Goal: Task Accomplishment & Management: Manage account settings

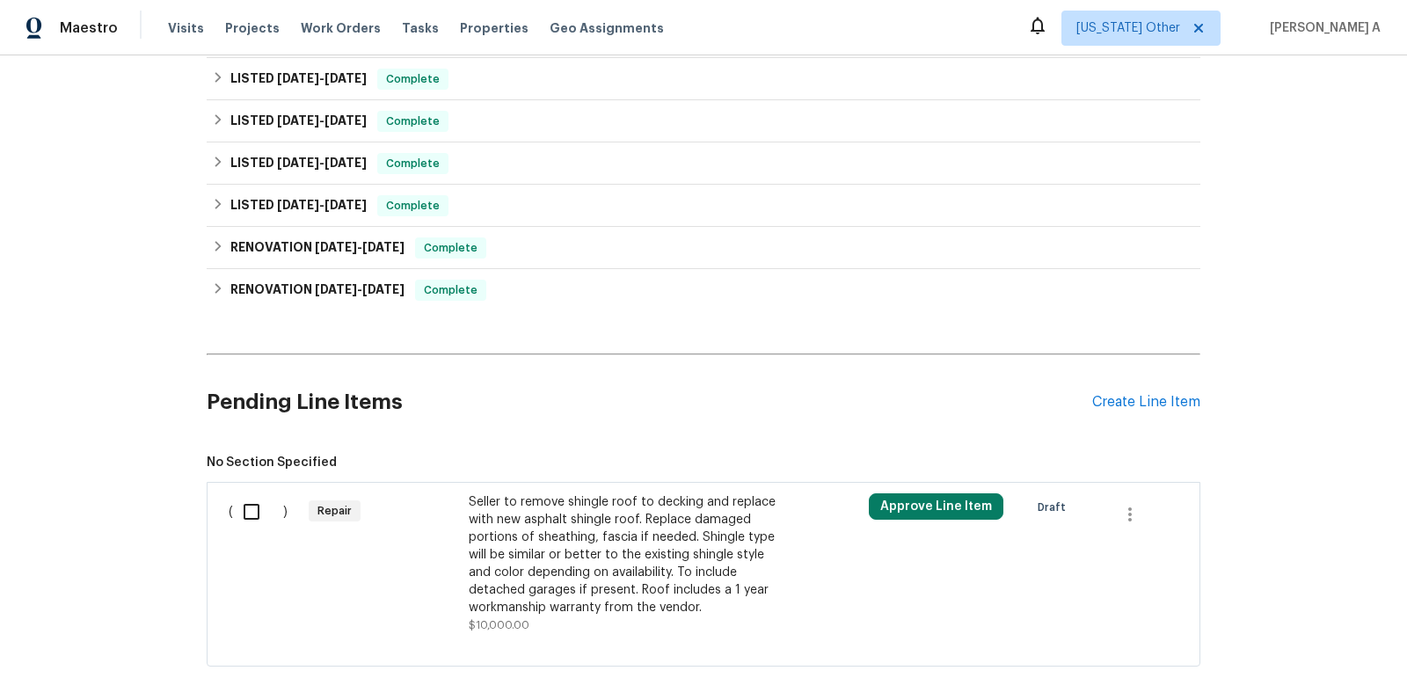
scroll to position [647, 0]
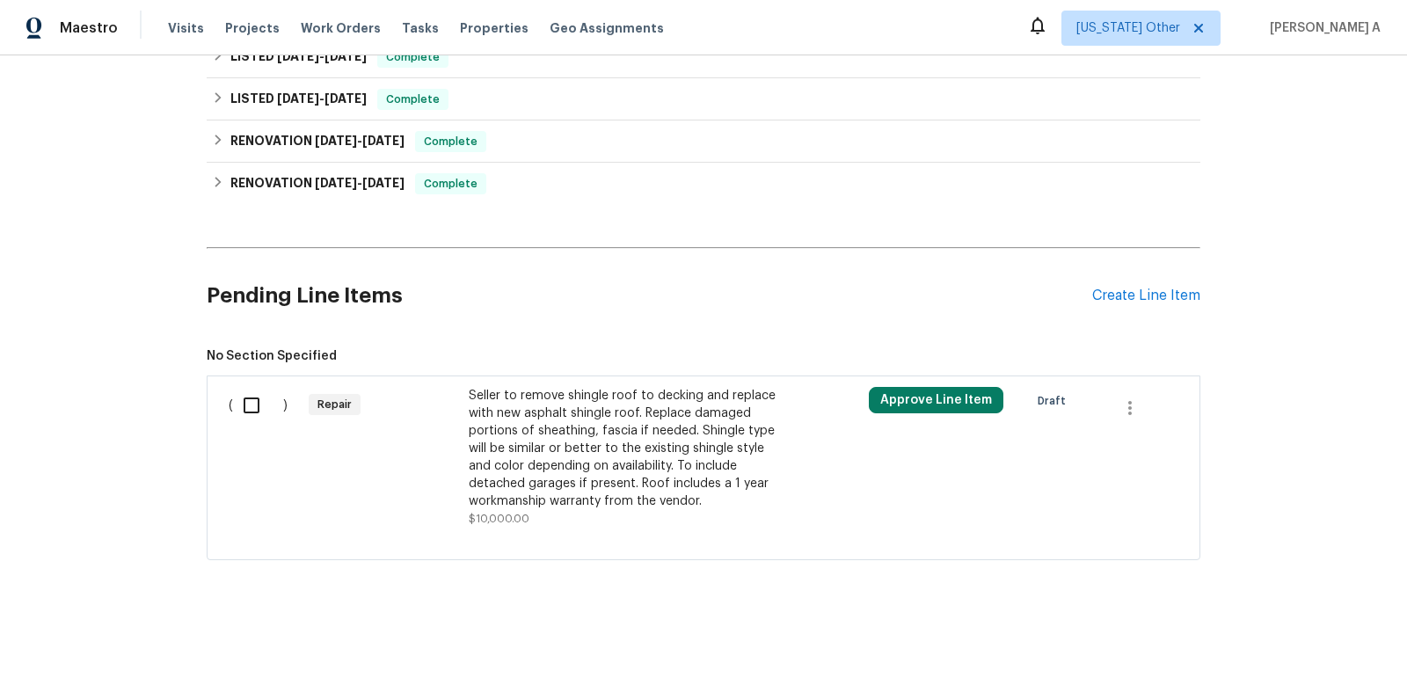
click at [643, 451] on div "Seller to remove shingle roof to decking and replace with new asphalt shingle r…" at bounding box center [624, 448] width 310 height 123
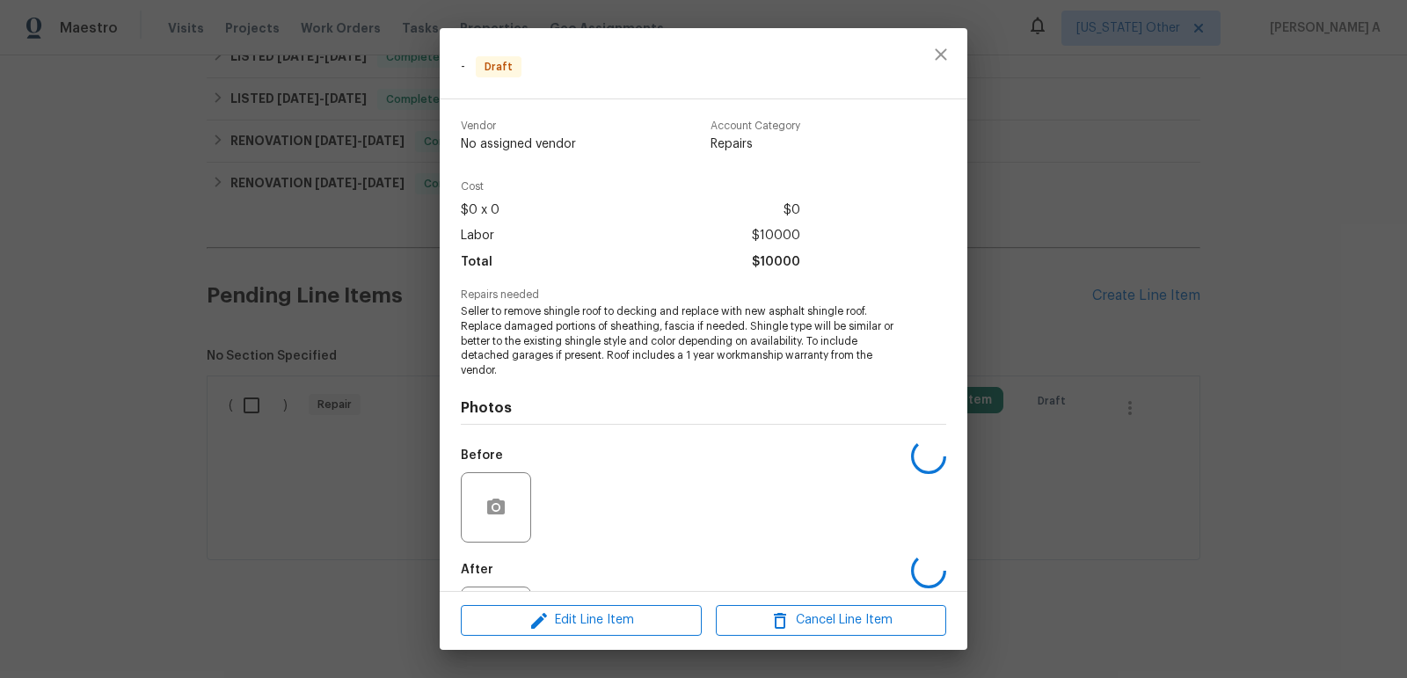
scroll to position [84, 0]
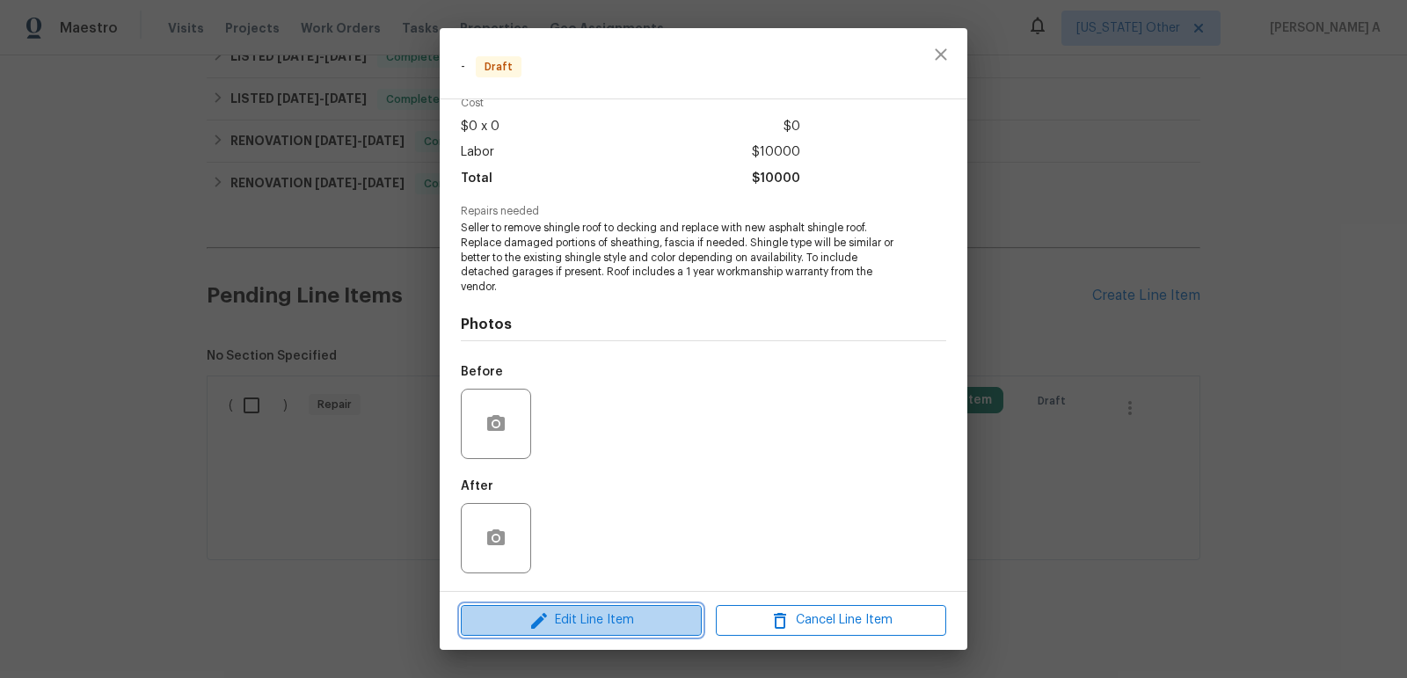
click at [600, 625] on span "Edit Line Item" at bounding box center [581, 620] width 230 height 22
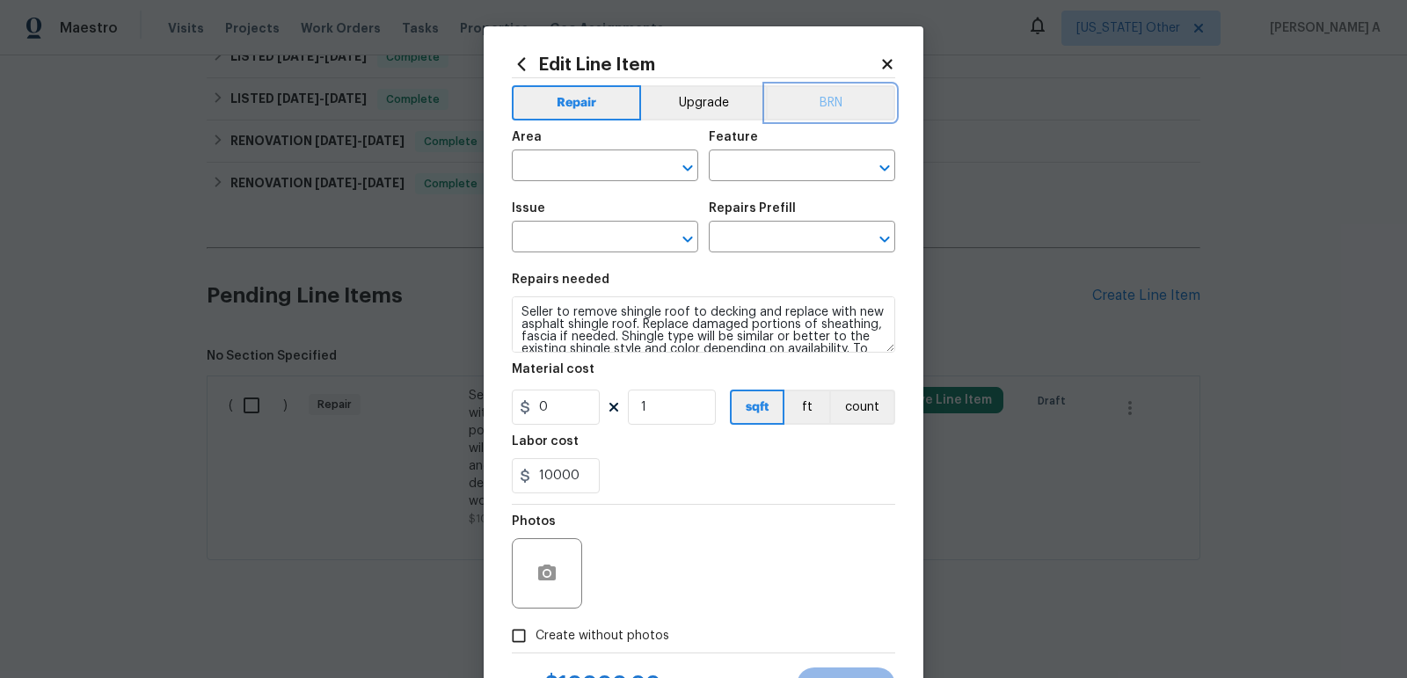
click at [827, 104] on button "BRN" at bounding box center [830, 102] width 129 height 35
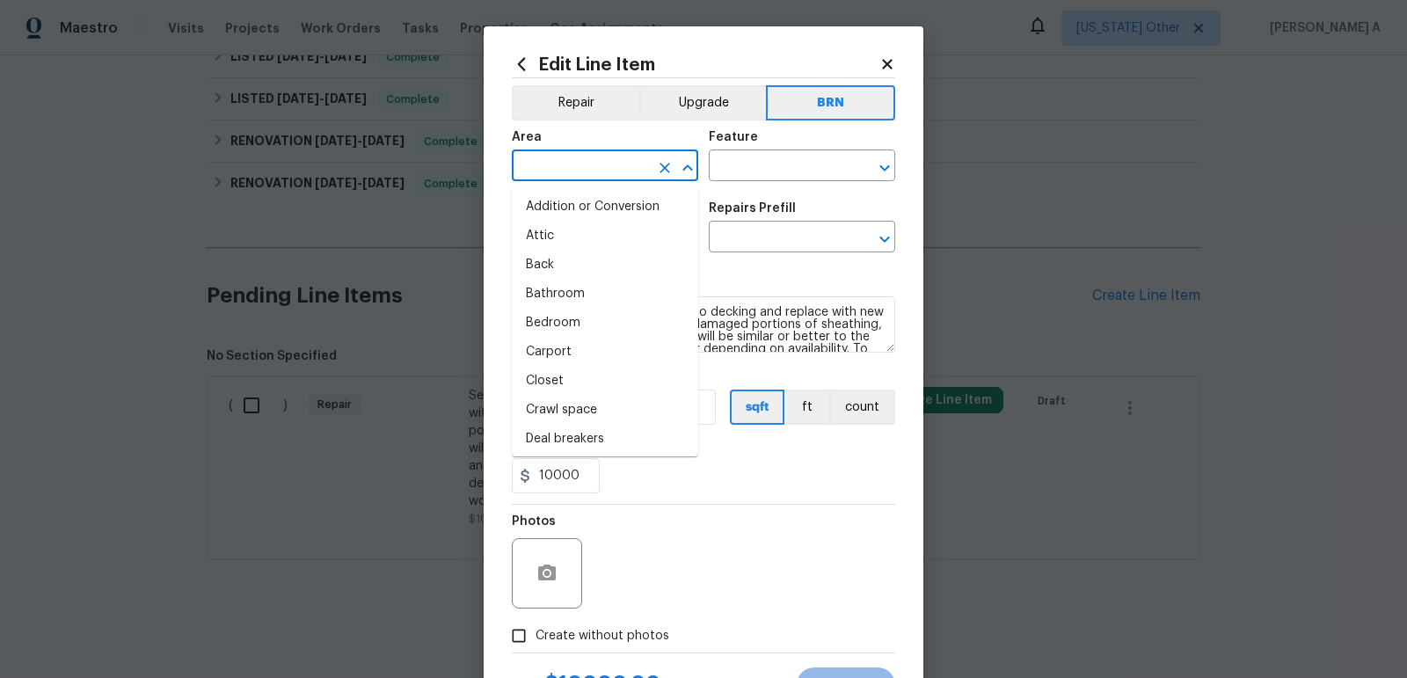
click at [543, 157] on input "text" at bounding box center [580, 167] width 137 height 27
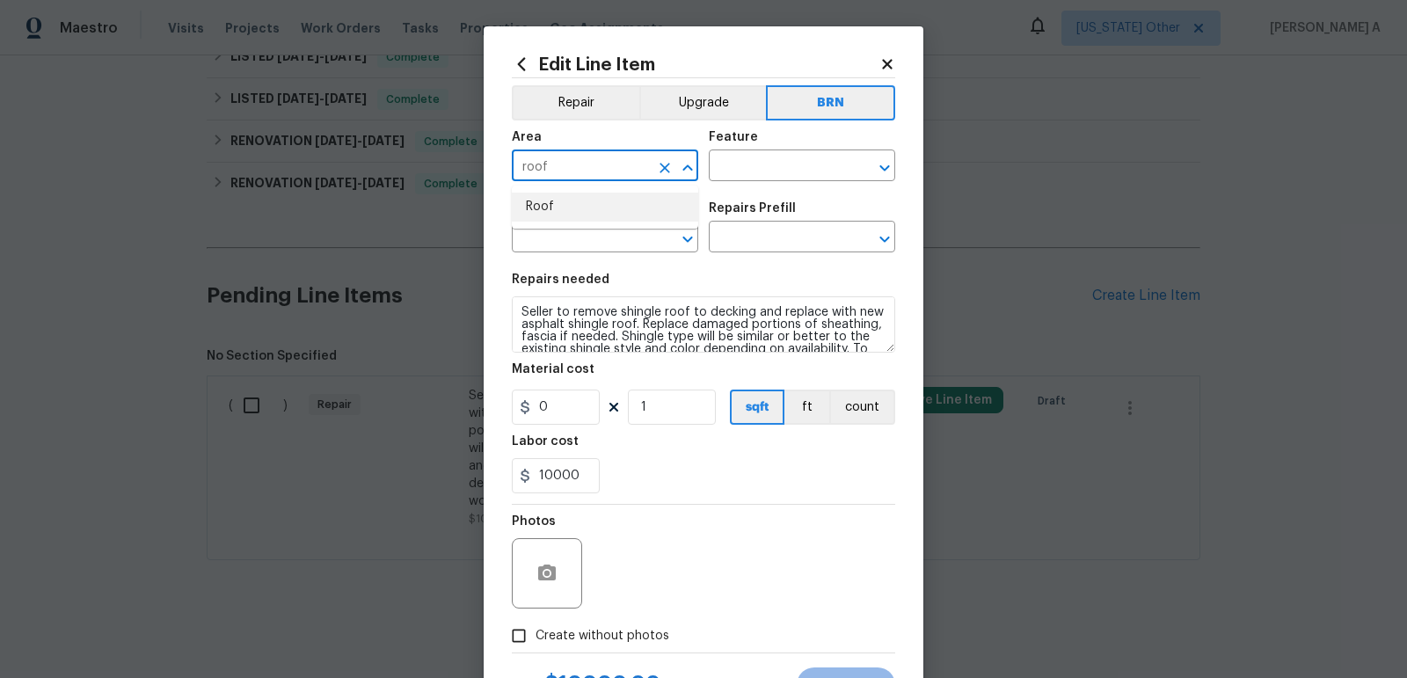
click at [565, 219] on li "Roof" at bounding box center [605, 207] width 186 height 29
type input "Roof"
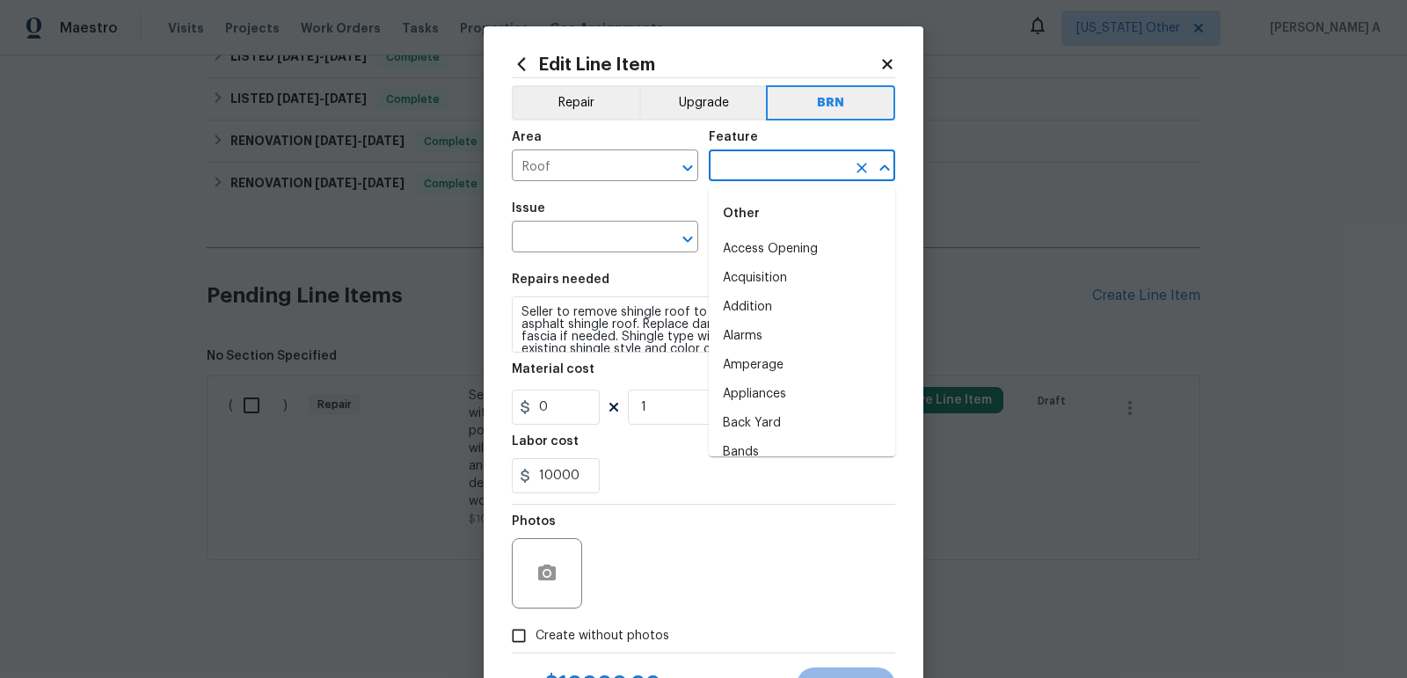
click at [786, 172] on input "text" at bounding box center [777, 167] width 137 height 27
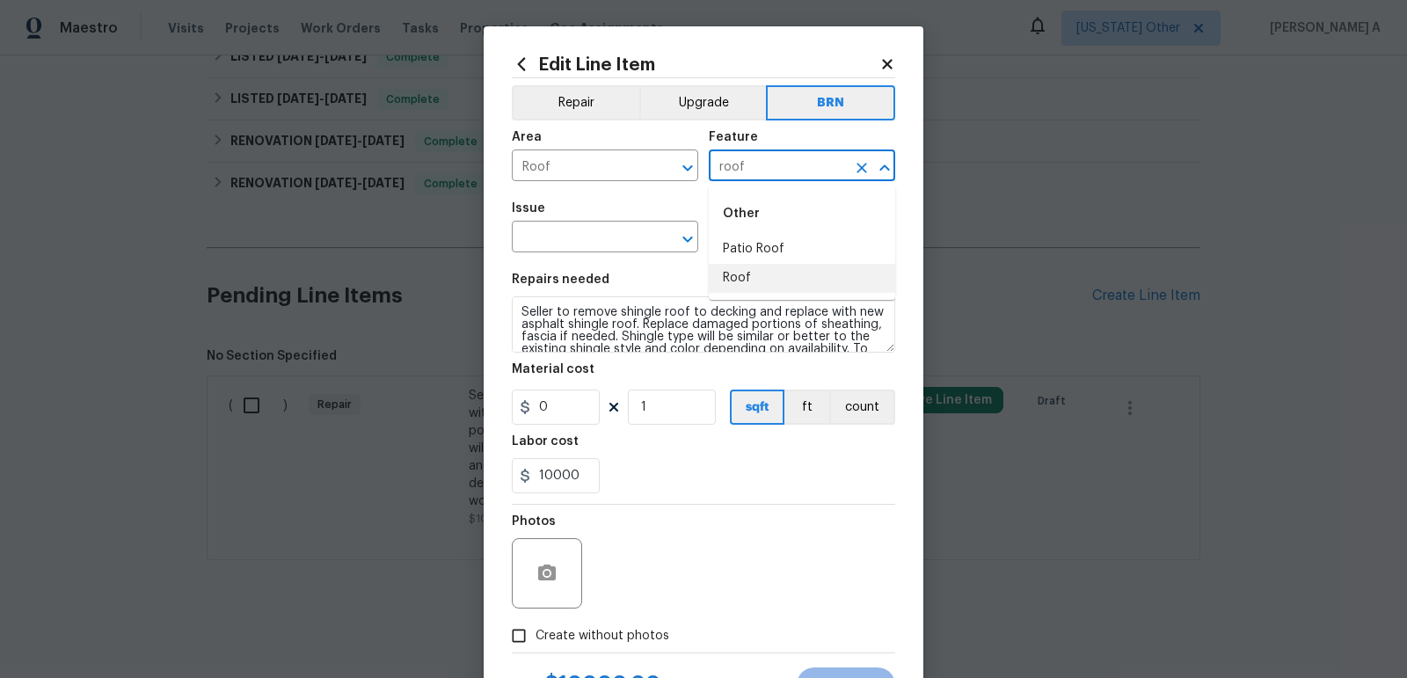
click at [807, 273] on li "Roof" at bounding box center [802, 278] width 186 height 29
type input "Roof"
click at [561, 226] on input "text" at bounding box center [580, 238] width 137 height 27
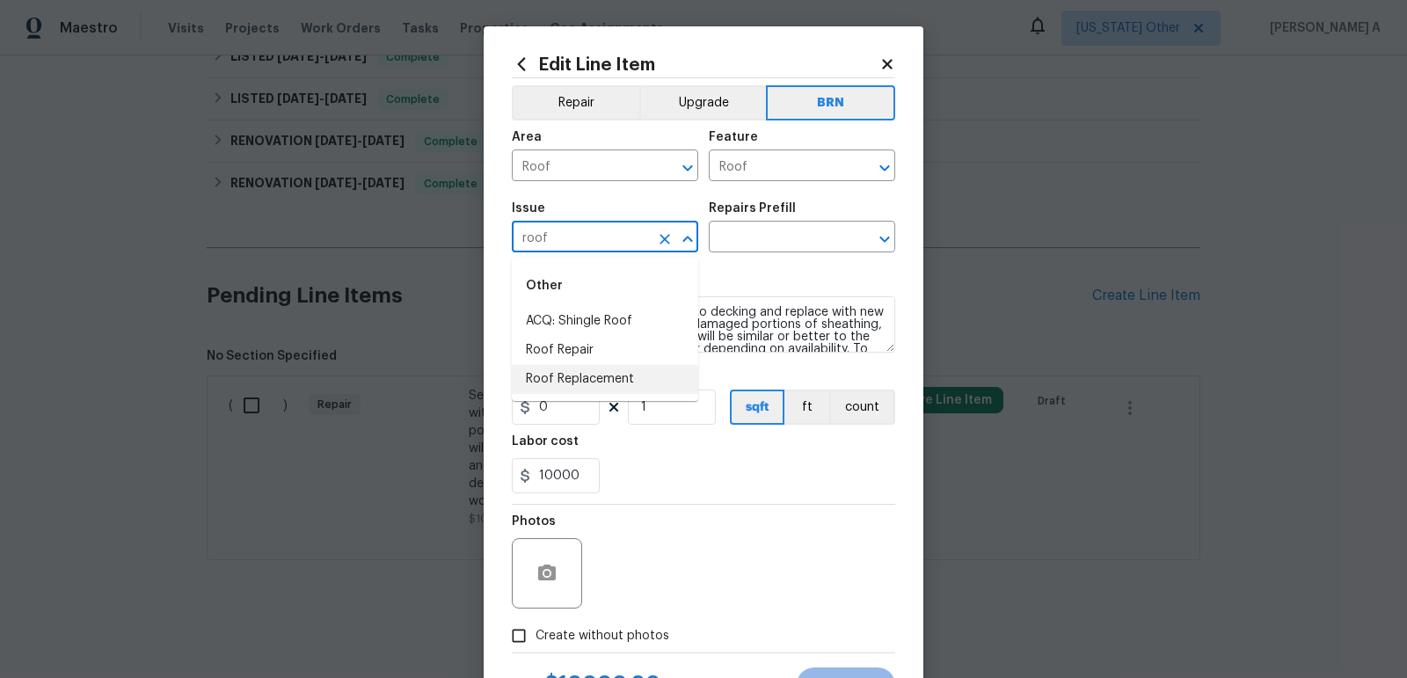
click at [577, 370] on li "Roof Replacement" at bounding box center [605, 379] width 186 height 29
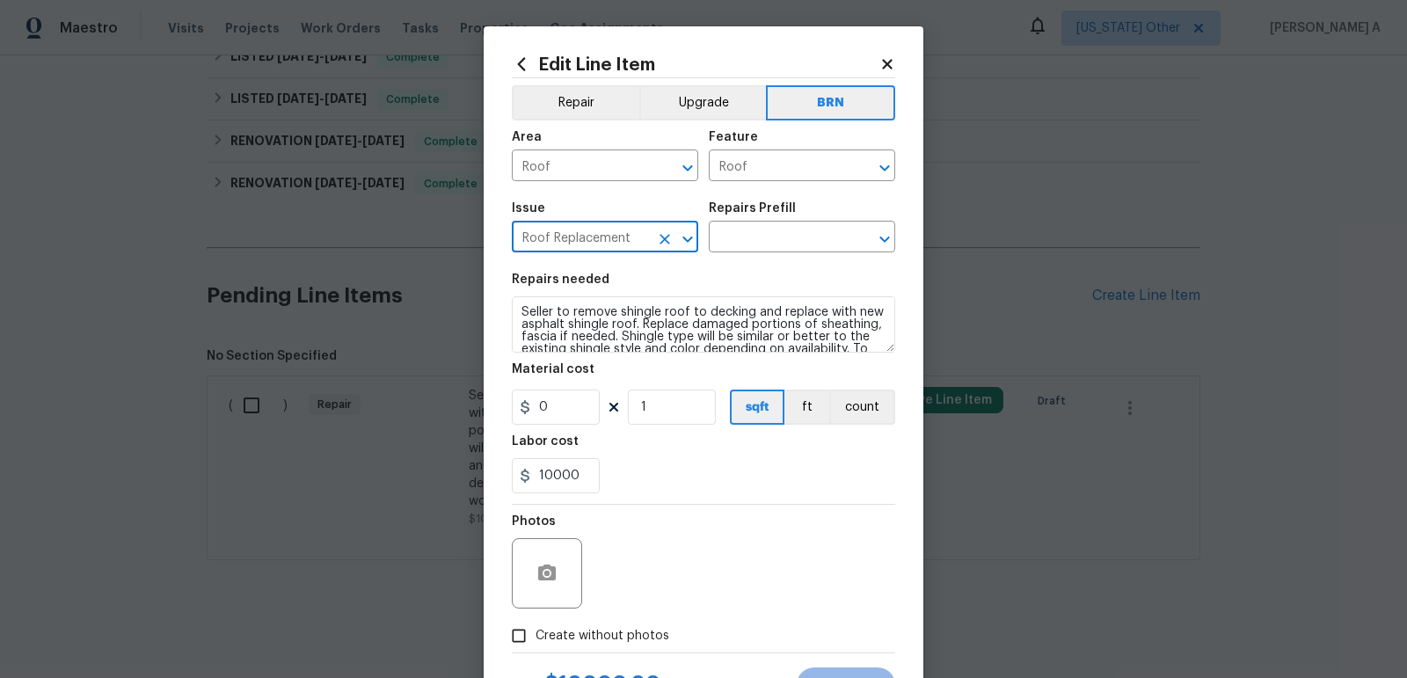
type input "Roof Replacement"
click at [856, 296] on div "Repairs needed" at bounding box center [703, 285] width 383 height 23
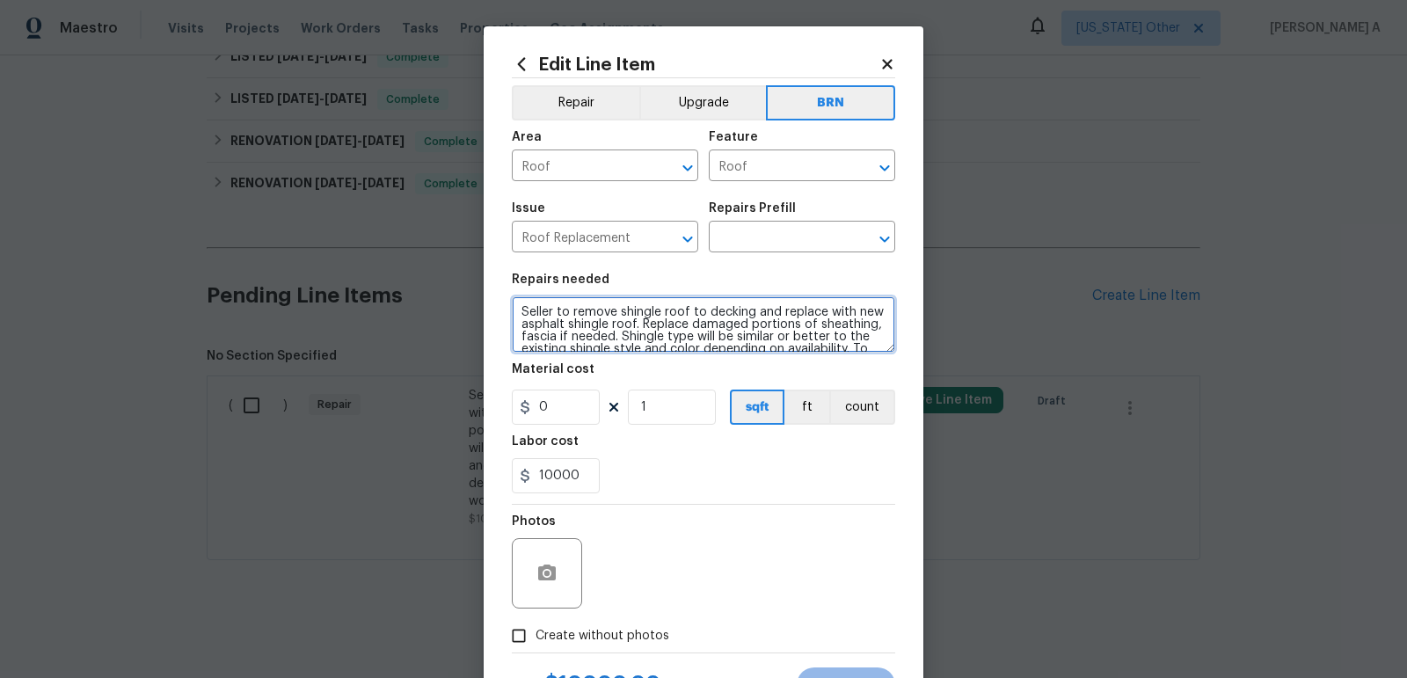
click at [620, 317] on textarea "Seller to remove shingle roof to decking and replace with new asphalt shingle r…" at bounding box center [703, 324] width 383 height 56
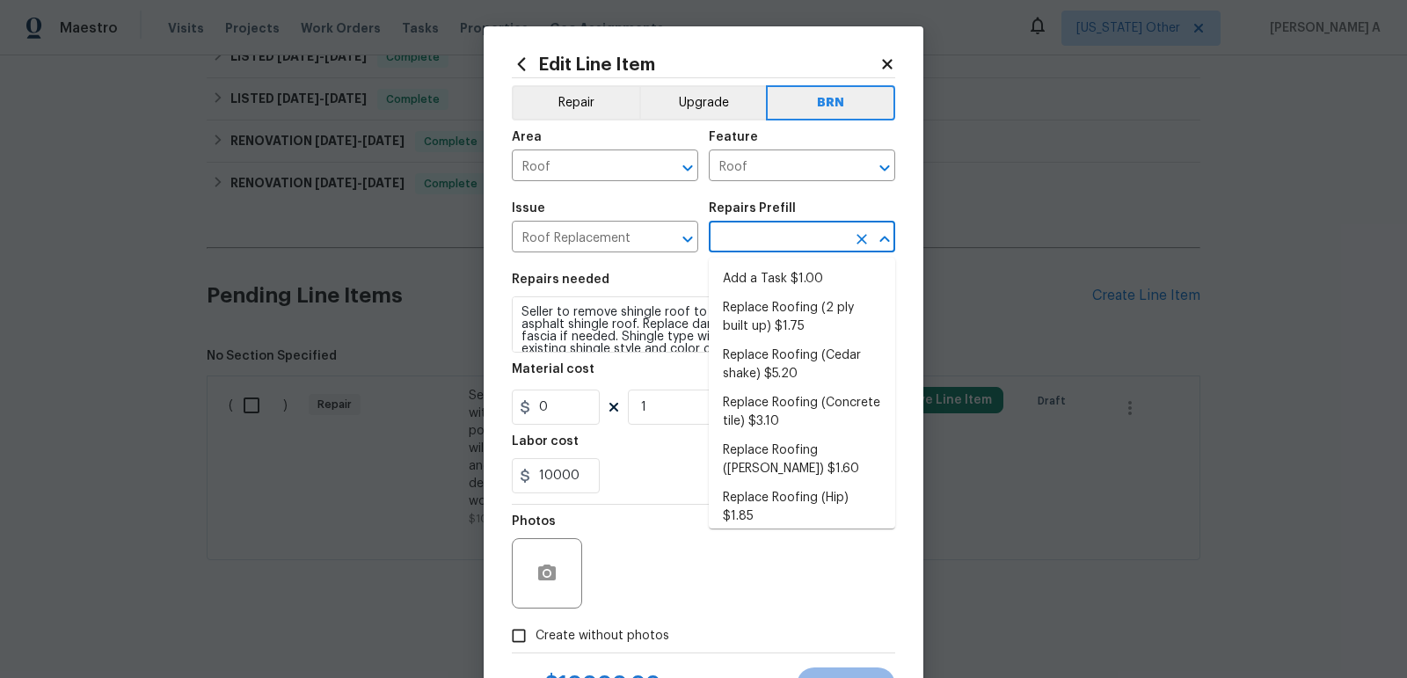
click at [769, 245] on input "text" at bounding box center [777, 238] width 137 height 27
click at [774, 270] on li "Add a Task $1.00" at bounding box center [802, 279] width 186 height 29
type input "Eaves and Trim"
type input "Add a Task $1.00"
type textarea "HPM to detail"
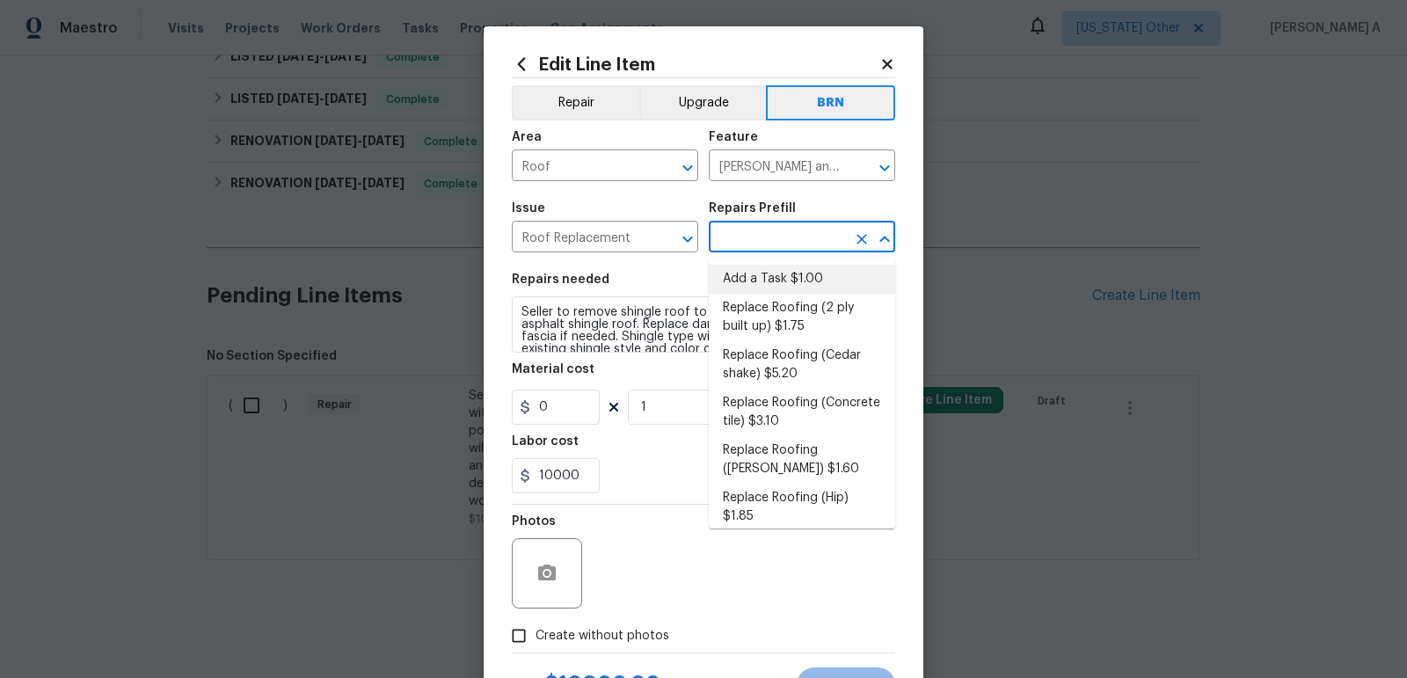
type input "1"
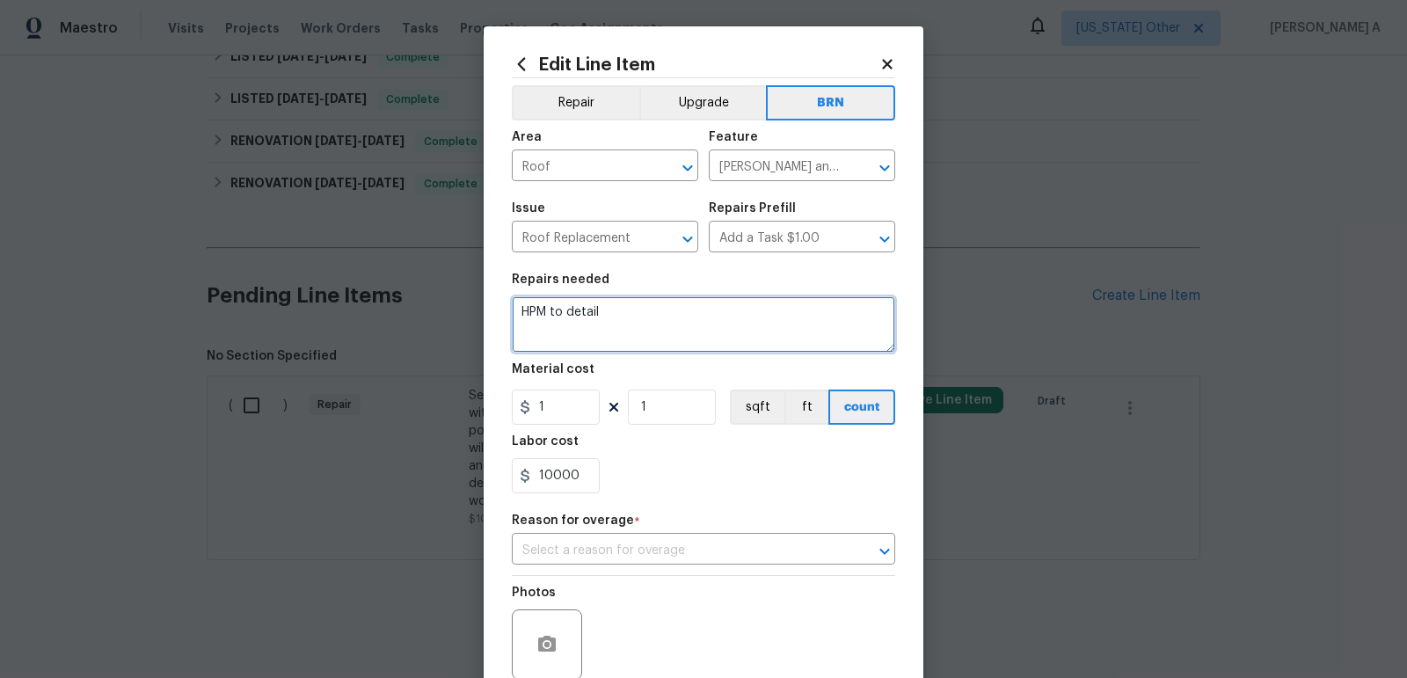
click at [702, 325] on textarea "HPM to detail" at bounding box center [703, 324] width 383 height 56
click at [703, 325] on textarea "HPM to detail" at bounding box center [703, 324] width 383 height 56
paste textarea "Seller to remove shingle roof to decking and replace with new asphalt shingle r…"
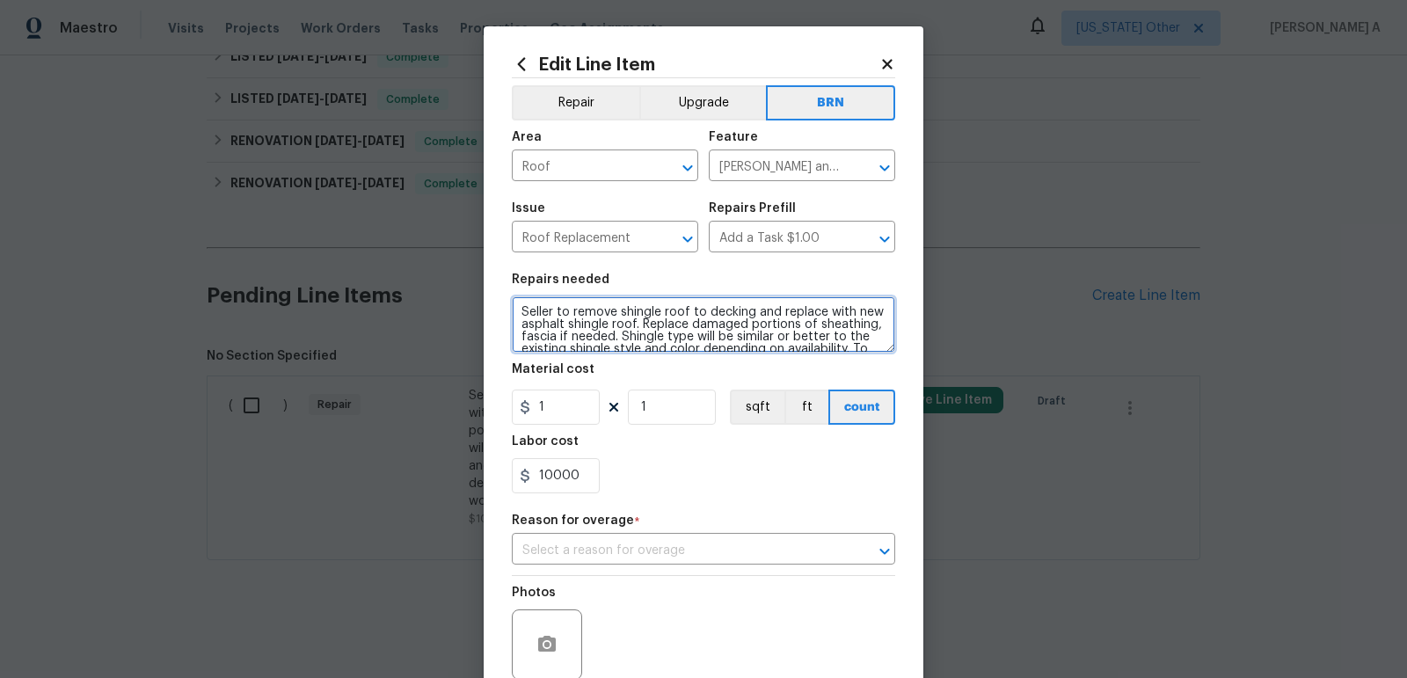
scroll to position [28, 0]
type textarea "Seller to remove shingle roof to decking and replace with new asphalt shingle r…"
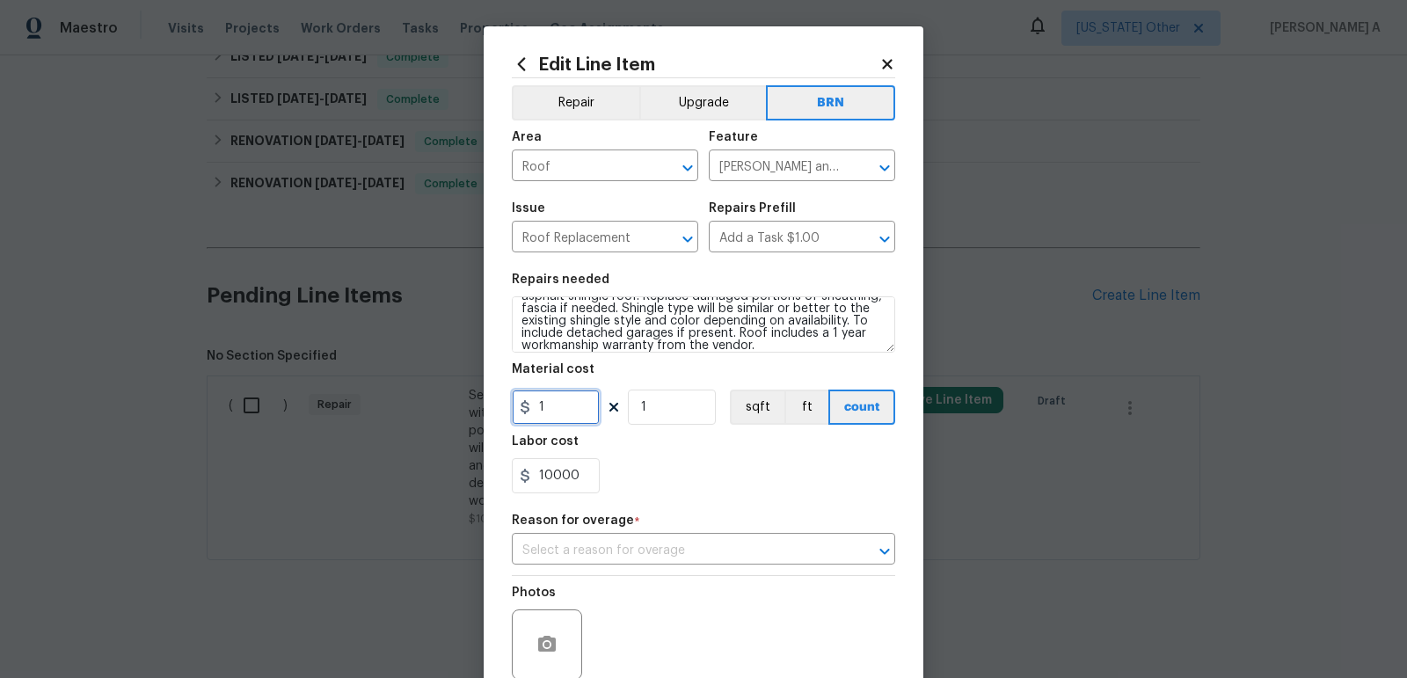
drag, startPoint x: 551, startPoint y: 411, endPoint x: 456, endPoint y: 410, distance: 95.0
click at [456, 410] on div "Edit Line Item Repair Upgrade BRN Area Roof ​ Feature Eaves and Trim ​ Issue Ro…" at bounding box center [703, 339] width 1407 height 678
type input "0"
click at [685, 493] on div "10000" at bounding box center [703, 475] width 383 height 35
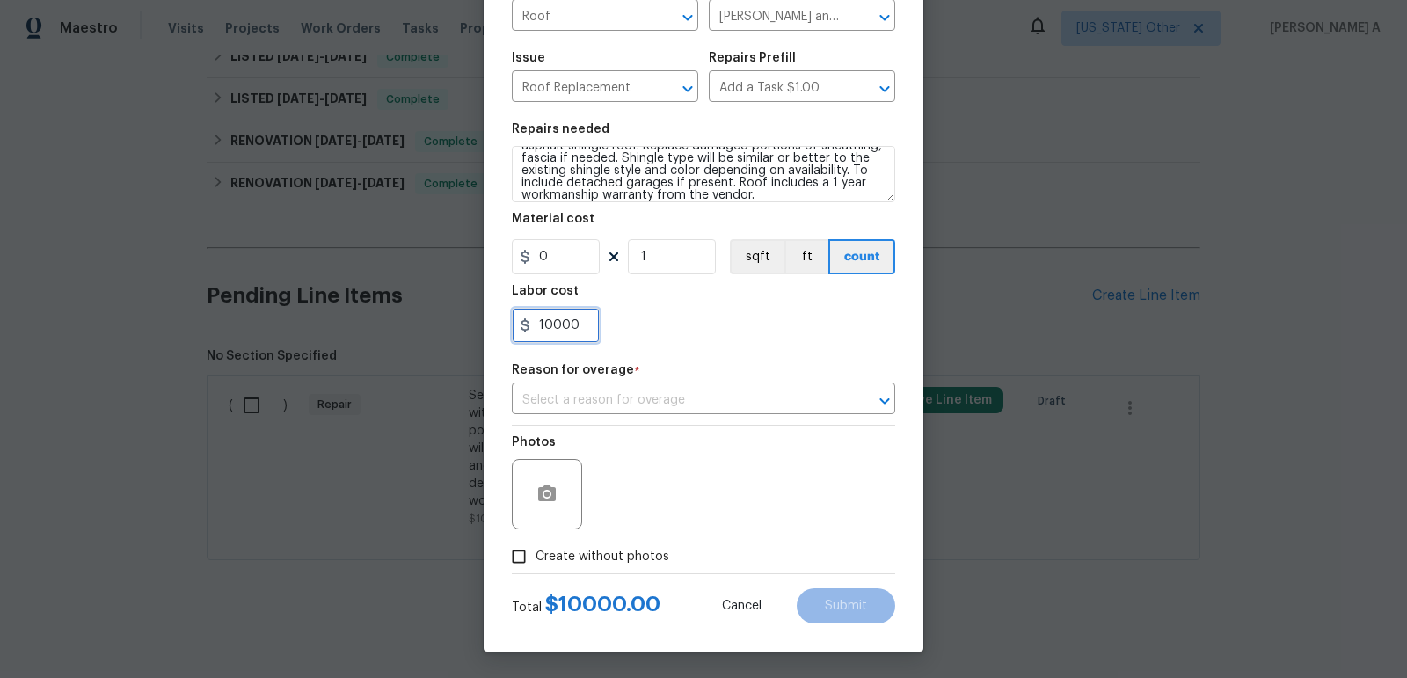
drag, startPoint x: 588, startPoint y: 322, endPoint x: 476, endPoint y: 322, distance: 112.6
click at [476, 322] on div "Edit Line Item Repair Upgrade BRN Area Roof ​ Feature Eaves and Trim ​ Issue Ro…" at bounding box center [703, 339] width 1407 height 678
type input "1"
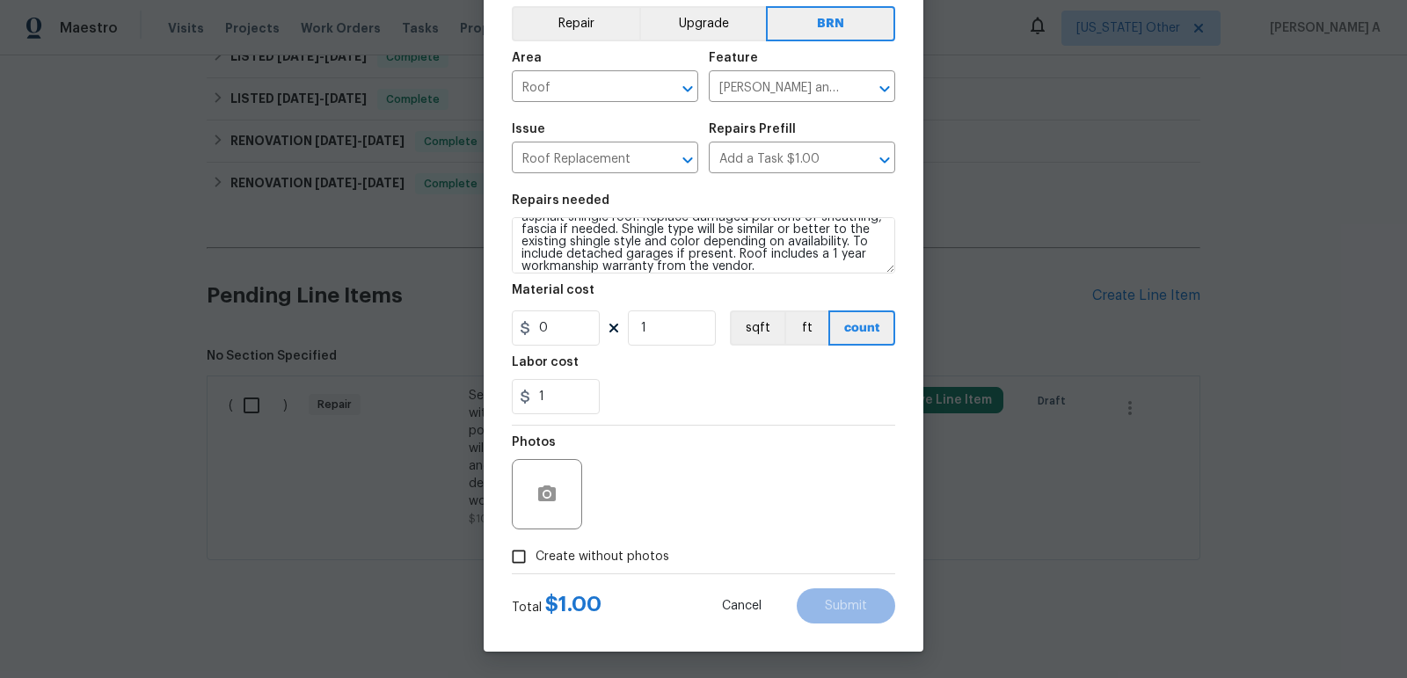
scroll to position [79, 0]
click at [549, 486] on icon "button" at bounding box center [547, 493] width 18 height 16
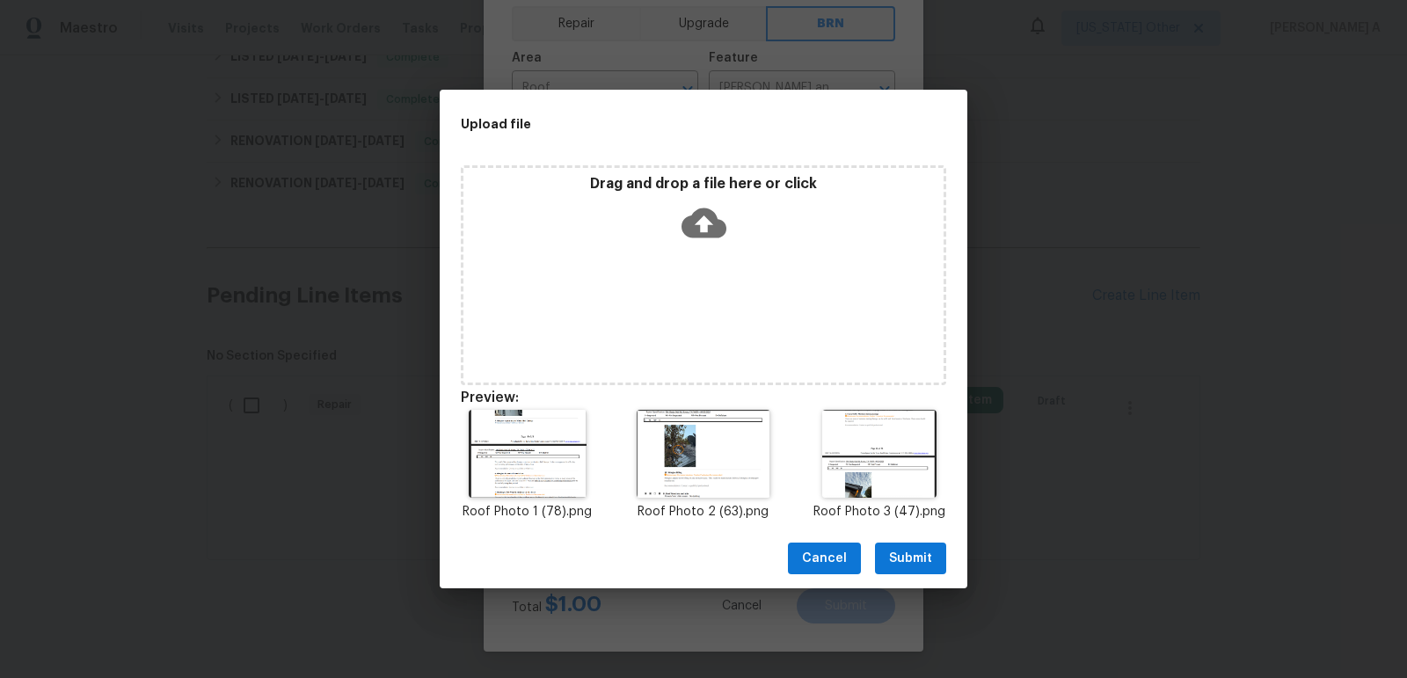
click at [911, 553] on span "Submit" at bounding box center [910, 559] width 43 height 22
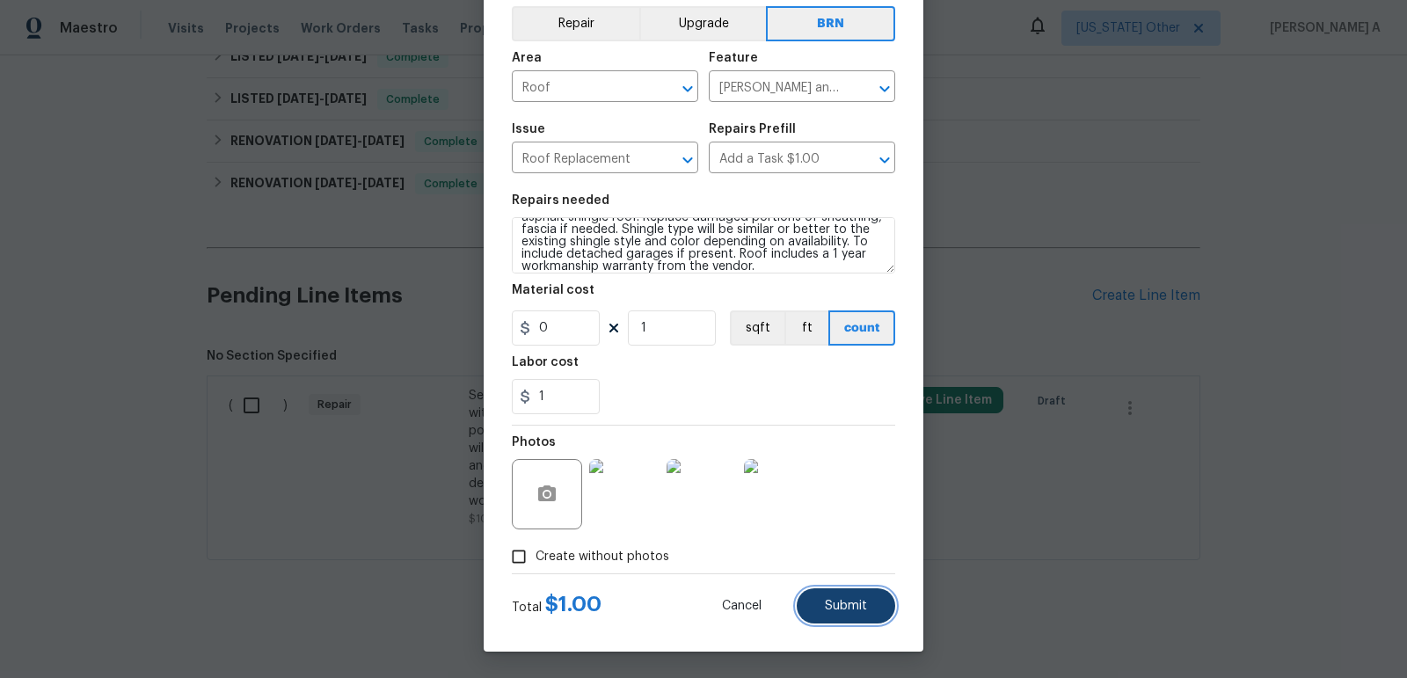
click at [831, 597] on button "Submit" at bounding box center [846, 605] width 98 height 35
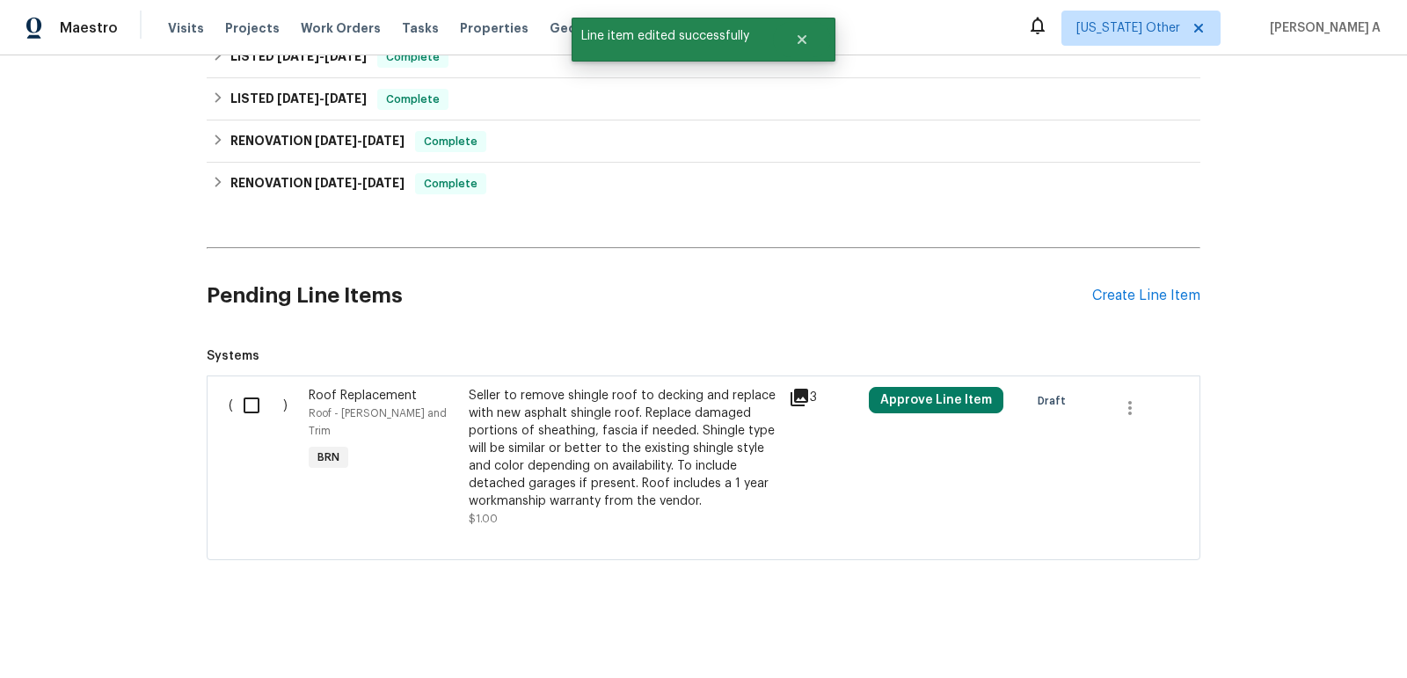
click at [259, 398] on input "checkbox" at bounding box center [258, 405] width 50 height 37
checkbox input "true"
click at [1301, 650] on div "Cancel (1) Item Create Work Order" at bounding box center [703, 634] width 1407 height 90
click at [1311, 631] on span "Create Work Order" at bounding box center [1306, 635] width 117 height 22
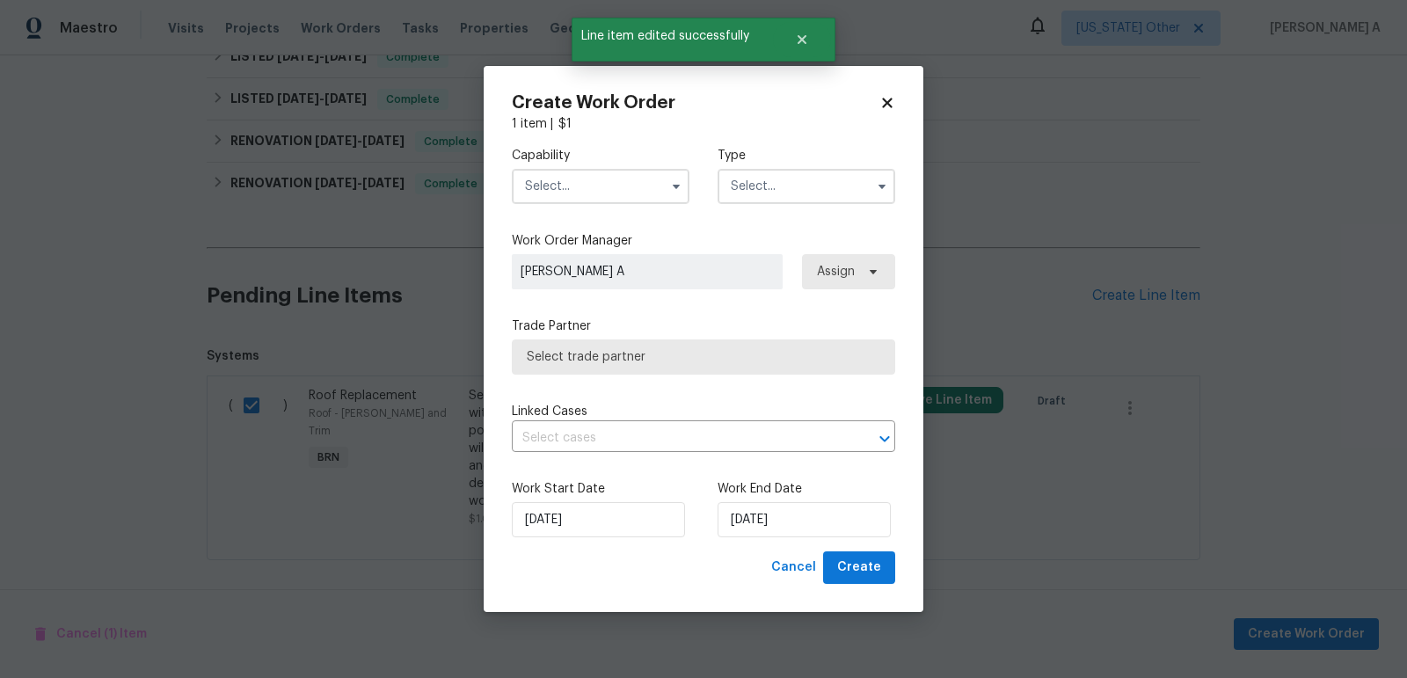
click at [630, 182] on input "text" at bounding box center [601, 186] width 178 height 35
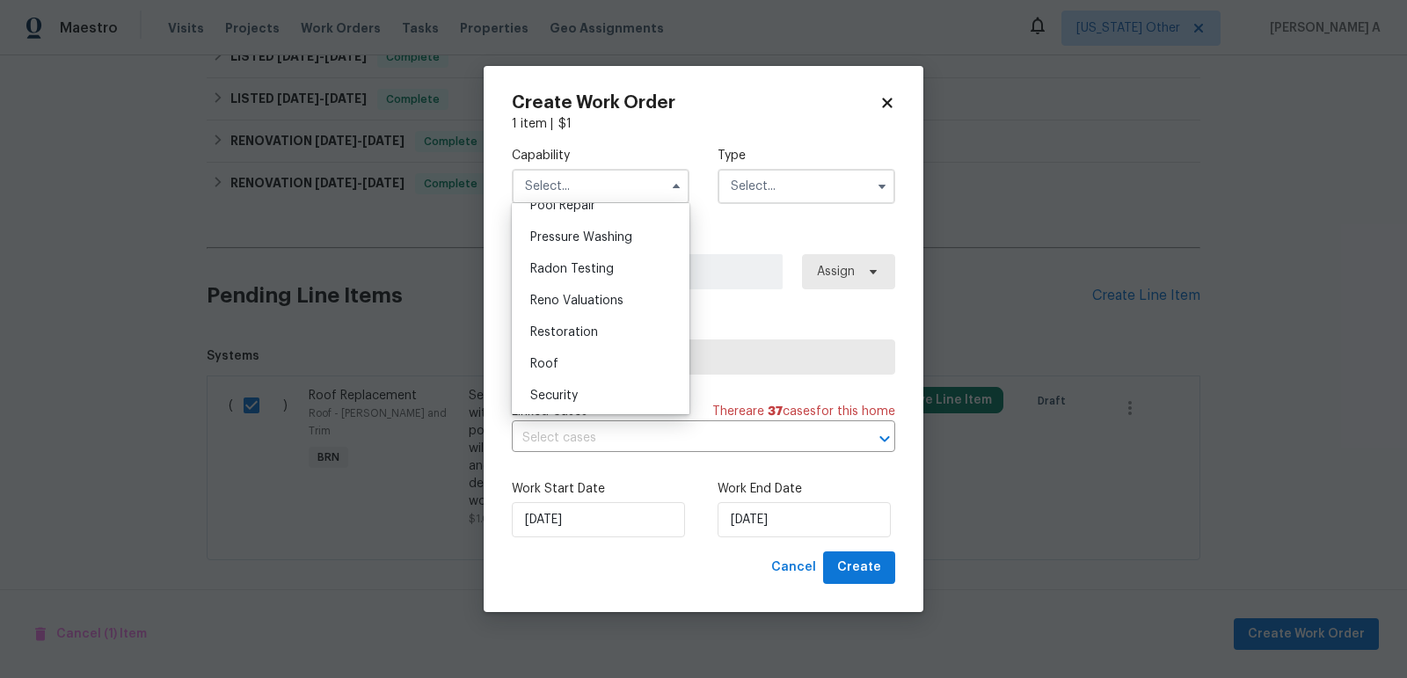
scroll to position [1650, 0]
click at [582, 361] on div "Roof" at bounding box center [600, 368] width 169 height 32
type input "Roof"
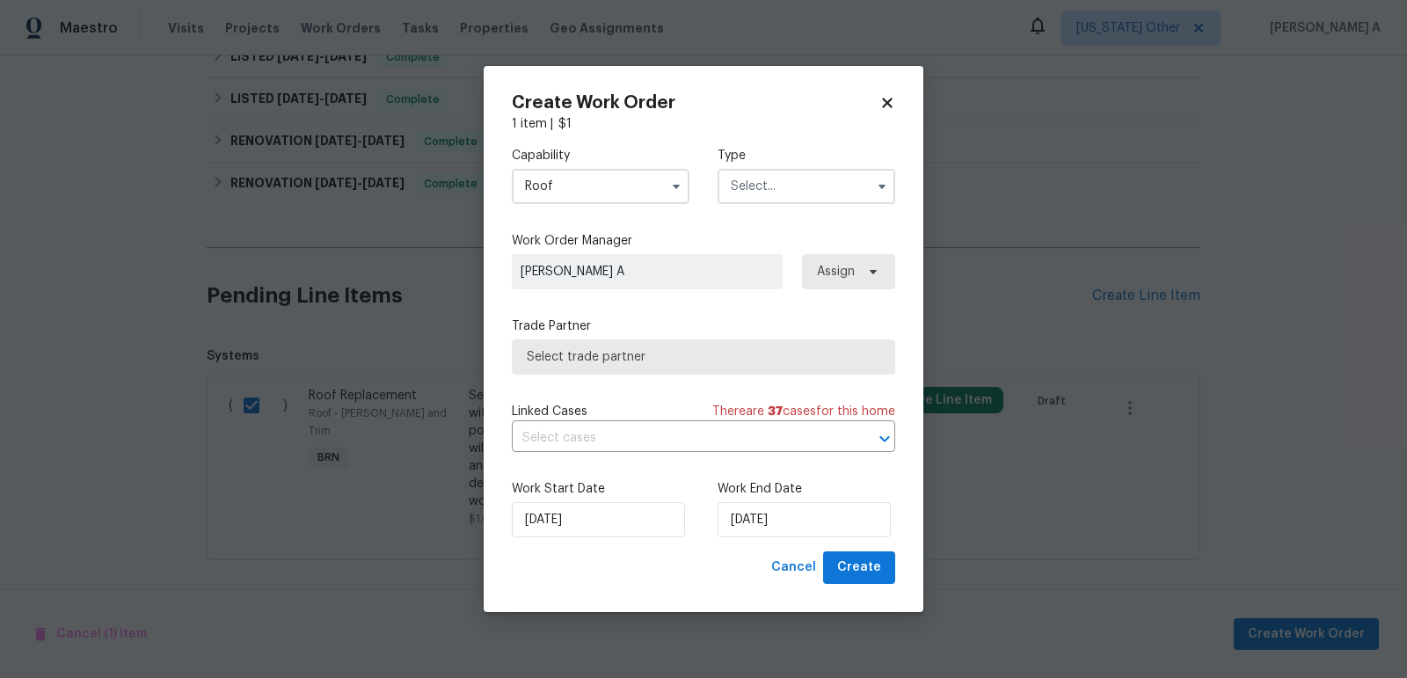
click at [828, 182] on input "text" at bounding box center [807, 186] width 178 height 35
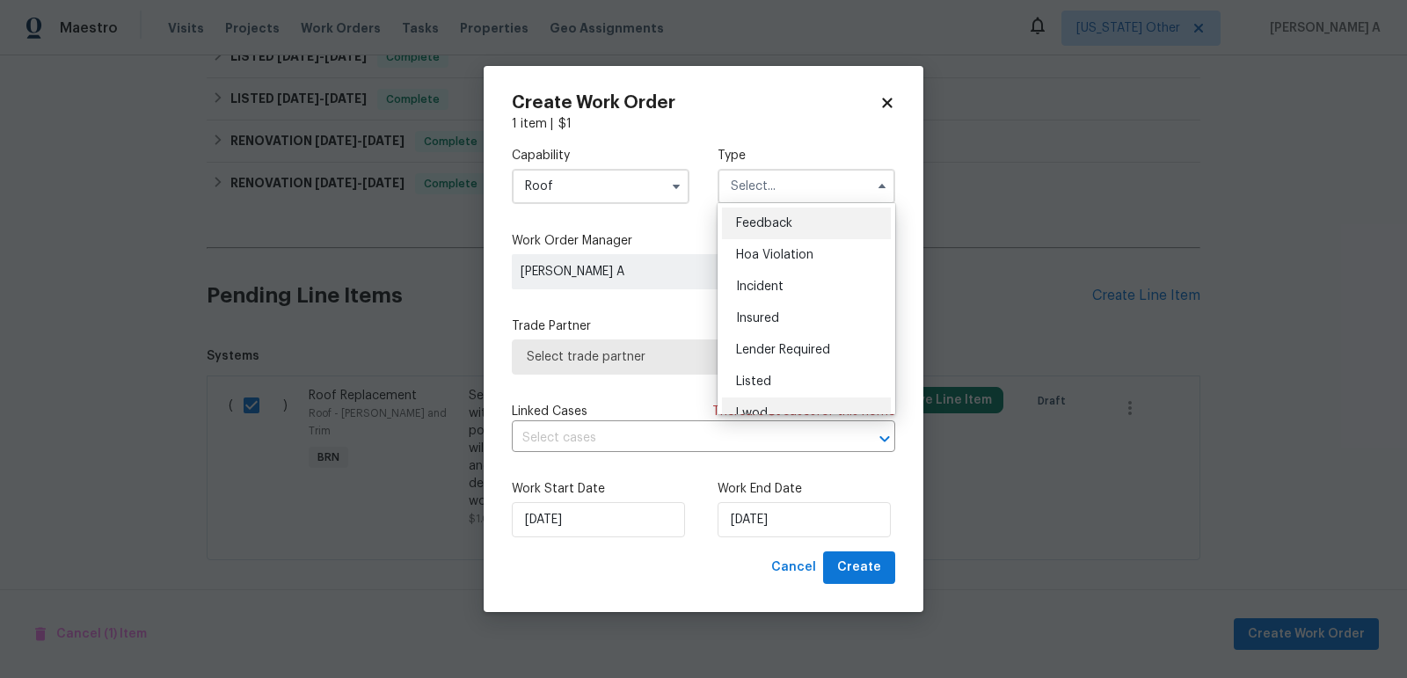
scroll to position [208, 0]
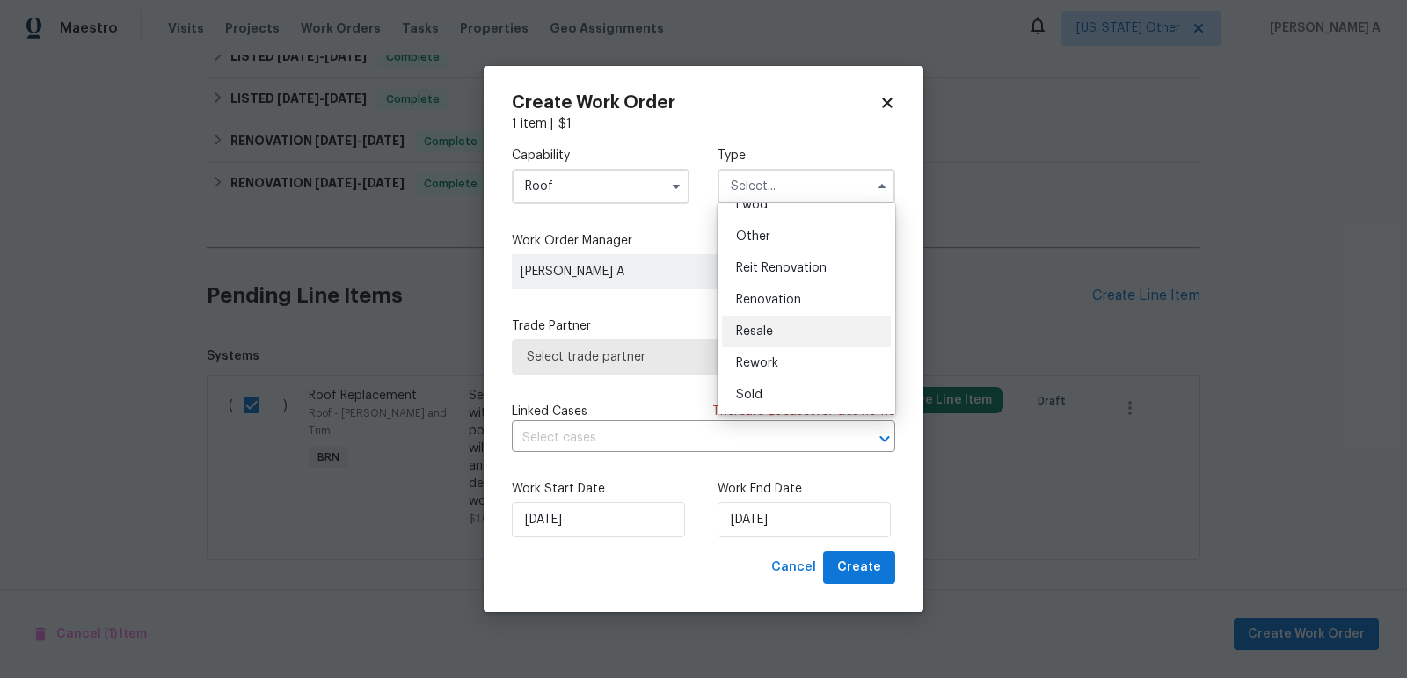
click at [778, 325] on div "Resale" at bounding box center [806, 332] width 169 height 32
type input "Resale"
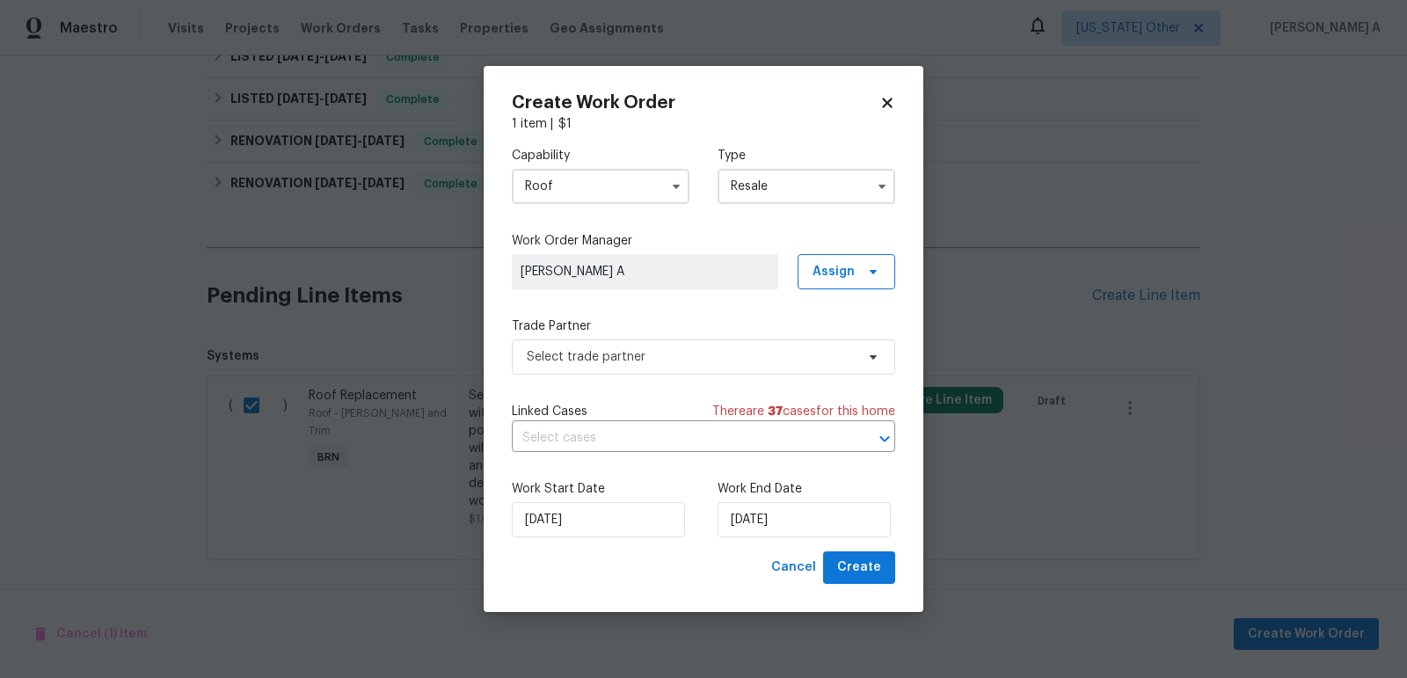
click at [668, 329] on label "Trade Partner" at bounding box center [703, 326] width 383 height 18
click at [668, 352] on span "Select trade partner" at bounding box center [691, 357] width 328 height 18
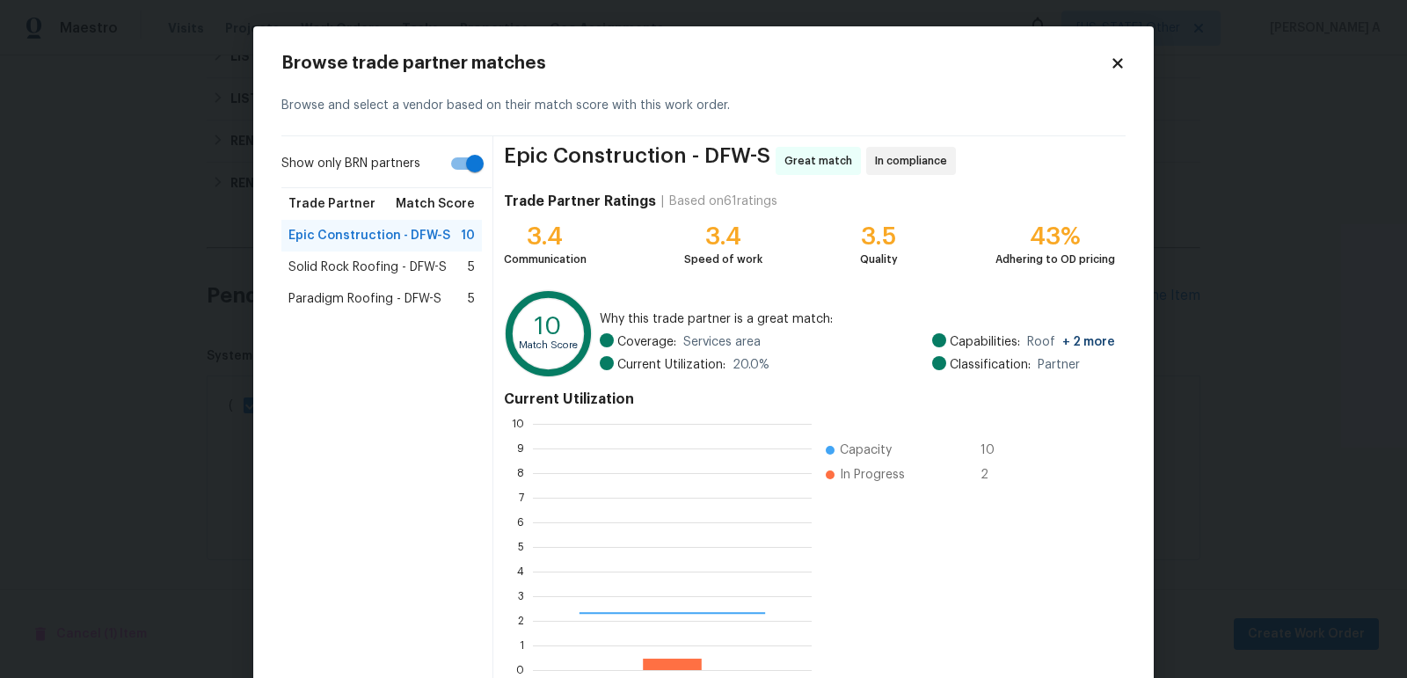
scroll to position [246, 278]
click at [374, 263] on span "Solid Rock Roofing - DFW-S" at bounding box center [367, 268] width 158 height 18
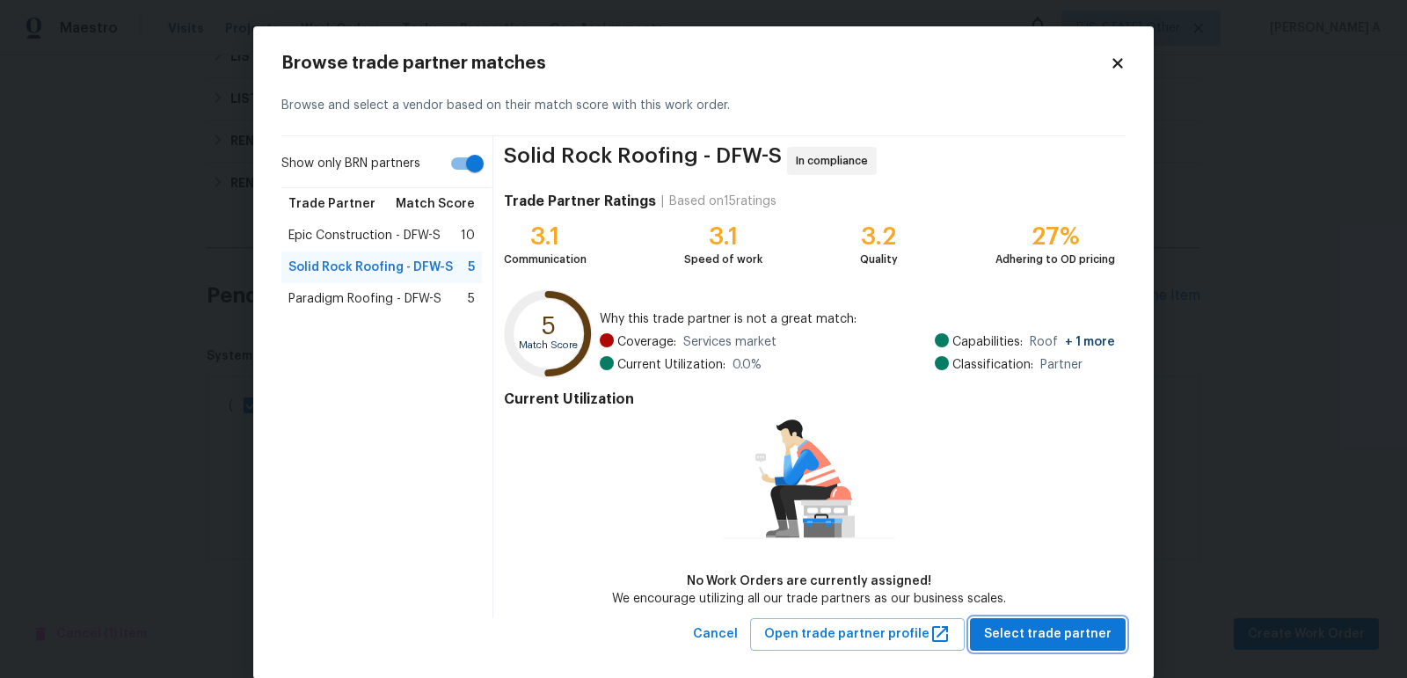
click at [1044, 636] on span "Select trade partner" at bounding box center [1048, 635] width 128 height 22
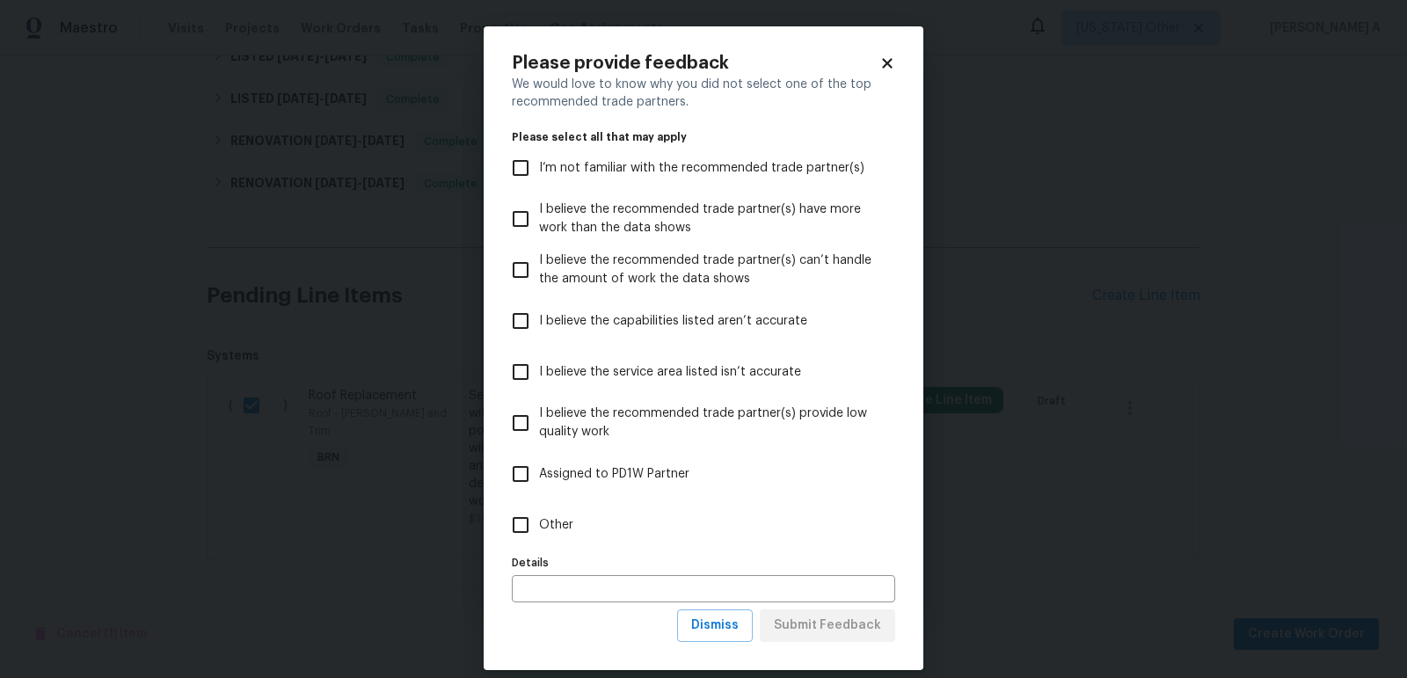
click at [704, 644] on div "Please provide feedback We would love to know why you did not select one of the…" at bounding box center [704, 348] width 440 height 644
click at [711, 636] on span "Dismiss" at bounding box center [714, 626] width 47 height 22
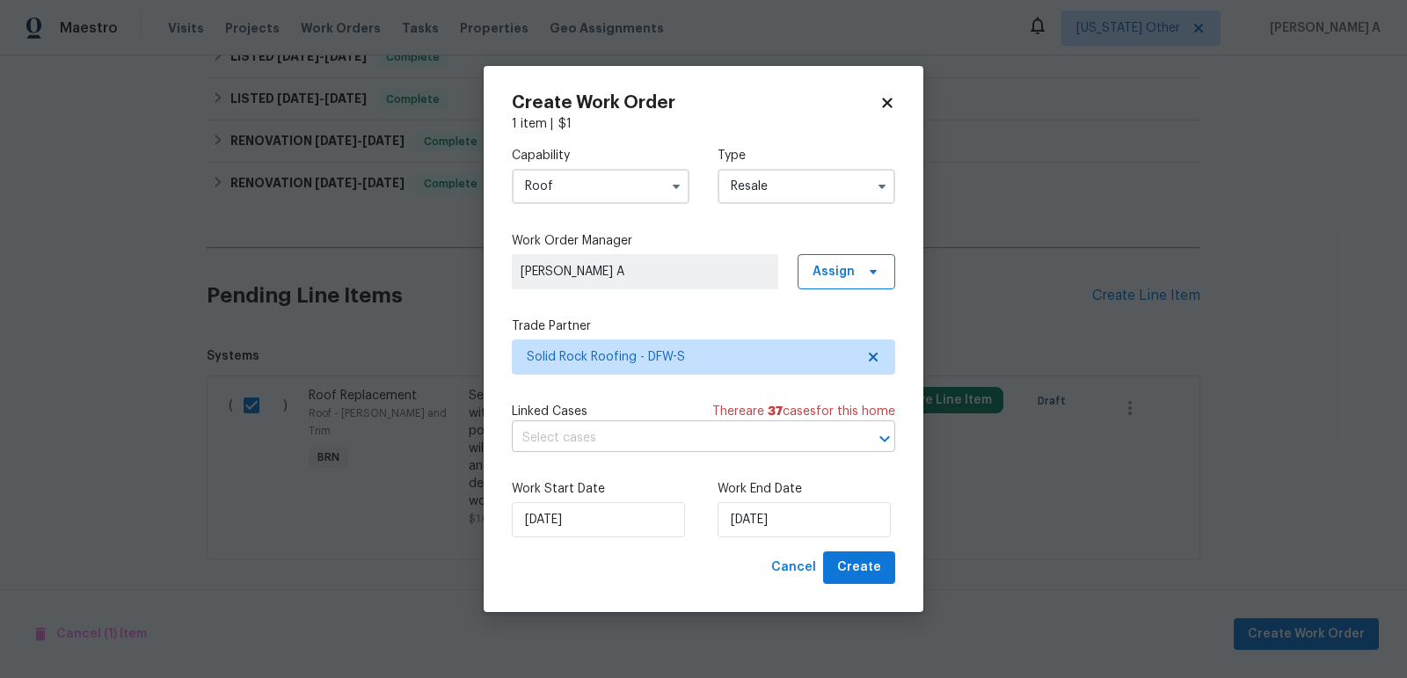
click at [631, 439] on input "text" at bounding box center [679, 438] width 334 height 27
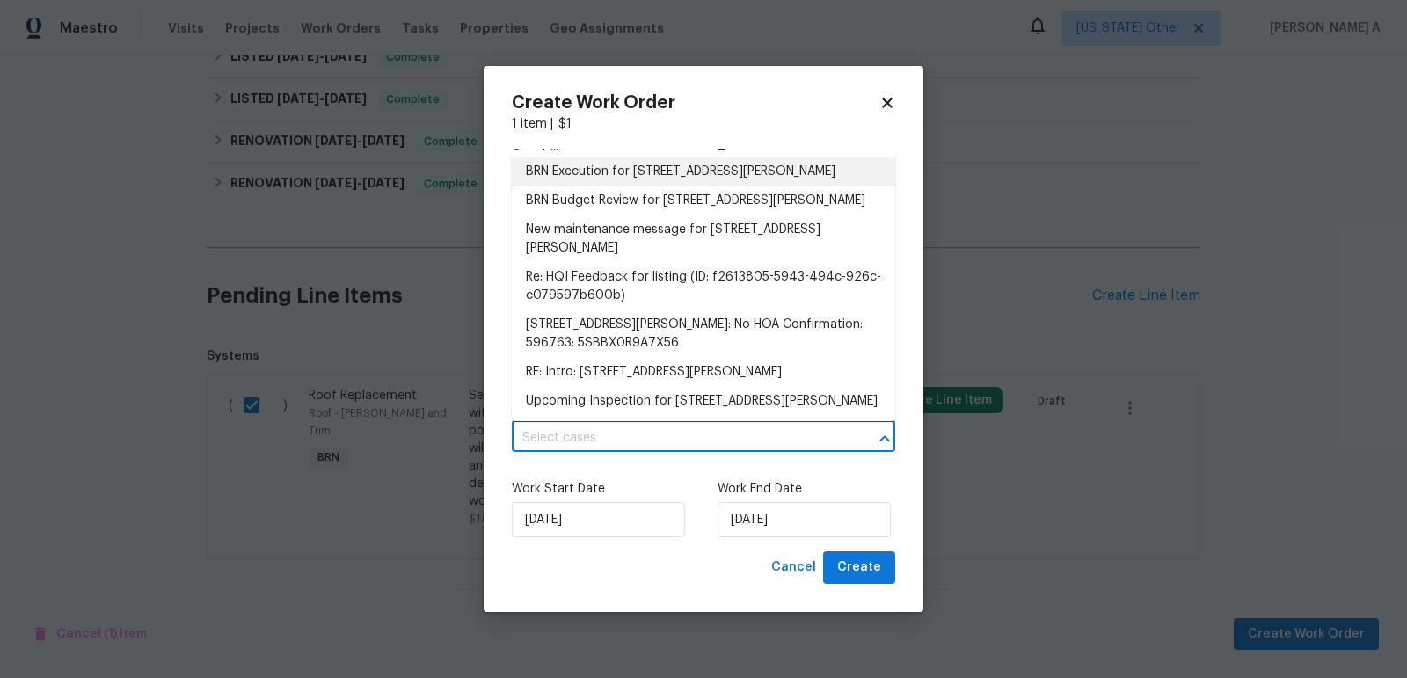
click at [623, 166] on li "BRN Execution for 306 Shady Oak Rd, Keene, TX 76059" at bounding box center [703, 171] width 383 height 29
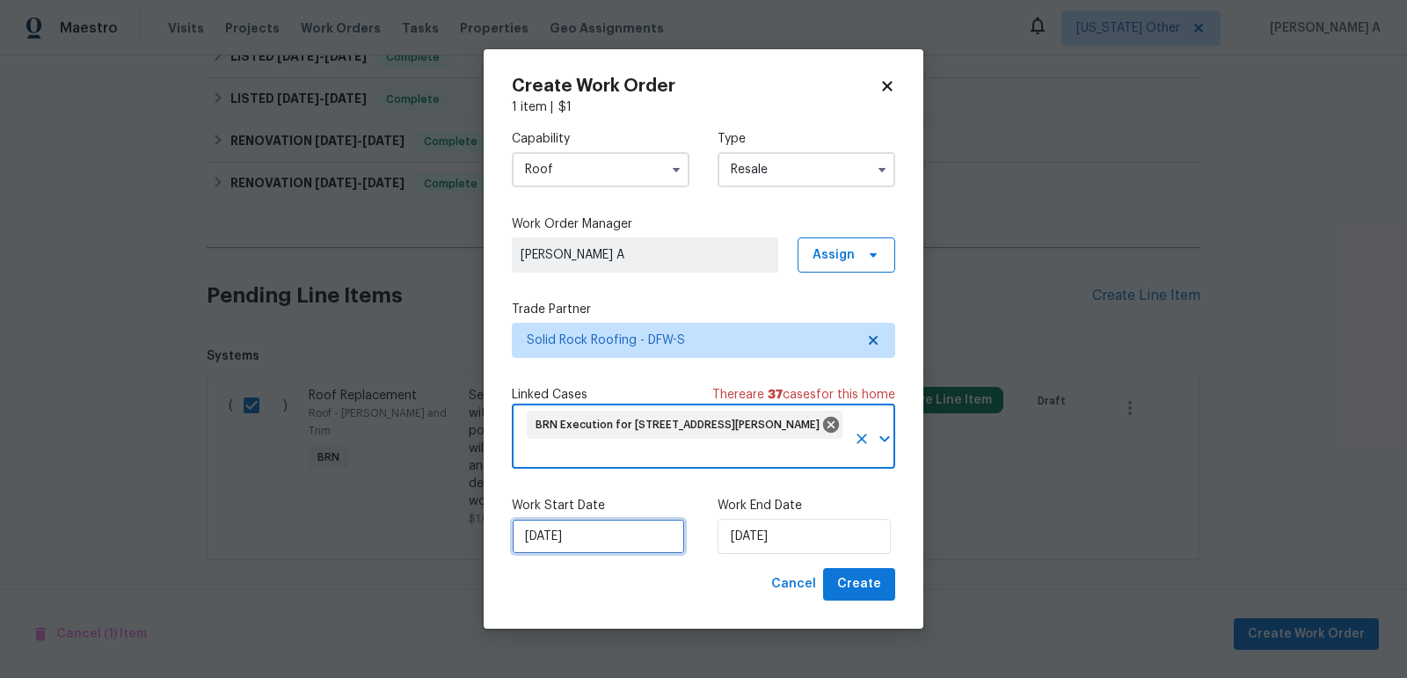
click at [573, 529] on input "10/8/2025" at bounding box center [598, 536] width 173 height 35
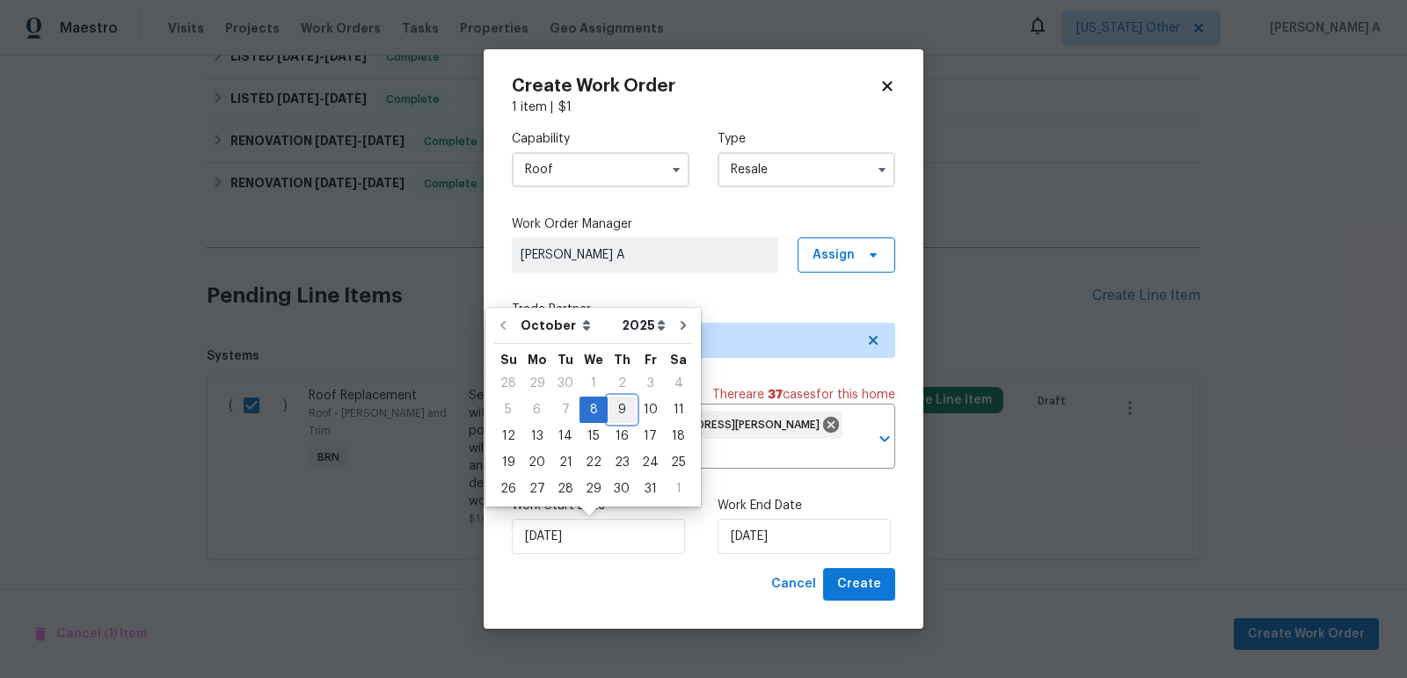
click at [617, 409] on div "9" at bounding box center [622, 410] width 28 height 25
type input "10/9/2025"
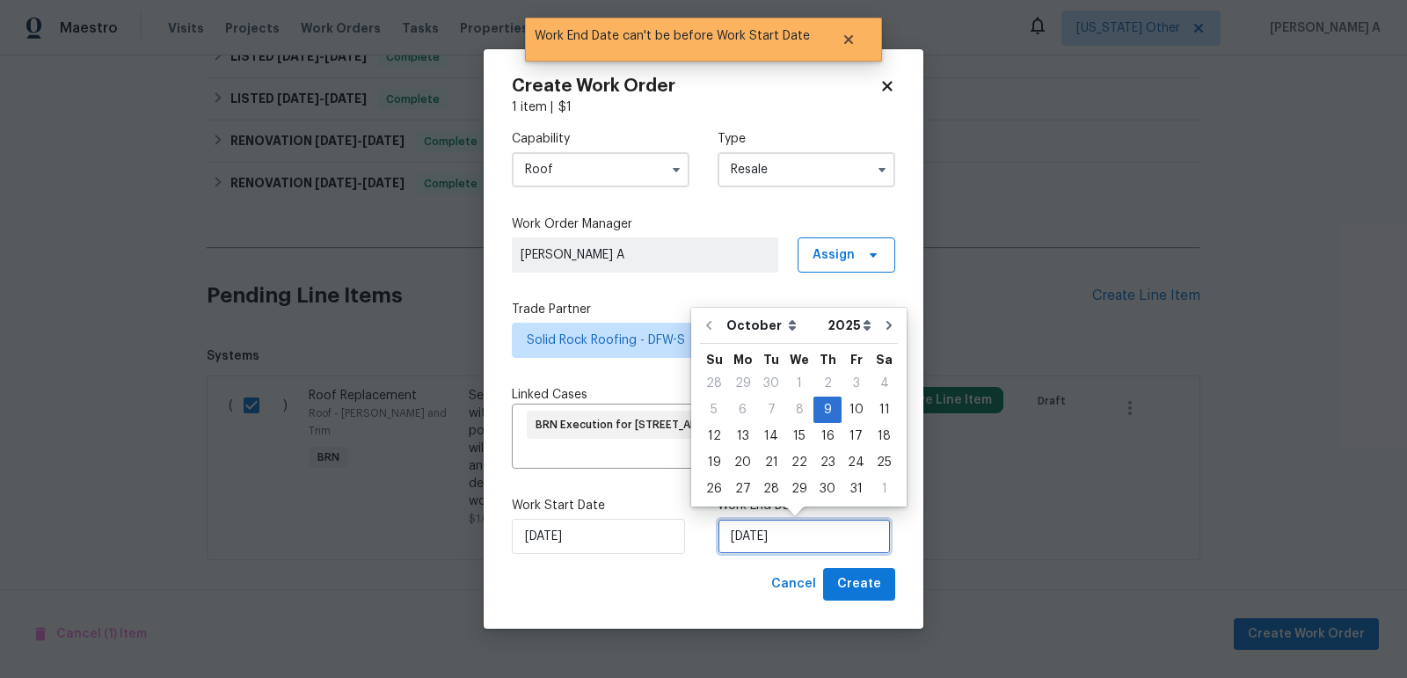
click at [769, 545] on input "10/9/2025" at bounding box center [804, 536] width 173 height 35
click at [850, 412] on div "10" at bounding box center [856, 410] width 29 height 25
type input "10/10/2025"
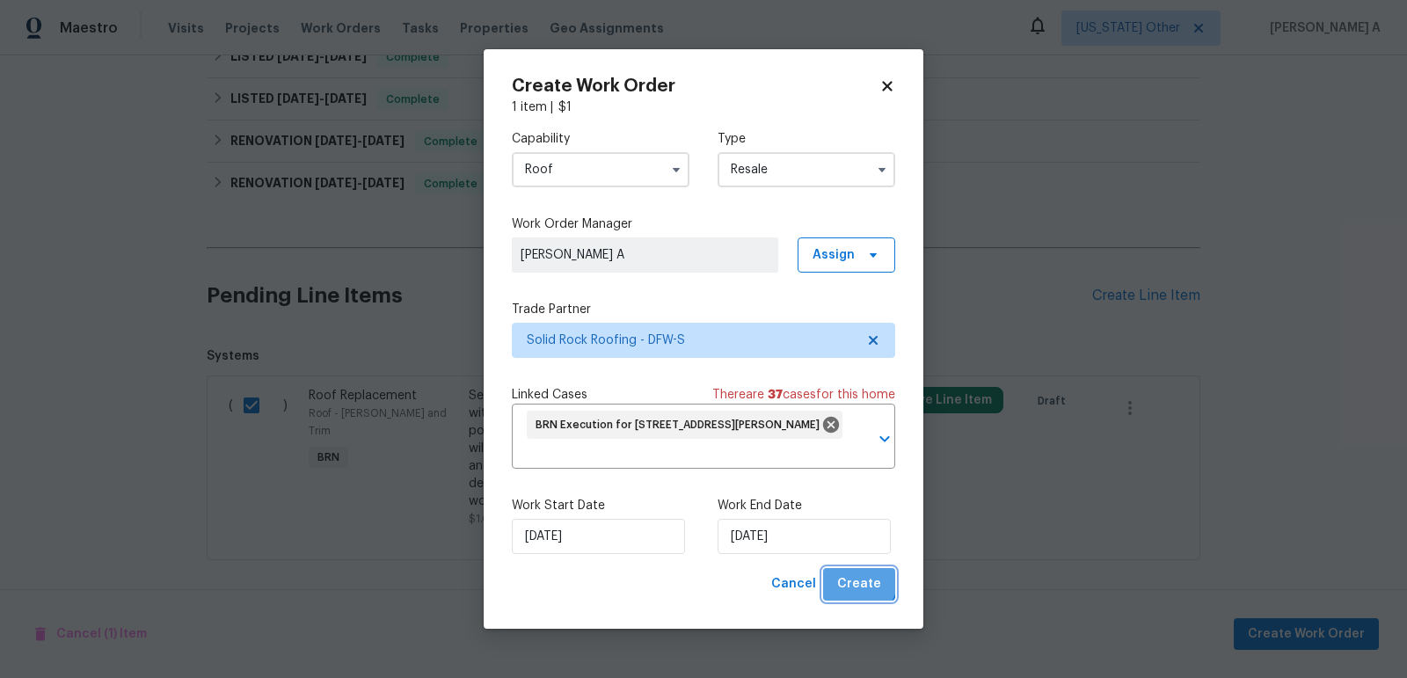
click at [855, 579] on span "Create" at bounding box center [859, 584] width 44 height 22
checkbox input "false"
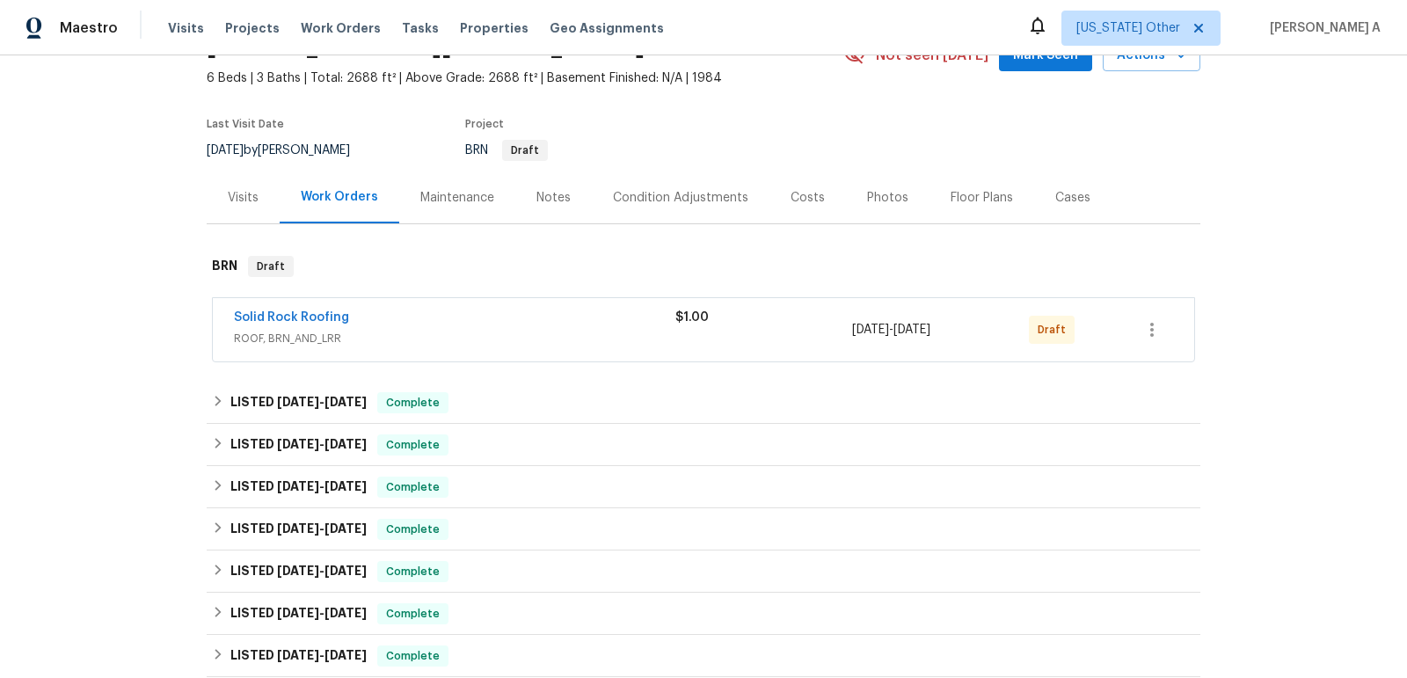
scroll to position [0, 0]
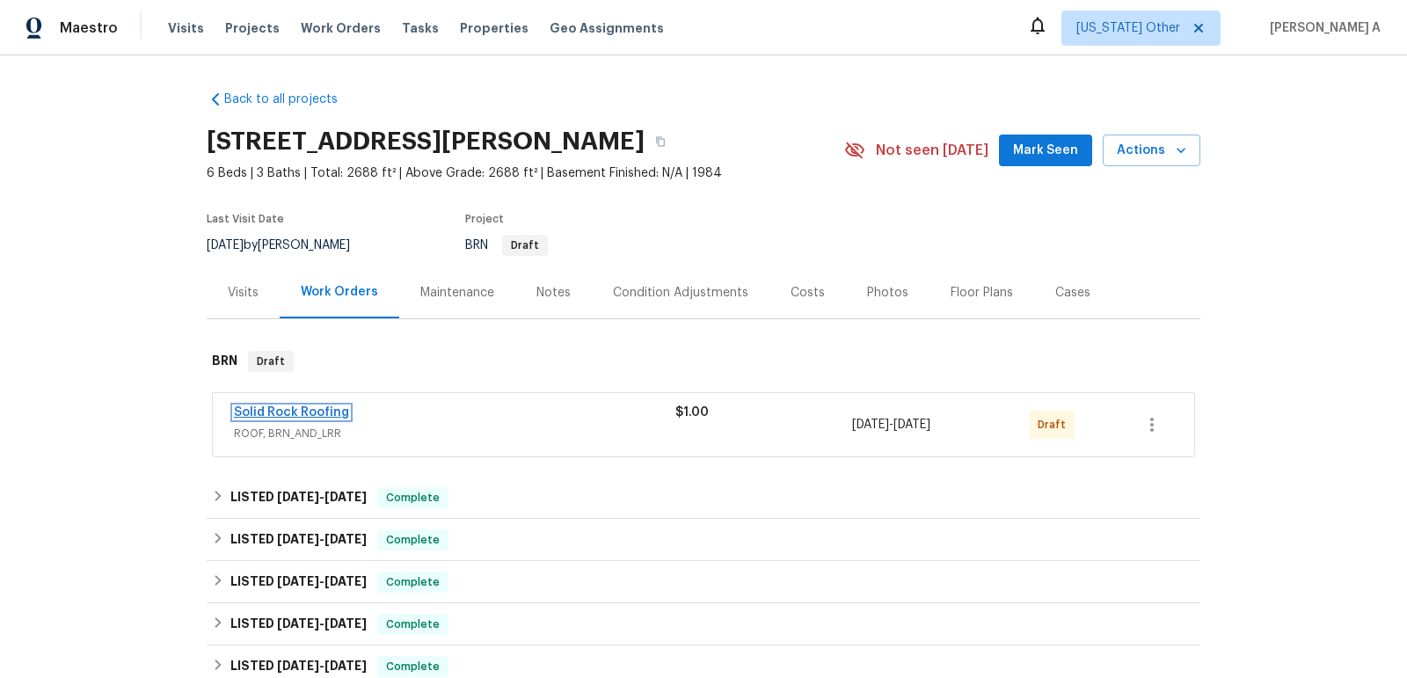
click at [296, 412] on link "Solid Rock Roofing" at bounding box center [291, 412] width 115 height 12
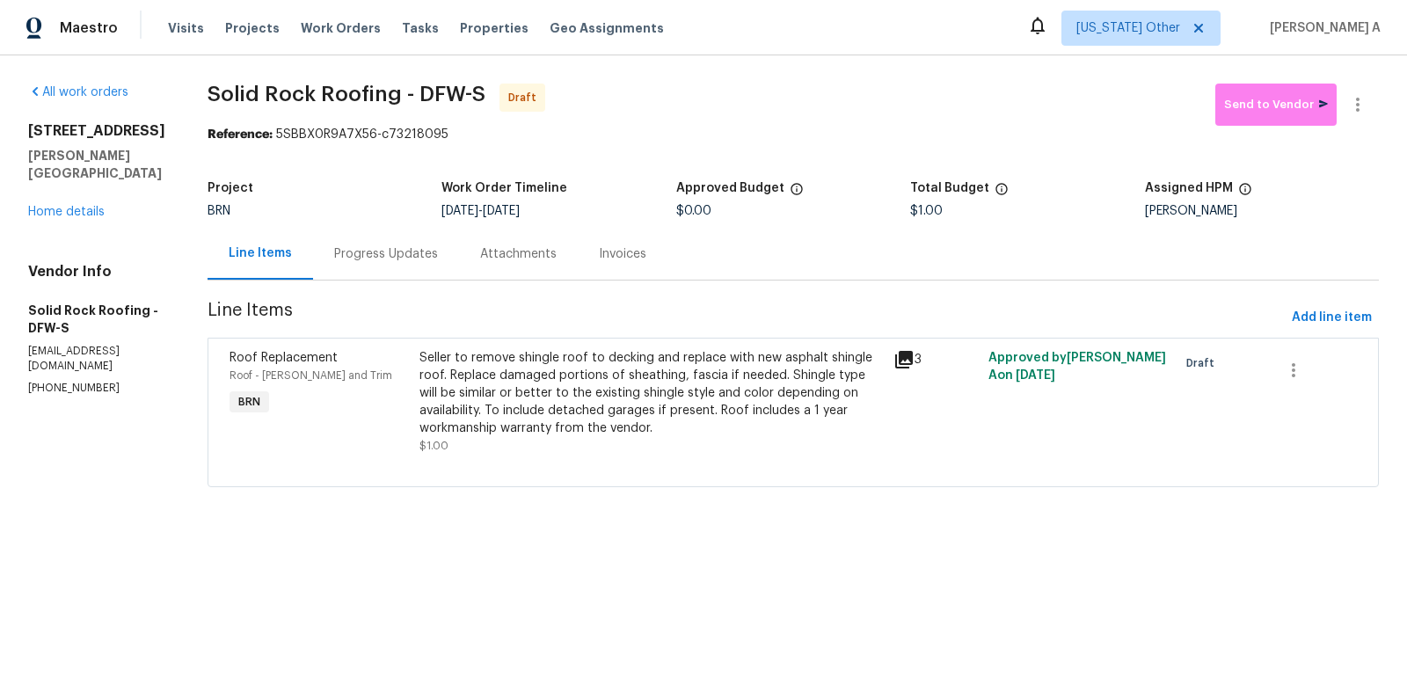
click at [394, 248] on div "Progress Updates" at bounding box center [386, 254] width 104 height 18
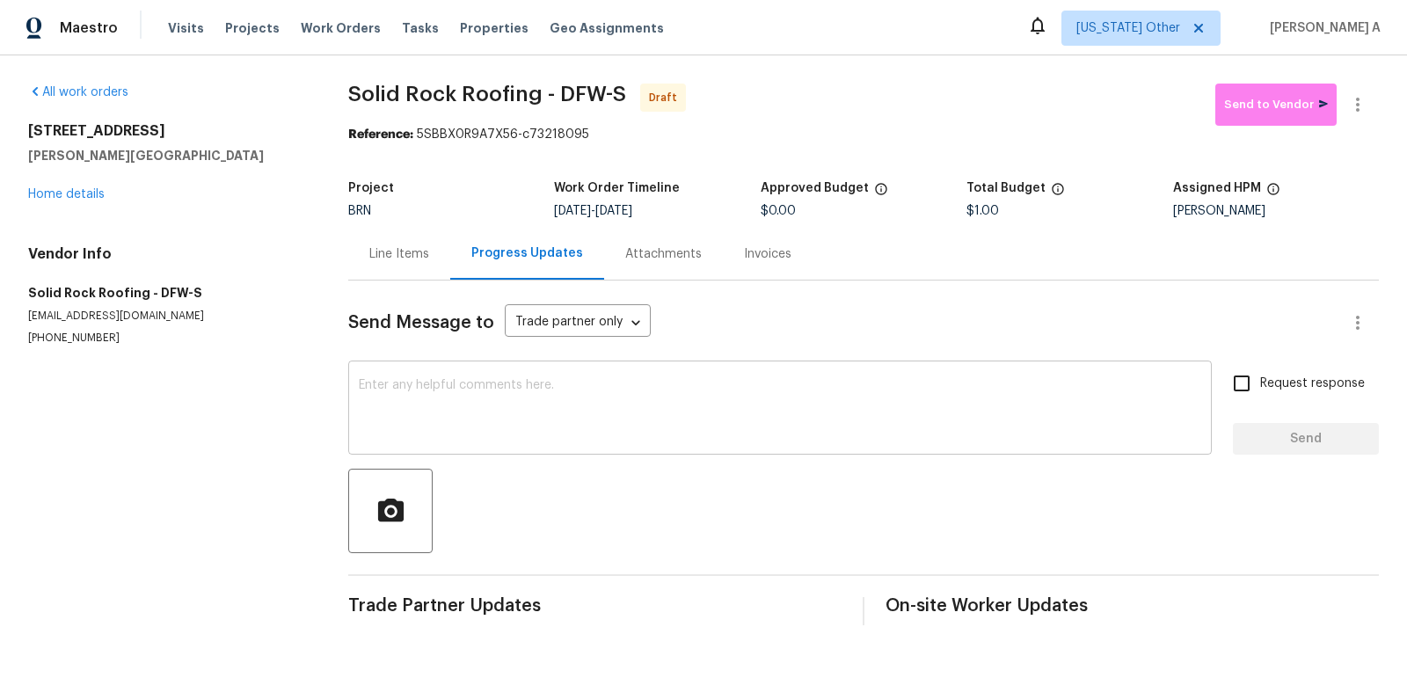
click at [629, 442] on div "x ​" at bounding box center [780, 410] width 864 height 90
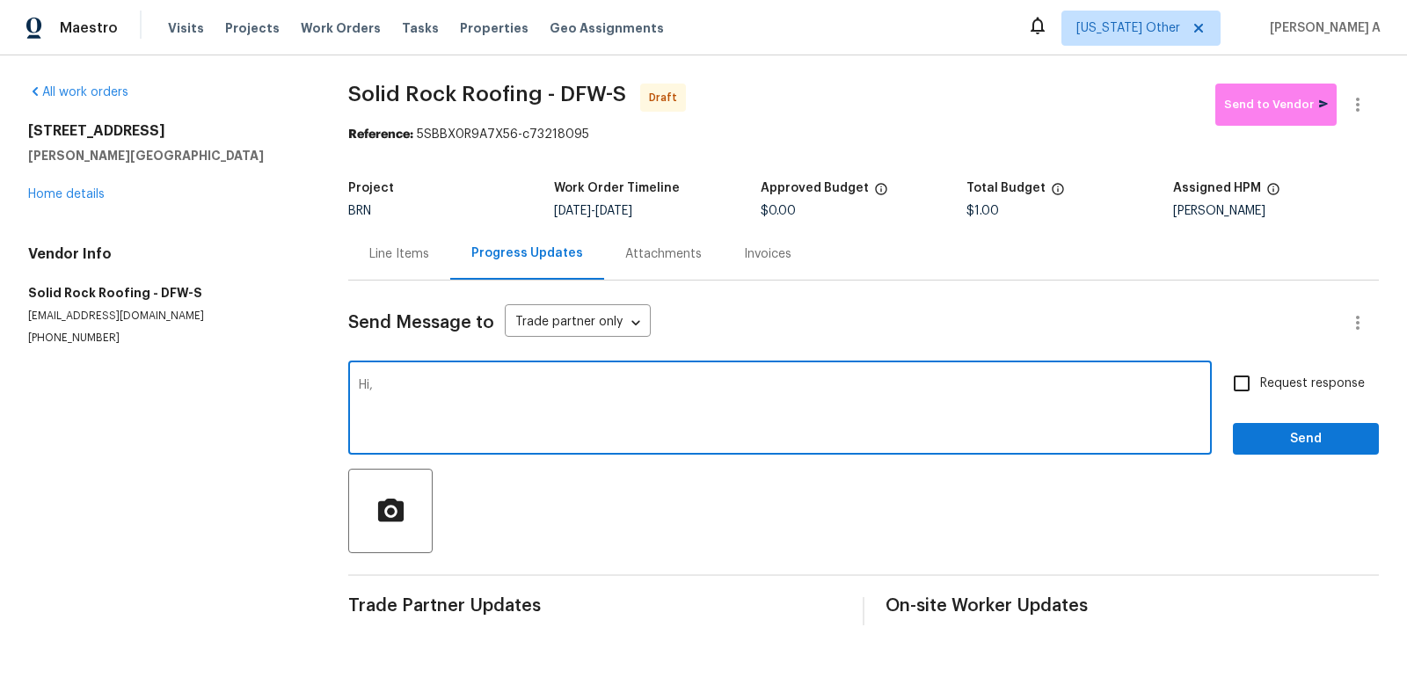
click at [504, 398] on textarea "Hi," at bounding box center [780, 410] width 843 height 62
click at [0, 0] on div "and" at bounding box center [0, 0] width 0 height 0
click at [0, 0] on div "Hi," at bounding box center [0, 0] width 0 height 0
type textarea "Hi, Could you please review the line item and provide the estimate for the roof…"
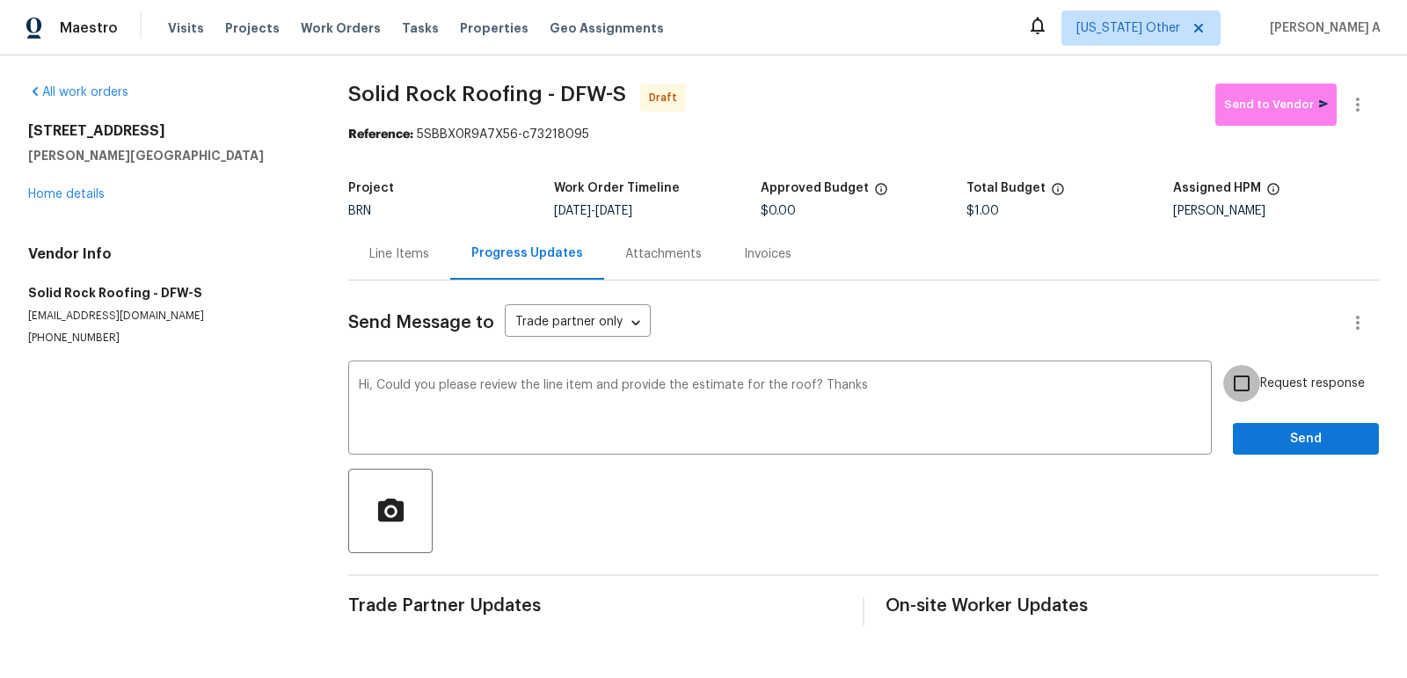
click at [1250, 393] on input "Request response" at bounding box center [1241, 383] width 37 height 37
checkbox input "true"
click at [1295, 450] on button "Send" at bounding box center [1306, 439] width 146 height 33
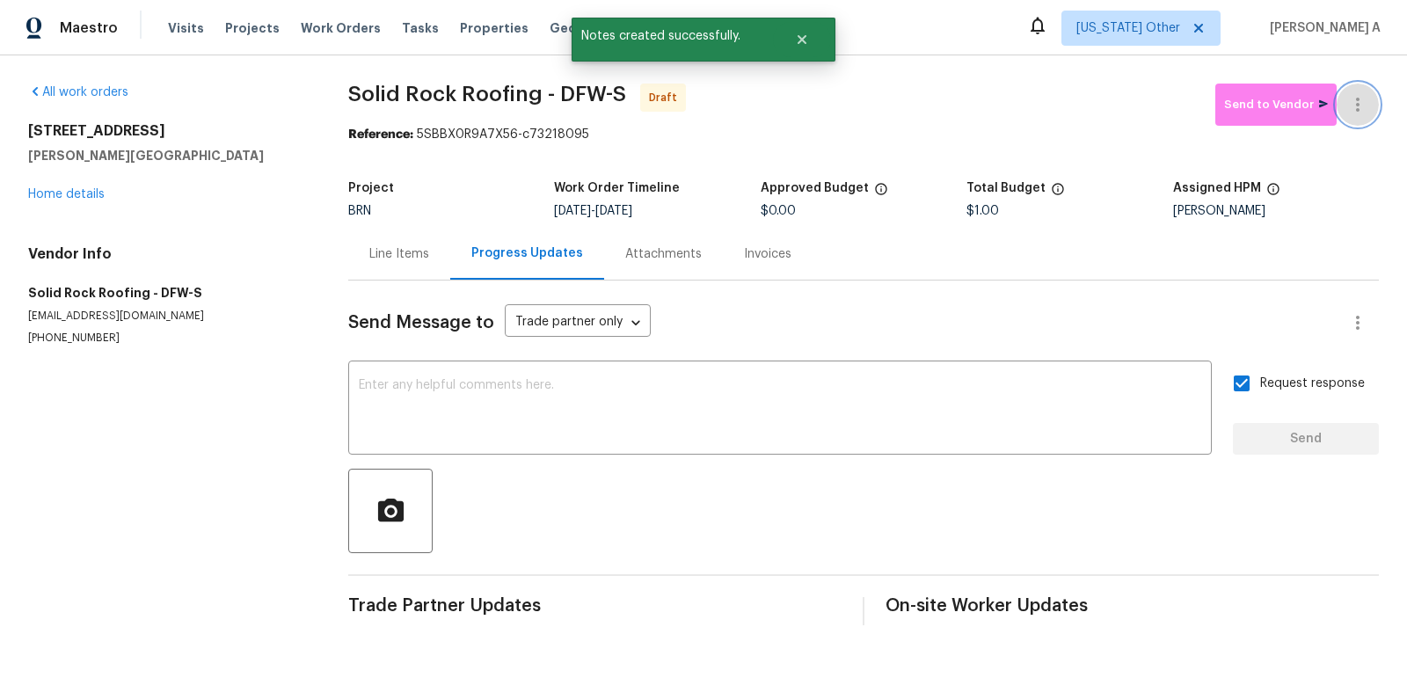
click at [1371, 108] on button "button" at bounding box center [1358, 105] width 42 height 42
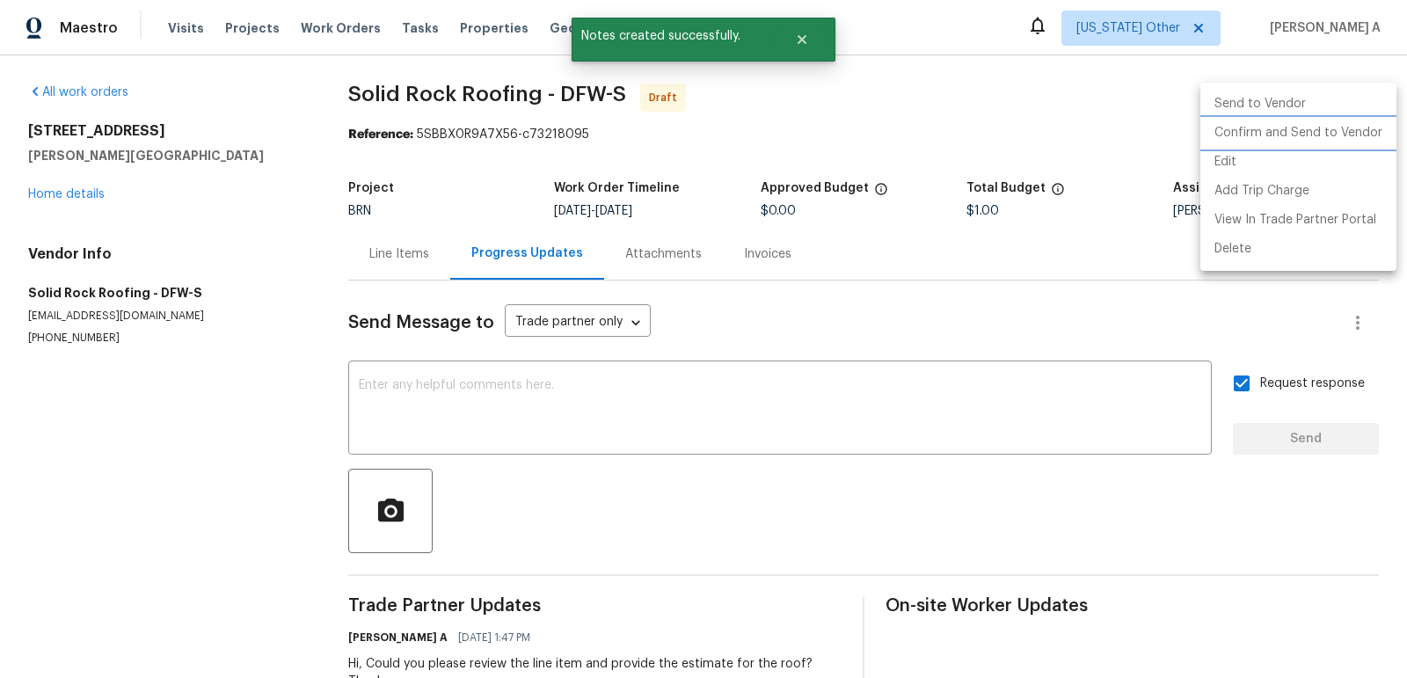
click at [1375, 124] on li "Confirm and Send to Vendor" at bounding box center [1298, 133] width 196 height 29
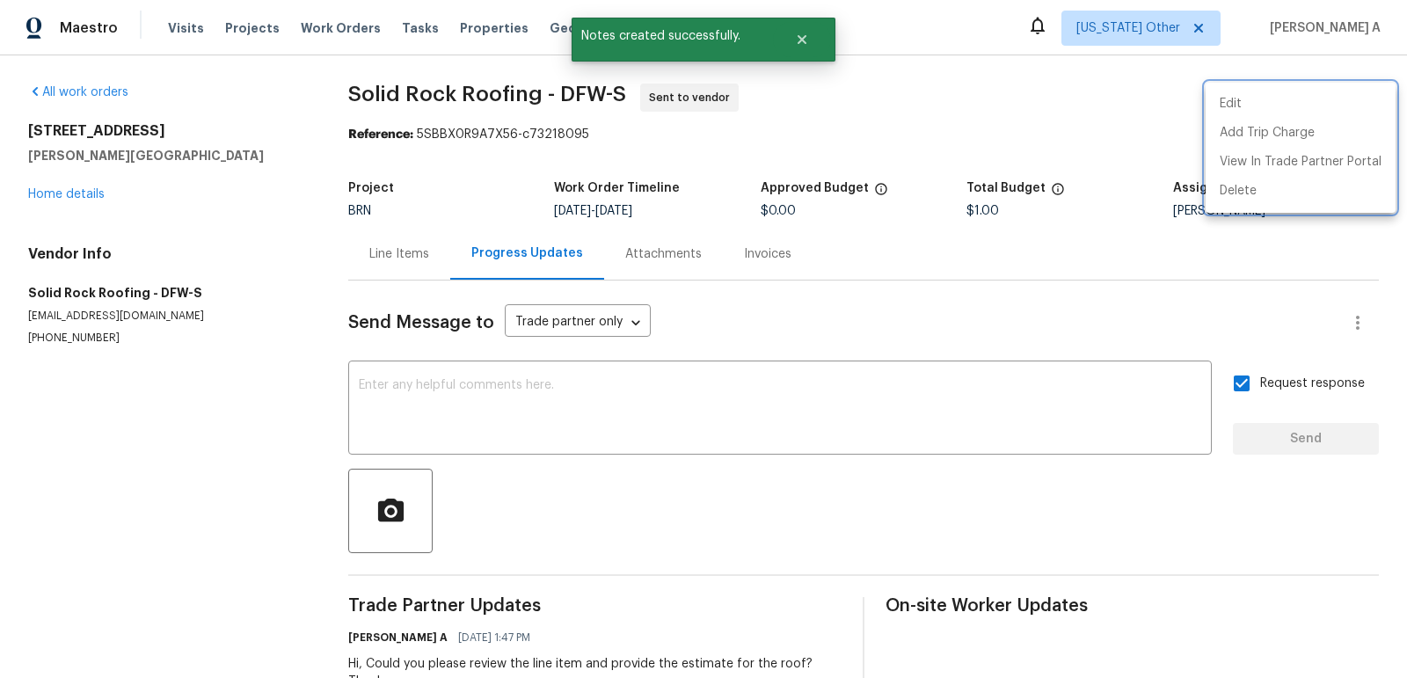
click at [445, 259] on div at bounding box center [703, 339] width 1407 height 678
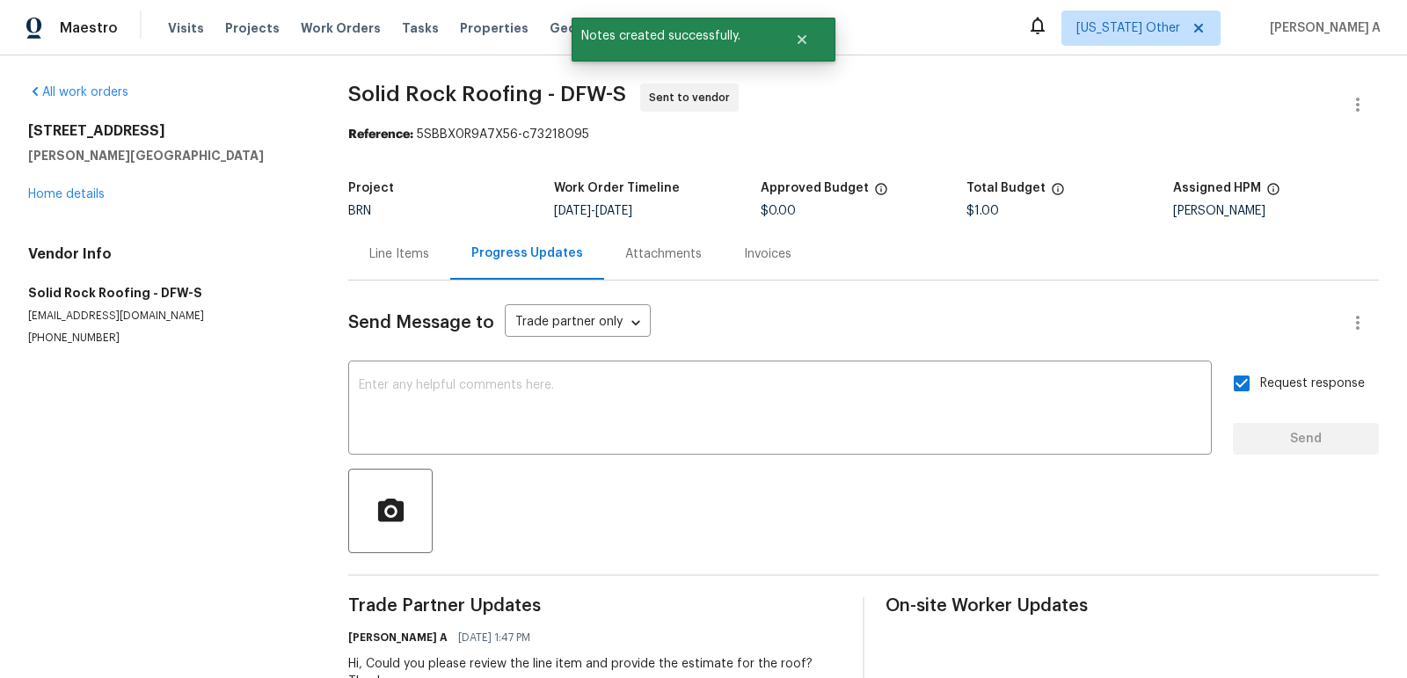
click at [403, 254] on div "Line Items" at bounding box center [399, 254] width 60 height 18
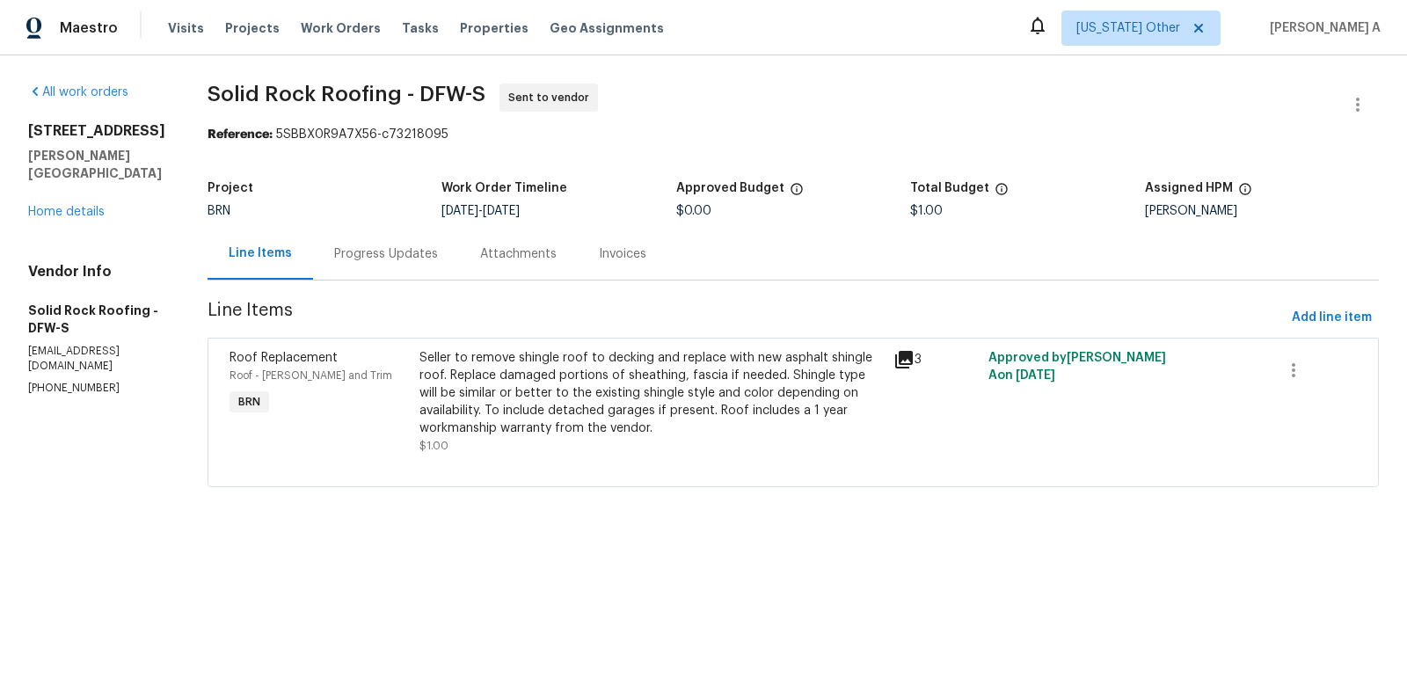
click at [393, 242] on div "Progress Updates" at bounding box center [386, 254] width 146 height 52
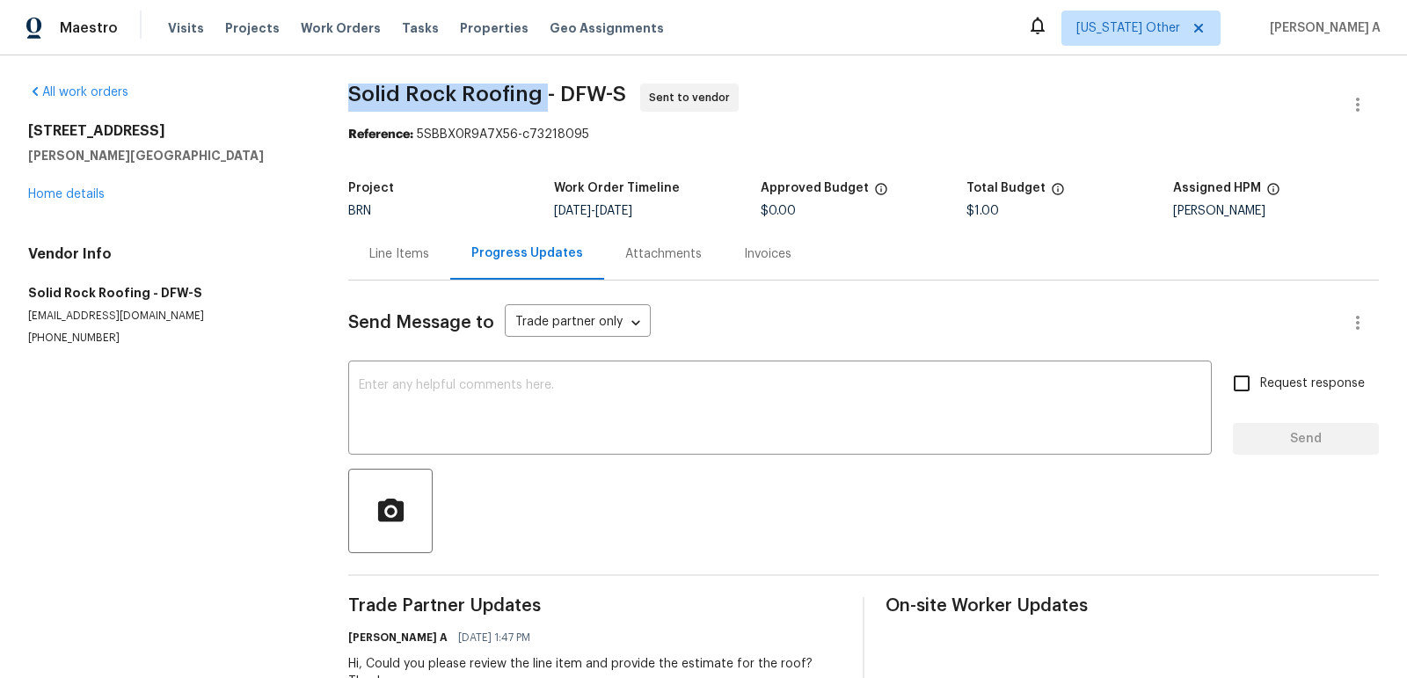
copy span "Solid Rock Roofing"
drag, startPoint x: 342, startPoint y: 91, endPoint x: 542, endPoint y: 97, distance: 199.7
click at [542, 97] on div "All work orders 306 Shady Oak Rd Keene, TX 76059 Home details Vendor Info Solid…" at bounding box center [703, 397] width 1407 height 684
click at [395, 268] on div "Line Items" at bounding box center [399, 254] width 102 height 52
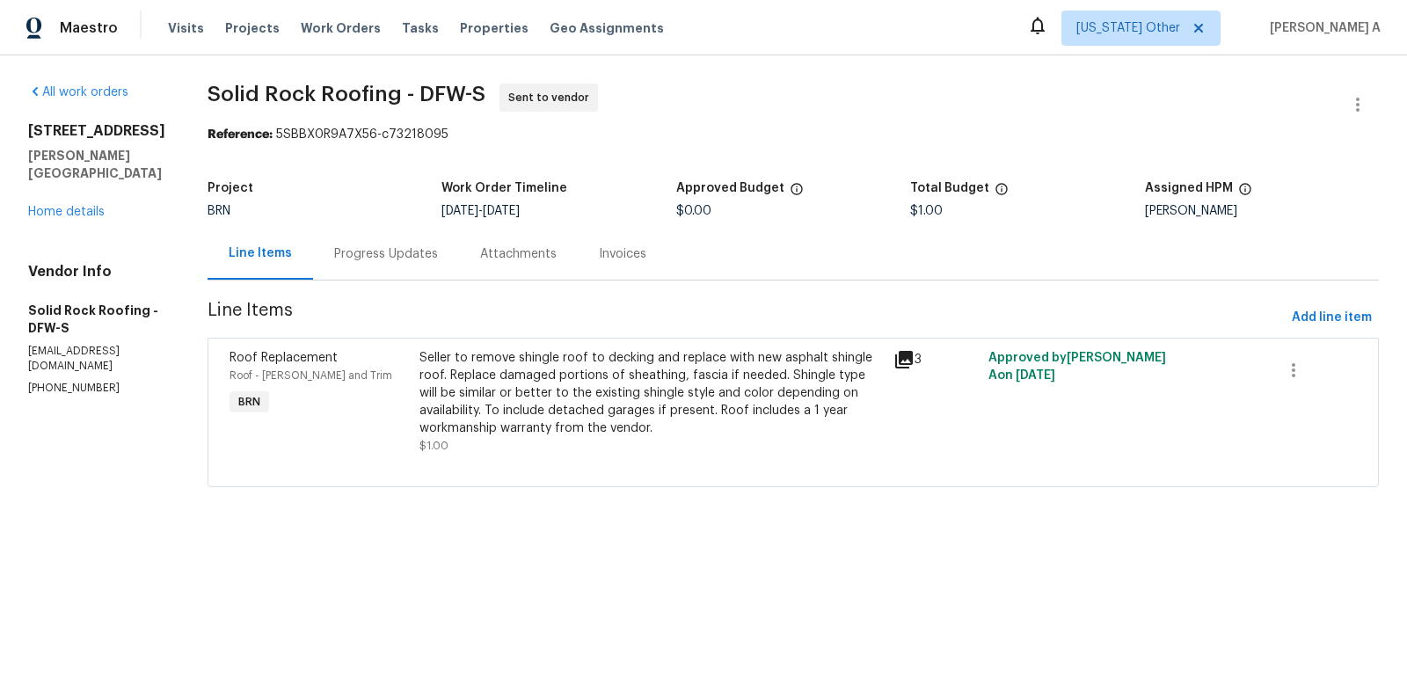
click at [353, 273] on div "Progress Updates" at bounding box center [386, 254] width 146 height 52
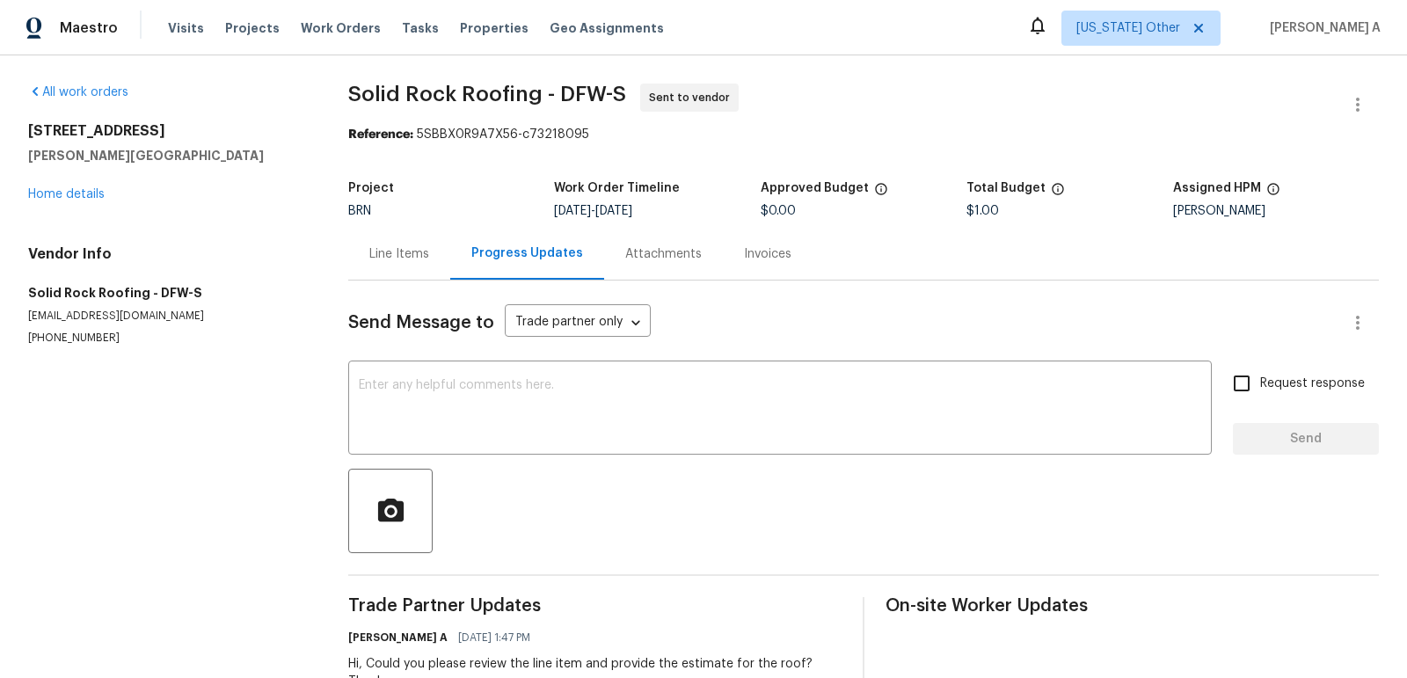
click at [353, 252] on div "Line Items" at bounding box center [399, 254] width 102 height 52
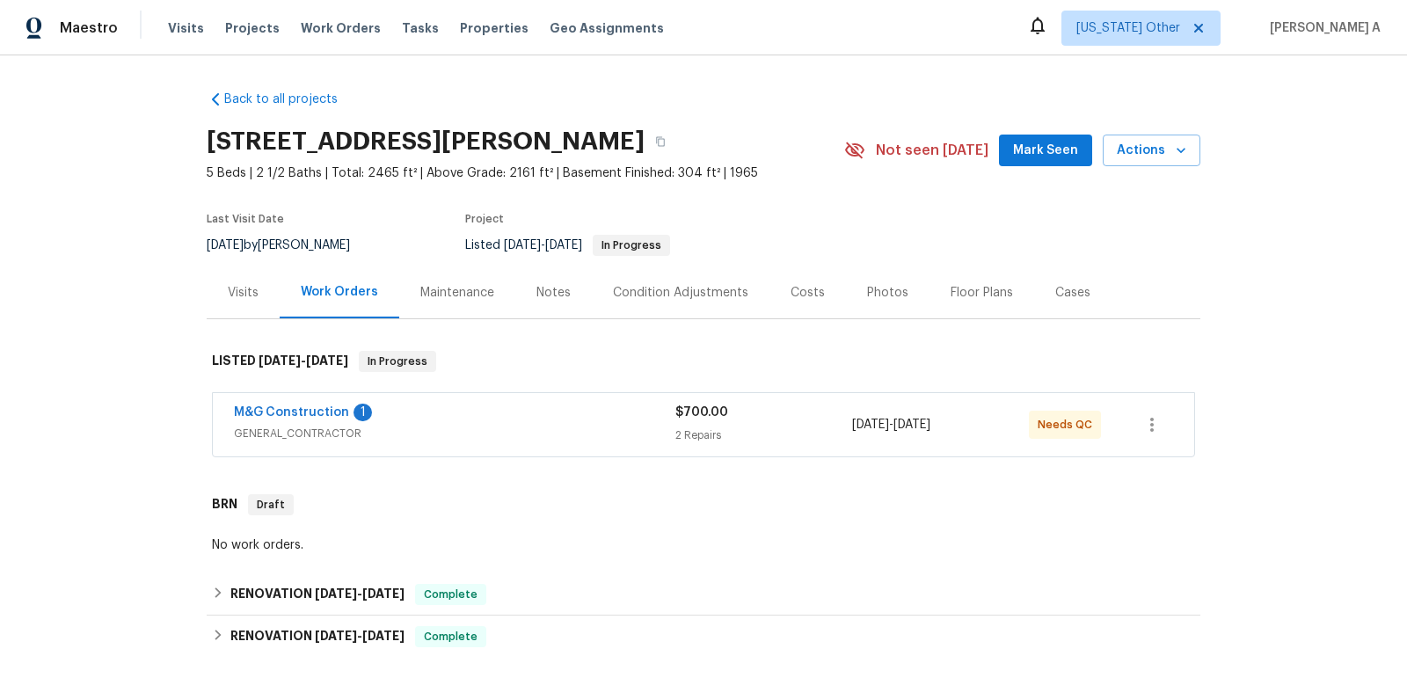
scroll to position [478, 0]
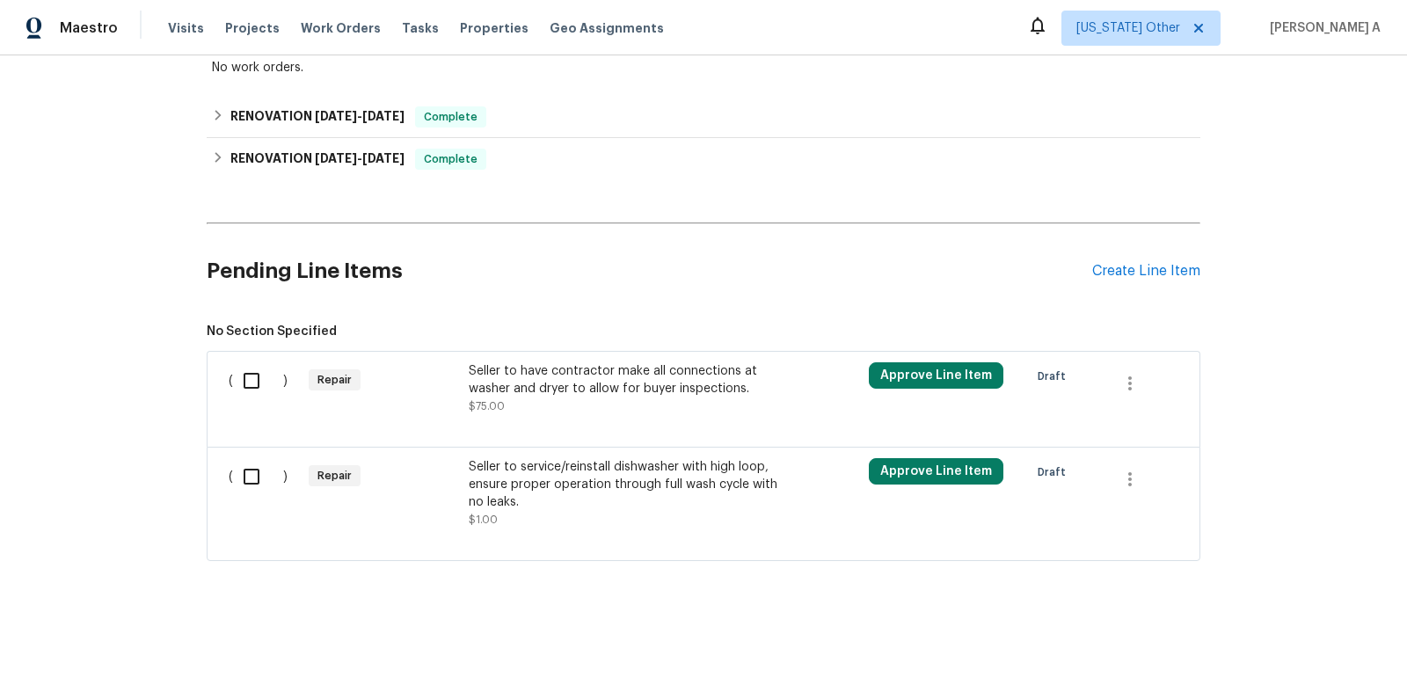
click at [616, 406] on div "Seller to have contractor make all connections at washer and dryer to allow for…" at bounding box center [624, 388] width 310 height 53
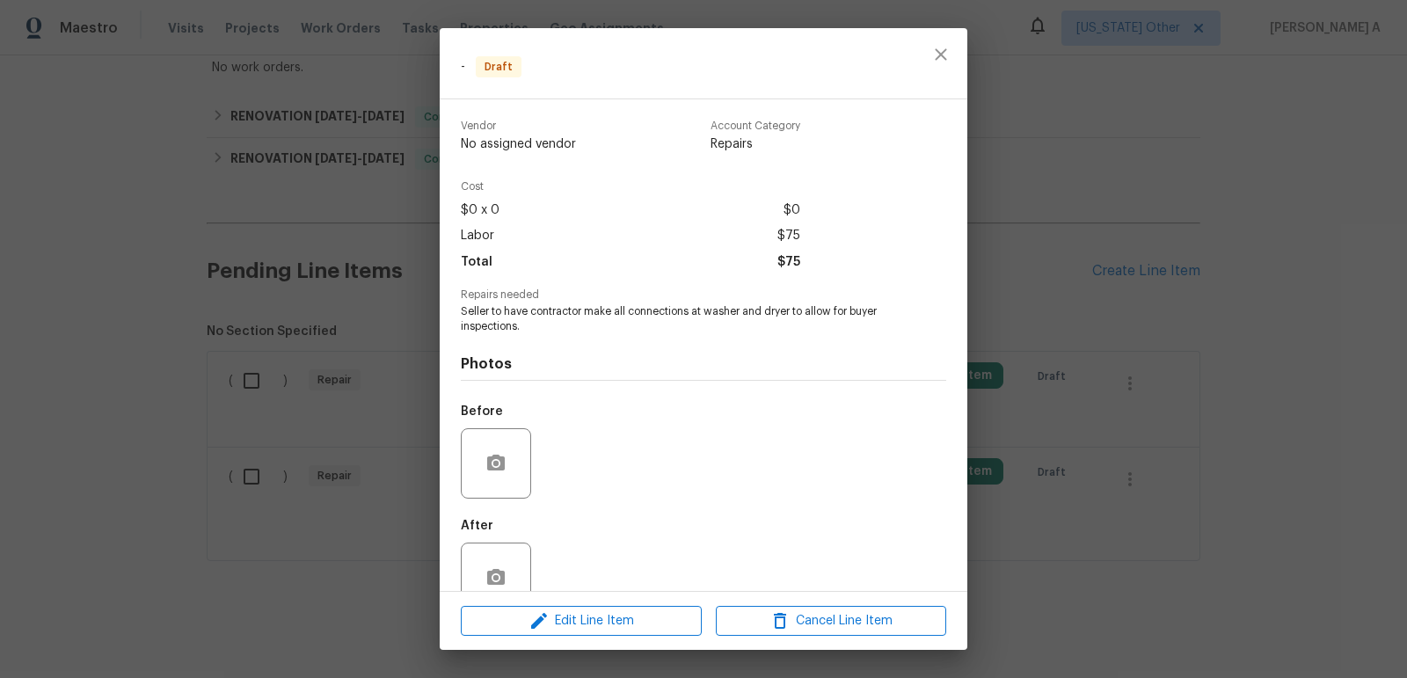
scroll to position [40, 0]
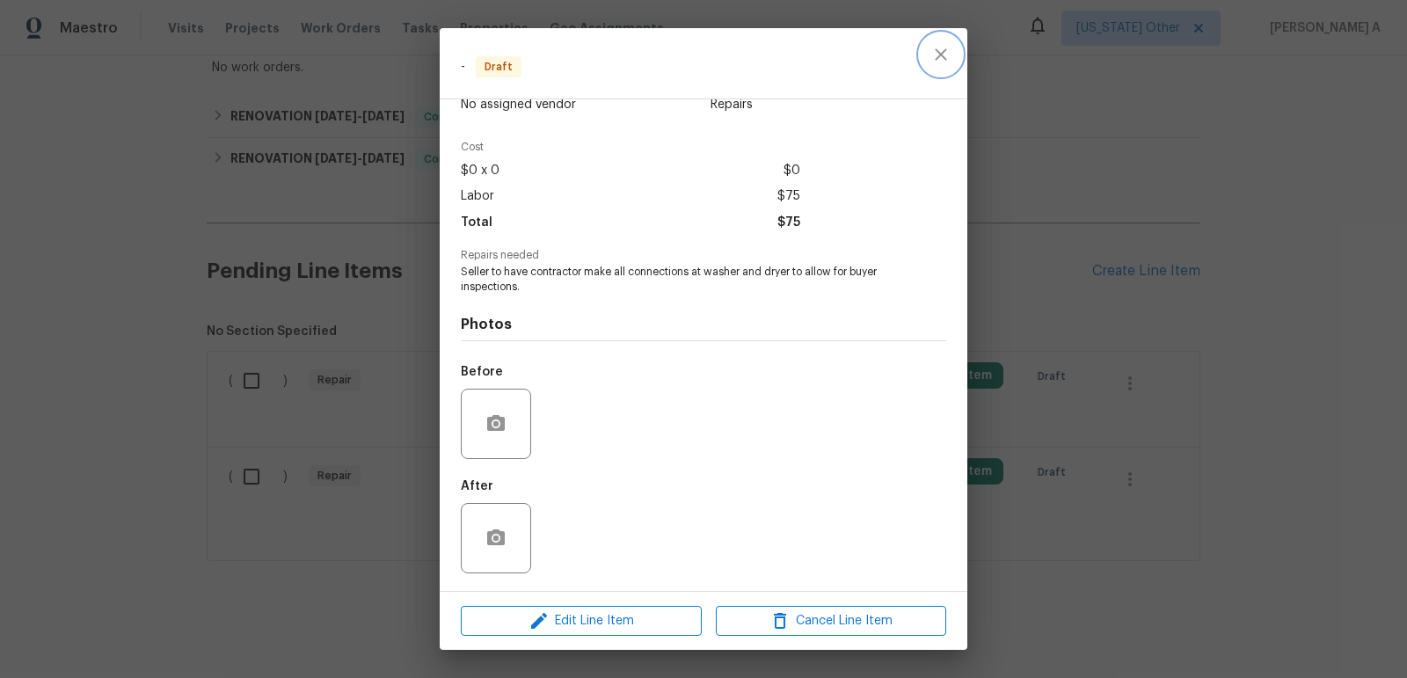
click at [952, 36] on button "close" at bounding box center [941, 54] width 42 height 42
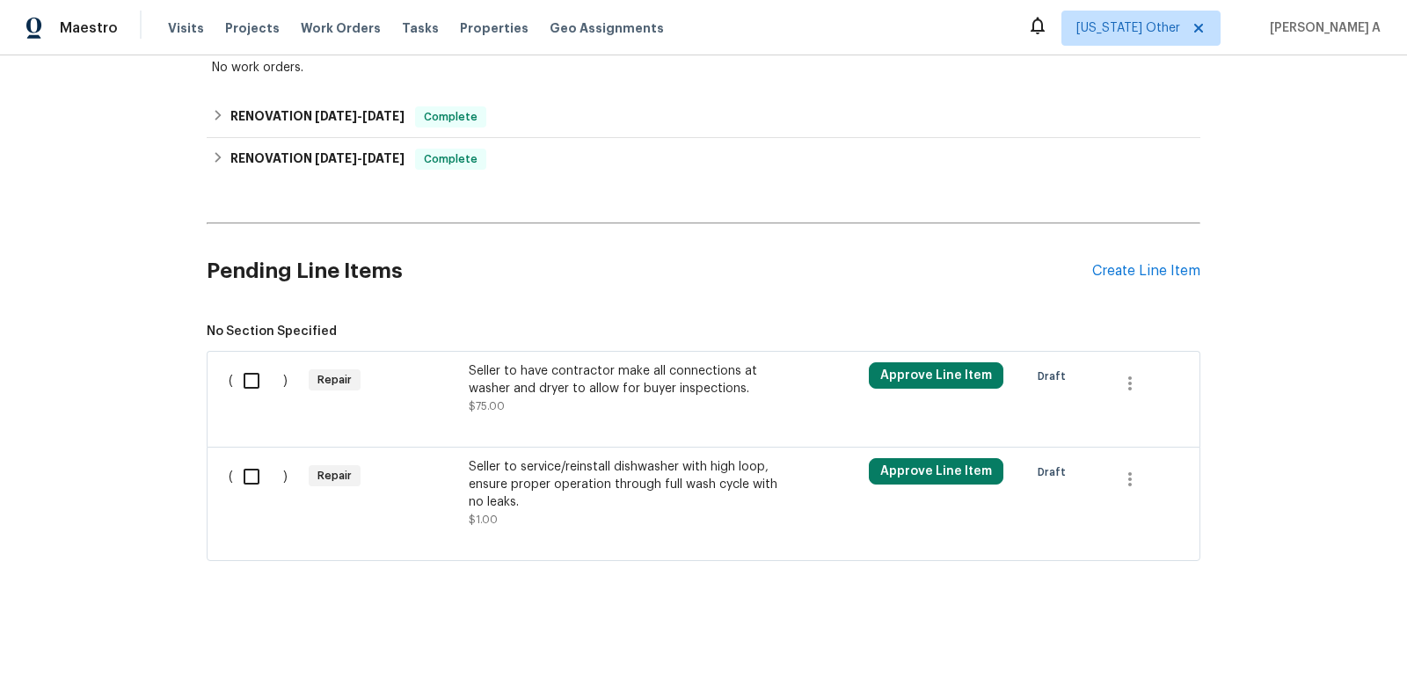
click at [640, 469] on div "Seller to service/reinstall dishwasher with high loop, ensure proper operation …" at bounding box center [624, 484] width 310 height 53
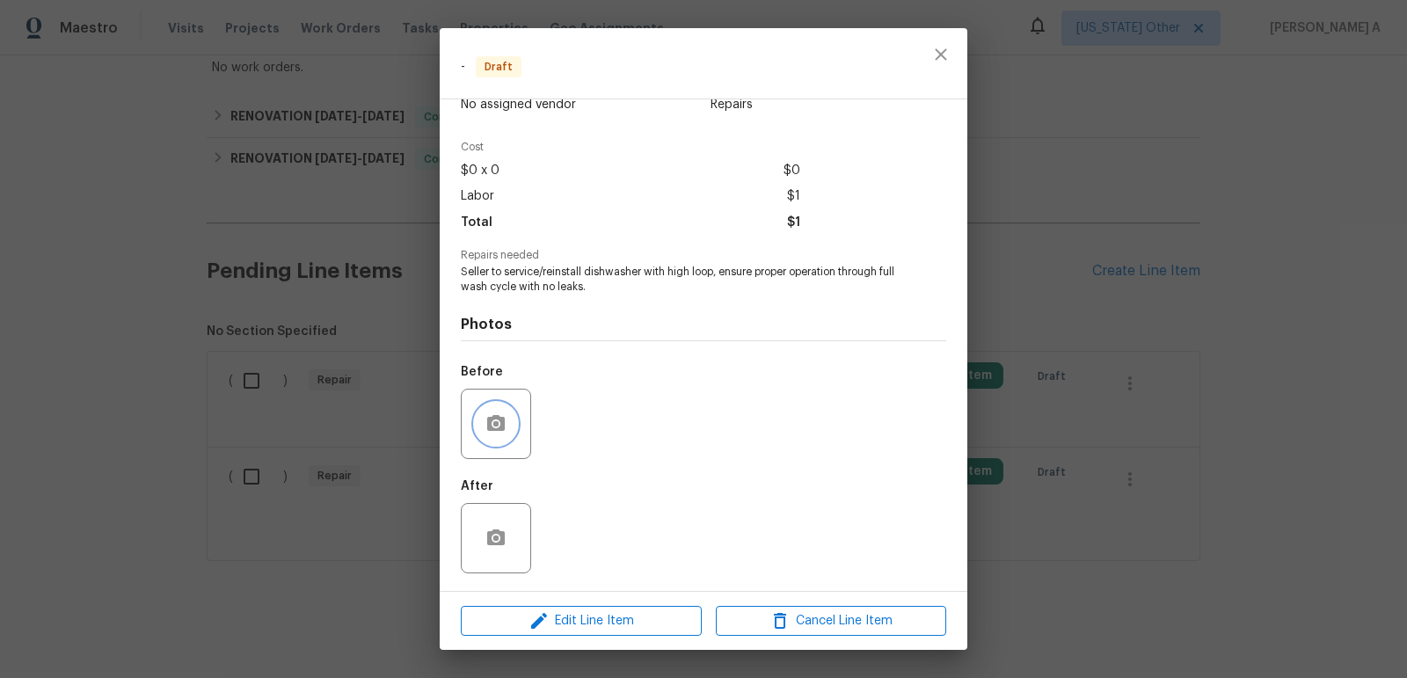
click at [477, 418] on button "button" at bounding box center [496, 424] width 42 height 42
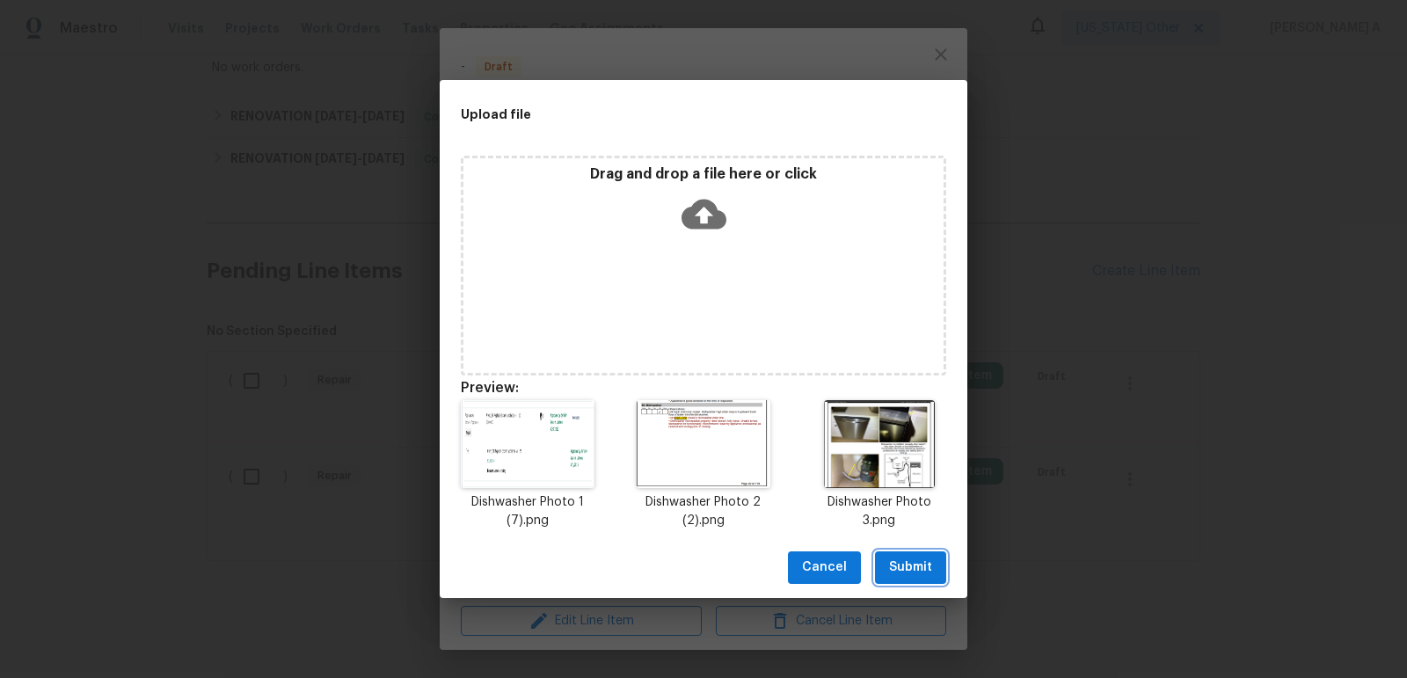
click at [898, 579] on button "Submit" at bounding box center [910, 567] width 71 height 33
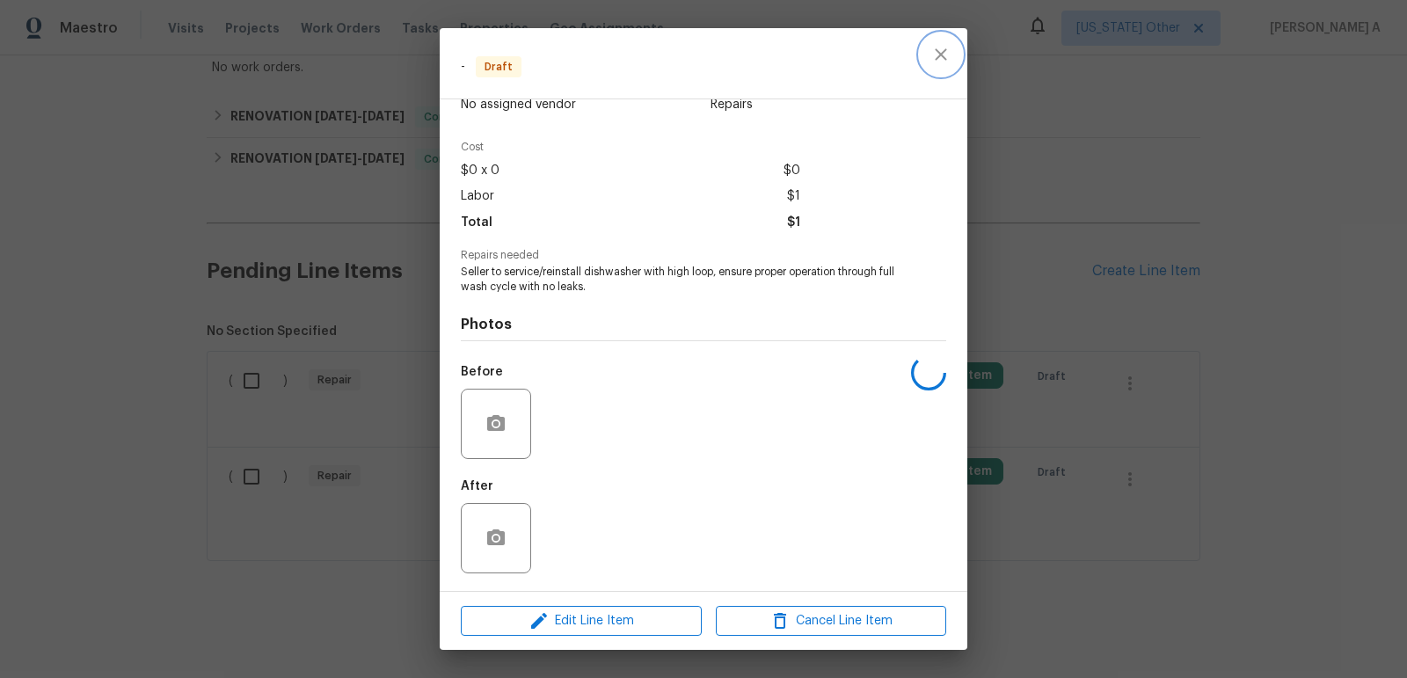
click at [938, 53] on icon "close" at bounding box center [940, 54] width 21 height 21
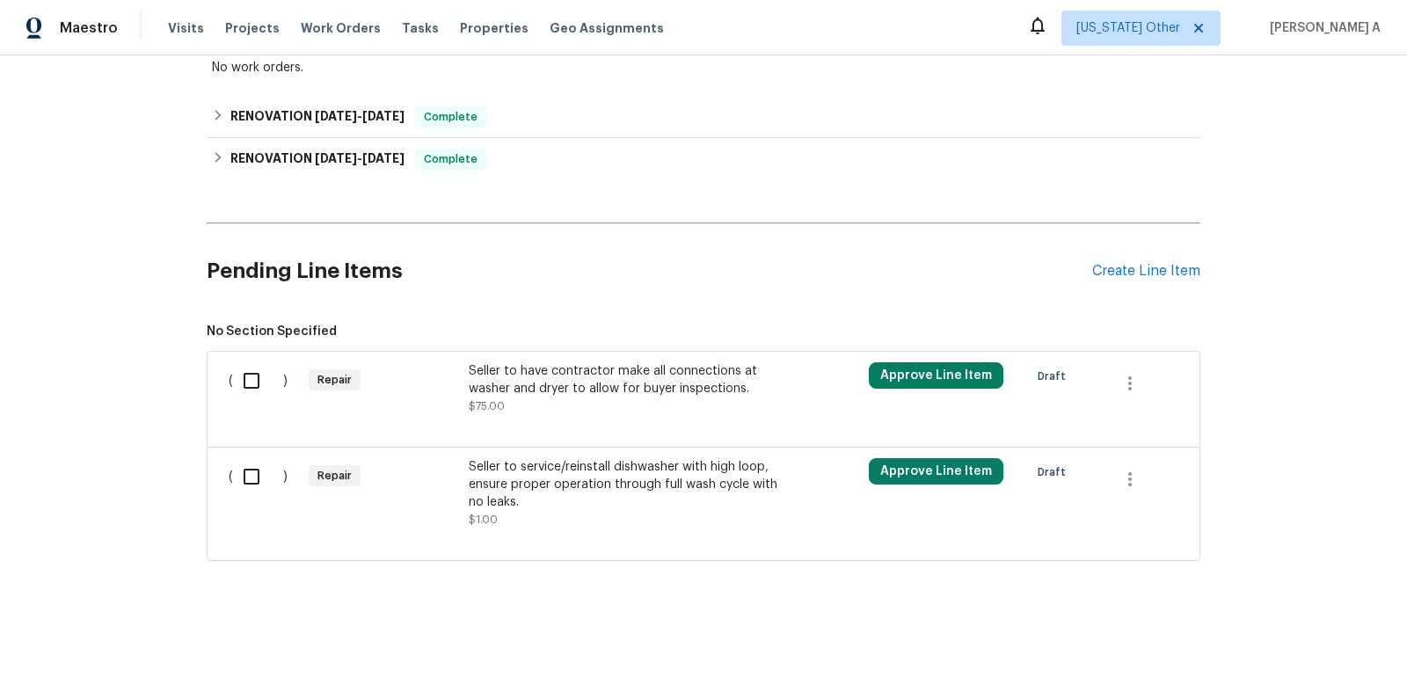
click at [635, 376] on div "Seller to have contractor make all connections at washer and dryer to allow for…" at bounding box center [624, 379] width 310 height 35
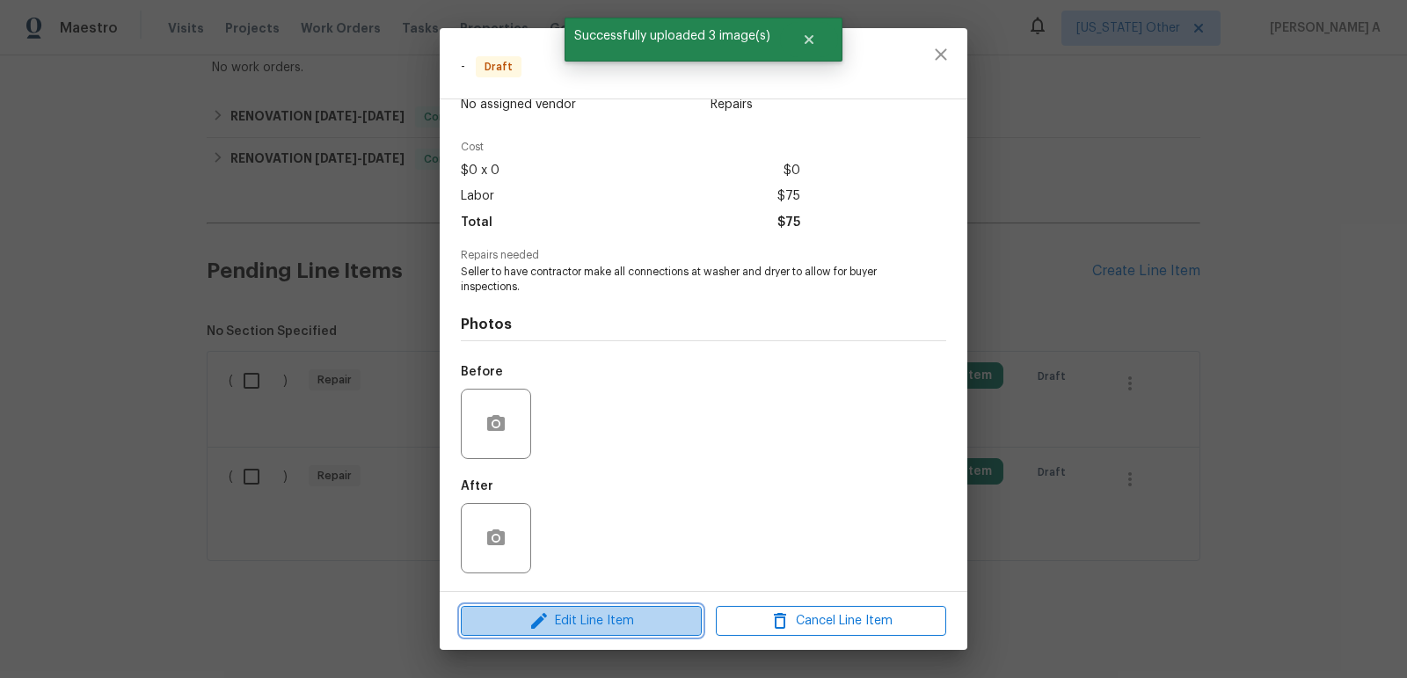
click at [602, 634] on button "Edit Line Item" at bounding box center [581, 621] width 241 height 31
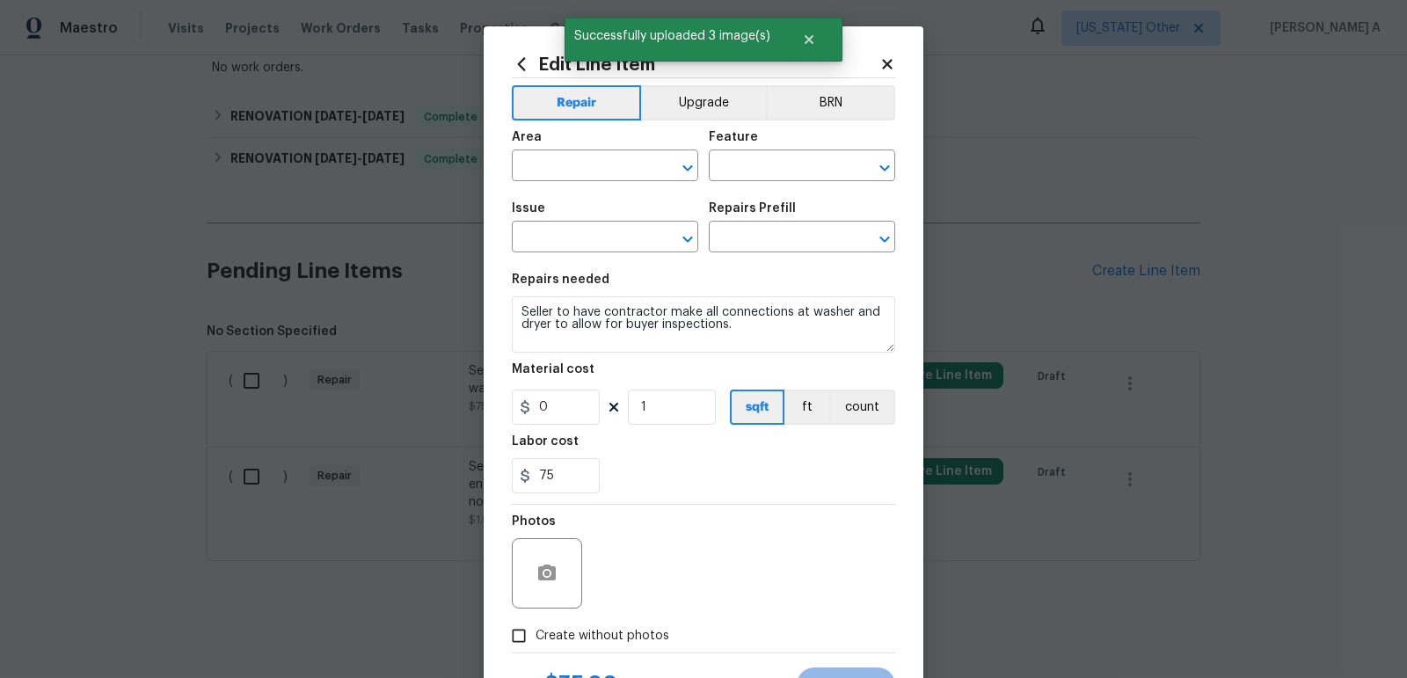
click at [827, 126] on div "Area ​ Feature ​" at bounding box center [703, 155] width 383 height 71
click at [827, 108] on button "BRN" at bounding box center [830, 102] width 129 height 35
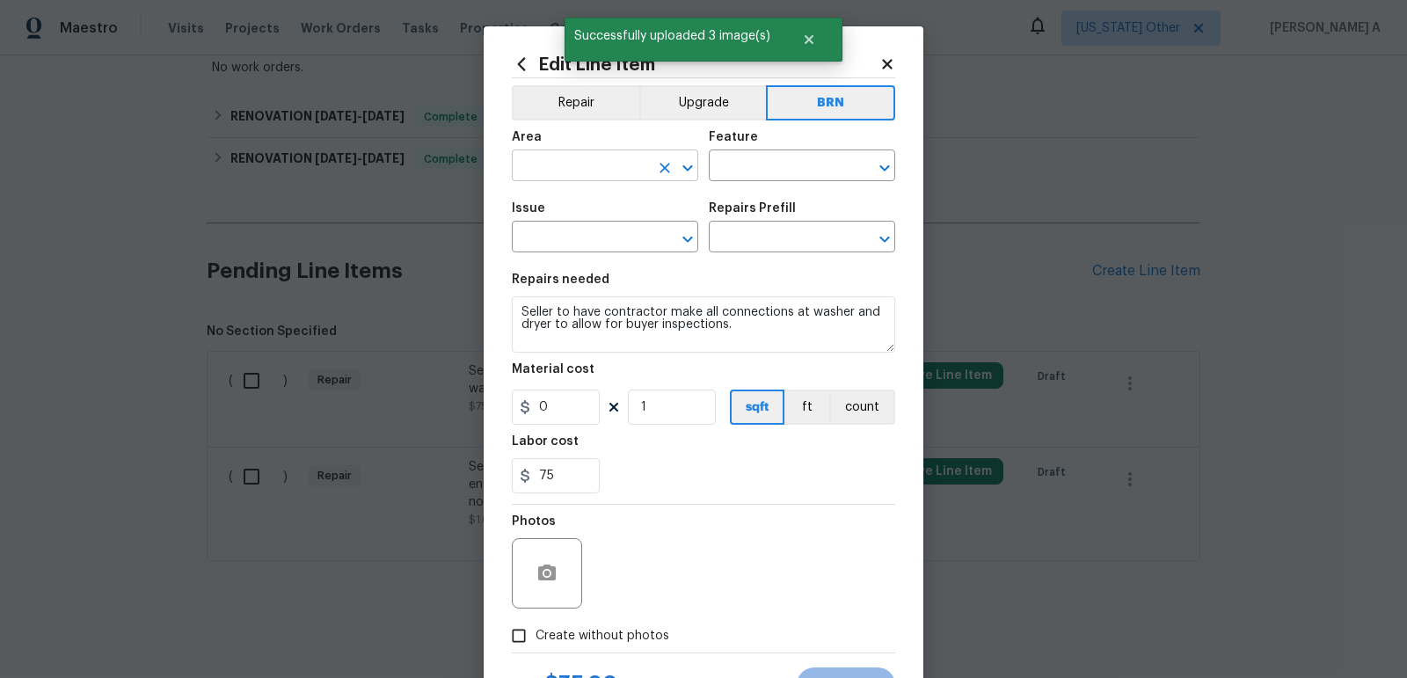
click at [613, 175] on input "text" at bounding box center [580, 167] width 137 height 27
click at [613, 175] on input "inmter" at bounding box center [580, 167] width 137 height 27
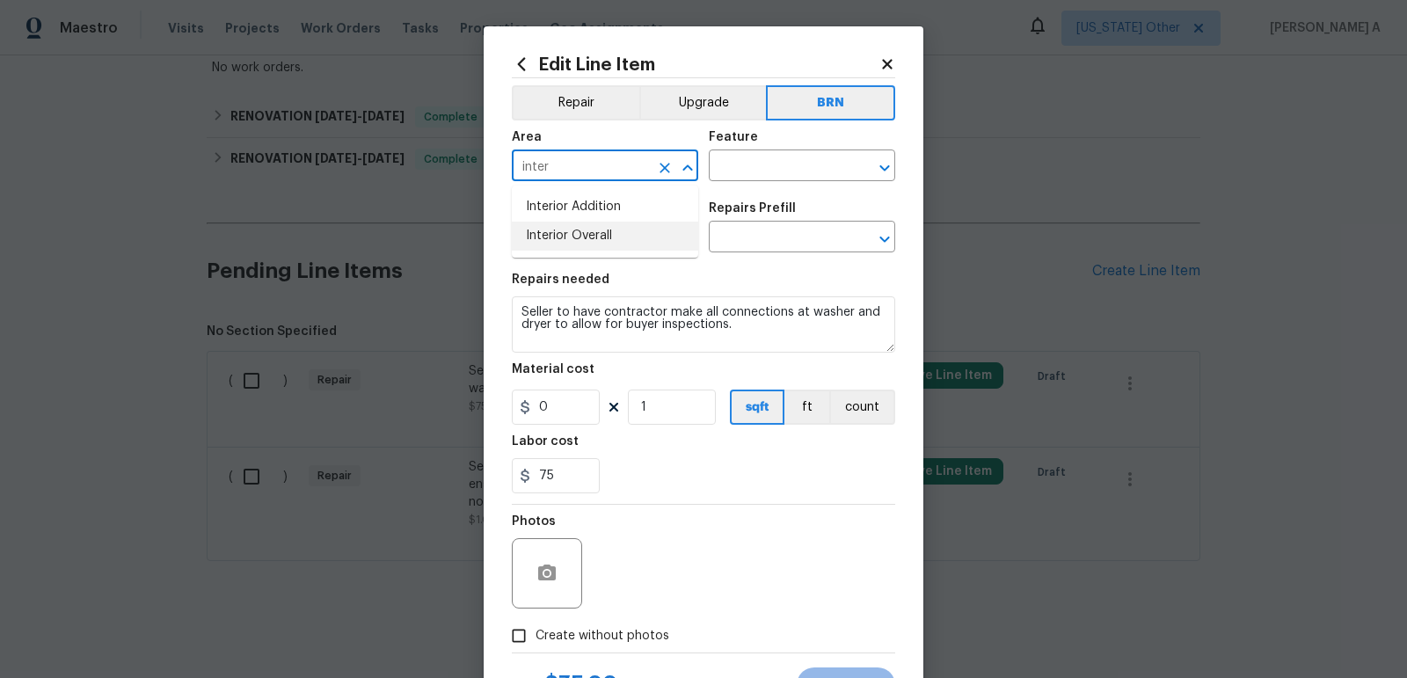
click at [647, 230] on li "Interior Overall" at bounding box center [605, 236] width 186 height 29
type input "Interior Overall"
click at [777, 154] on input "text" at bounding box center [777, 167] width 137 height 27
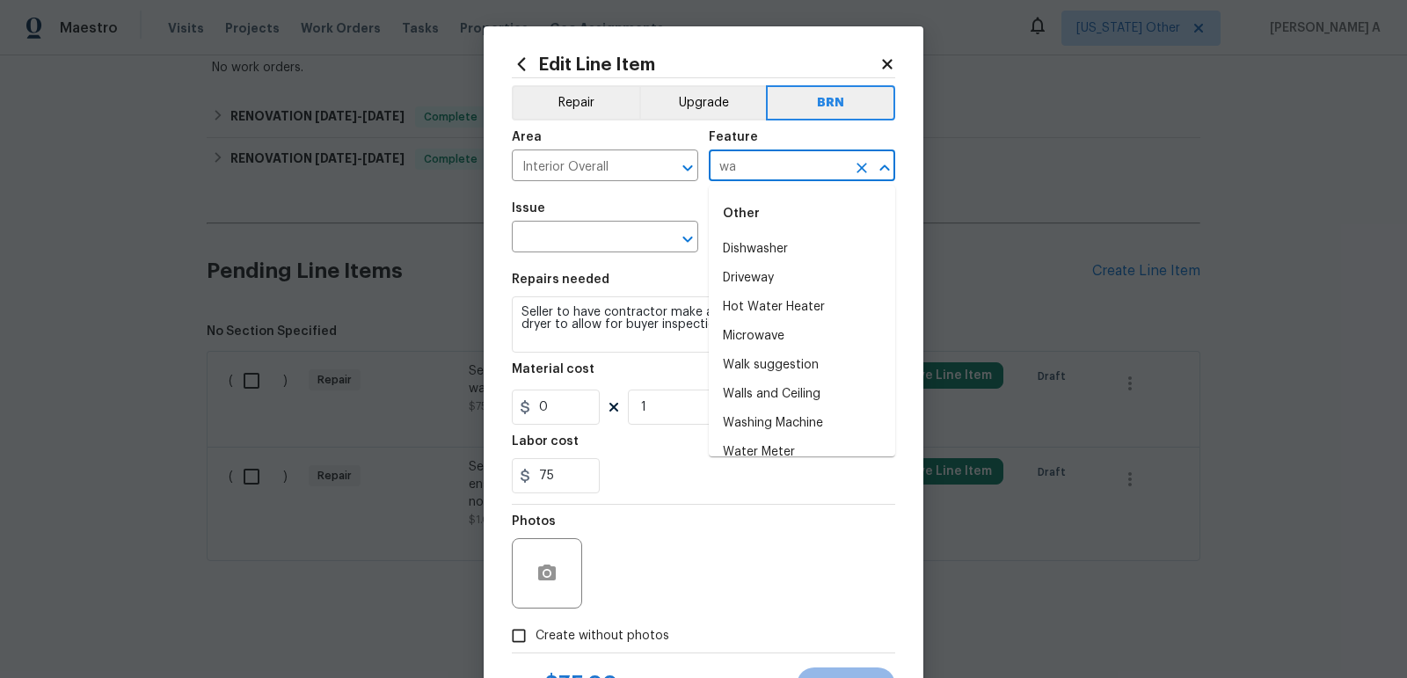
type input "w"
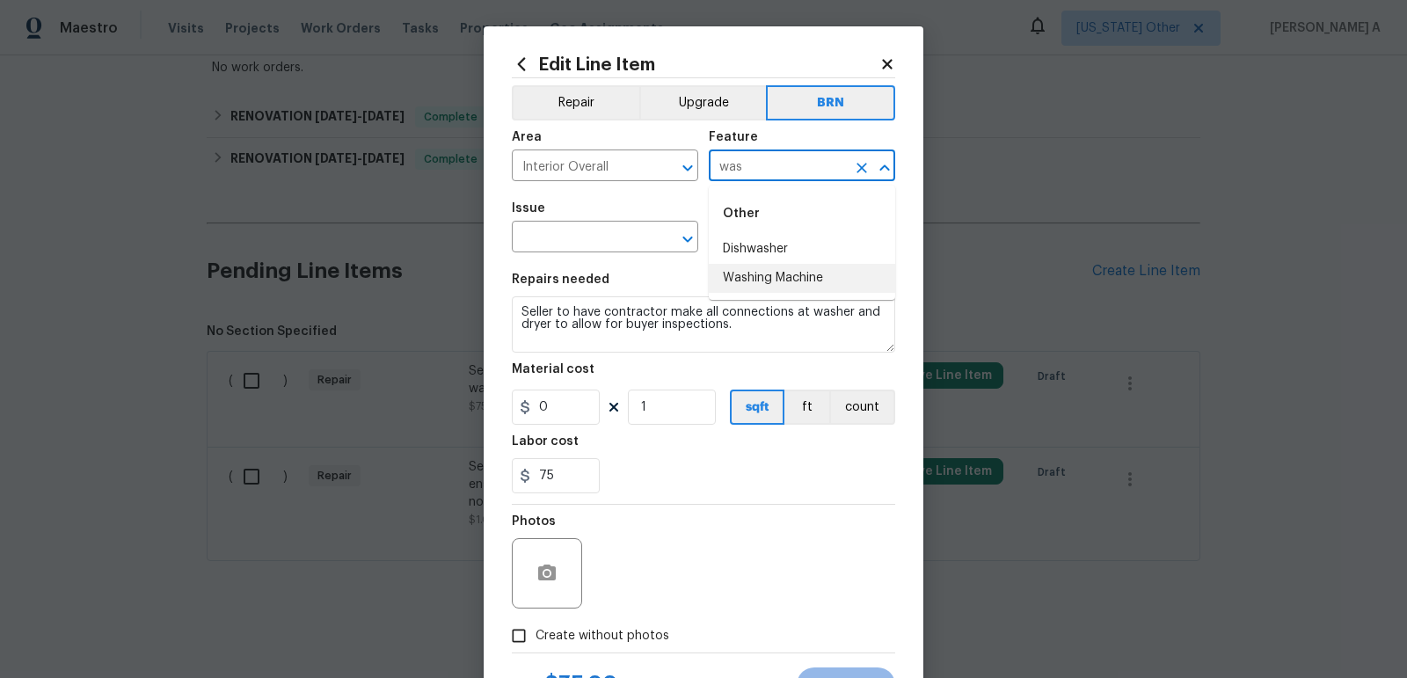
click at [778, 288] on li "Washing Machine" at bounding box center [802, 278] width 186 height 29
type input "Washing Machine"
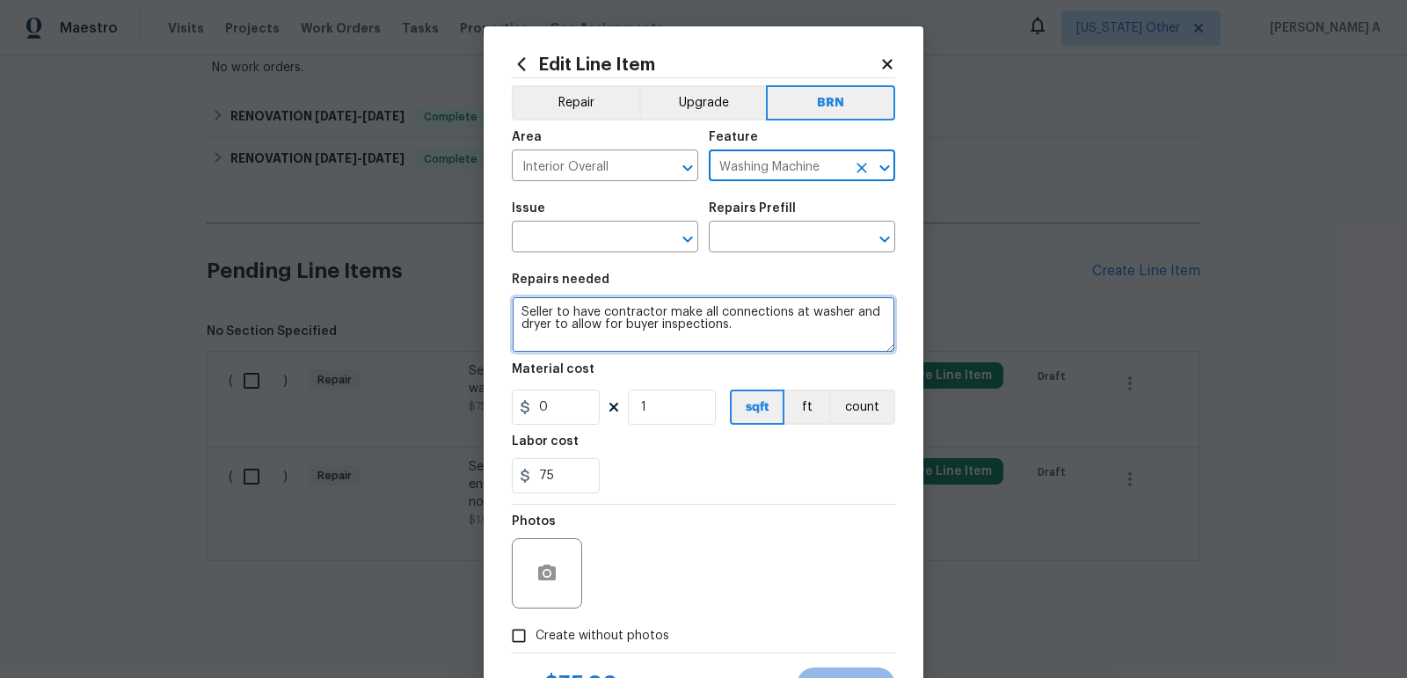
click at [738, 307] on textarea "Seller to have contractor make all connections at washer and dryer to allow for…" at bounding box center [703, 324] width 383 height 56
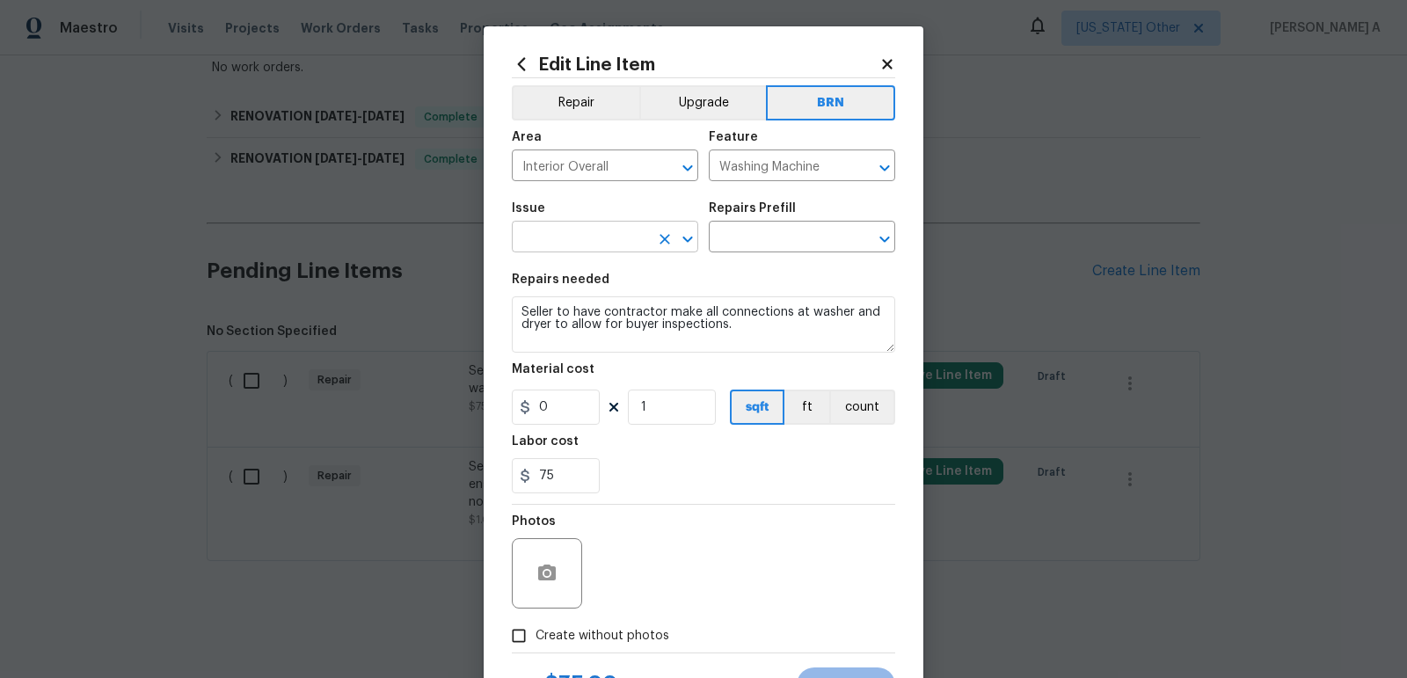
click at [598, 234] on input "text" at bounding box center [580, 238] width 137 height 27
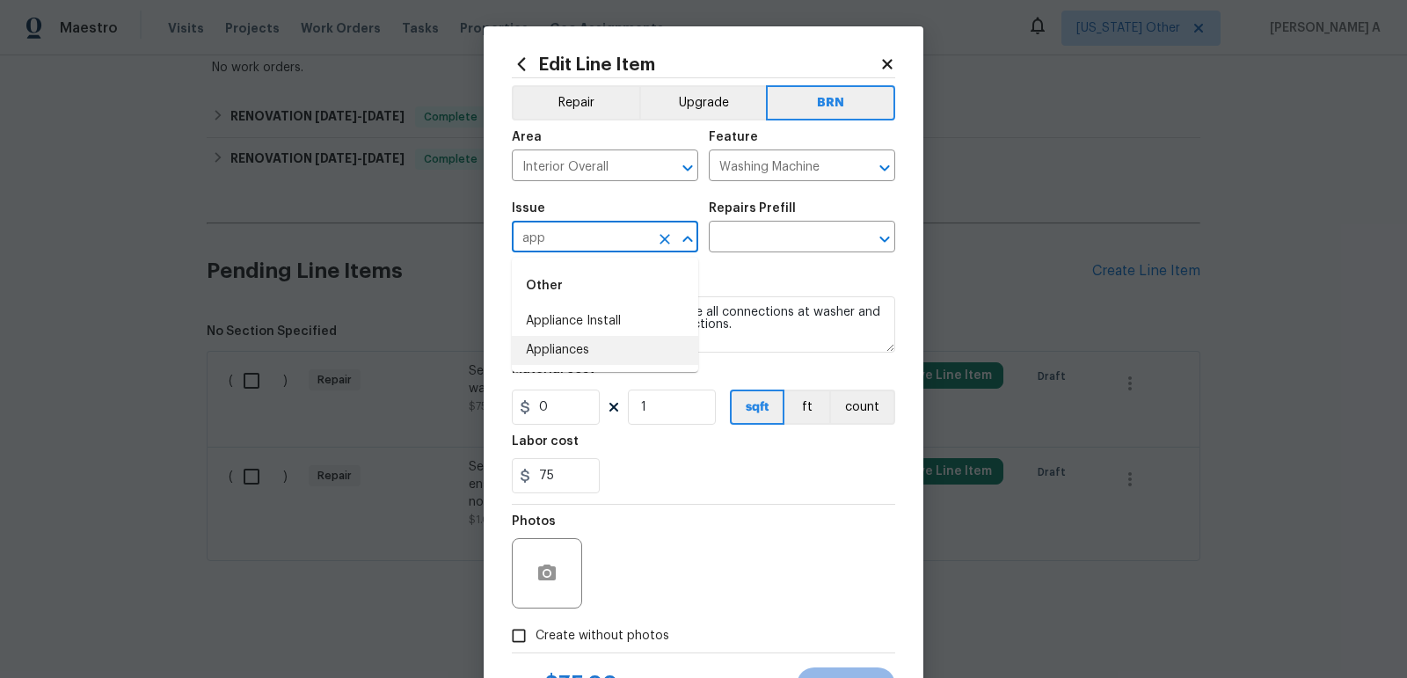
click at [605, 342] on li "Appliances" at bounding box center [605, 350] width 186 height 29
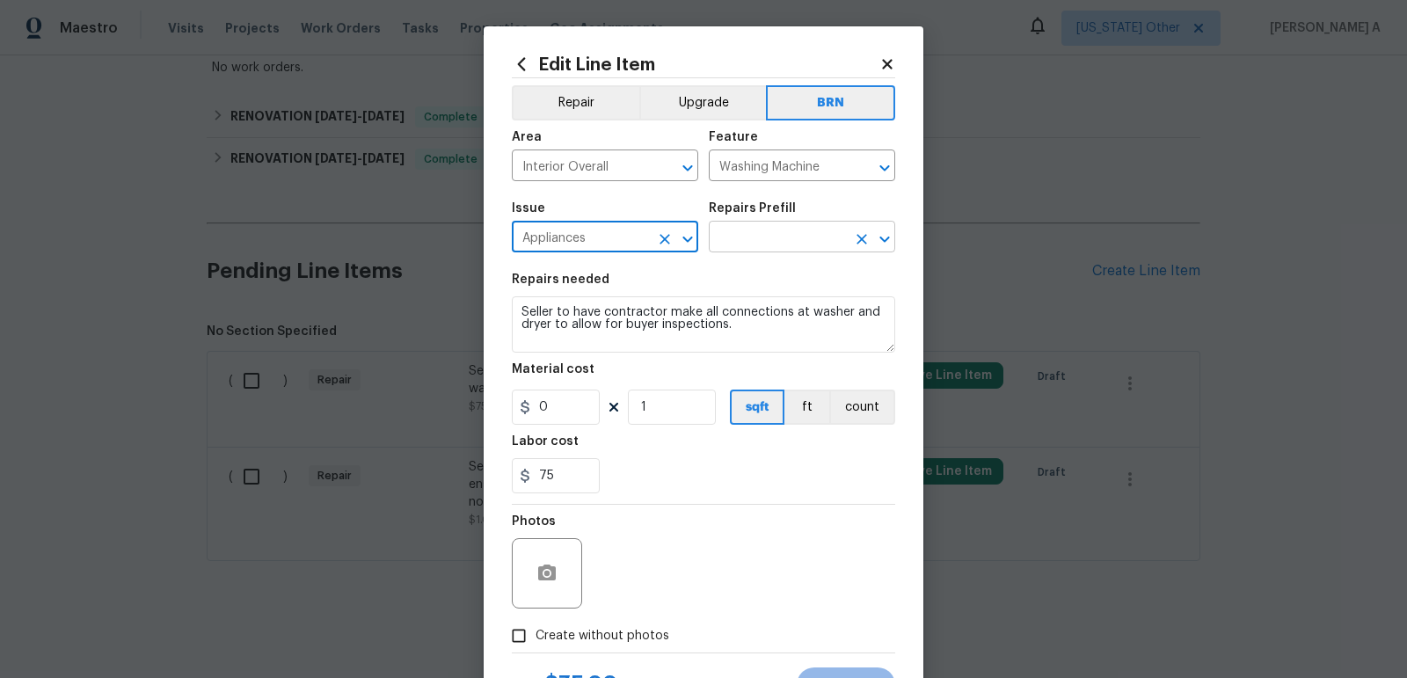
type input "Appliances"
click at [753, 245] on input "text" at bounding box center [777, 238] width 137 height 27
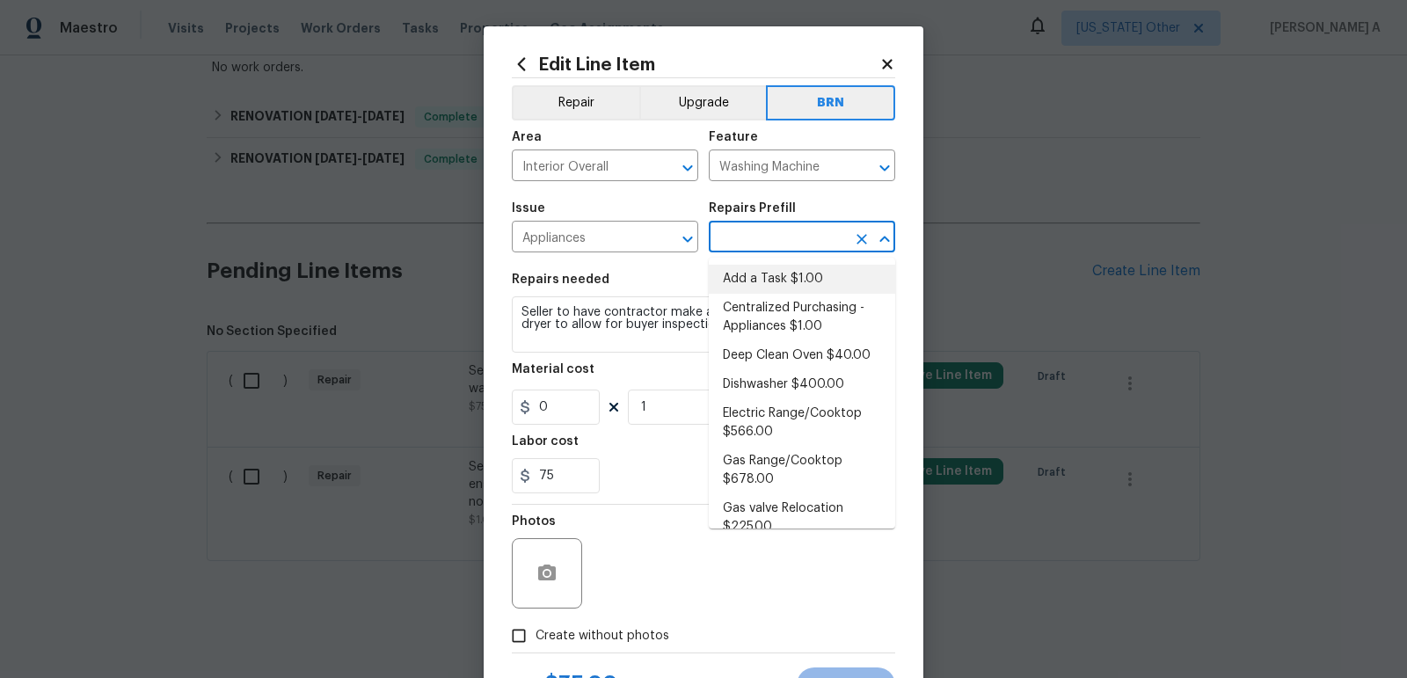
click at [757, 279] on li "Add a Task $1.00" at bounding box center [802, 279] width 186 height 29
type input "Appliances"
type input "Add a Task $1.00"
type textarea "HPM to detail"
type input "1"
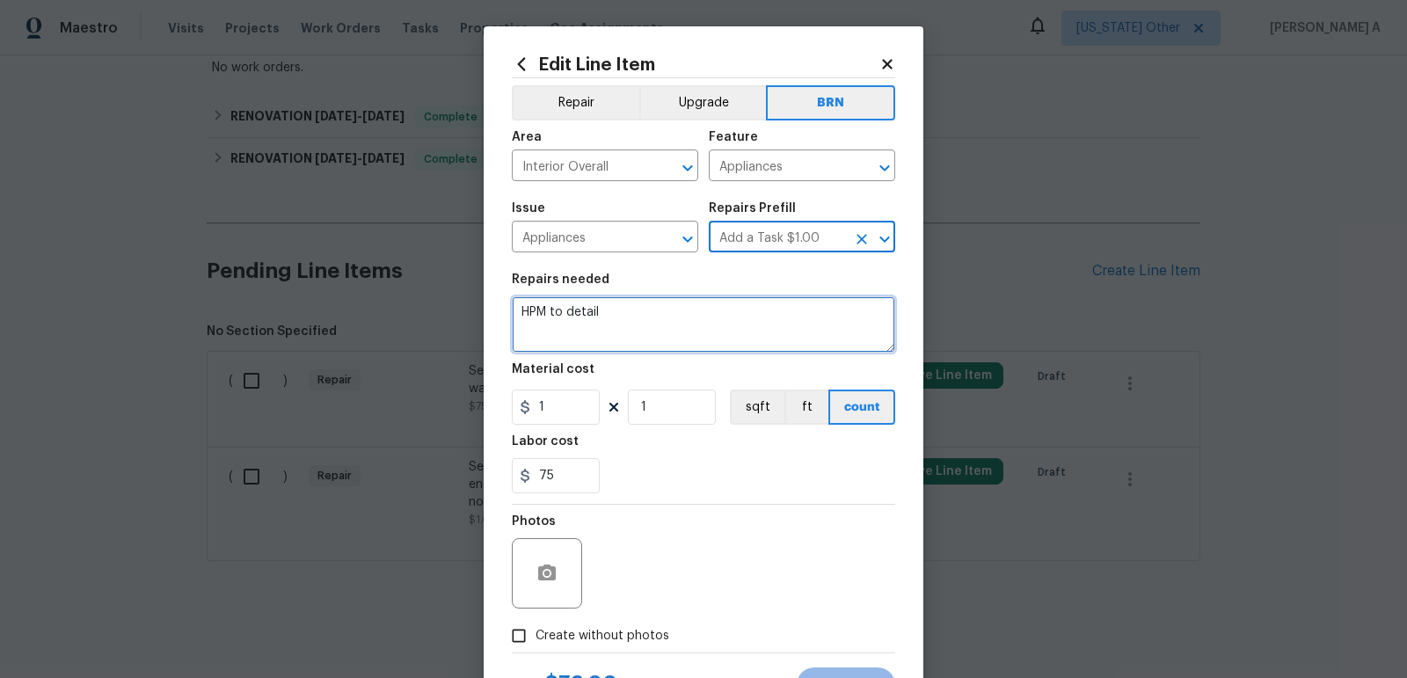
click at [721, 313] on textarea "HPM to detail" at bounding box center [703, 324] width 383 height 56
paste textarea "Seller to have contractor make all connections at washer and dryer to allow for…"
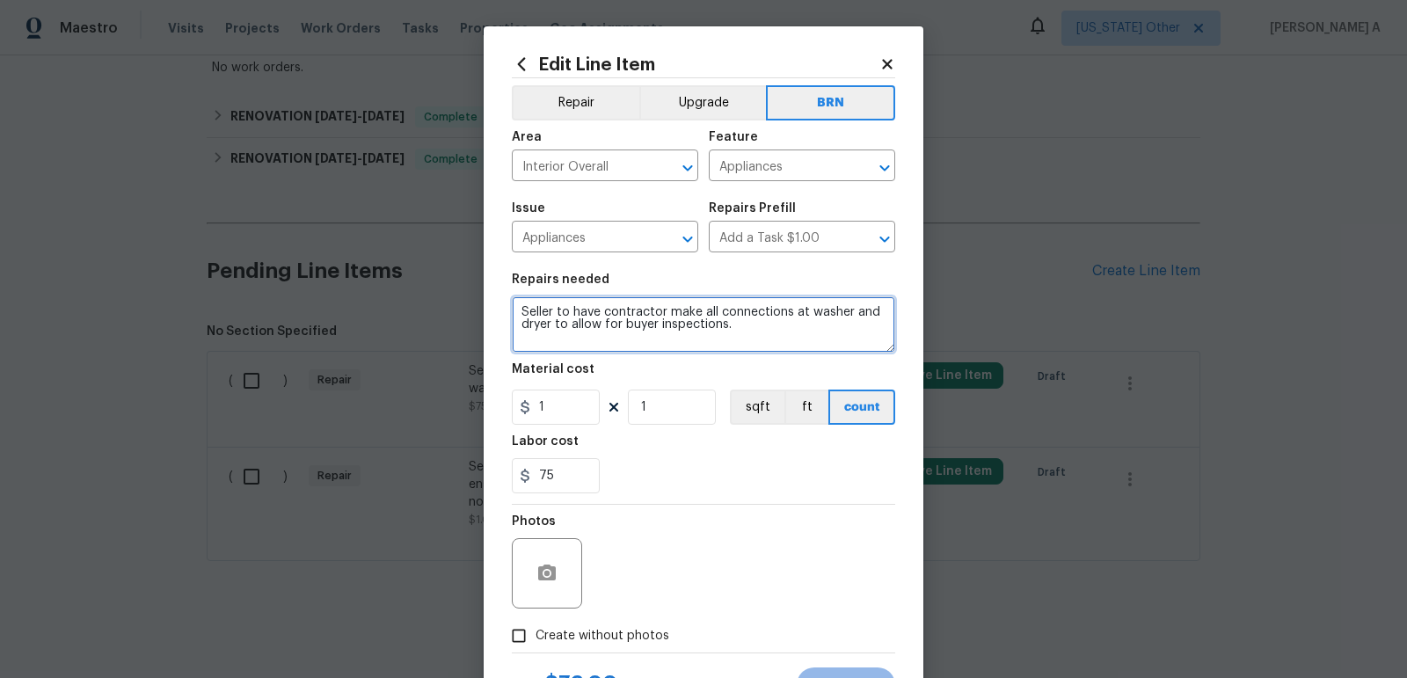
type textarea "Seller to have contractor make all connections at washer and dryer to allow for…"
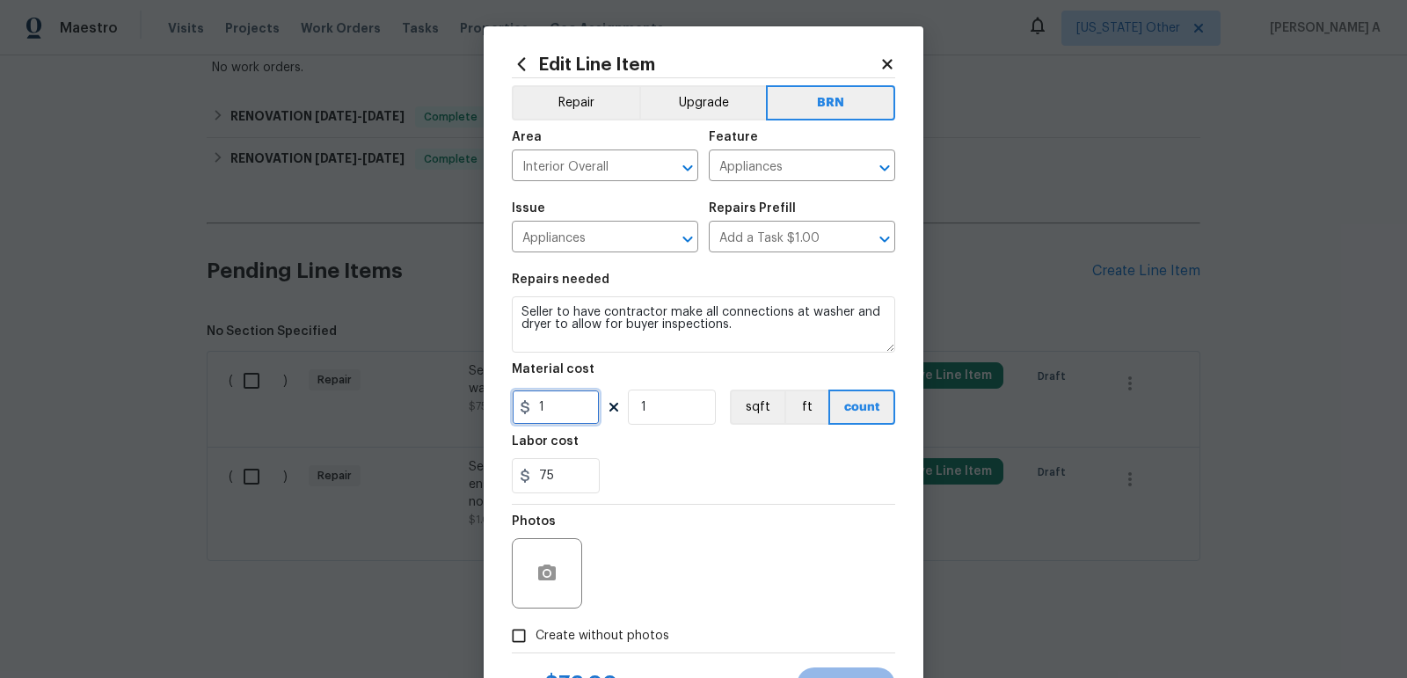
drag, startPoint x: 553, startPoint y: 418, endPoint x: 478, endPoint y: 418, distance: 75.6
click at [478, 418] on div "Edit Line Item Repair Upgrade BRN Area Interior Overall ​ Feature Appliances ​ …" at bounding box center [703, 339] width 1407 height 678
type input "0"
click at [668, 472] on div "75" at bounding box center [703, 475] width 383 height 35
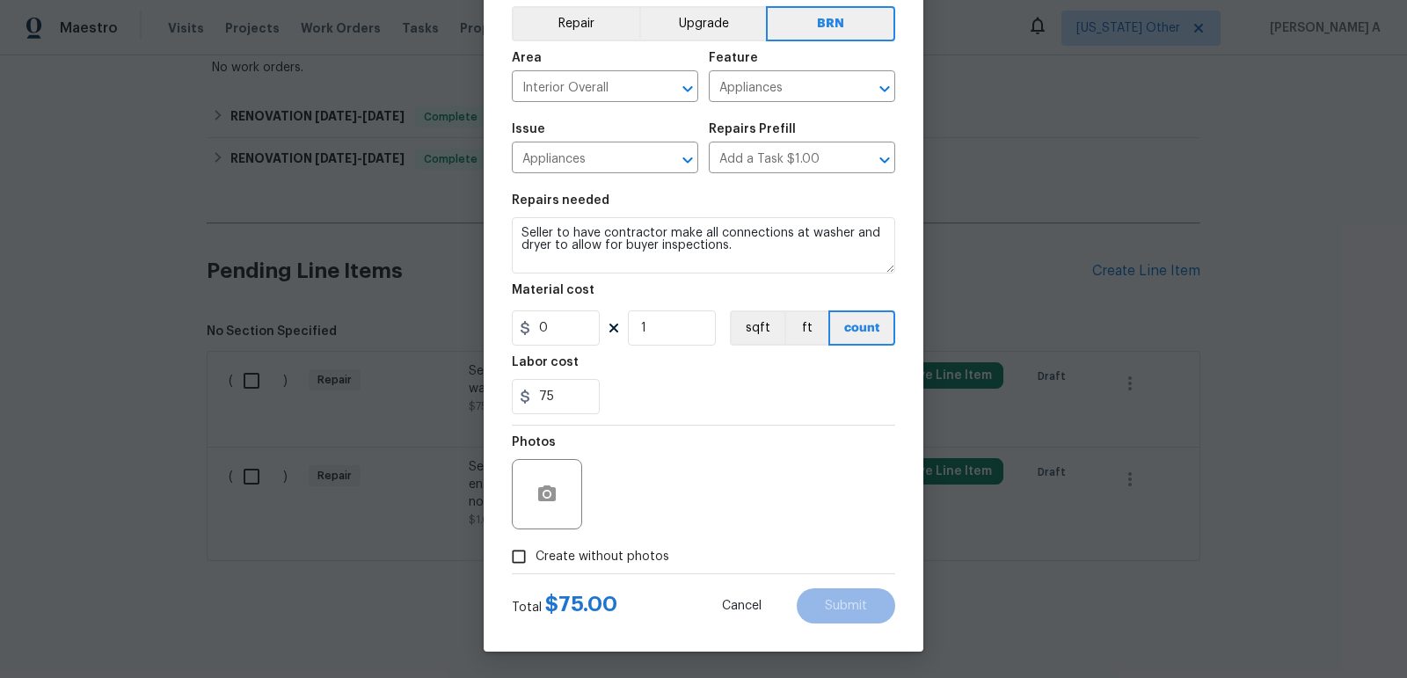
click at [566, 587] on div "Total $ 75.00 Cancel Submit" at bounding box center [703, 598] width 383 height 49
click at [566, 558] on span "Create without photos" at bounding box center [603, 557] width 134 height 18
click at [536, 558] on input "Create without photos" at bounding box center [518, 556] width 33 height 33
checkbox input "true"
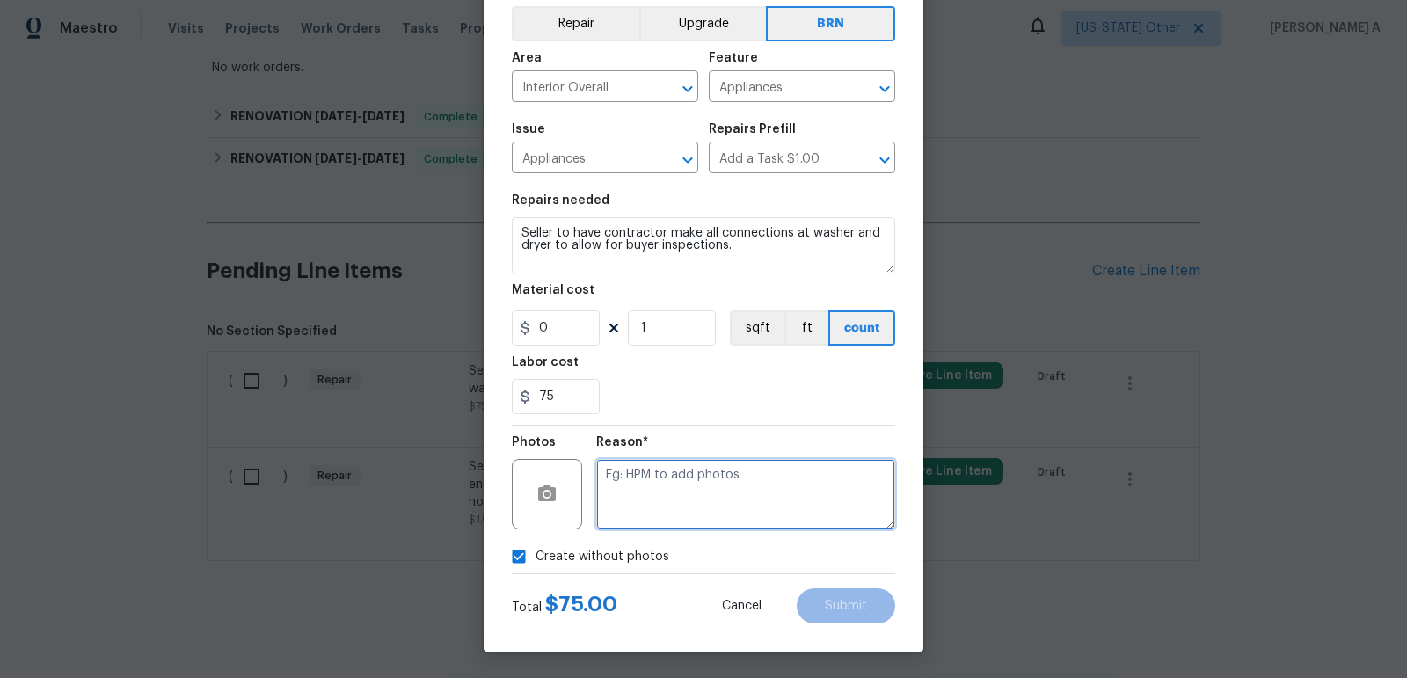
click at [741, 489] on textarea at bounding box center [745, 494] width 299 height 70
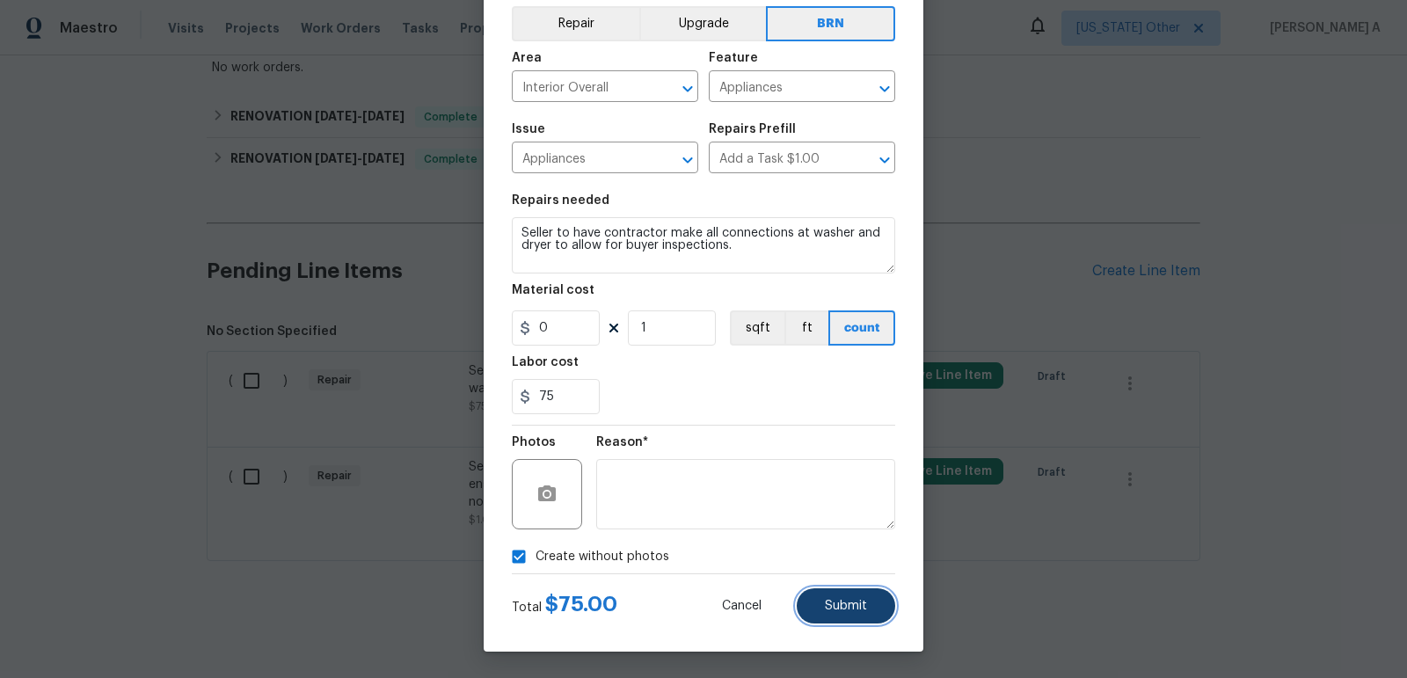
click at [842, 608] on span "Submit" at bounding box center [846, 606] width 42 height 13
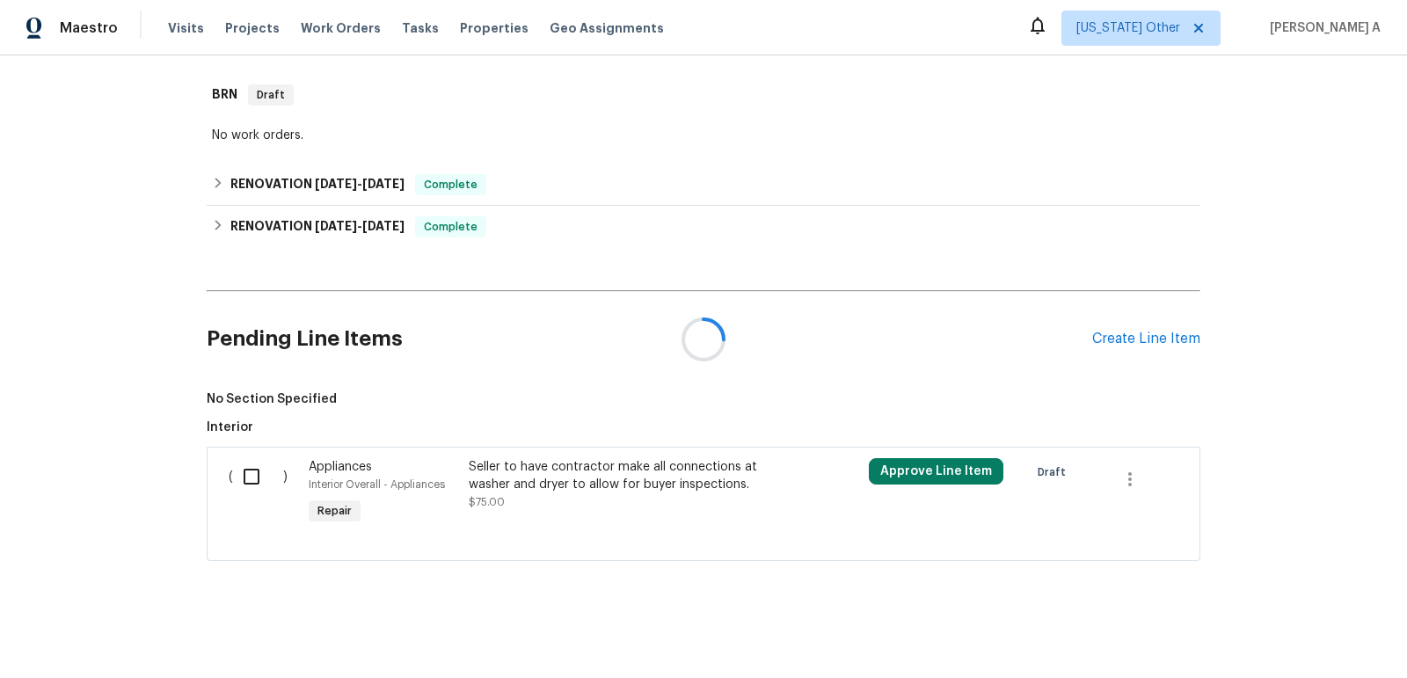
scroll to position [478, 0]
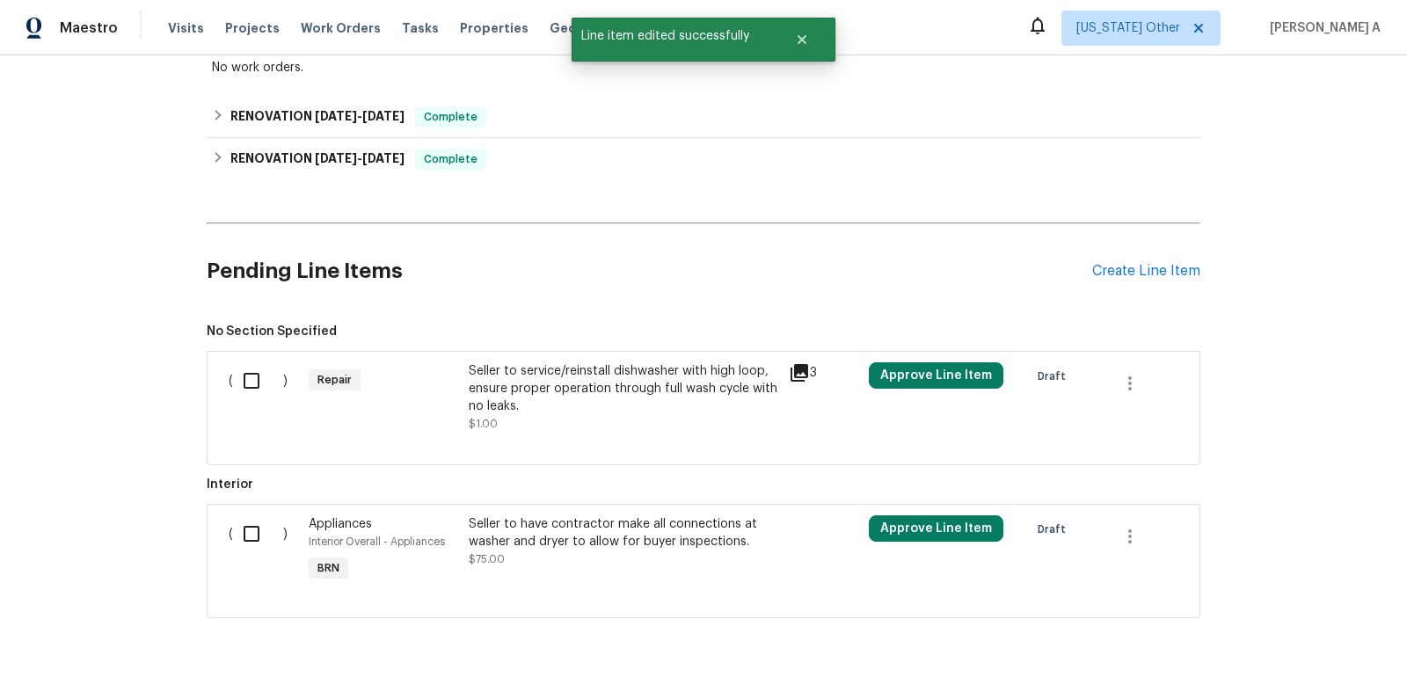
click at [601, 382] on div "Seller to service/reinstall dishwasher with high loop, ensure proper operation …" at bounding box center [624, 388] width 310 height 53
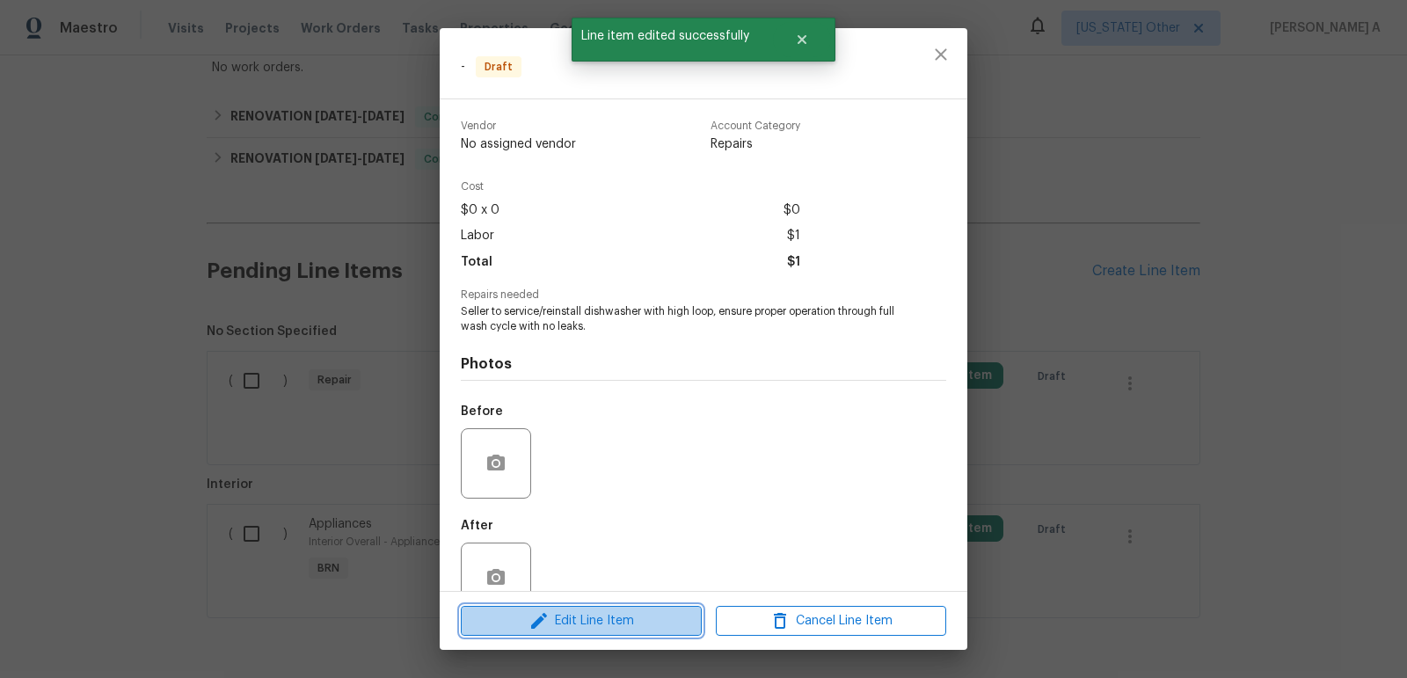
click at [615, 616] on span "Edit Line Item" at bounding box center [581, 621] width 230 height 22
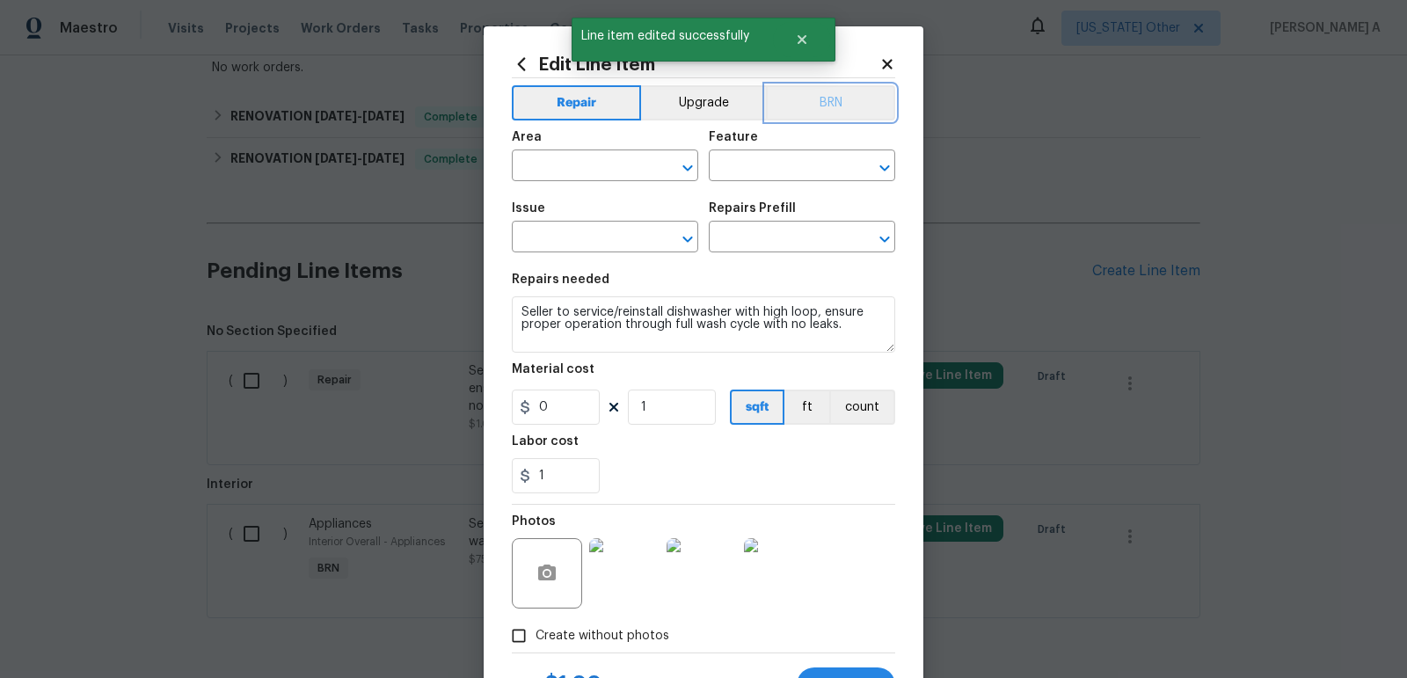
click at [853, 100] on button "BRN" at bounding box center [830, 102] width 129 height 35
click at [606, 163] on input "text" at bounding box center [580, 167] width 137 height 27
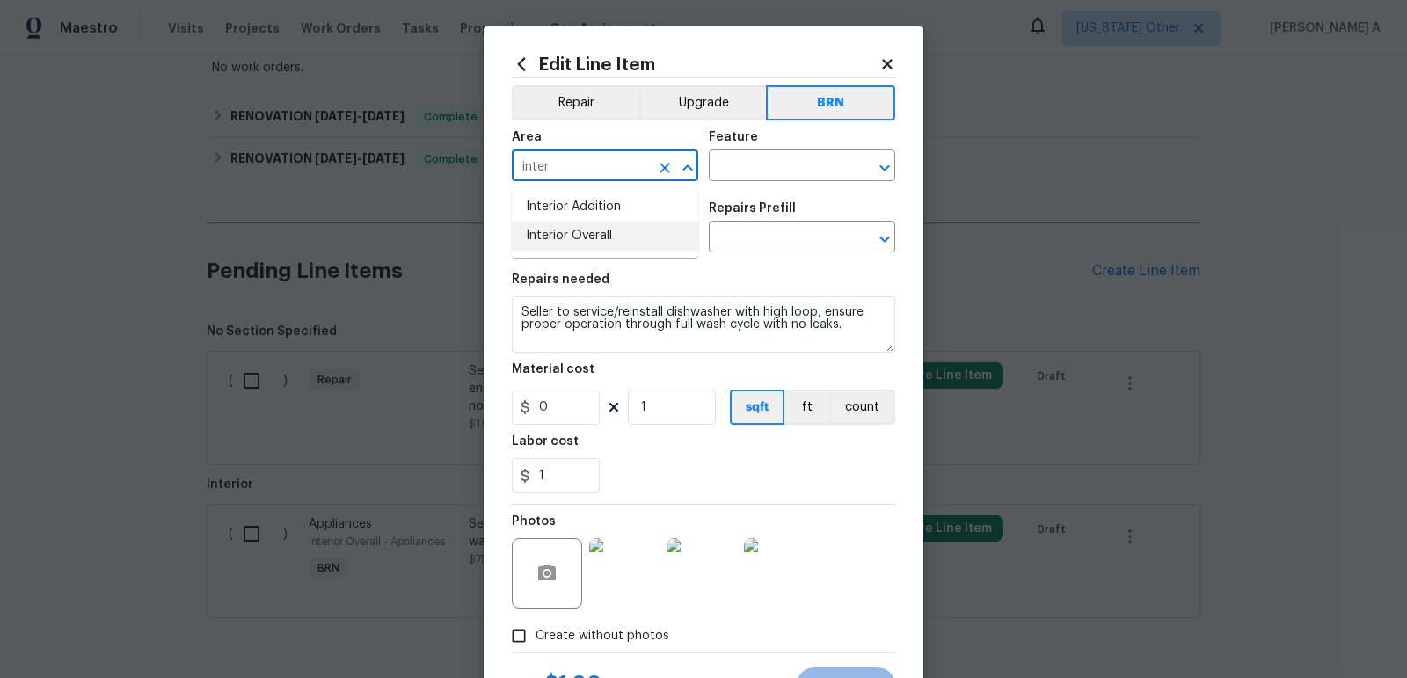
drag, startPoint x: 627, startPoint y: 218, endPoint x: 627, endPoint y: 241, distance: 22.9
click at [627, 242] on ul "Interior Addition Interior Overall" at bounding box center [605, 222] width 186 height 72
click at [627, 241] on li "Interior Overall" at bounding box center [605, 236] width 186 height 29
type input "Interior Overall"
click at [799, 165] on input "text" at bounding box center [777, 167] width 137 height 27
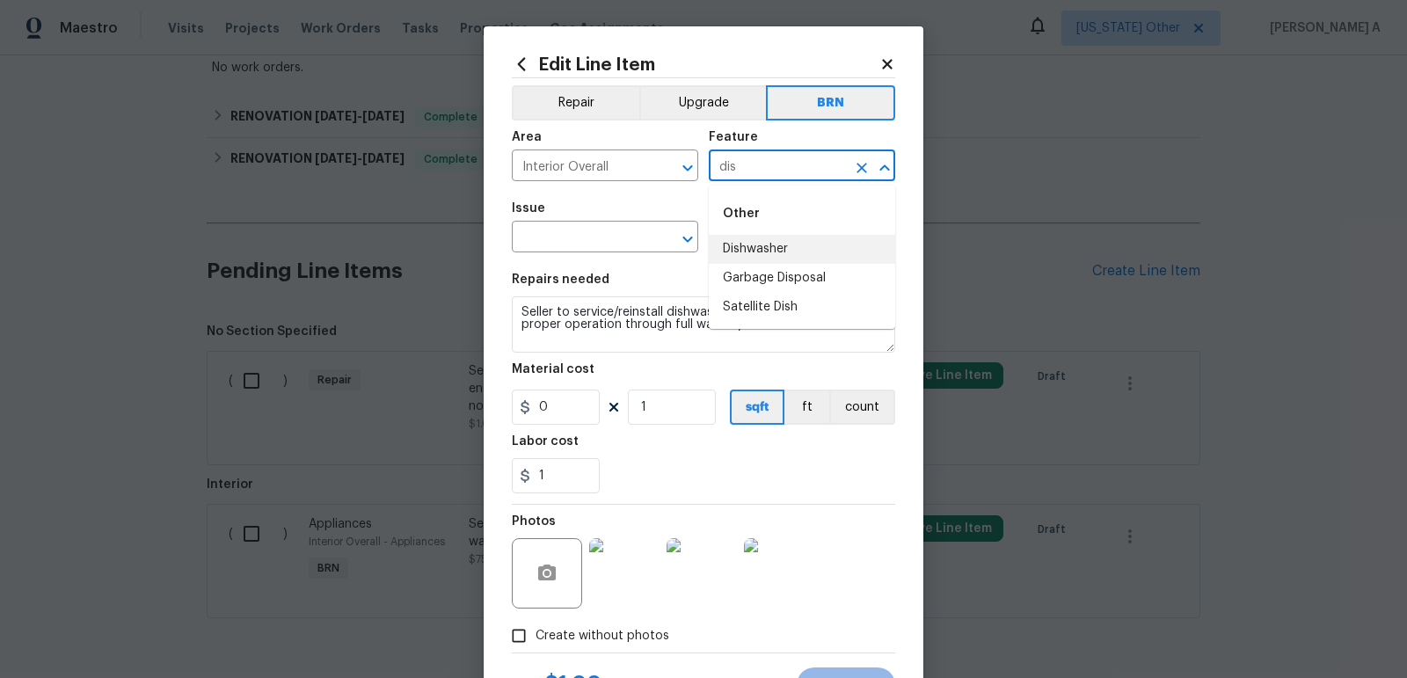
click at [821, 250] on li "Dishwasher" at bounding box center [802, 249] width 186 height 29
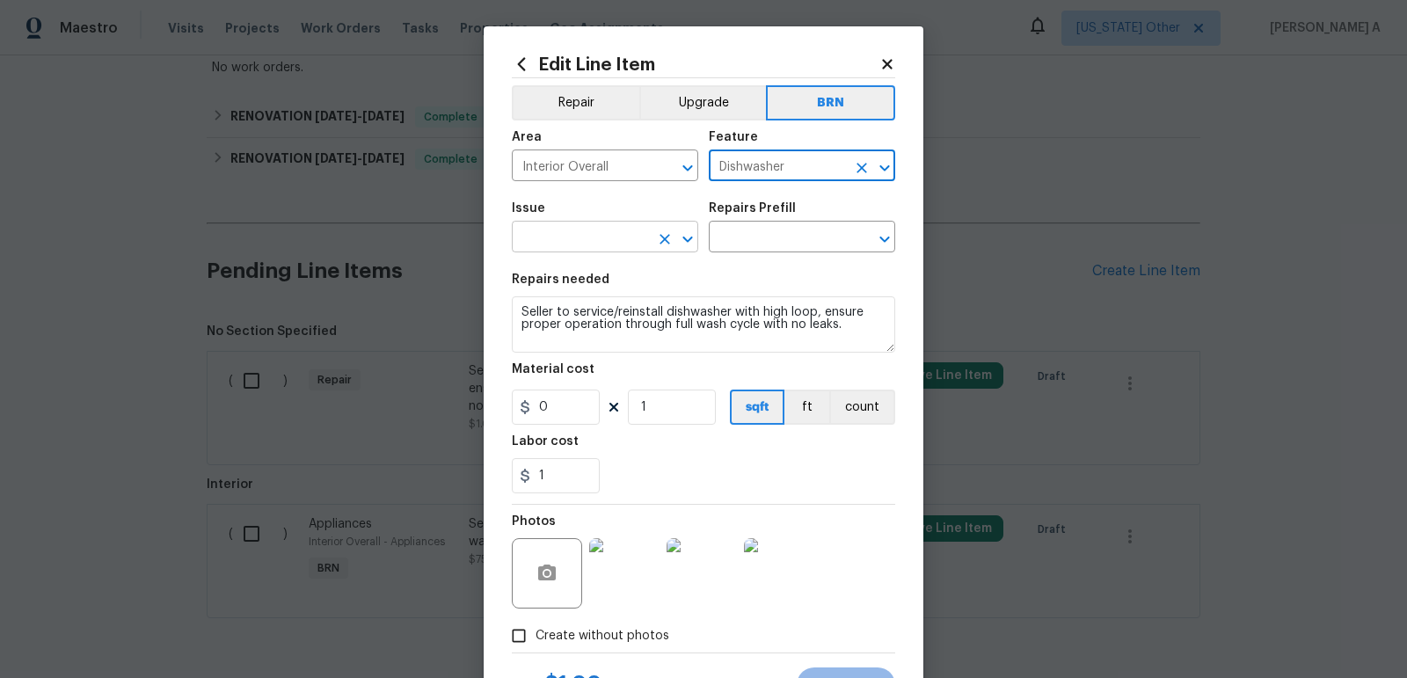
type input "Dishwasher"
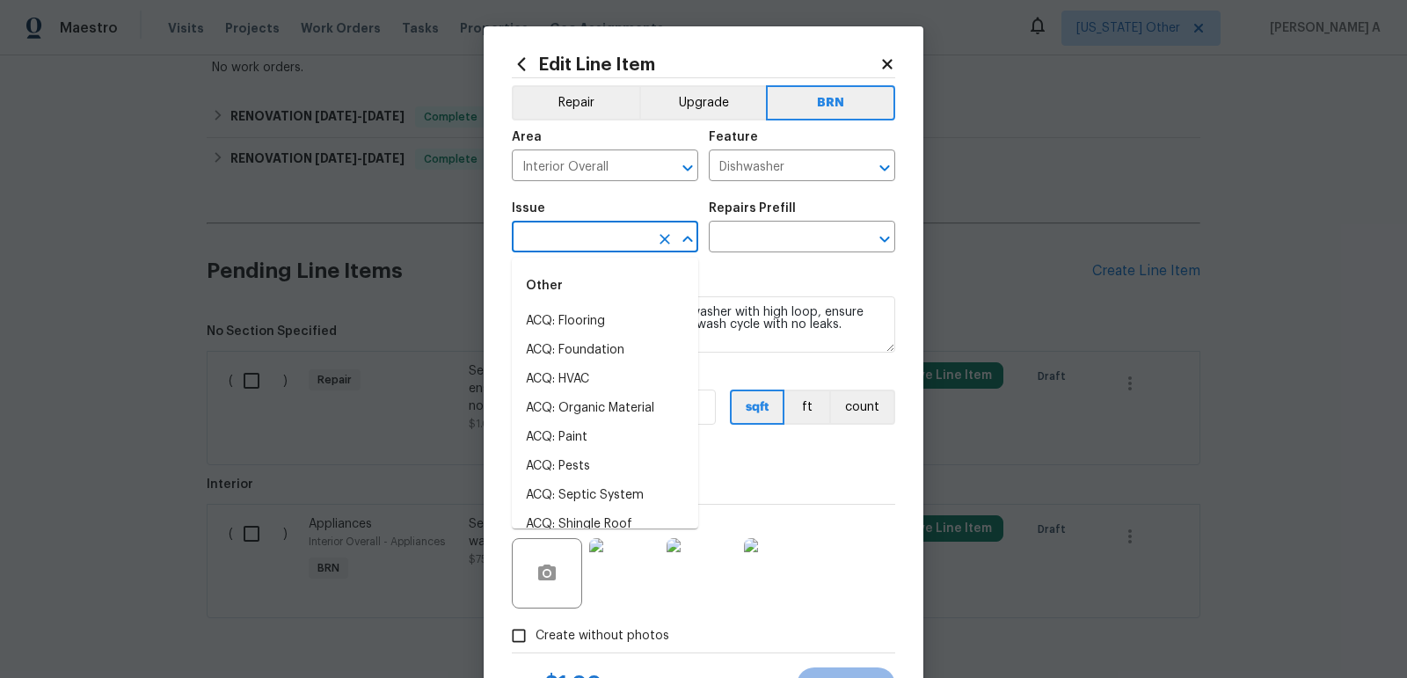
click at [574, 244] on input "text" at bounding box center [580, 238] width 137 height 27
click at [559, 350] on li "Appliances" at bounding box center [605, 350] width 186 height 29
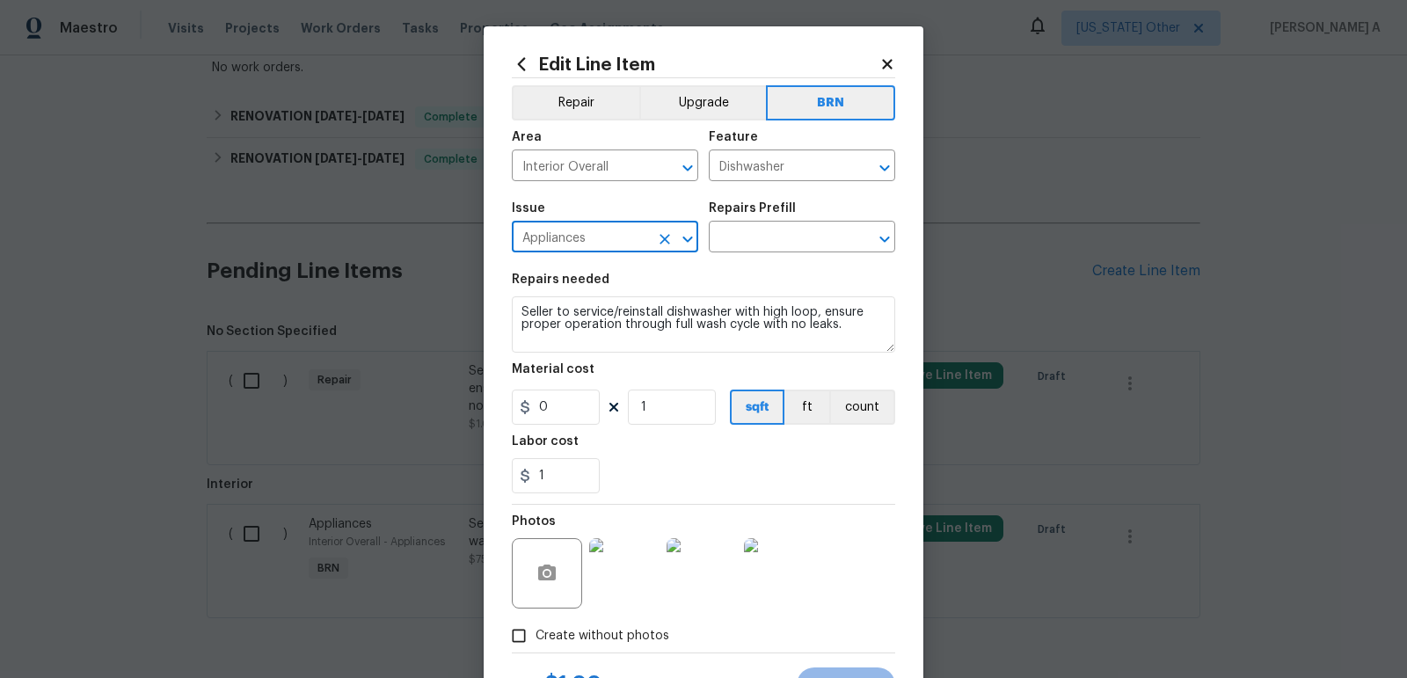
type input "Appliances"
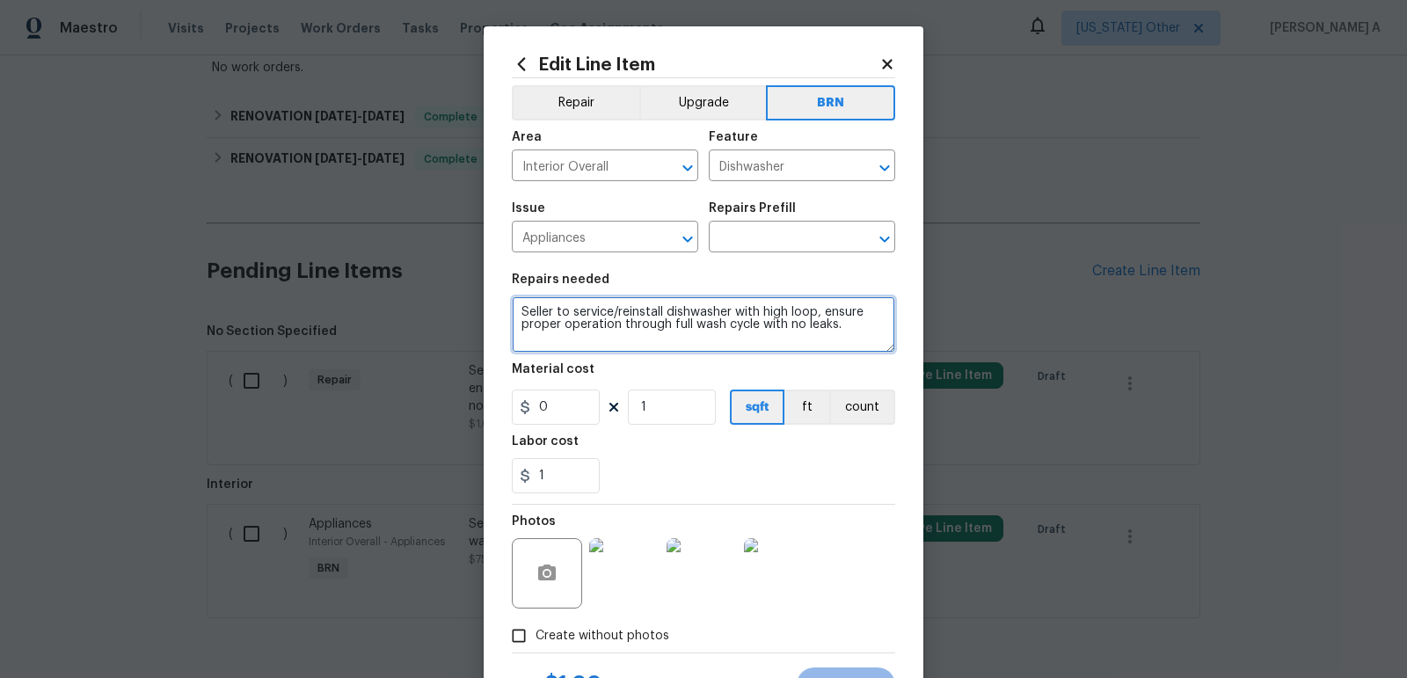
click at [593, 330] on textarea "Seller to service/reinstall dishwasher with high loop, ensure proper operation …" at bounding box center [703, 324] width 383 height 56
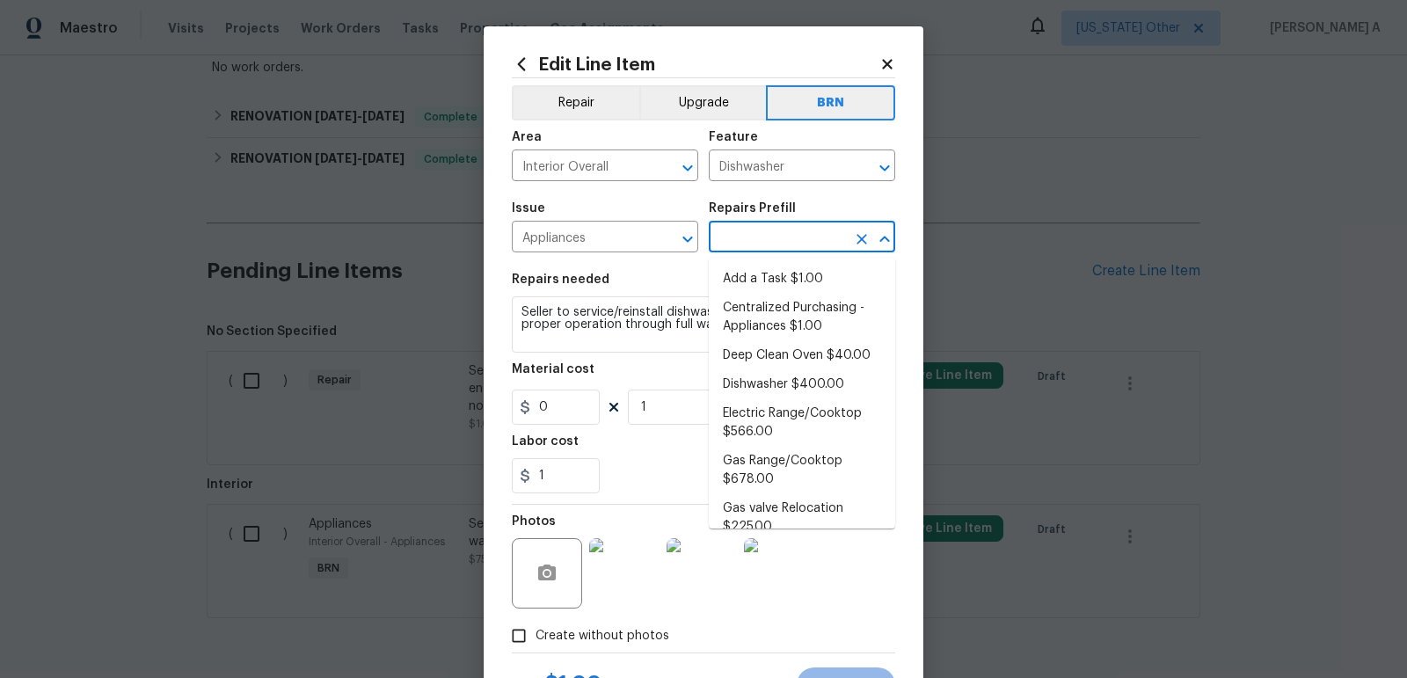
click at [762, 246] on input "text" at bounding box center [777, 238] width 137 height 27
click at [767, 281] on li "Add a Task $1.00" at bounding box center [802, 279] width 186 height 29
type input "Appliances"
type input "Add a Task $1.00"
type textarea "HPM to detail"
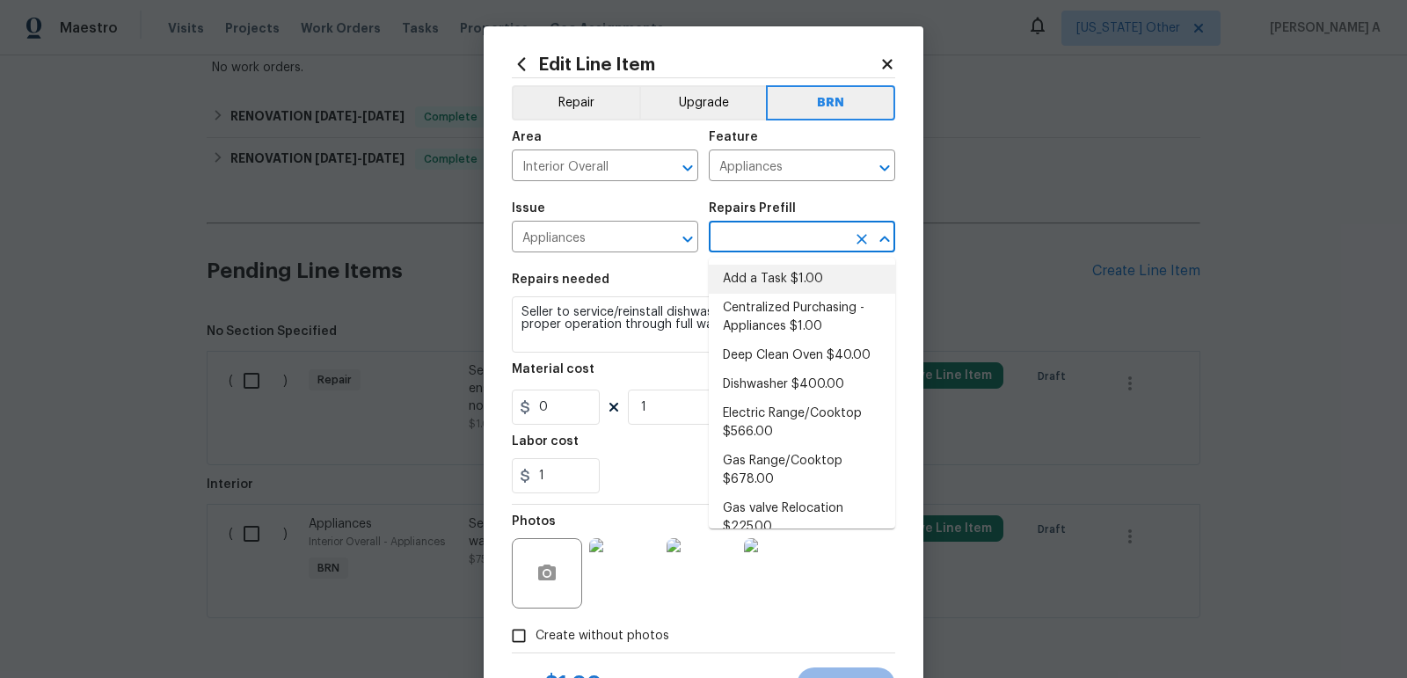
type input "1"
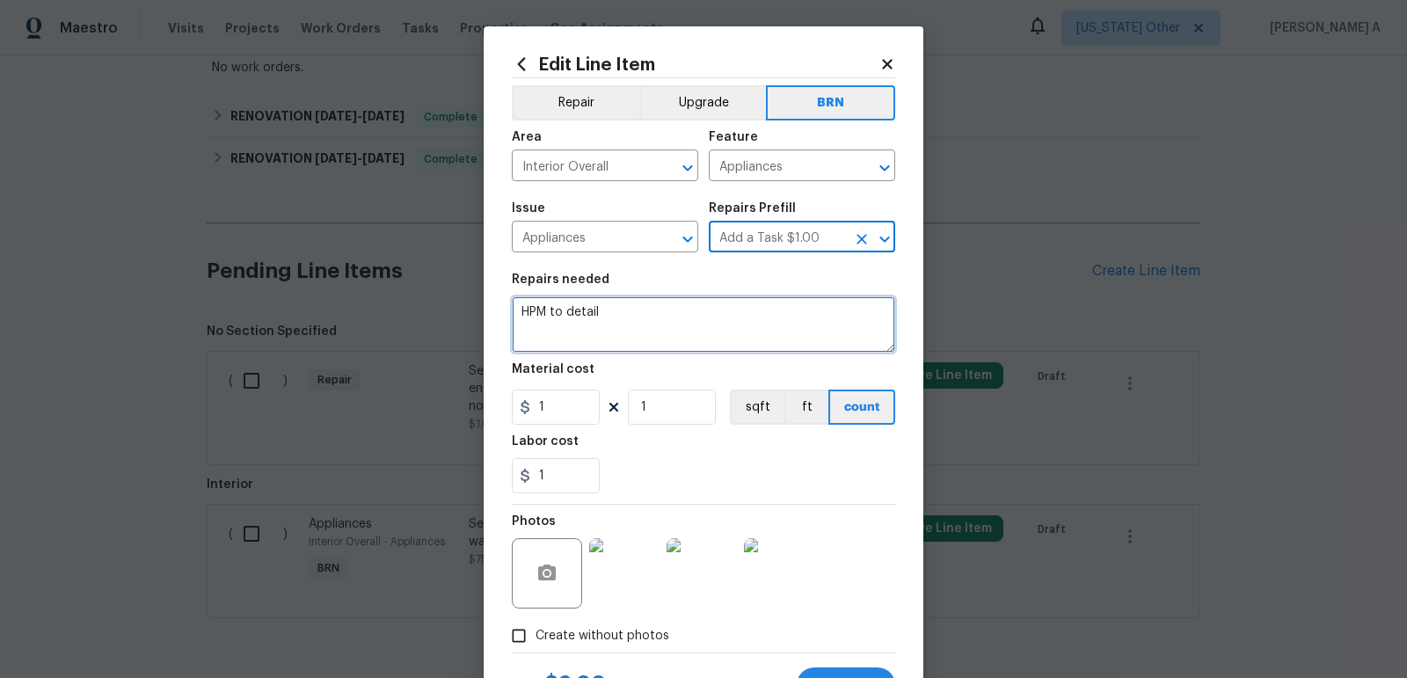
click at [724, 318] on textarea "HPM to detail" at bounding box center [703, 324] width 383 height 56
paste textarea "Seller to service/reinstall dishwasher with high loop, ensure proper operation …"
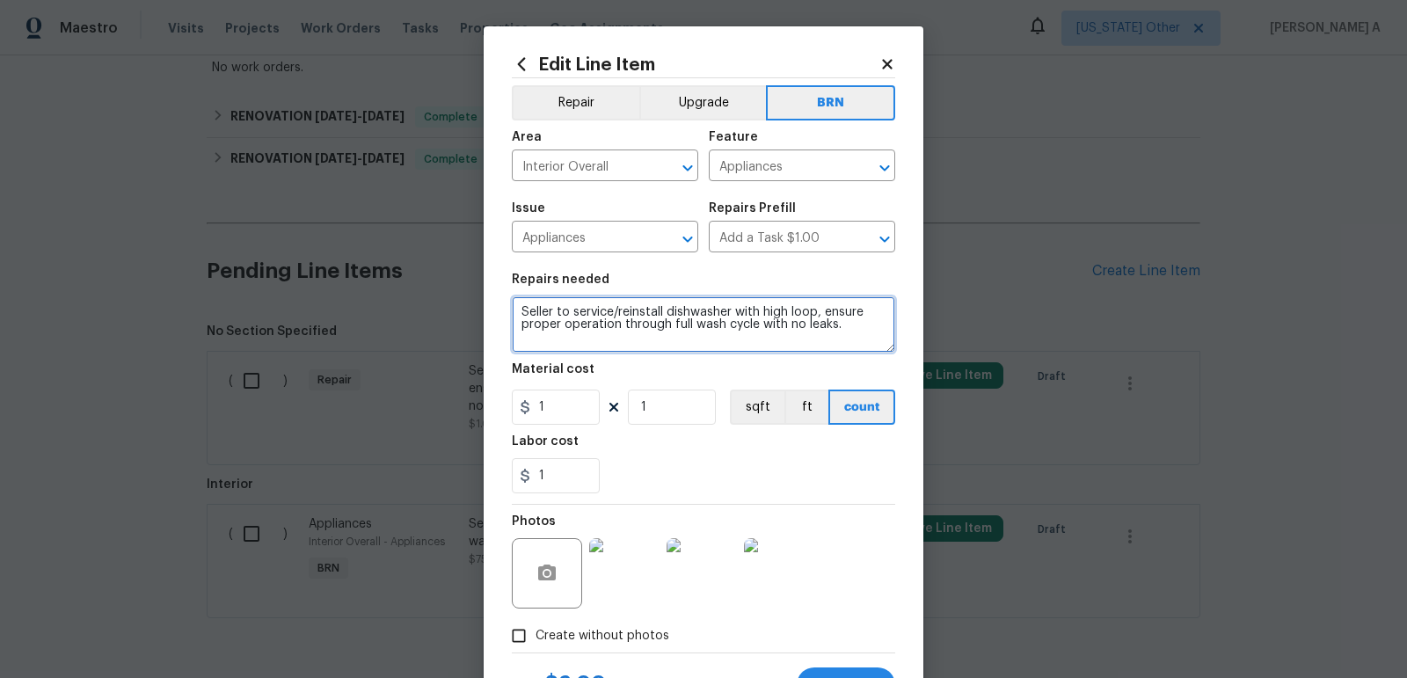
type textarea "Seller to service/reinstall dishwasher with high loop, ensure proper operation …"
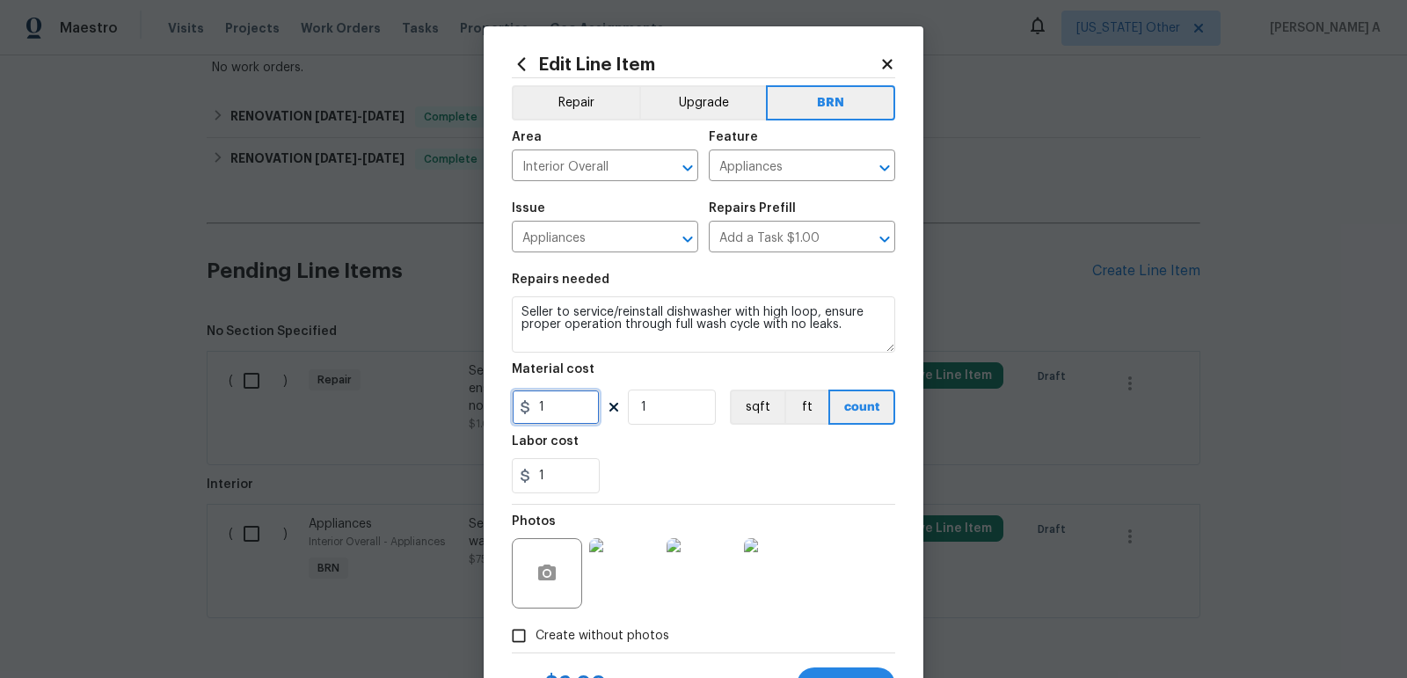
drag, startPoint x: 566, startPoint y: 409, endPoint x: 401, endPoint y: 409, distance: 165.3
click at [401, 409] on div "Edit Line Item Repair Upgrade BRN Area Interior Overall ​ Feature Appliances ​ …" at bounding box center [703, 339] width 1407 height 678
type input "0"
click at [650, 463] on div "1" at bounding box center [703, 475] width 383 height 35
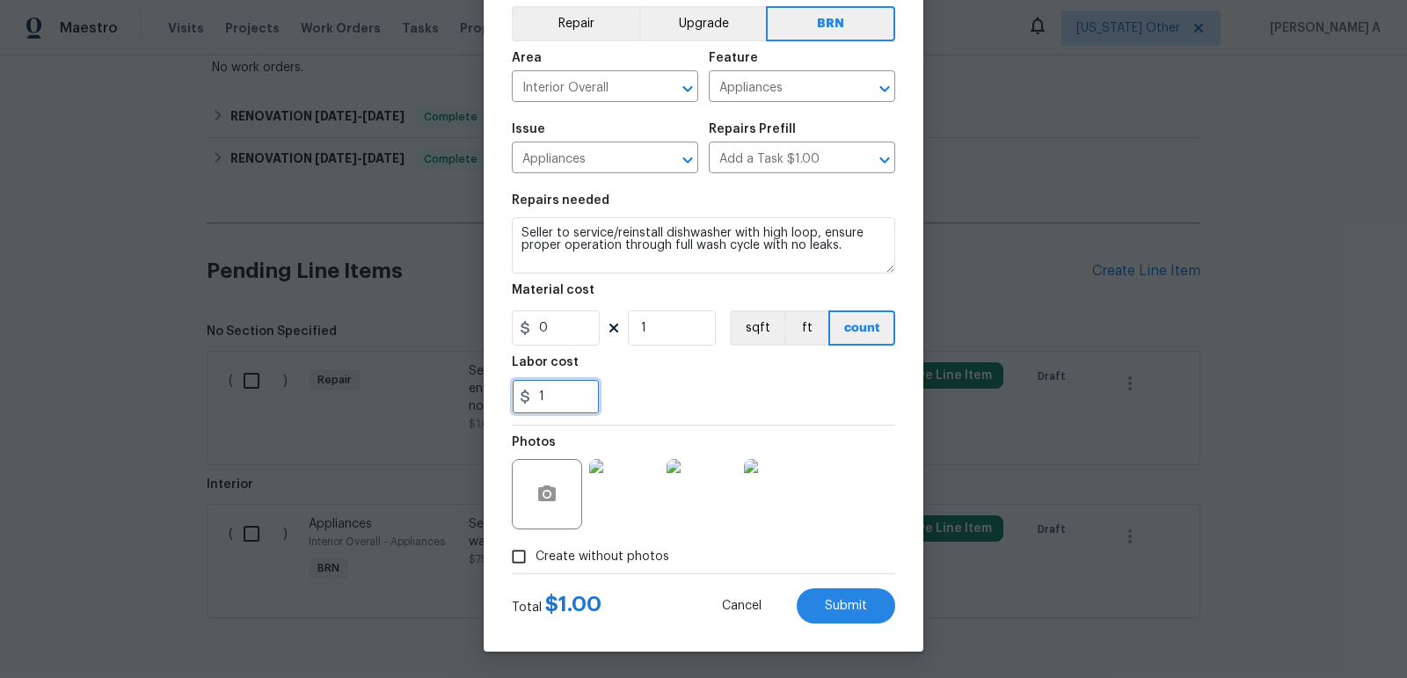
drag, startPoint x: 563, startPoint y: 398, endPoint x: 403, endPoint y: 390, distance: 160.2
click at [403, 390] on div "Edit Line Item Repair Upgrade BRN Area Interior Overall ​ Feature Appliances ​ …" at bounding box center [703, 339] width 1407 height 678
type input "1"
type input "0"
click at [838, 608] on span "Submit" at bounding box center [846, 606] width 42 height 13
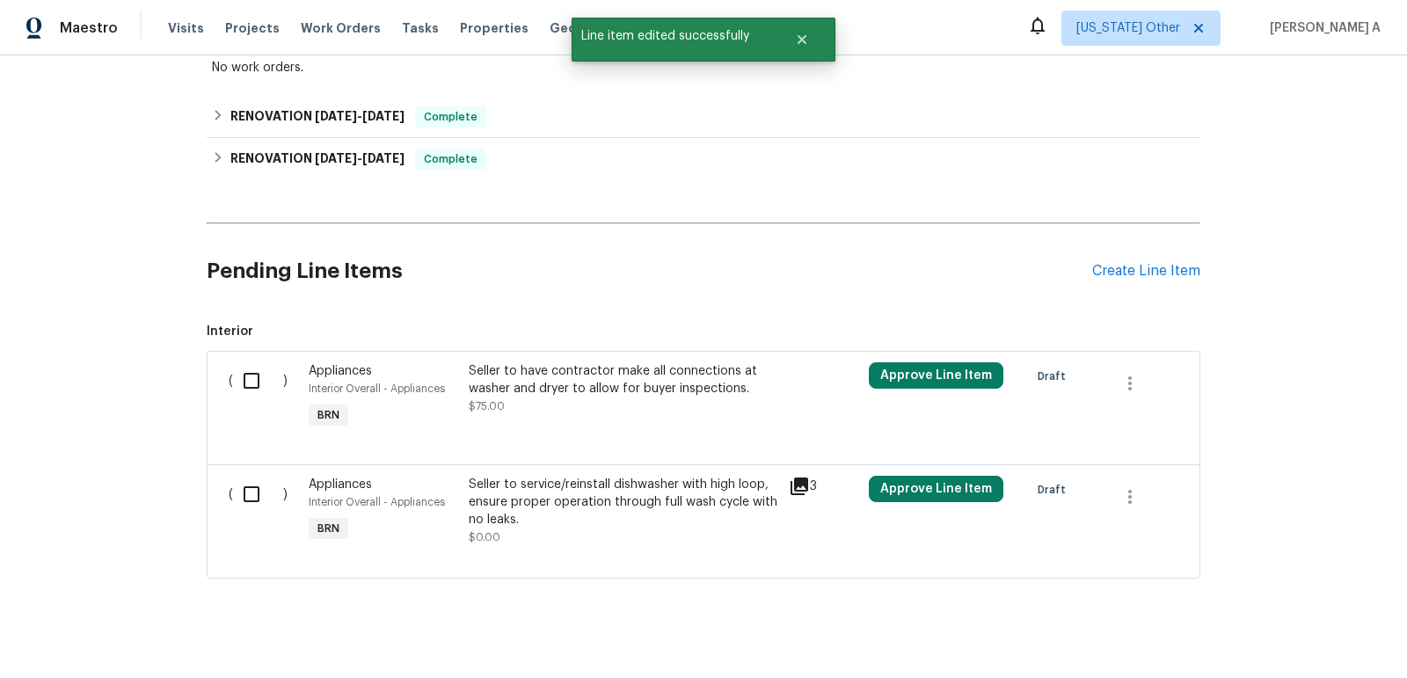
click at [250, 373] on input "checkbox" at bounding box center [258, 380] width 50 height 37
checkbox input "true"
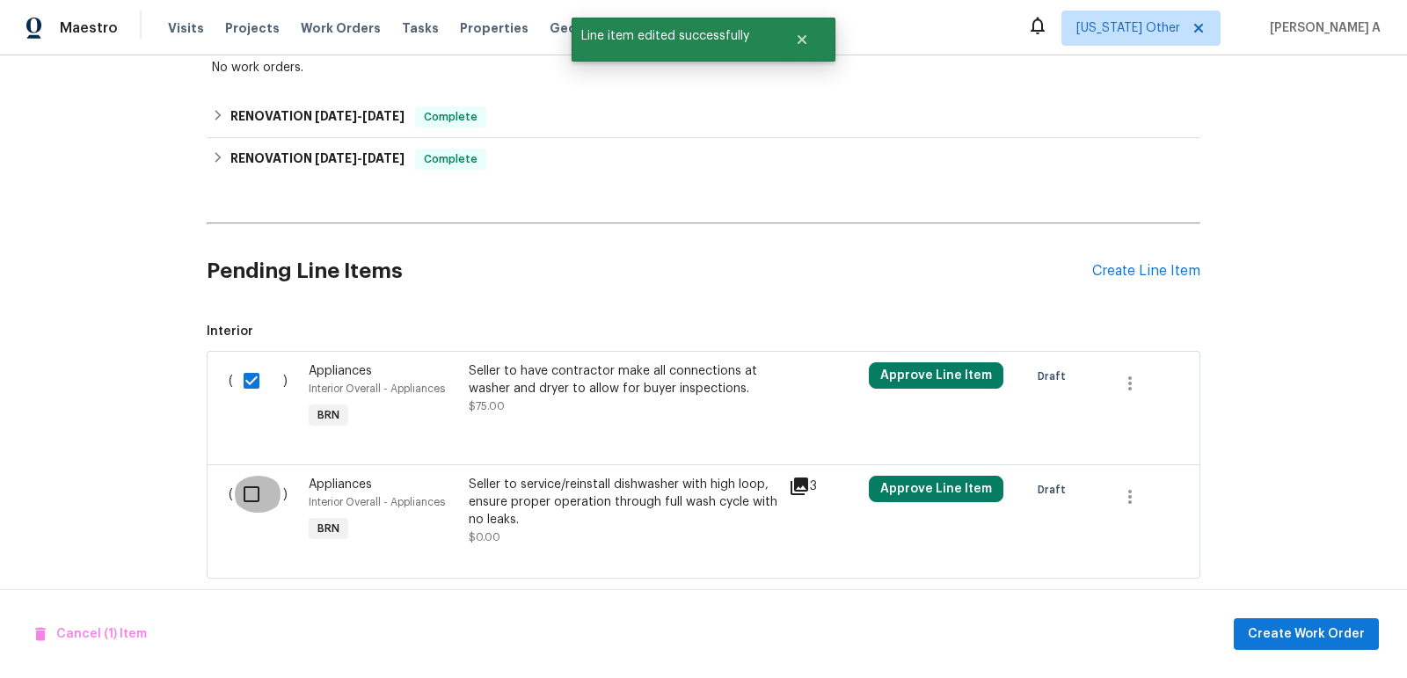
click at [255, 483] on input "checkbox" at bounding box center [258, 494] width 50 height 37
checkbox input "true"
click at [1326, 635] on span "Create Work Order" at bounding box center [1306, 635] width 117 height 22
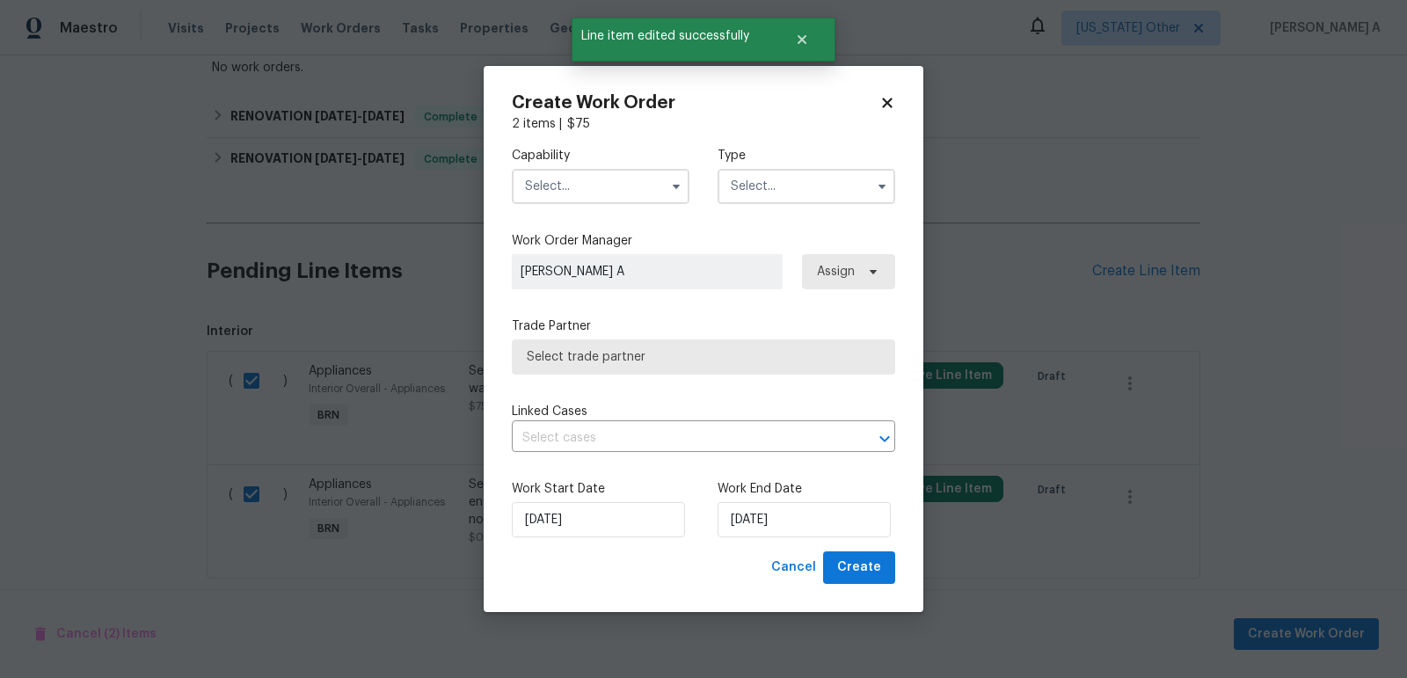
click at [628, 191] on input "text" at bounding box center [601, 186] width 178 height 35
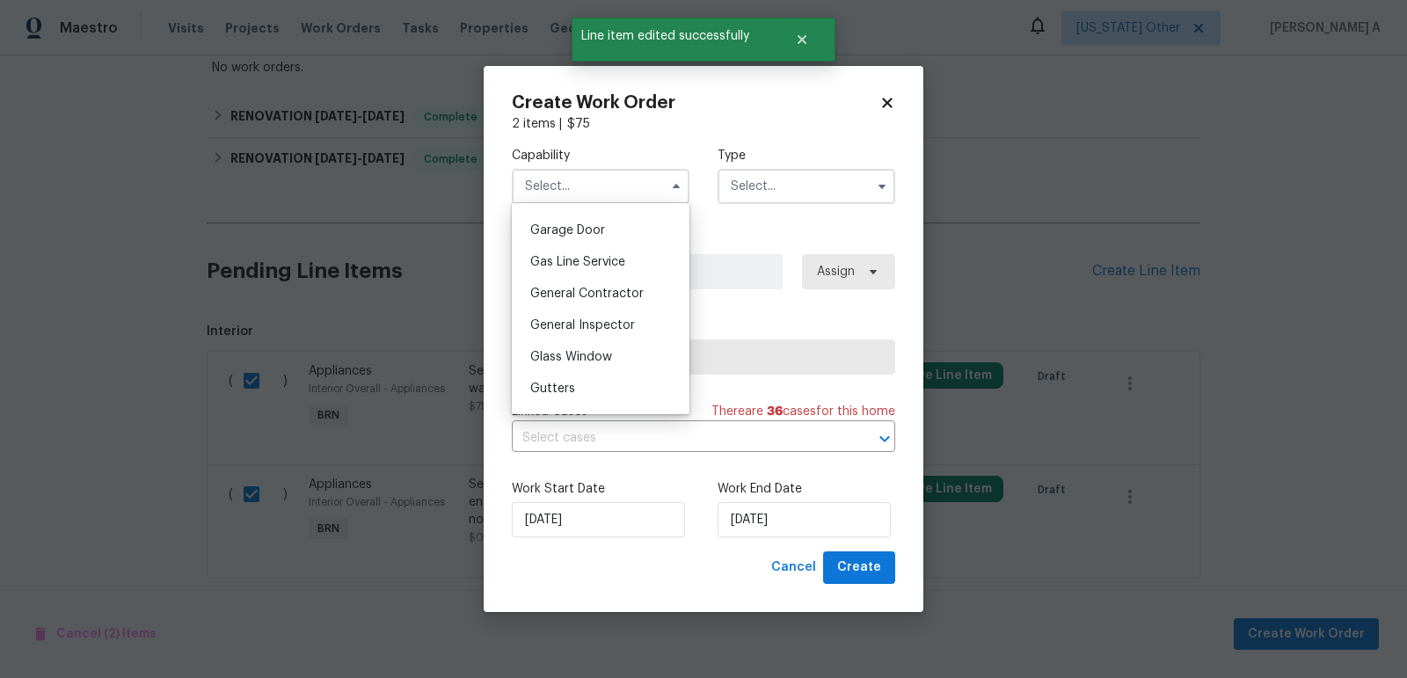
scroll to position [804, 0]
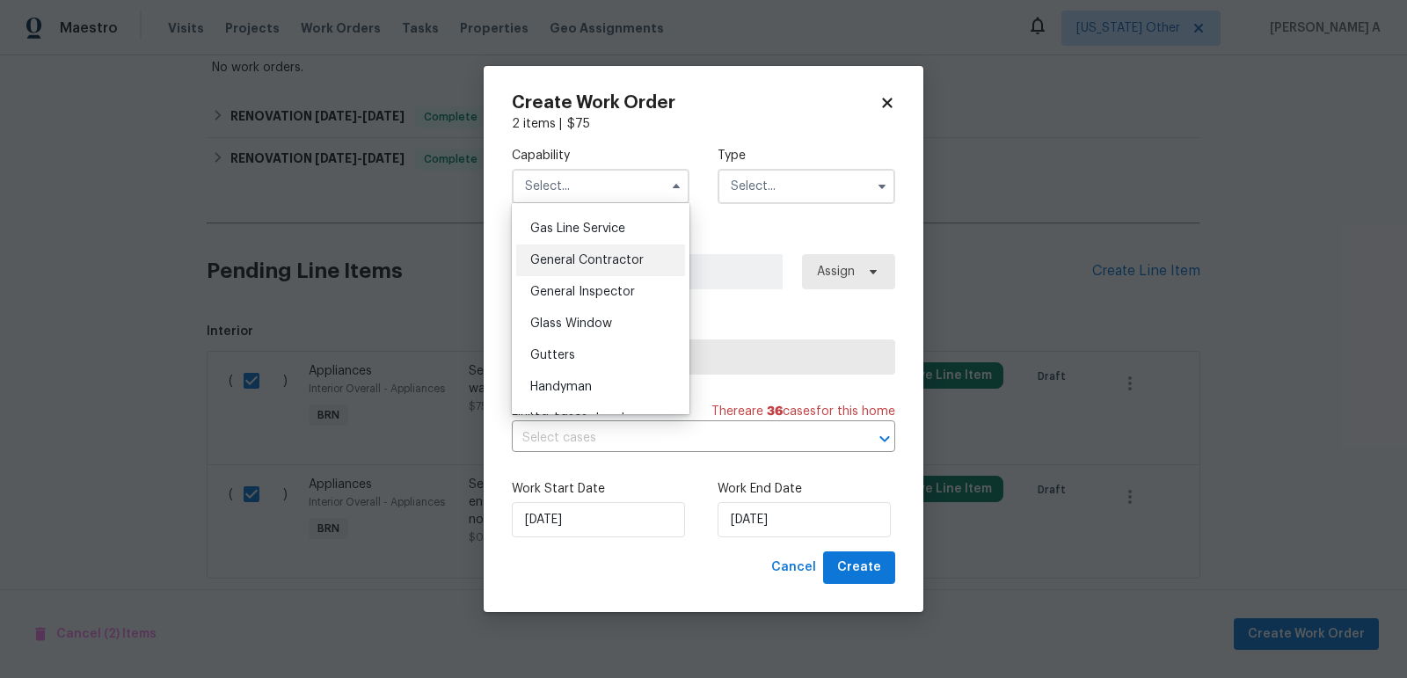
click at [595, 266] on div "General Contractor" at bounding box center [600, 260] width 169 height 32
type input "General Contractor"
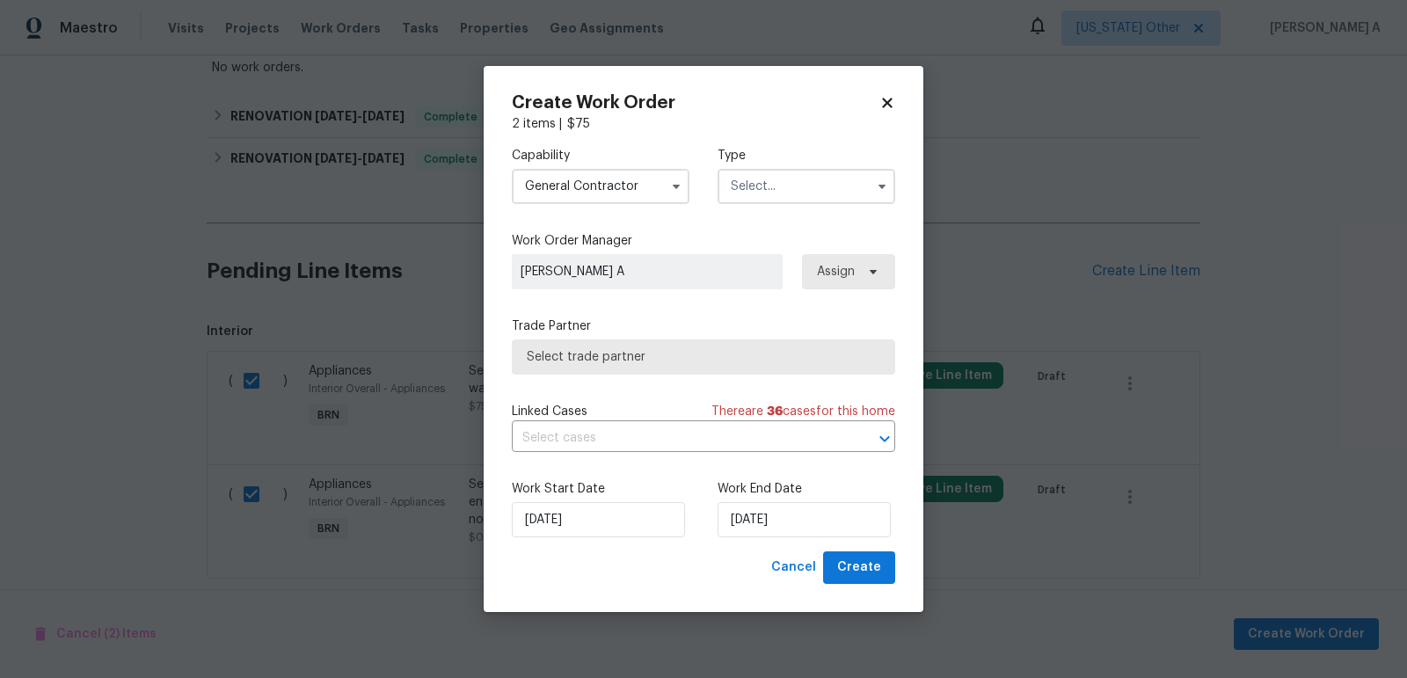
click at [783, 190] on input "text" at bounding box center [807, 186] width 178 height 35
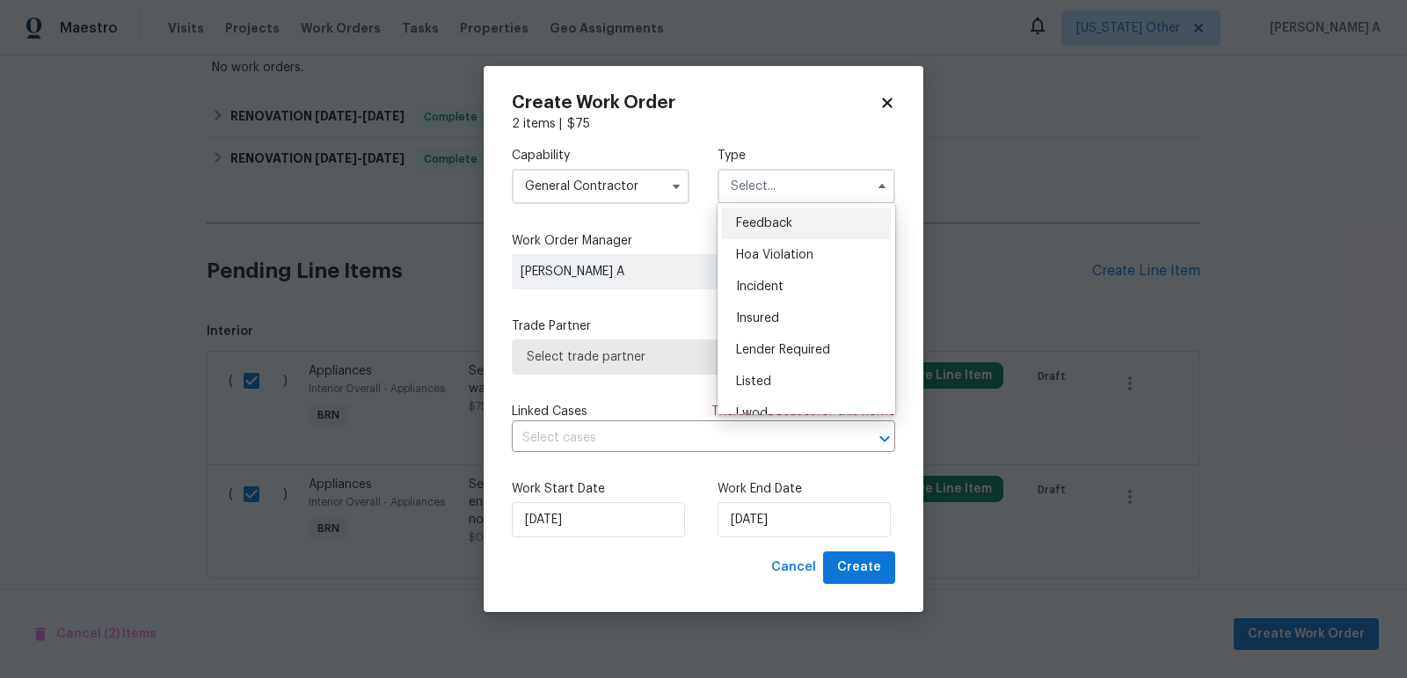
scroll to position [208, 0]
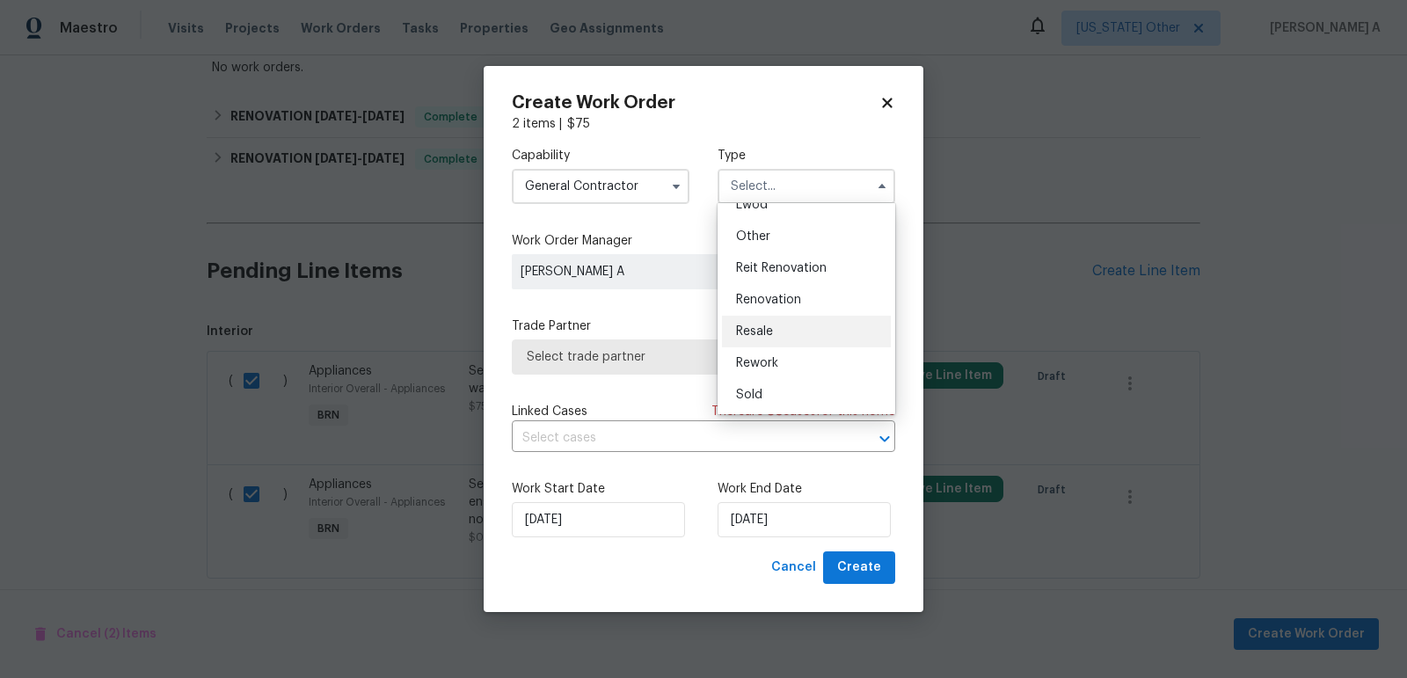
click at [778, 325] on div "Resale" at bounding box center [806, 332] width 169 height 32
type input "Resale"
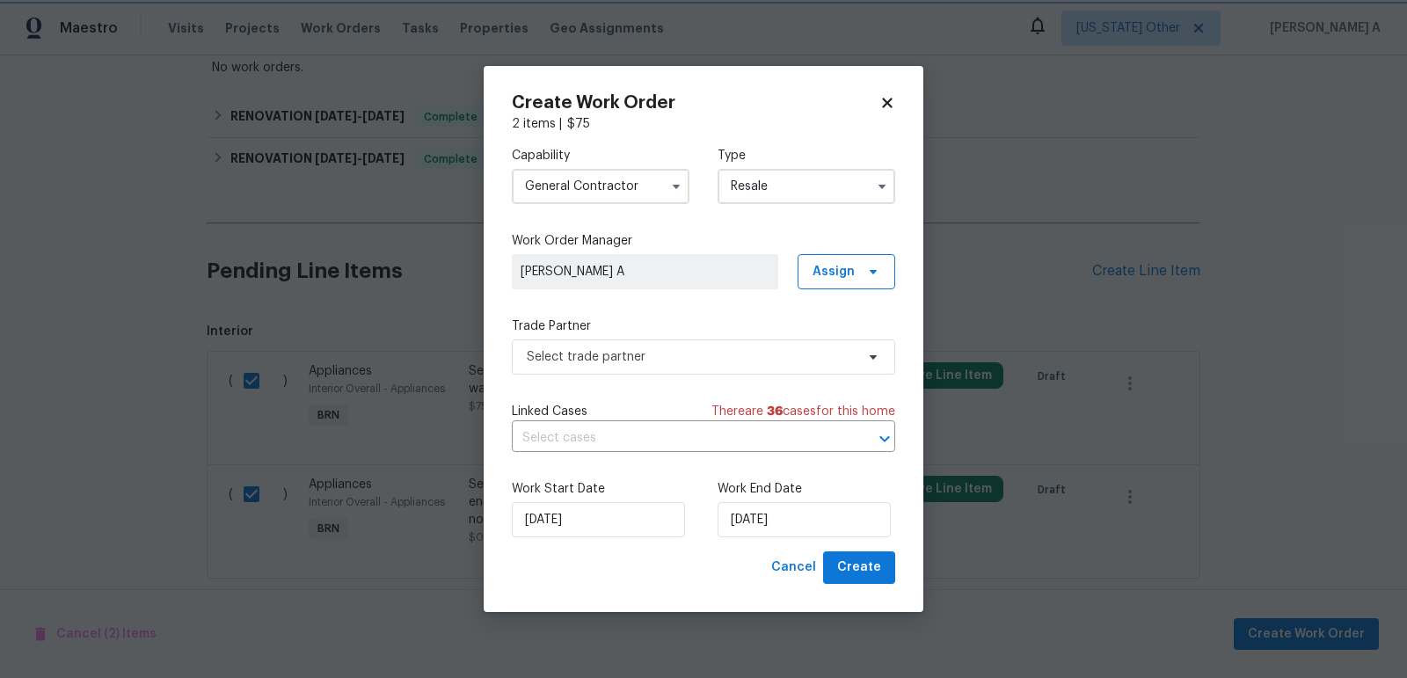
scroll to position [0, 0]
click at [697, 348] on span "Select trade partner" at bounding box center [691, 357] width 328 height 18
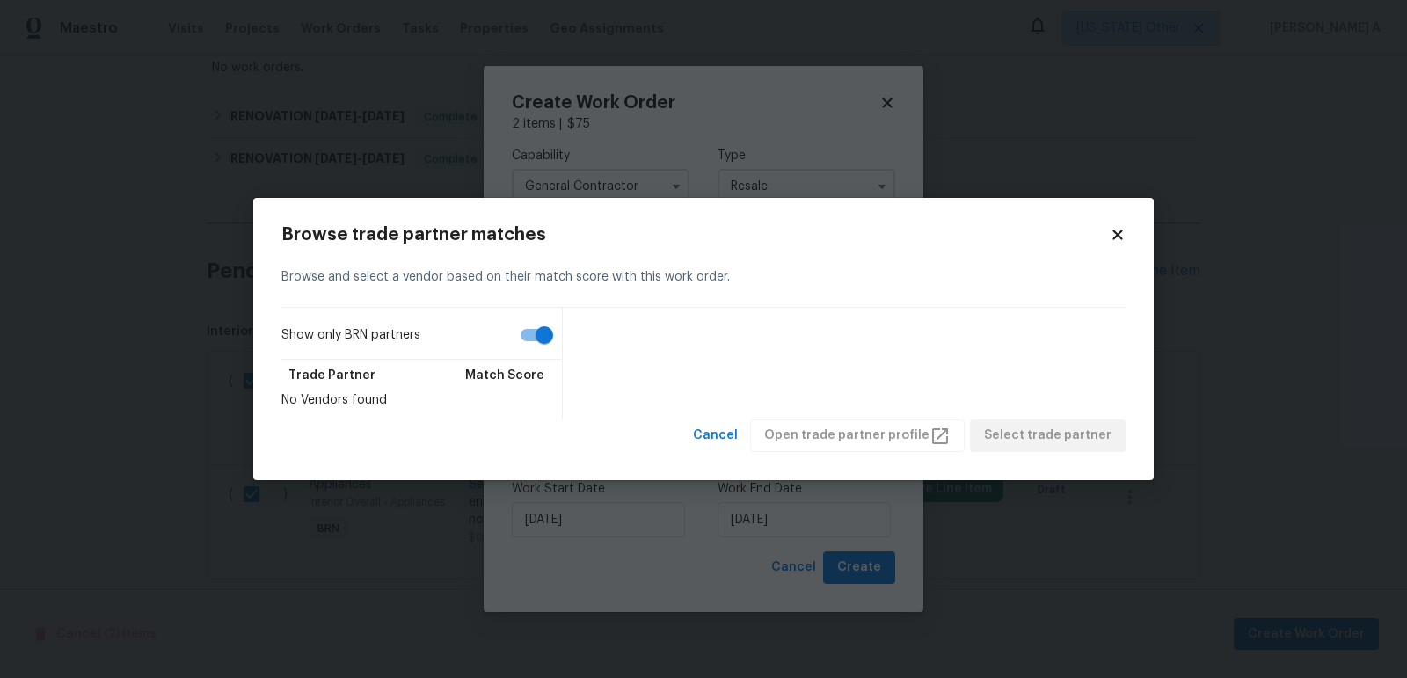
click at [514, 349] on input "Show only BRN partners" at bounding box center [544, 334] width 100 height 33
checkbox input "false"
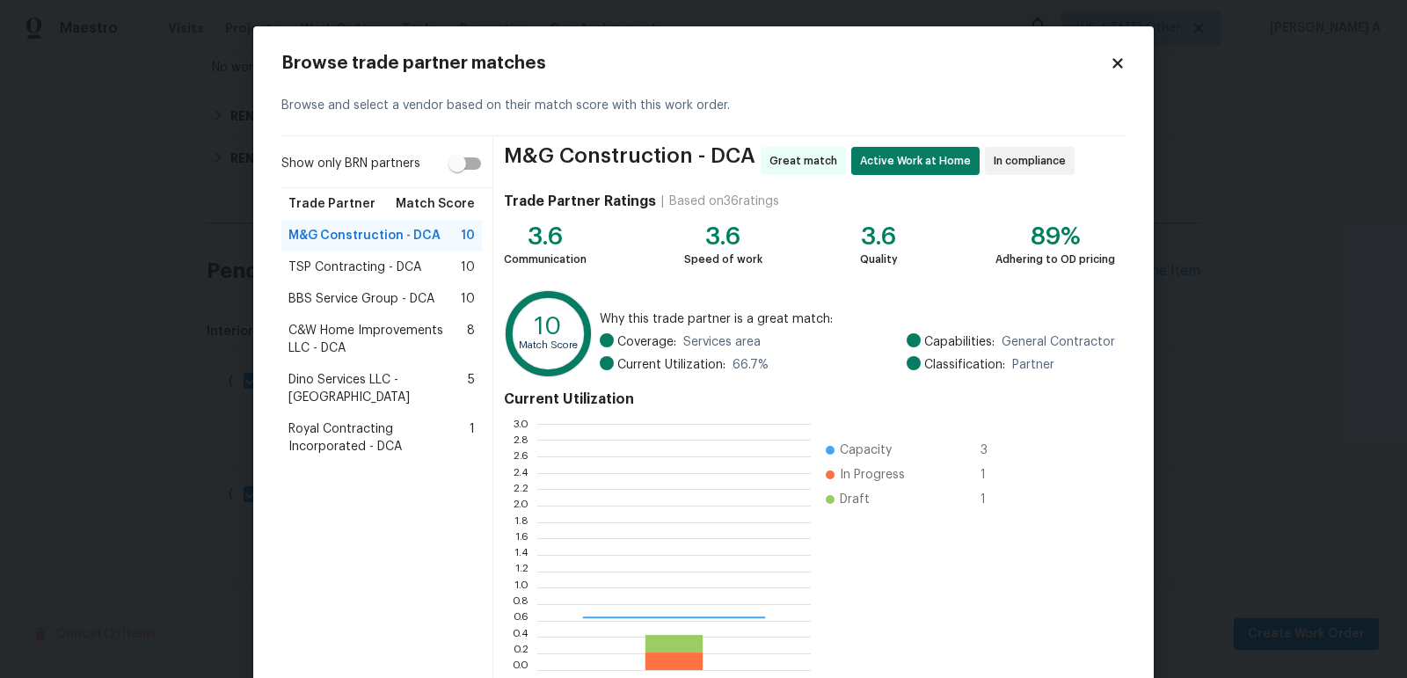
scroll to position [246, 274]
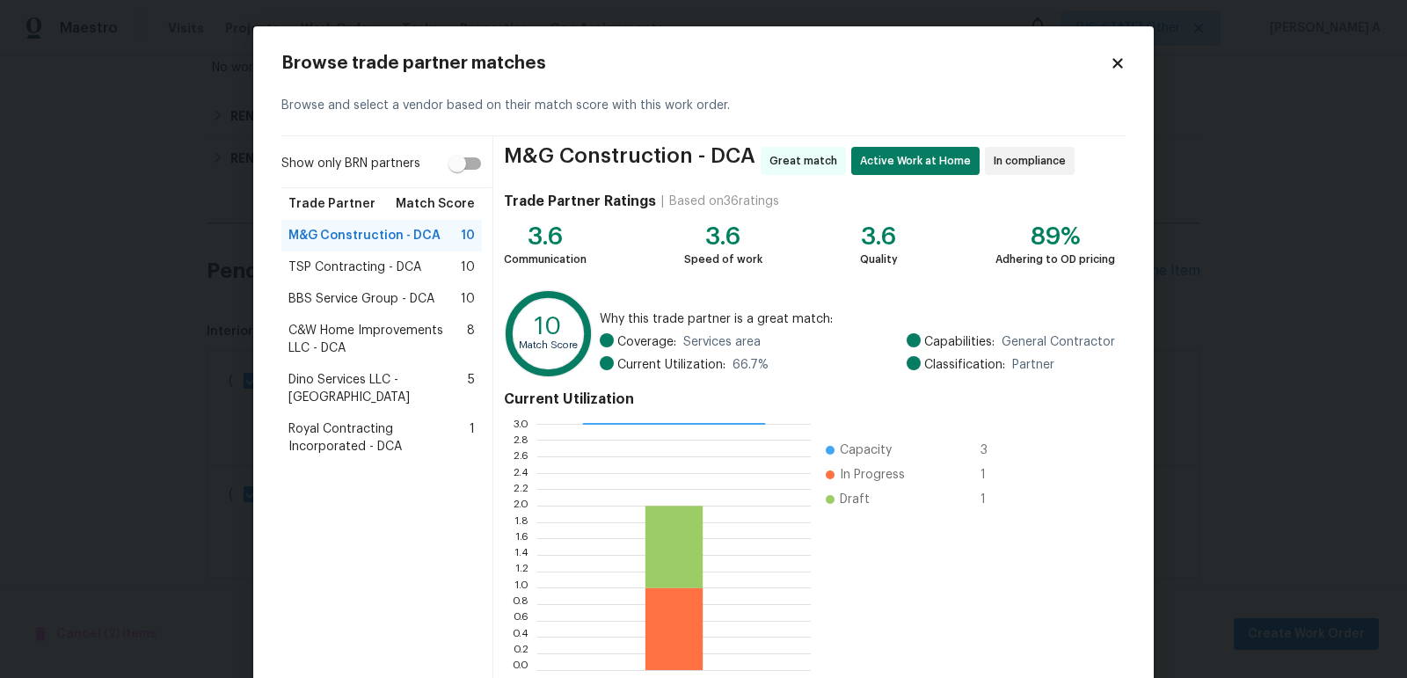
click at [377, 427] on span "Royal Contracting Incorporated - DCA" at bounding box center [378, 437] width 181 height 35
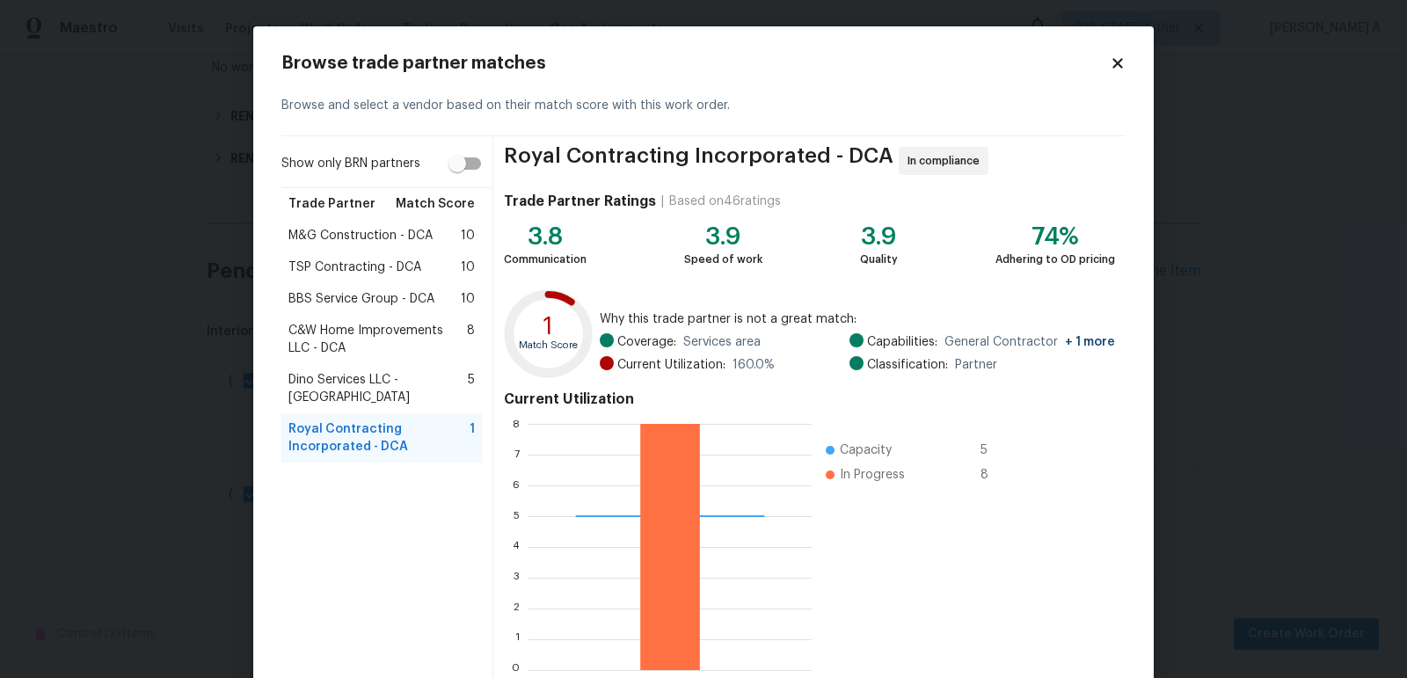
scroll to position [97, 0]
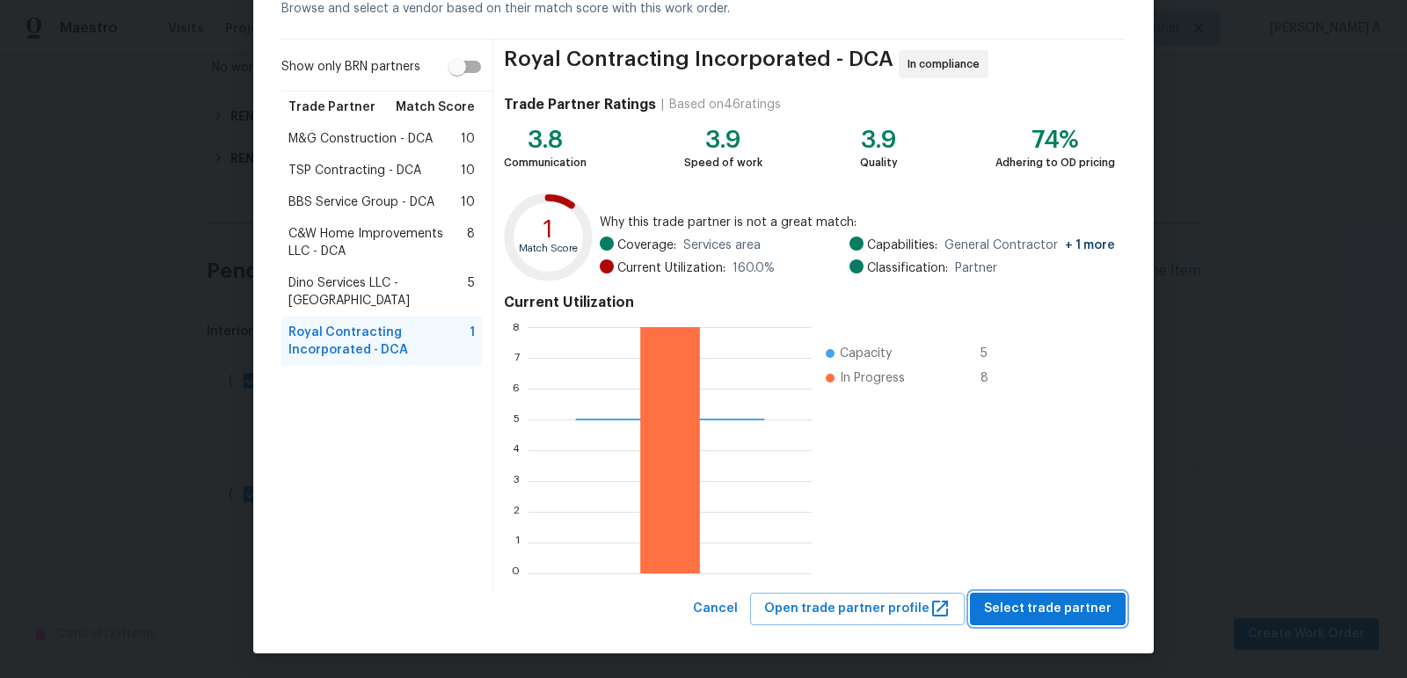
click at [1045, 616] on span "Select trade partner" at bounding box center [1048, 609] width 128 height 22
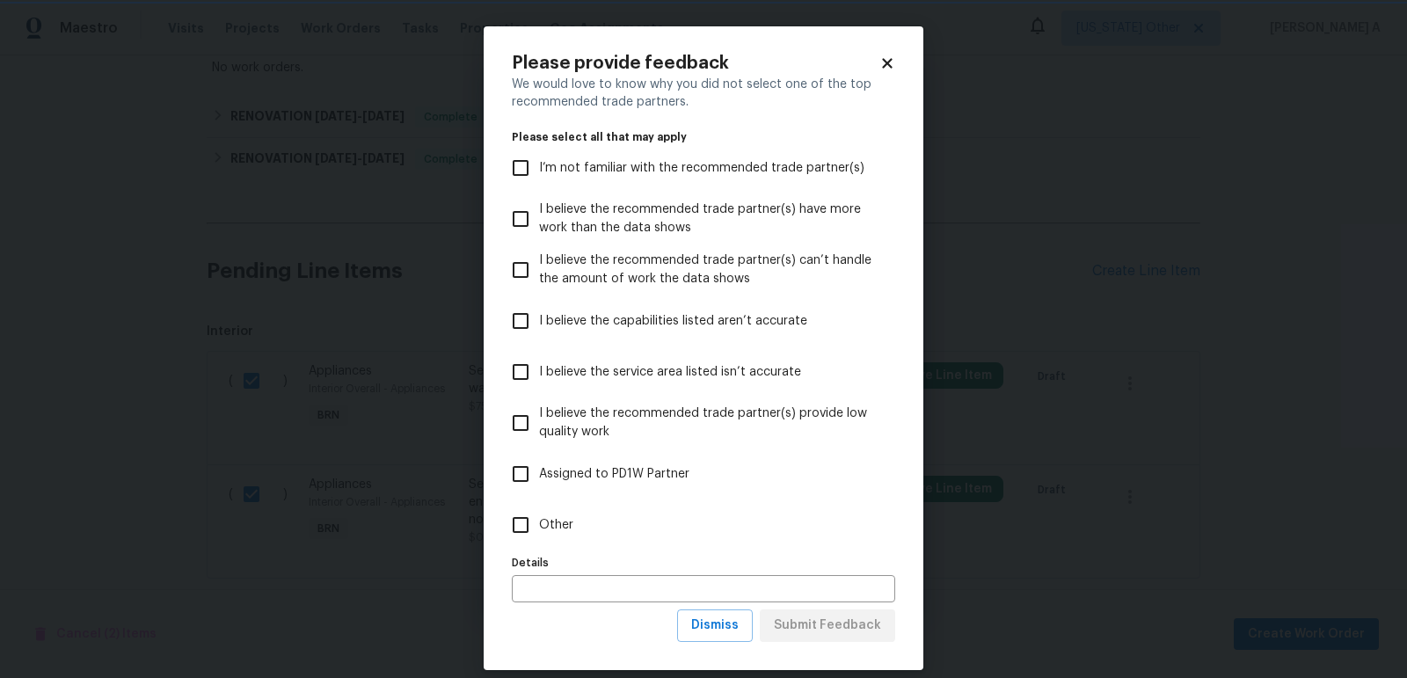
scroll to position [0, 0]
click at [730, 616] on span "Dismiss" at bounding box center [714, 626] width 47 height 22
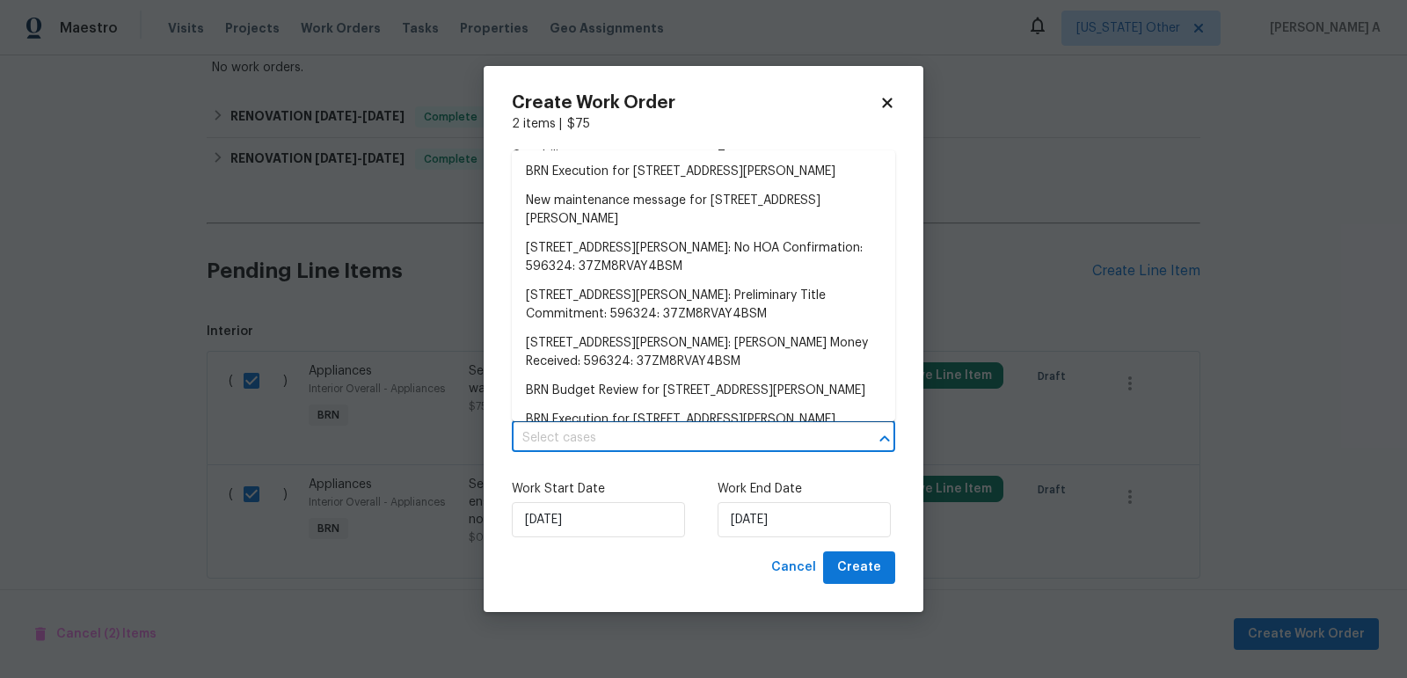
click at [612, 446] on input "text" at bounding box center [679, 438] width 334 height 27
click at [617, 164] on li "BRN Execution for 9604 Braddock Rd, Fairfax, VA 22032" at bounding box center [703, 171] width 383 height 29
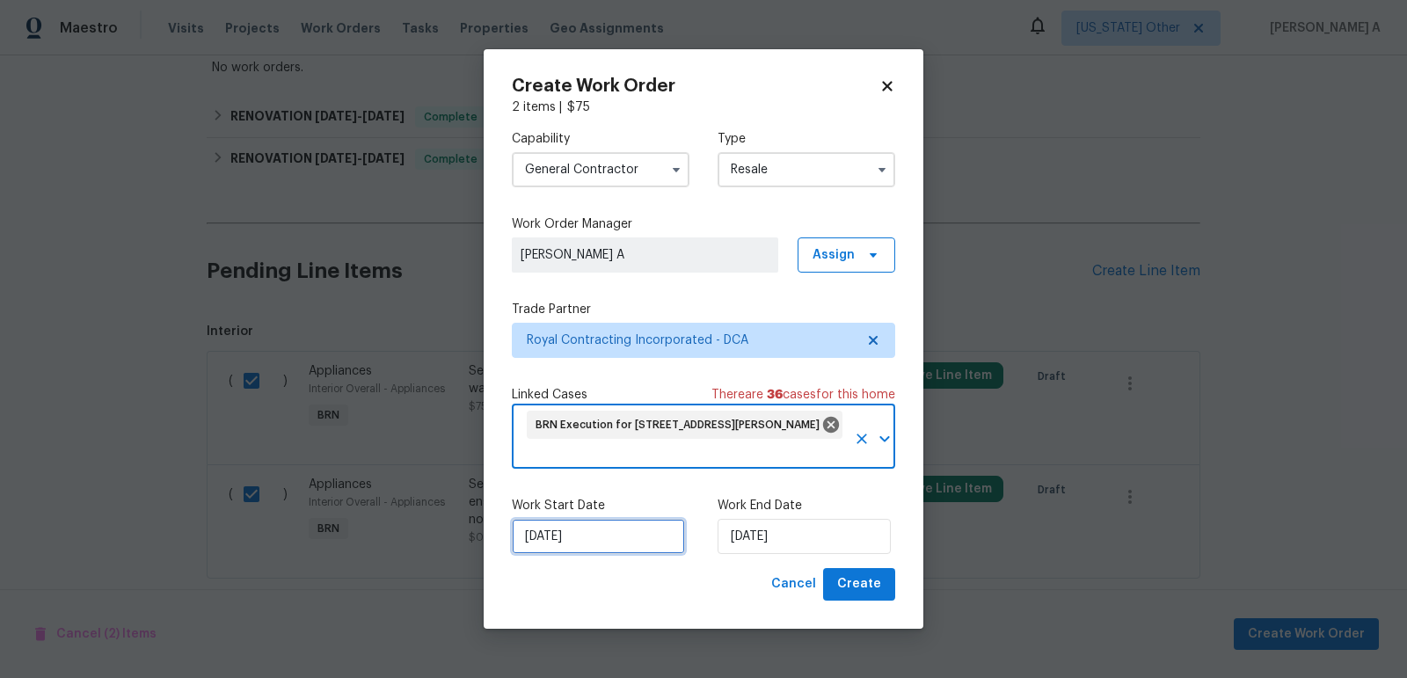
click at [556, 541] on input "[DATE]" at bounding box center [598, 536] width 173 height 35
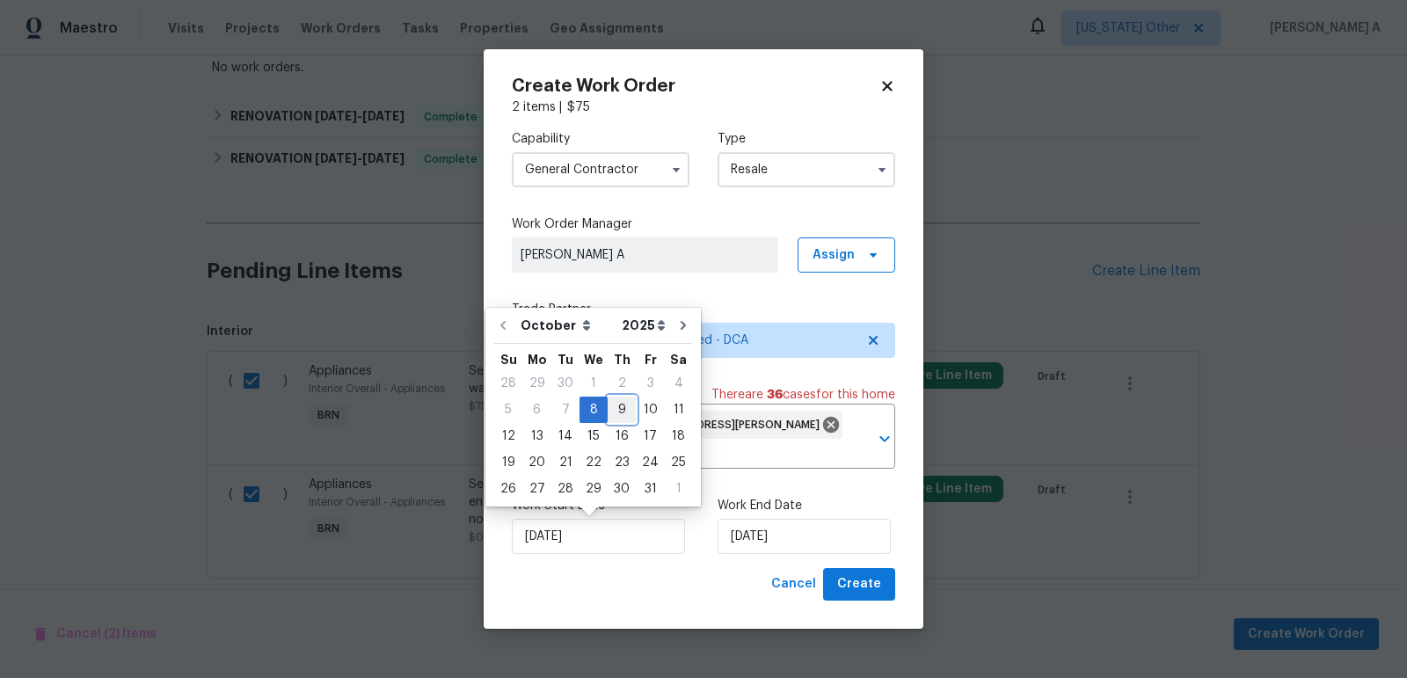
click at [618, 398] on div "9" at bounding box center [622, 410] width 28 height 25
type input "[DATE]"
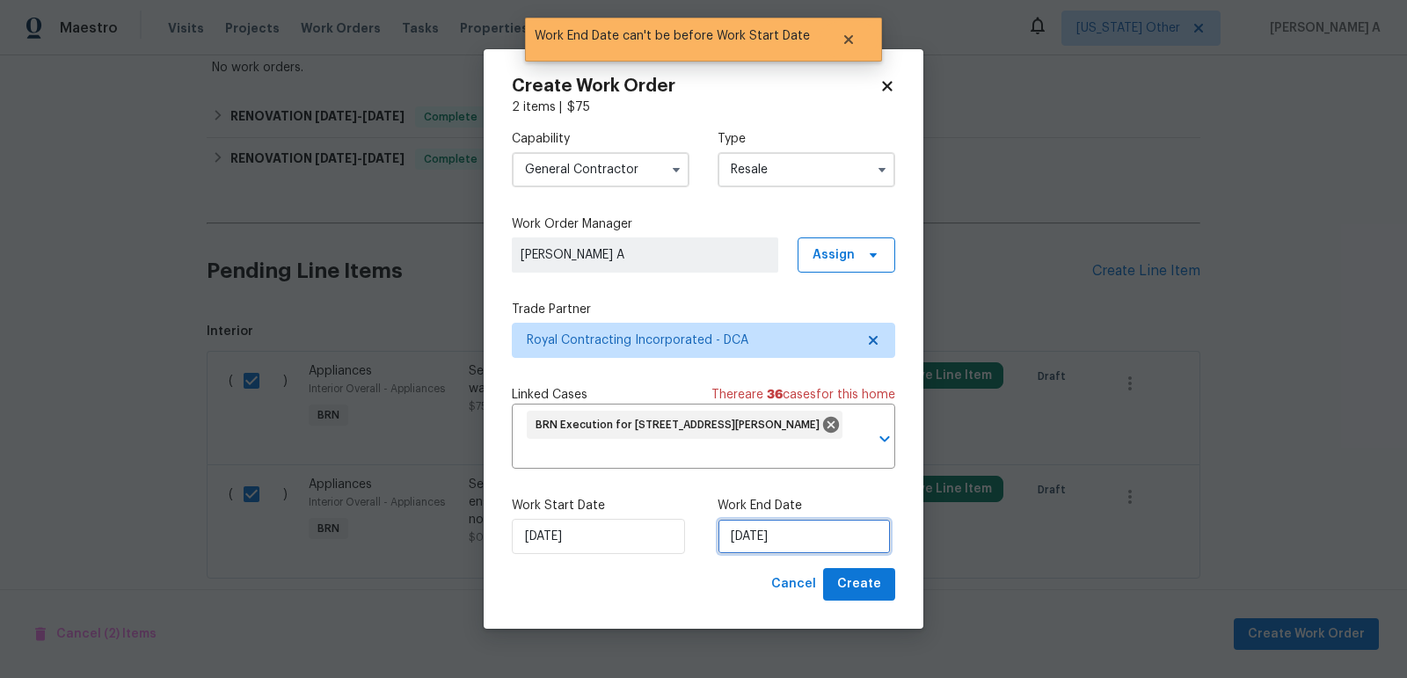
click at [776, 535] on input "[DATE]" at bounding box center [804, 536] width 173 height 35
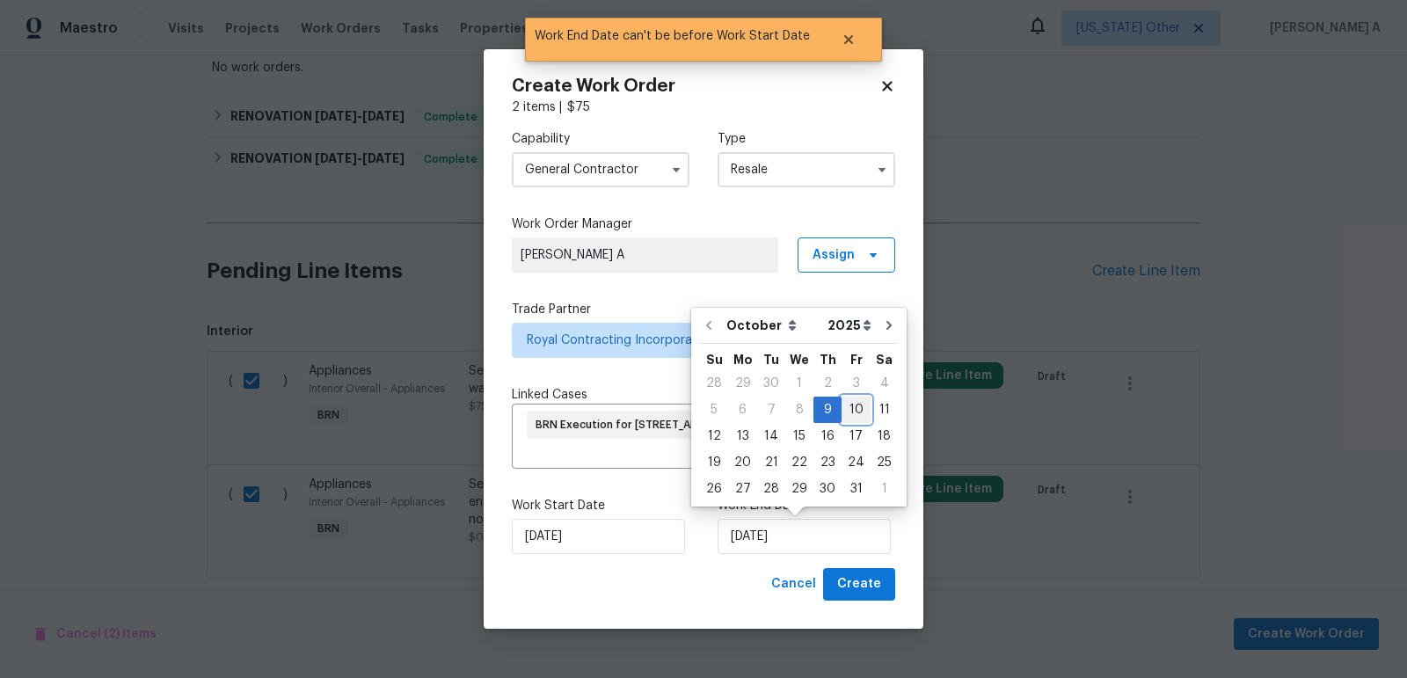
click at [847, 416] on div "10" at bounding box center [856, 410] width 29 height 25
type input "10/10/2025"
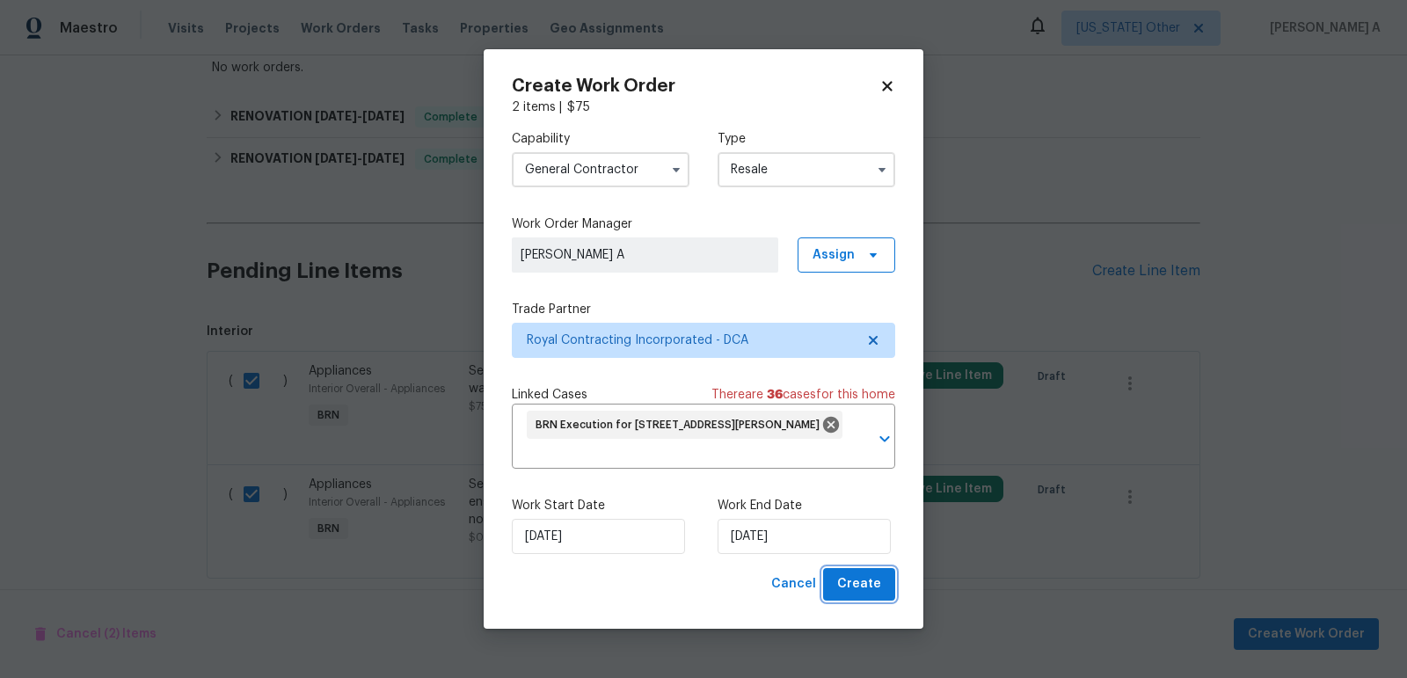
click at [858, 594] on span "Create" at bounding box center [859, 584] width 44 height 22
checkbox input "false"
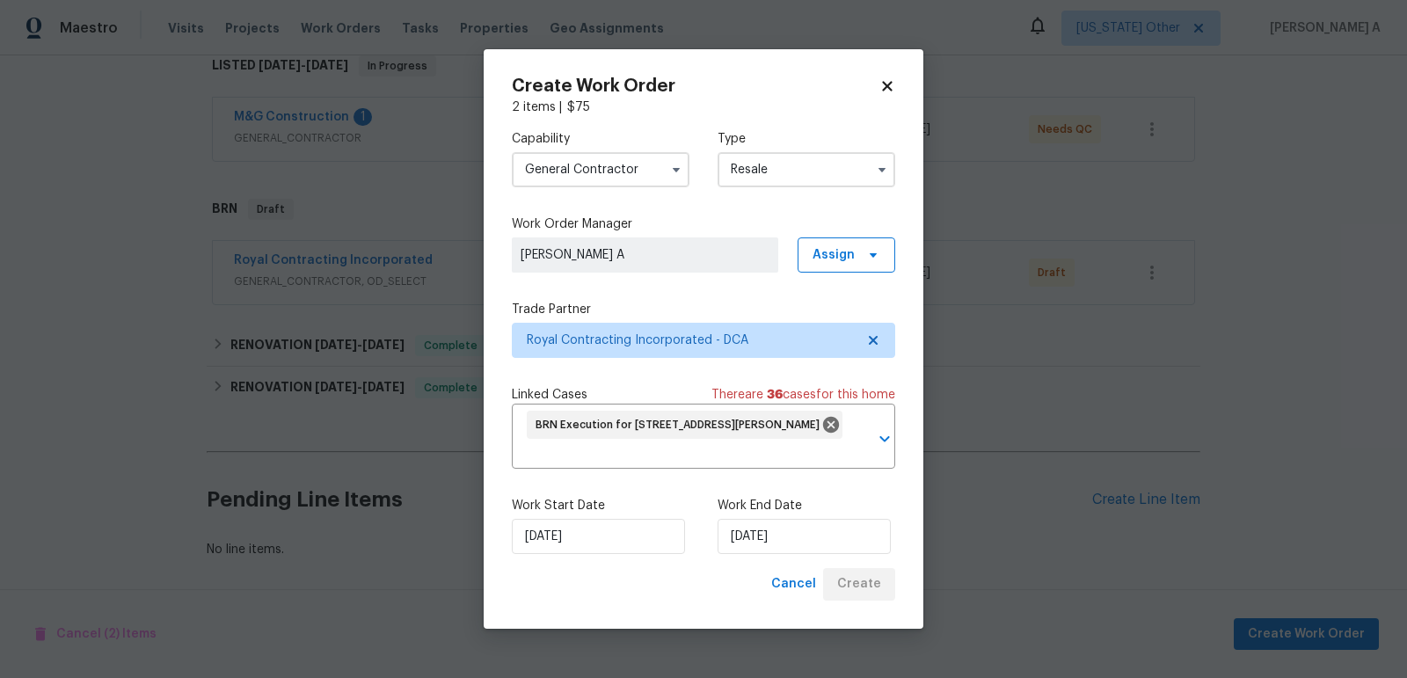
scroll to position [292, 0]
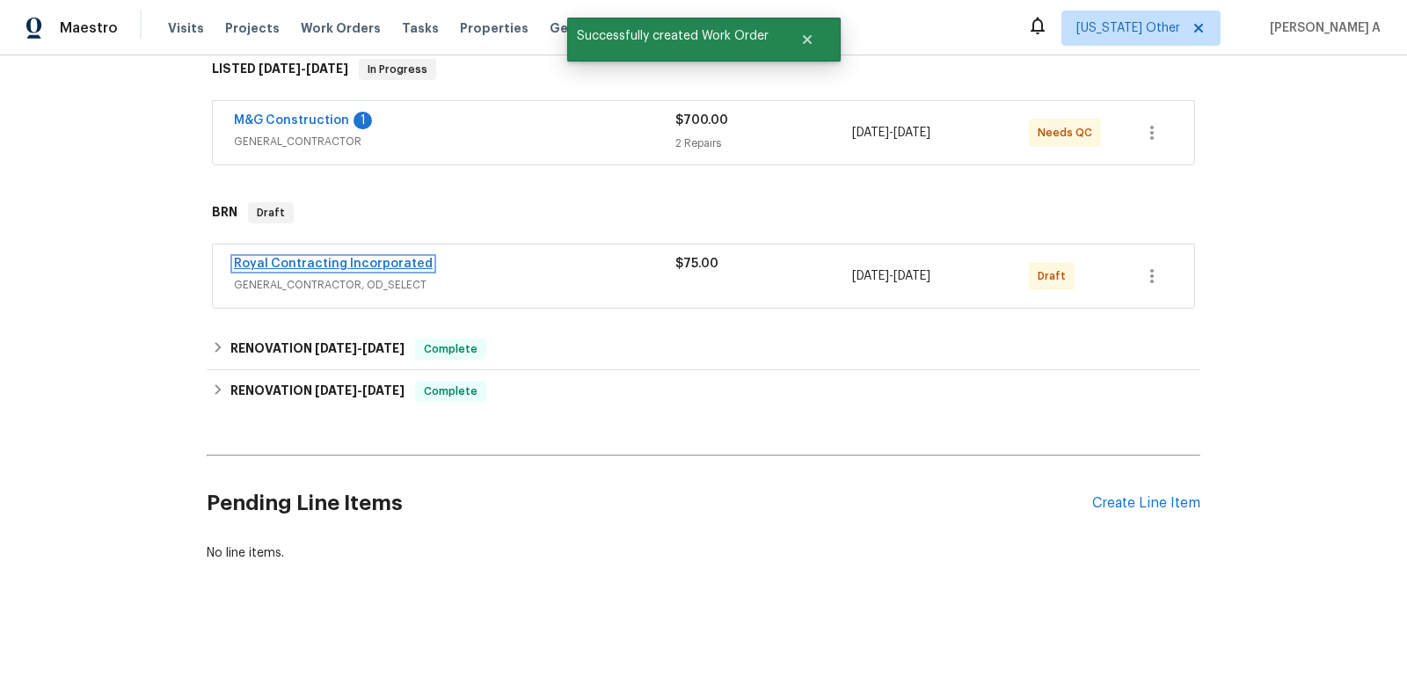
click at [309, 266] on link "Royal Contracting Incorporated" at bounding box center [333, 264] width 199 height 12
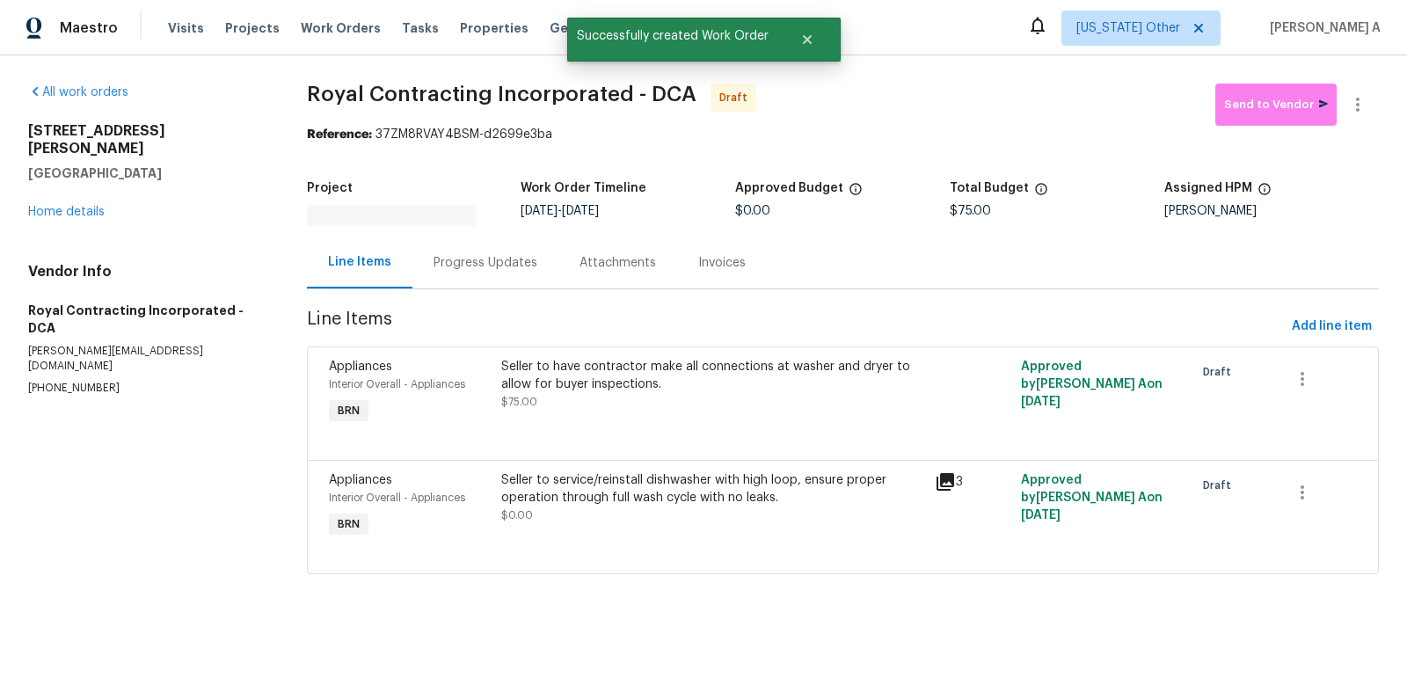
click at [444, 264] on div "Progress Updates" at bounding box center [486, 263] width 104 height 18
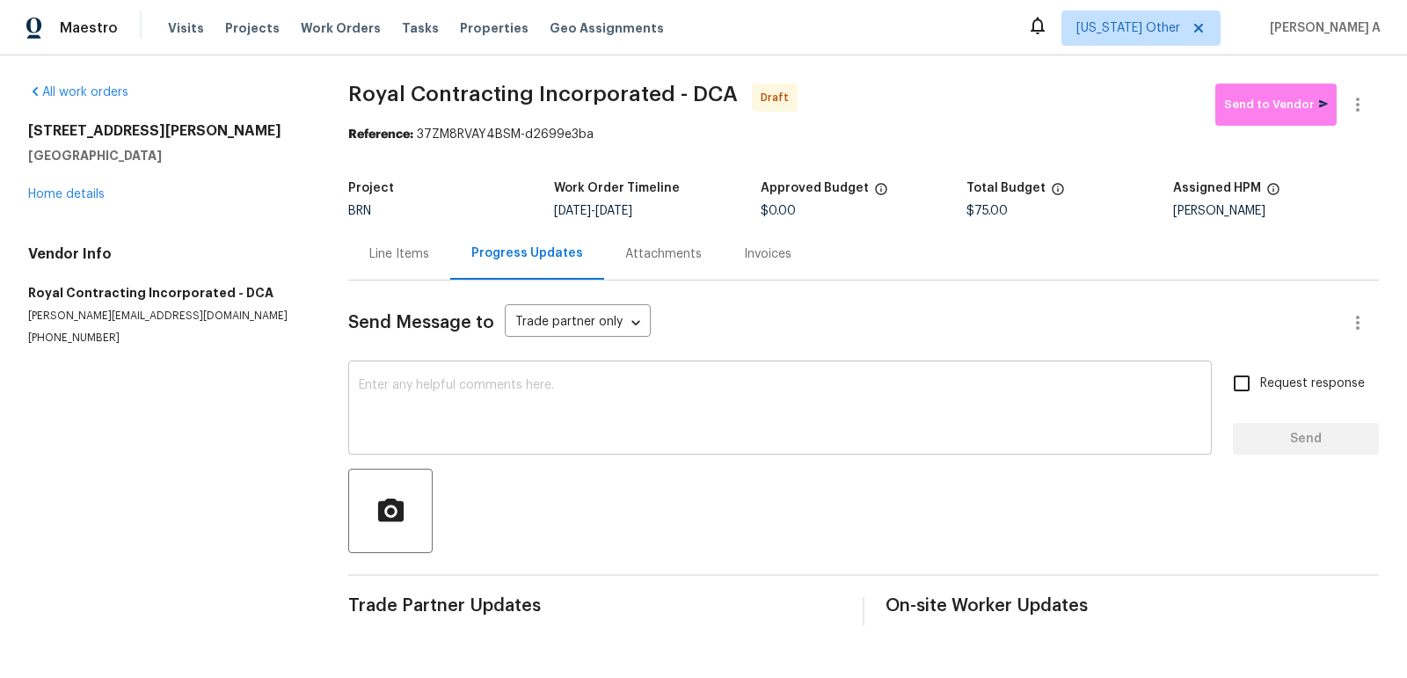
click at [412, 398] on textarea at bounding box center [780, 410] width 843 height 62
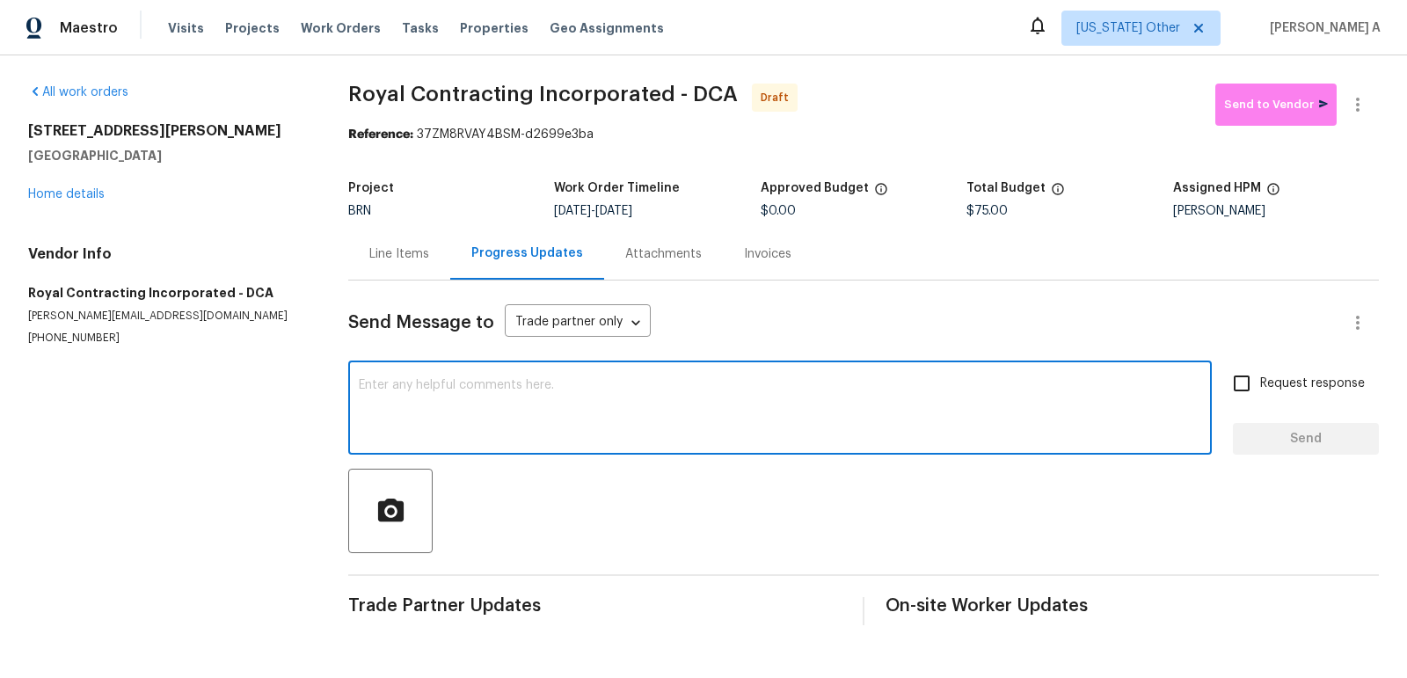
click at [412, 398] on textarea at bounding box center [780, 410] width 843 height 62
paste textarea "Hi, I'm Akshay from Opendoor. Just wanted to check if you received the workorde…"
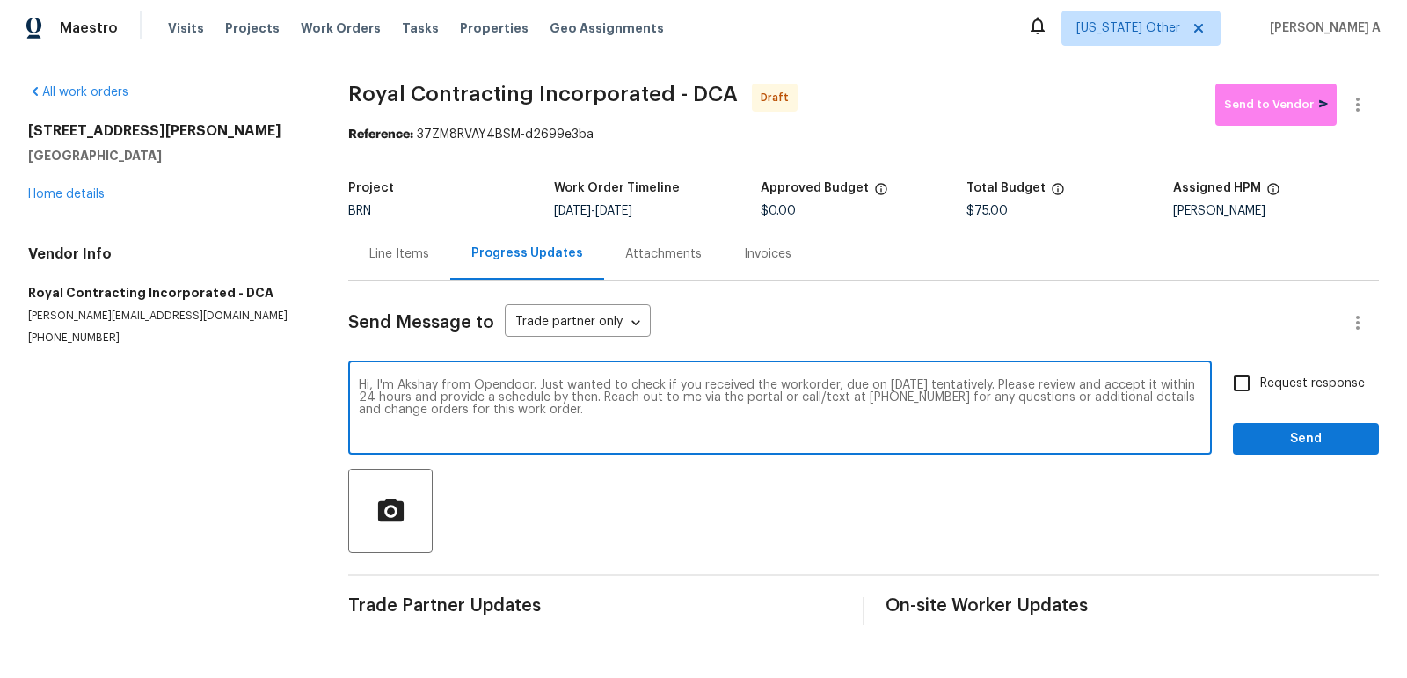
type textarea "Hi, I'm Akshay from Opendoor. Just wanted to check if you received the workorde…"
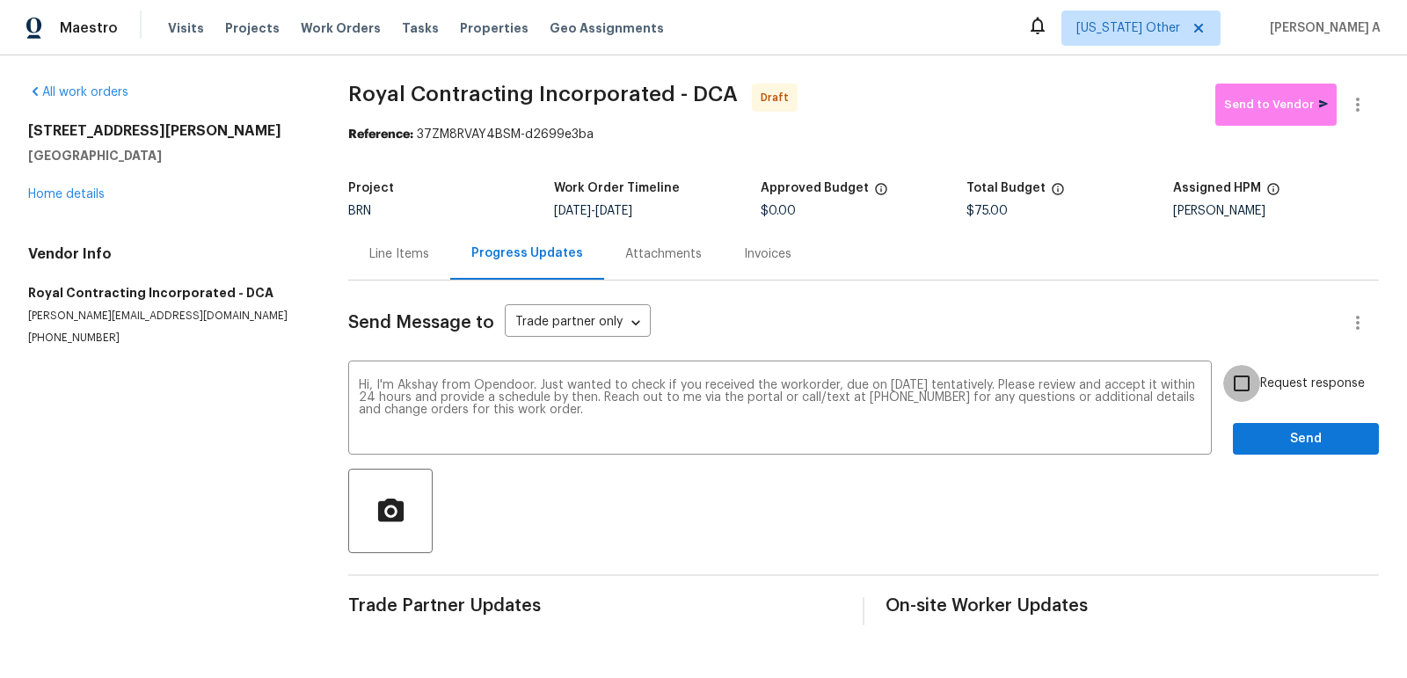
click at [1254, 400] on input "Request response" at bounding box center [1241, 383] width 37 height 37
checkbox input "true"
click at [1290, 451] on button "Send" at bounding box center [1306, 439] width 146 height 33
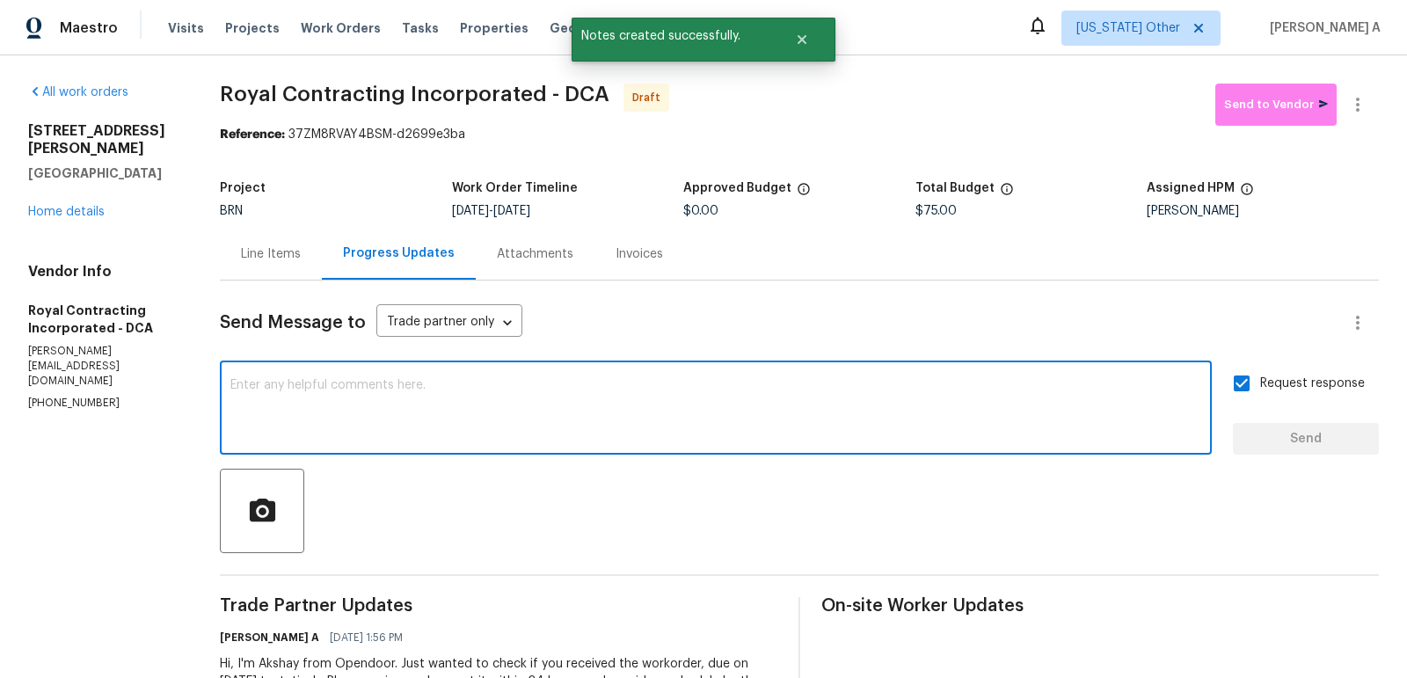
click at [452, 411] on textarea at bounding box center [715, 410] width 971 height 62
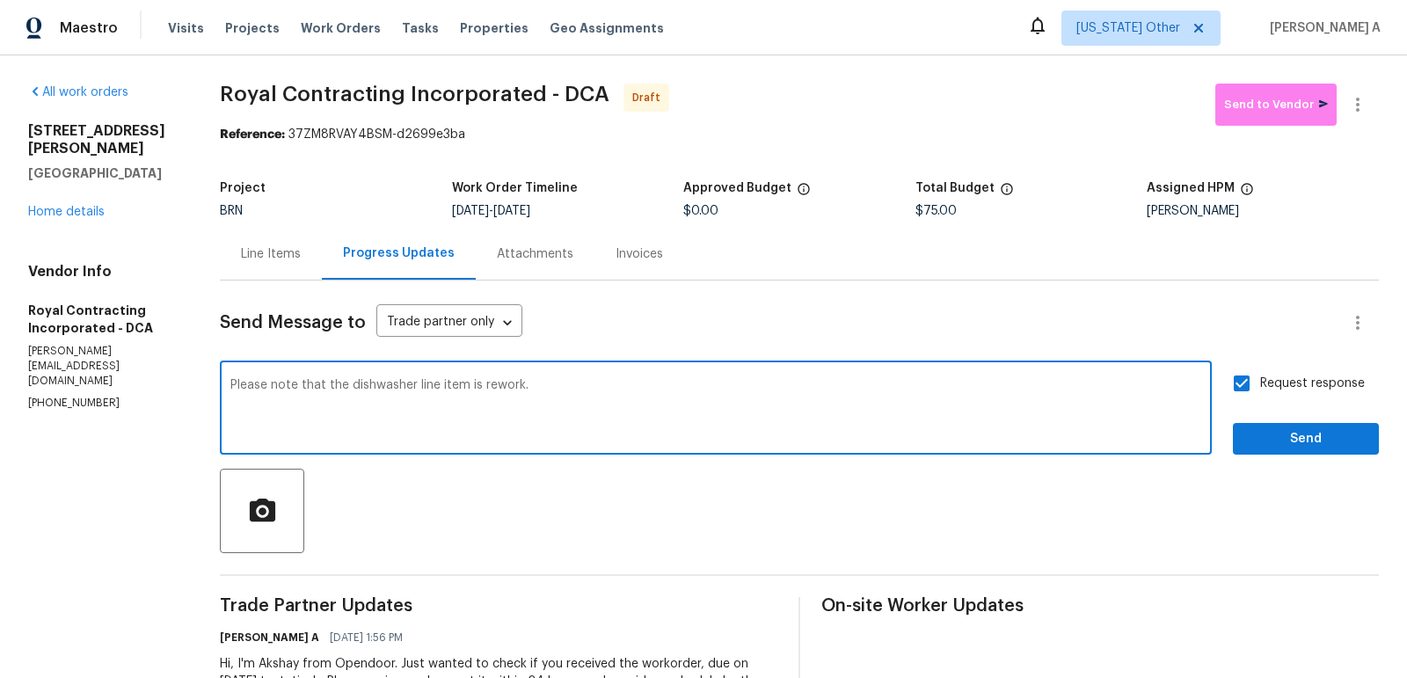
type textarea "Please note that the dishwasher line item is rework."
click at [1346, 448] on span "Send" at bounding box center [1306, 439] width 118 height 22
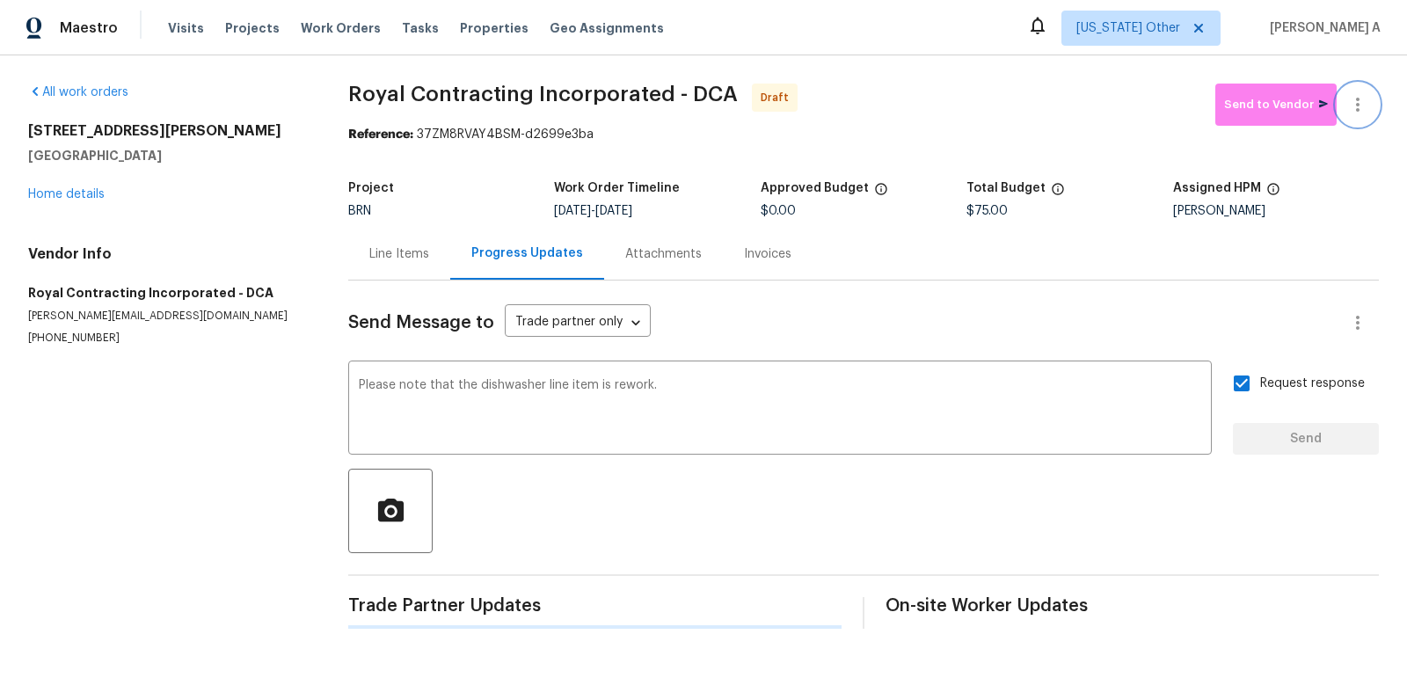
click at [1356, 109] on icon "button" at bounding box center [1358, 105] width 4 height 14
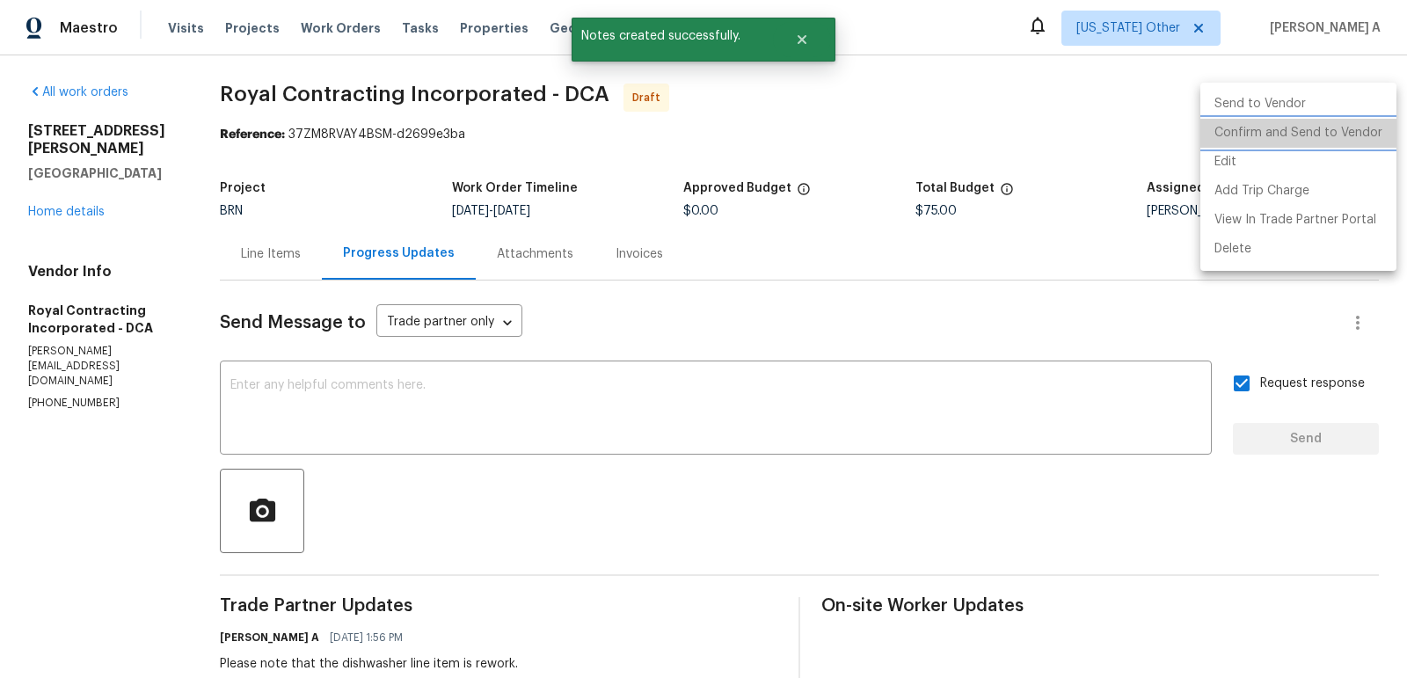
click at [1368, 135] on li "Confirm and Send to Vendor" at bounding box center [1298, 133] width 196 height 29
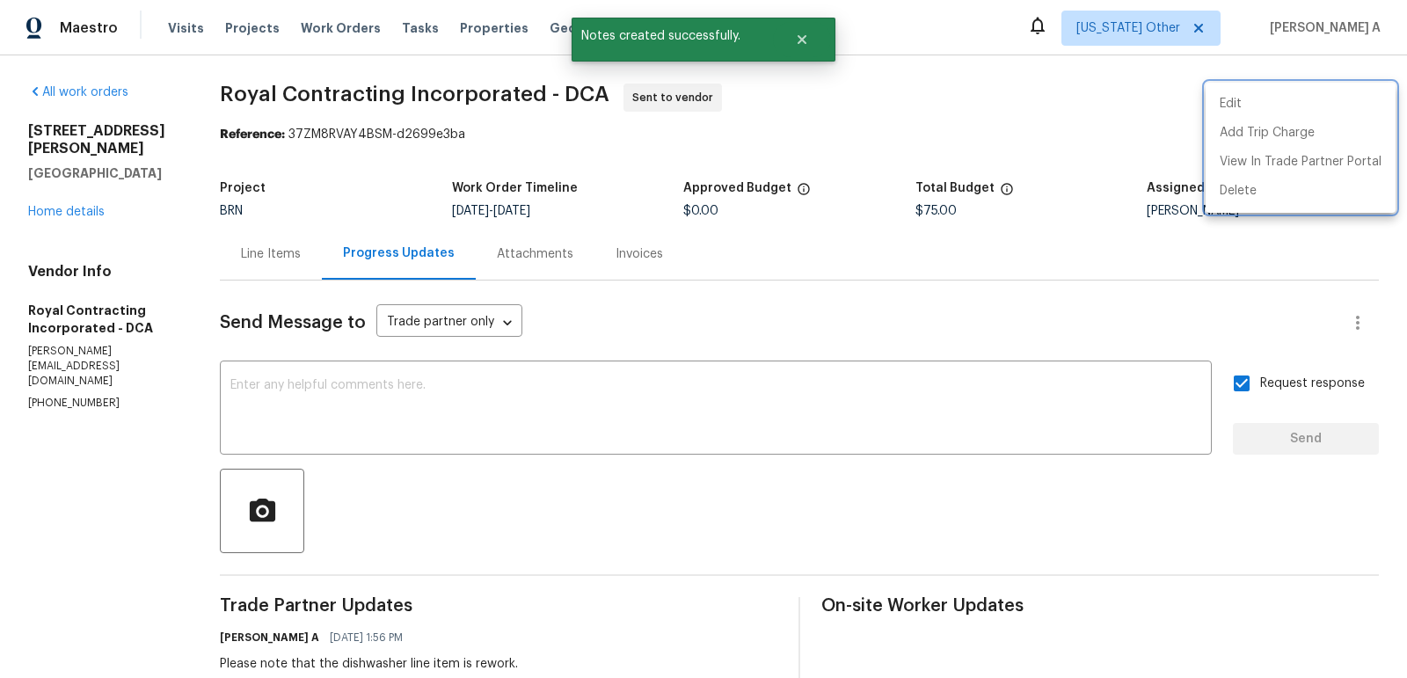
click at [276, 230] on div at bounding box center [703, 339] width 1407 height 678
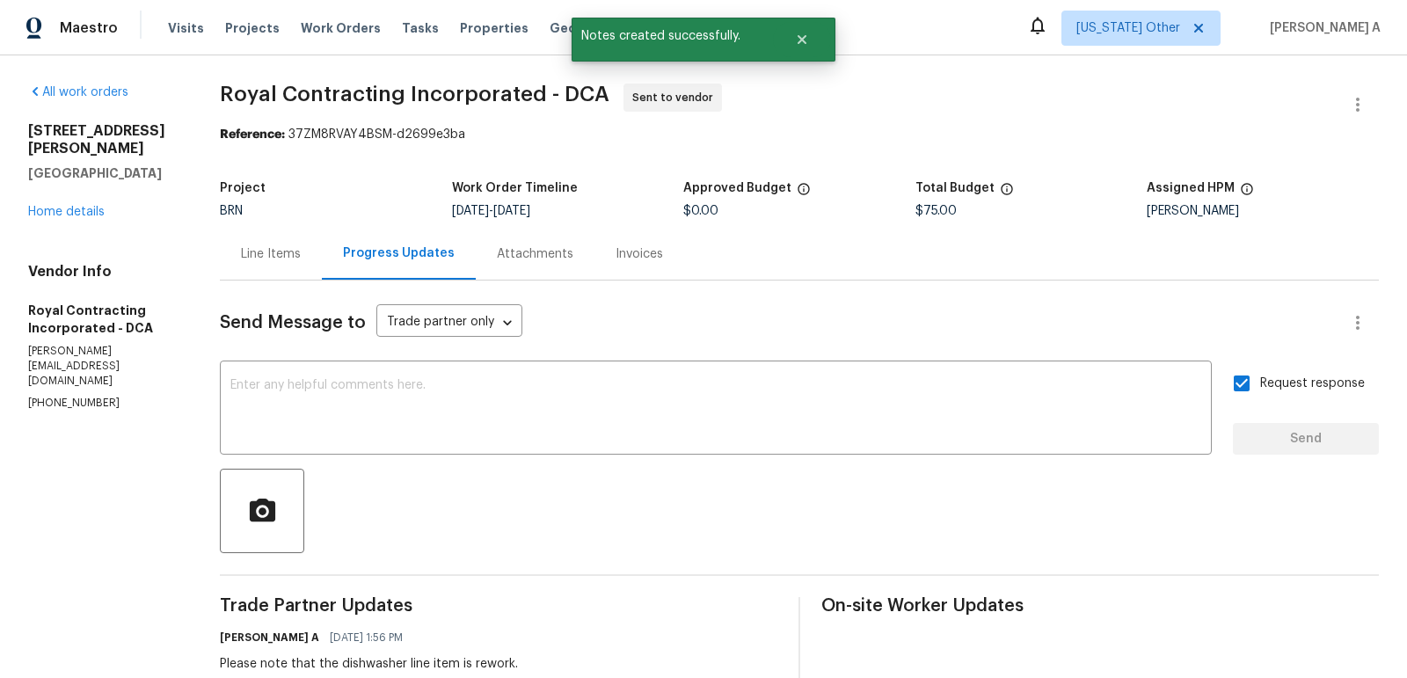
click at [280, 249] on div "Line Items" at bounding box center [271, 254] width 60 height 18
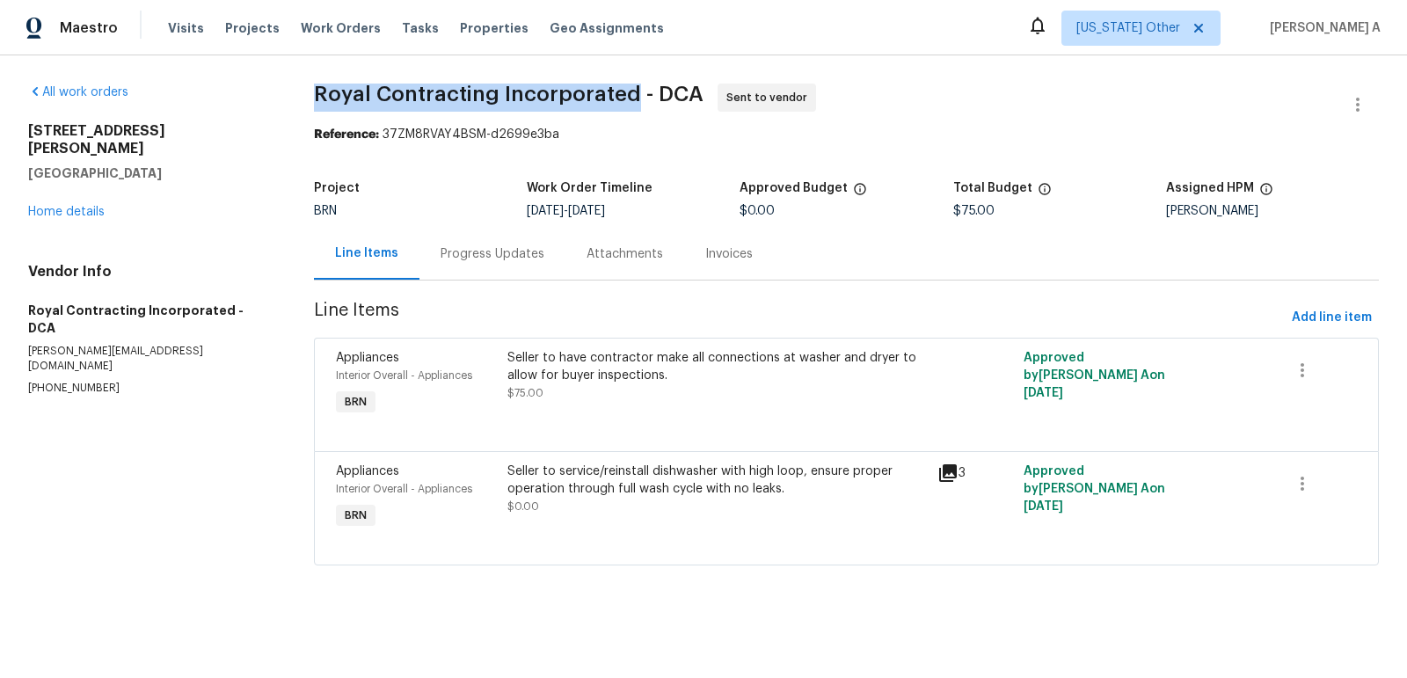
copy span "Royal Contracting Incorporated"
drag, startPoint x: 622, startPoint y: 99, endPoint x: 296, endPoint y: 93, distance: 325.5
click at [296, 93] on div "All work orders 9604 Braddock Rd Fairfax, VA 22032 Home details Vendor Info Roy…" at bounding box center [703, 334] width 1407 height 559
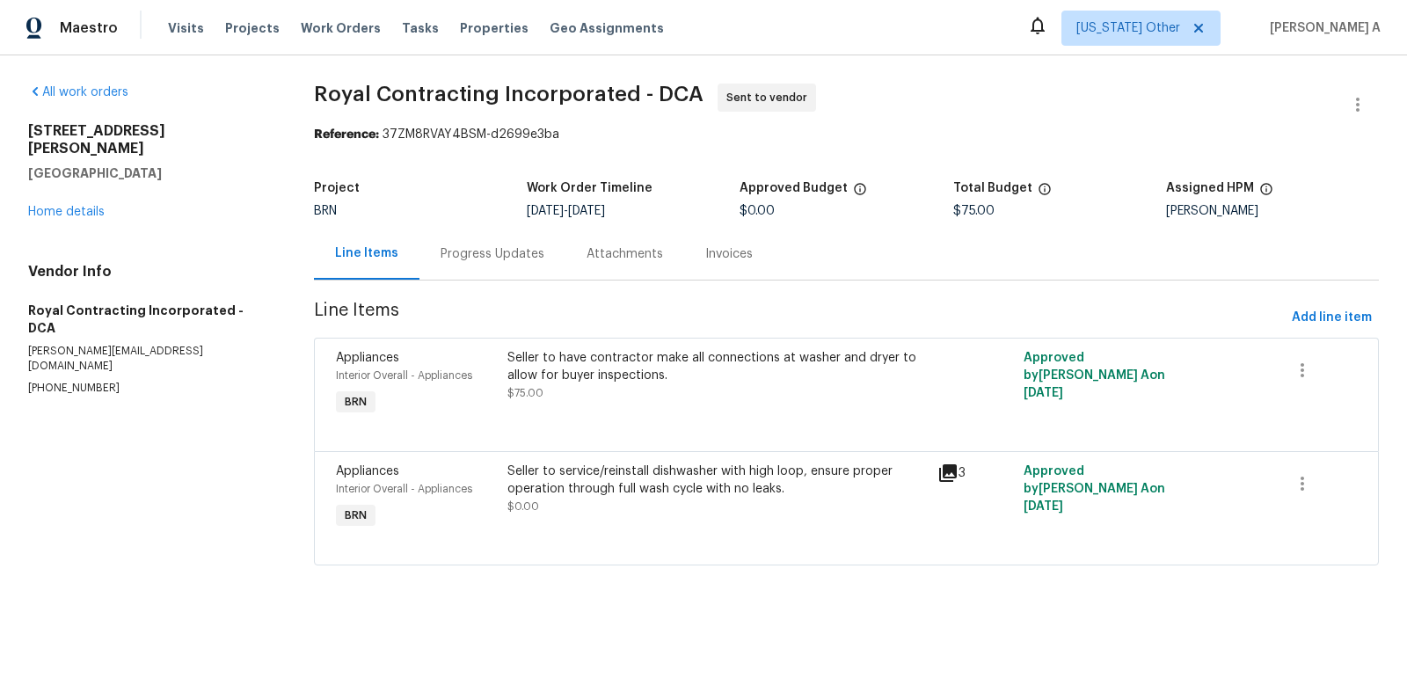
click at [499, 264] on div "Progress Updates" at bounding box center [493, 254] width 146 height 52
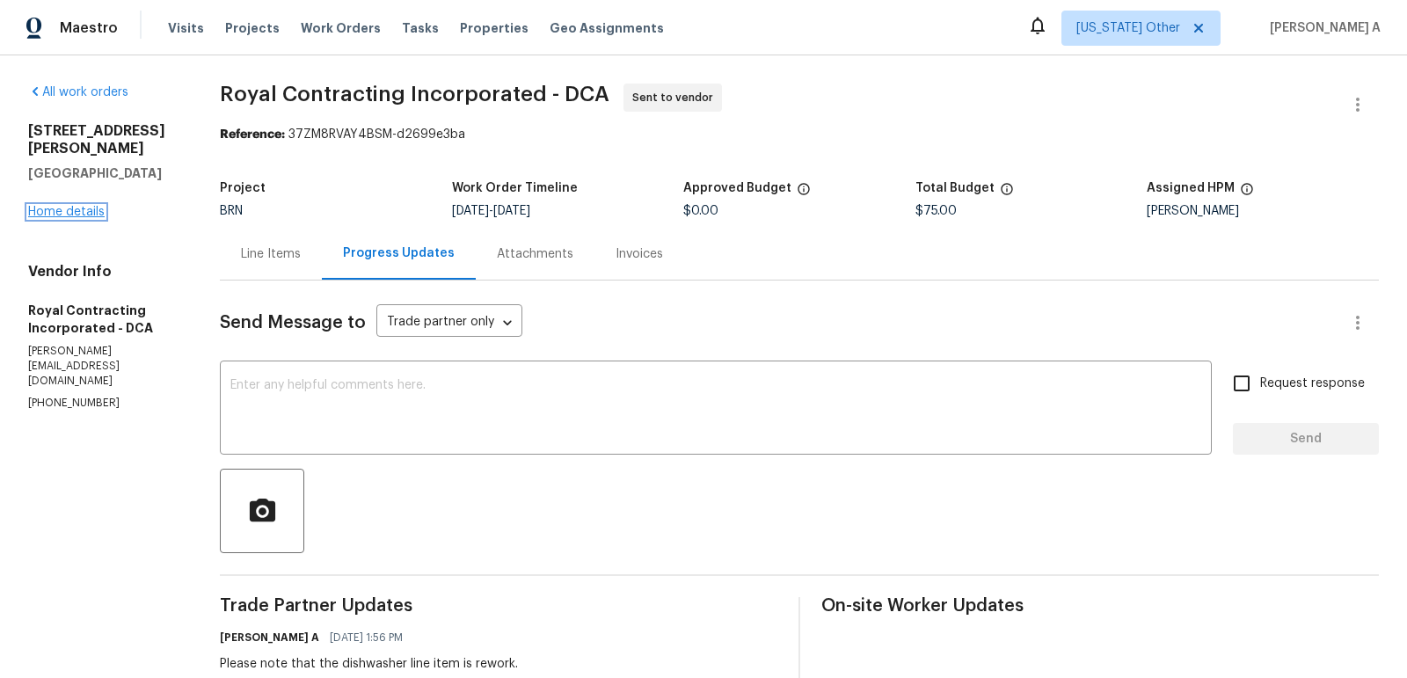
click at [82, 206] on link "Home details" at bounding box center [66, 212] width 77 height 12
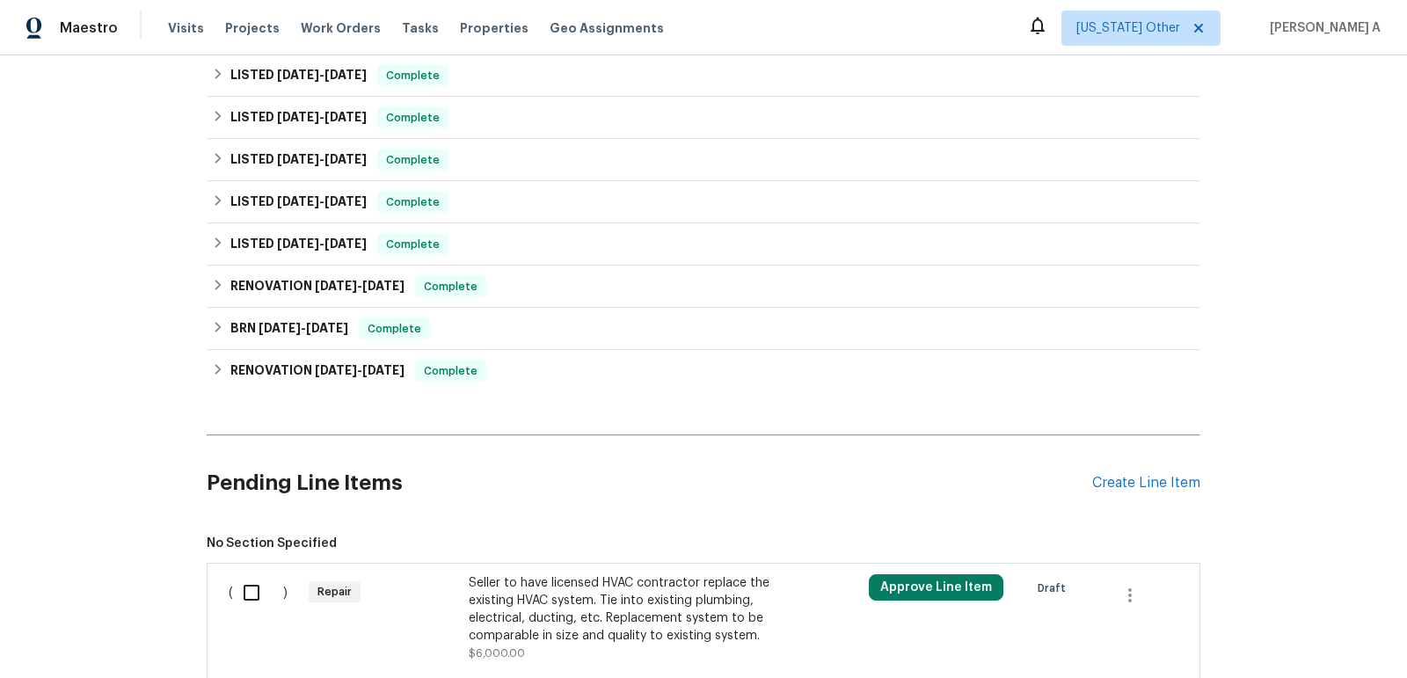
scroll to position [510, 0]
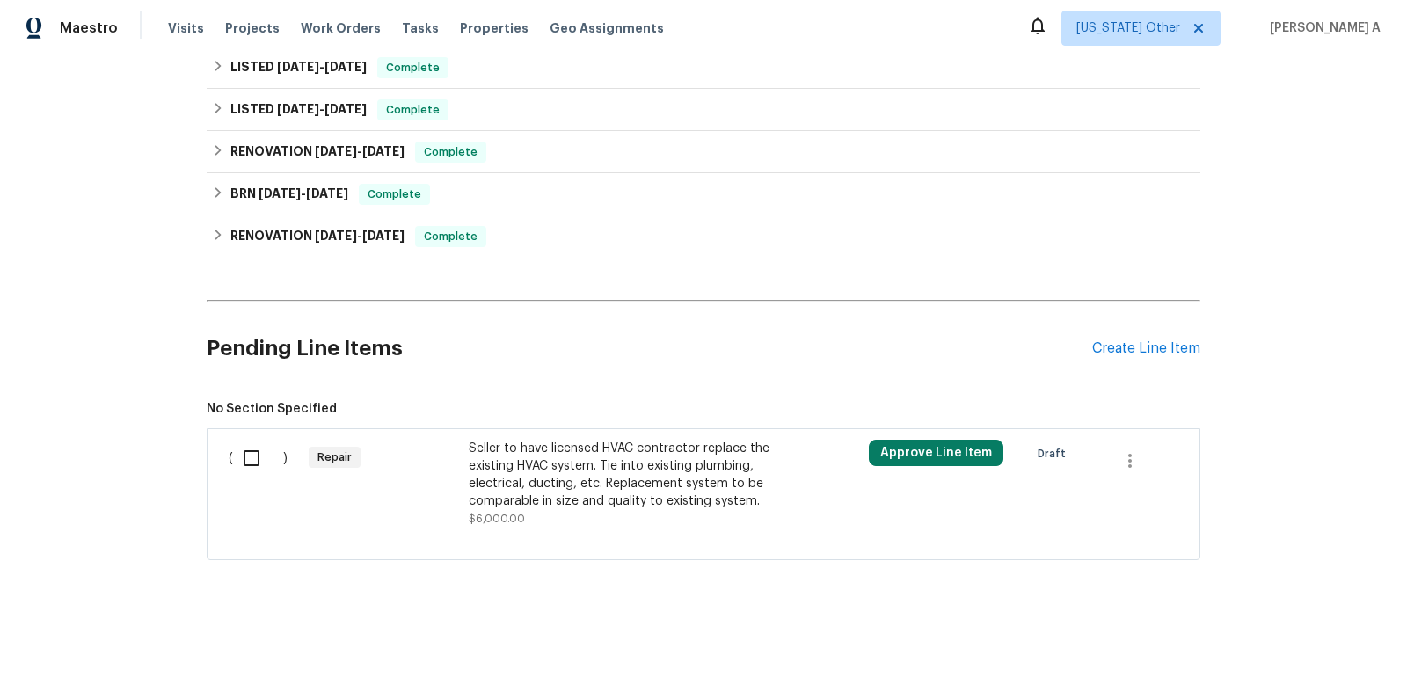
click at [624, 447] on div "Seller to have licensed HVAC contractor replace the existing HVAC system. Tie i…" at bounding box center [624, 475] width 310 height 70
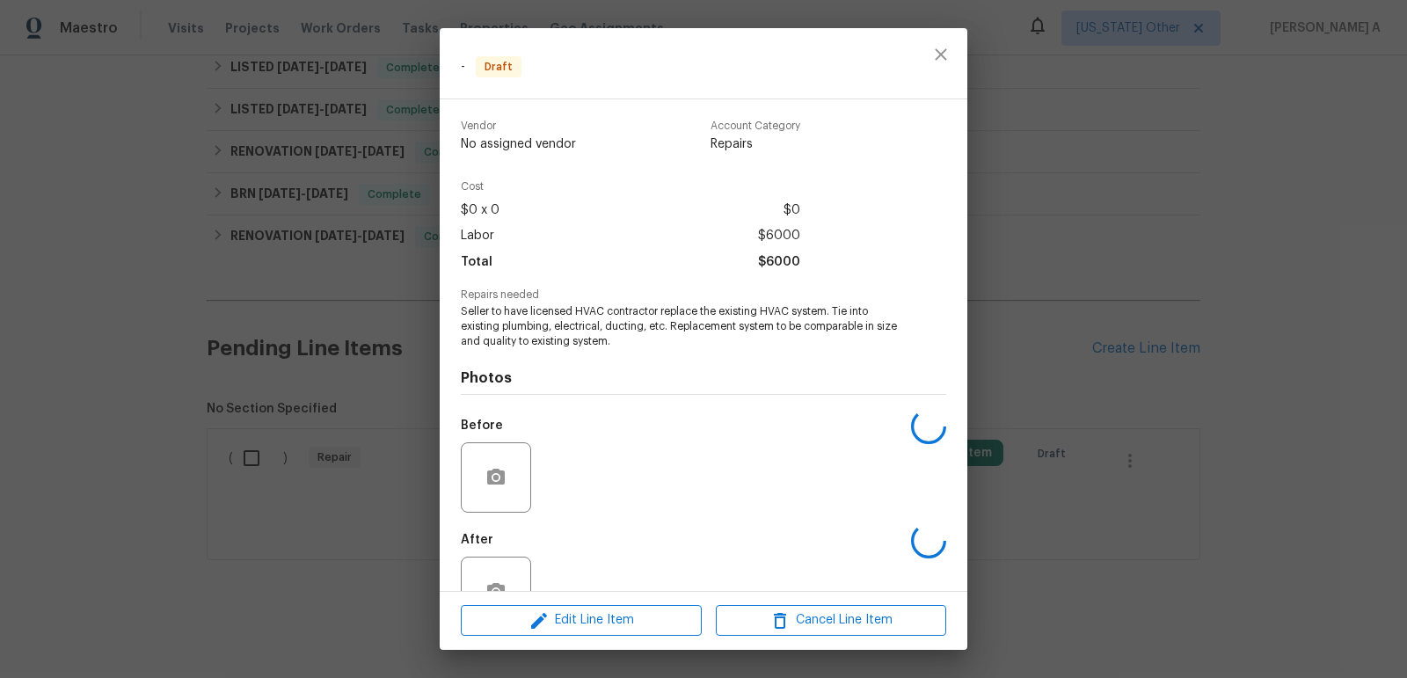
scroll to position [54, 0]
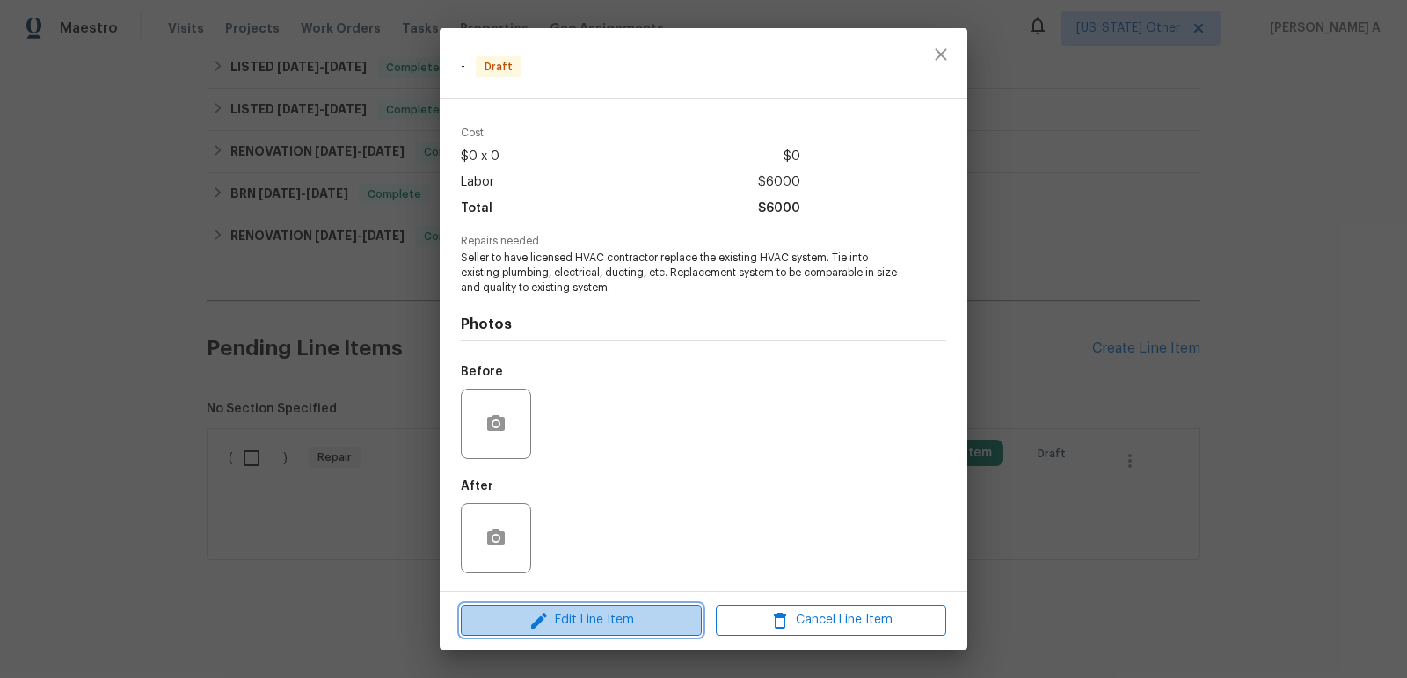
click at [606, 625] on span "Edit Line Item" at bounding box center [581, 620] width 230 height 22
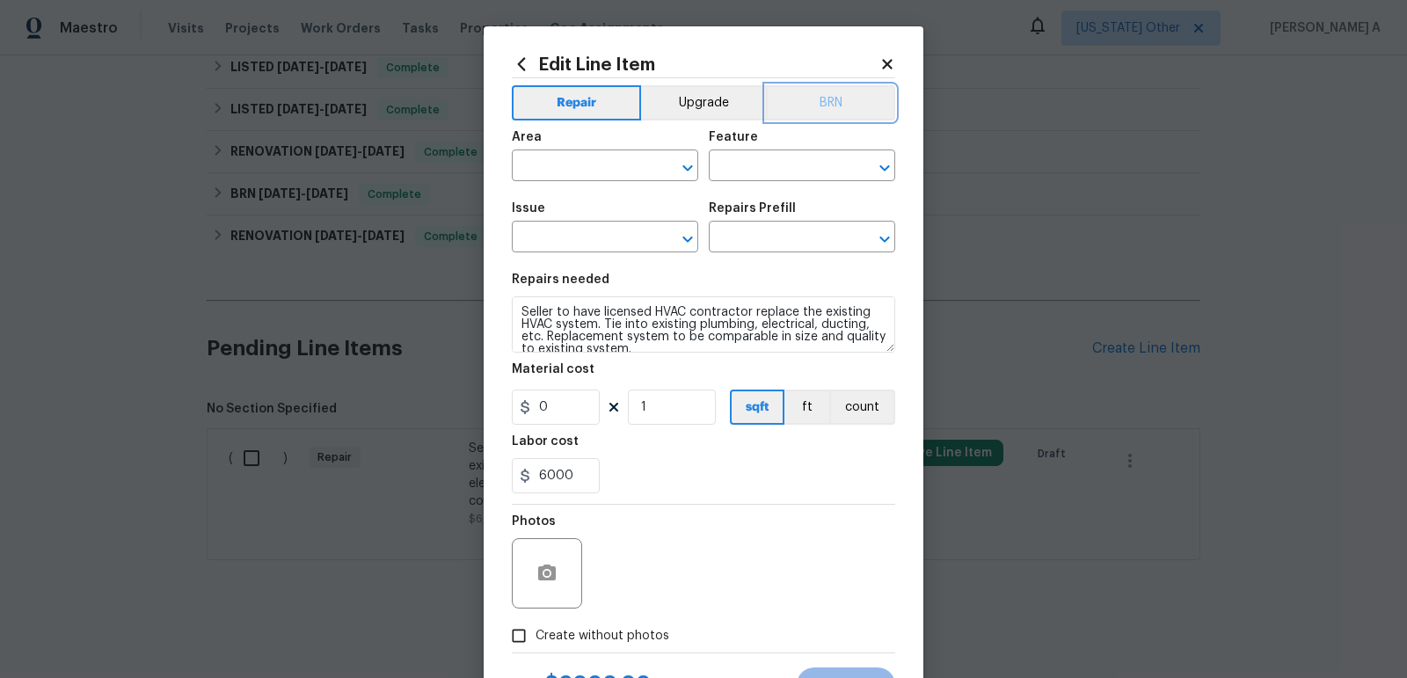
click at [846, 91] on button "BRN" at bounding box center [830, 102] width 129 height 35
click at [574, 152] on div "Area" at bounding box center [605, 142] width 186 height 23
click at [574, 157] on input "text" at bounding box center [580, 167] width 137 height 27
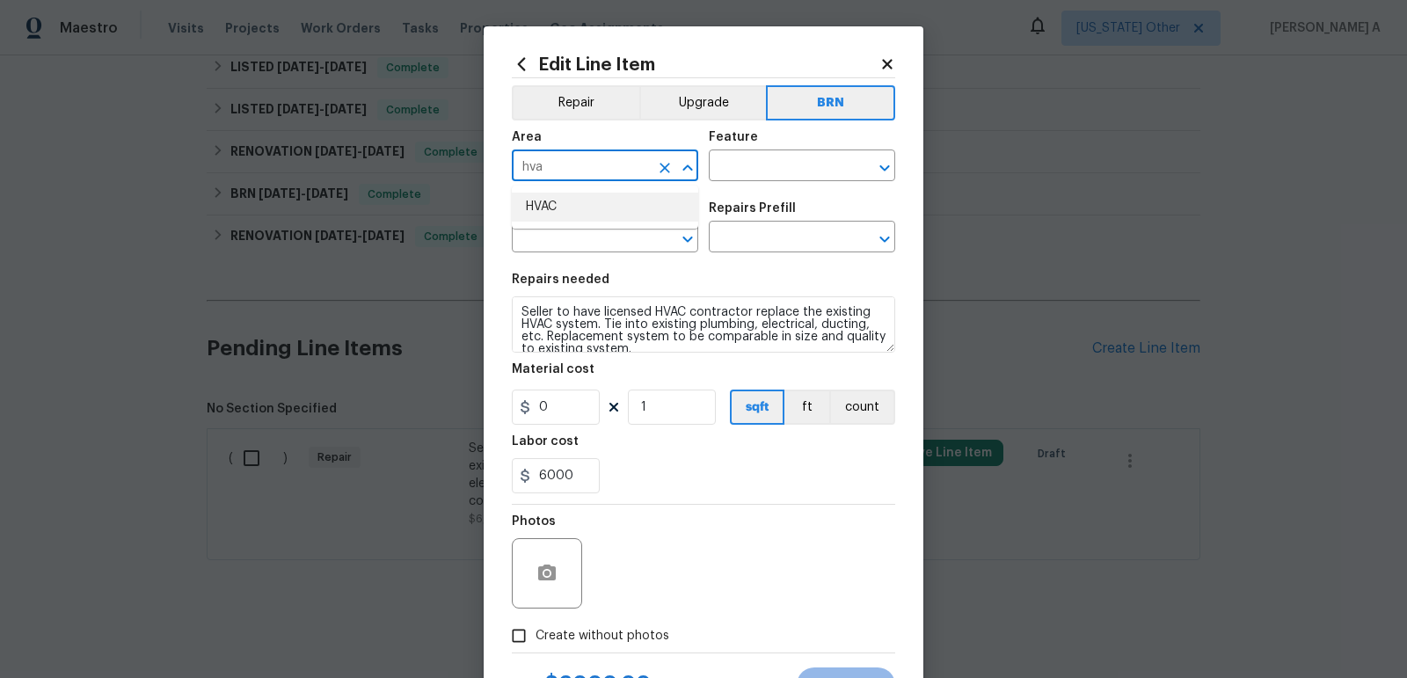
click at [586, 205] on li "HVAC" at bounding box center [605, 207] width 186 height 29
type input "HVAC"
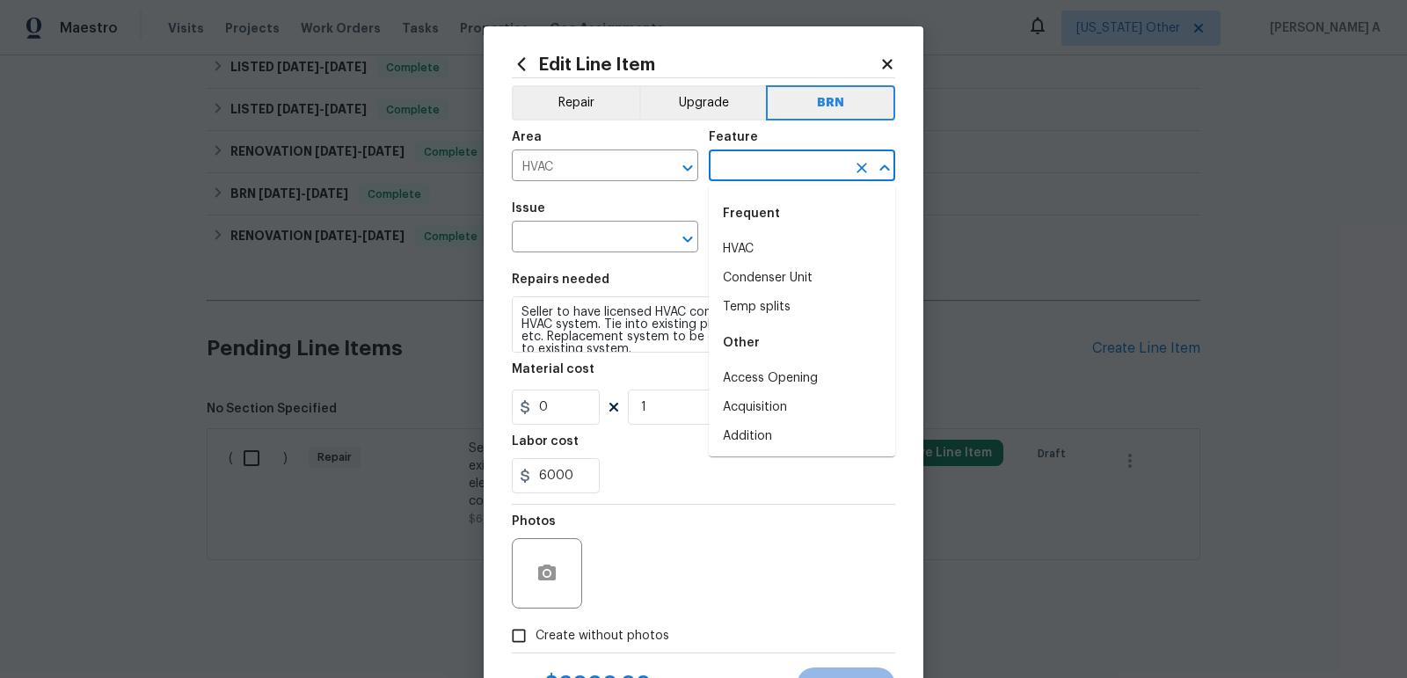
click at [755, 167] on input "text" at bounding box center [777, 167] width 137 height 27
click at [757, 268] on li "Condenser Unit" at bounding box center [802, 278] width 186 height 29
type input "Condenser Unit"
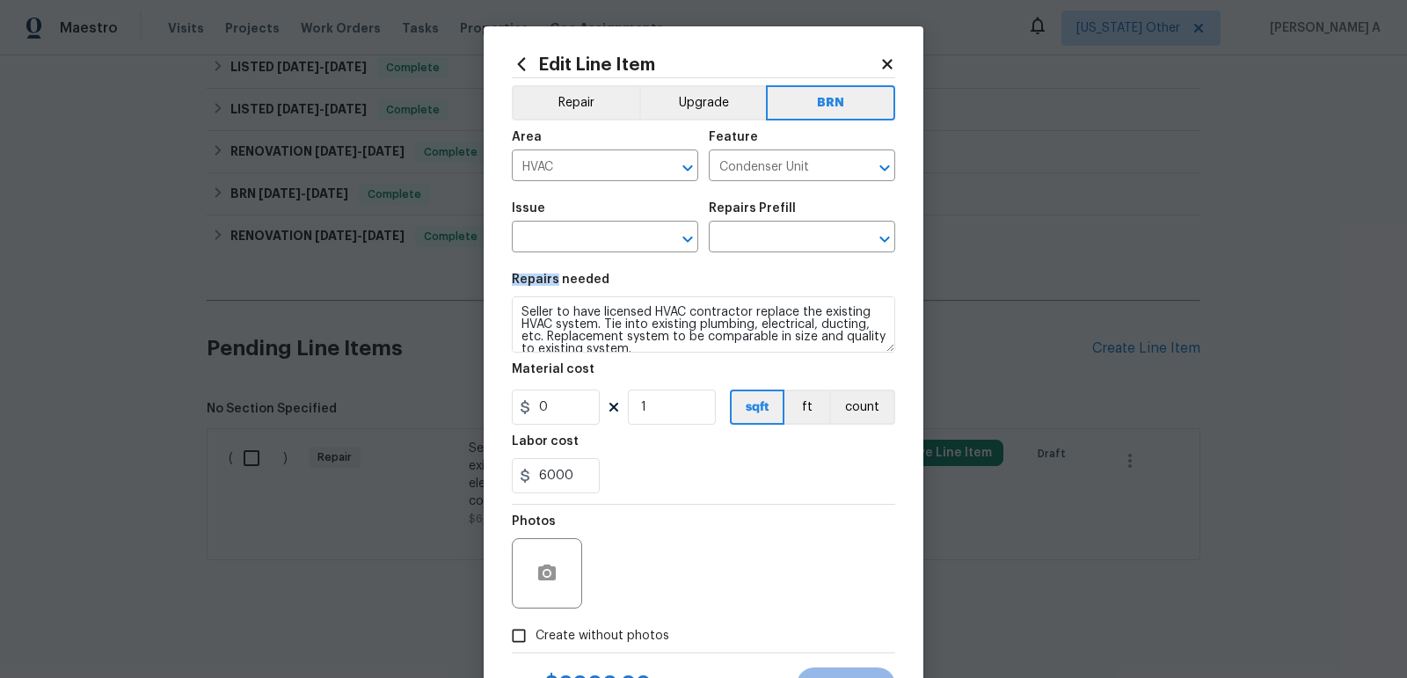
click at [757, 268] on section "Repairs needed Seller to have licensed HVAC contractor replace the existing HVA…" at bounding box center [703, 383] width 383 height 241
click at [858, 169] on icon "Clear" at bounding box center [862, 168] width 11 height 11
click at [771, 256] on li "HVAC" at bounding box center [802, 249] width 186 height 29
type input "HVAC"
click at [570, 242] on input "text" at bounding box center [580, 238] width 137 height 27
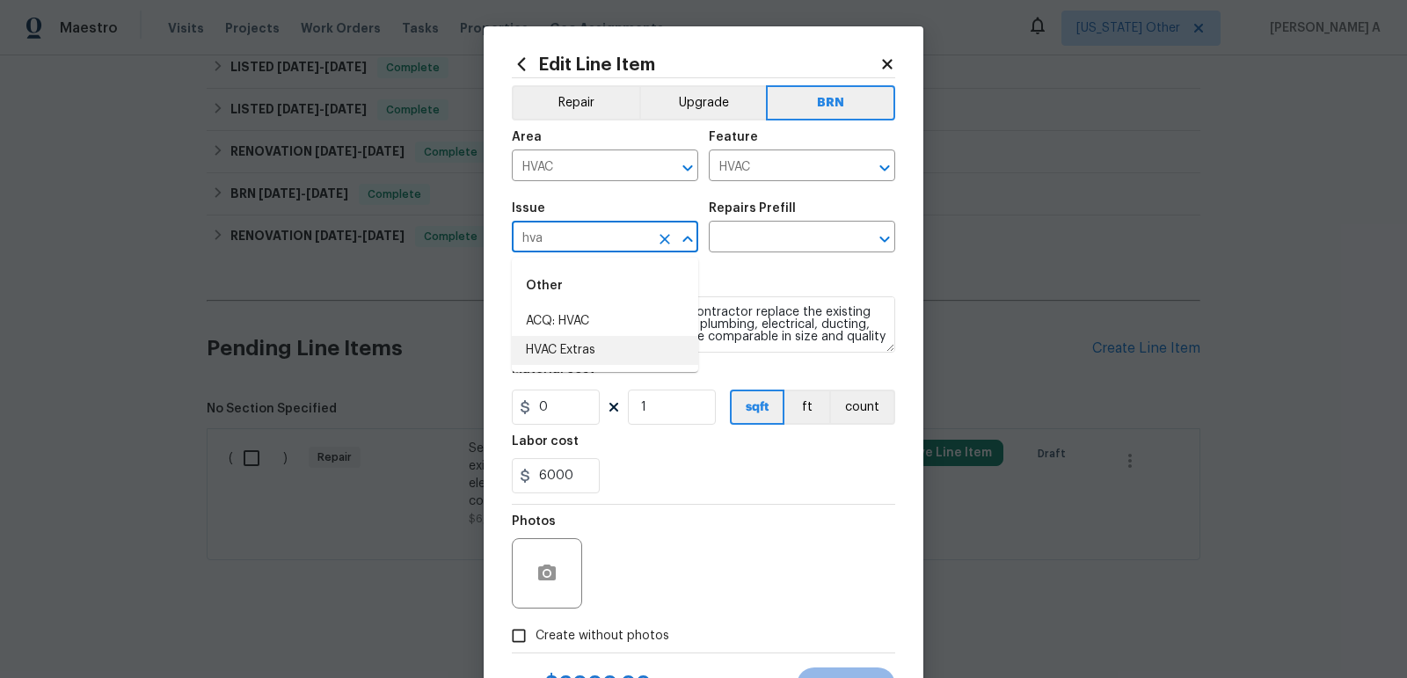
click at [584, 351] on li "HVAC Extras" at bounding box center [605, 350] width 186 height 29
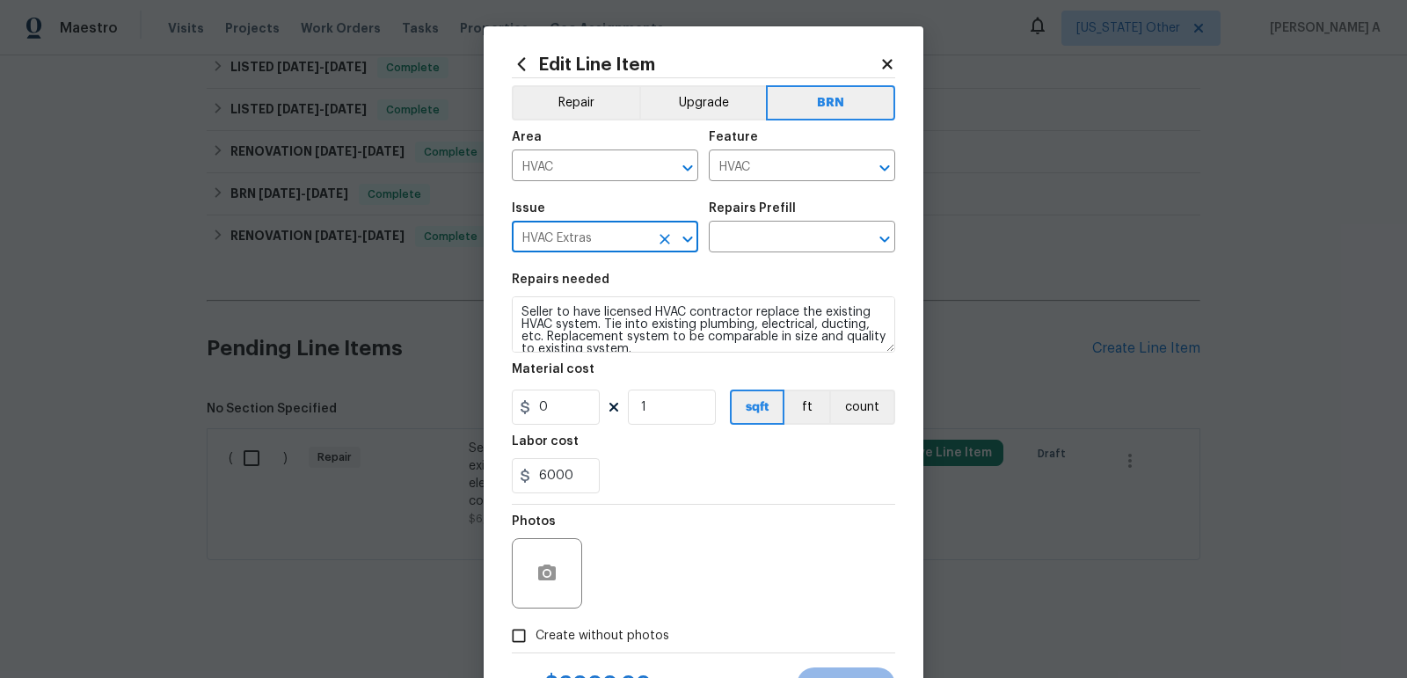
type input "HVAC Extras"
click at [584, 351] on textarea "Seller to have licensed HVAC contractor replace the existing HVAC system. Tie i…" at bounding box center [703, 324] width 383 height 56
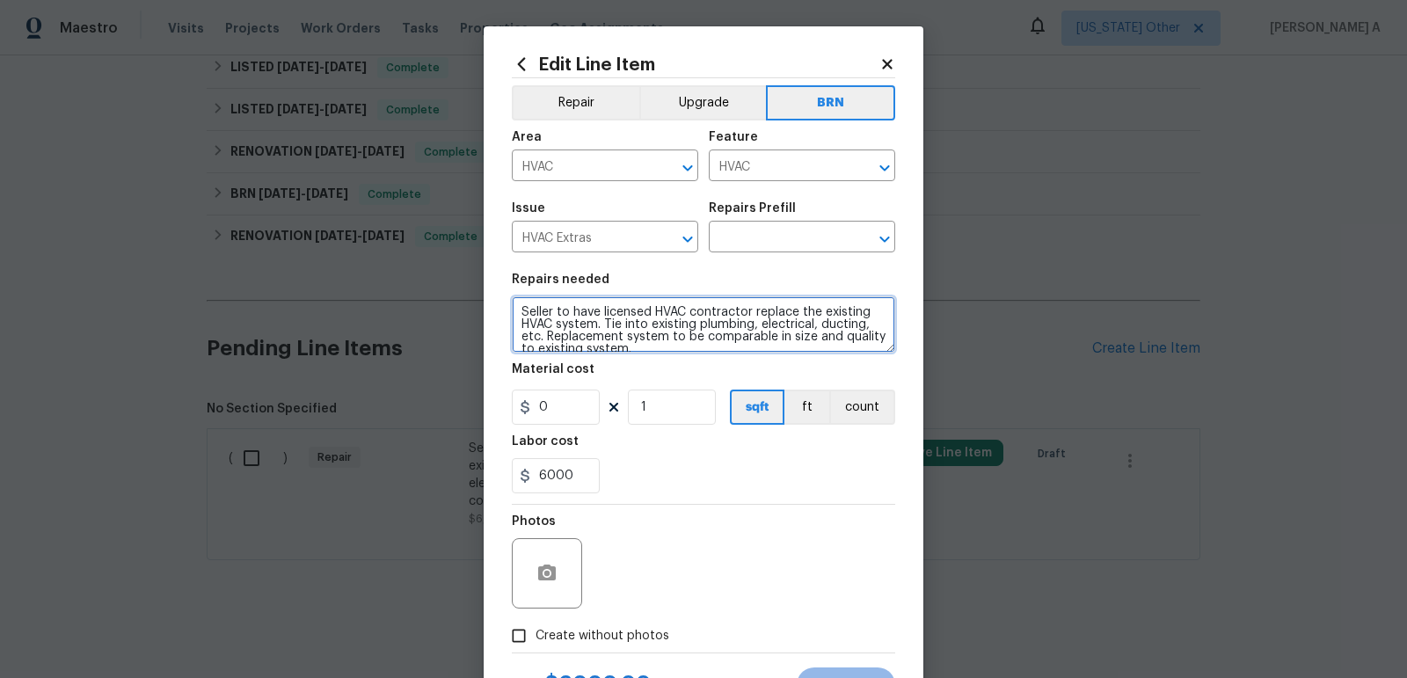
click at [584, 351] on textarea "Seller to have licensed HVAC contractor replace the existing HVAC system. Tie i…" at bounding box center [703, 324] width 383 height 56
click at [776, 238] on input "text" at bounding box center [777, 238] width 137 height 27
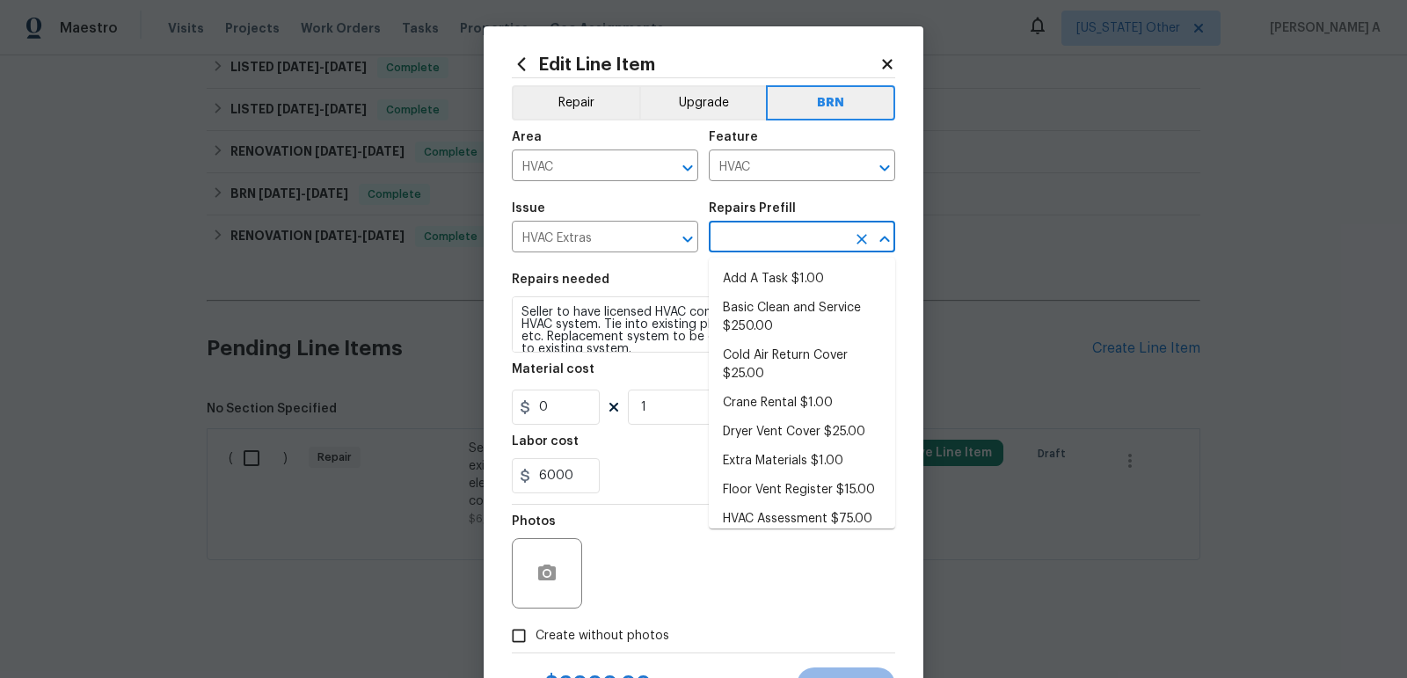
click at [776, 281] on li "Add A Task $1.00" at bounding box center [802, 279] width 186 height 29
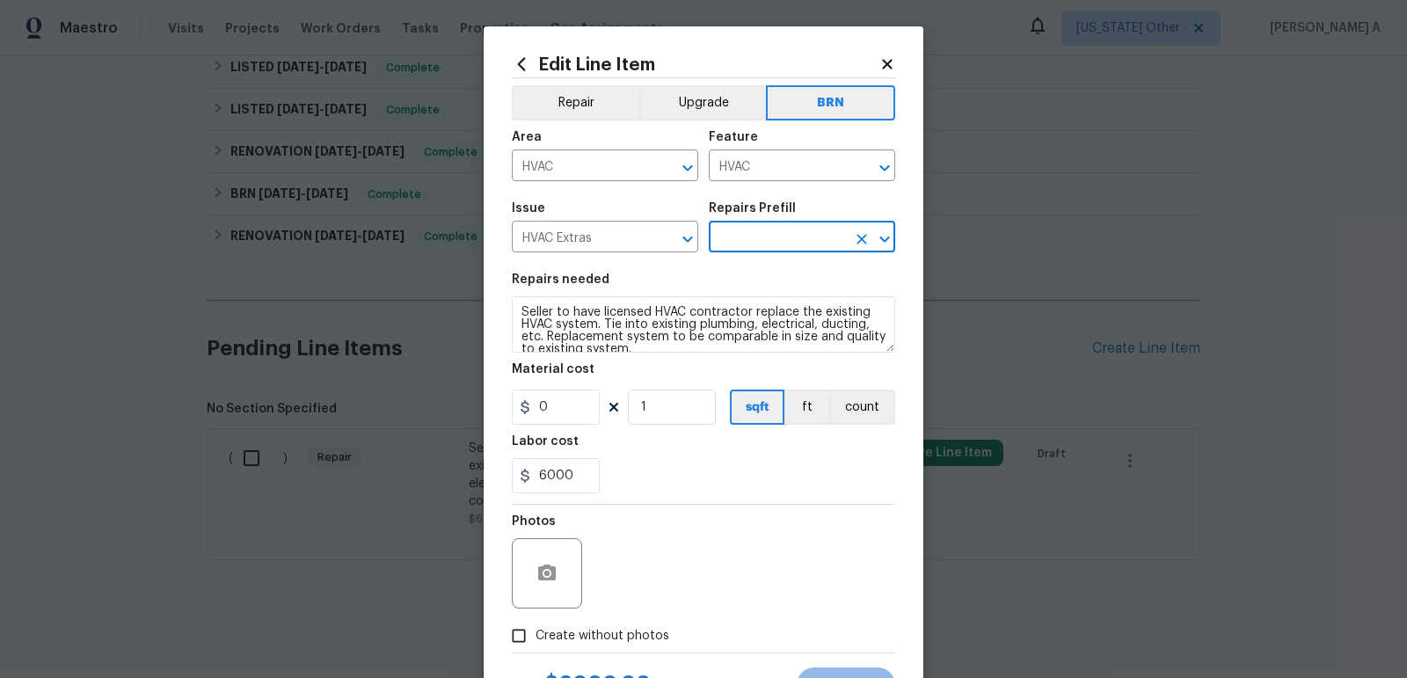
type input "Add A Task $1.00"
type textarea "HPM to detail"
type input "1"
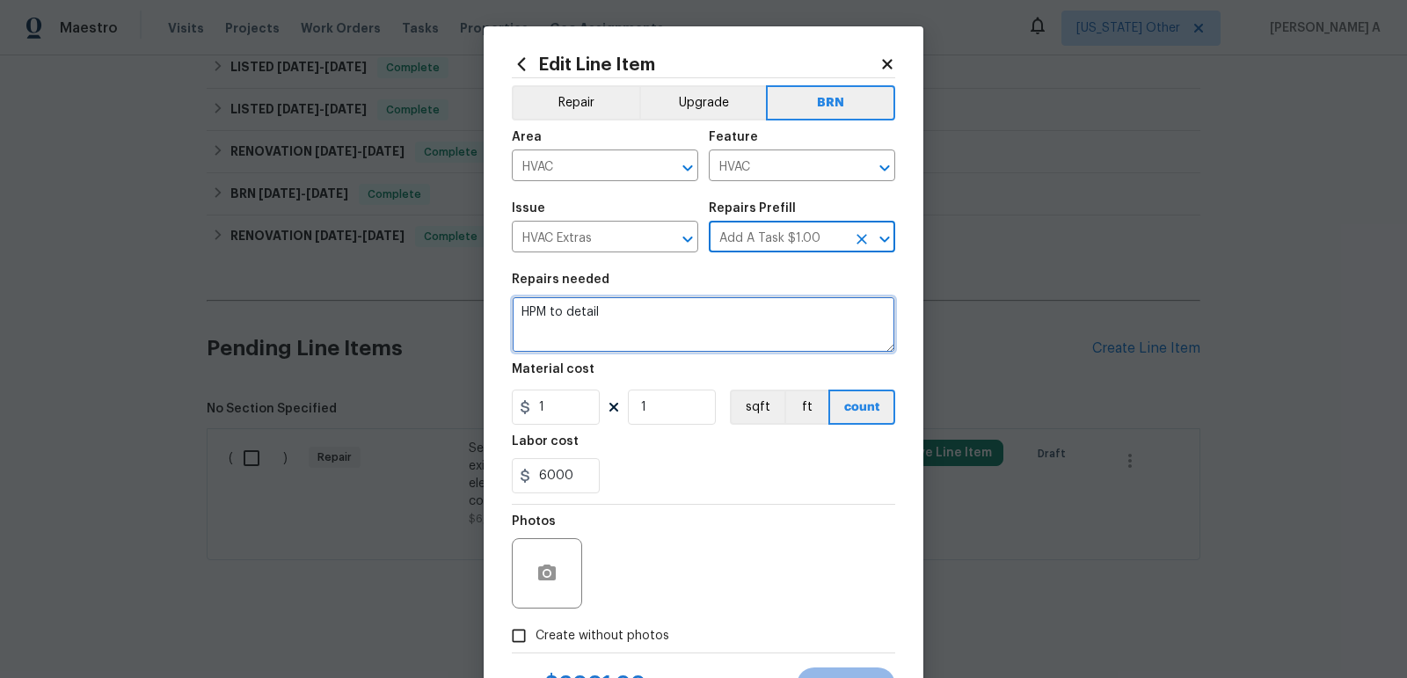
click at [733, 310] on textarea "HPM to detail" at bounding box center [703, 324] width 383 height 56
paste textarea "Seller to have licensed HVAC contractor replace the existing HVAC system. Tie i…"
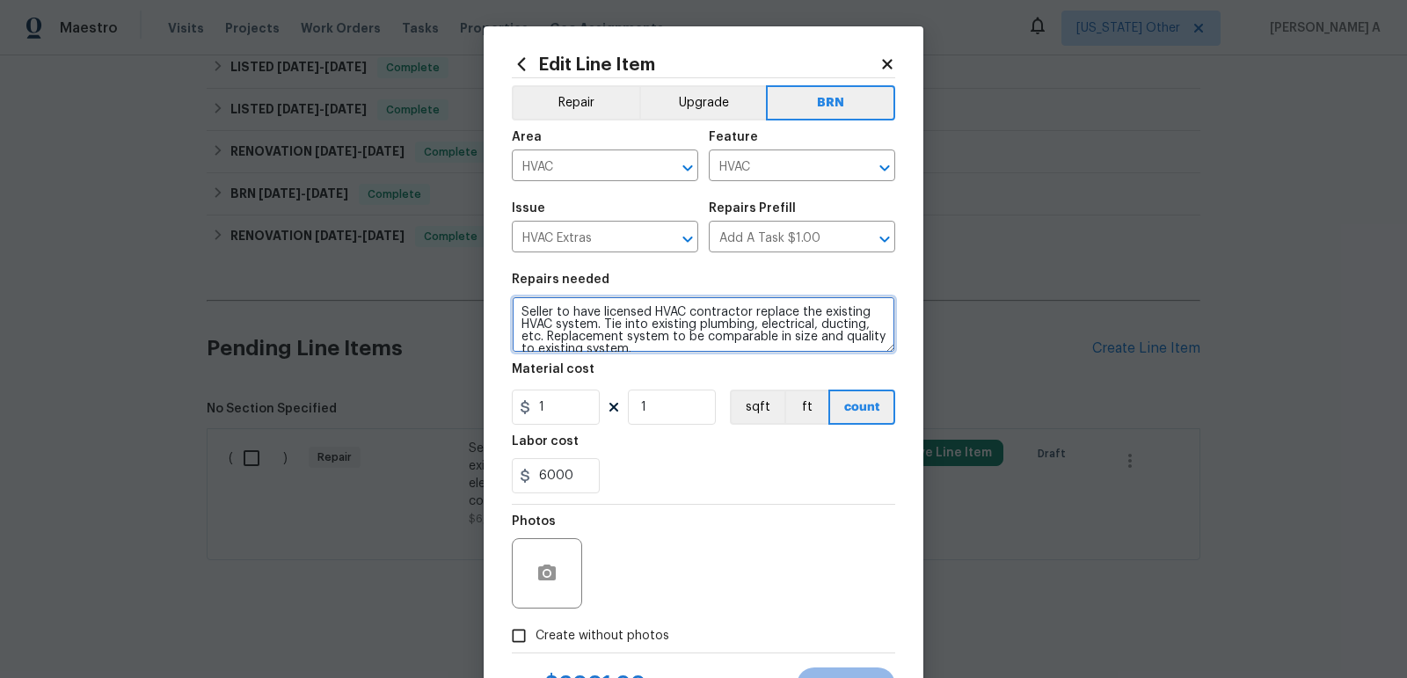
scroll to position [4, 0]
type textarea "Seller to have licensed HVAC contractor replace the existing HVAC system. Tie i…"
drag, startPoint x: 559, startPoint y: 415, endPoint x: 388, endPoint y: 415, distance: 171.5
click at [388, 415] on div "Edit Line Item Repair Upgrade BRN Area HVAC ​ Feature HVAC ​ Issue HVAC Extras …" at bounding box center [703, 339] width 1407 height 678
type input "0"
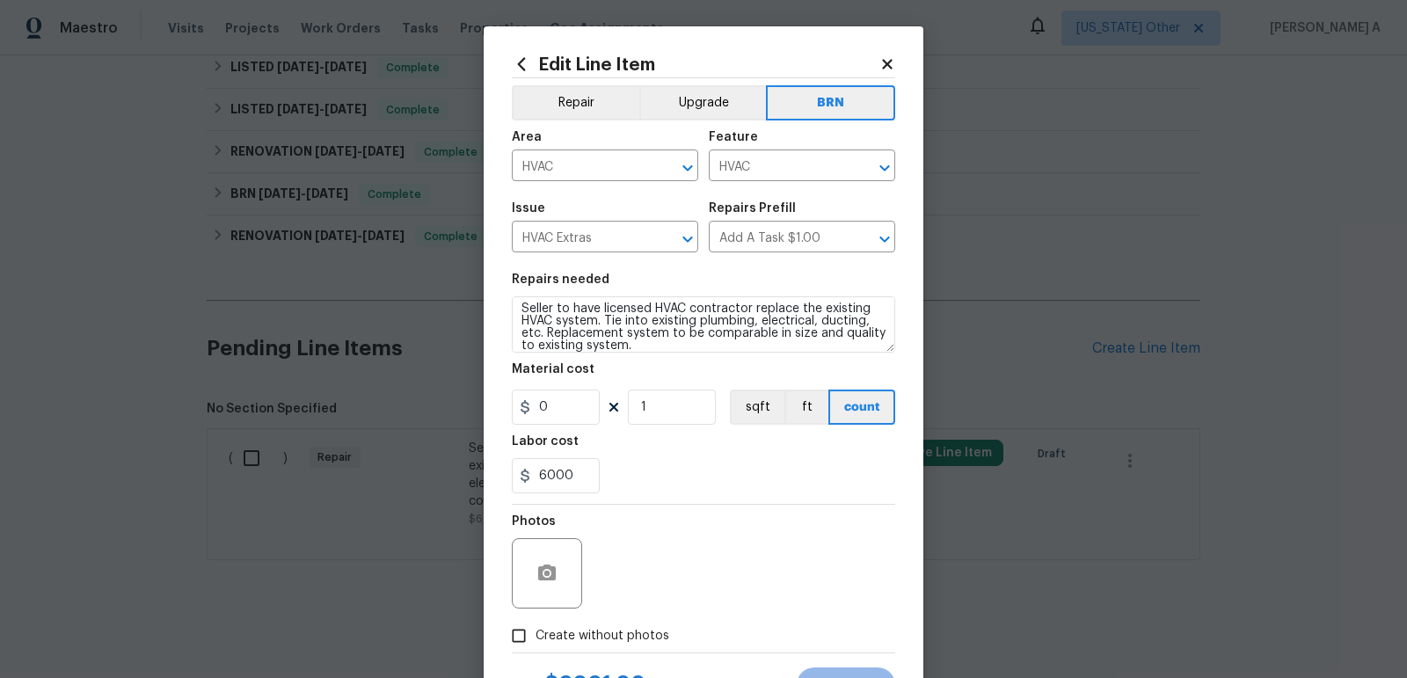
click at [671, 566] on div "Photos" at bounding box center [703, 562] width 383 height 114
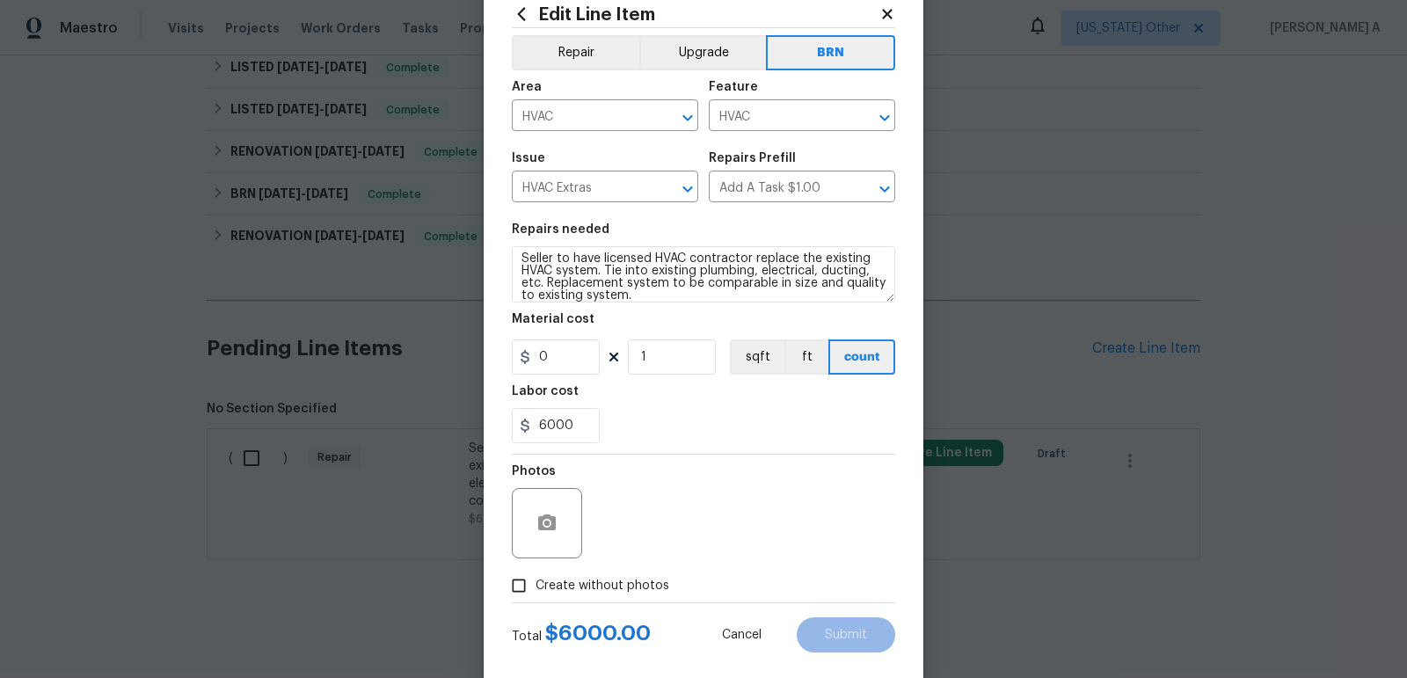
scroll to position [79, 0]
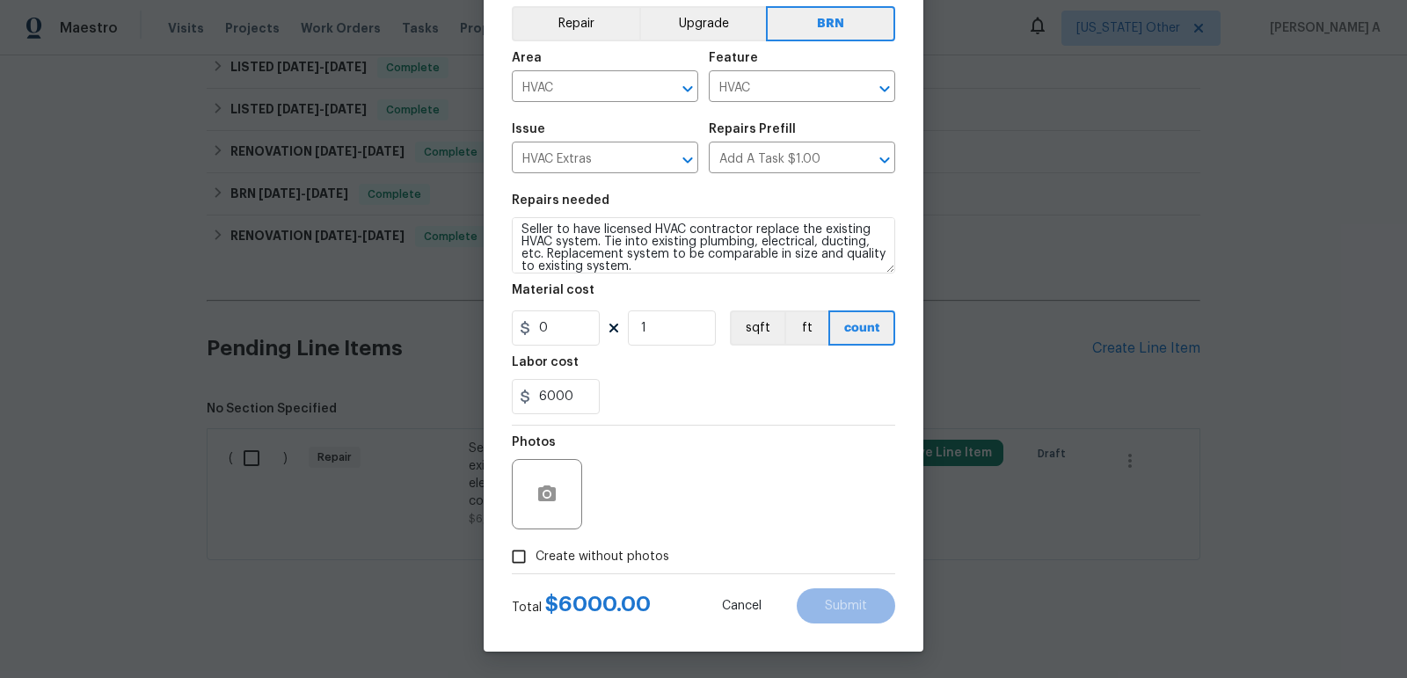
click at [601, 561] on span "Create without photos" at bounding box center [603, 557] width 134 height 18
click at [536, 561] on input "Create without photos" at bounding box center [518, 556] width 33 height 33
click at [502, 540] on input "Create without photos" at bounding box center [518, 556] width 33 height 33
click at [725, 490] on div "Photos" at bounding box center [703, 483] width 383 height 114
click at [524, 551] on input "Create without photos" at bounding box center [518, 556] width 33 height 33
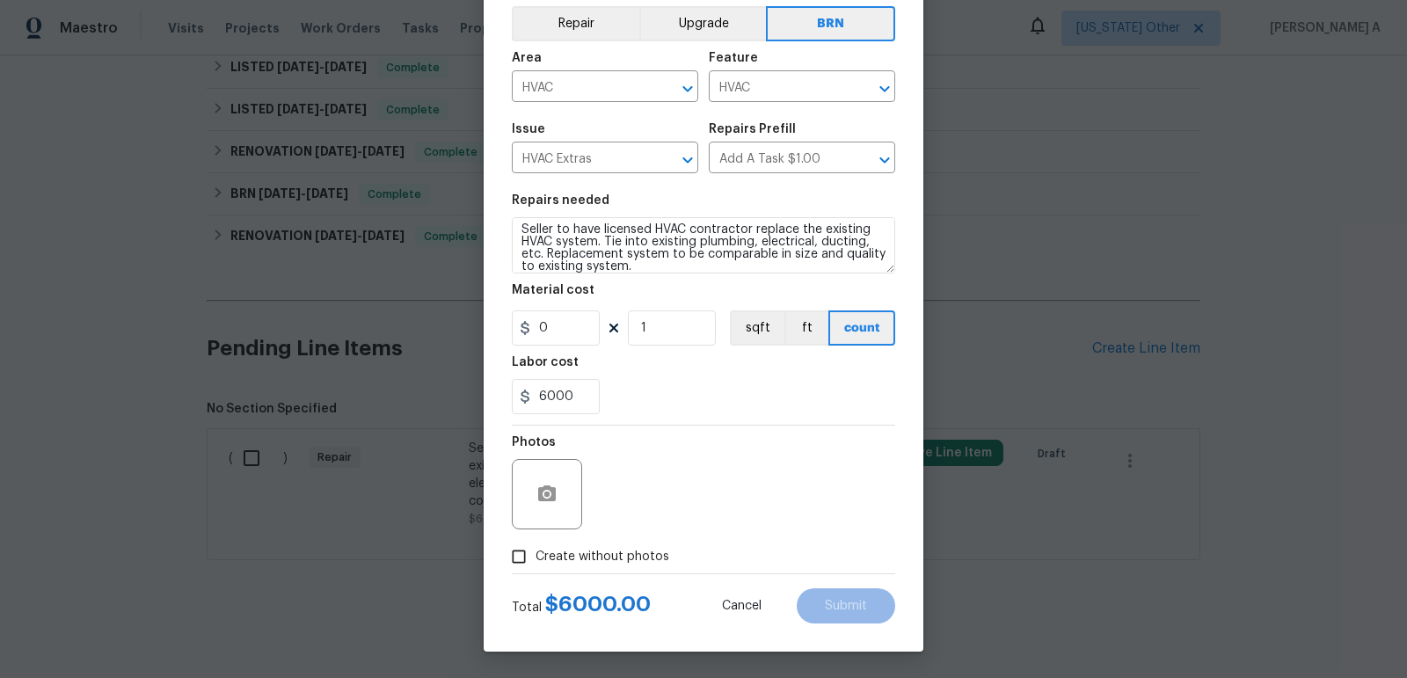
checkbox input "true"
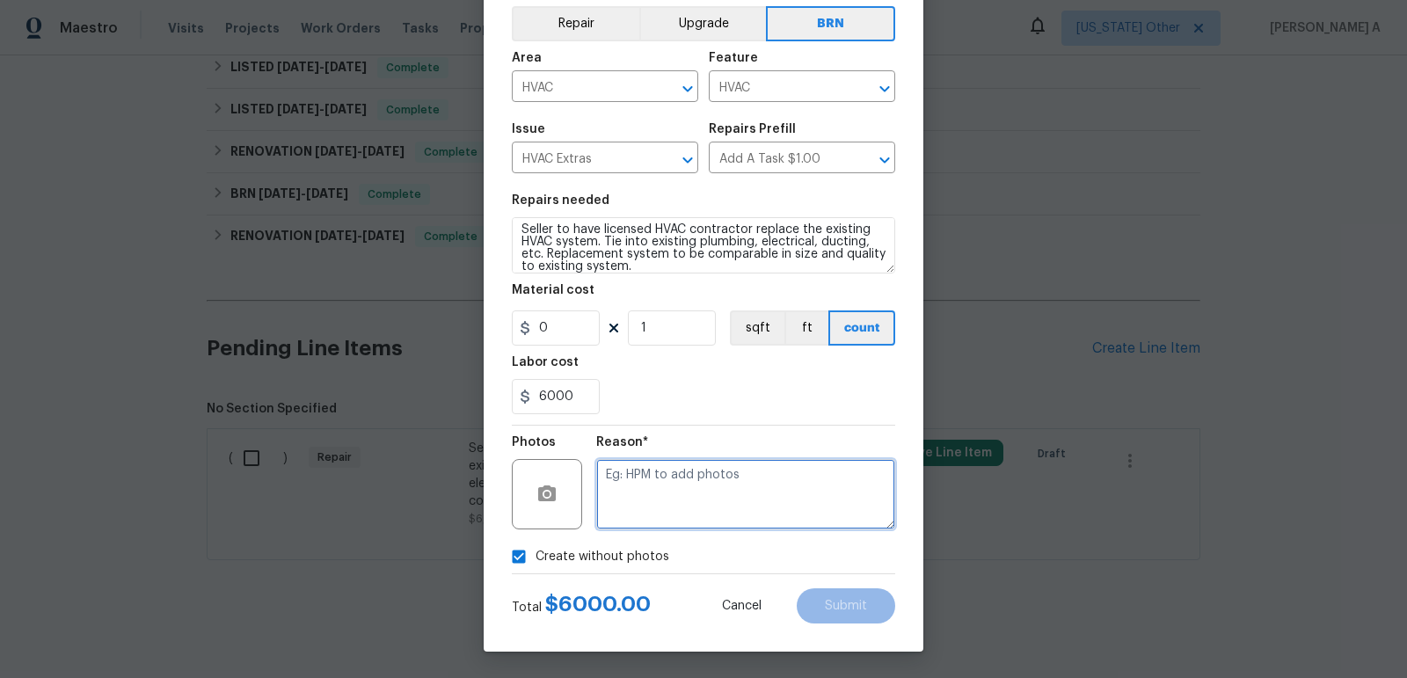
click at [671, 494] on textarea at bounding box center [745, 494] width 299 height 70
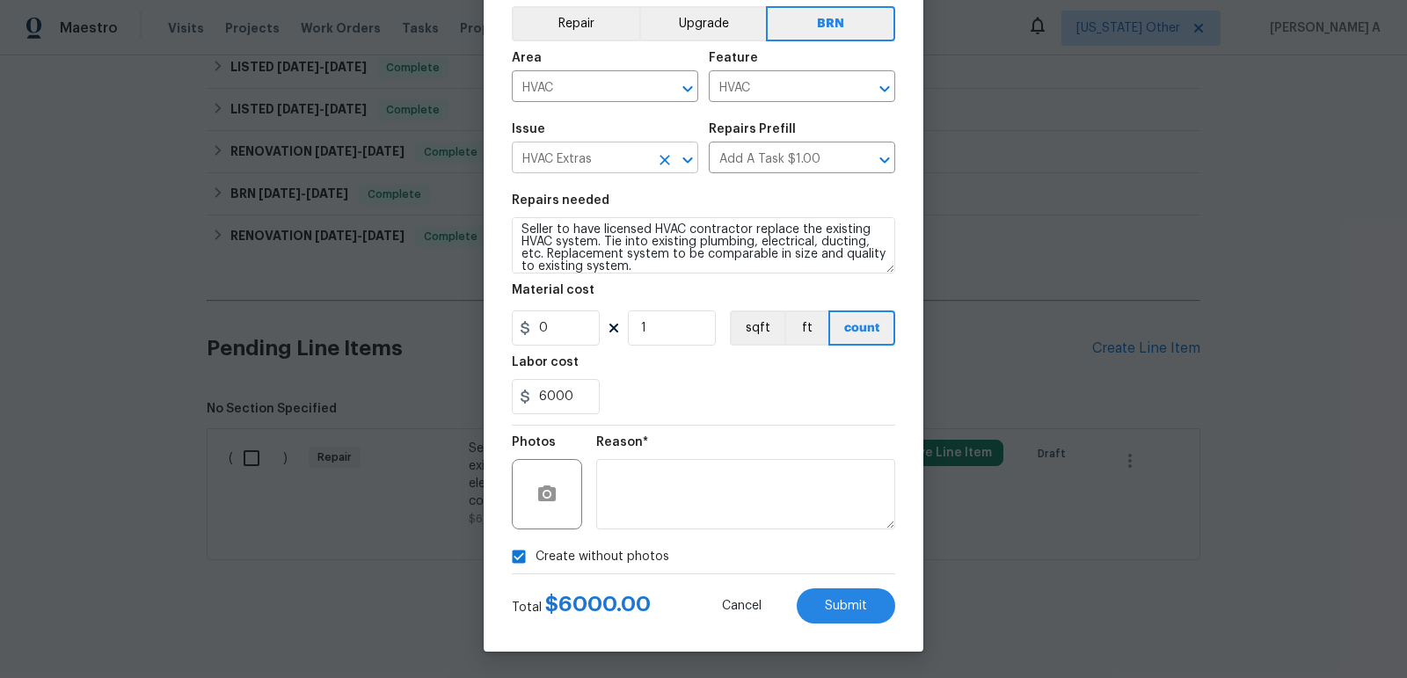
click at [626, 162] on input "HVAC Extras" at bounding box center [580, 159] width 137 height 27
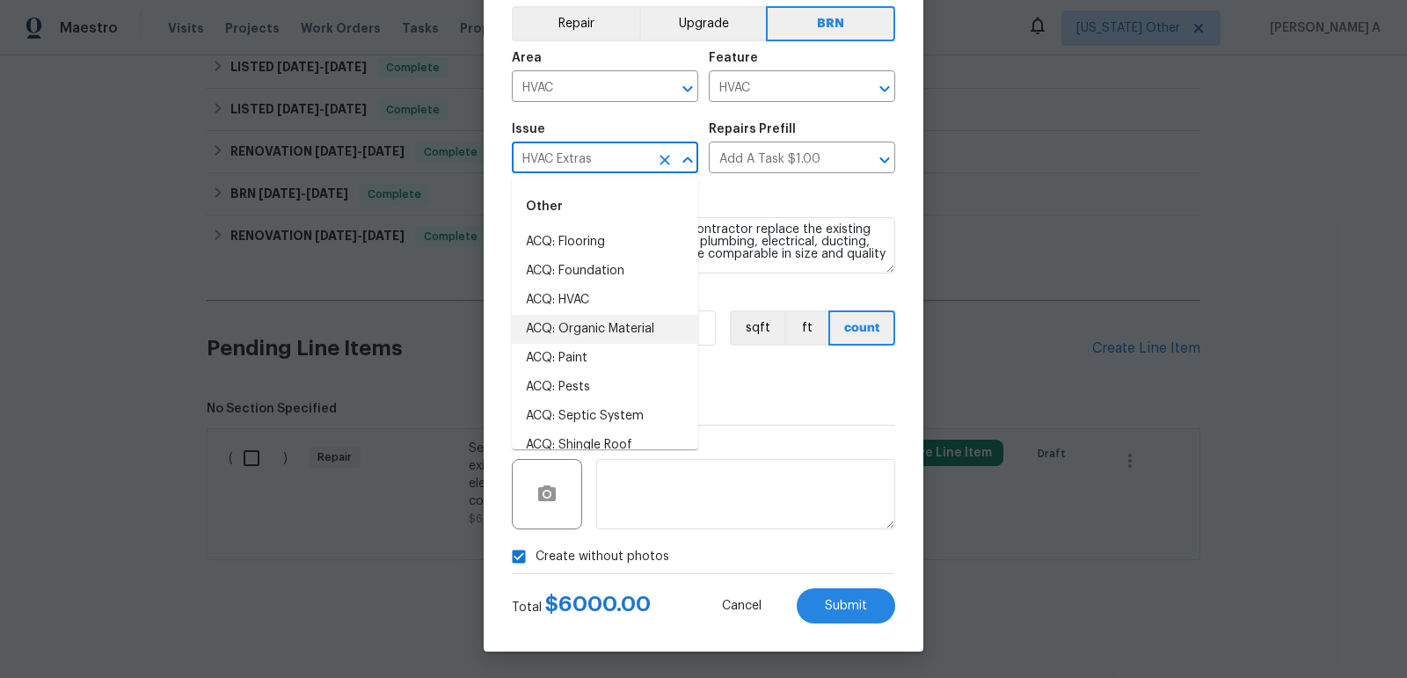
click at [763, 405] on div "6000" at bounding box center [703, 396] width 383 height 35
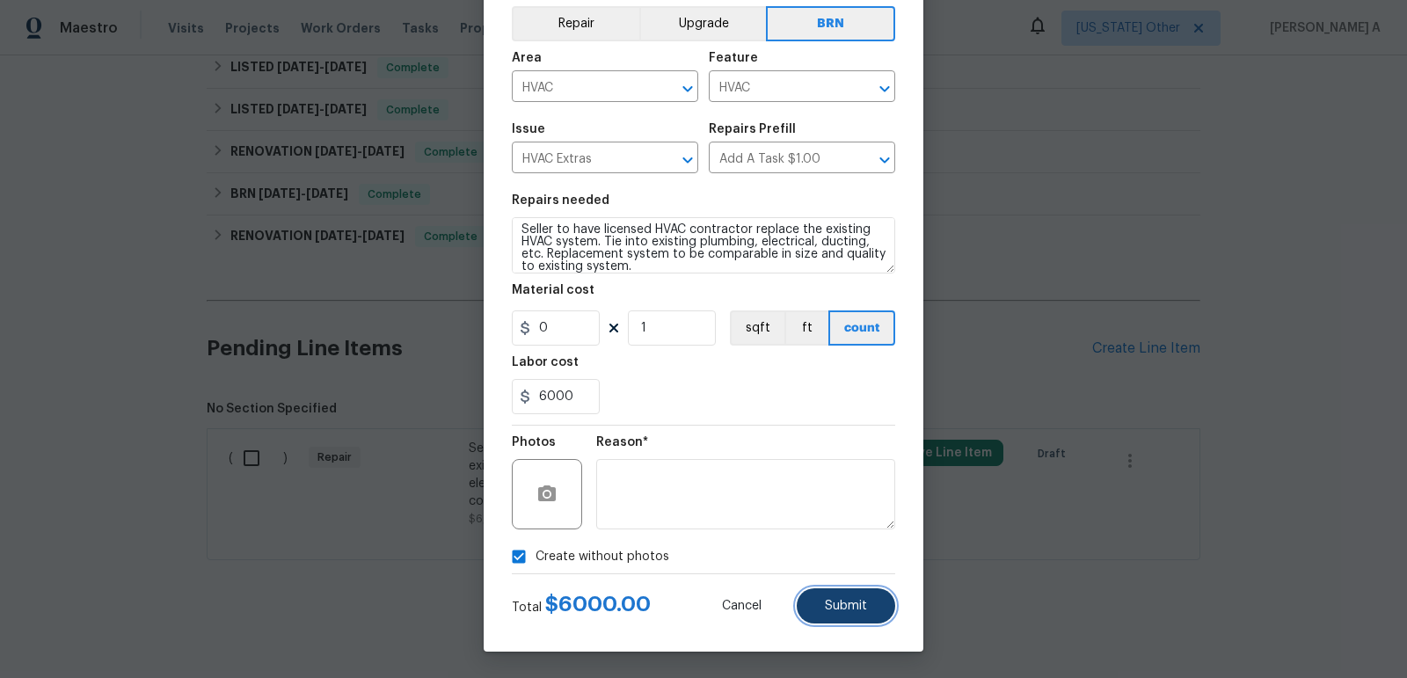
click at [847, 618] on button "Submit" at bounding box center [846, 605] width 98 height 35
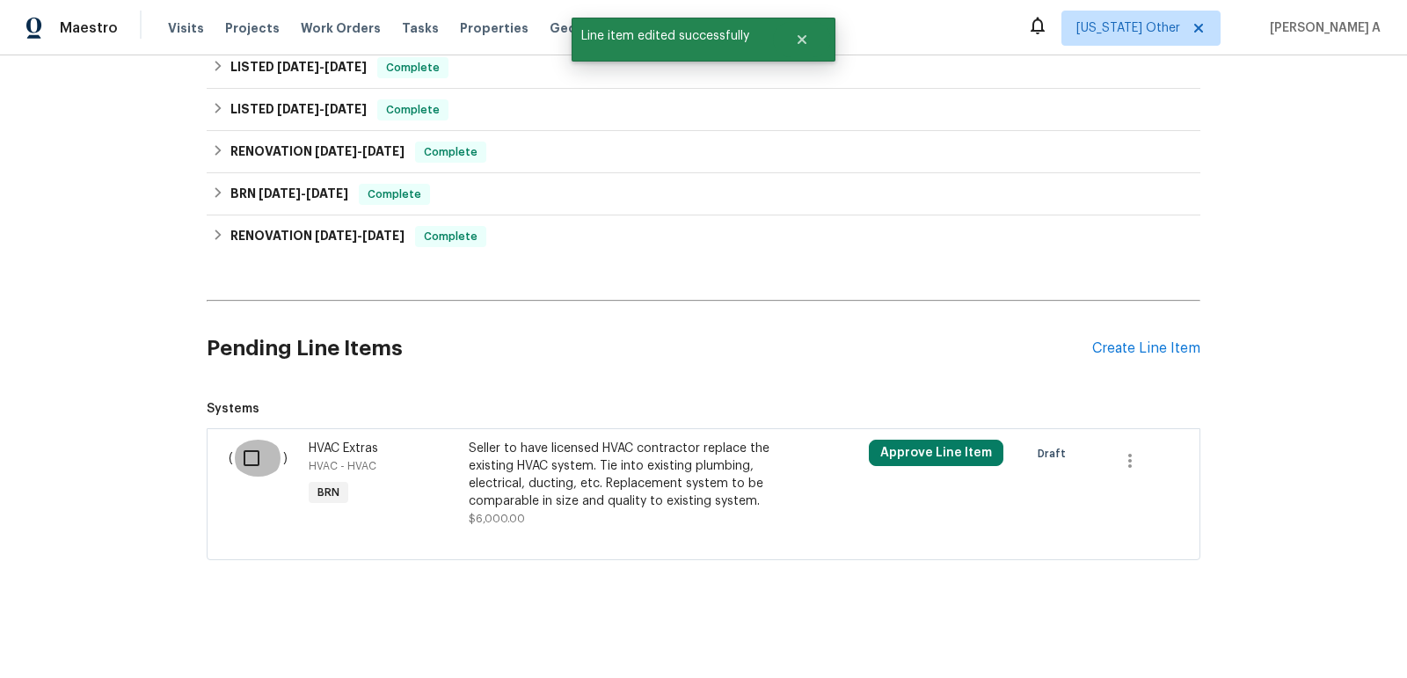
click at [260, 450] on input "checkbox" at bounding box center [258, 458] width 50 height 37
checkbox input "true"
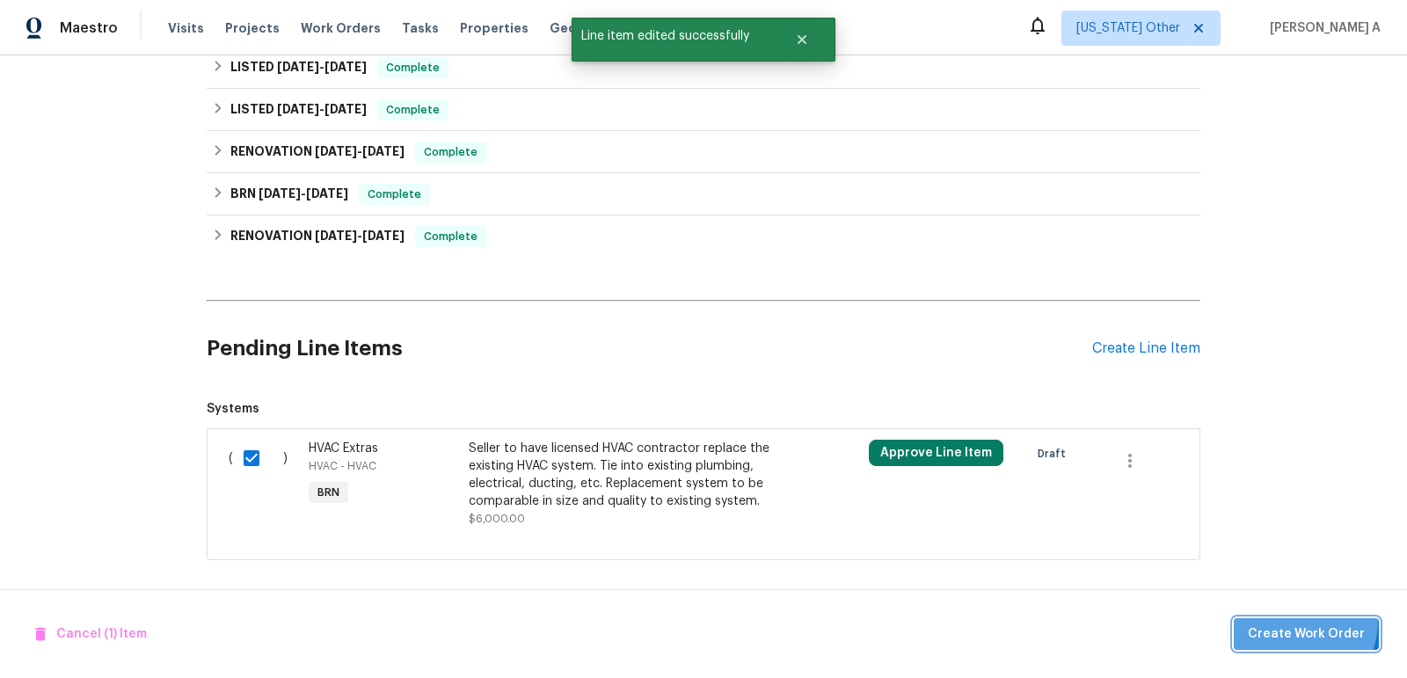
click at [1291, 621] on button "Create Work Order" at bounding box center [1306, 634] width 145 height 33
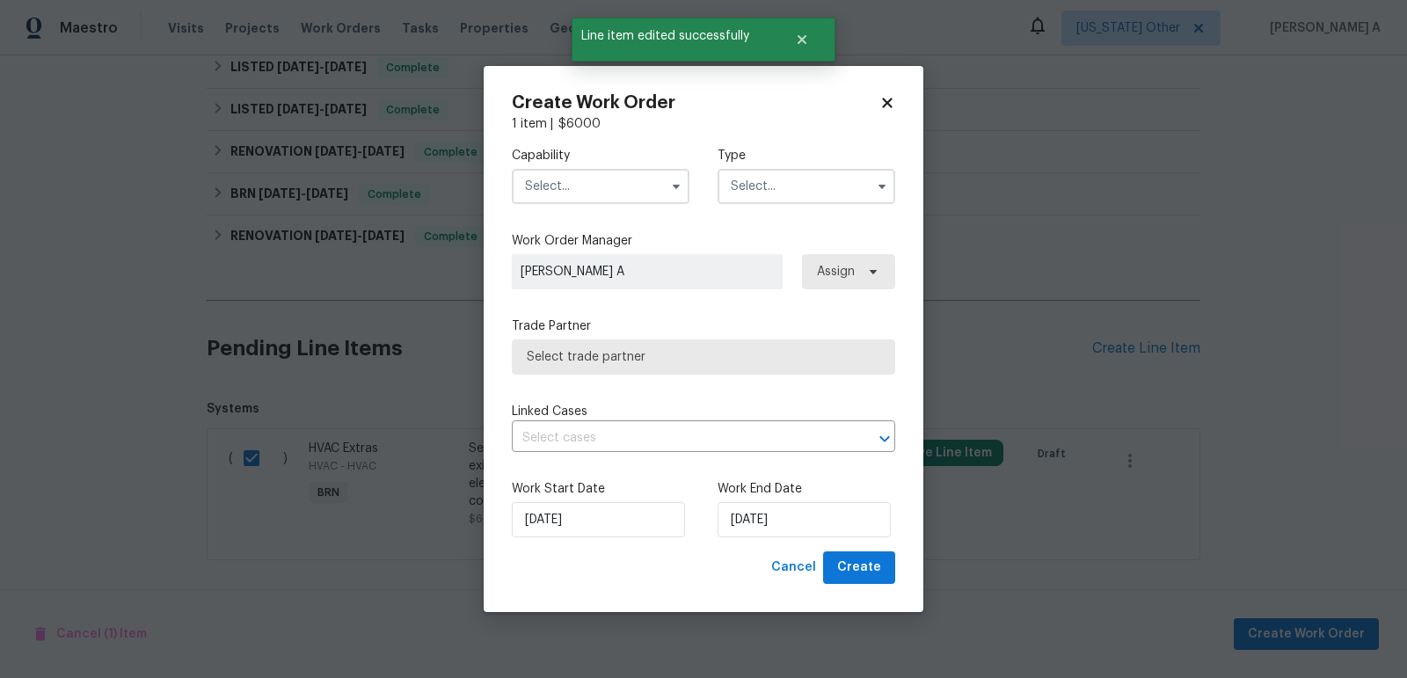
click at [566, 192] on input "text" at bounding box center [601, 186] width 178 height 35
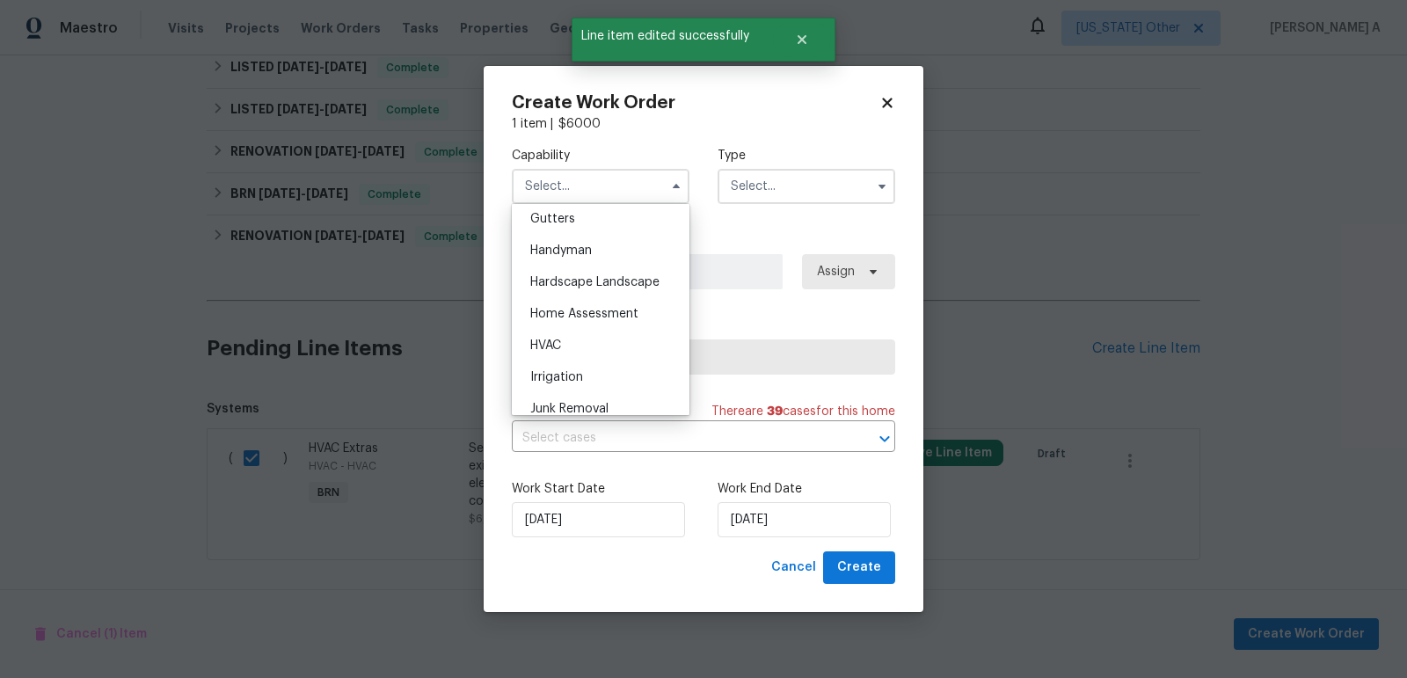
scroll to position [939, 0]
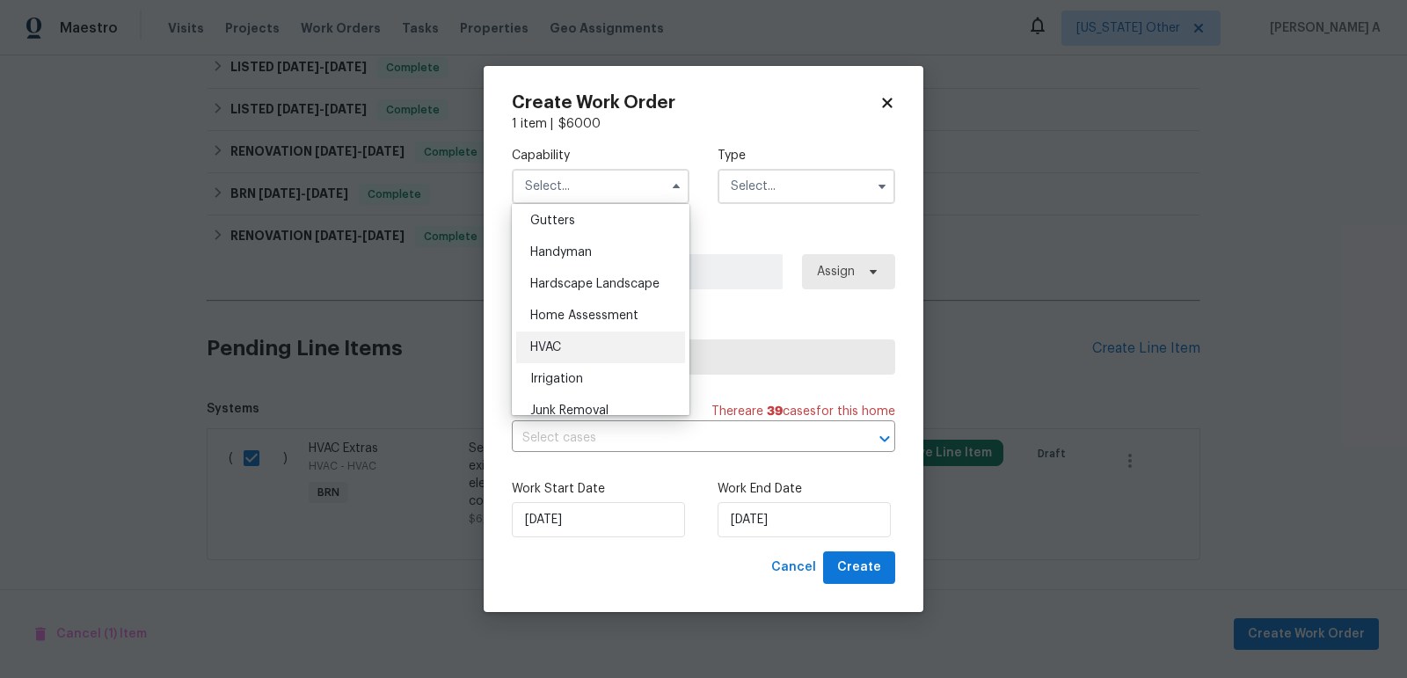
click at [574, 336] on div "HVAC" at bounding box center [600, 348] width 169 height 32
type input "HVAC"
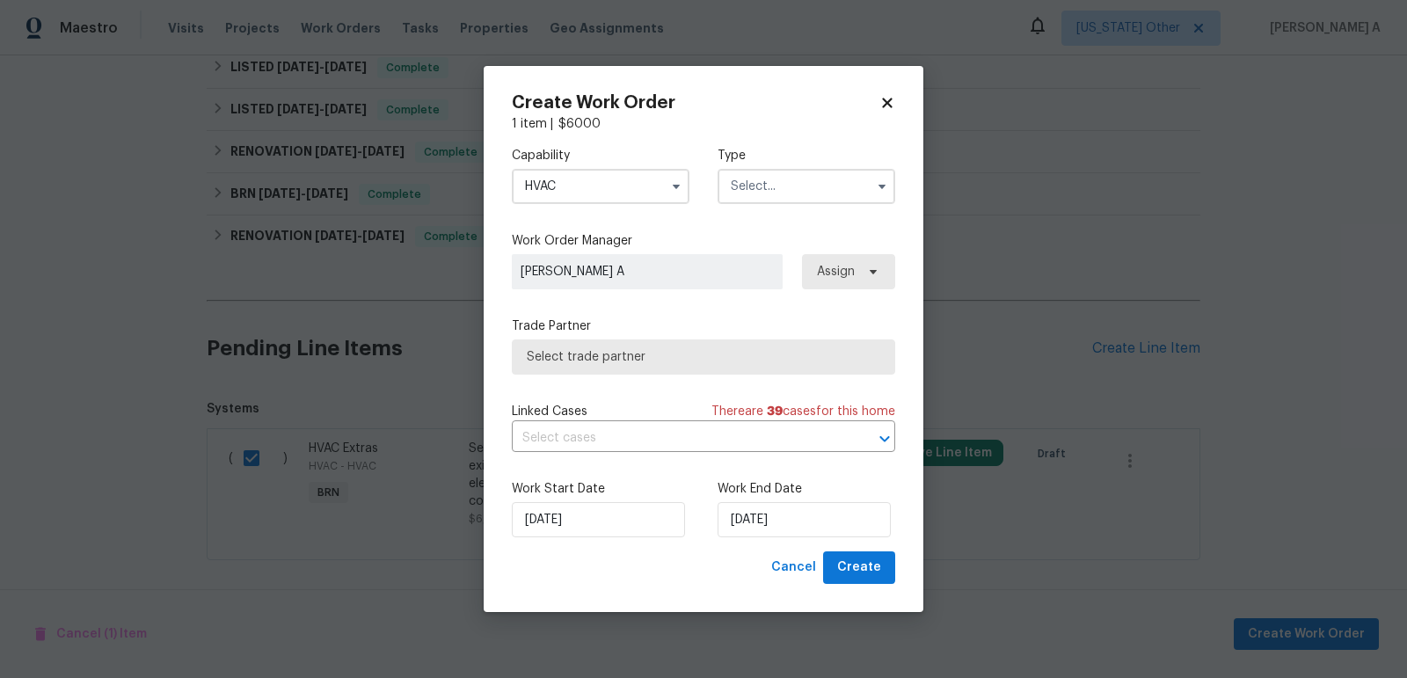
click at [769, 183] on input "text" at bounding box center [807, 186] width 178 height 35
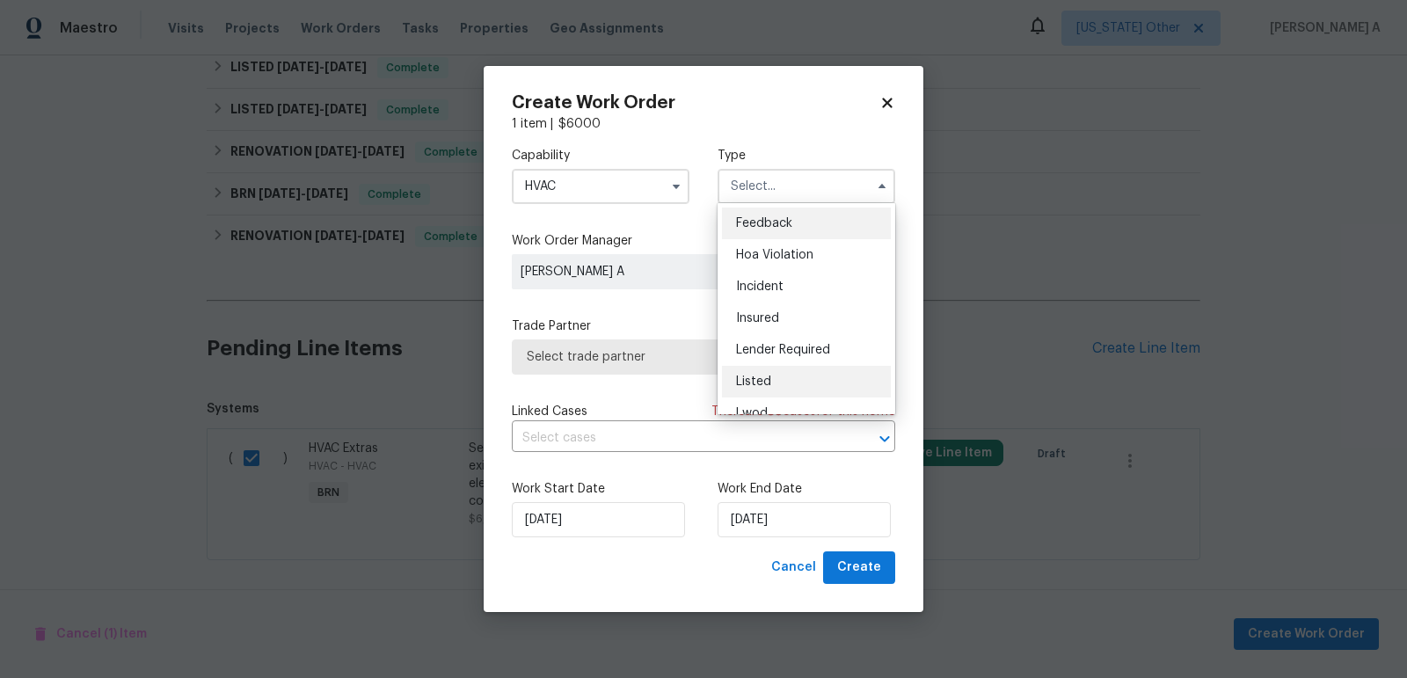
scroll to position [208, 0]
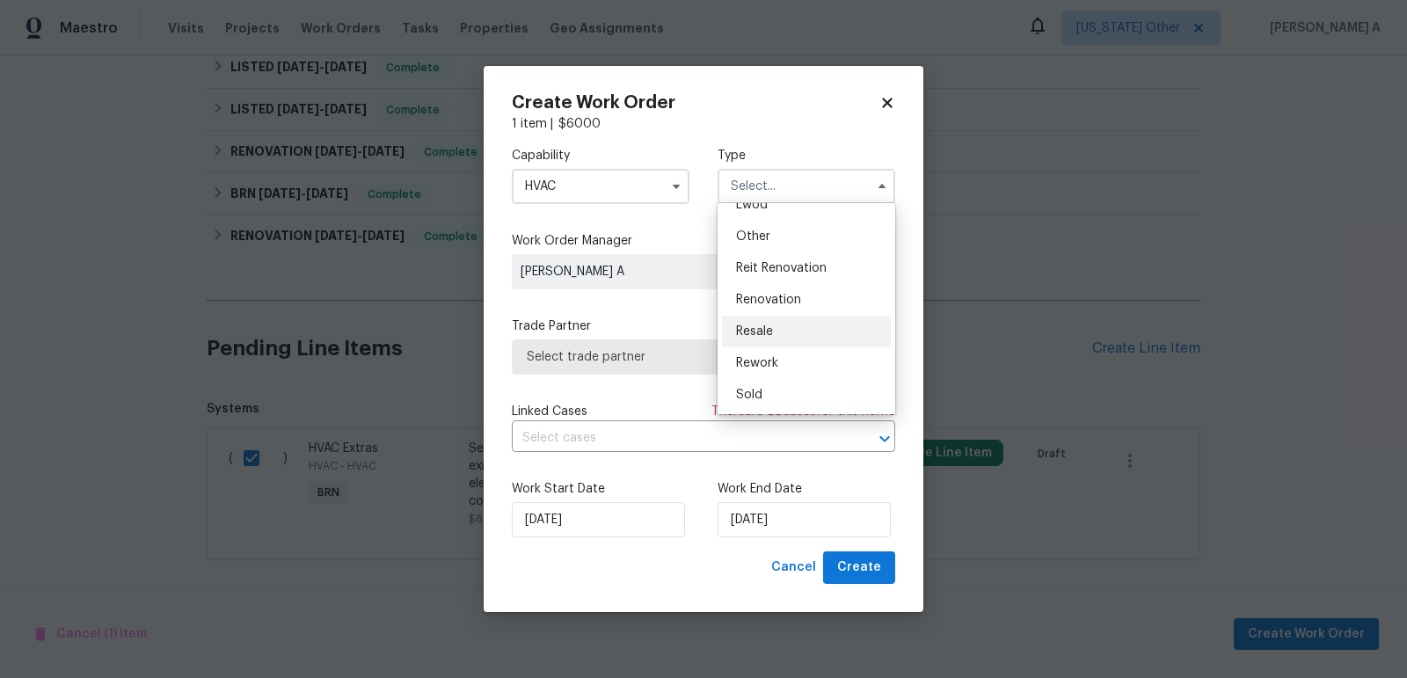
click at [770, 325] on span "Resale" at bounding box center [754, 331] width 37 height 12
type input "Resale"
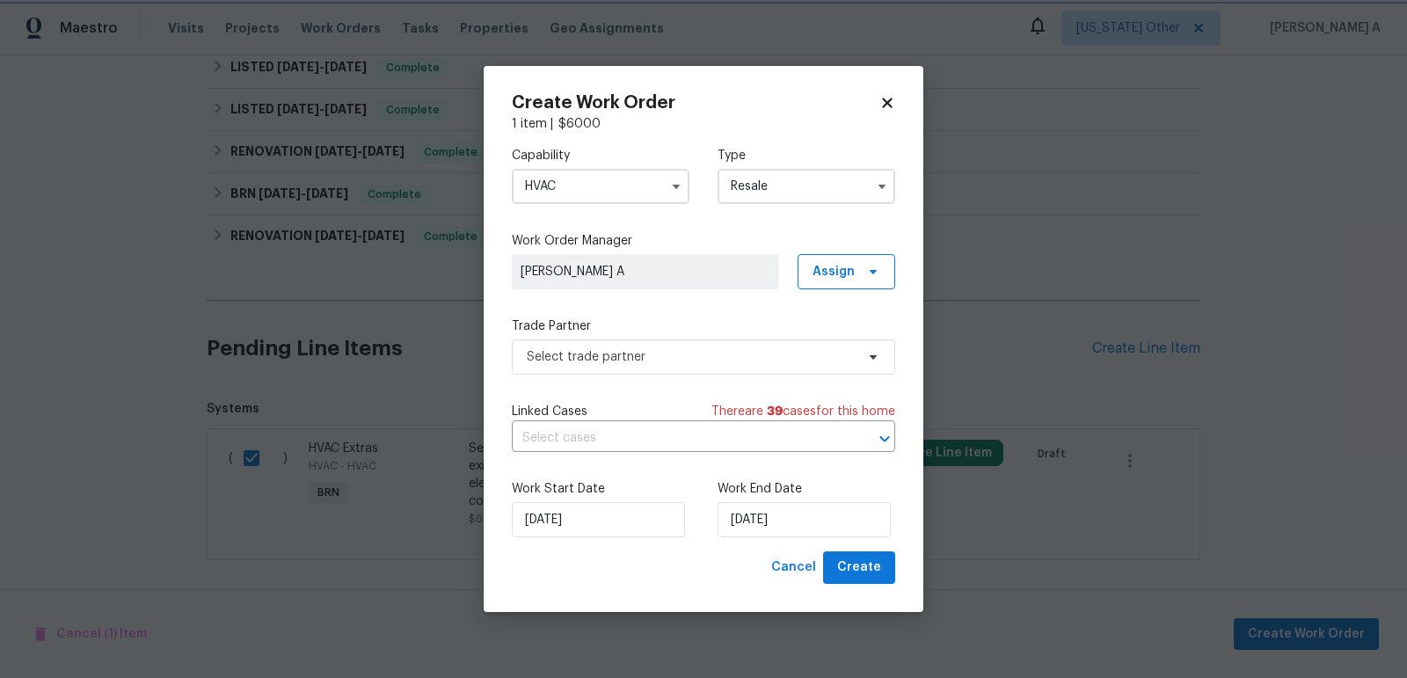
scroll to position [0, 0]
click at [741, 349] on span "Select trade partner" at bounding box center [691, 357] width 328 height 18
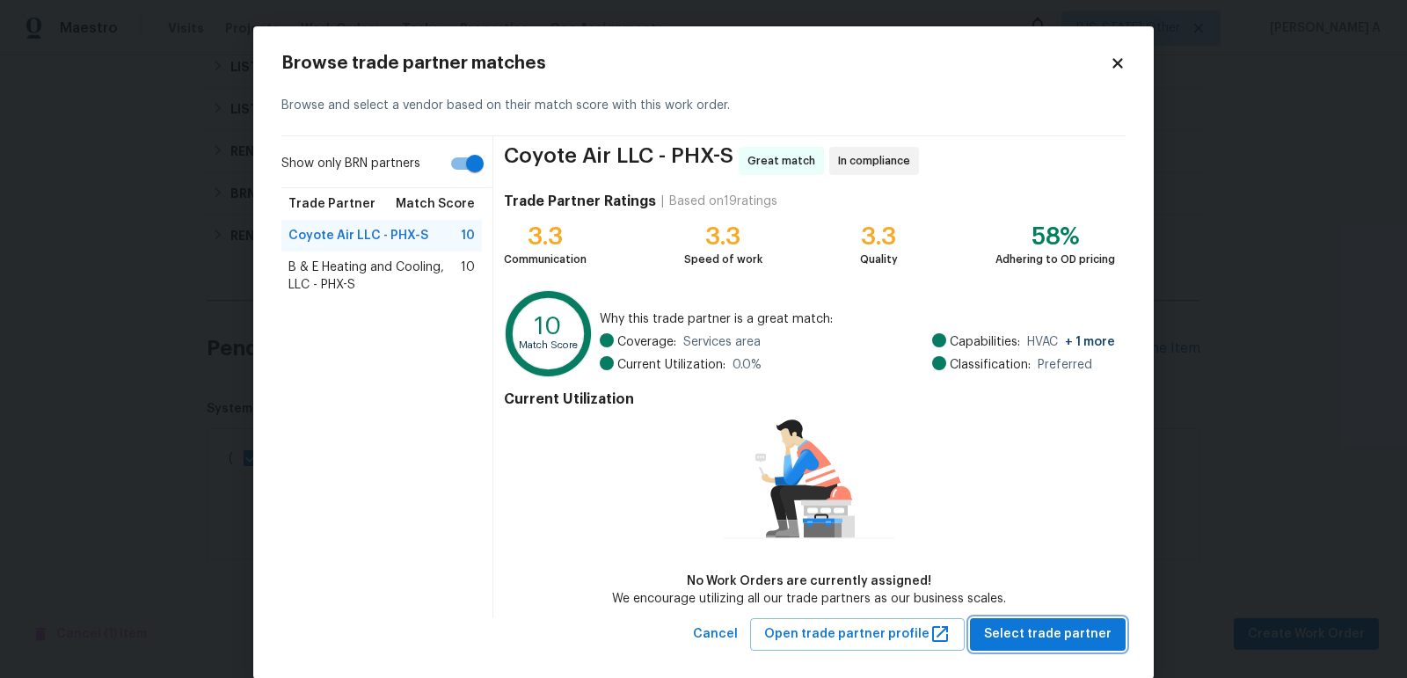
click at [1077, 645] on button "Select trade partner" at bounding box center [1048, 634] width 156 height 33
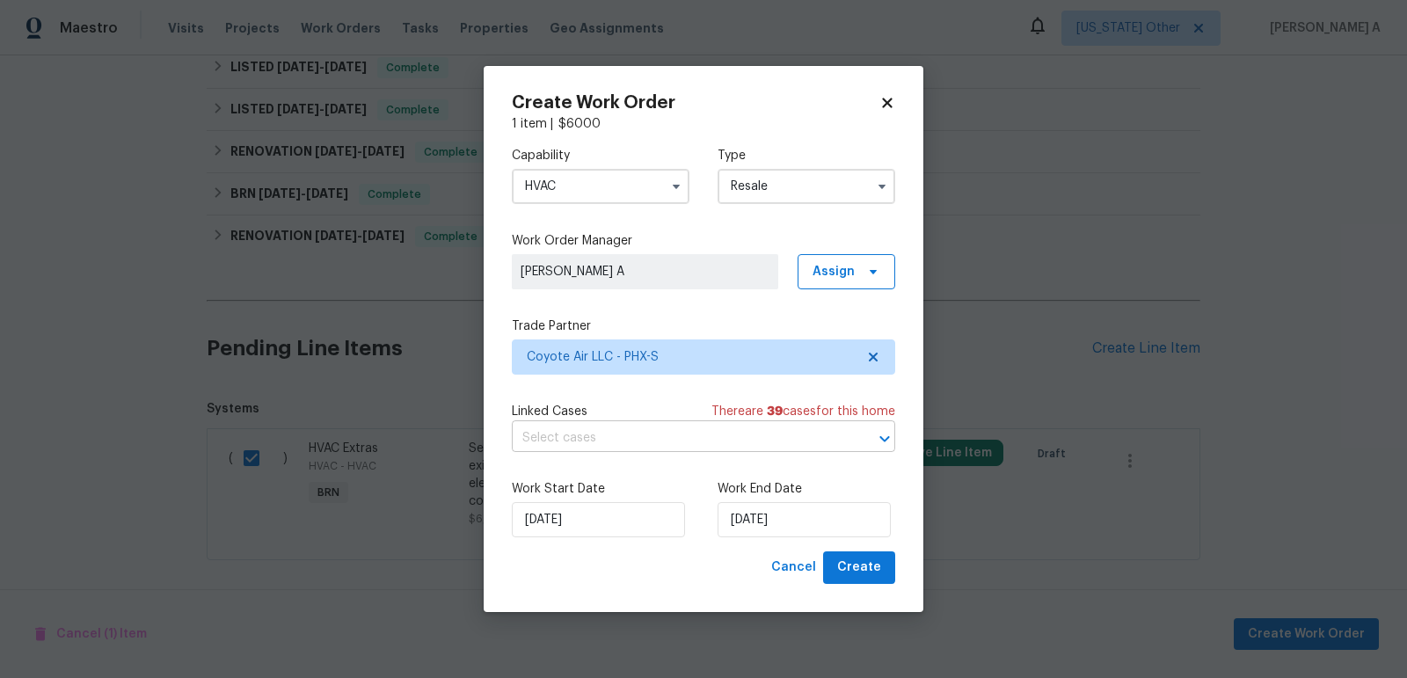
click at [637, 439] on input "text" at bounding box center [679, 438] width 334 height 27
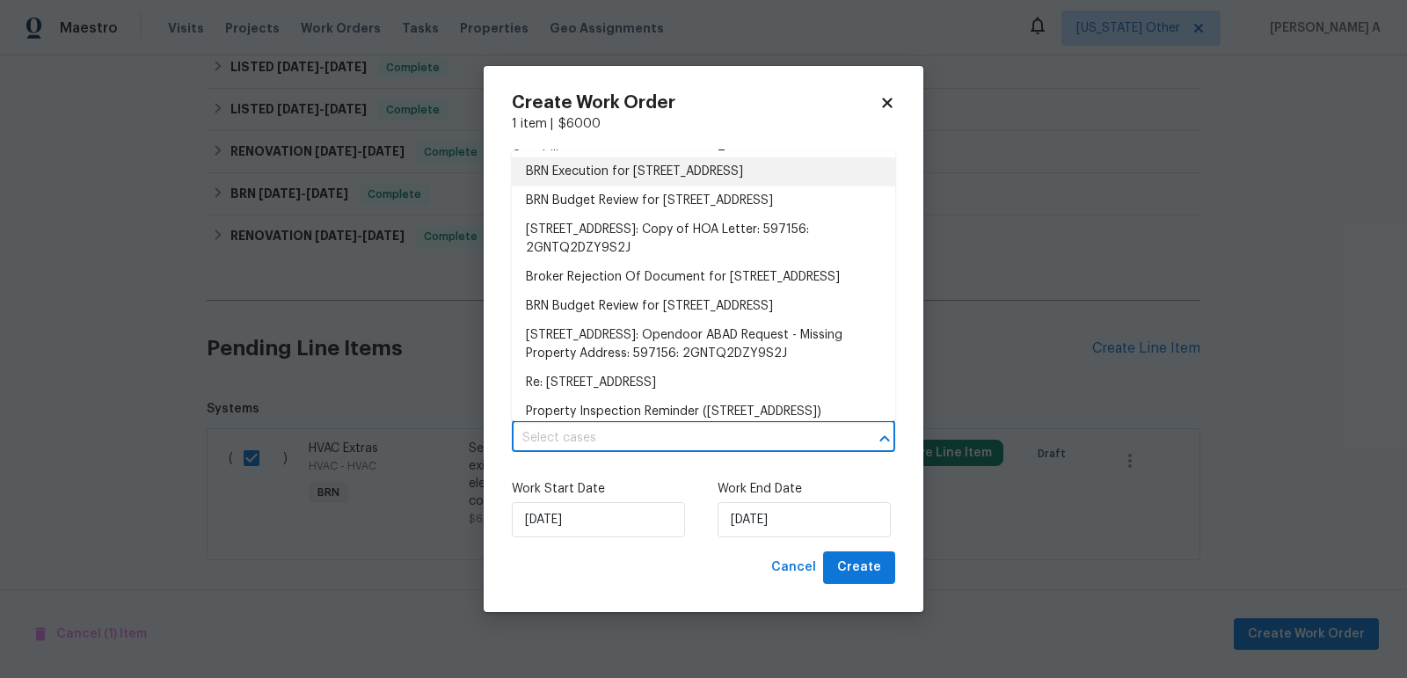
click at [622, 165] on li "BRN Execution for 1488 W Page Ave, Gilbert, AZ 85233" at bounding box center [703, 171] width 383 height 29
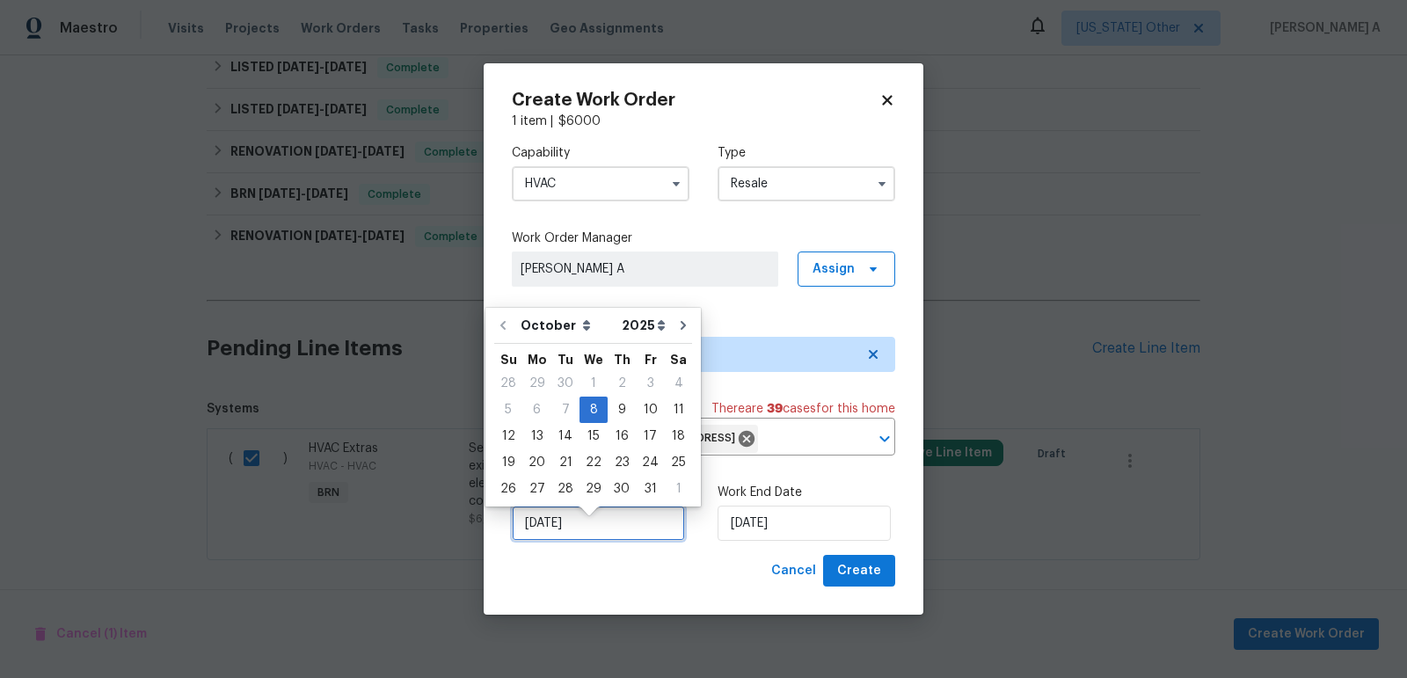
click at [595, 525] on input "10/8/2025" at bounding box center [598, 523] width 173 height 35
drag, startPoint x: 620, startPoint y: 424, endPoint x: 615, endPoint y: 400, distance: 24.3
click at [615, 399] on div "28 29 30 1 2 3 4 5 6 7 8 9 10 11 12 13 14 15 16 17 18 19 20 21 22 23 24 25 26 2…" at bounding box center [593, 436] width 198 height 132
click at [615, 400] on div "9" at bounding box center [622, 410] width 28 height 25
type input "10/9/2025"
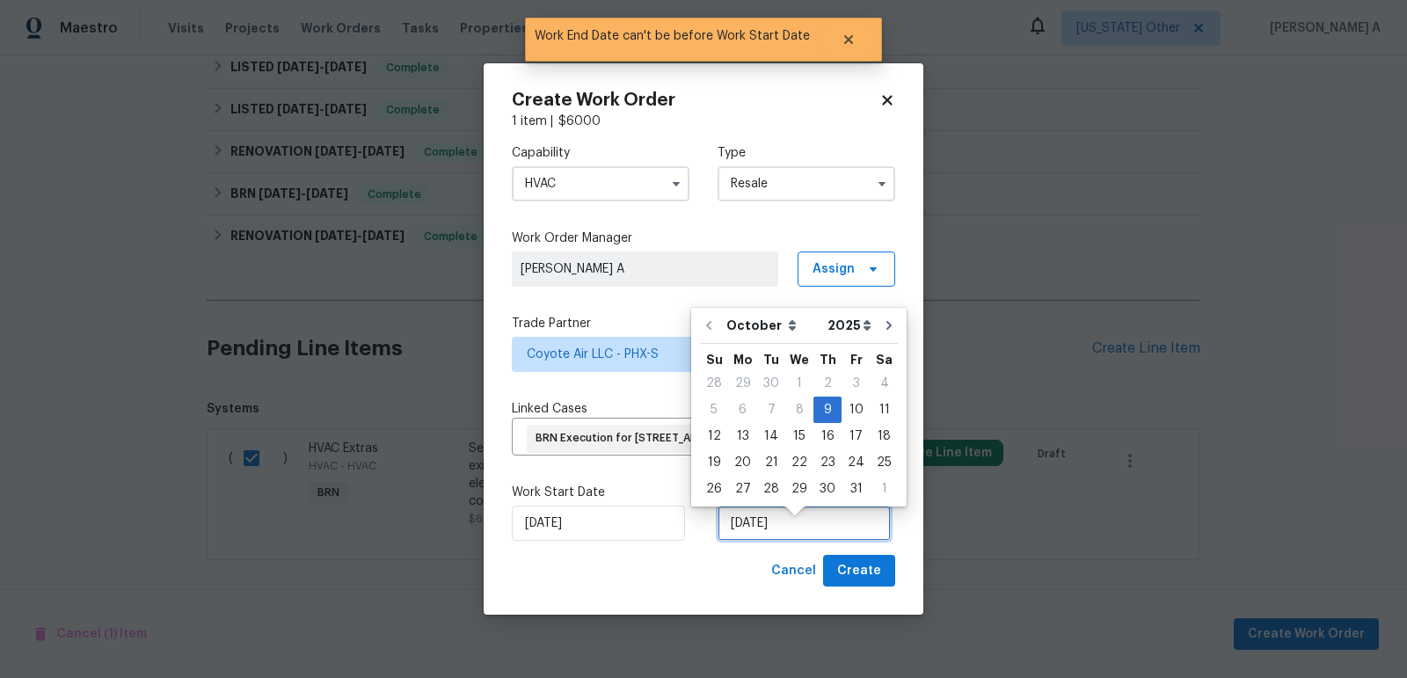
click at [763, 541] on input "10/9/2025" at bounding box center [804, 523] width 173 height 35
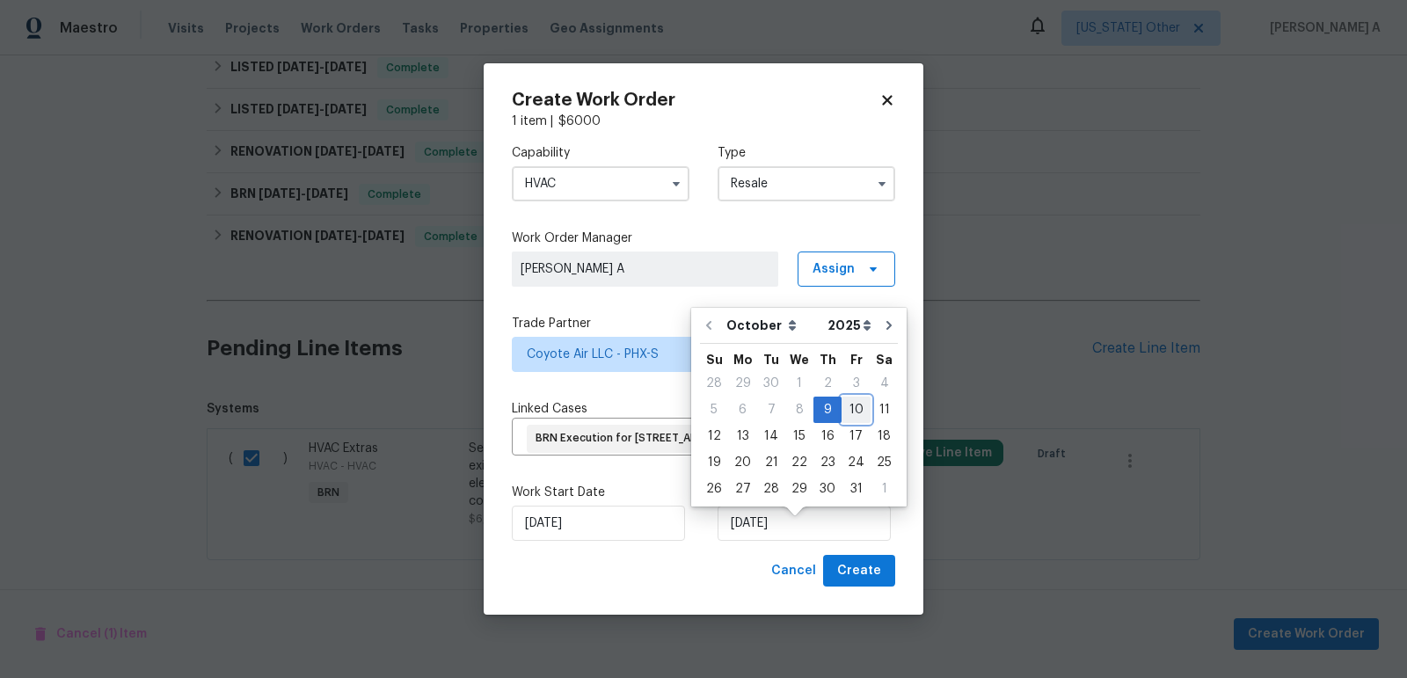
click at [843, 408] on div "10" at bounding box center [856, 410] width 29 height 25
type input "10/10/2025"
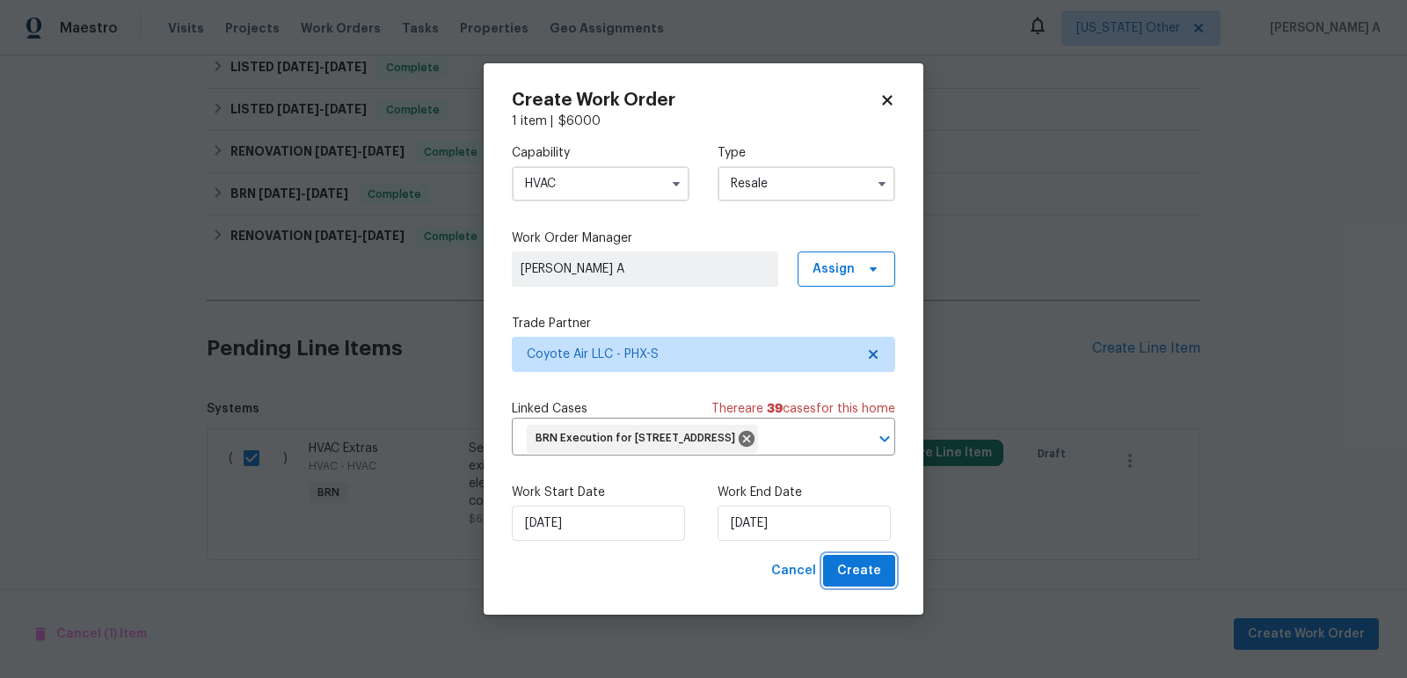
click at [863, 582] on span "Create" at bounding box center [859, 571] width 44 height 22
checkbox input "false"
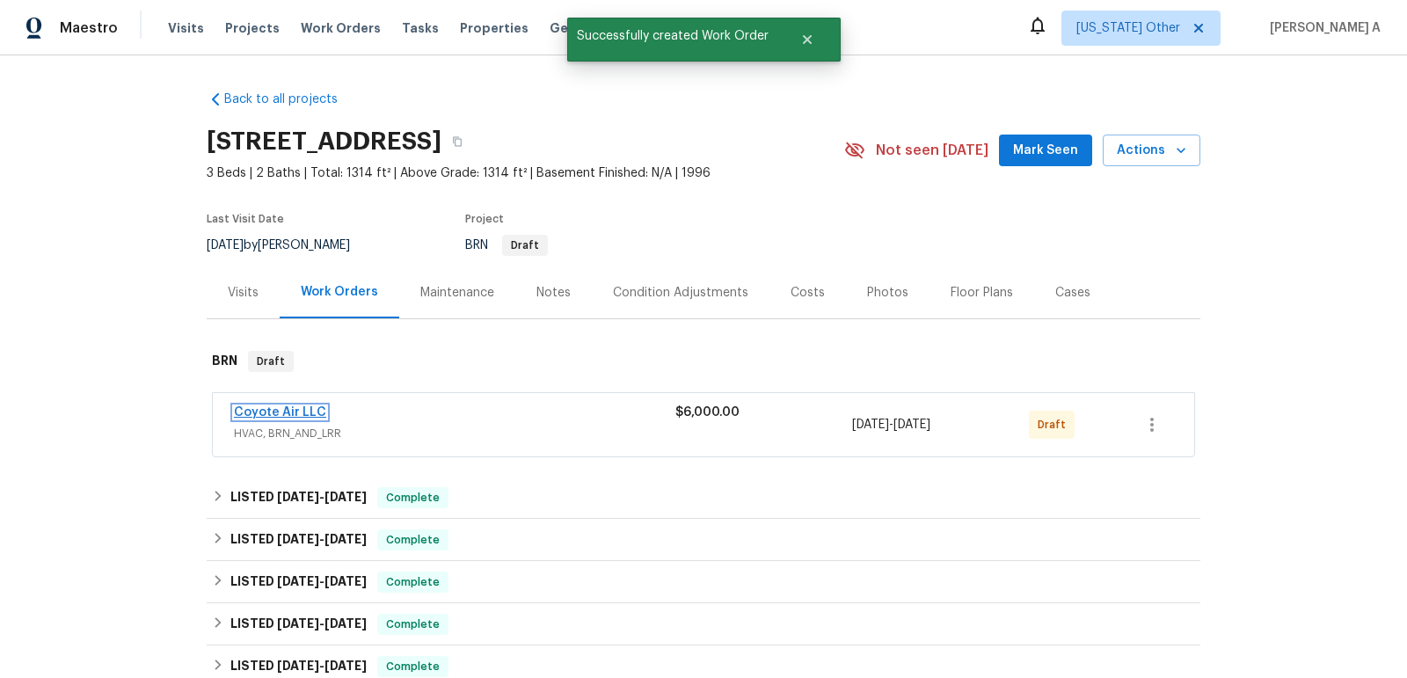
click at [302, 406] on link "Coyote Air LLC" at bounding box center [280, 412] width 92 height 12
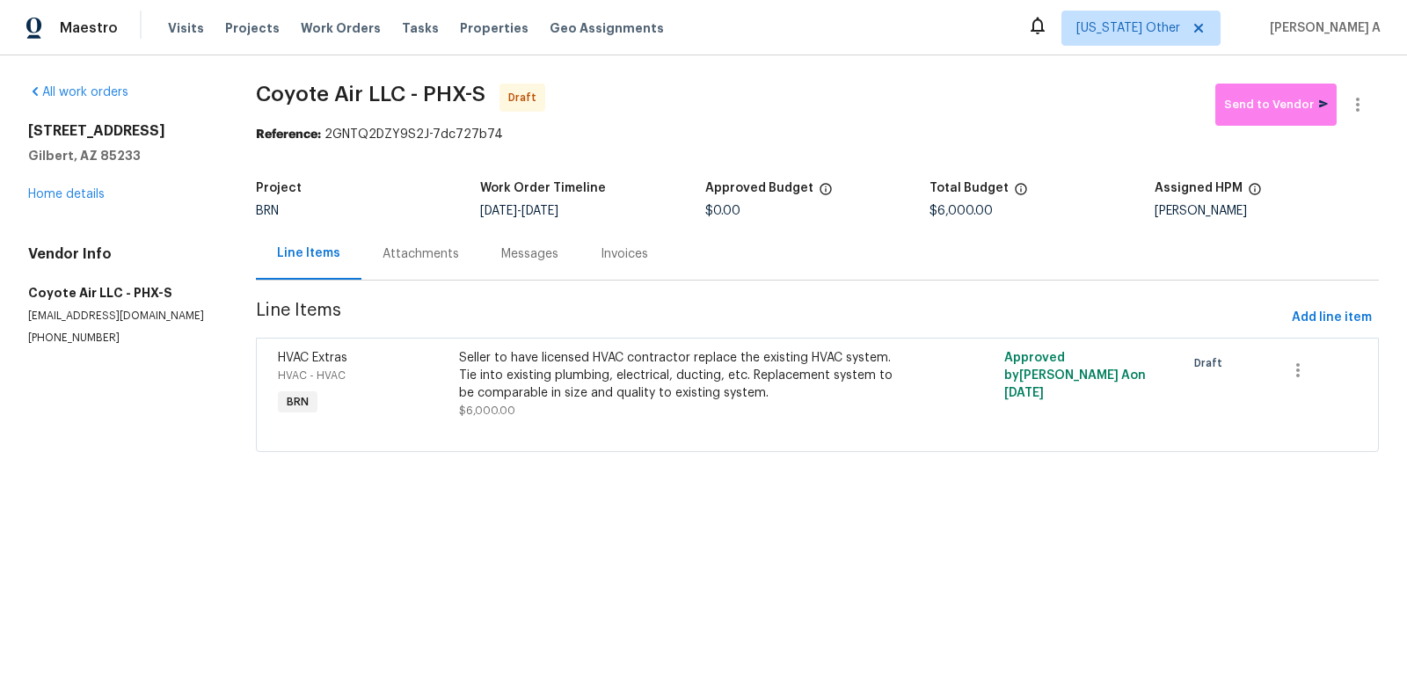
click at [501, 253] on div "Messages" at bounding box center [529, 254] width 57 height 18
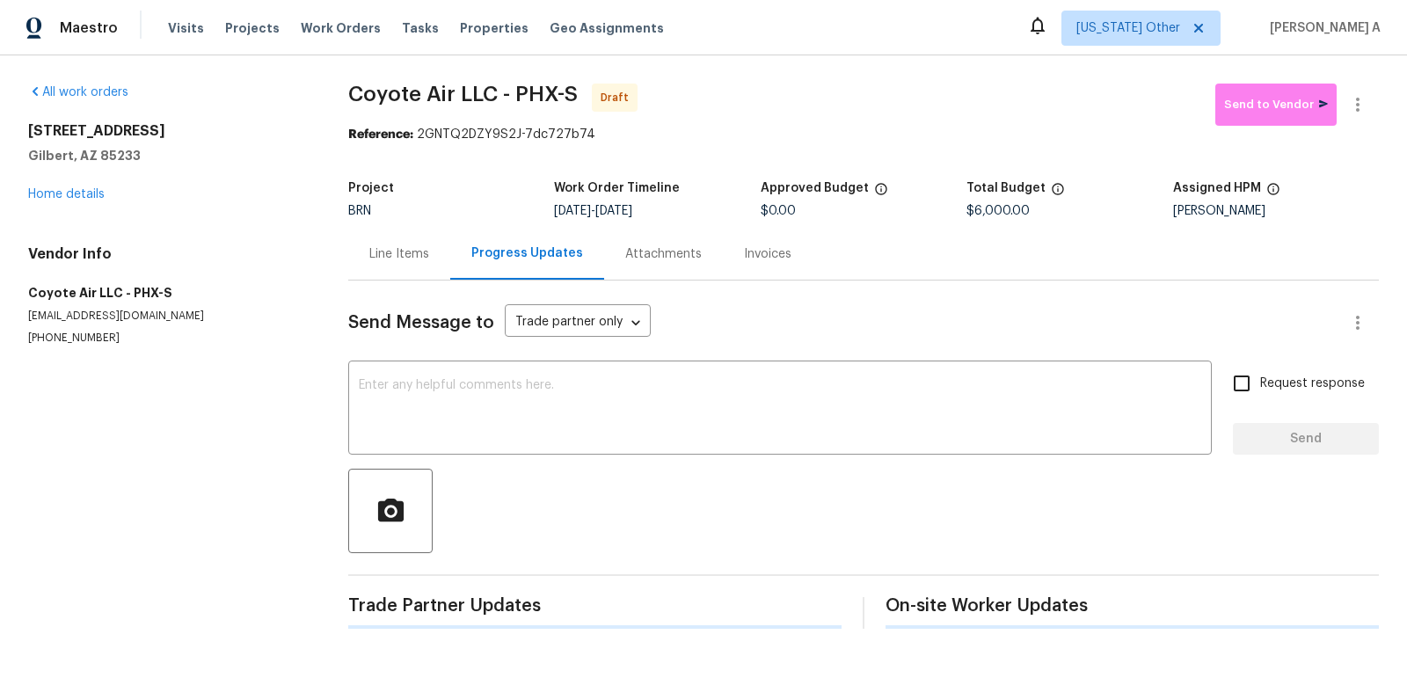
click at [492, 253] on div "Progress Updates" at bounding box center [527, 253] width 112 height 18
click at [404, 412] on textarea at bounding box center [780, 410] width 843 height 62
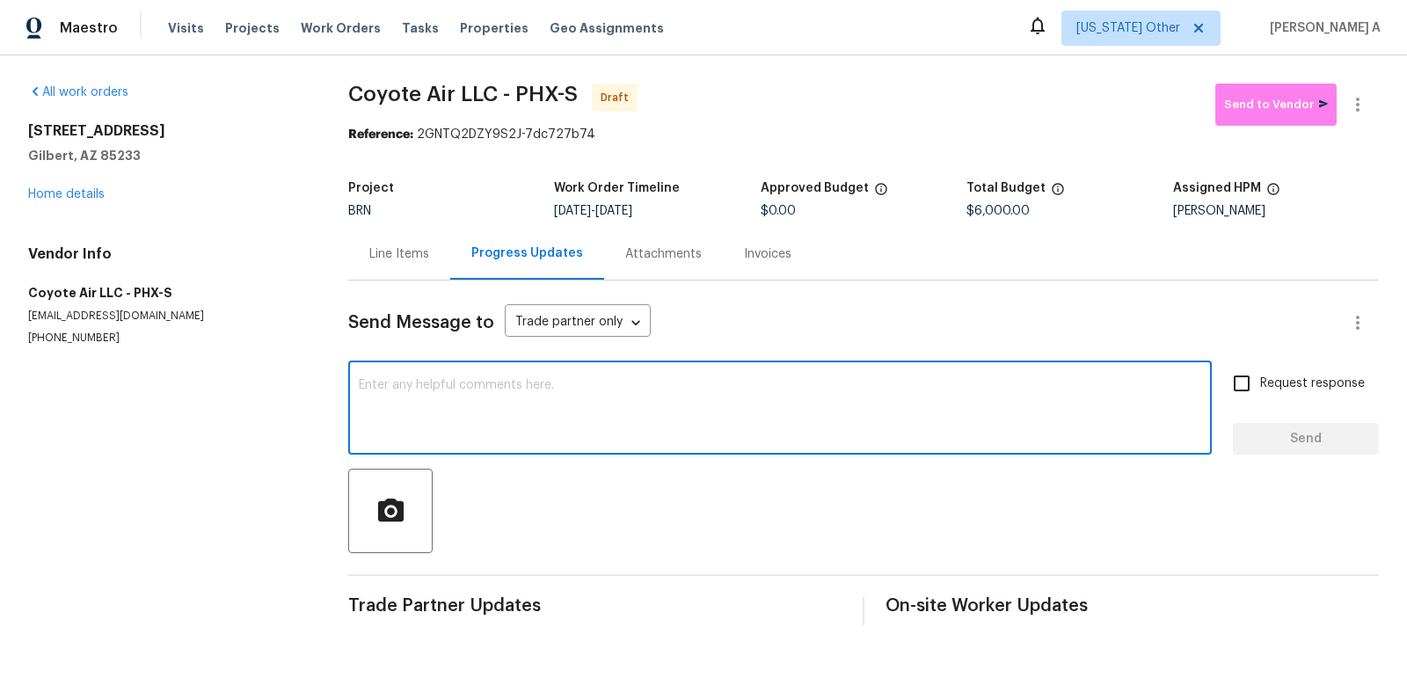
click at [404, 412] on textarea at bounding box center [780, 410] width 843 height 62
paste textarea "Hi, I'm Akshay from Opendoor. Just wanted to check if you received the workorde…"
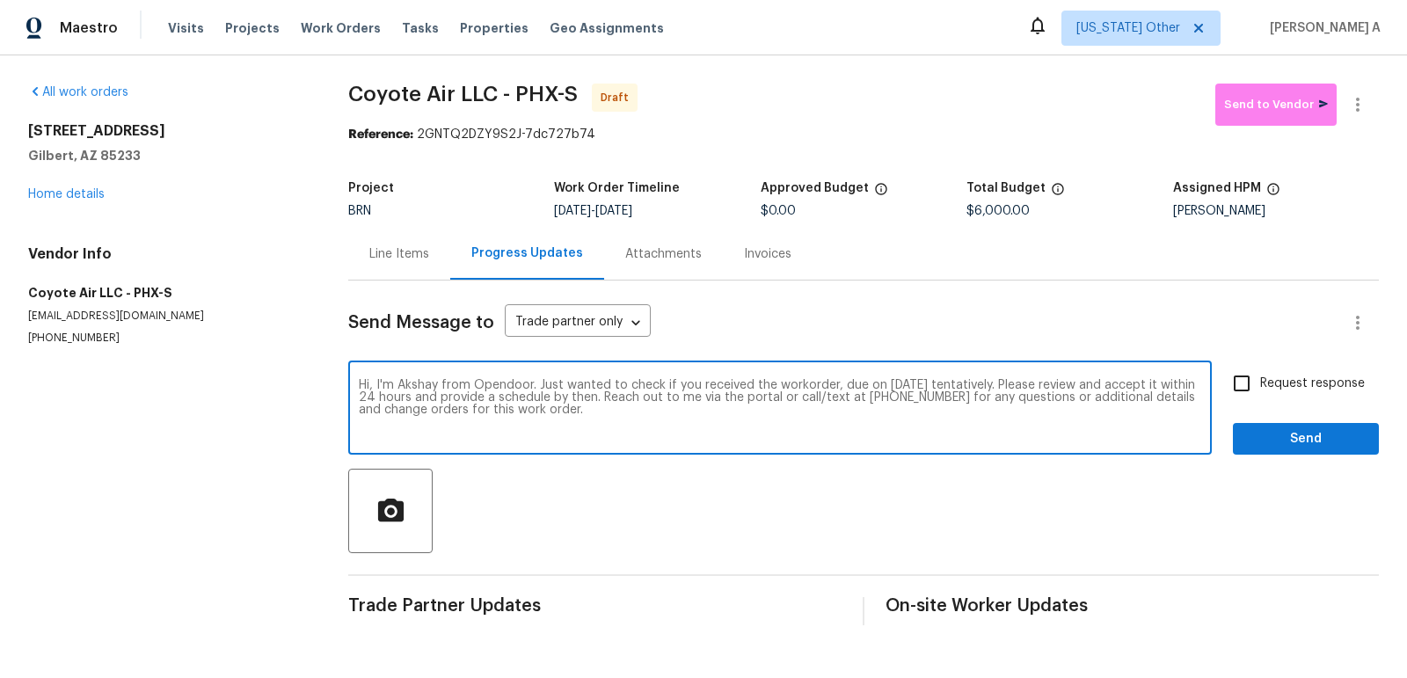
type textarea "Hi, I'm Akshay from Opendoor. Just wanted to check if you received the workorde…"
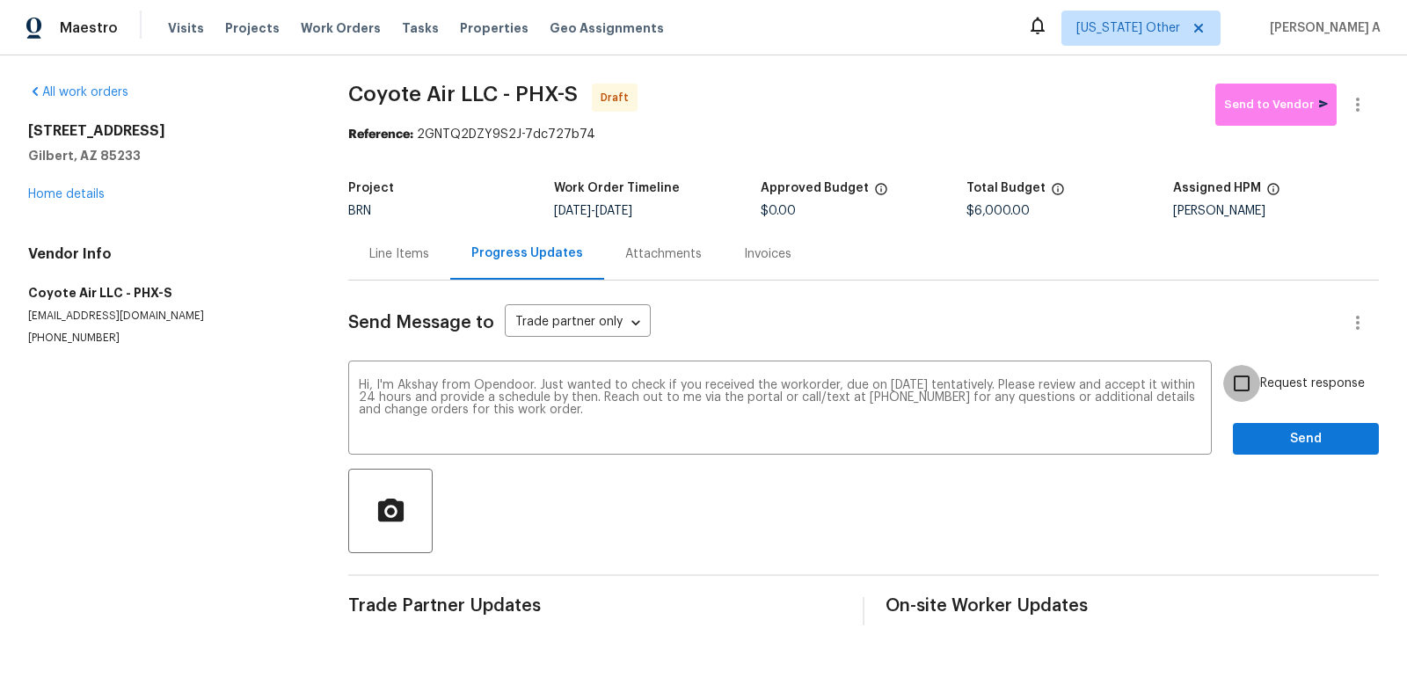
click at [1243, 393] on input "Request response" at bounding box center [1241, 383] width 37 height 37
checkbox input "true"
click at [1275, 437] on span "Send" at bounding box center [1306, 439] width 118 height 22
click at [1357, 99] on icon "button" at bounding box center [1358, 105] width 4 height 14
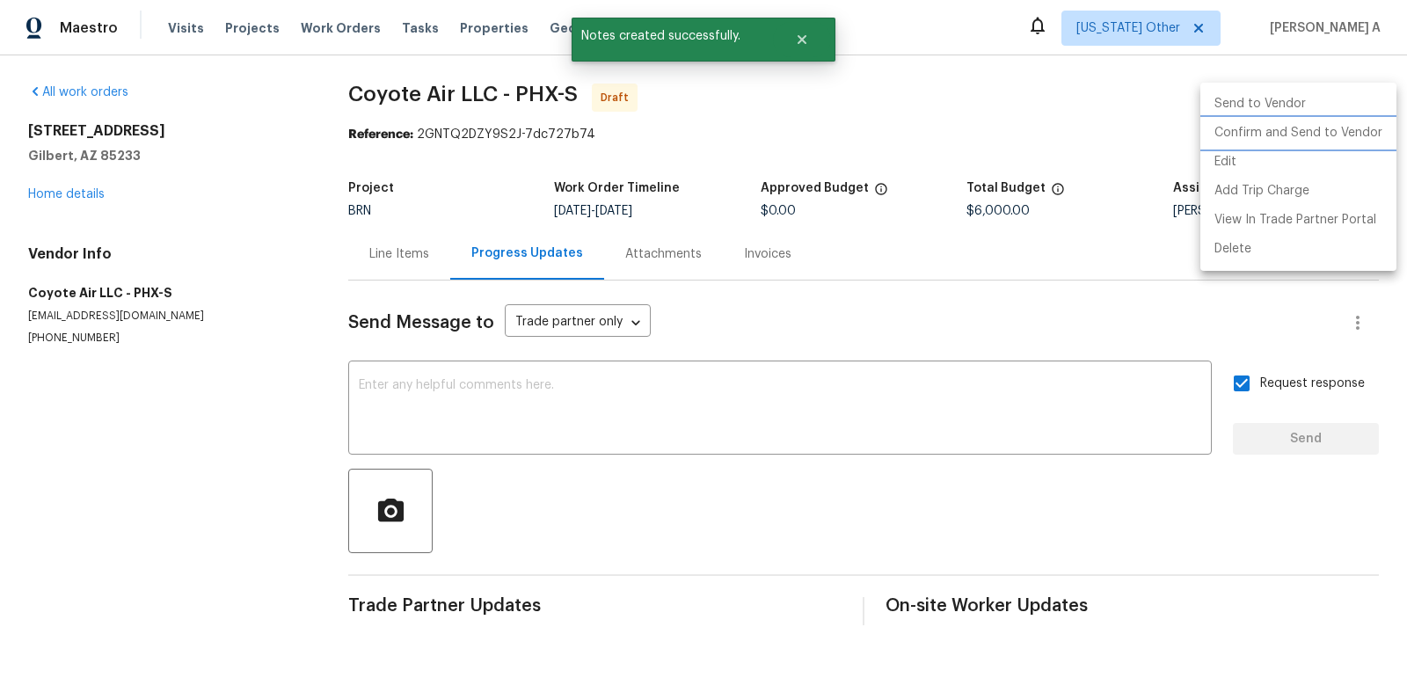
click at [1364, 127] on li "Confirm and Send to Vendor" at bounding box center [1298, 133] width 196 height 29
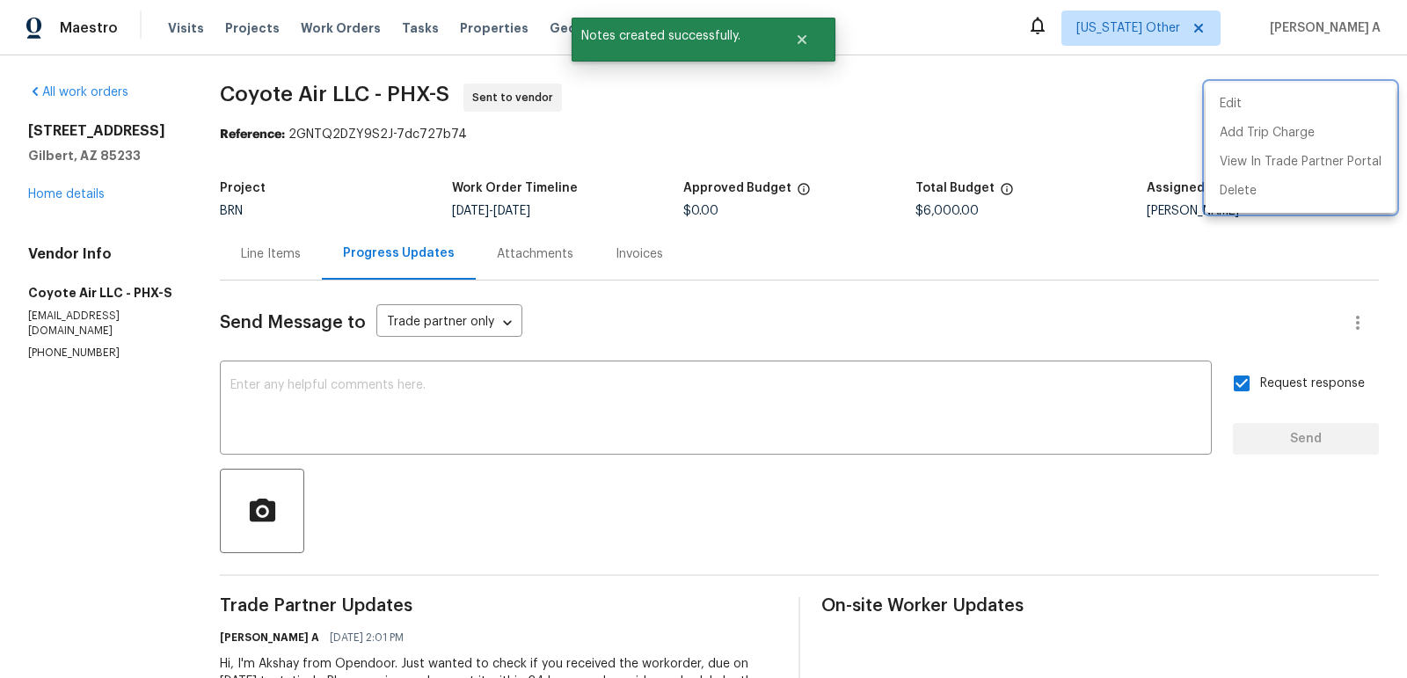
click at [264, 244] on div at bounding box center [703, 339] width 1407 height 678
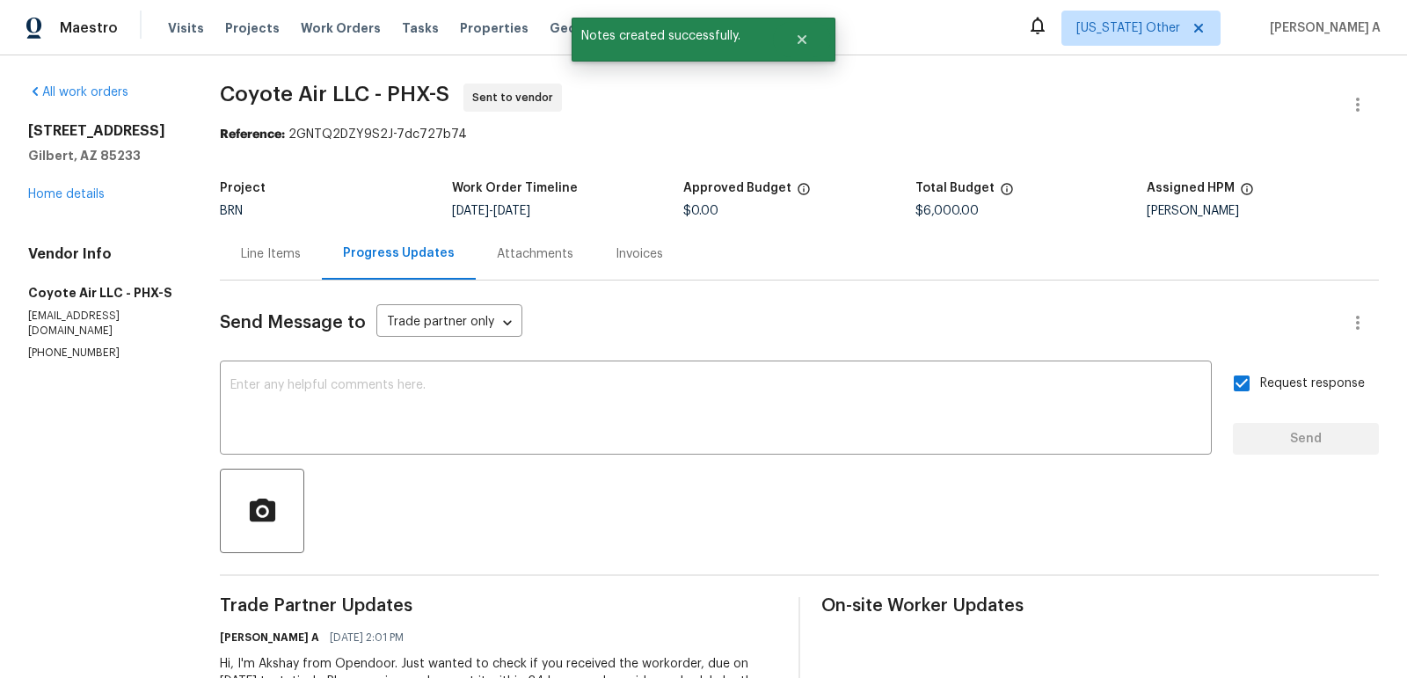
click at [274, 259] on div "Line Items" at bounding box center [271, 254] width 60 height 18
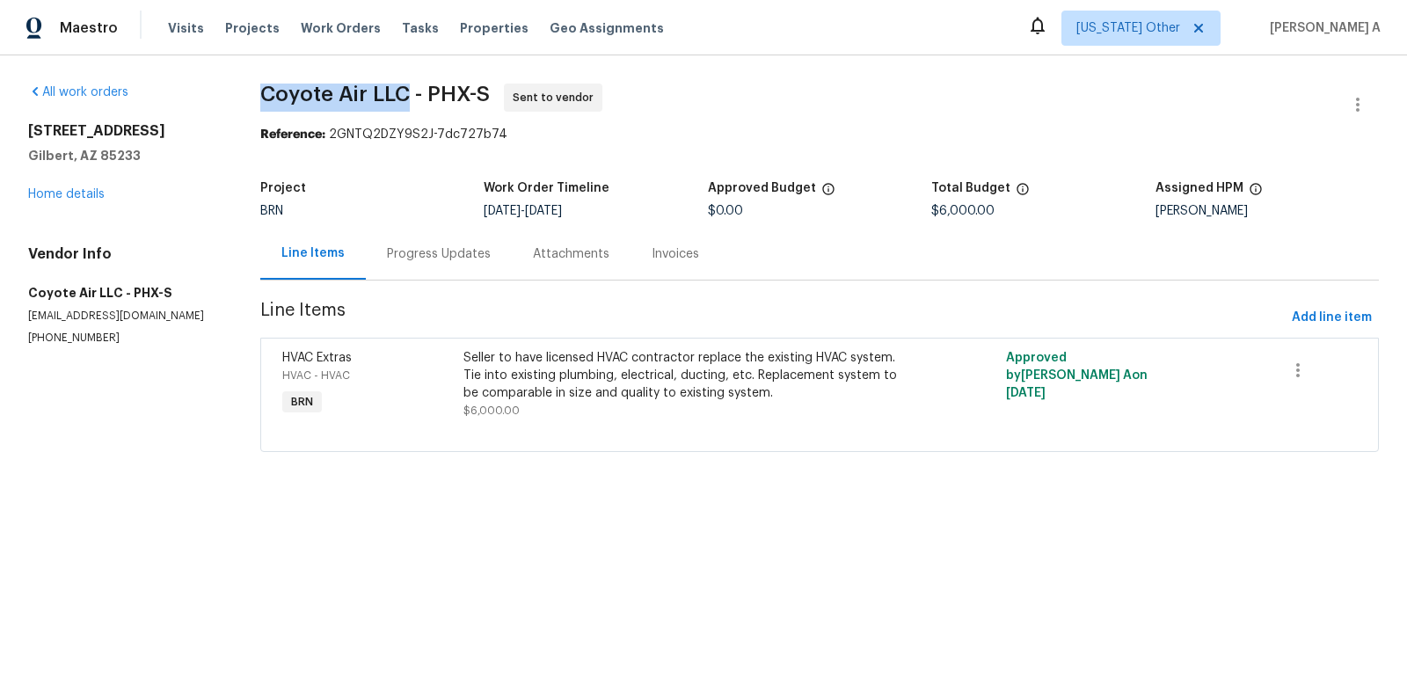
drag, startPoint x: 251, startPoint y: 93, endPoint x: 406, endPoint y: 93, distance: 155.7
click at [407, 93] on div "All work orders 1488 W Page Ave Gilbert, AZ 85233 Home details Vendor Info Coyo…" at bounding box center [703, 278] width 1407 height 446
copy span "Coyote Air LLC"
click at [444, 259] on div "Progress Updates" at bounding box center [439, 254] width 104 height 18
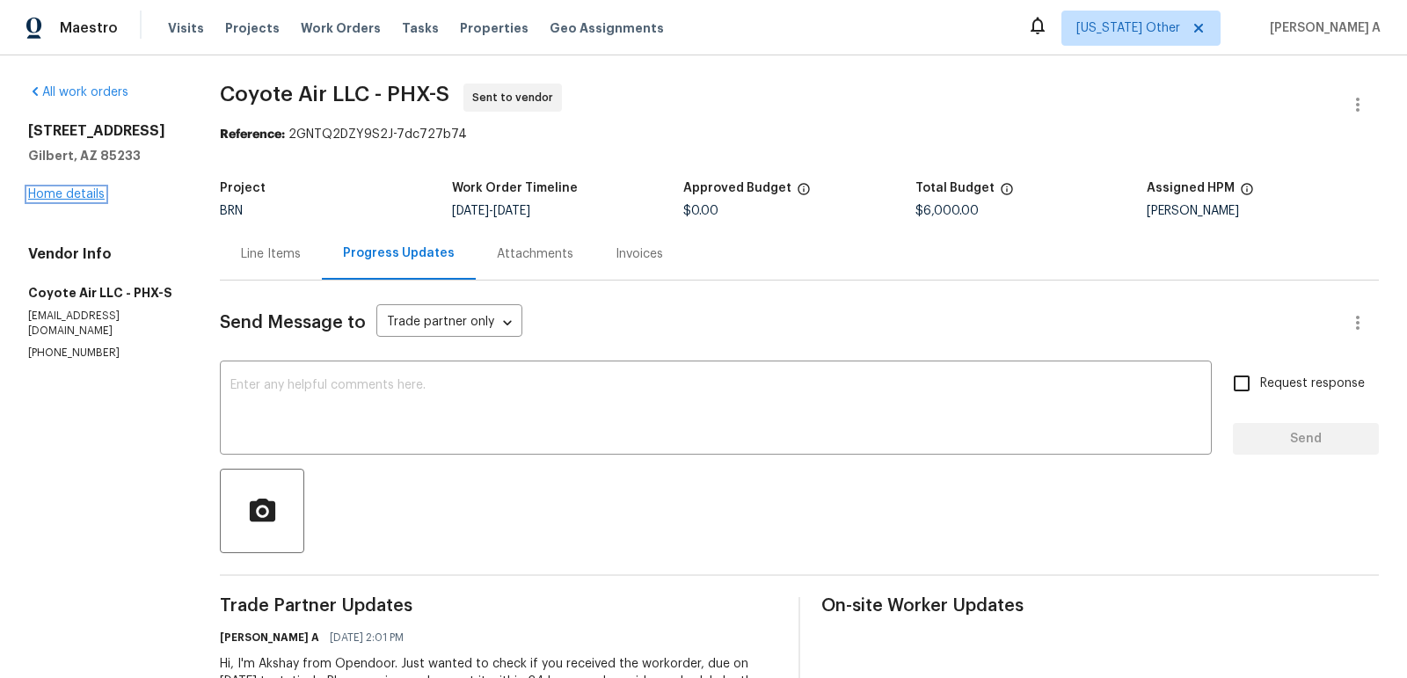
click at [88, 188] on link "Home details" at bounding box center [66, 194] width 77 height 12
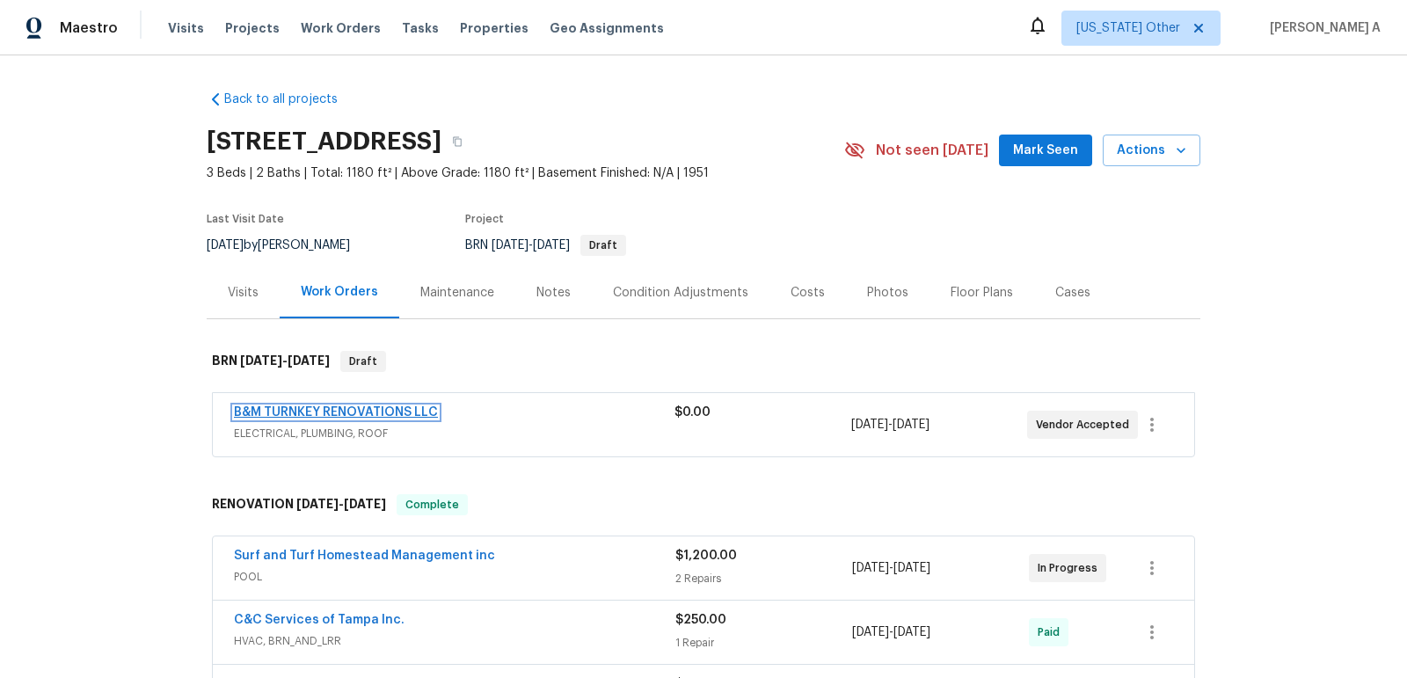
click at [310, 408] on link "B&M TURNKEY RENOVATIONS LLC" at bounding box center [336, 412] width 204 height 12
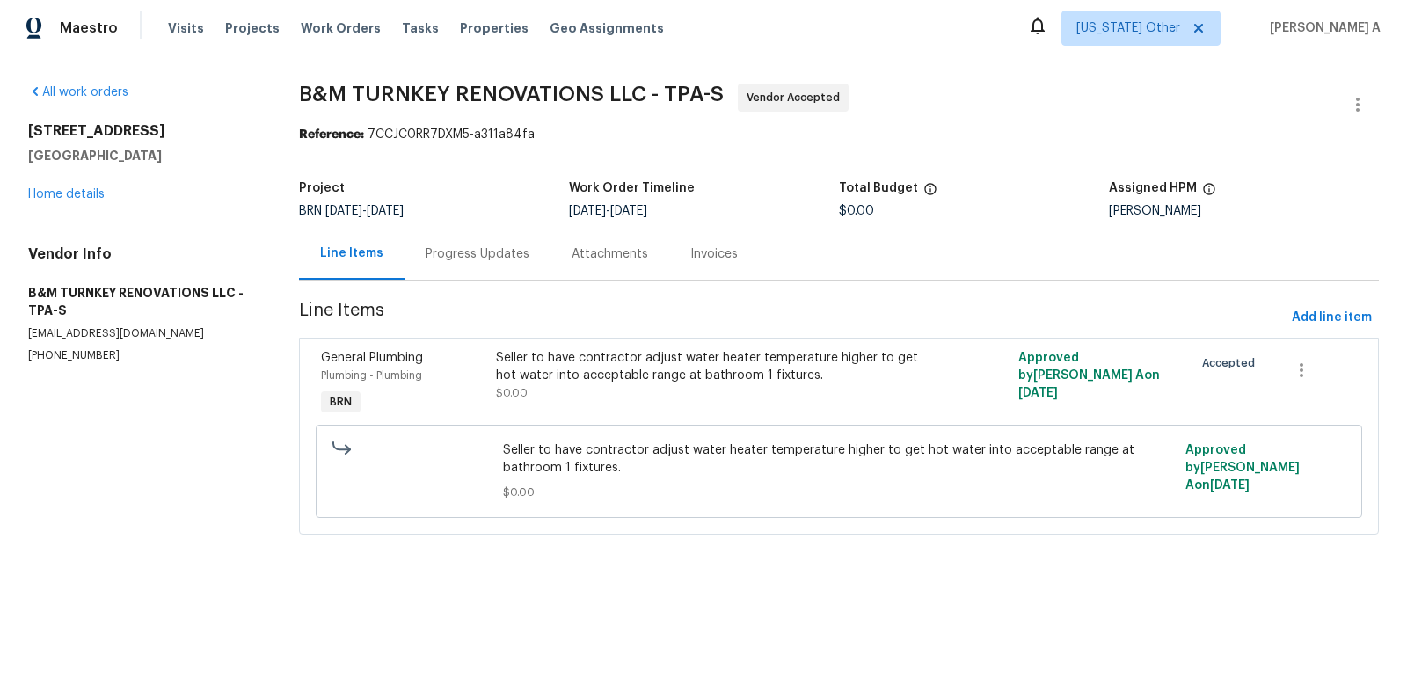
click at [84, 345] on div "Vendor Info B&M TURNKEY RENOVATIONS LLC - TPA-S [EMAIL_ADDRESS][DOMAIN_NAME] [P…" at bounding box center [142, 304] width 229 height 118
click at [84, 360] on p "[PHONE_NUMBER]" at bounding box center [142, 355] width 229 height 15
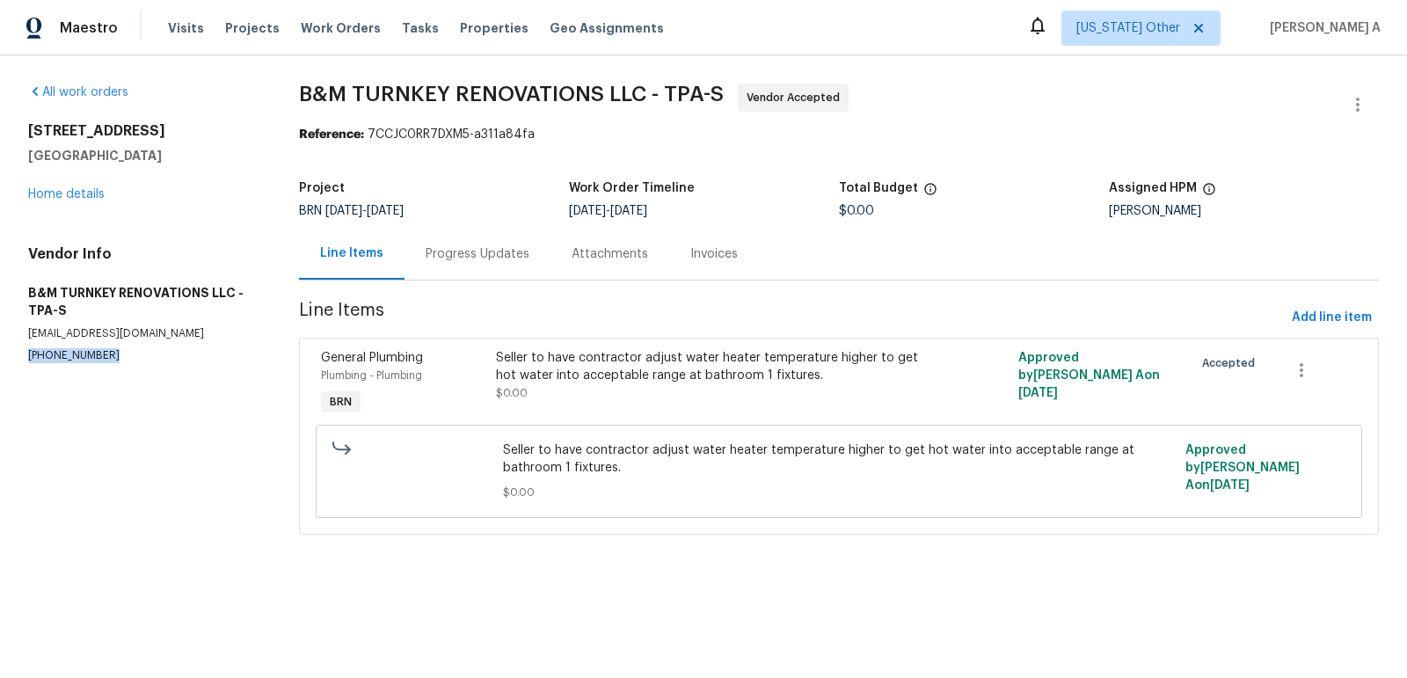
click at [84, 360] on p "[PHONE_NUMBER]" at bounding box center [142, 355] width 229 height 15
copy p "[PHONE_NUMBER]"
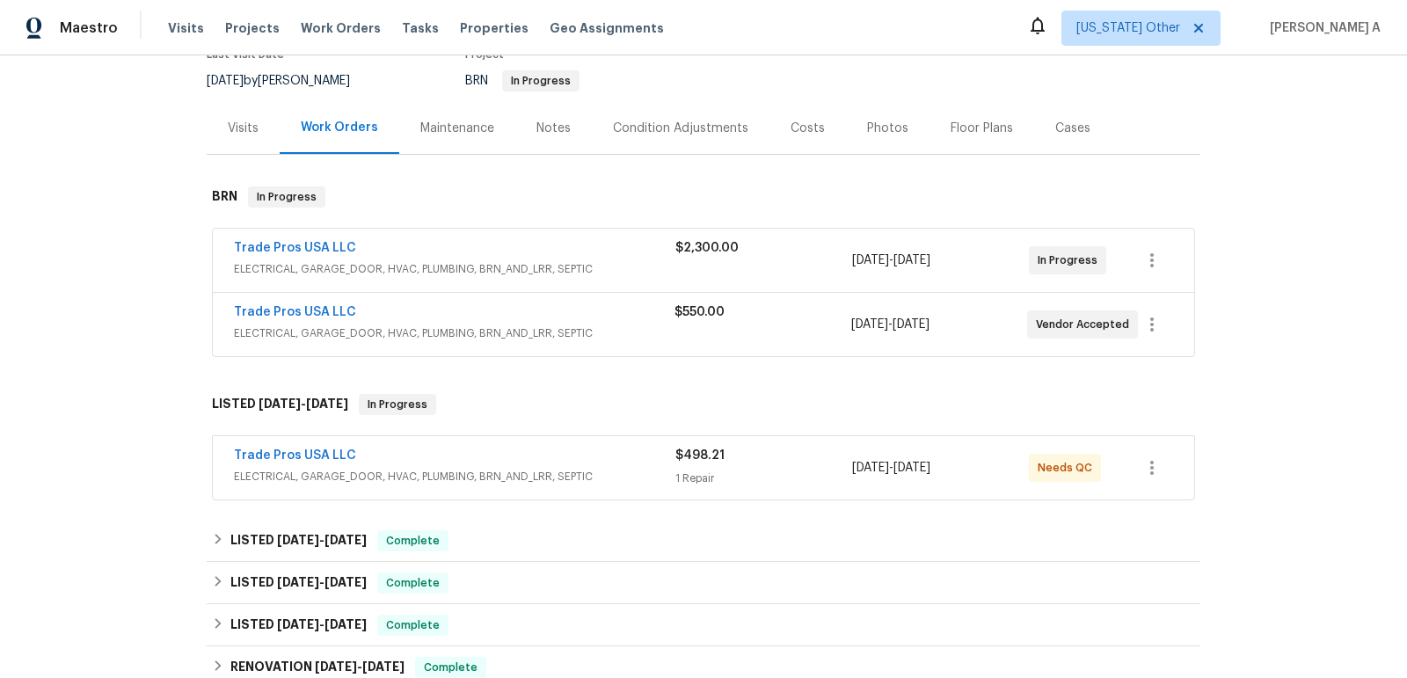
scroll to position [163, 0]
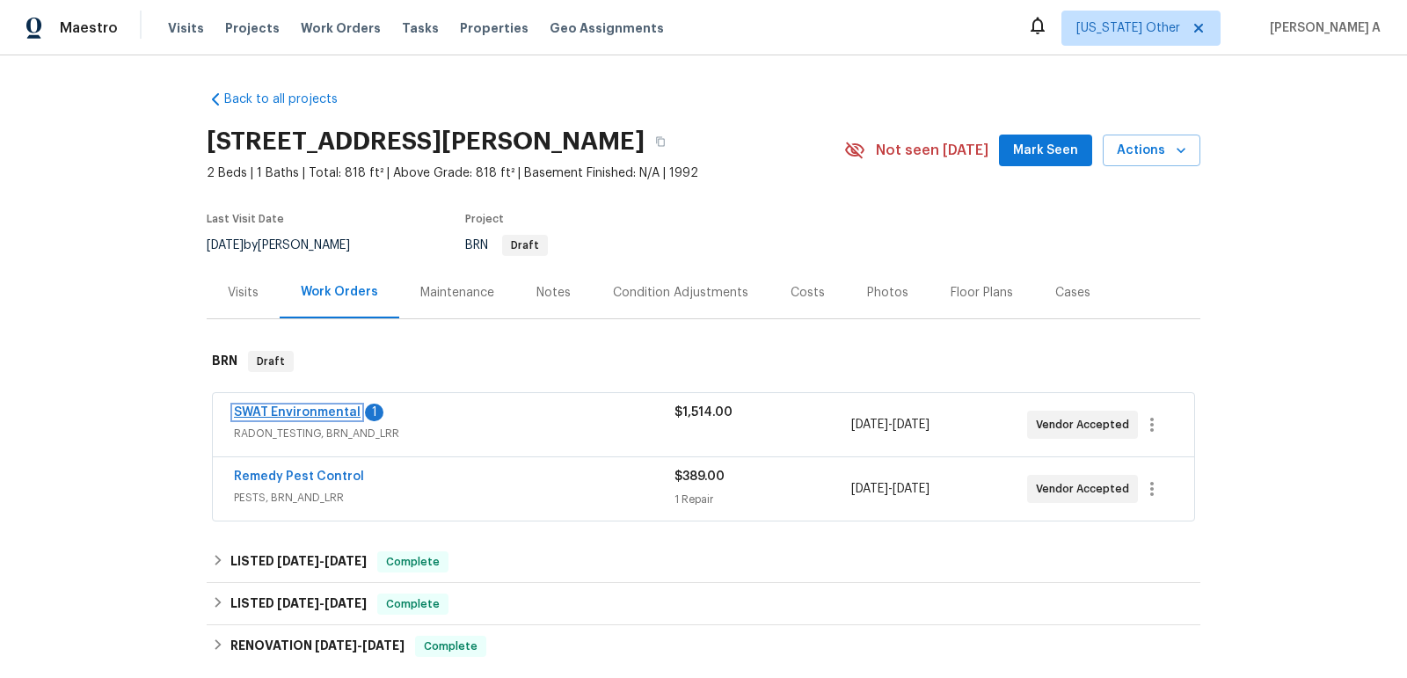
click at [308, 415] on link "SWAT Environmental" at bounding box center [297, 412] width 127 height 12
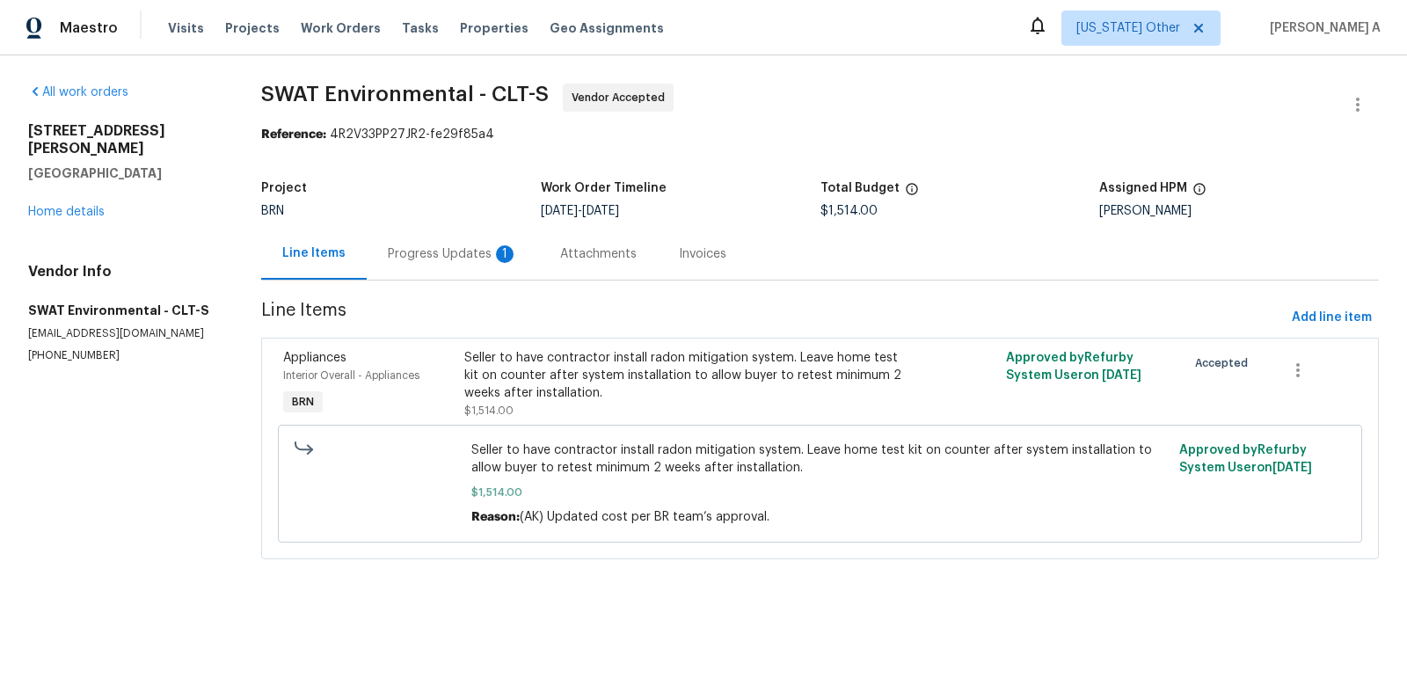
click at [465, 254] on div "Progress Updates 1" at bounding box center [453, 254] width 130 height 18
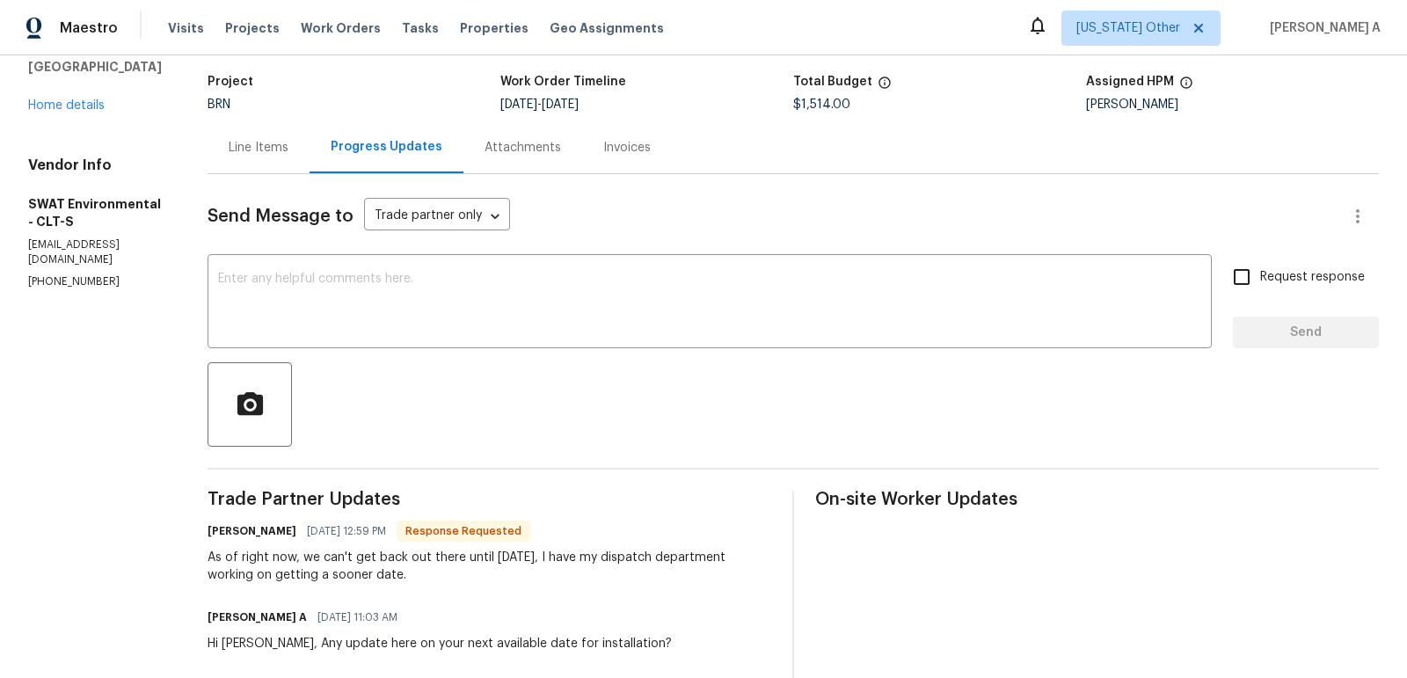
scroll to position [109, 0]
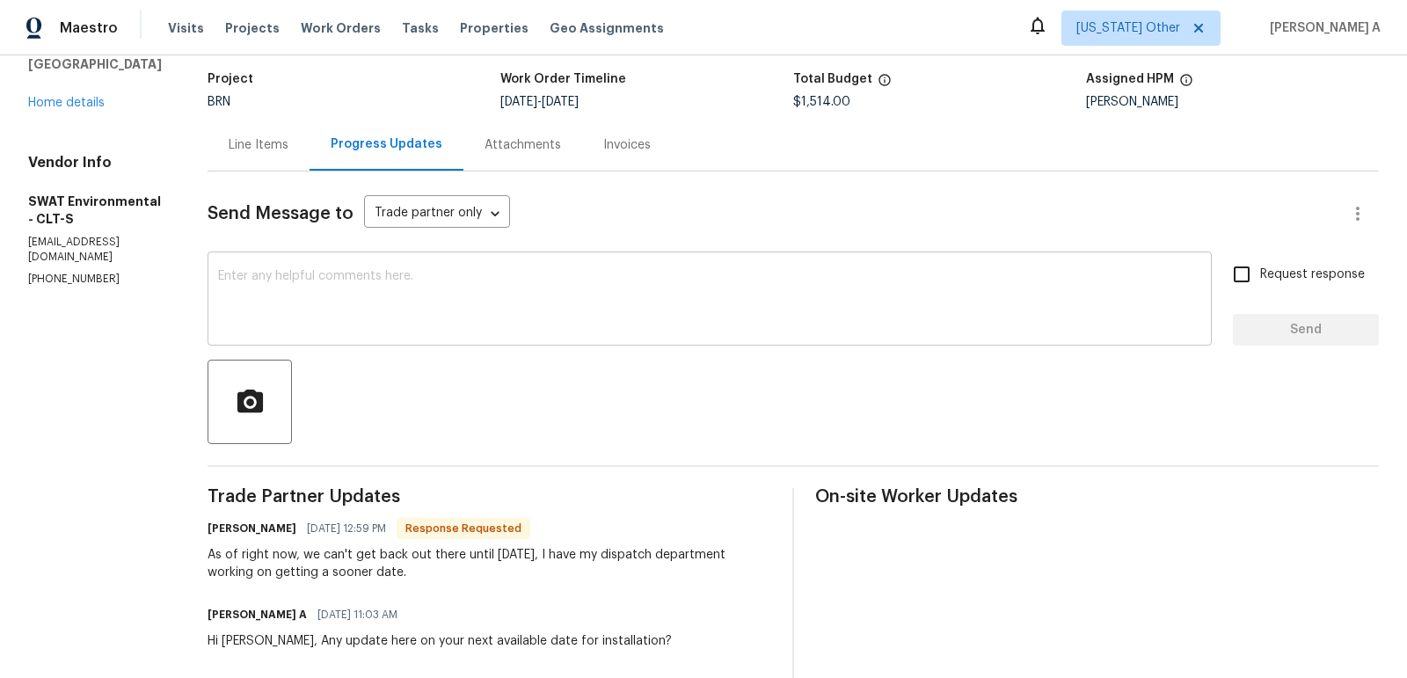
click at [370, 313] on textarea at bounding box center [709, 301] width 983 height 62
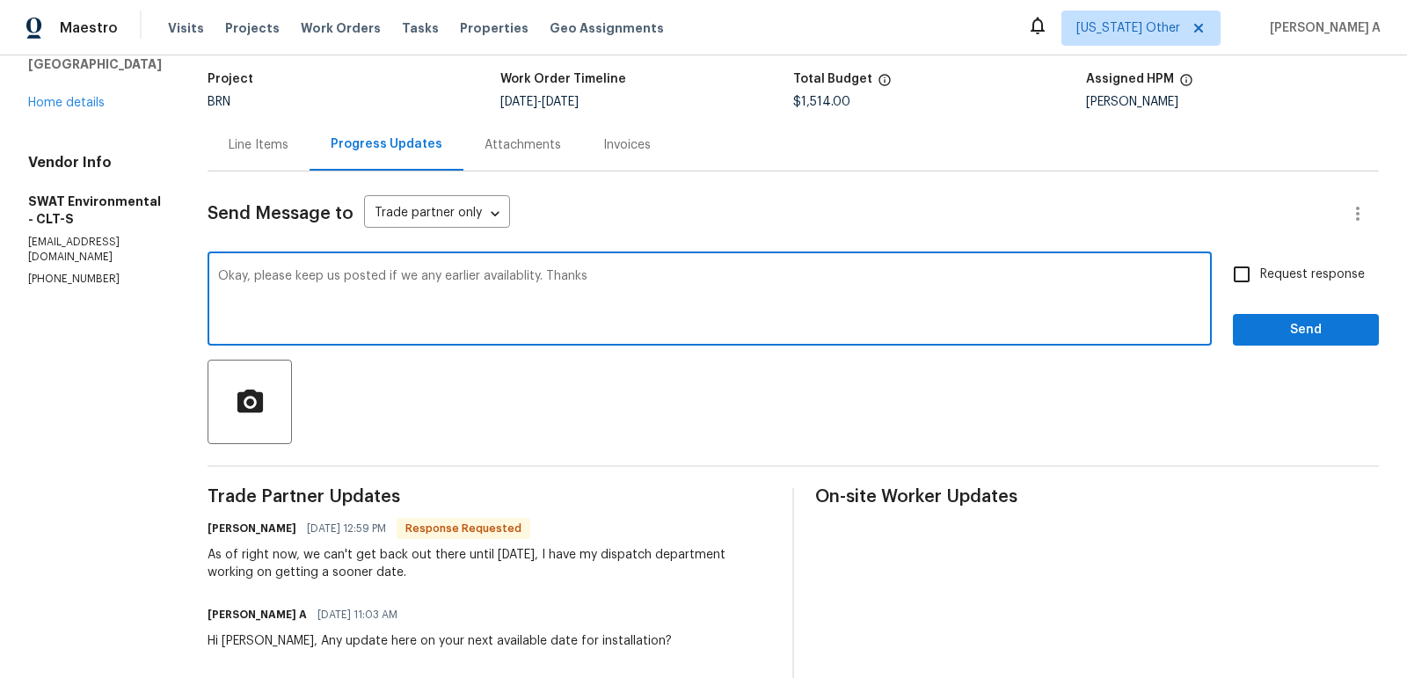
type textarea "Okay, please keep us posted if we any earlier availablity. Thanks"
click at [1259, 268] on input "Request response" at bounding box center [1241, 274] width 37 height 37
checkbox input "true"
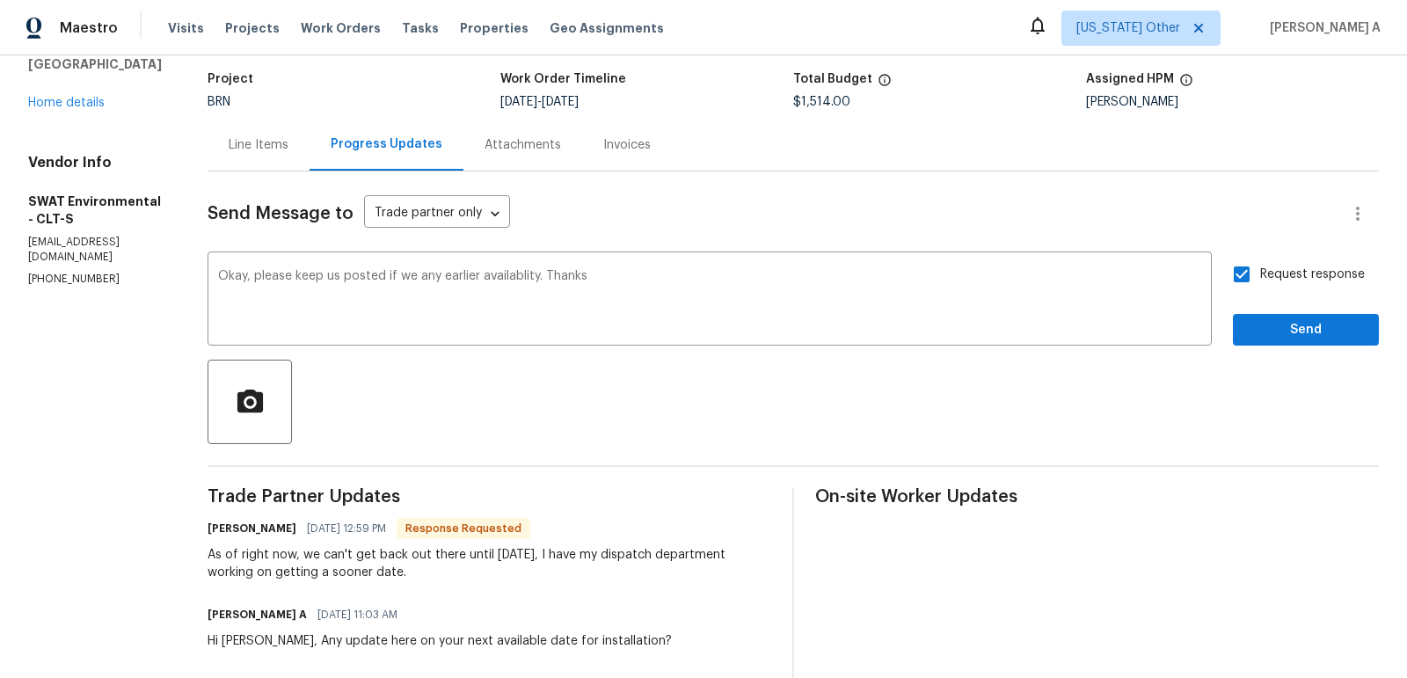
click at [0, 0] on span "you have" at bounding box center [0, 0] width 0 height 0
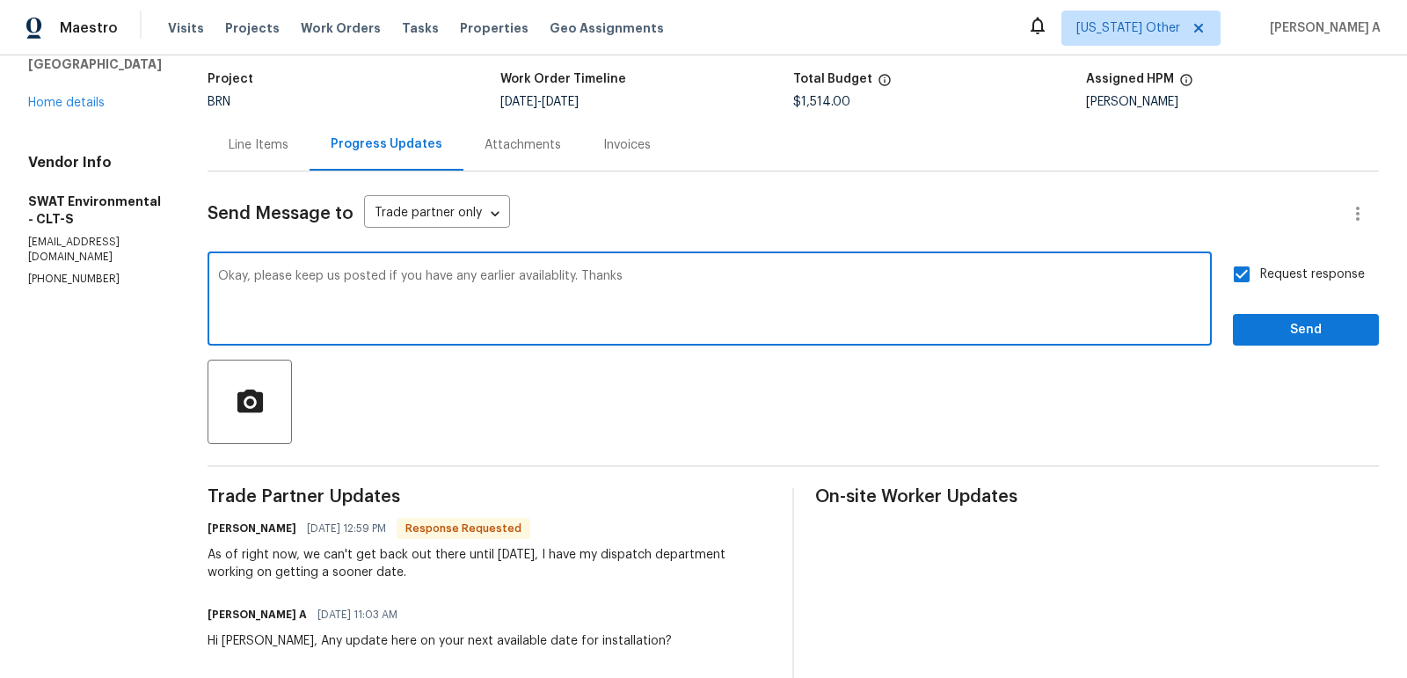
click at [0, 0] on qb-div "Correct the spelling error availability." at bounding box center [0, 0] width 0 height 0
type textarea "Okay, please keep us posted if you have any earlier availability. Thanks"
click at [1285, 332] on span "Send" at bounding box center [1306, 330] width 118 height 22
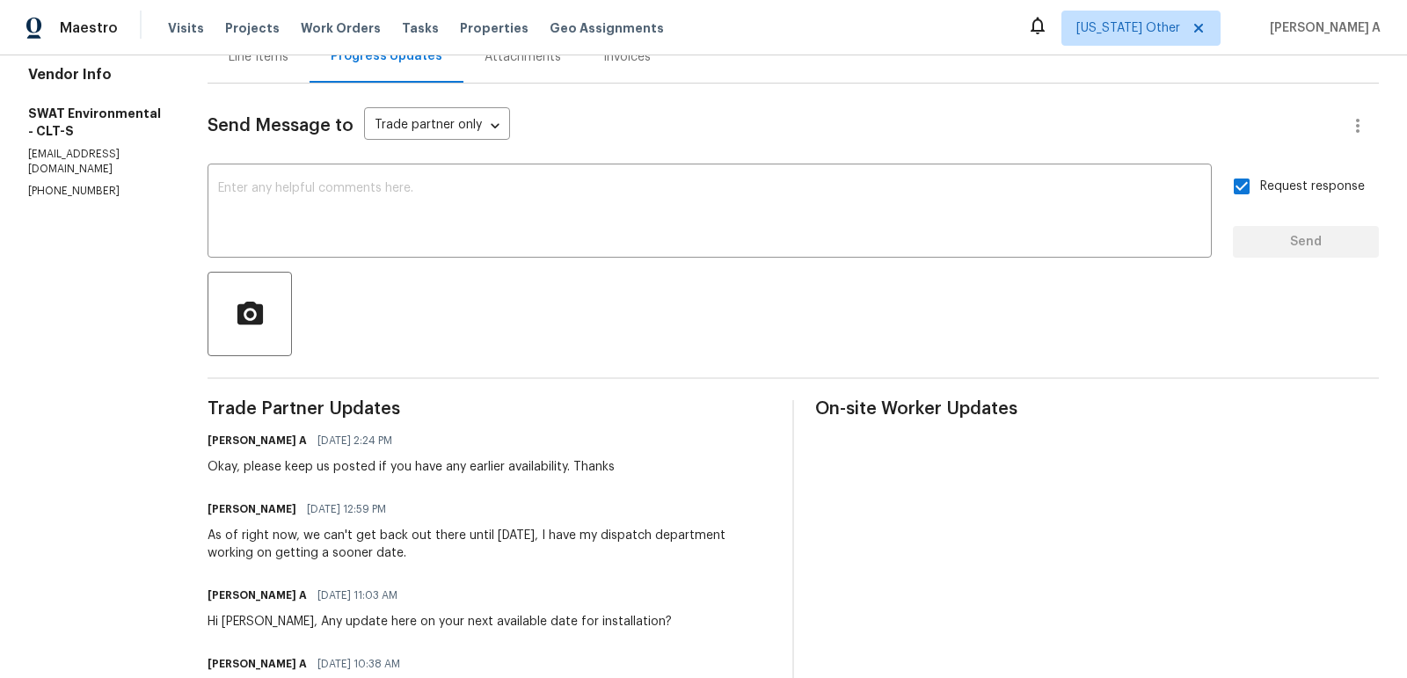
scroll to position [0, 0]
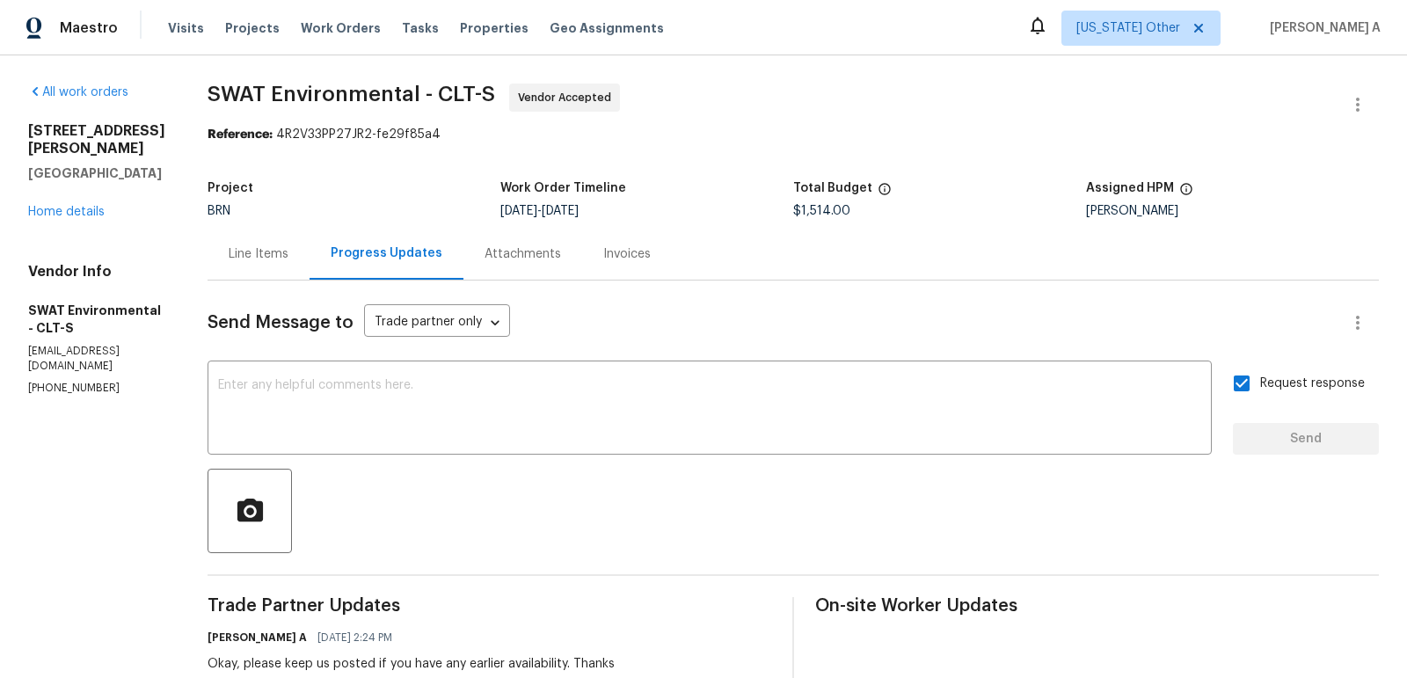
click at [244, 261] on div "Line Items" at bounding box center [259, 254] width 60 height 18
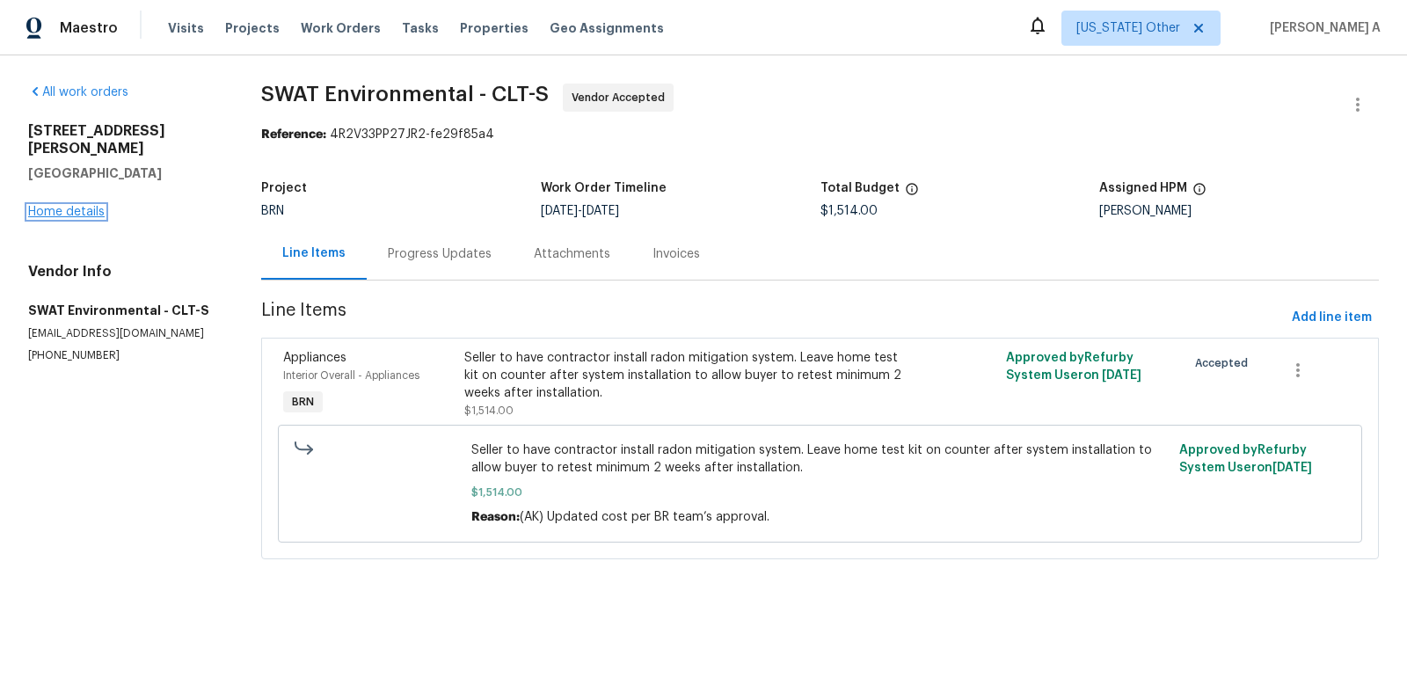
click at [71, 206] on link "Home details" at bounding box center [66, 212] width 77 height 12
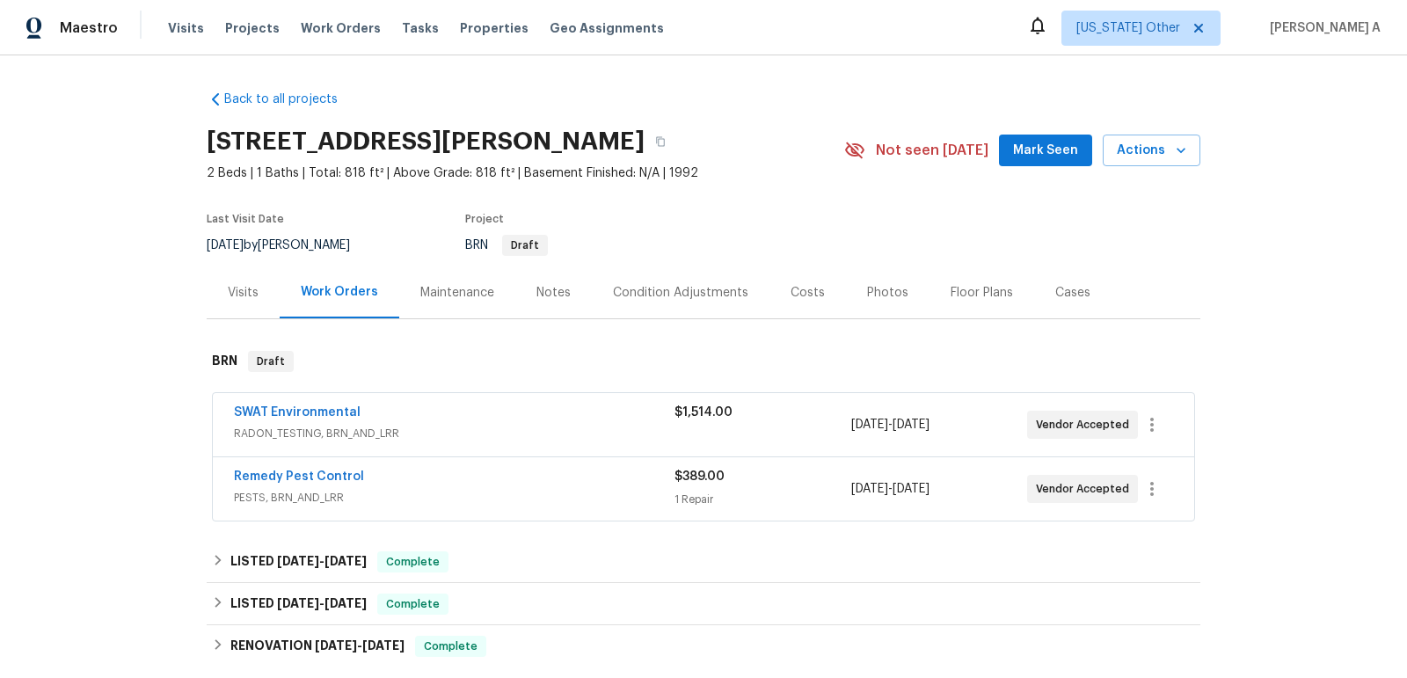
scroll to position [56, 0]
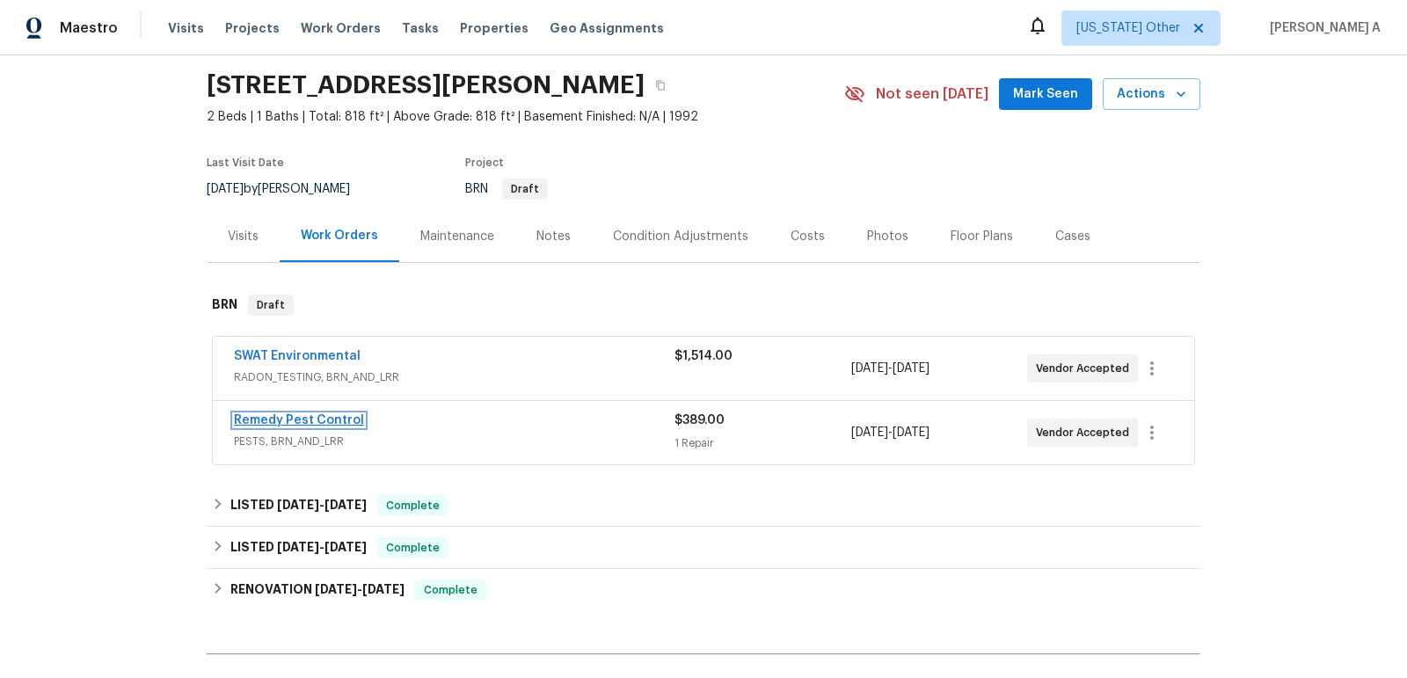
click at [305, 420] on link "Remedy Pest Control" at bounding box center [299, 420] width 130 height 12
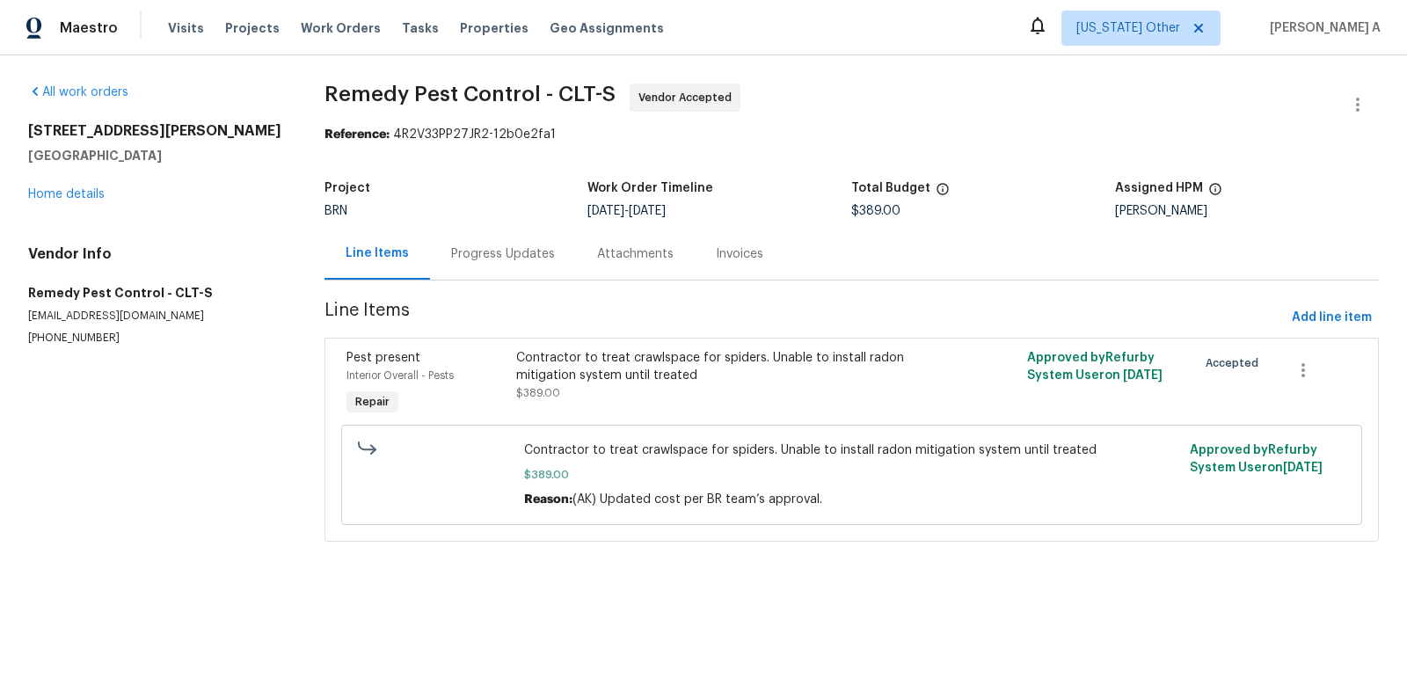
click at [456, 265] on div "Progress Updates" at bounding box center [503, 254] width 146 height 52
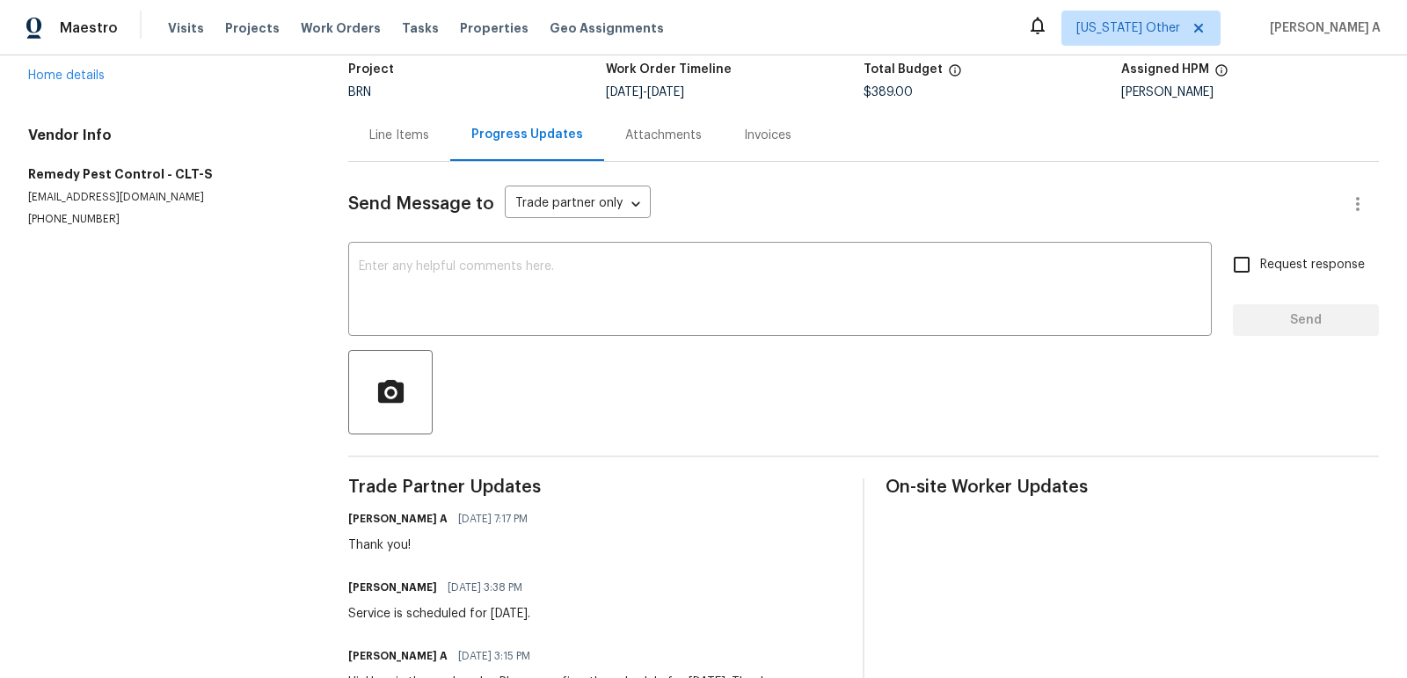
scroll to position [135, 0]
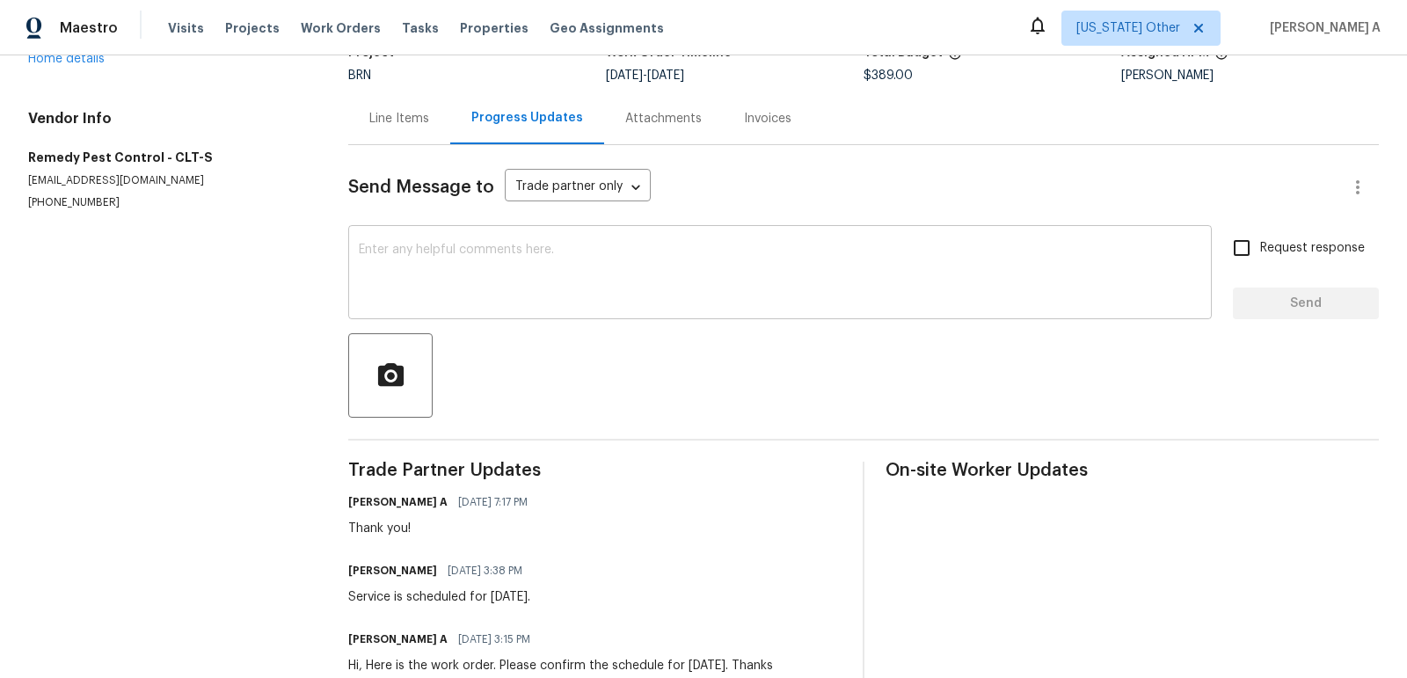
click at [504, 285] on textarea at bounding box center [780, 275] width 843 height 62
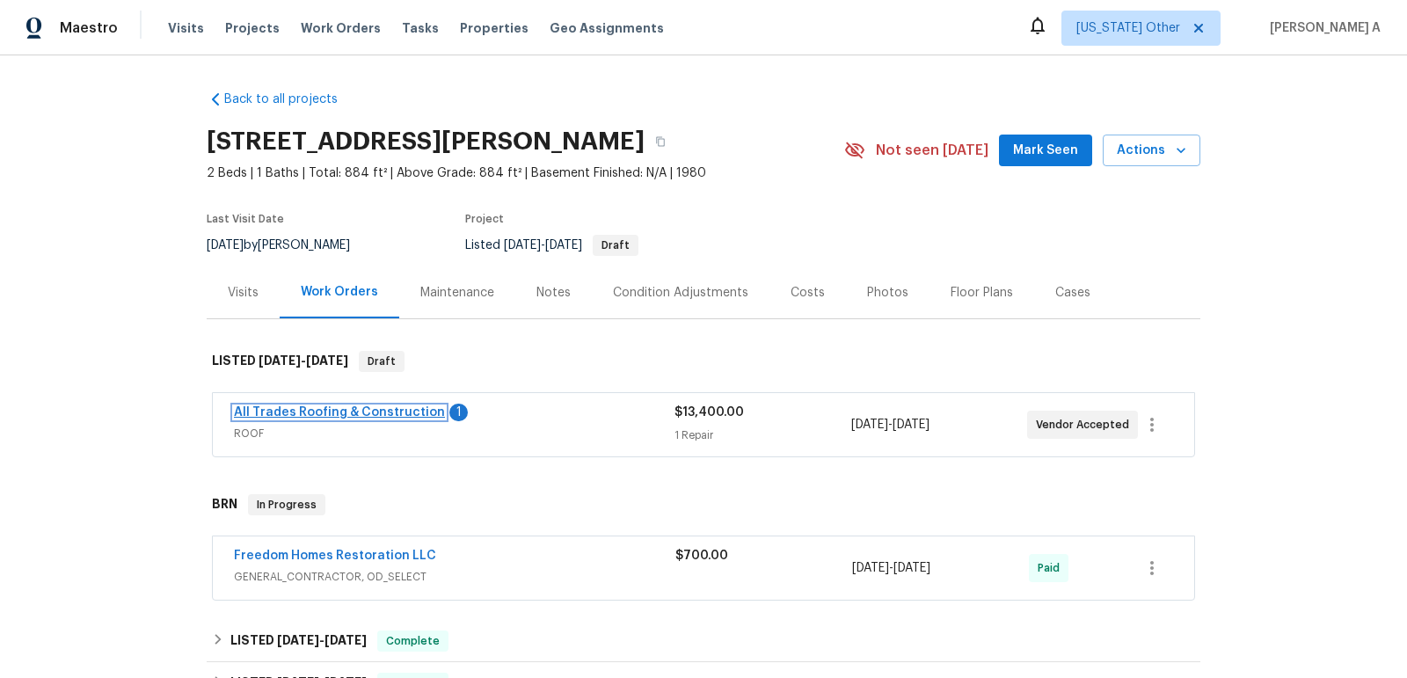
click at [386, 416] on link "All Trades Roofing & Construction" at bounding box center [339, 412] width 211 height 12
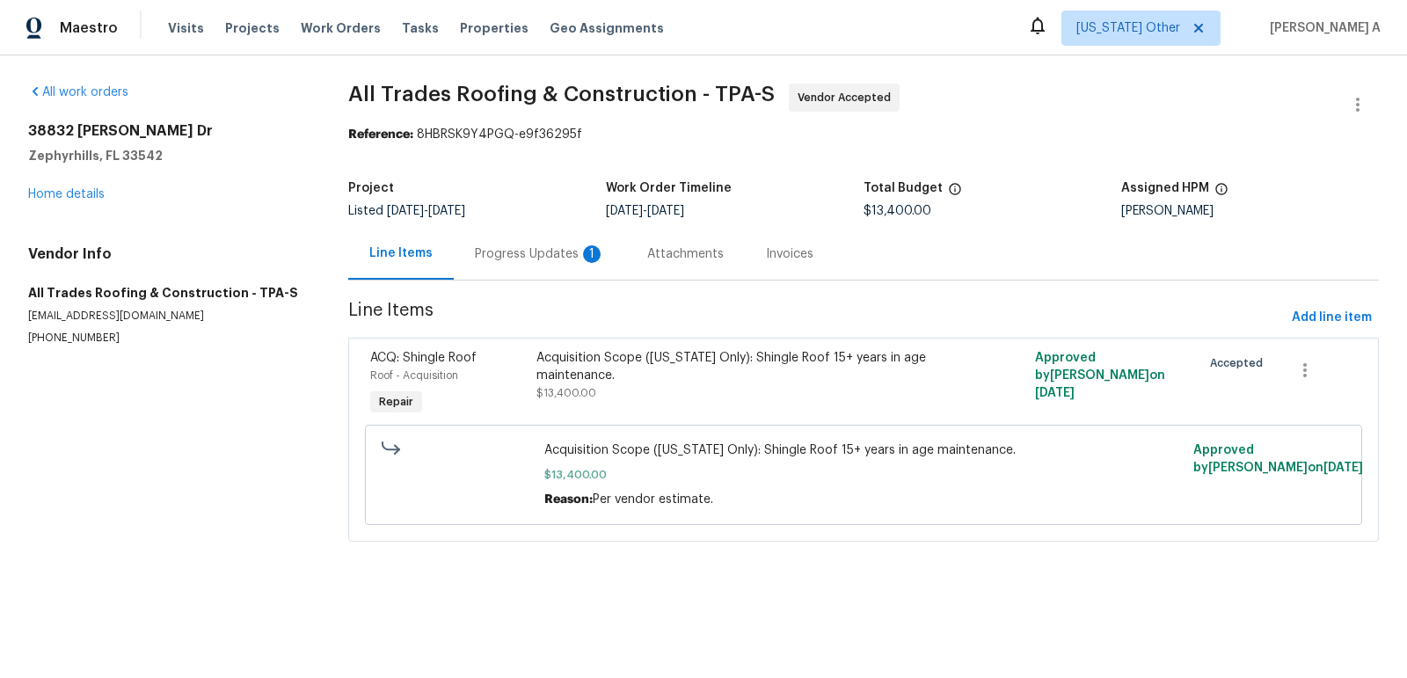
click at [533, 253] on div "Progress Updates 1" at bounding box center [540, 254] width 130 height 18
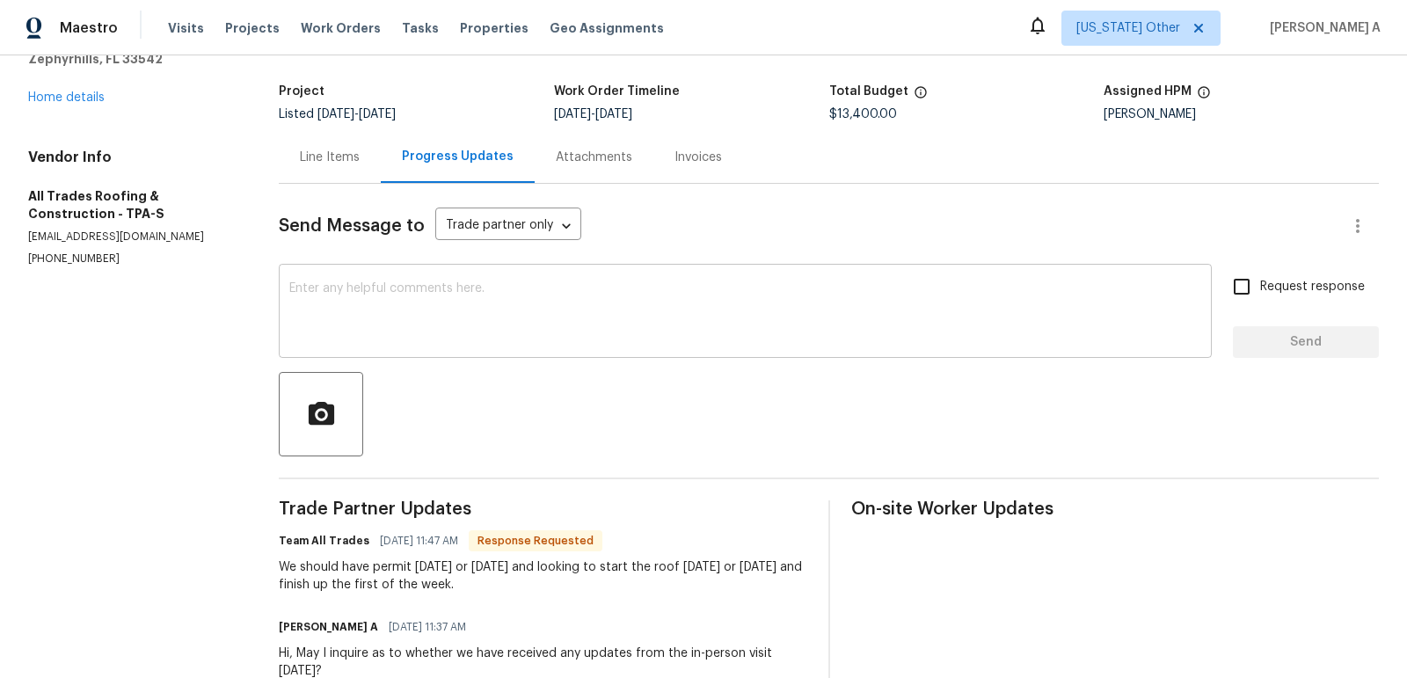
scroll to position [98, 0]
click at [598, 345] on div "x ​" at bounding box center [745, 312] width 933 height 90
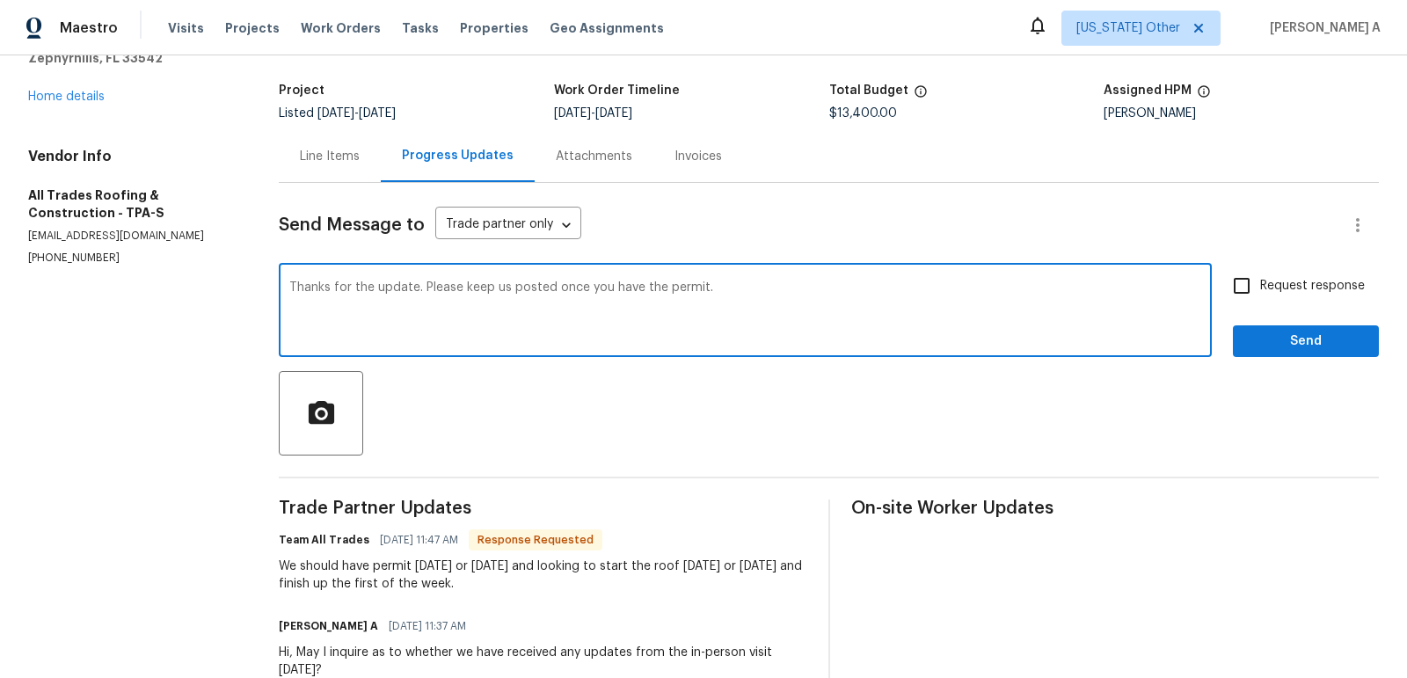
click at [766, 331] on textarea "Thanks for the update. Please keep us posted once you have the permit." at bounding box center [745, 312] width 912 height 62
click at [925, 296] on textarea "Thanks for the update. Please keep us posted once you have the permit." at bounding box center [745, 312] width 912 height 62
drag, startPoint x: 434, startPoint y: 286, endPoint x: 856, endPoint y: 287, distance: 421.3
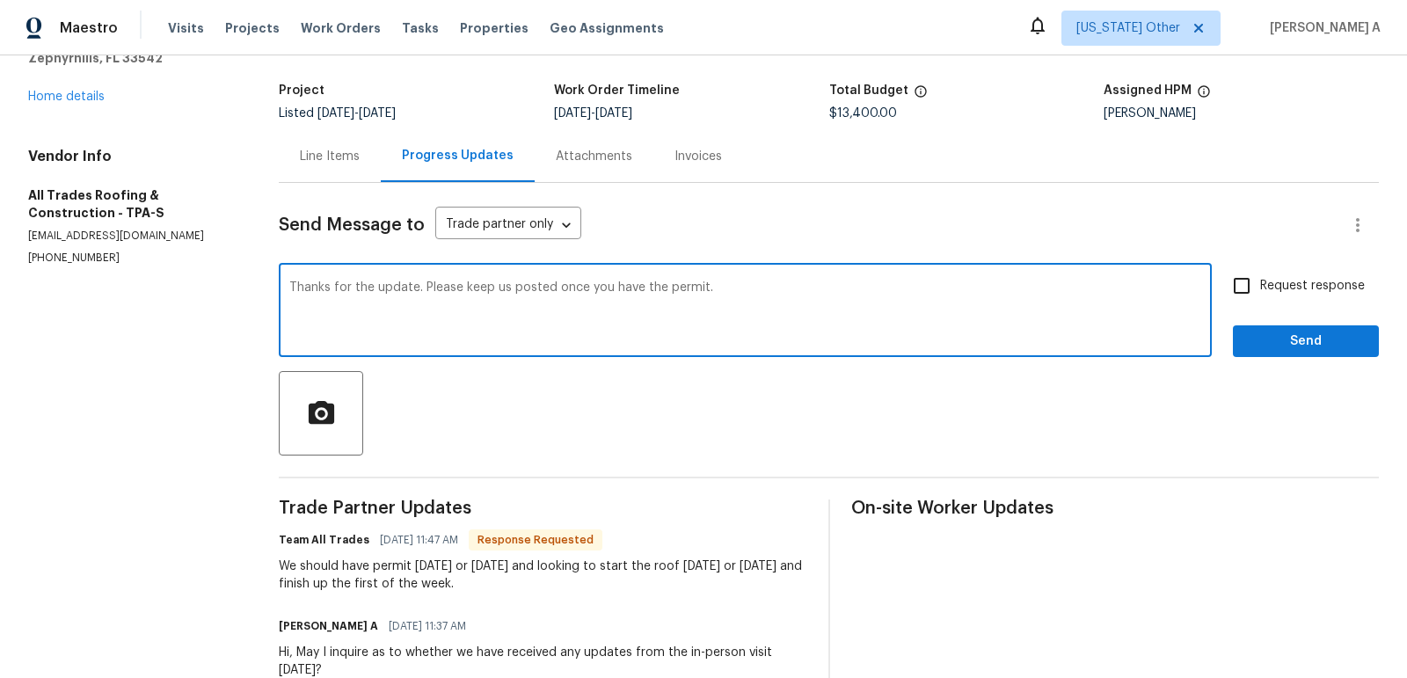
click at [857, 288] on textarea "Thanks for the update. Please keep us posted once you have the permit." at bounding box center [745, 312] width 912 height 62
type textarea "Thanks for the update."
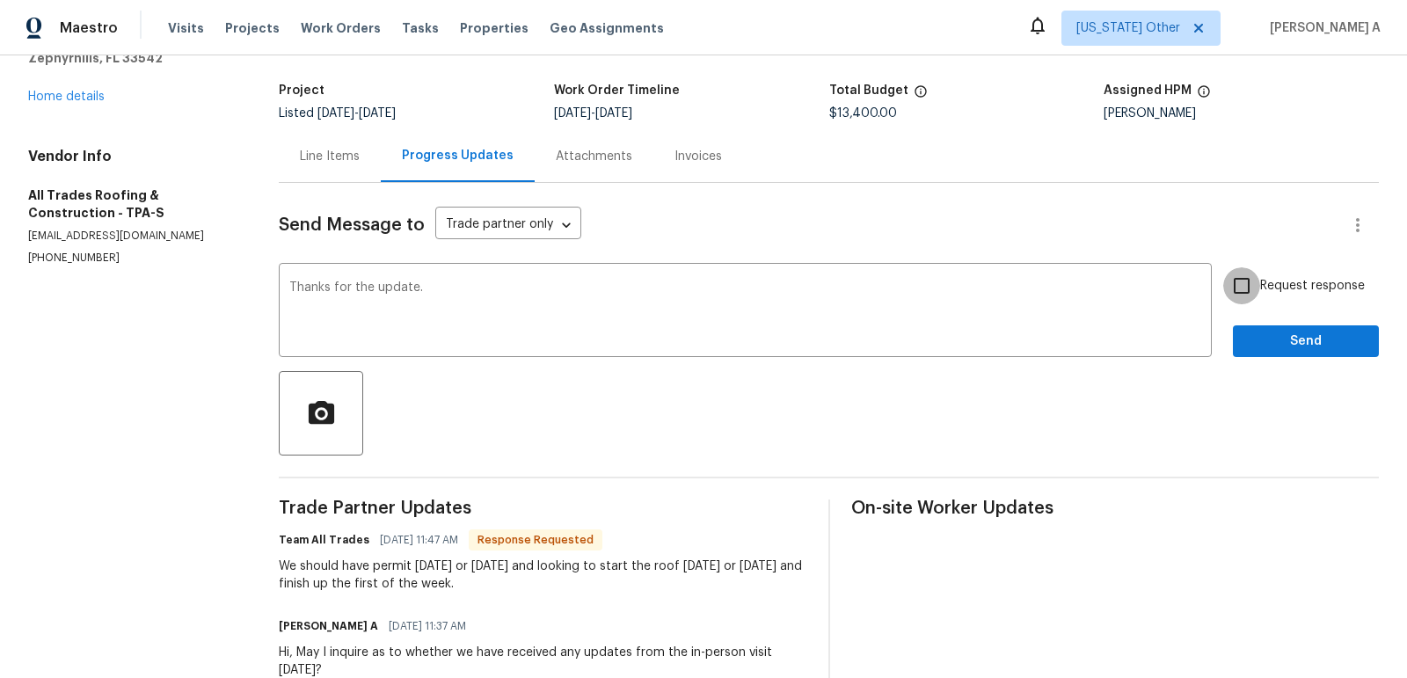
click at [1245, 293] on input "Request response" at bounding box center [1241, 285] width 37 height 37
checkbox input "true"
click at [1297, 343] on span "Send" at bounding box center [1306, 342] width 118 height 22
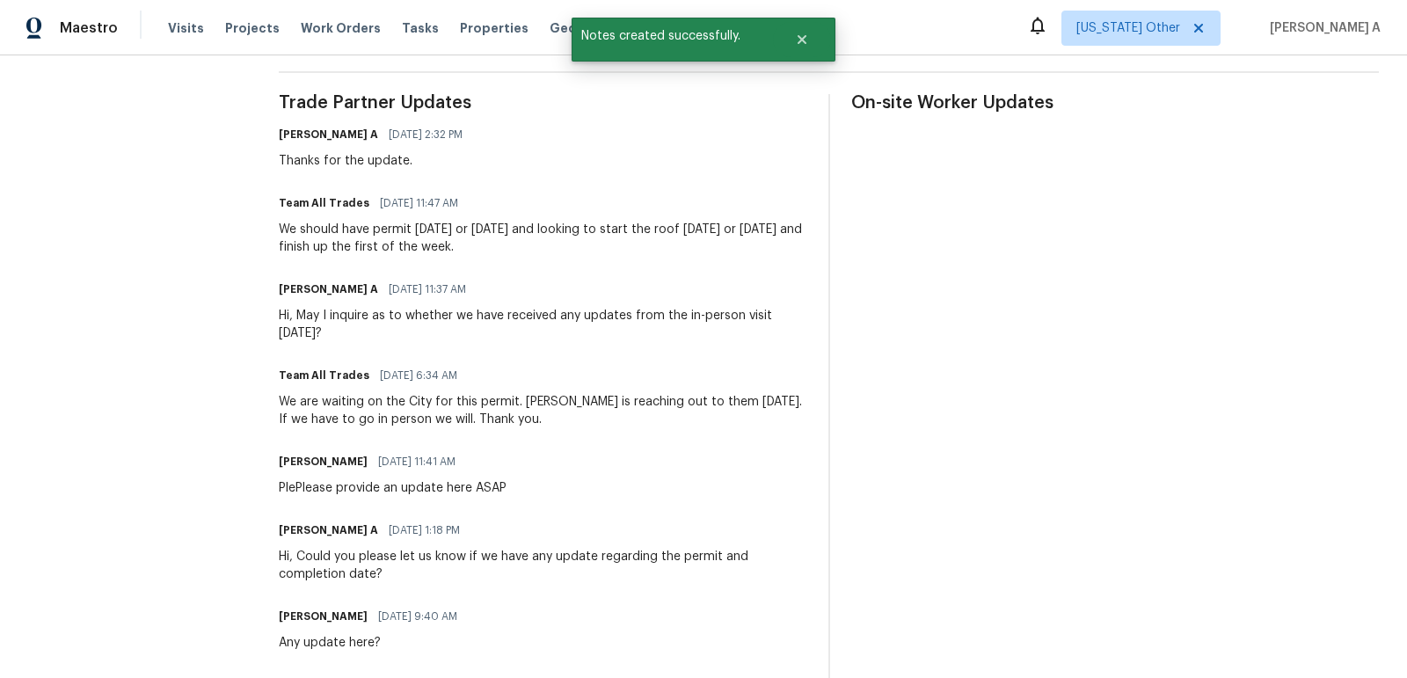
scroll to position [531, 0]
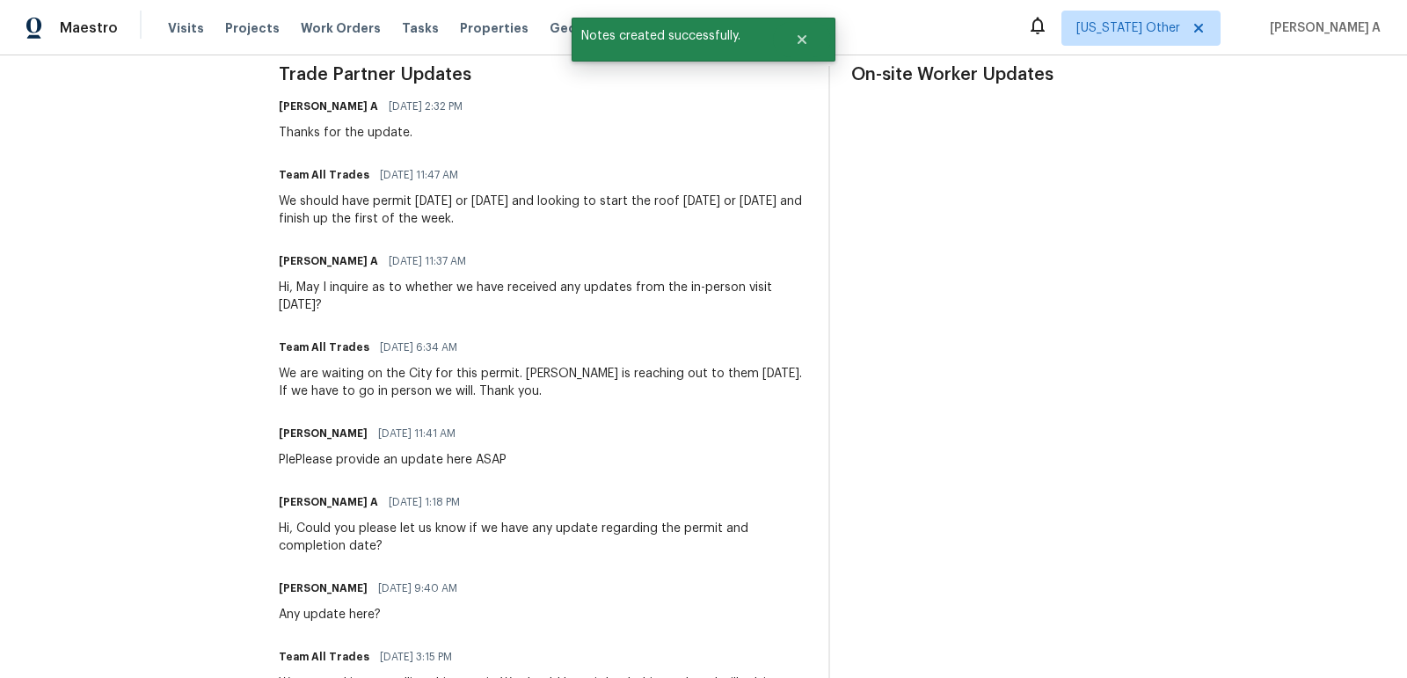
copy div "should have permit today or tomorrow and looking to start the roof Thursday or …"
drag, startPoint x: 311, startPoint y: 201, endPoint x: 521, endPoint y: 213, distance: 209.7
click at [522, 213] on div "We should have permit today or tomorrow and looking to start the roof Thursday …" at bounding box center [543, 210] width 528 height 35
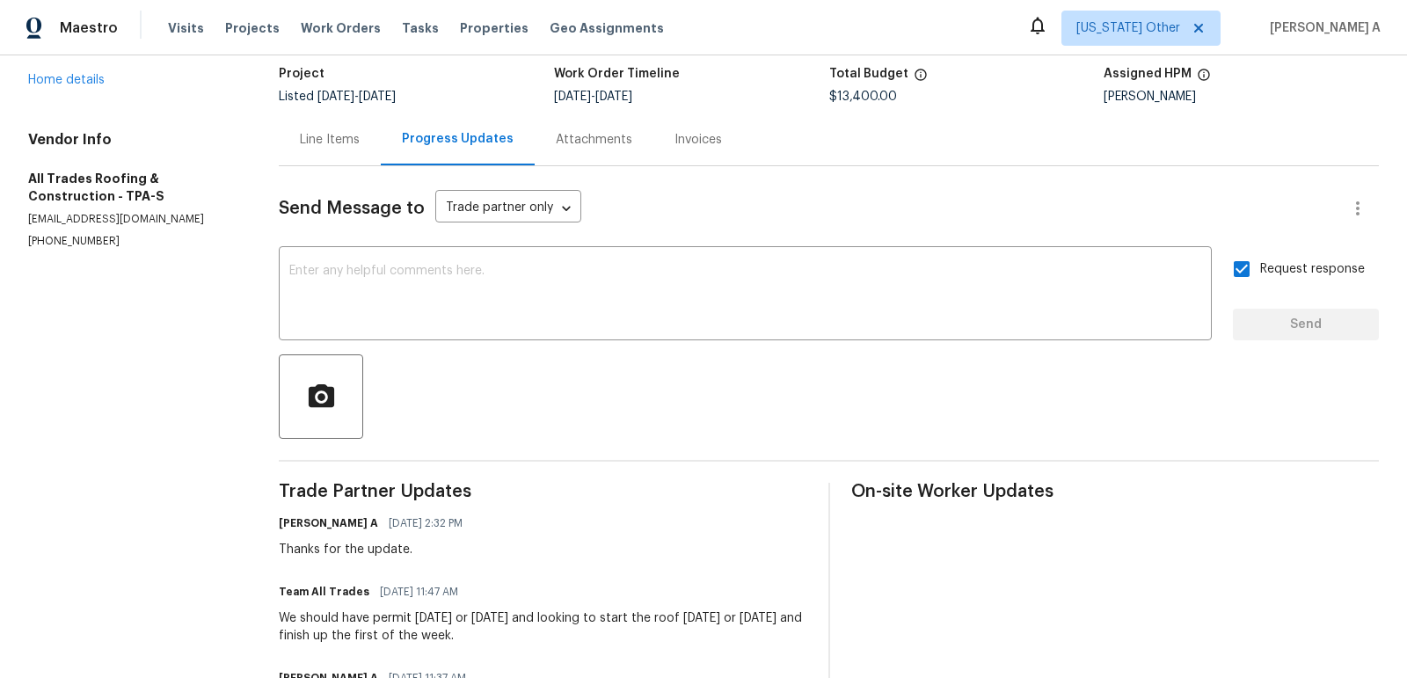
scroll to position [0, 0]
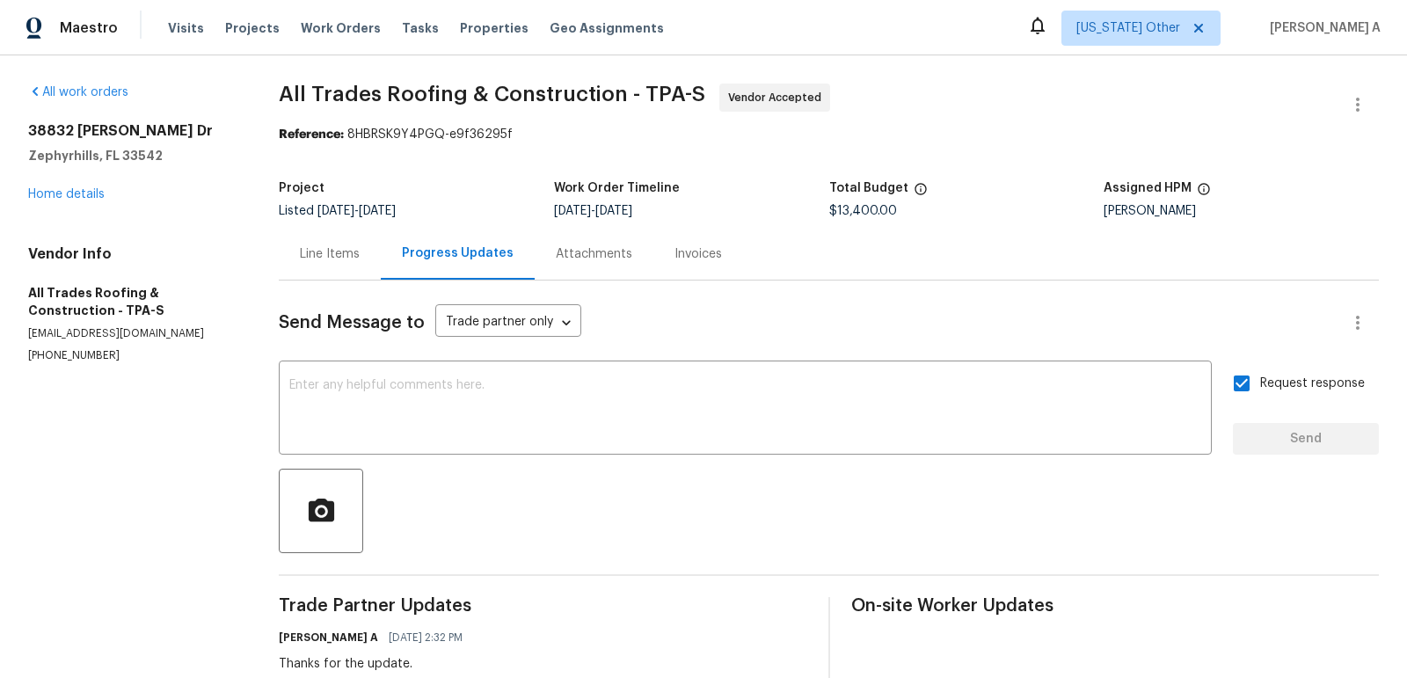
click at [341, 257] on div "Line Items" at bounding box center [330, 254] width 60 height 18
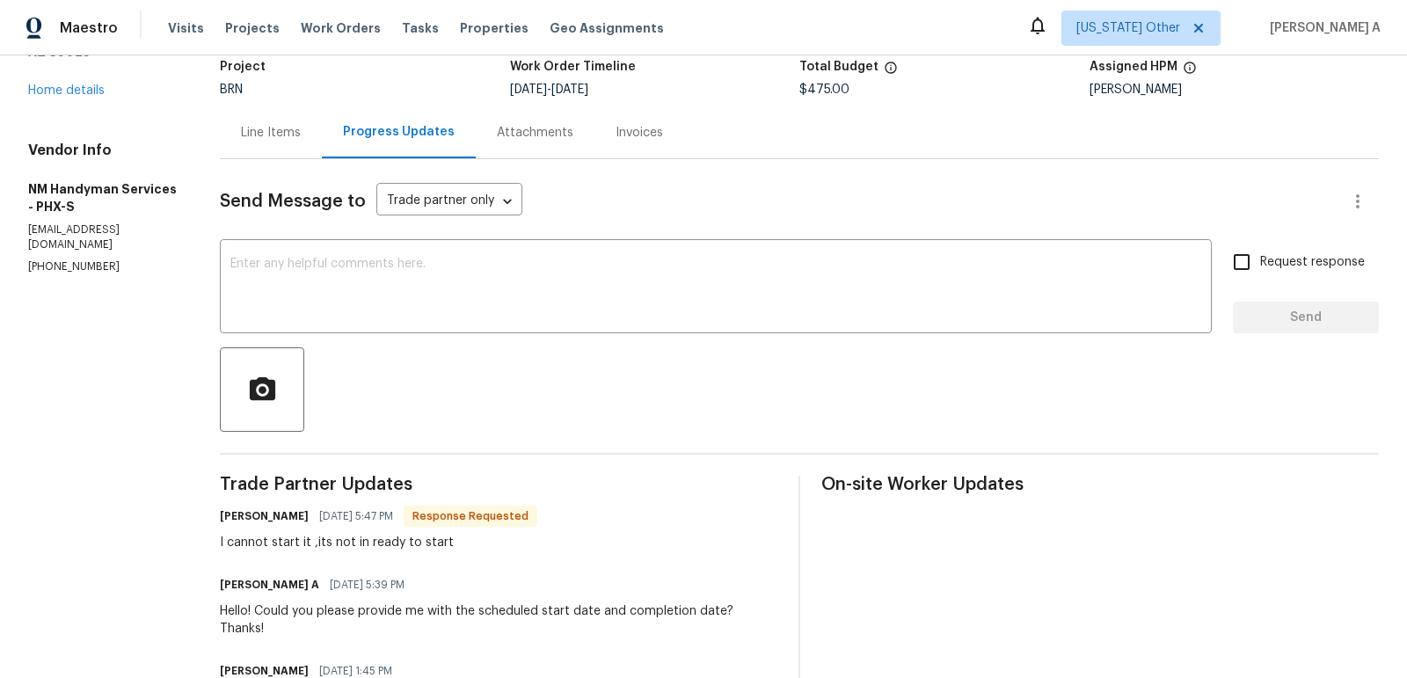
scroll to position [116, 0]
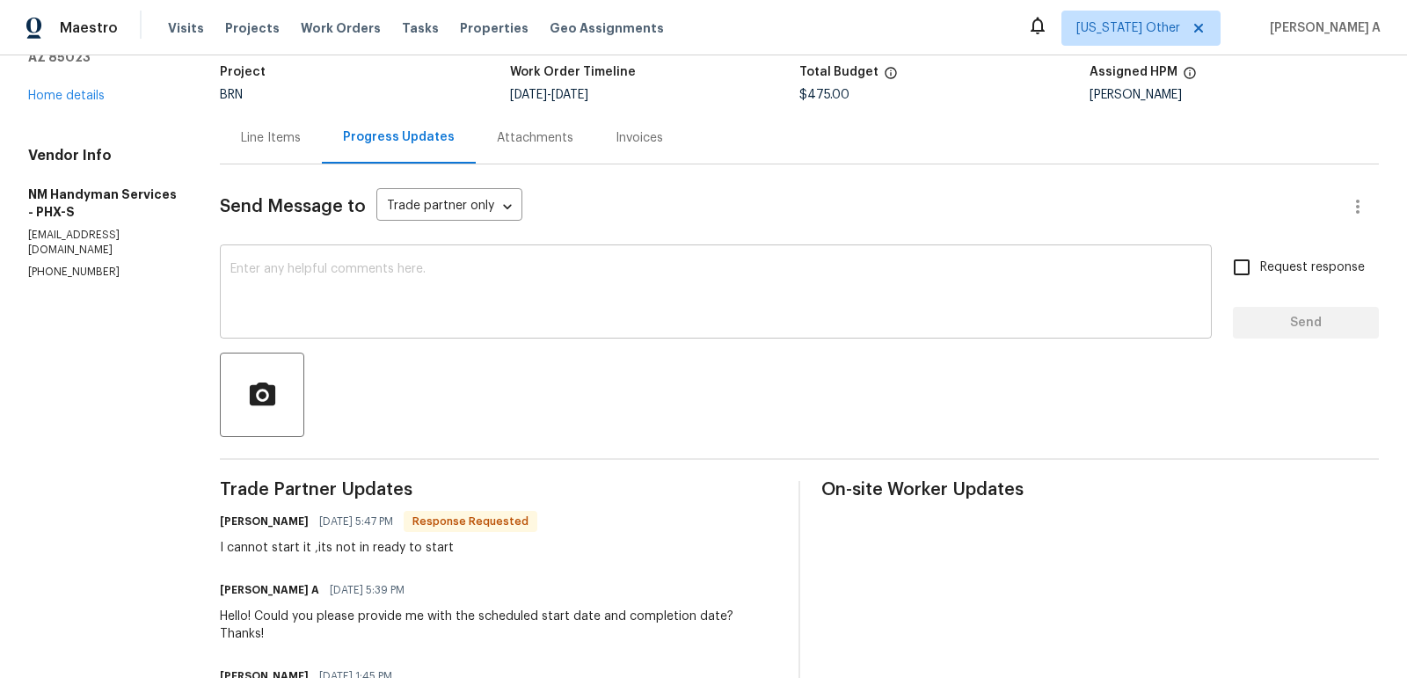
click at [544, 310] on textarea at bounding box center [715, 294] width 971 height 62
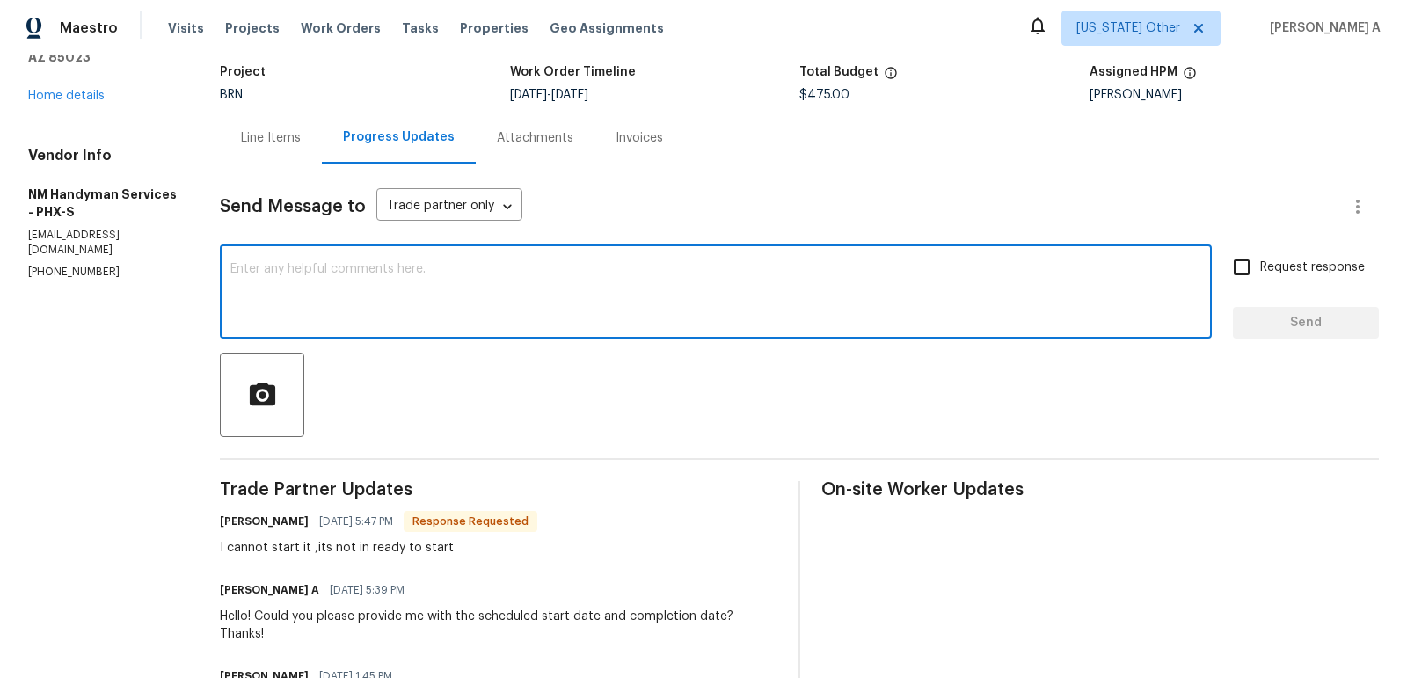
paste textarea "Hi [PERSON_NAME], The workorder status shows as Inprogress. Could you please do…"
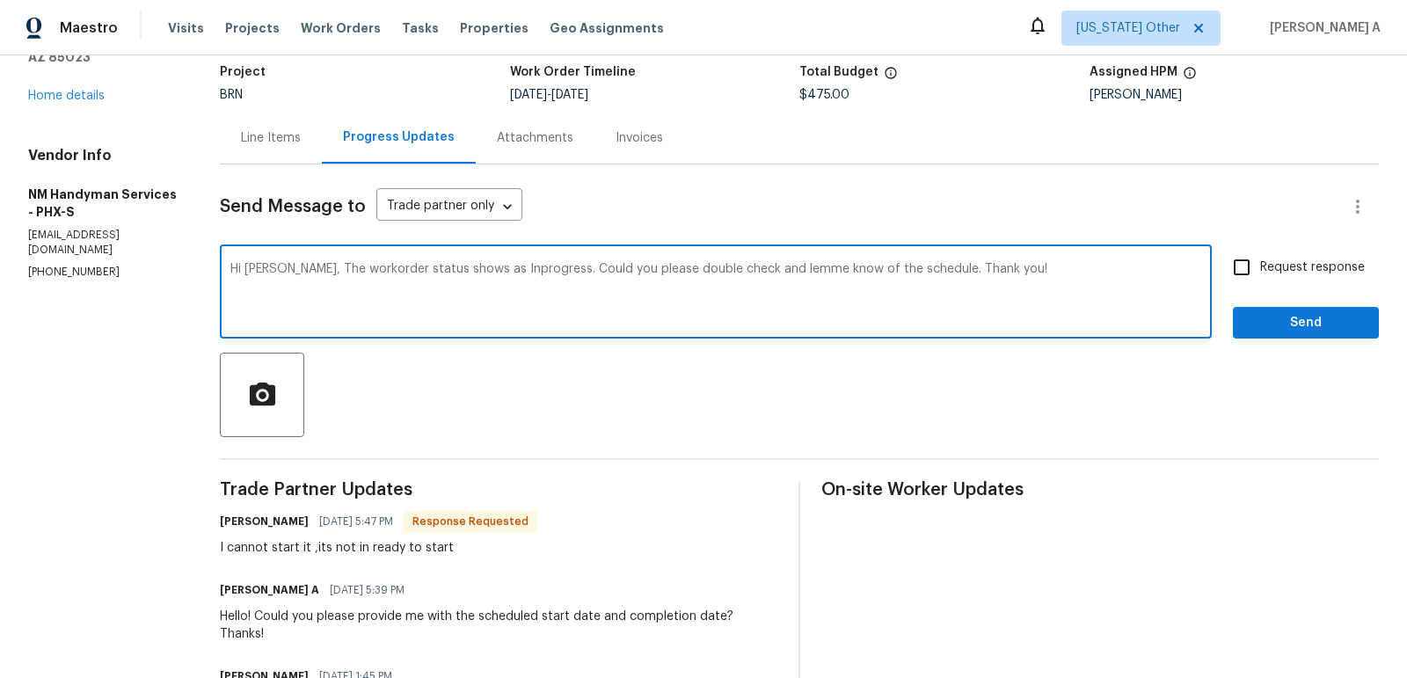
click at [0, 0] on qb-div "Replace with in progress." at bounding box center [0, 0] width 0 height 0
click at [0, 0] on div "-check" at bounding box center [0, 0] width 0 height 0
click at [0, 0] on div "let me" at bounding box center [0, 0] width 0 height 0
click at [0, 0] on qb-div "Add a question mark schedule?" at bounding box center [0, 0] width 0 height 0
type textarea "Hi Salvador, The workorder status shows as in progress. Could you please double…"
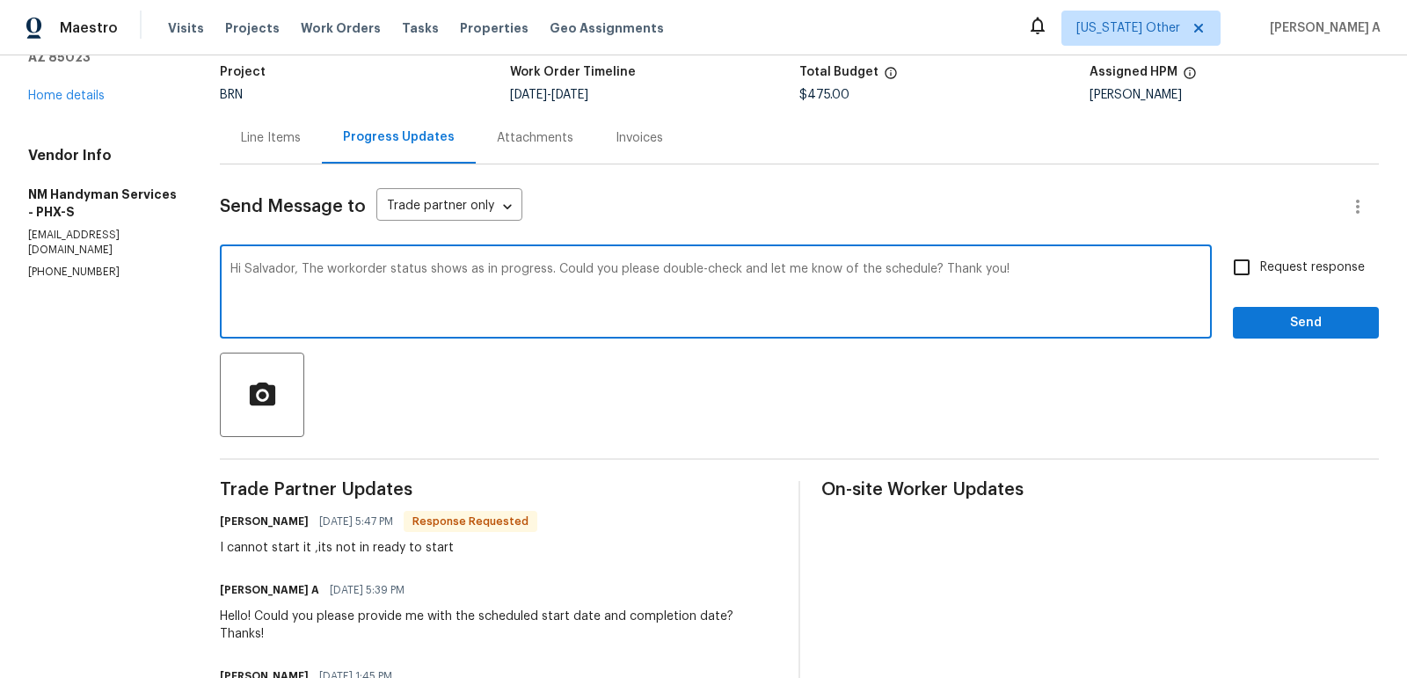
click at [1264, 277] on label "Request response" at bounding box center [1294, 267] width 142 height 37
click at [1260, 277] on input "Request response" at bounding box center [1241, 267] width 37 height 37
checkbox input "true"
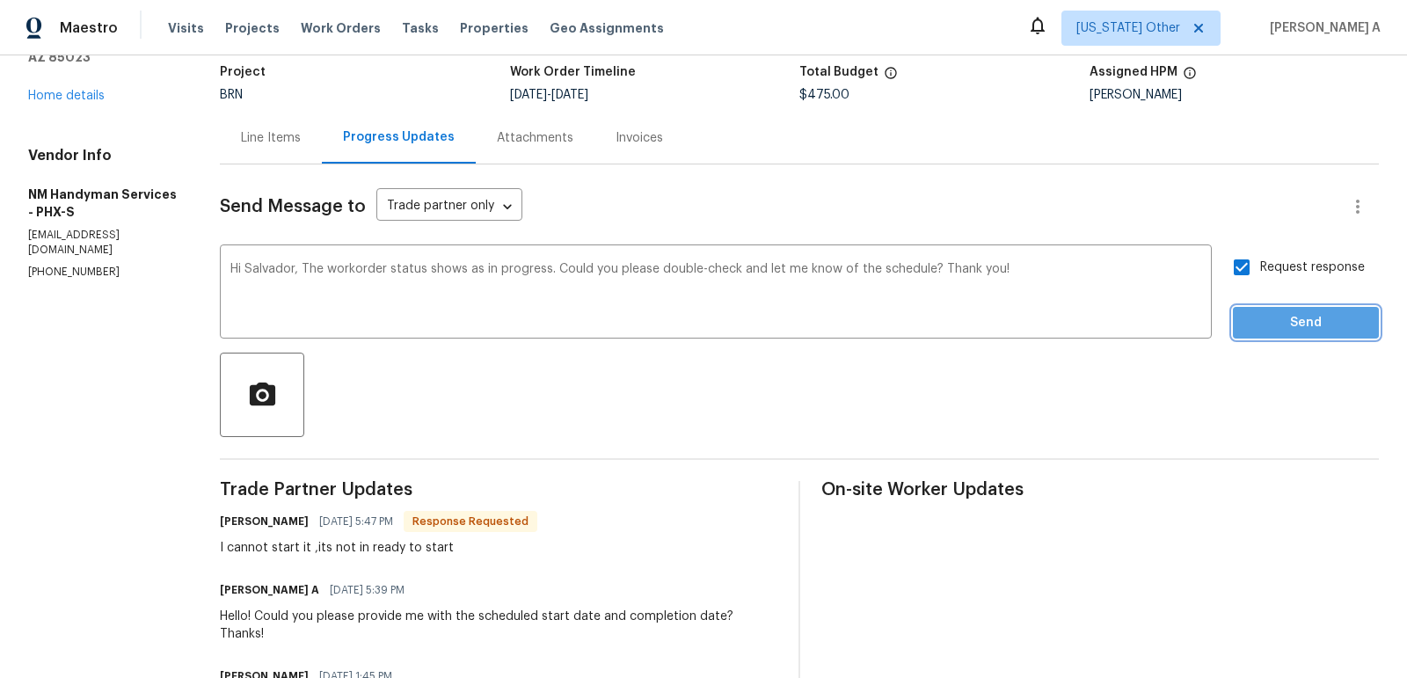
click at [1295, 314] on span "Send" at bounding box center [1306, 323] width 118 height 22
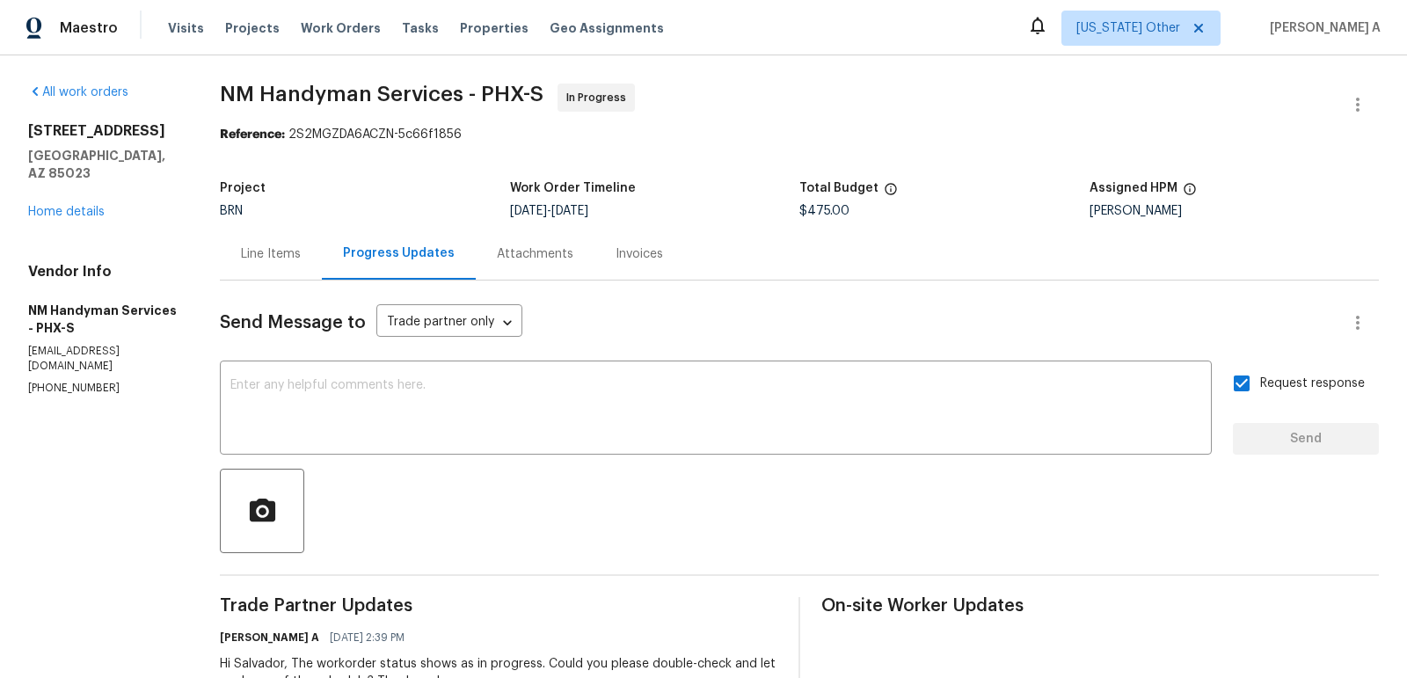
click at [251, 237] on div "Line Items" at bounding box center [271, 254] width 102 height 52
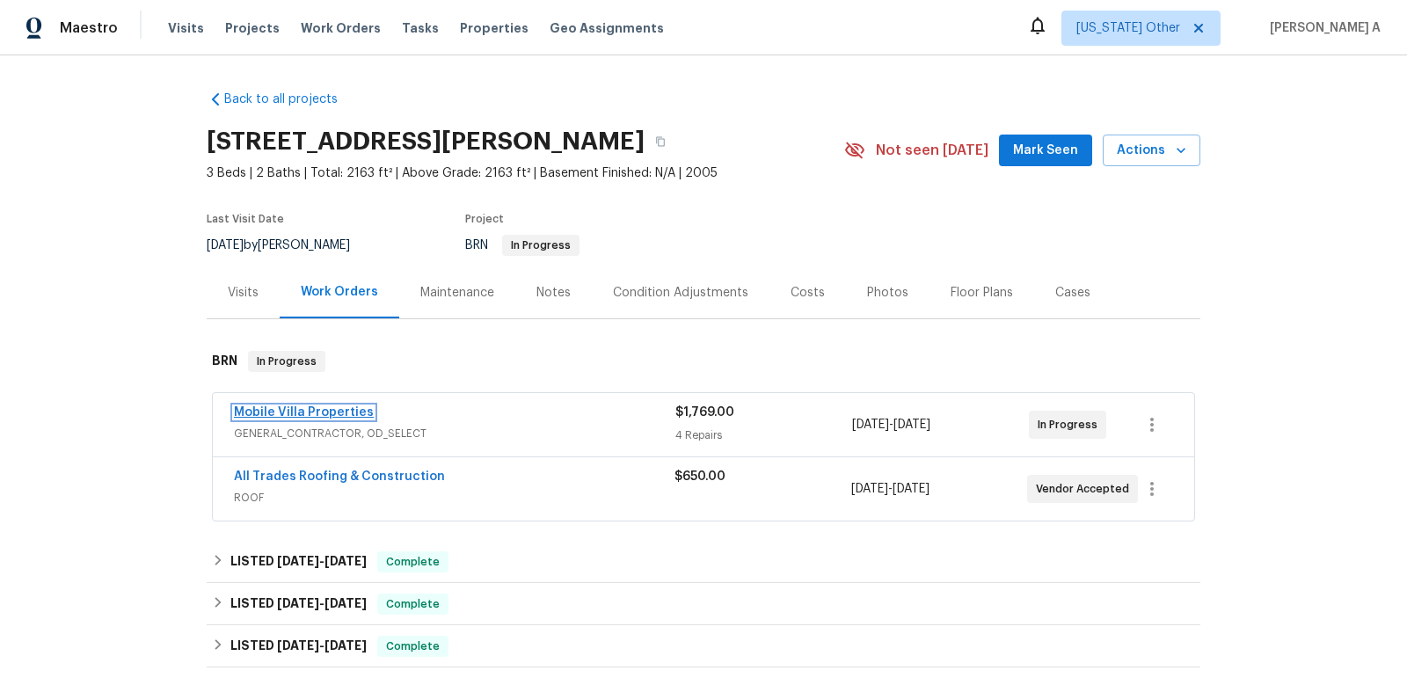
click at [310, 411] on link "Mobile Villa Properties" at bounding box center [304, 412] width 140 height 12
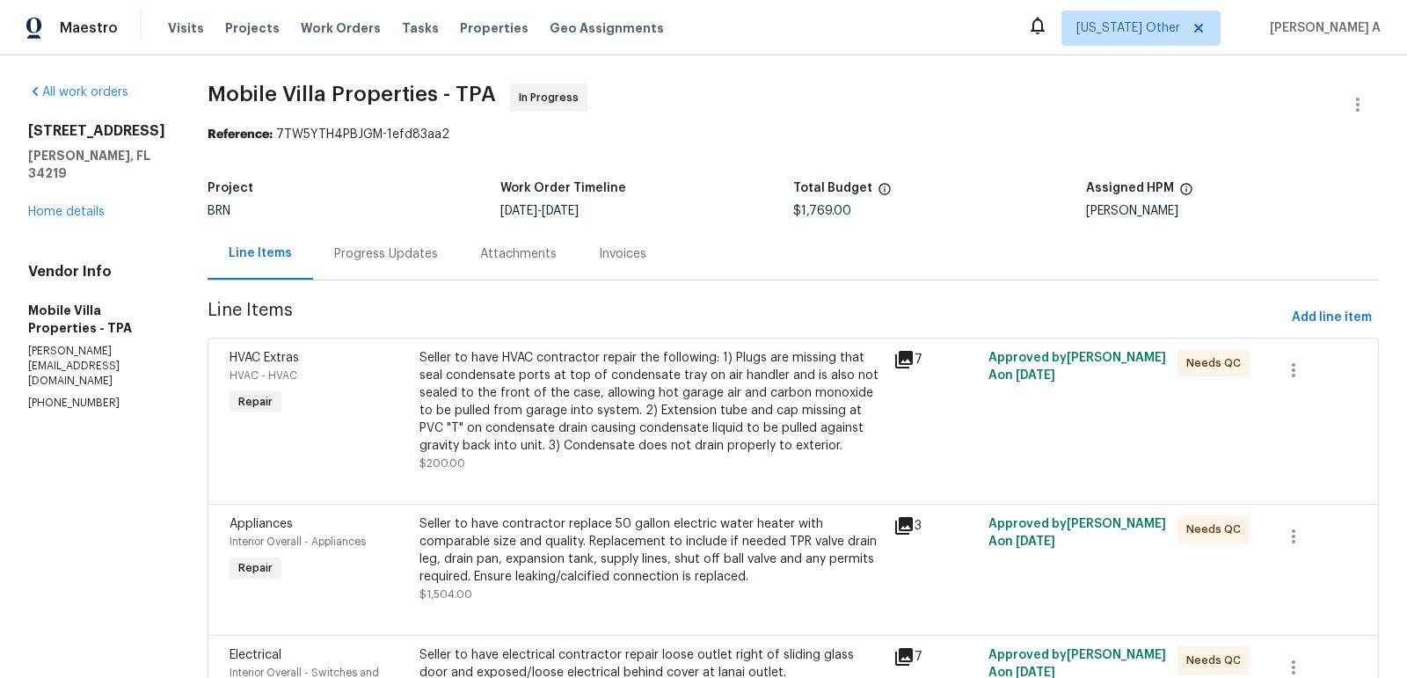
click at [339, 266] on div "Progress Updates" at bounding box center [386, 254] width 146 height 52
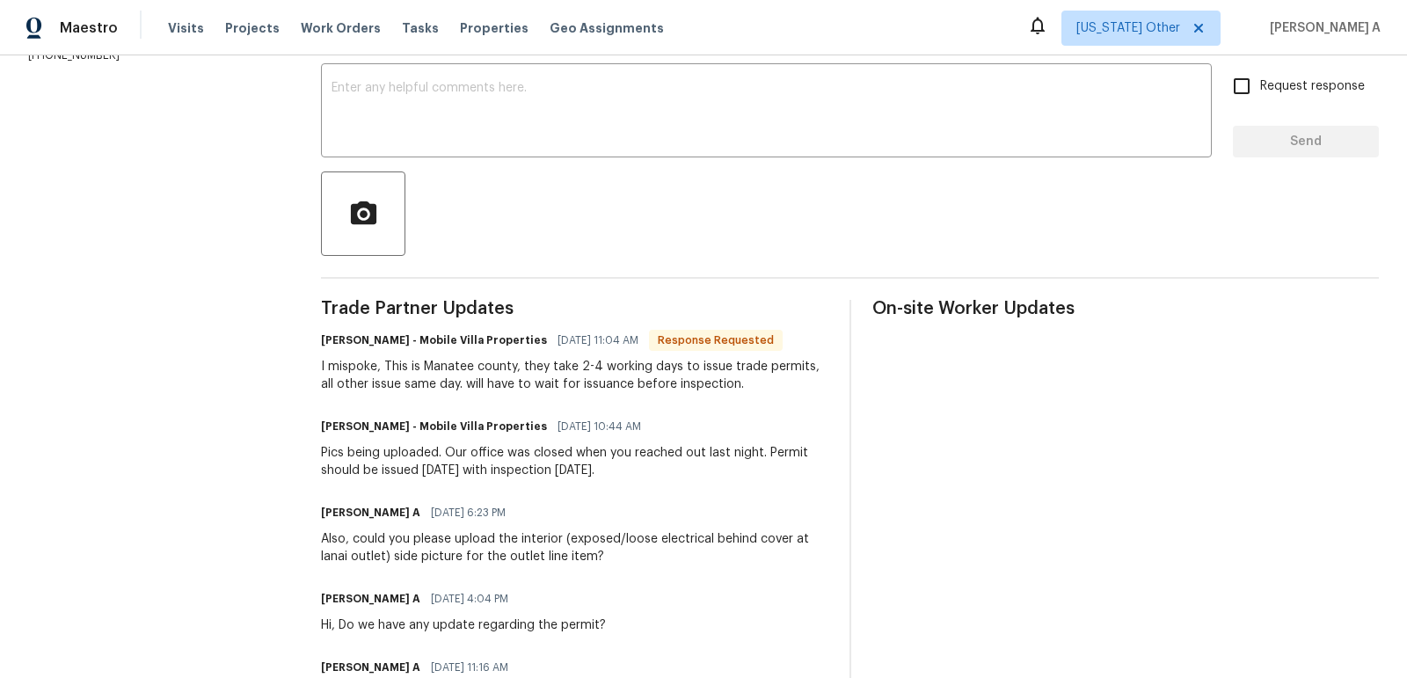
scroll to position [302, 0]
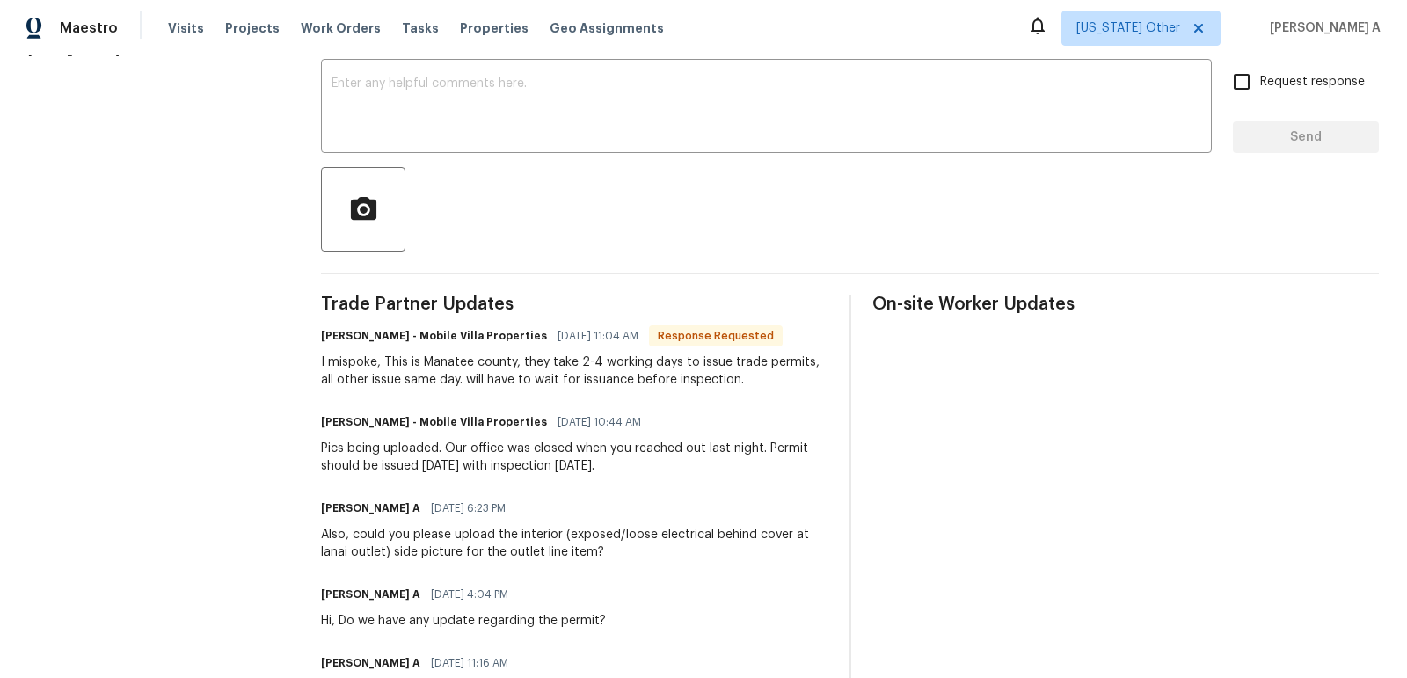
click at [579, 387] on div "I mispoke, This is Manatee county, they take 2-4 working days to issue trade pe…" at bounding box center [574, 371] width 507 height 35
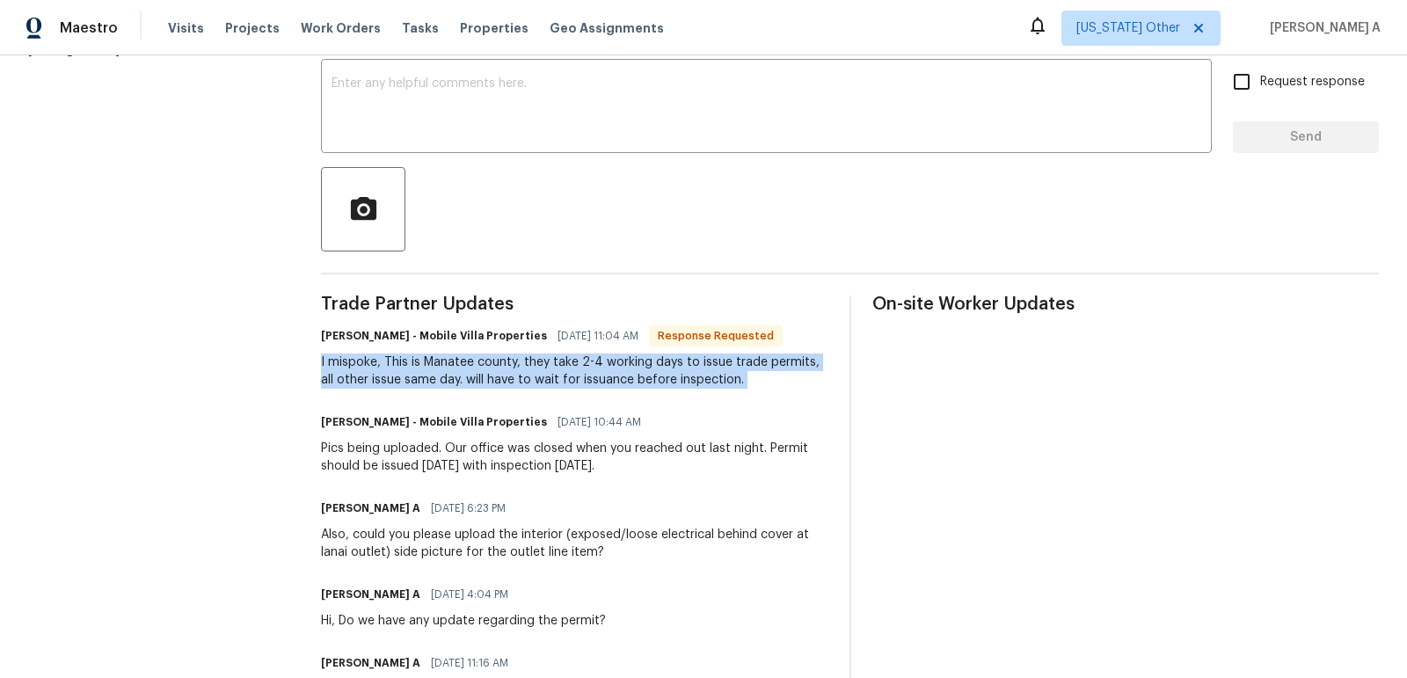
click at [579, 387] on div "I mispoke, This is Manatee county, they take 2-4 working days to issue trade pe…" at bounding box center [574, 371] width 507 height 35
copy div "I mispoke, This is Manatee county, they take 2-4 working days to issue trade pe…"
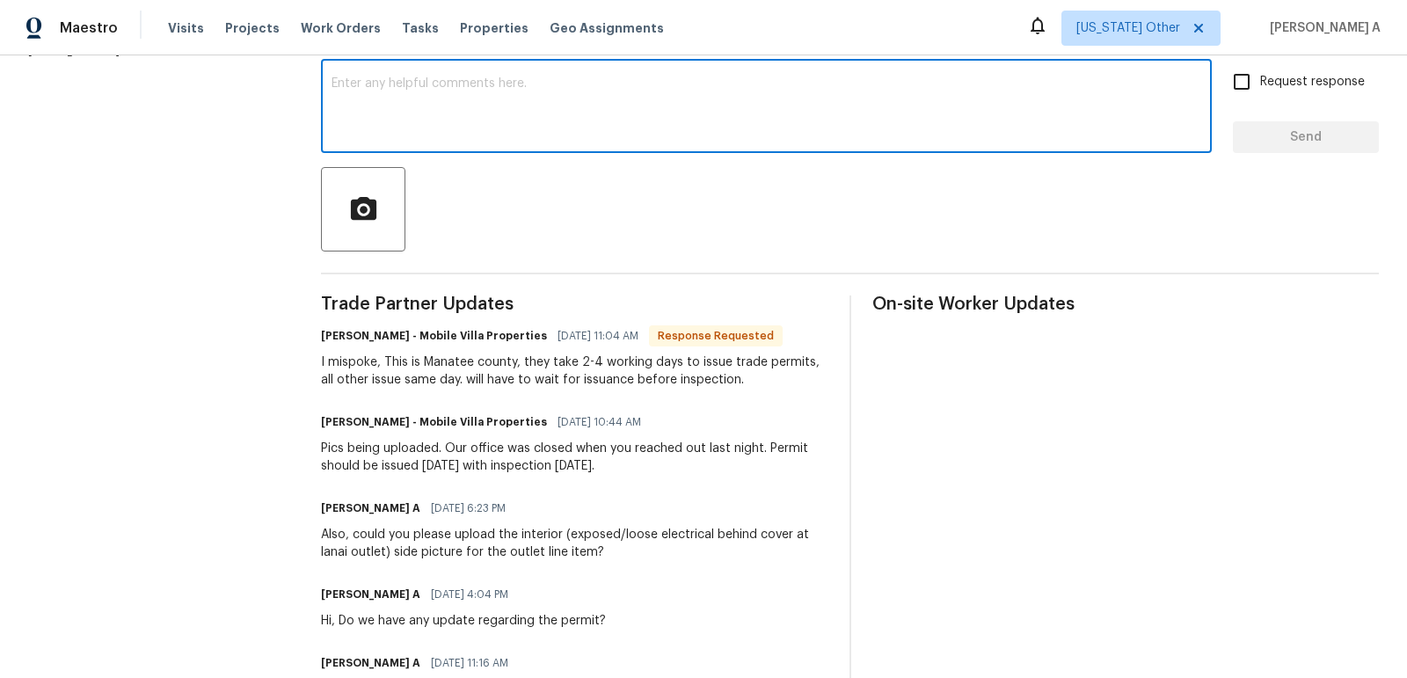
click at [597, 100] on textarea at bounding box center [767, 108] width 870 height 62
paste textarea "Got it, thanks for clarifying."
type textarea "Got it, thanks for clarifying."
click at [1259, 86] on input "Request response" at bounding box center [1241, 81] width 37 height 37
checkbox input "true"
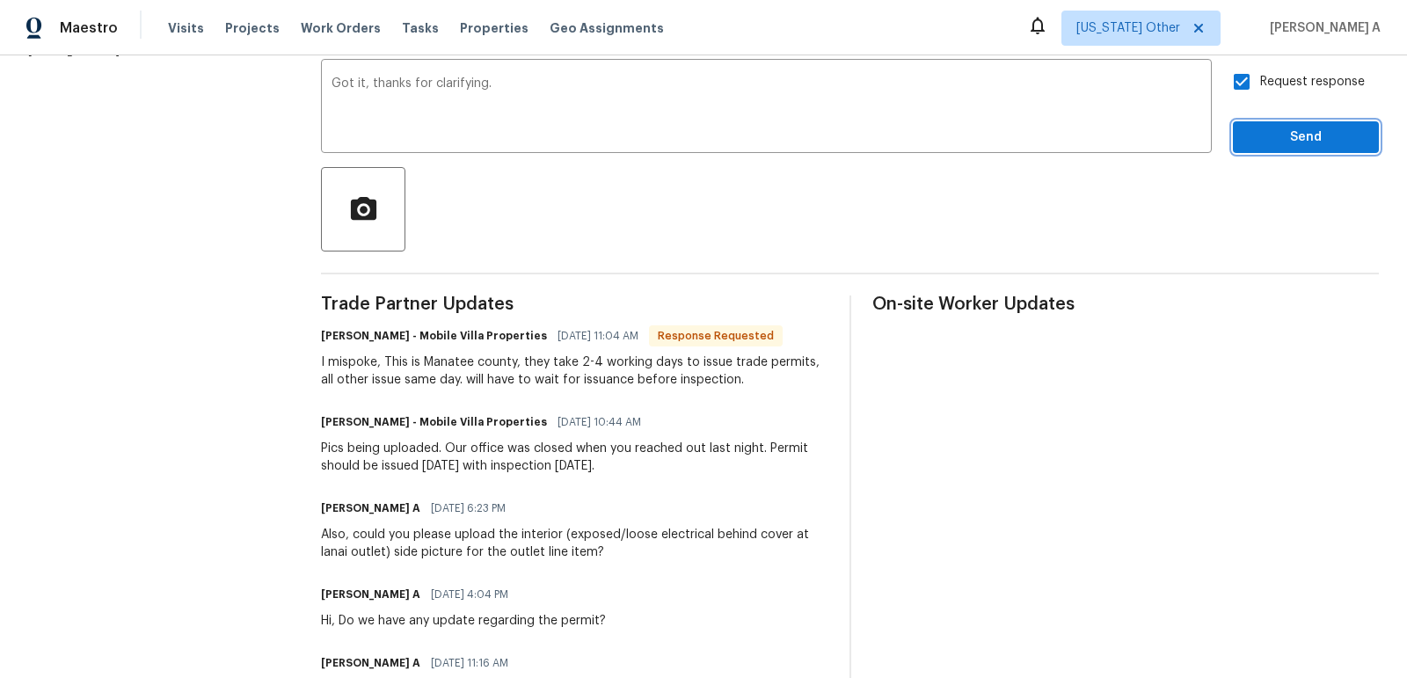
click at [1285, 128] on span "Send" at bounding box center [1306, 138] width 118 height 22
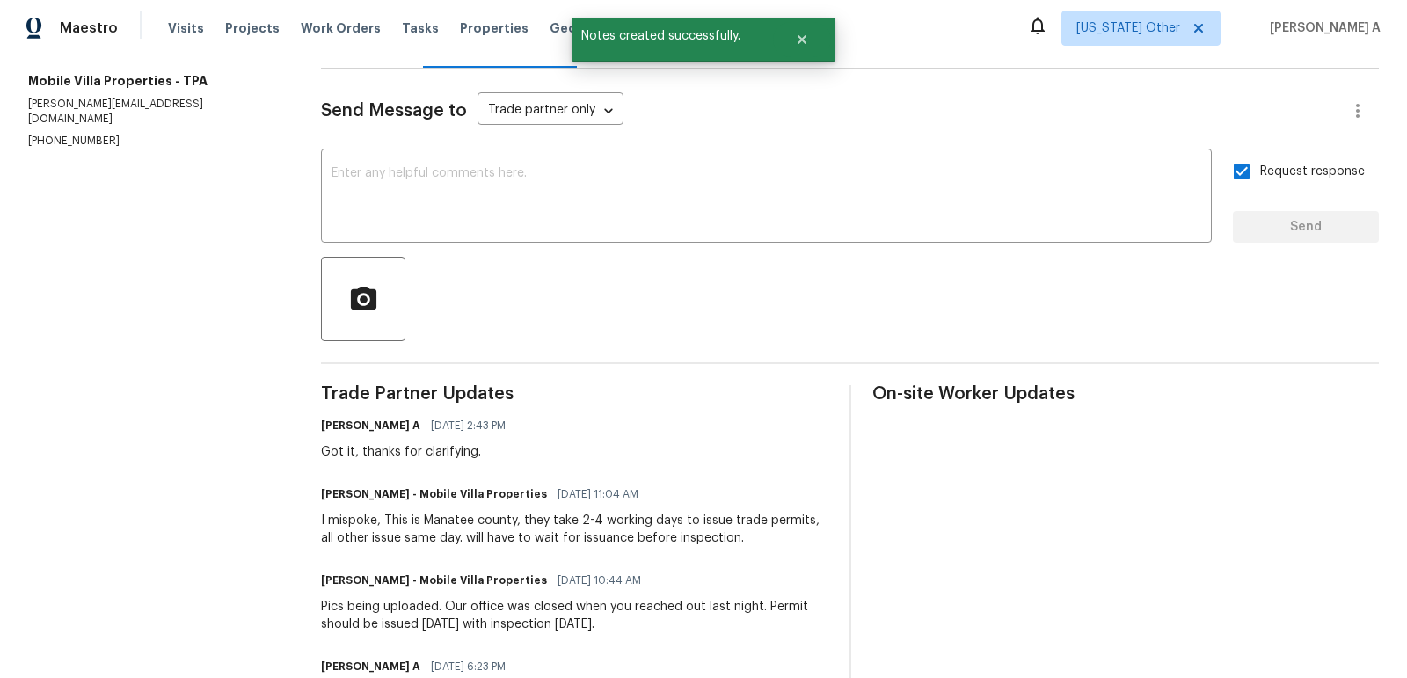
scroll to position [2, 0]
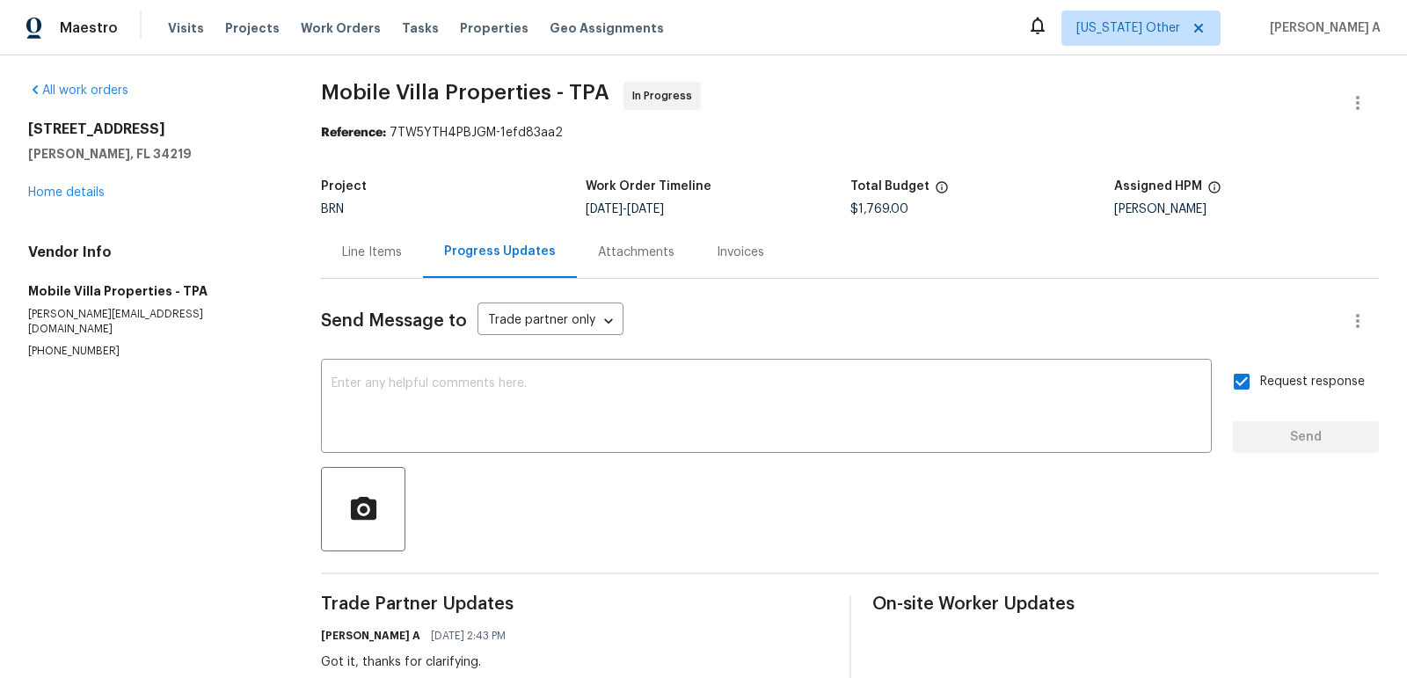
click at [361, 241] on div "Line Items" at bounding box center [372, 252] width 102 height 52
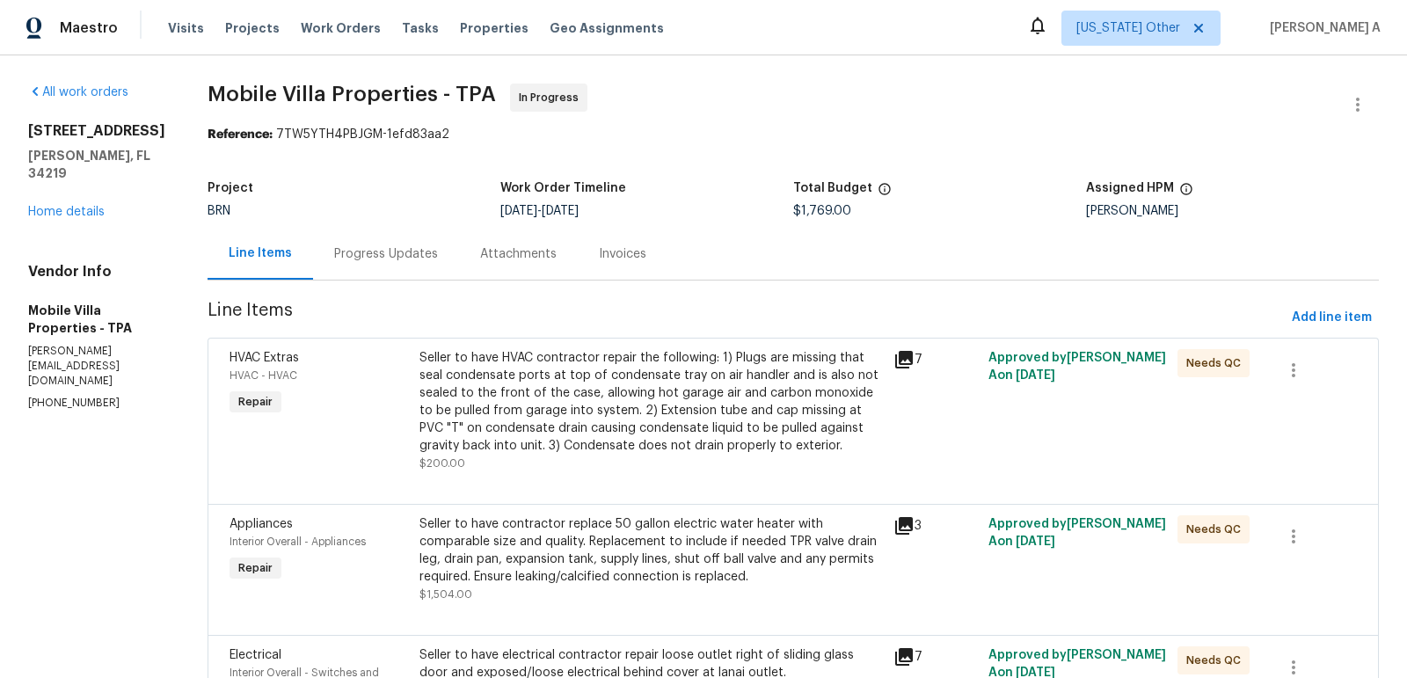
scroll to position [365, 0]
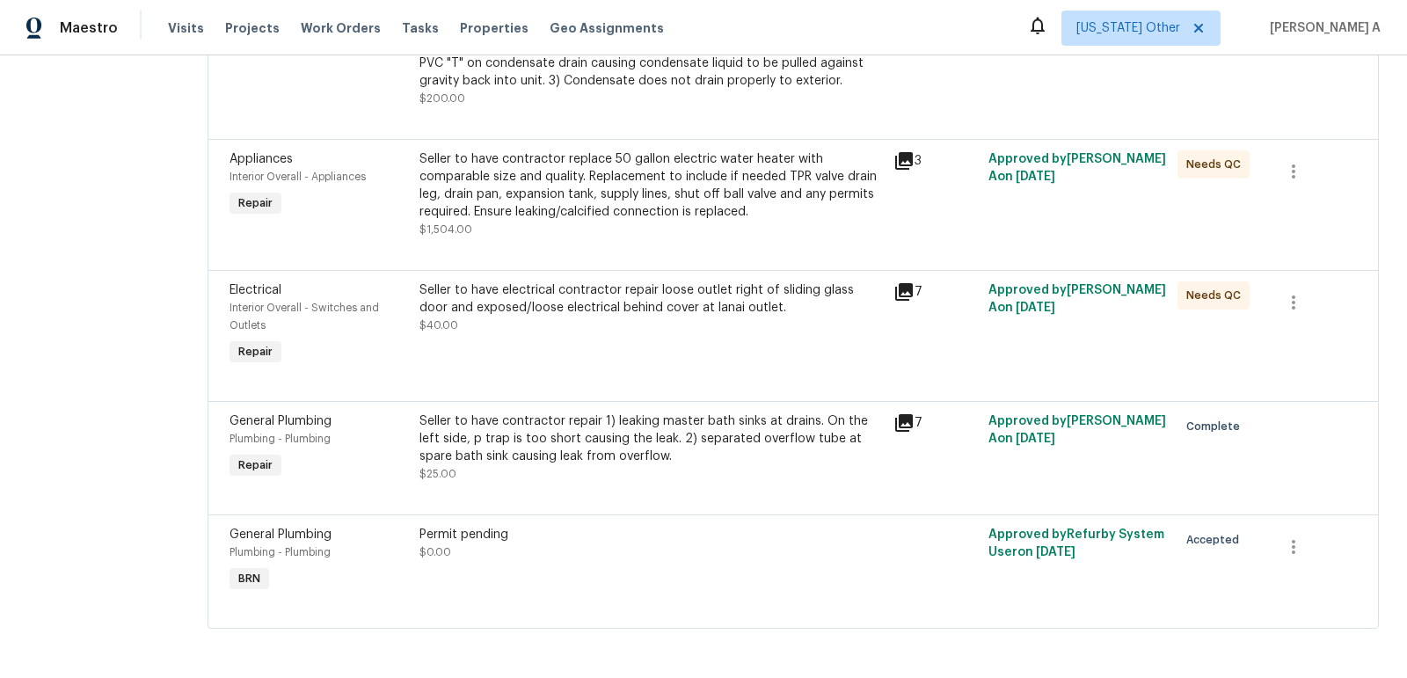
click at [611, 452] on div "Seller to have contractor repair 1) leaking master bath sinks at drains. On the…" at bounding box center [651, 438] width 463 height 53
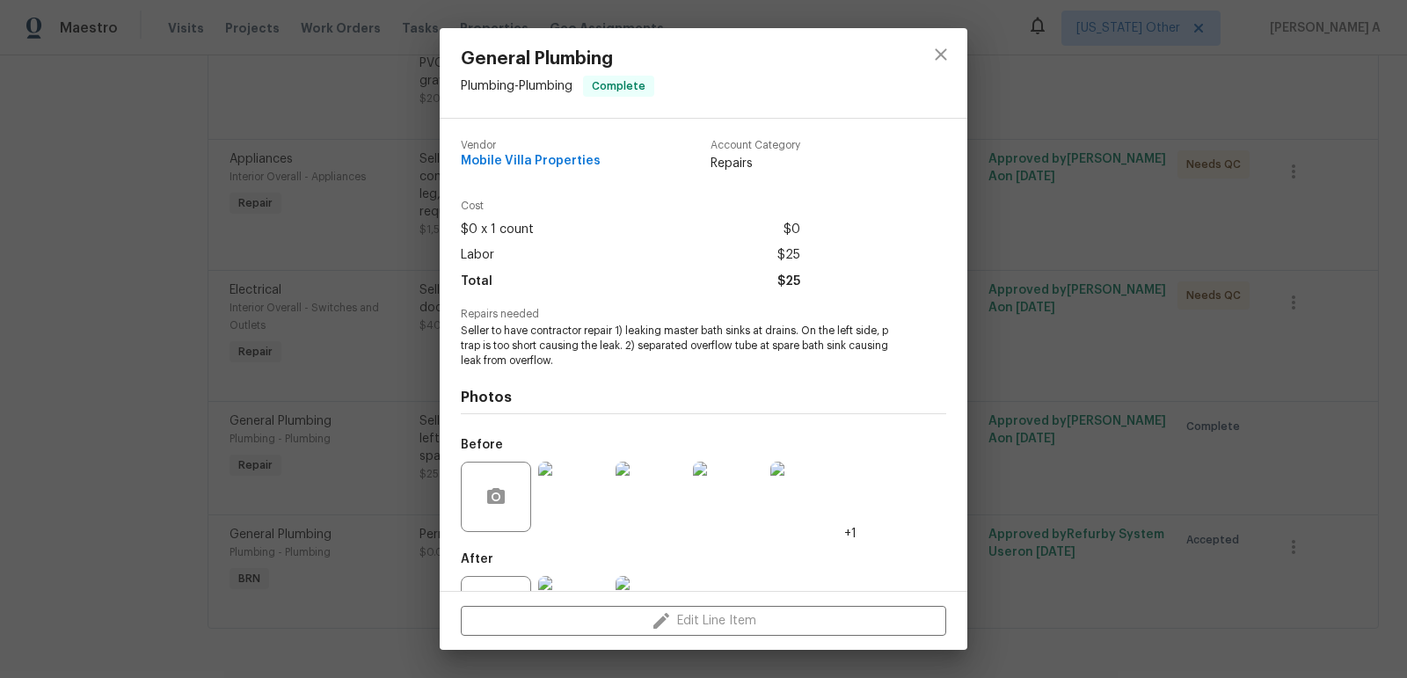
scroll to position [73, 0]
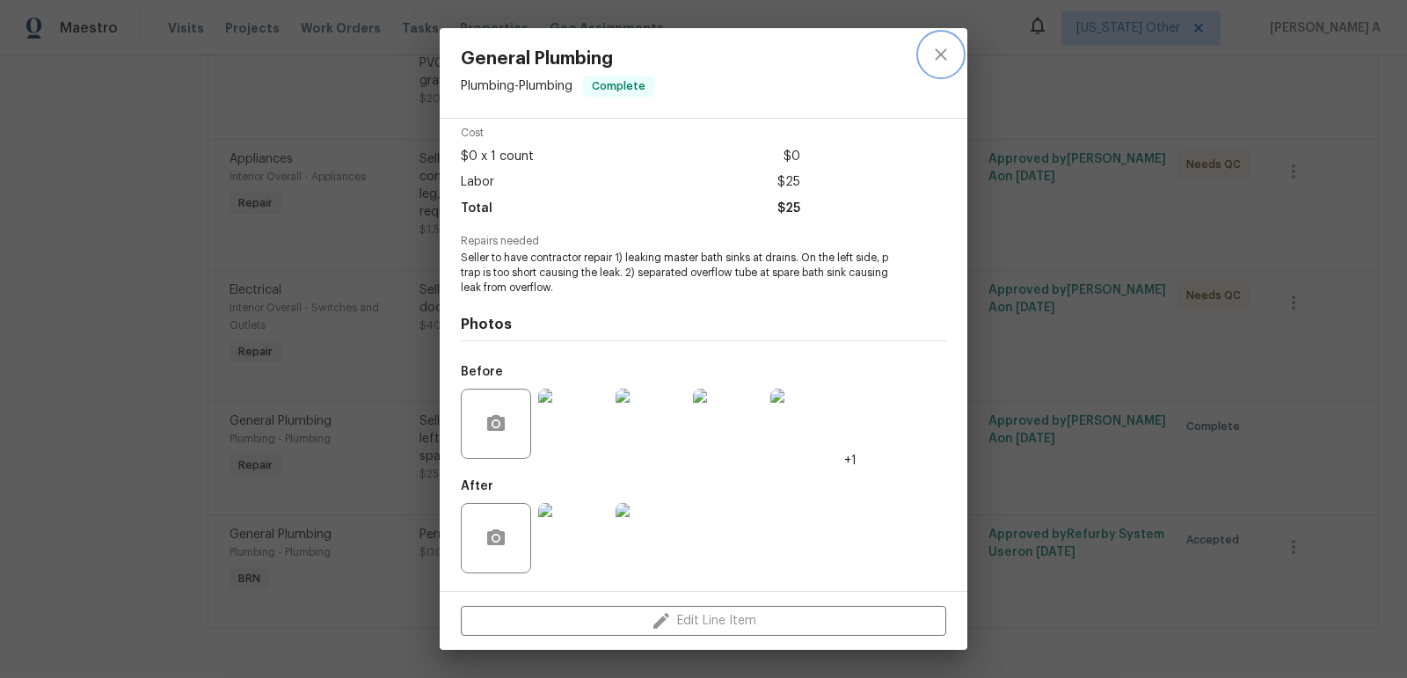
click at [954, 53] on button "close" at bounding box center [941, 54] width 42 height 42
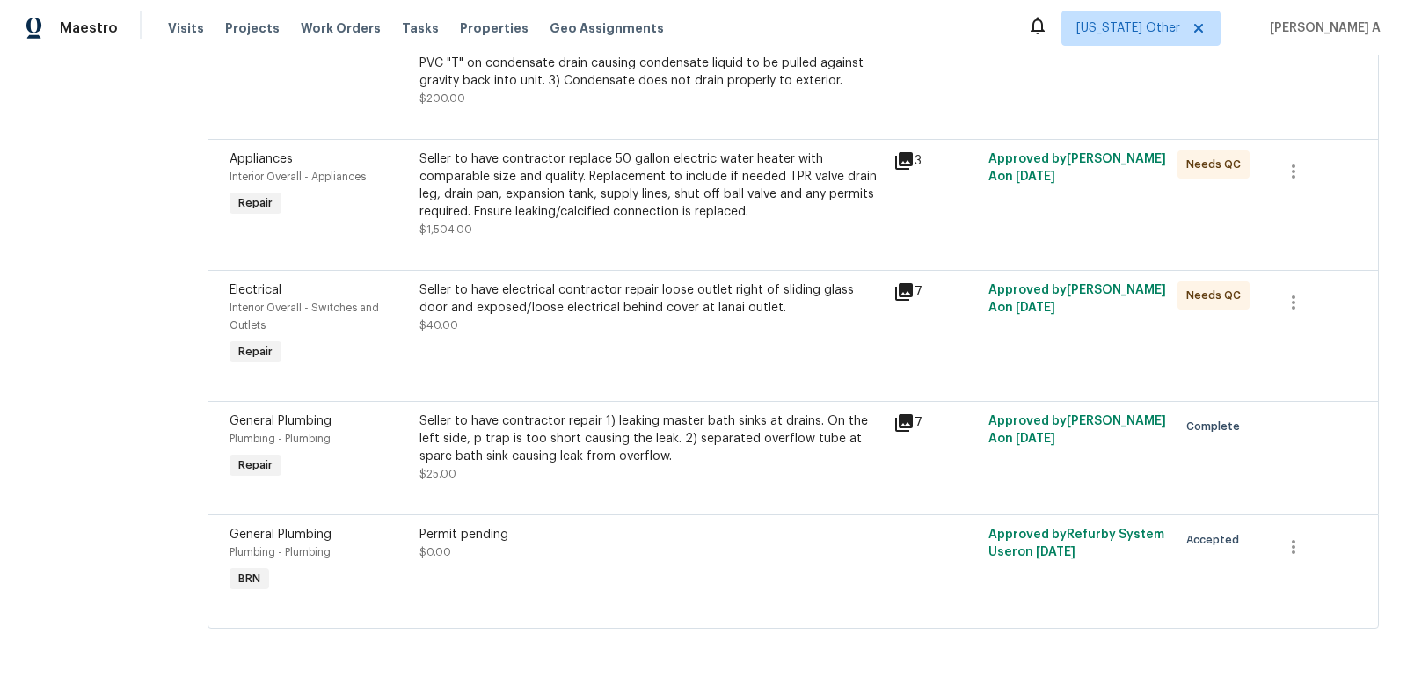
scroll to position [265, 0]
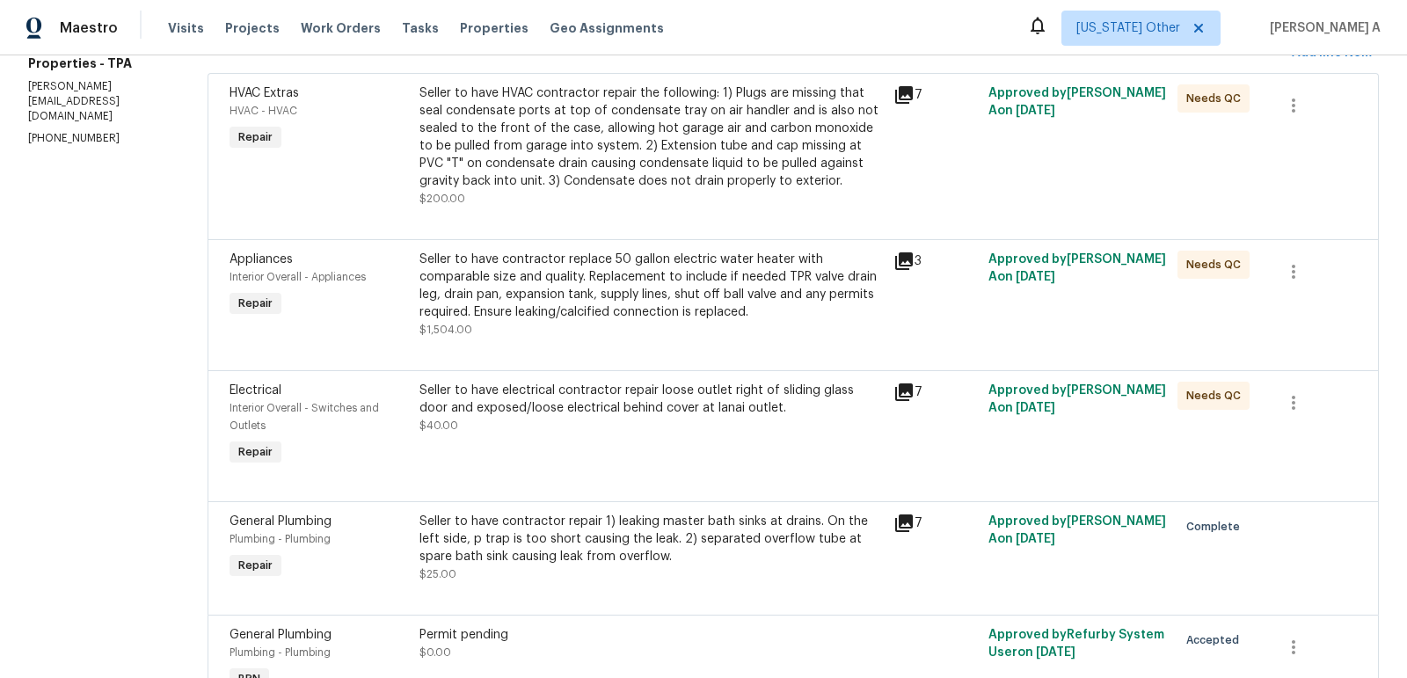
click at [699, 416] on div "Seller to have electrical contractor repair loose outlet right of sliding glass…" at bounding box center [651, 408] width 463 height 53
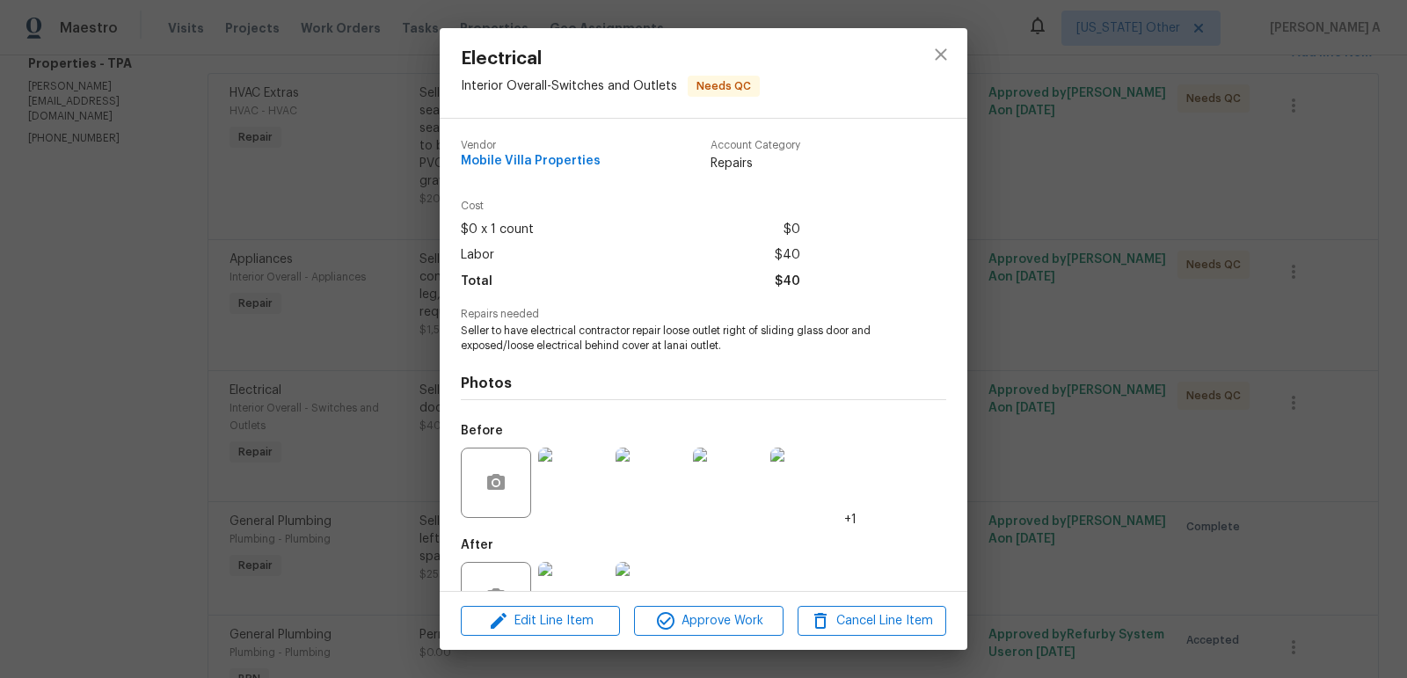
scroll to position [58, 0]
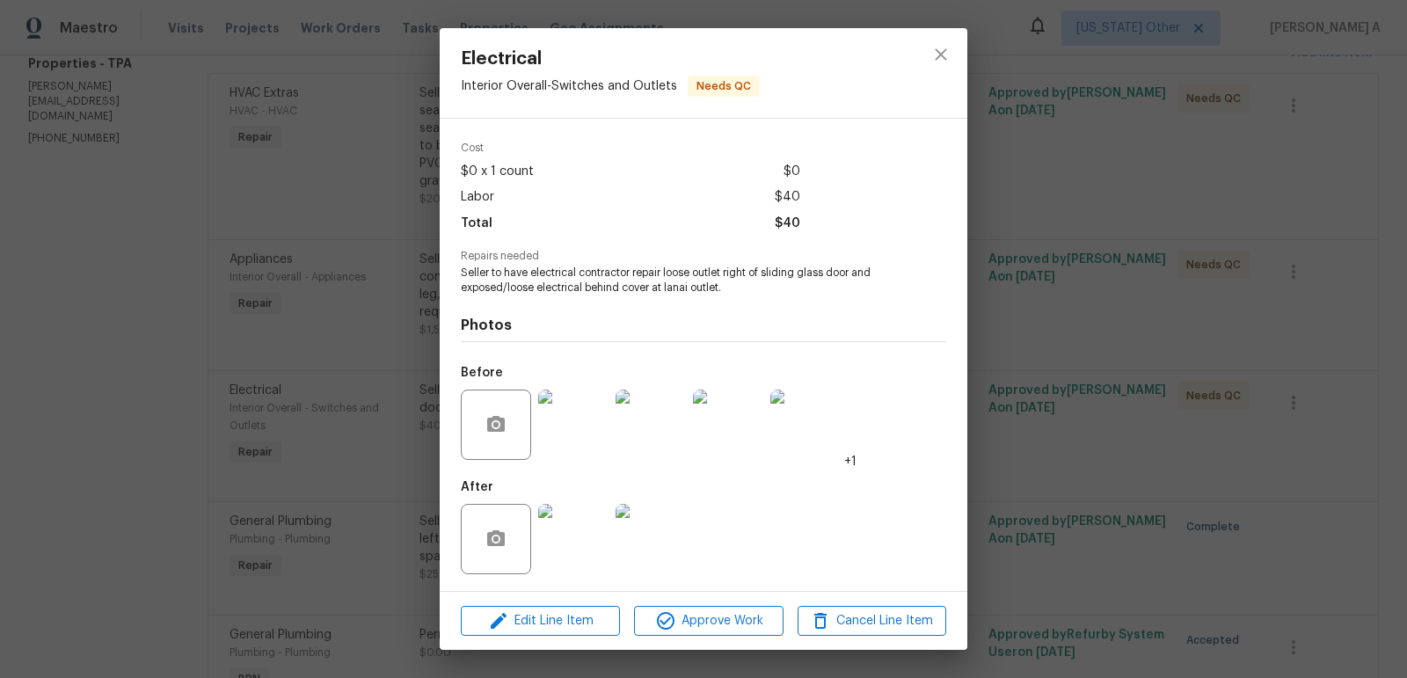
click at [580, 536] on img at bounding box center [573, 539] width 70 height 70
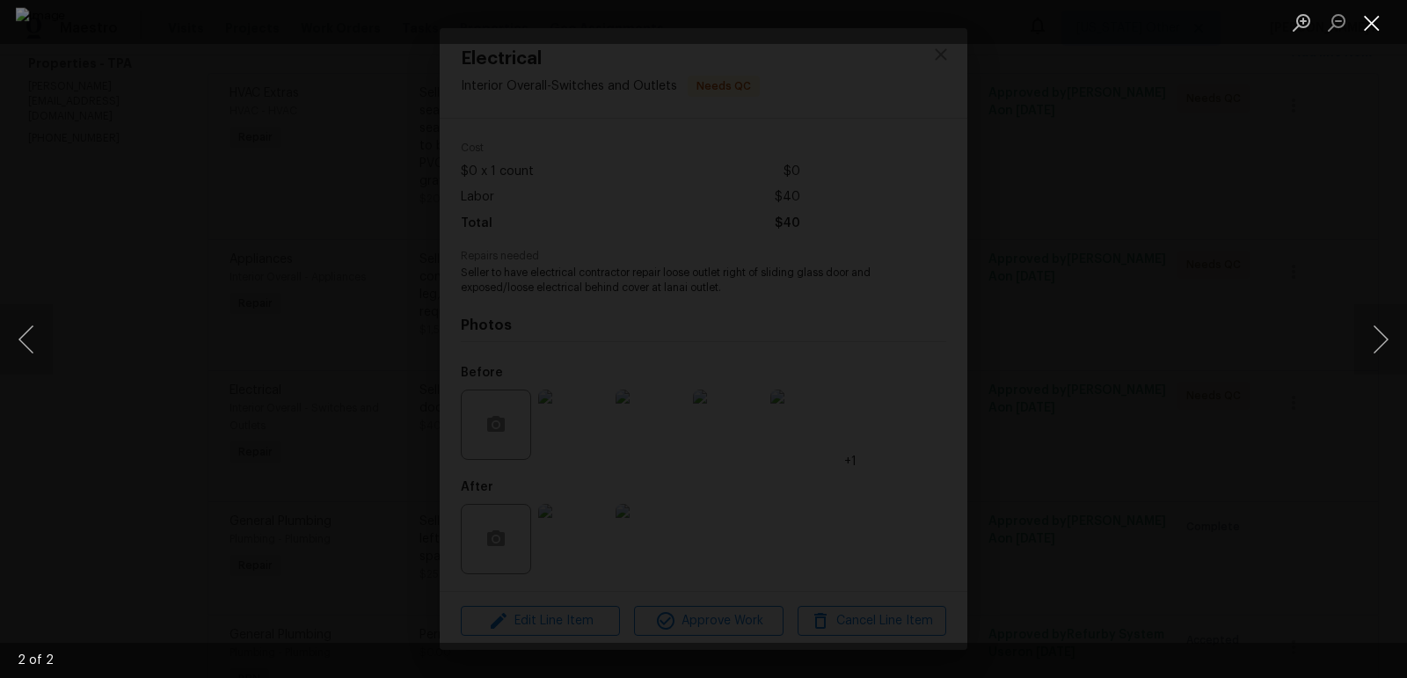
click at [1374, 19] on button "Close lightbox" at bounding box center [1371, 22] width 35 height 31
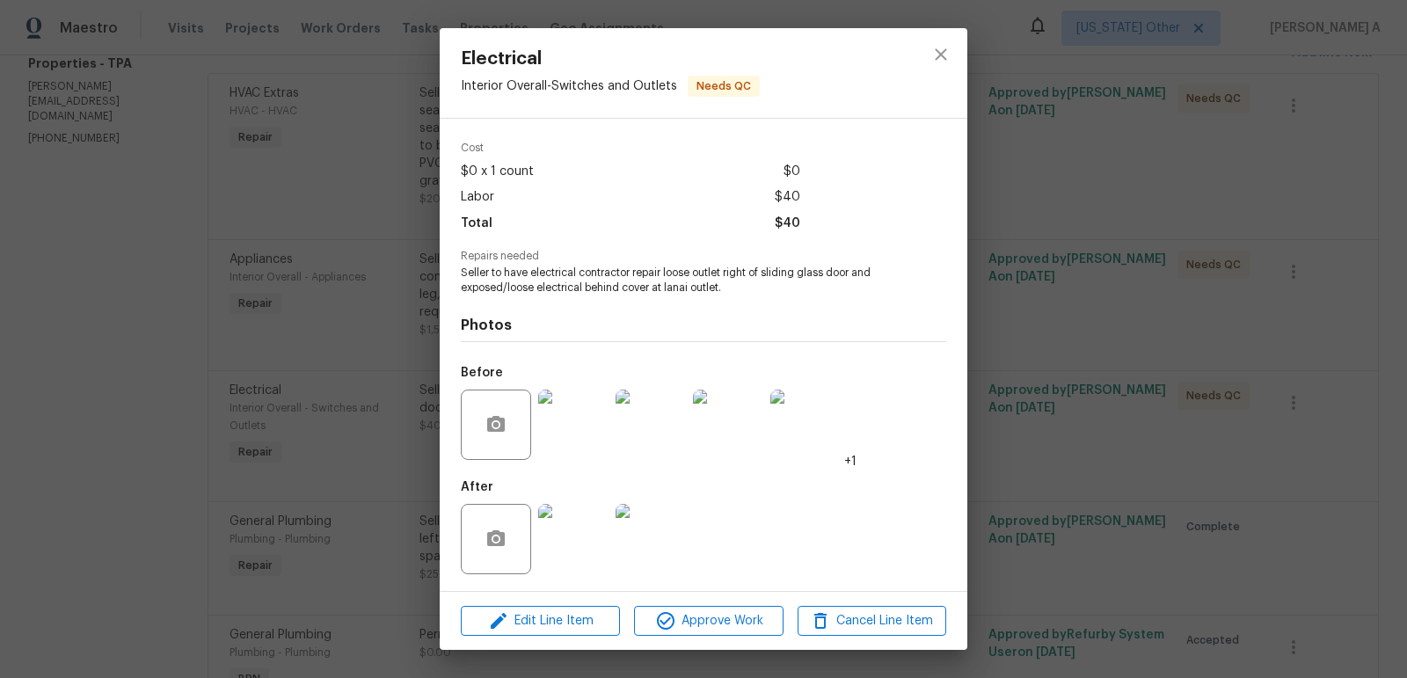
click at [561, 421] on img at bounding box center [573, 425] width 70 height 70
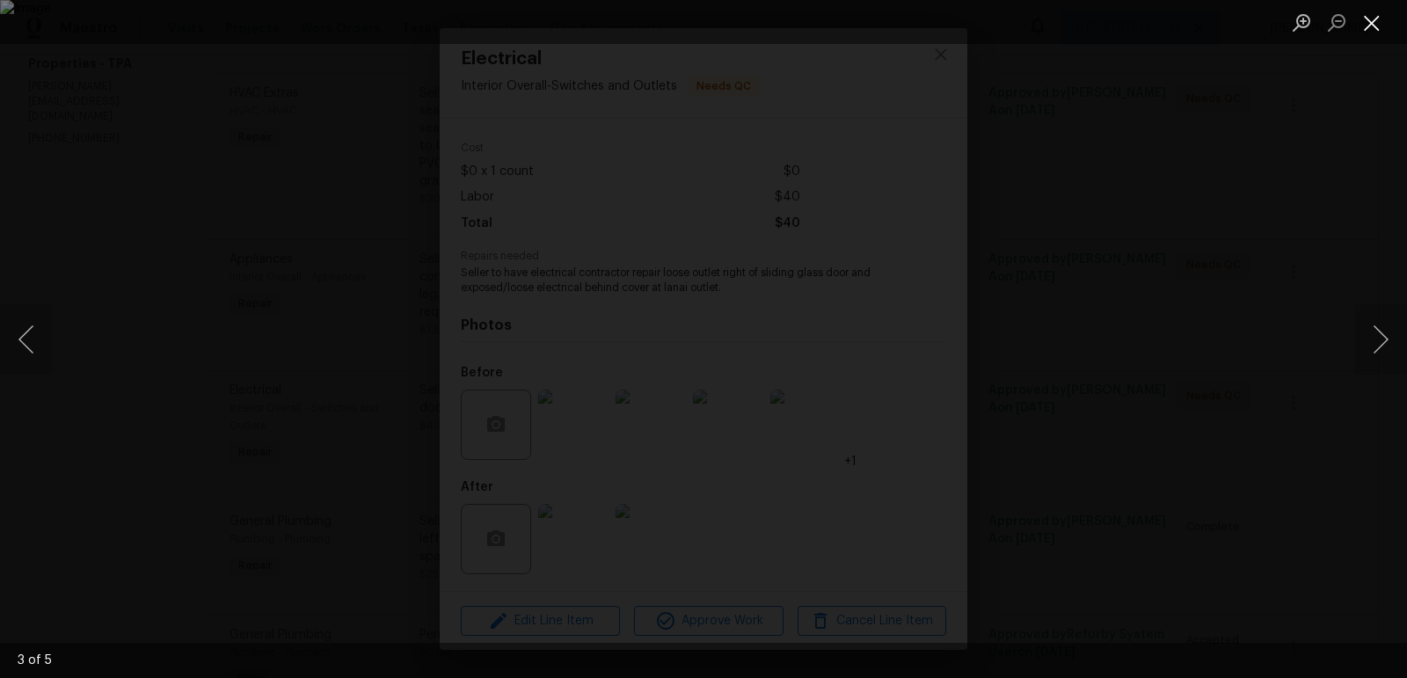
click at [1372, 19] on button "Close lightbox" at bounding box center [1371, 22] width 35 height 31
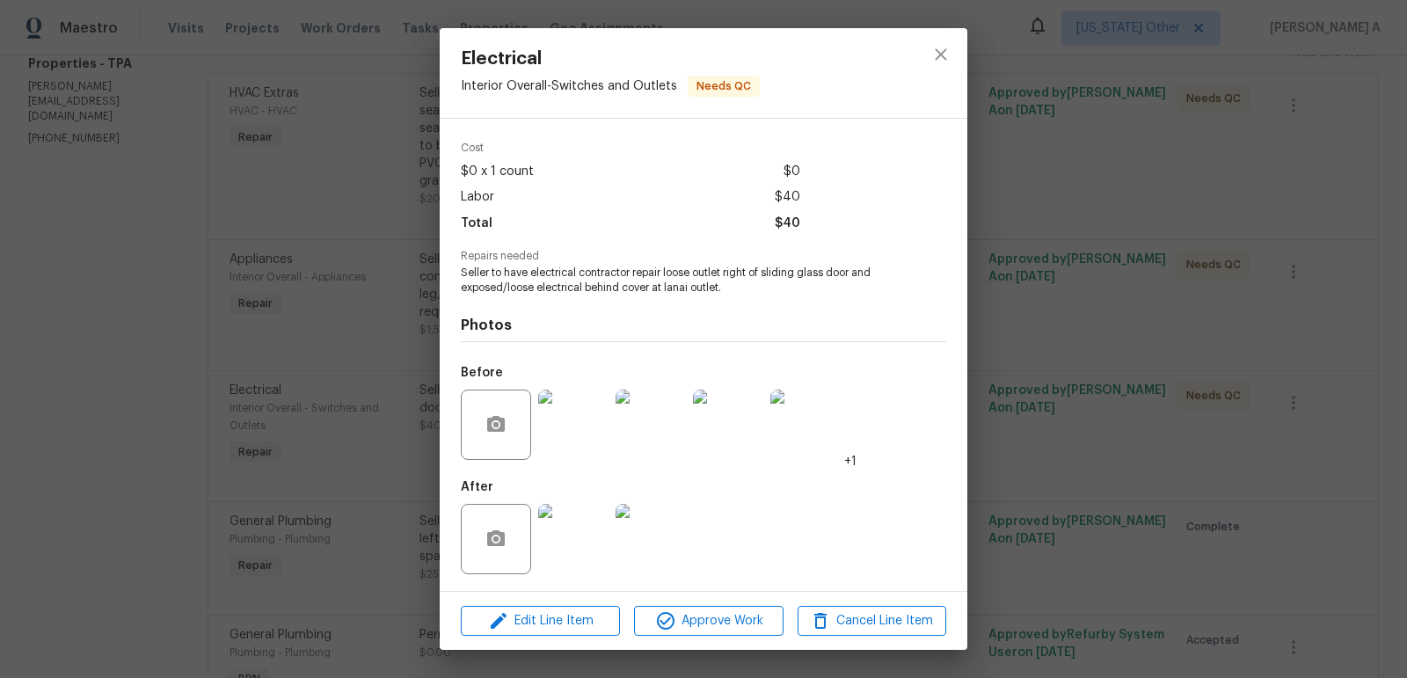
click at [576, 539] on img at bounding box center [573, 539] width 70 height 70
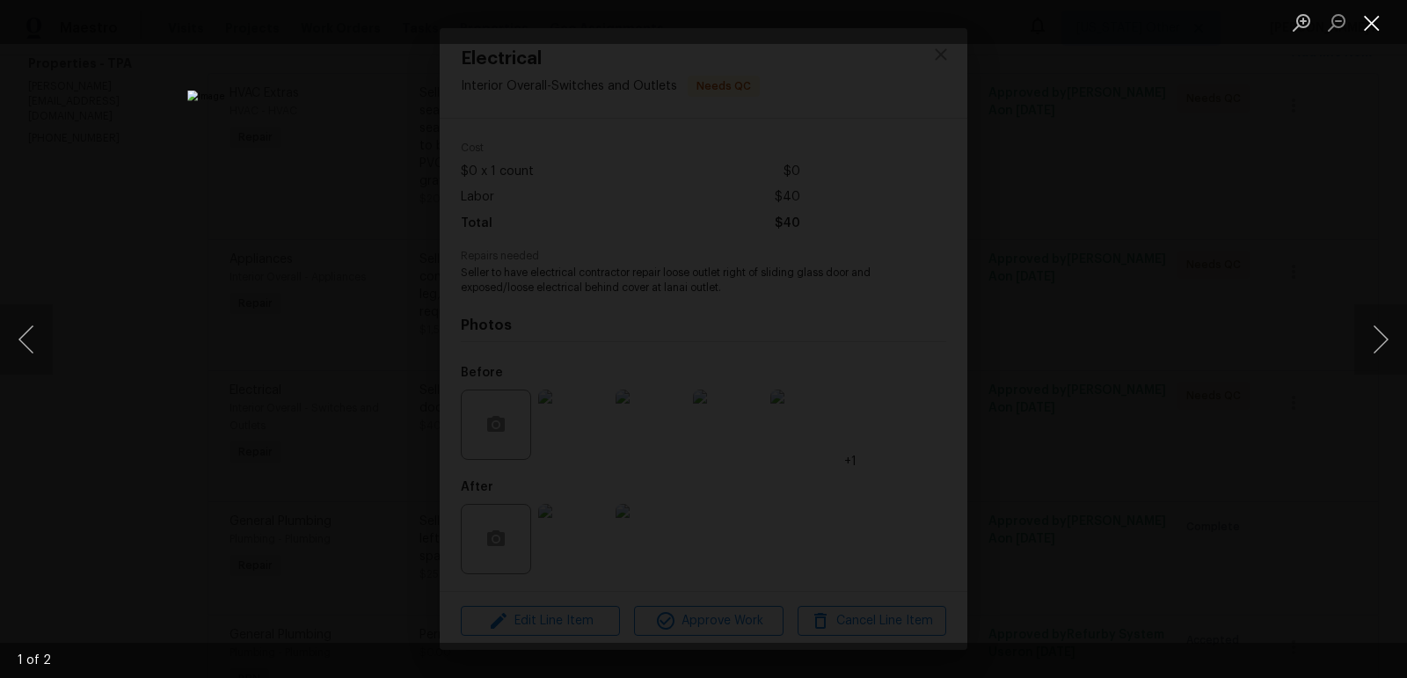
click at [1374, 19] on button "Close lightbox" at bounding box center [1371, 22] width 35 height 31
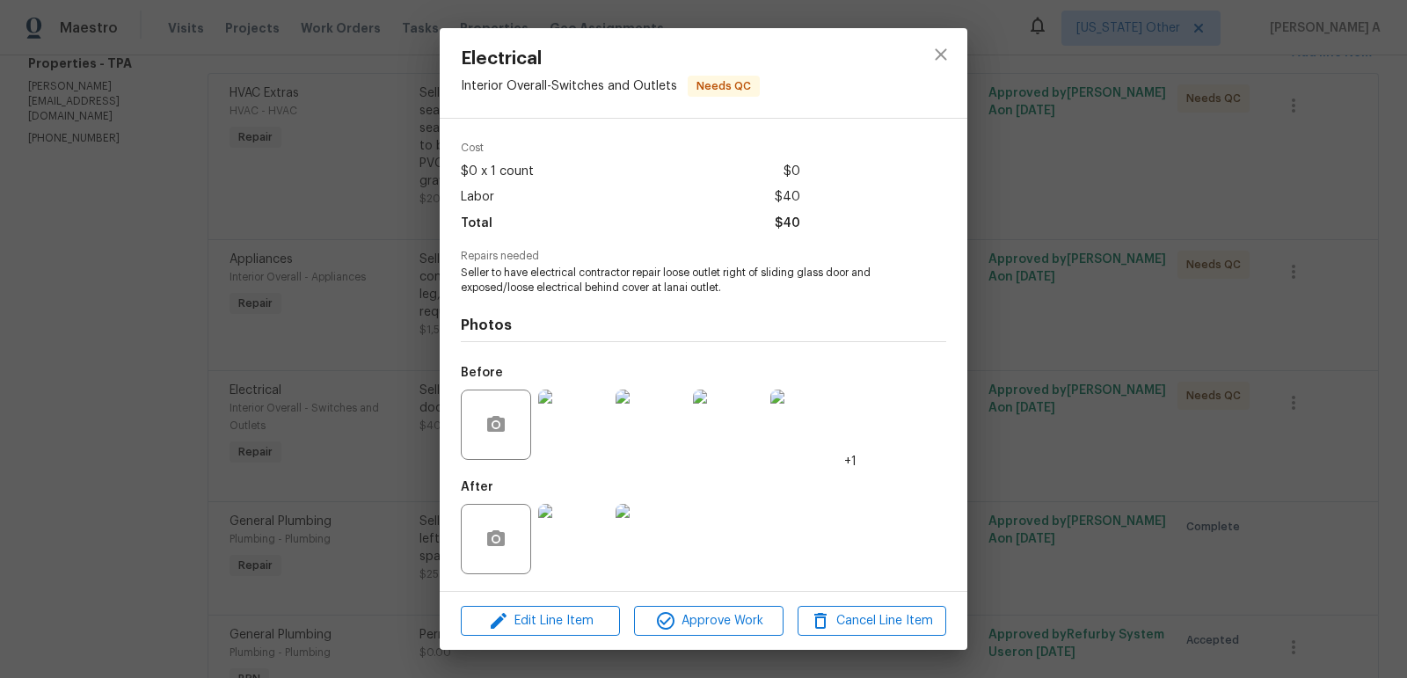
click at [640, 430] on img at bounding box center [651, 425] width 70 height 70
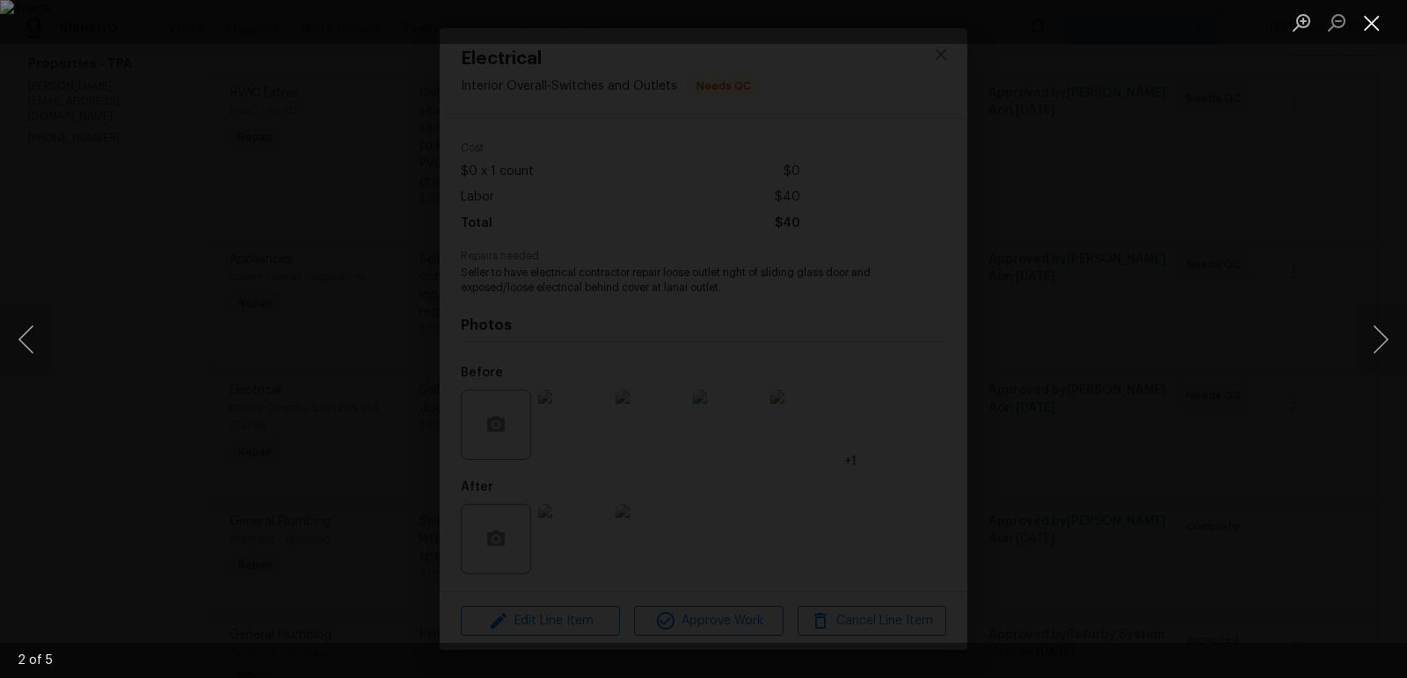
click at [1371, 19] on button "Close lightbox" at bounding box center [1371, 22] width 35 height 31
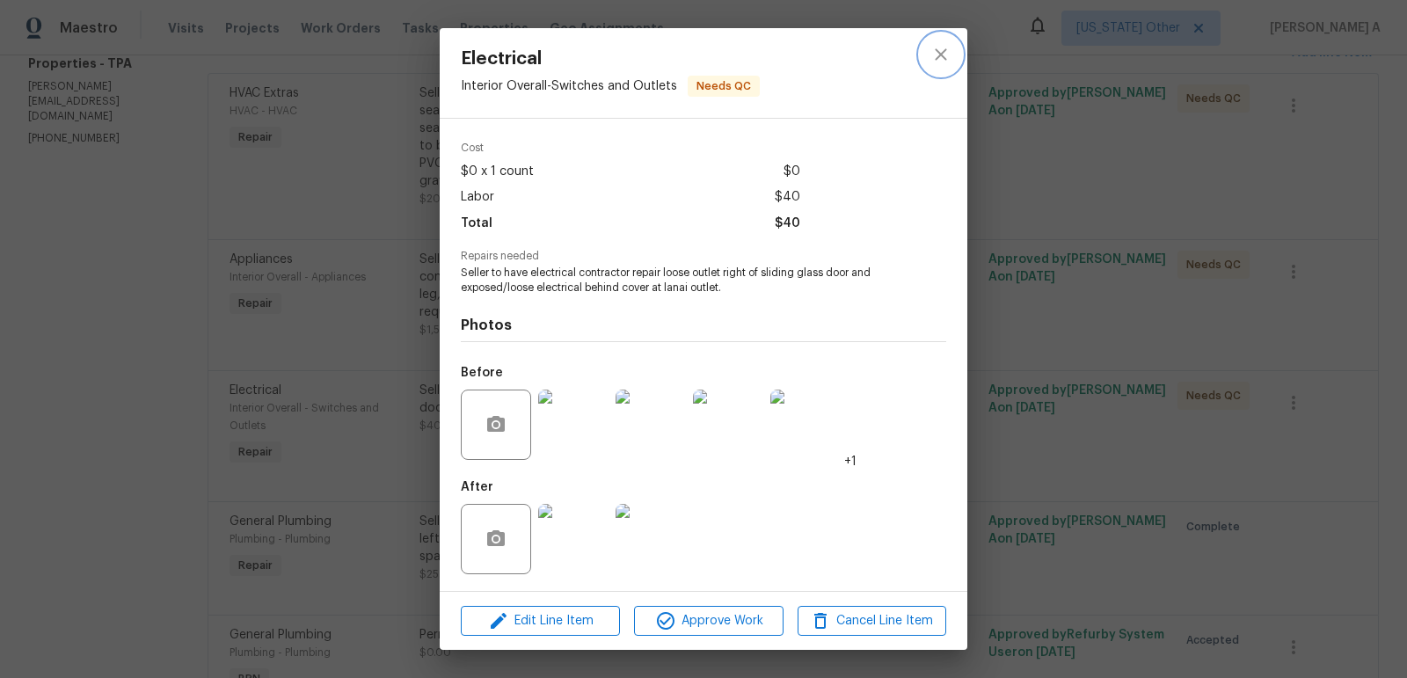
click at [947, 57] on icon "close" at bounding box center [940, 54] width 21 height 21
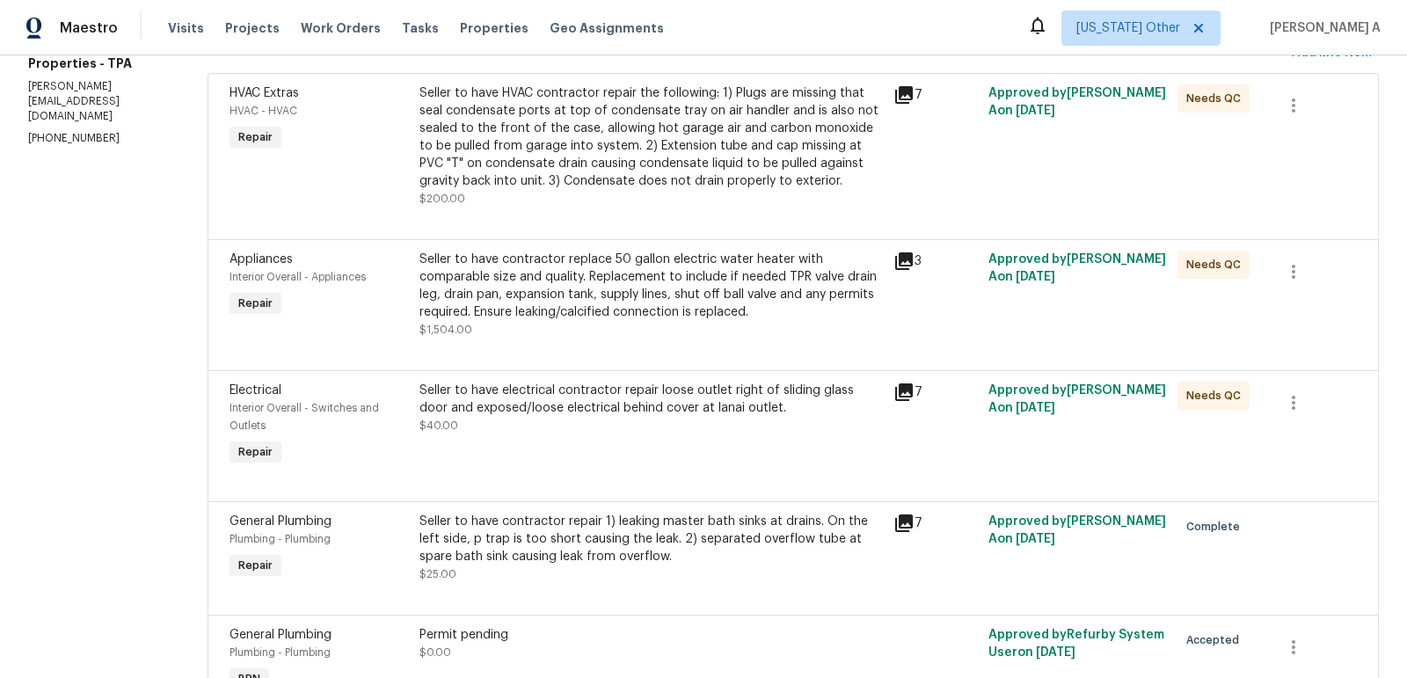
scroll to position [158, 0]
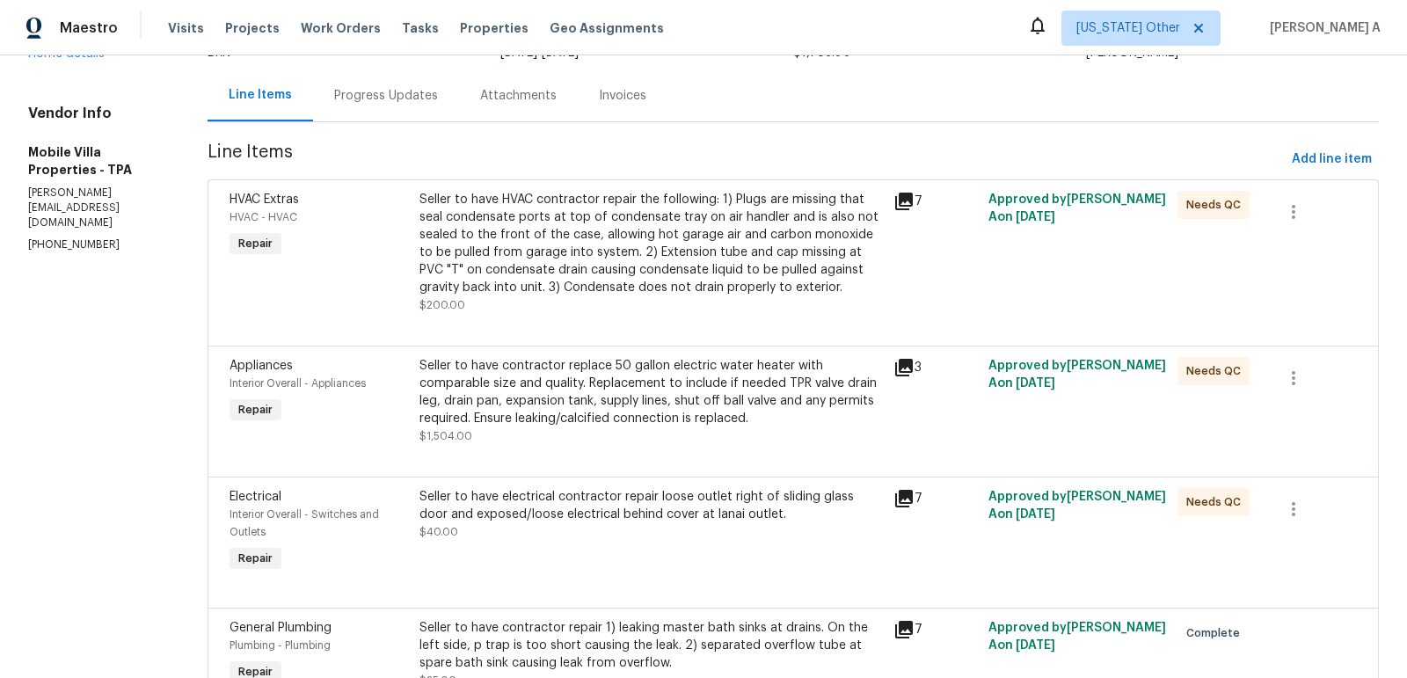
click at [636, 180] on div "HVAC Extras HVAC - HVAC Repair Seller to have HVAC contractor repair the follow…" at bounding box center [793, 262] width 1171 height 166
click at [667, 236] on div "Seller to have HVAC contractor repair the following: 1) Plugs are missing that …" at bounding box center [651, 244] width 463 height 106
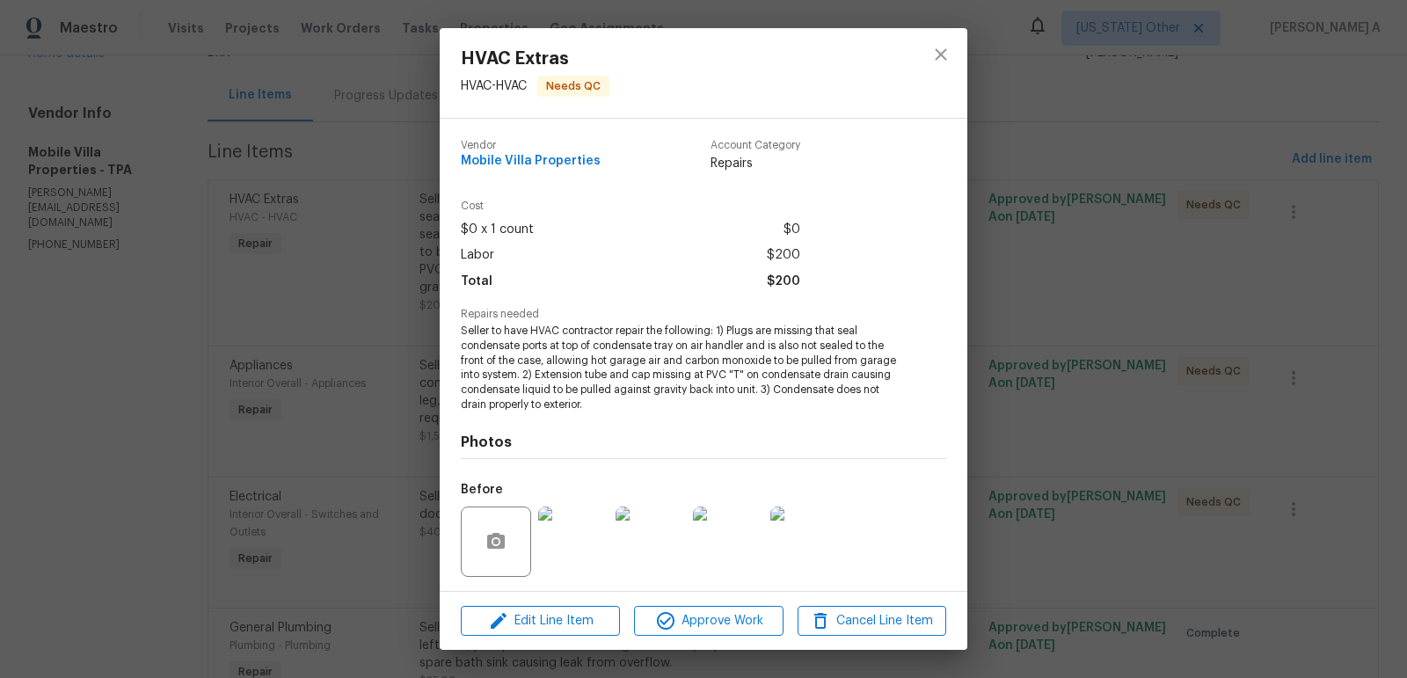
scroll to position [117, 0]
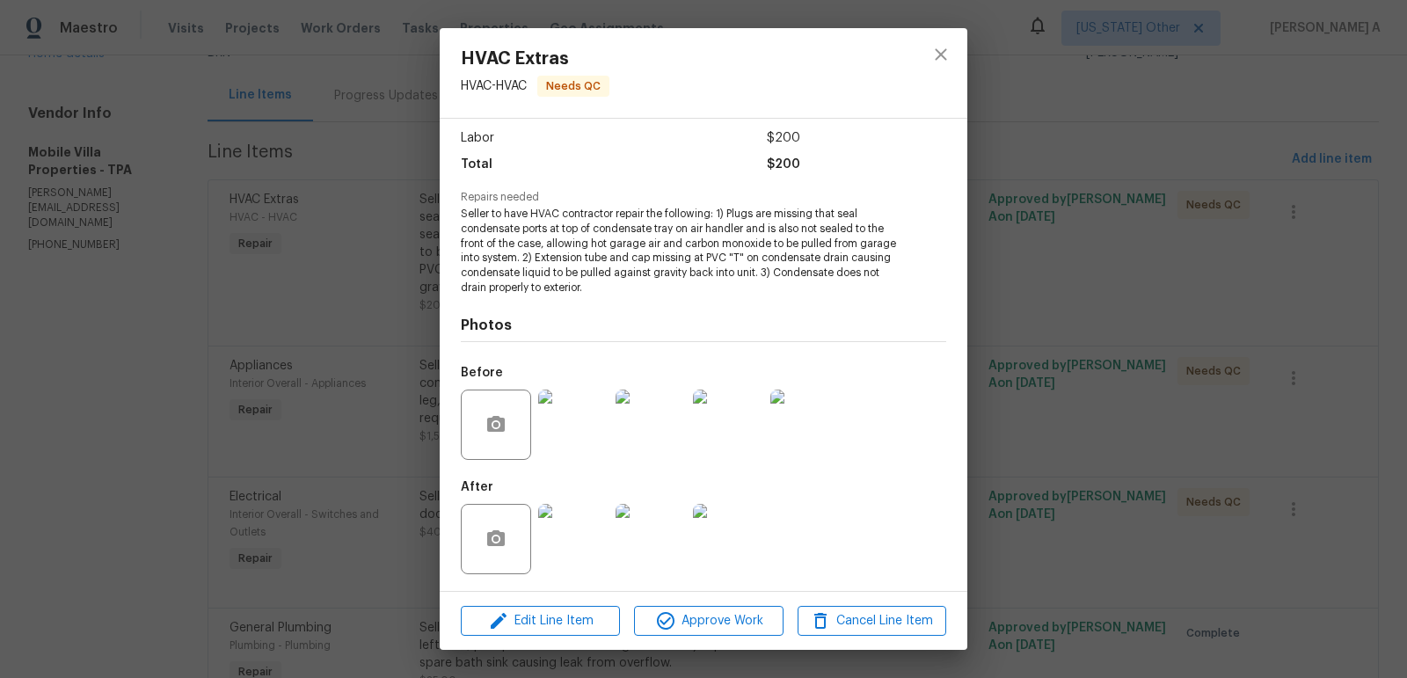
click at [568, 553] on img at bounding box center [573, 539] width 70 height 70
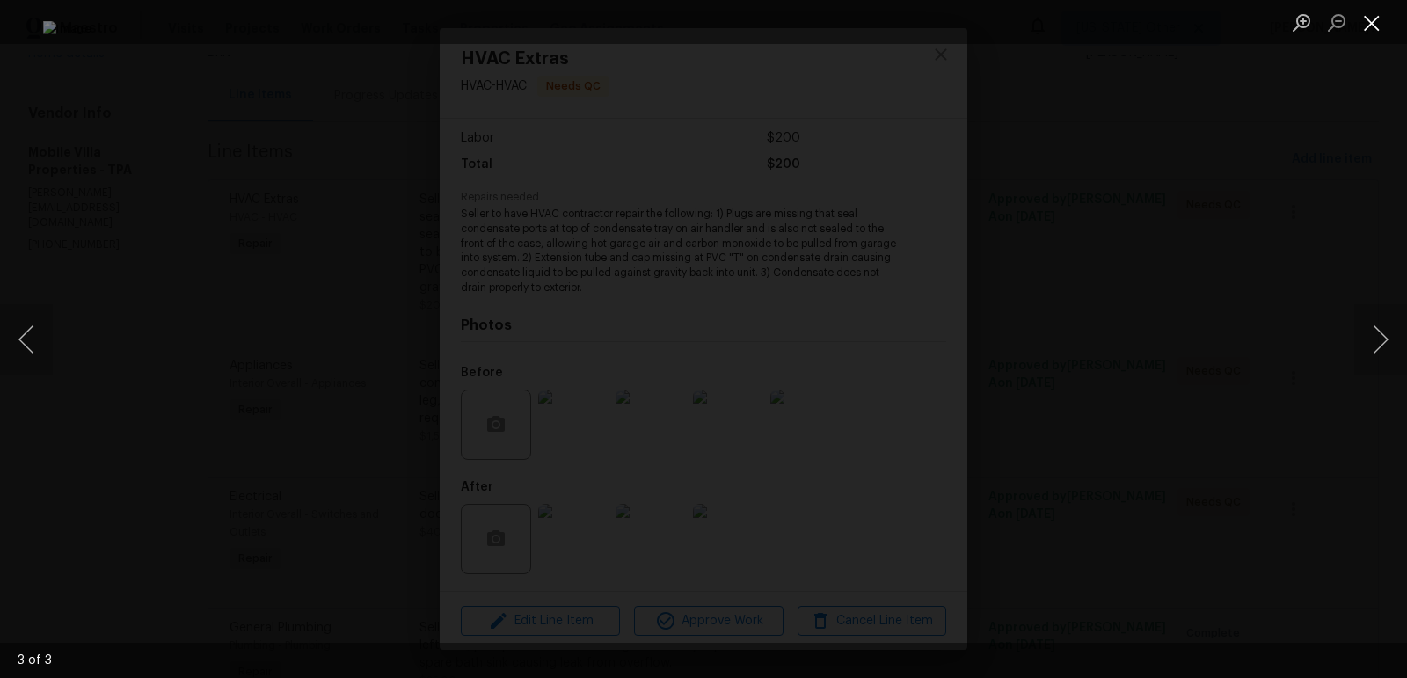
click at [1368, 21] on button "Close lightbox" at bounding box center [1371, 22] width 35 height 31
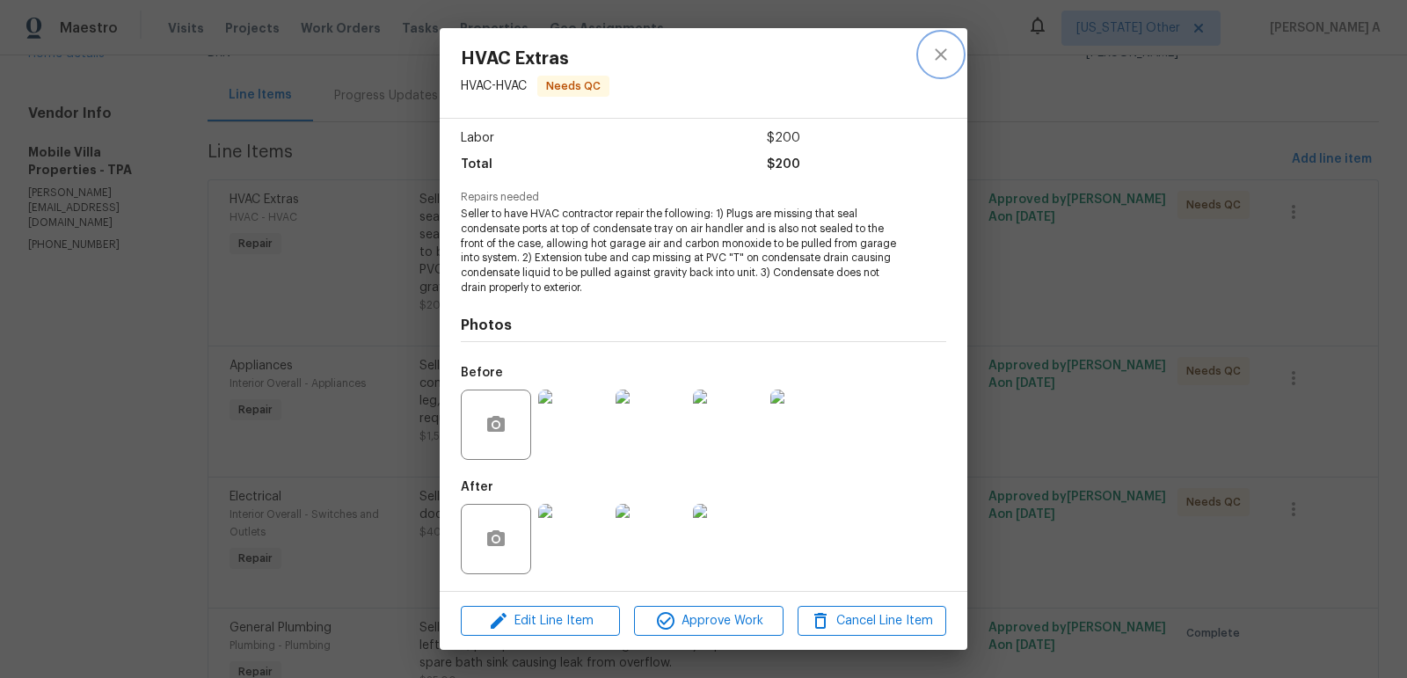
click at [938, 64] on icon "close" at bounding box center [940, 54] width 21 height 21
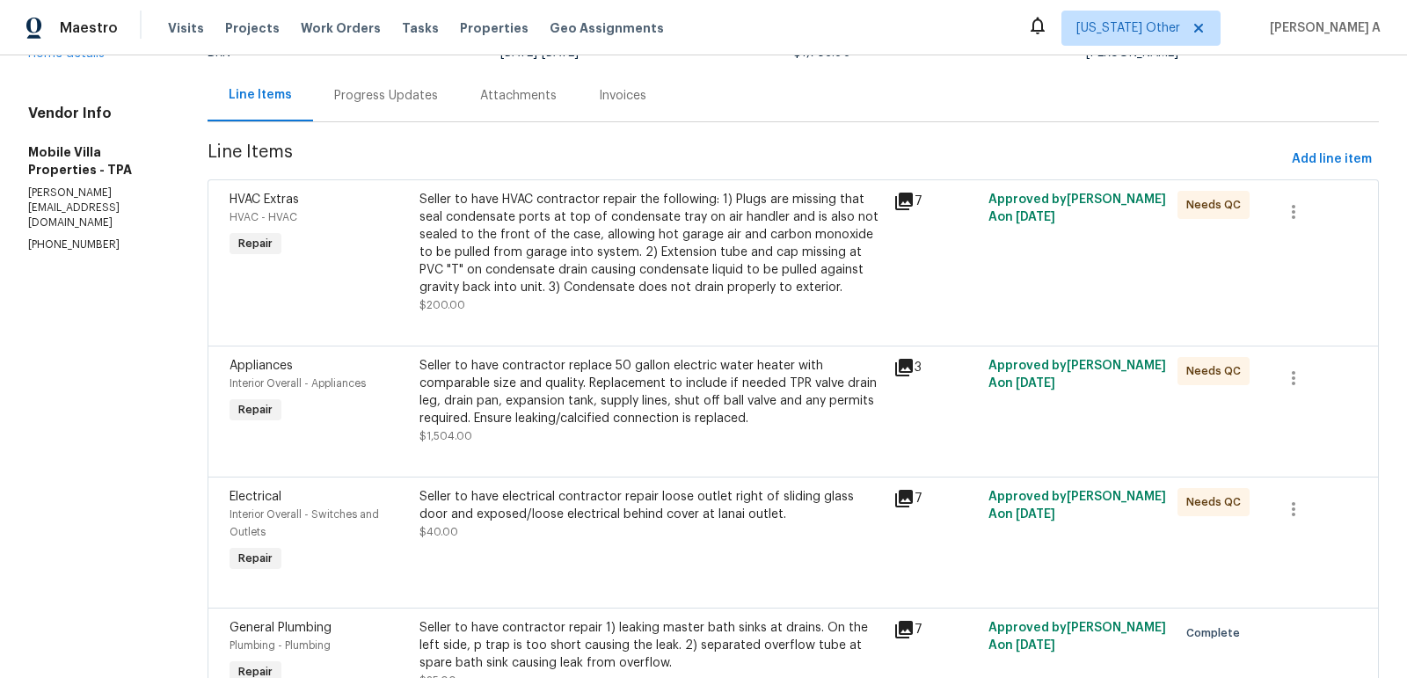
scroll to position [0, 0]
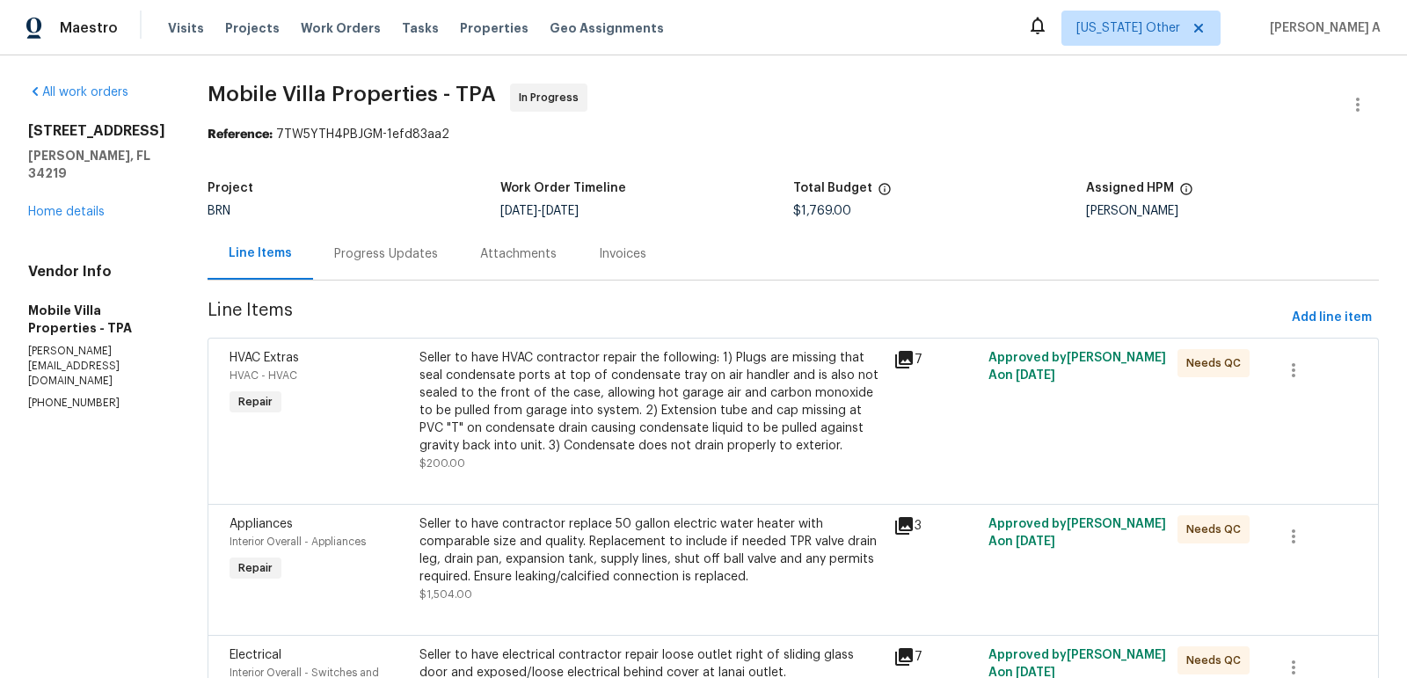
click at [313, 233] on div "Progress Updates" at bounding box center [386, 254] width 146 height 52
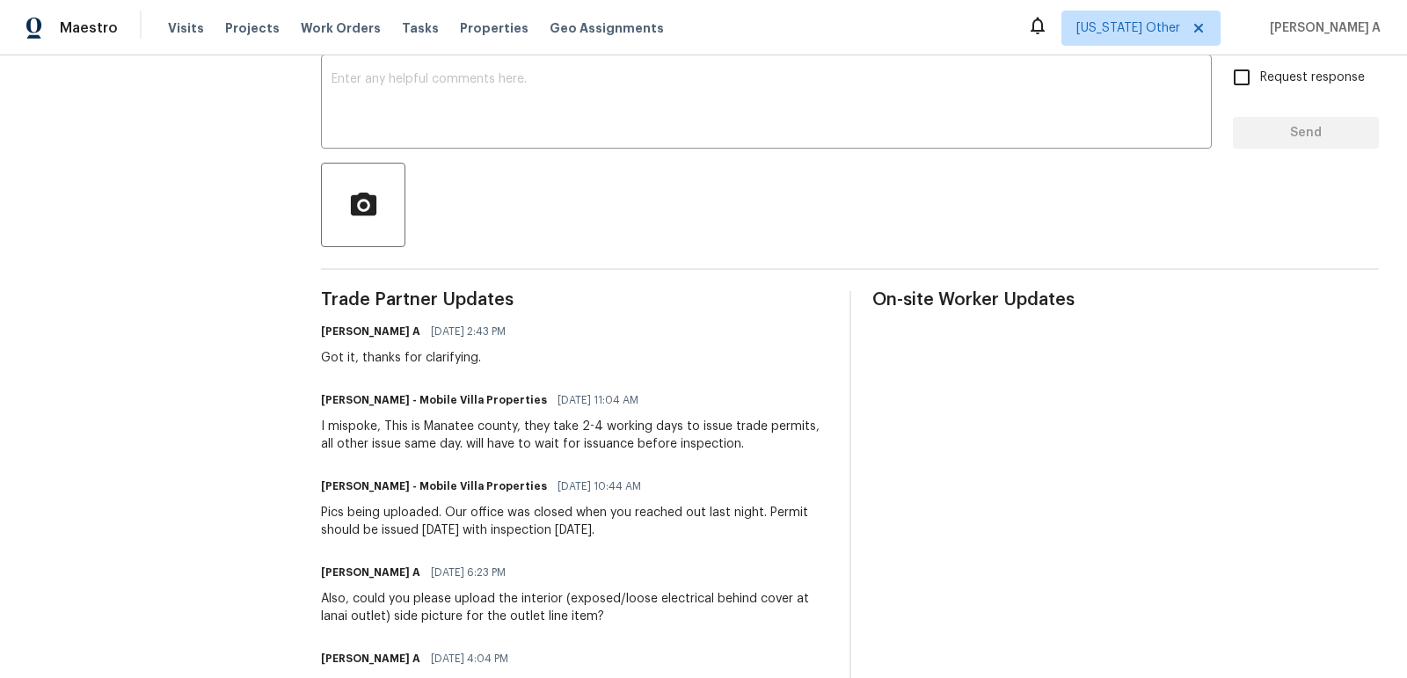
scroll to position [338, 0]
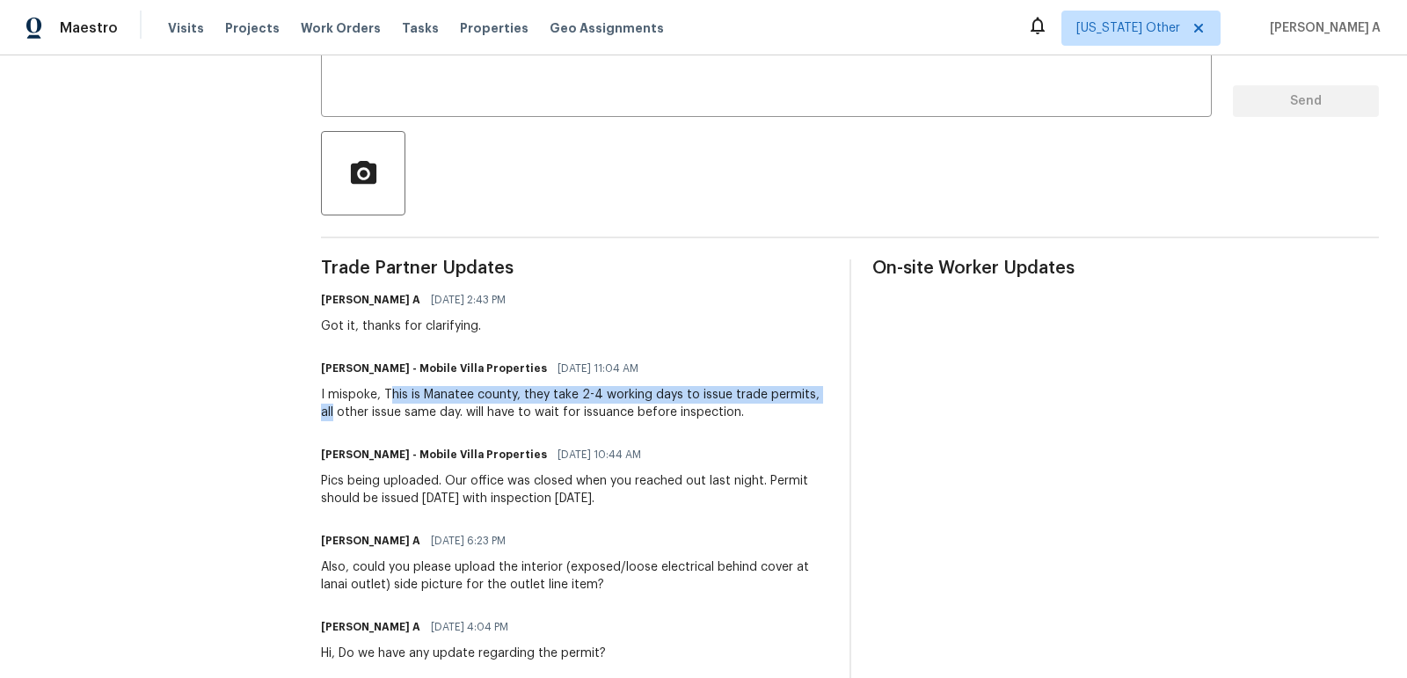
drag, startPoint x: 392, startPoint y: 393, endPoint x: 828, endPoint y: 398, distance: 436.2
click at [828, 398] on div "I mispoke, This is Manatee county, they take 2-4 working days to issue trade pe…" at bounding box center [574, 403] width 507 height 35
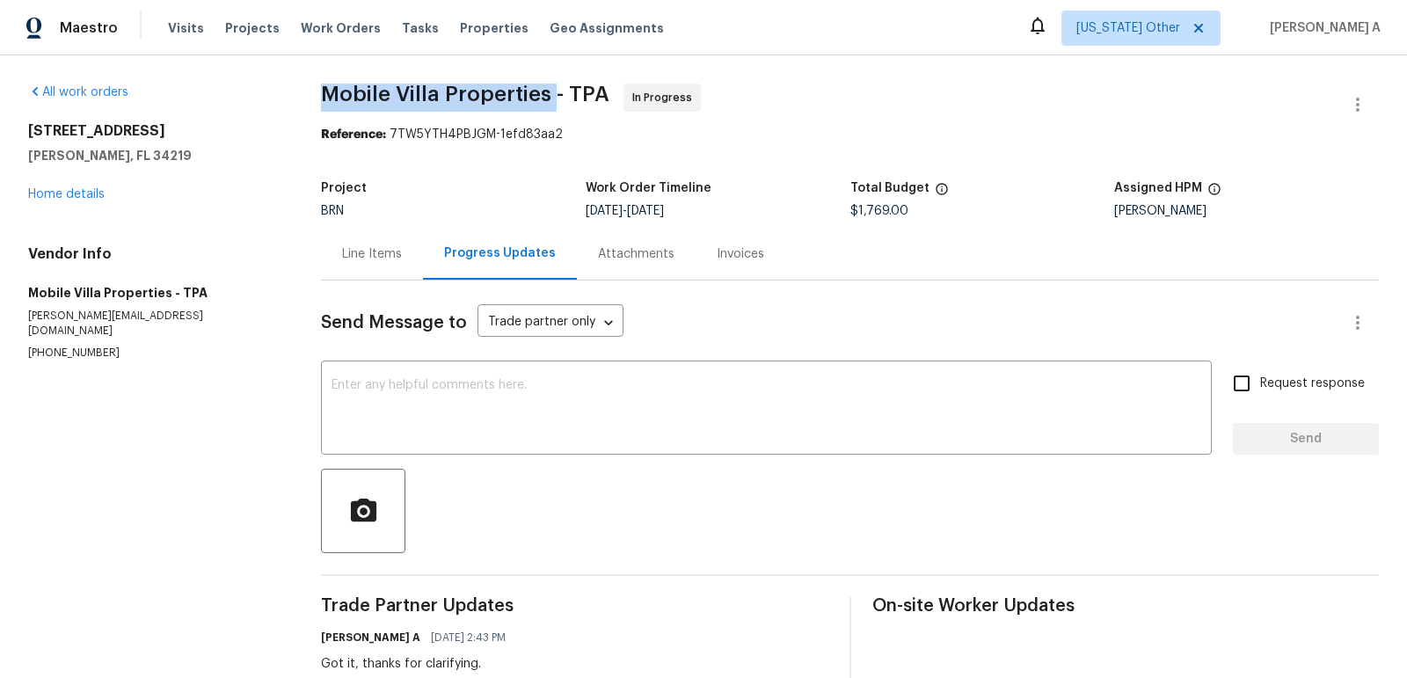
copy span "Mobile Villa Properties"
drag, startPoint x: 323, startPoint y: 98, endPoint x: 555, endPoint y: 98, distance: 232.2
click at [555, 98] on div "All work orders 2302 123rd Pl E Parrish, FL 34219 Home details Vendor Info Mobi…" at bounding box center [703, 663] width 1407 height 1217
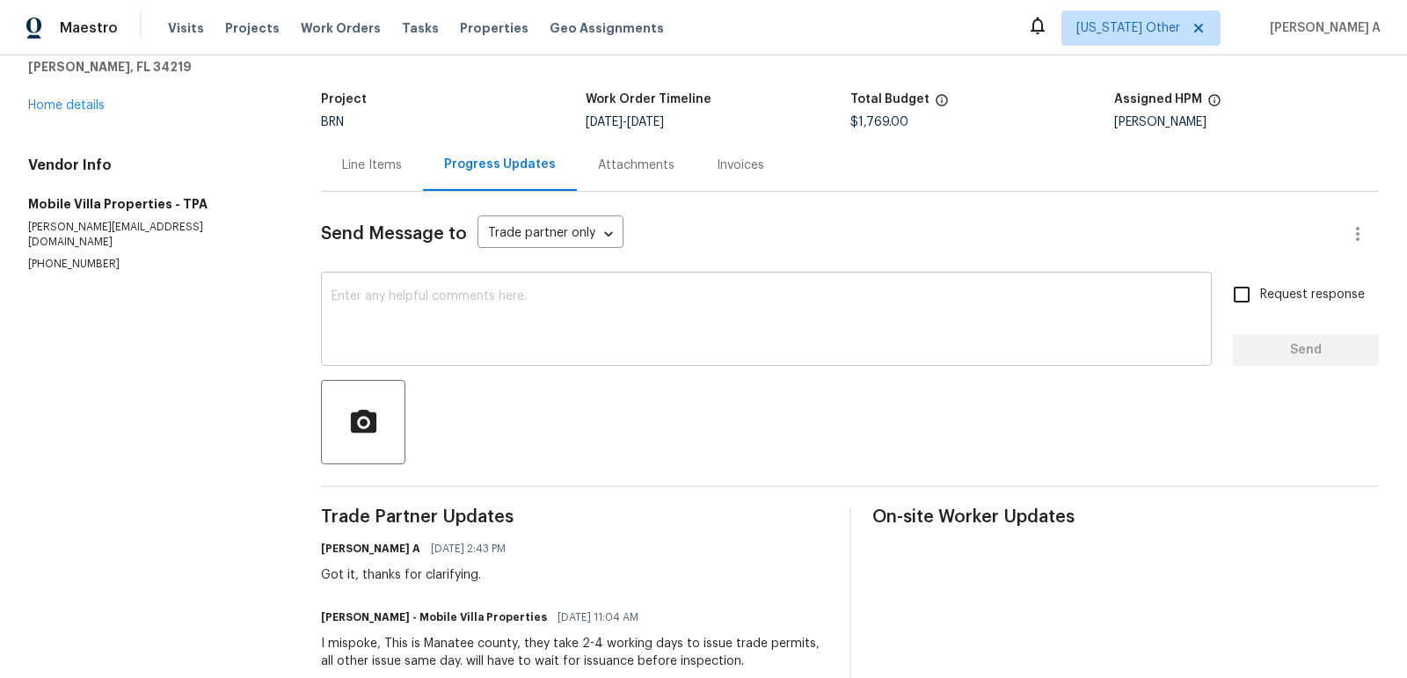
scroll to position [273, 0]
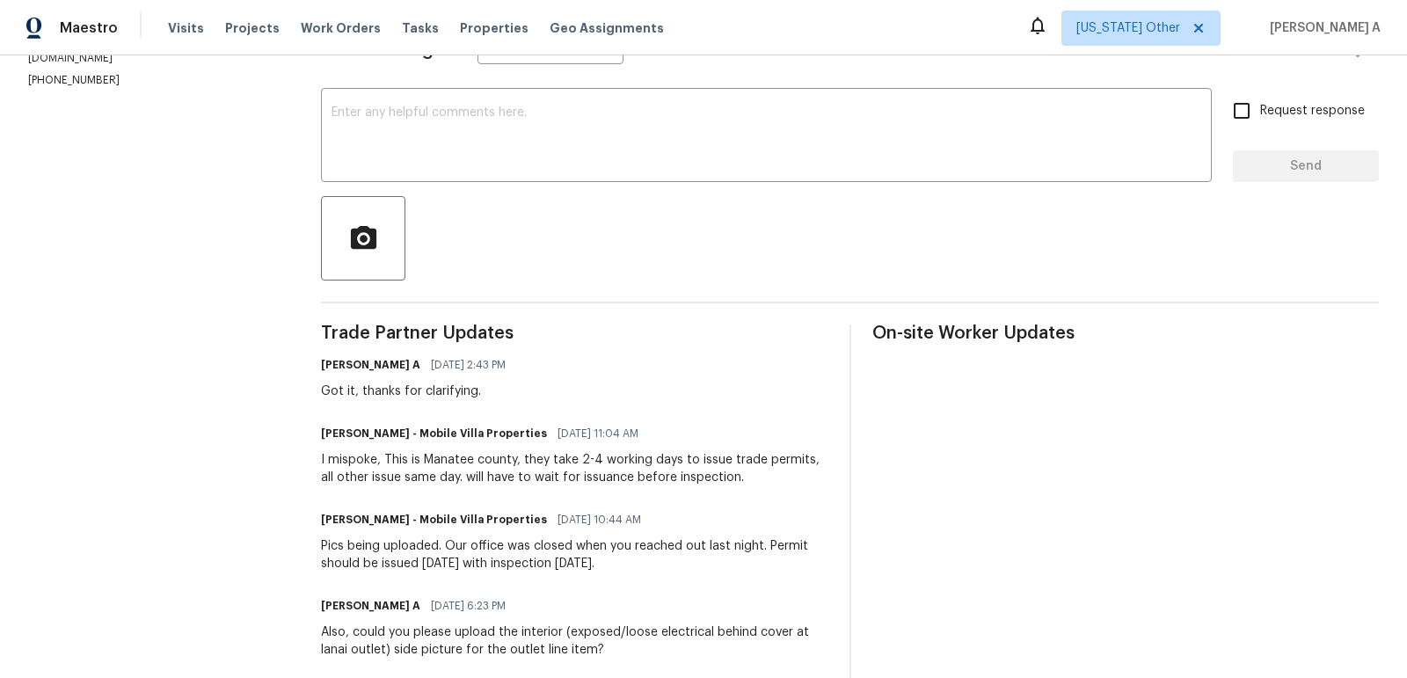
click at [412, 465] on div "I mispoke, This is Manatee county, they take 2-4 working days to issue trade pe…" at bounding box center [574, 468] width 507 height 35
copy div "This is Manatee county, they take 2-4 working days to issue trade permits"
drag, startPoint x: 386, startPoint y: 456, endPoint x: 806, endPoint y: 459, distance: 419.5
click at [806, 459] on div "I mispoke, This is Manatee county, they take 2-4 working days to issue trade pe…" at bounding box center [574, 468] width 507 height 35
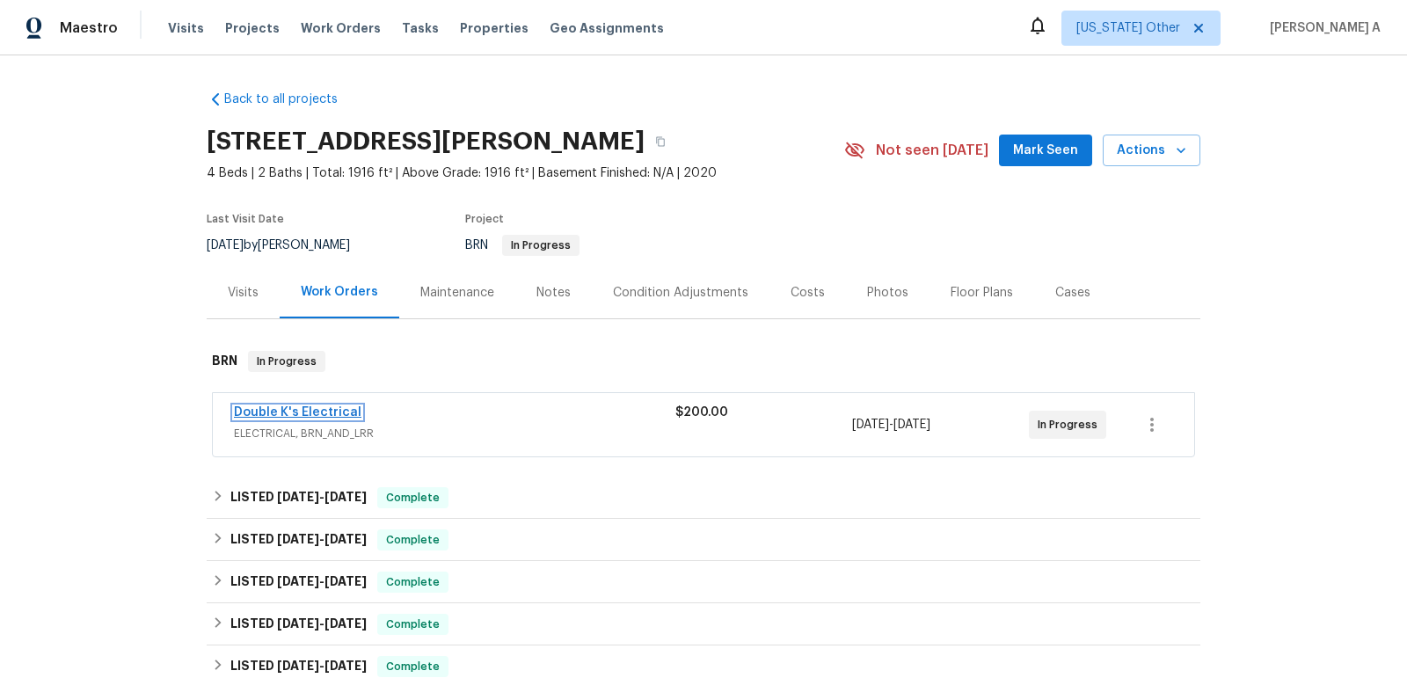
click at [314, 412] on link "Double K's Electrical" at bounding box center [298, 412] width 128 height 12
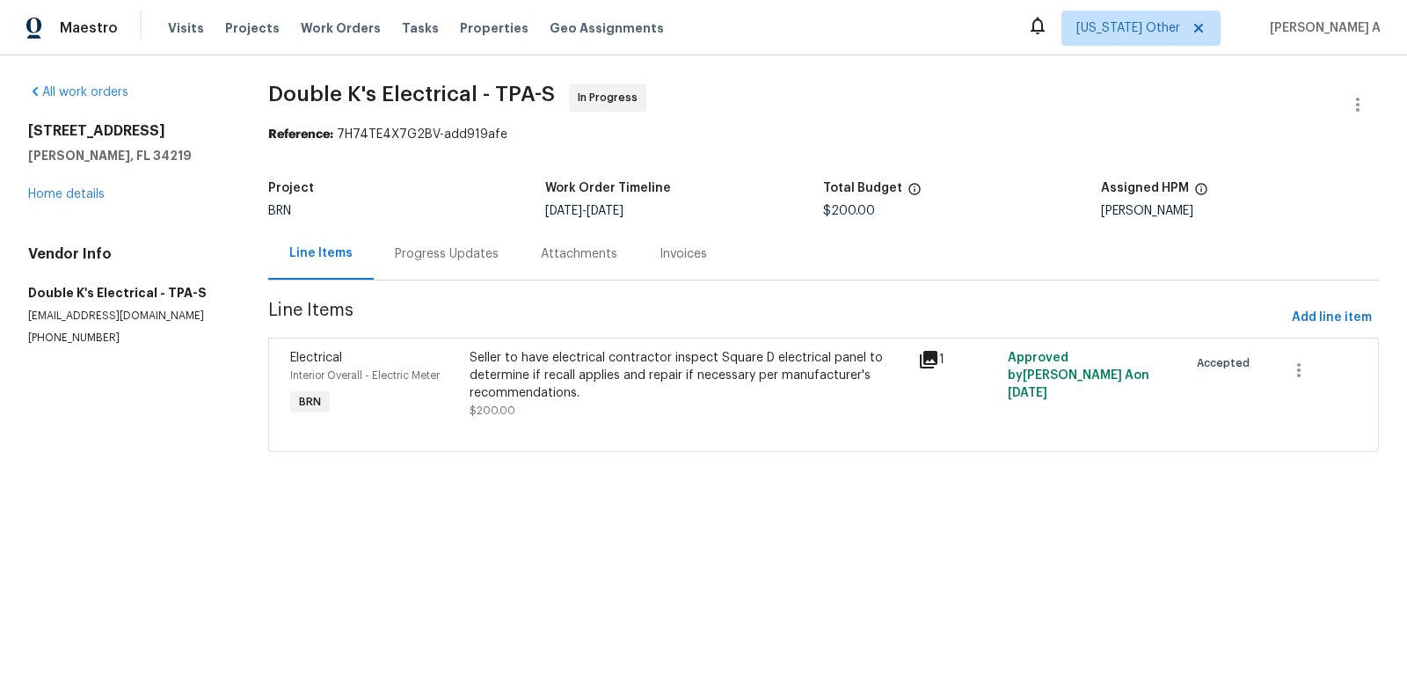
click at [444, 250] on div "Progress Updates" at bounding box center [447, 254] width 104 height 18
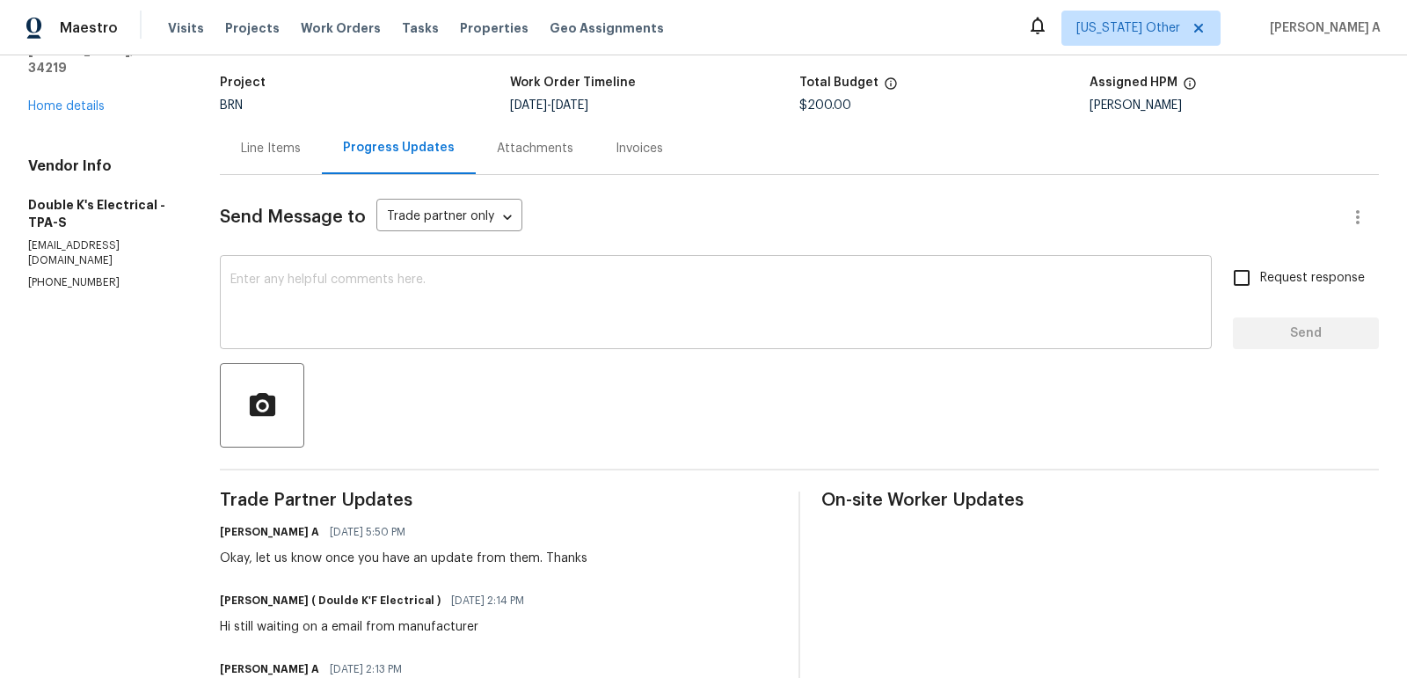
scroll to position [123, 0]
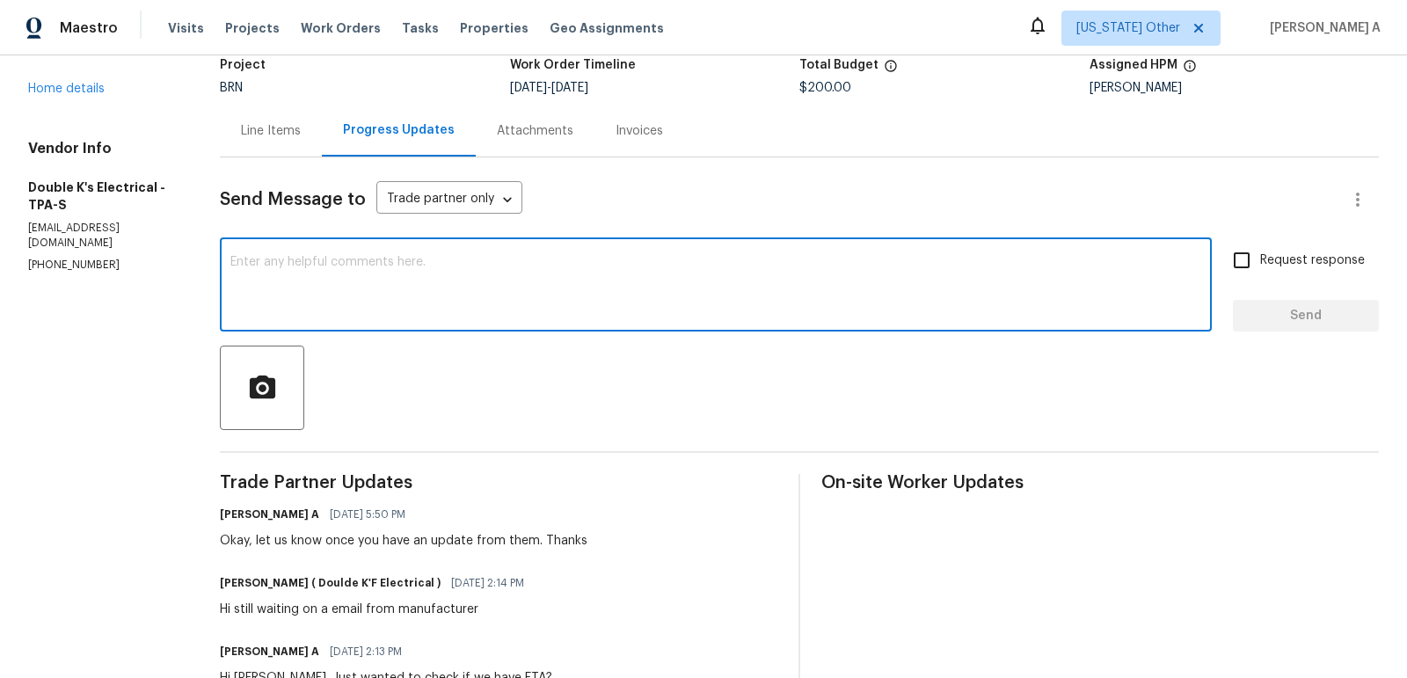
click at [495, 301] on textarea at bounding box center [715, 287] width 971 height 62
click at [263, 264] on textarea "Hi, Just wanted circle back to" at bounding box center [715, 287] width 971 height 62
click at [287, 264] on textarea "Hi, wanted circle back to" at bounding box center [715, 287] width 971 height 62
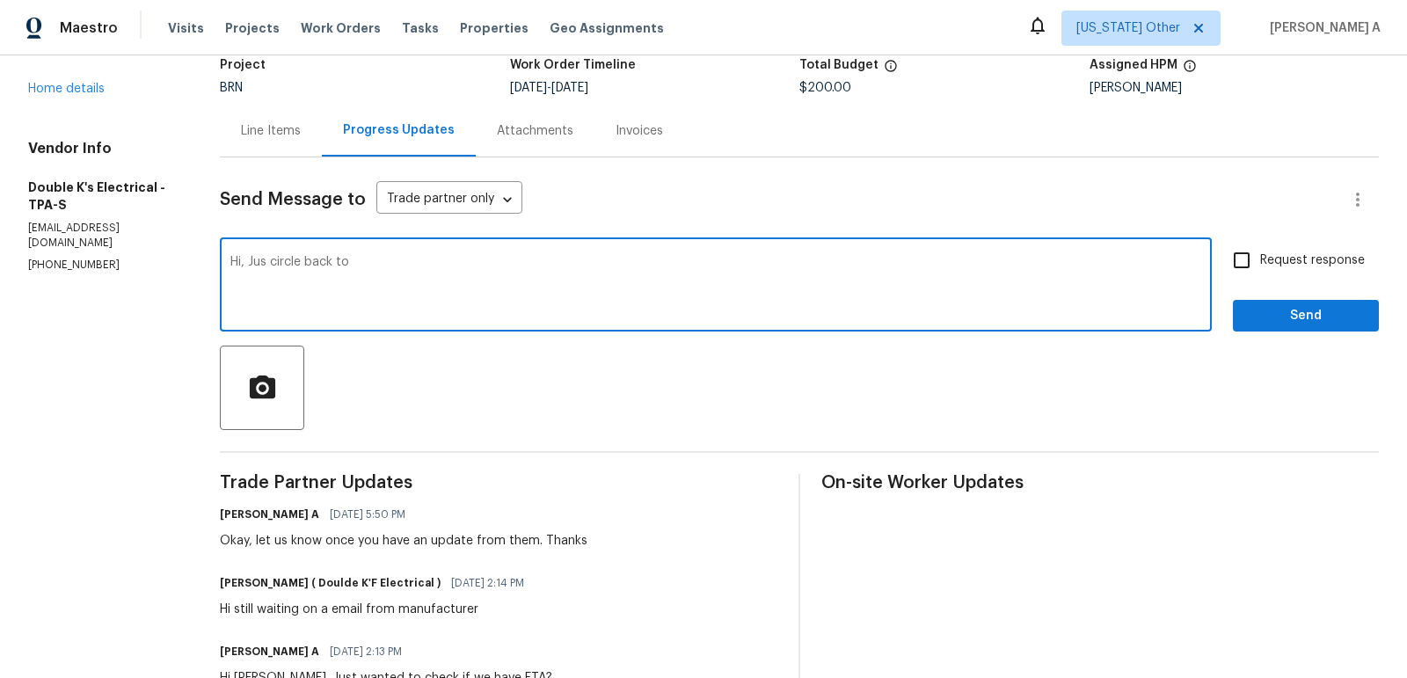
click at [371, 263] on textarea "Hi, Jus circle back to" at bounding box center [715, 287] width 971 height 62
click at [0, 0] on qb-div "Correct the spelling error just" at bounding box center [0, 0] width 0 height 0
click at [711, 284] on textarea "Hi, just circling back to see if we have any update here?" at bounding box center [715, 287] width 971 height 62
click at [739, 295] on textarea "Hi, just circling back to see if we have any update here since the COE is neari…" at bounding box center [715, 287] width 971 height 62
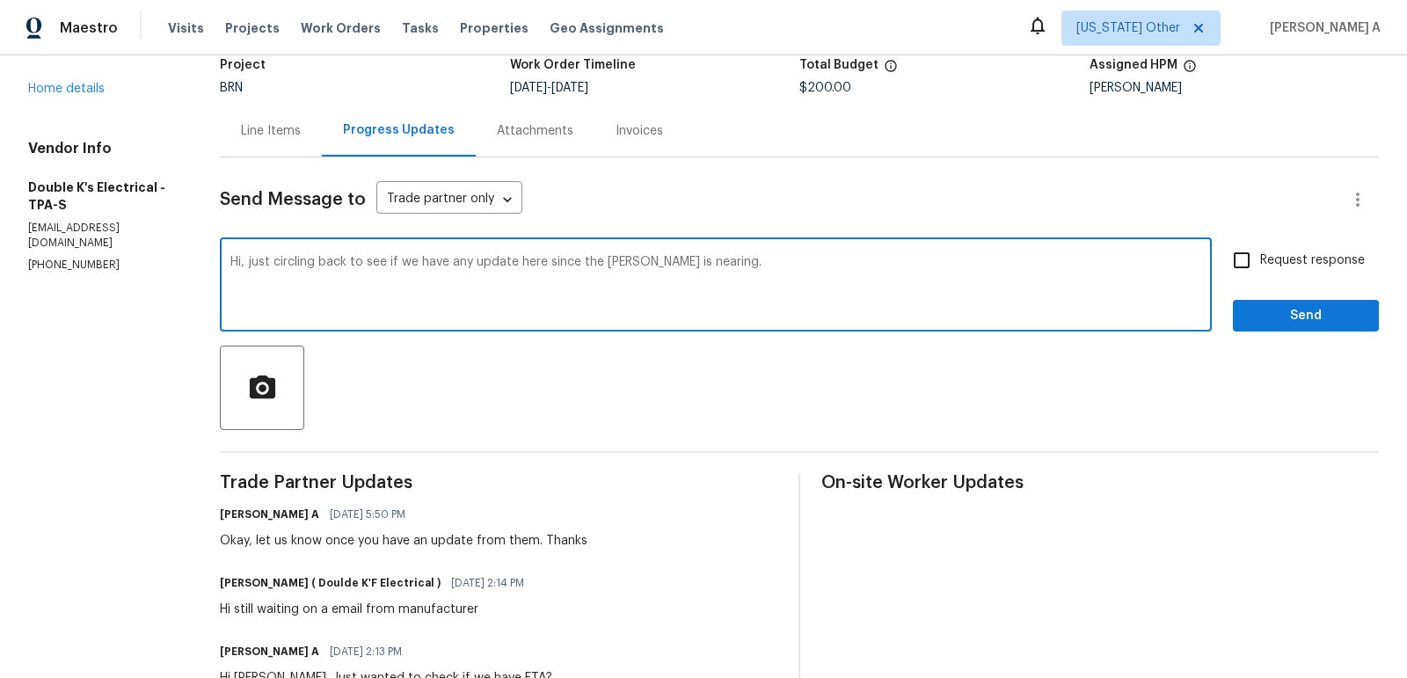
click at [739, 295] on textarea "Hi, just circling back to see if we have any update here since the COE is neari…" at bounding box center [715, 287] width 971 height 62
click at [0, 0] on icon "Paraphrase text" at bounding box center [0, 0] width 0 height 0
click at [763, 276] on textarea "Hi, just circling back to see if we have any update here since the COE is neari…" at bounding box center [715, 287] width 971 height 62
type textarea "Hi, just circling back to see if we have any update here since the COE is neari…"
click at [1272, 261] on span "Request response" at bounding box center [1312, 261] width 105 height 18
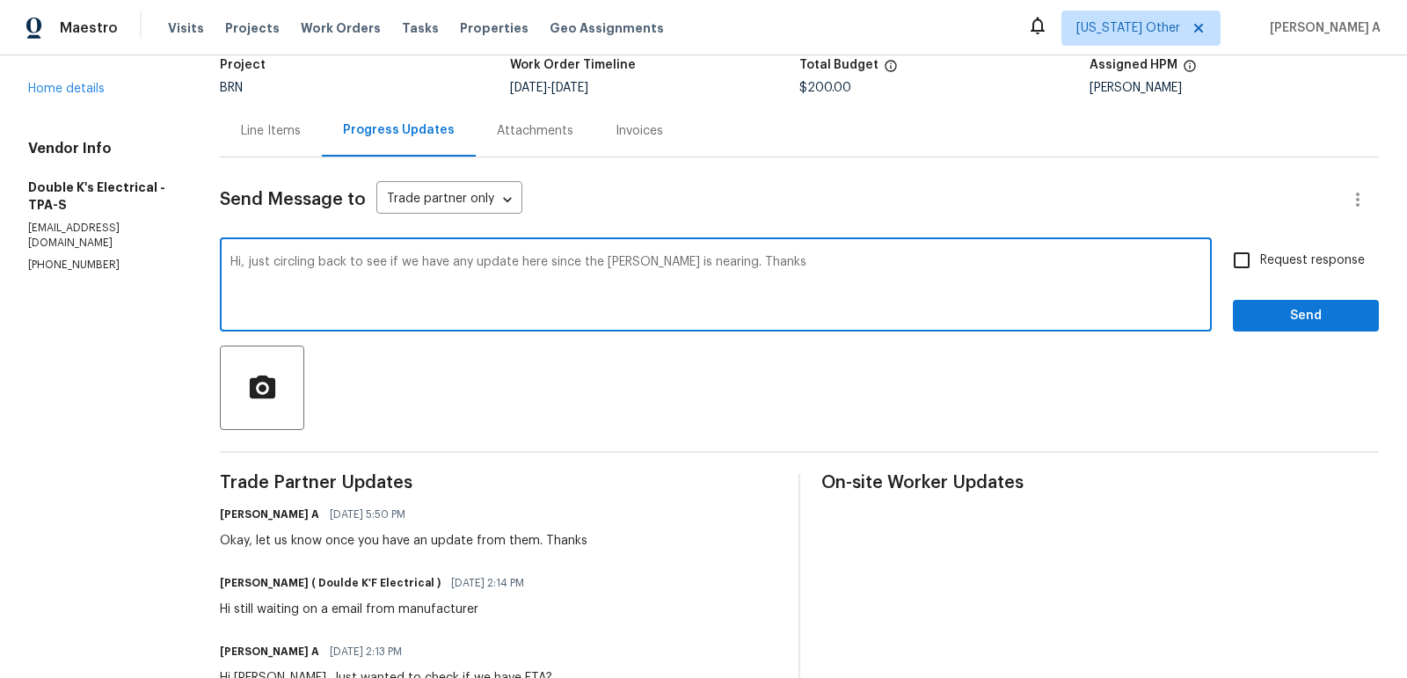
click at [1260, 261] on input "Request response" at bounding box center [1241, 260] width 37 height 37
checkbox input "true"
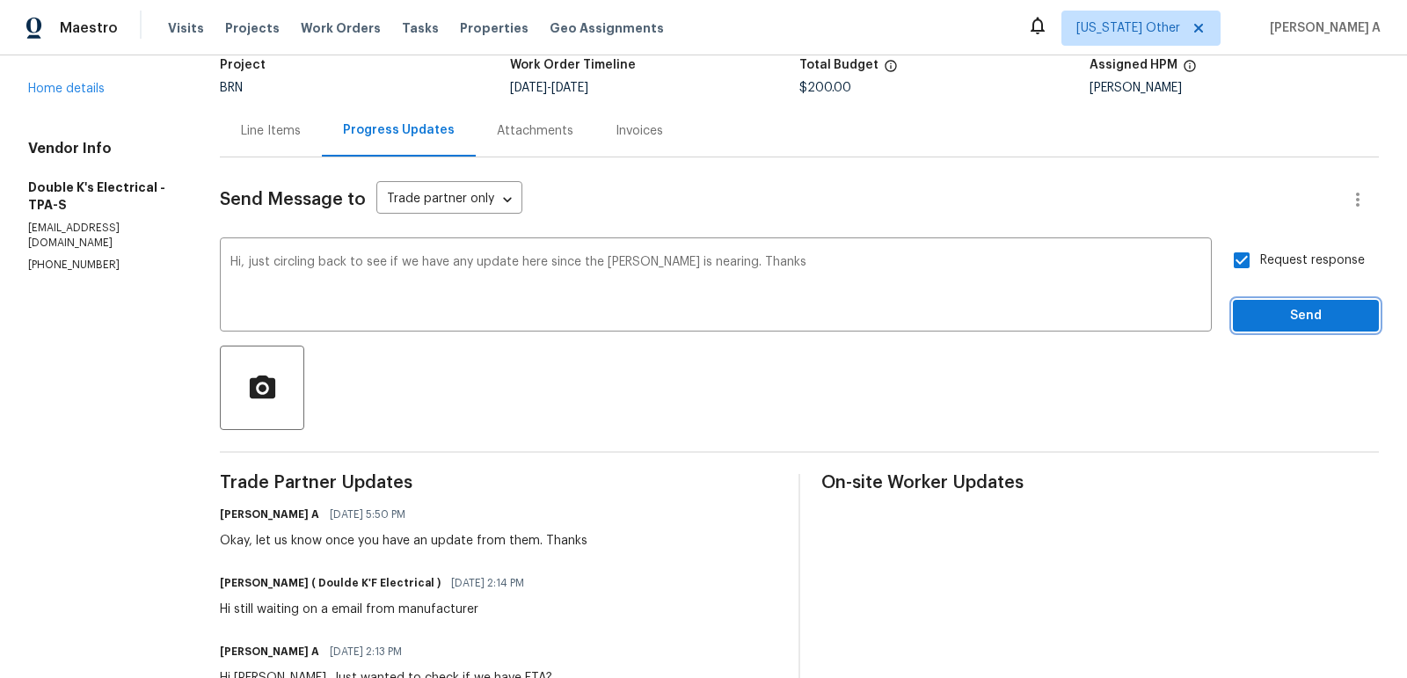
click at [1319, 307] on span "Send" at bounding box center [1306, 316] width 118 height 22
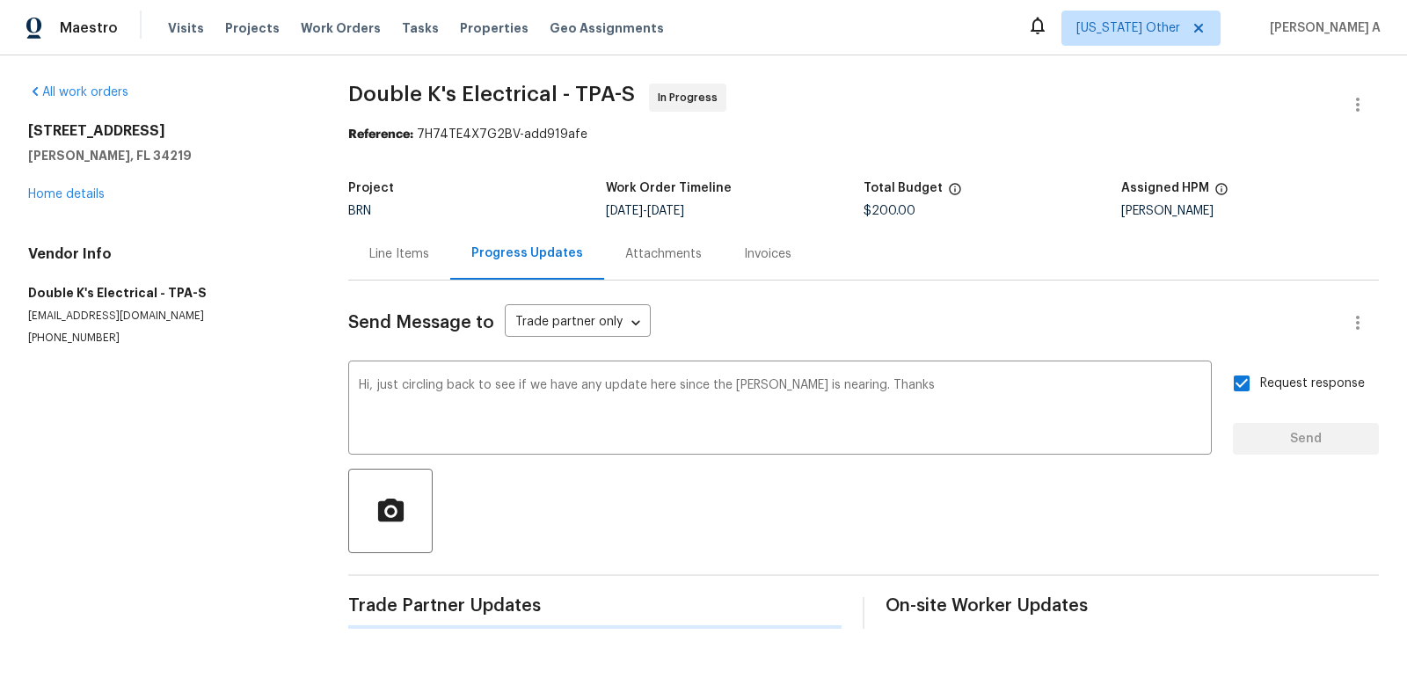
scroll to position [0, 0]
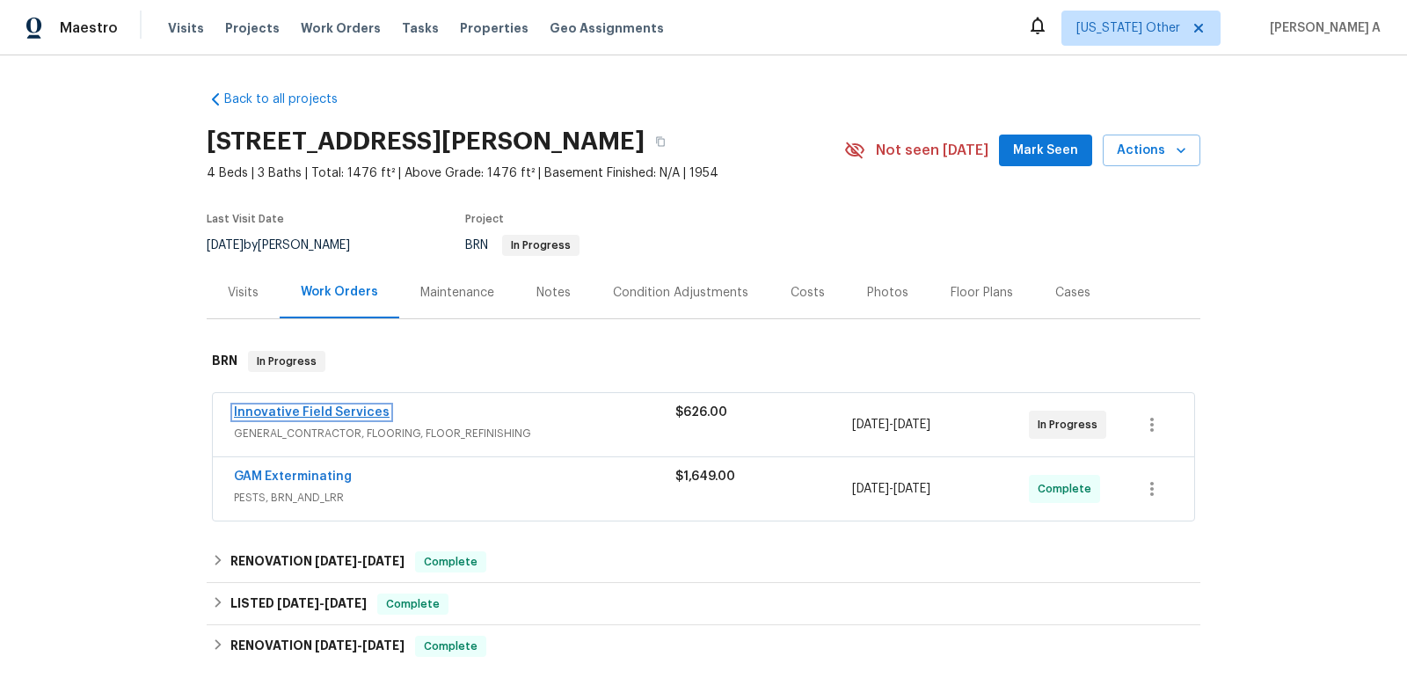
click at [308, 410] on link "Innovative Field Services" at bounding box center [312, 412] width 156 height 12
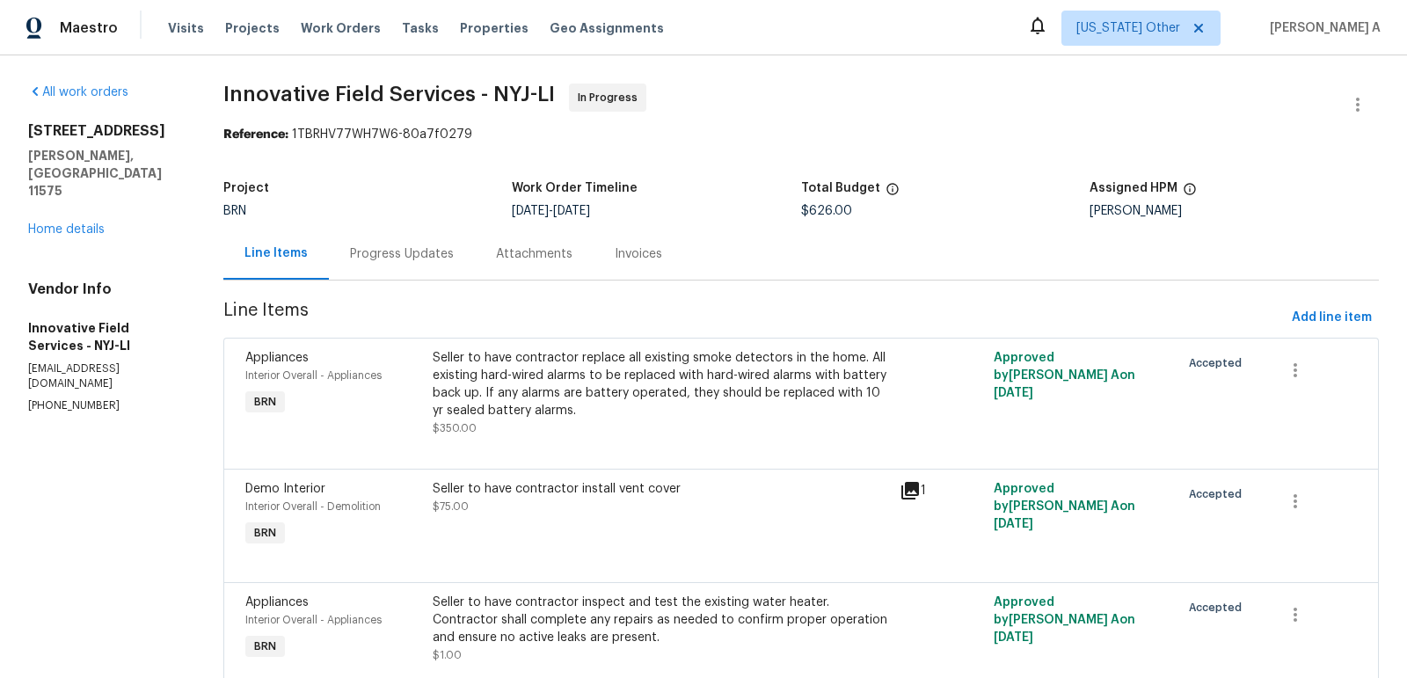
click at [475, 246] on div "Attachments" at bounding box center [534, 254] width 119 height 52
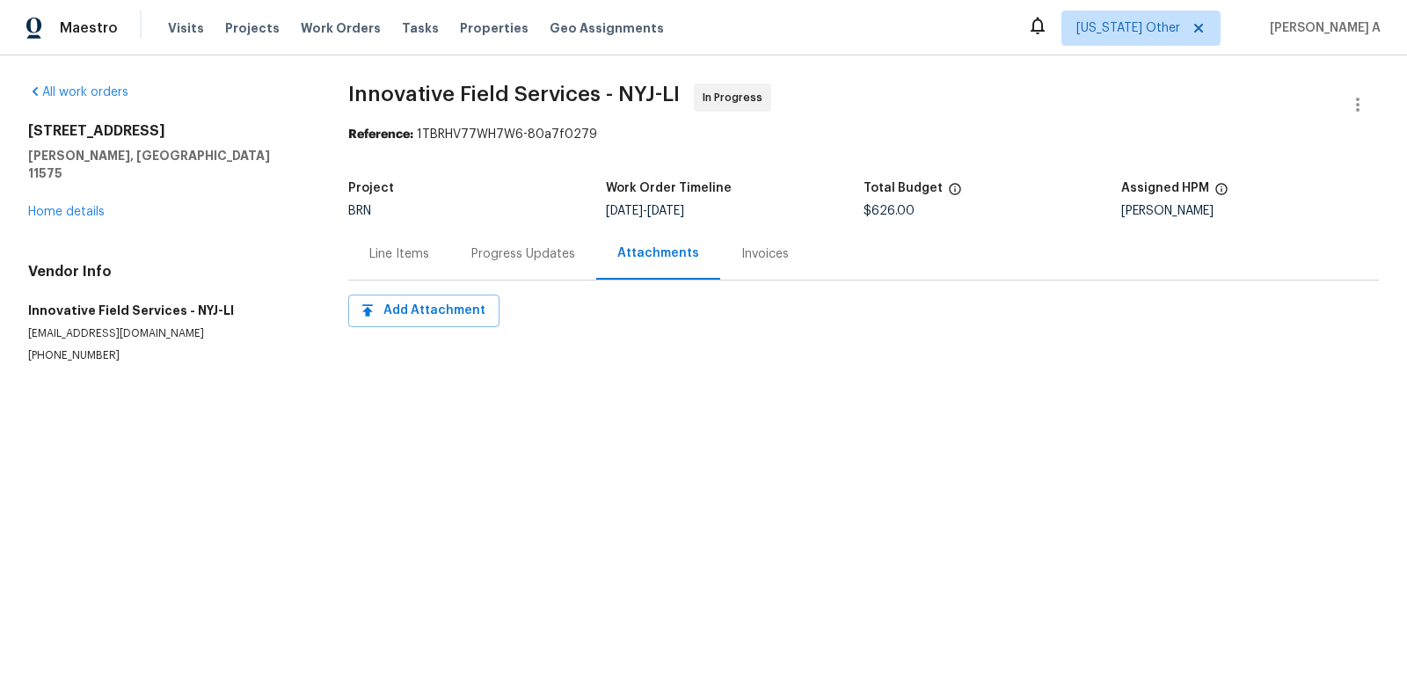
click at [478, 241] on div "Progress Updates" at bounding box center [523, 254] width 146 height 52
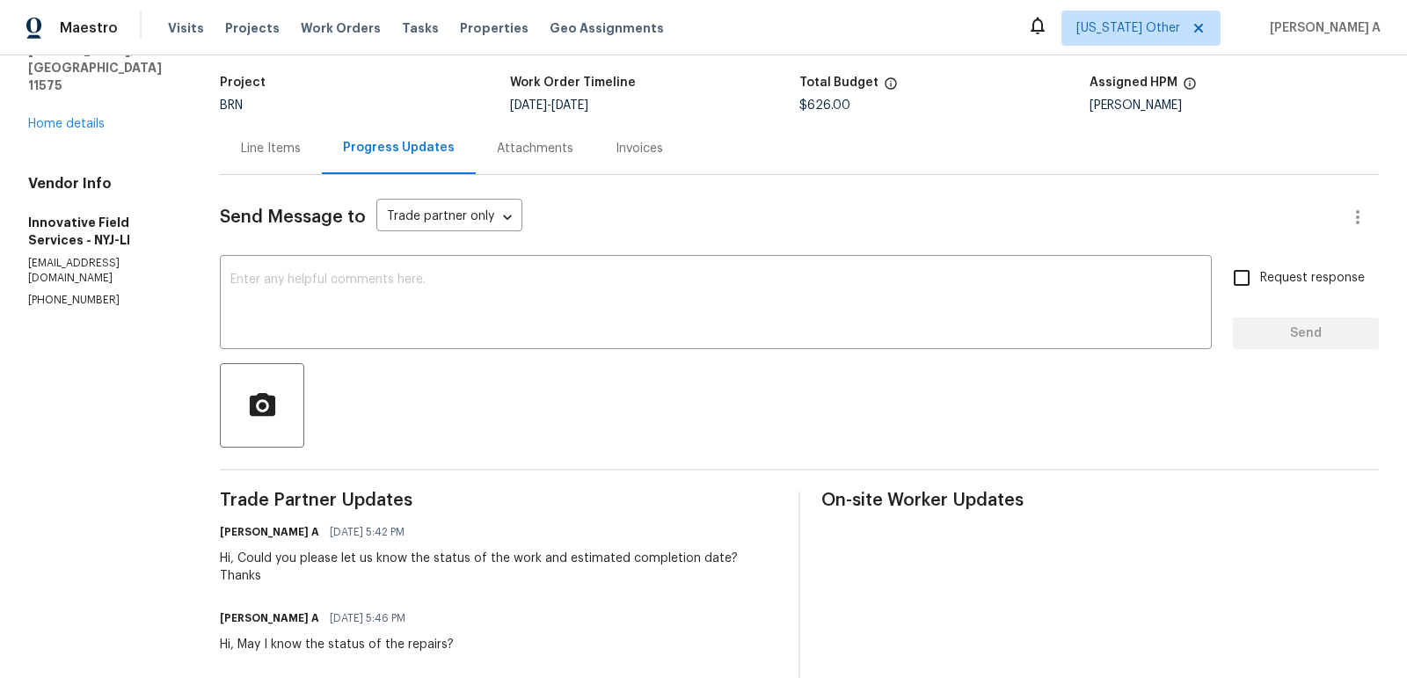
scroll to position [119, 0]
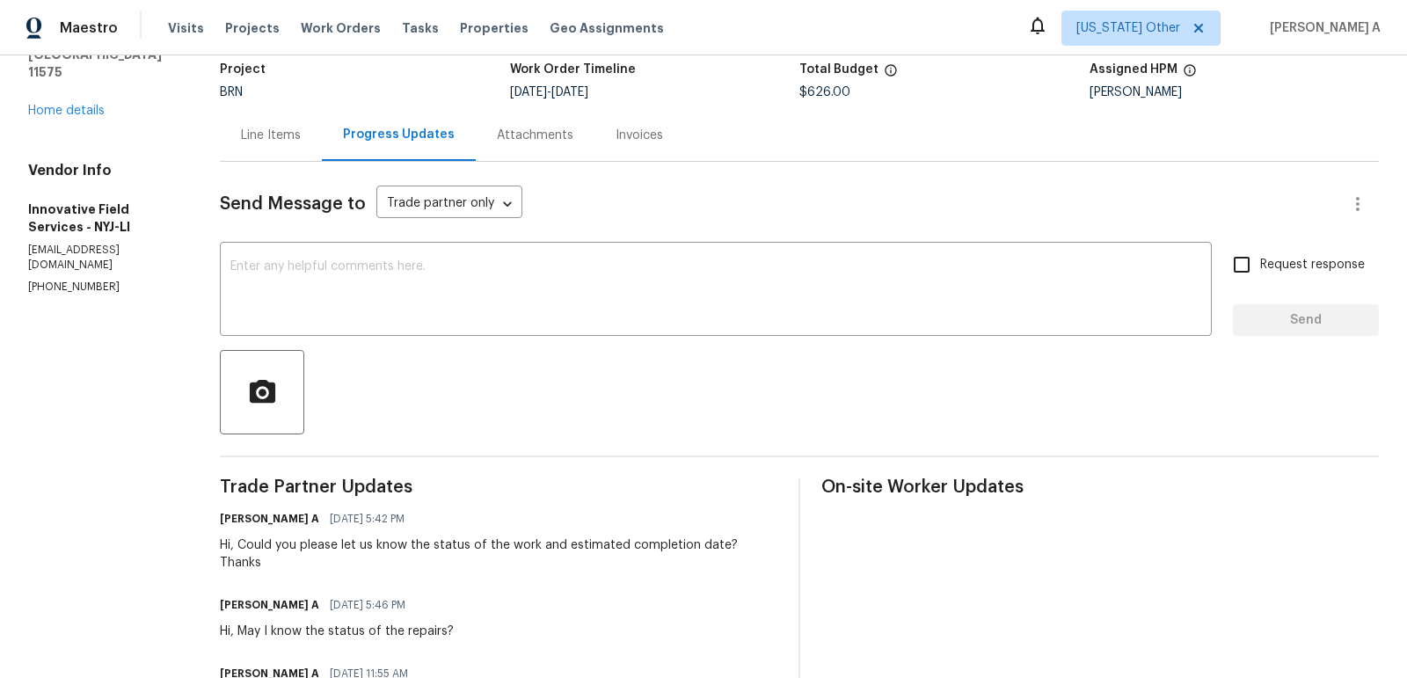
click at [79, 280] on p "(631) 676-4222" at bounding box center [103, 287] width 150 height 15
copy p "(631) 676-4222"
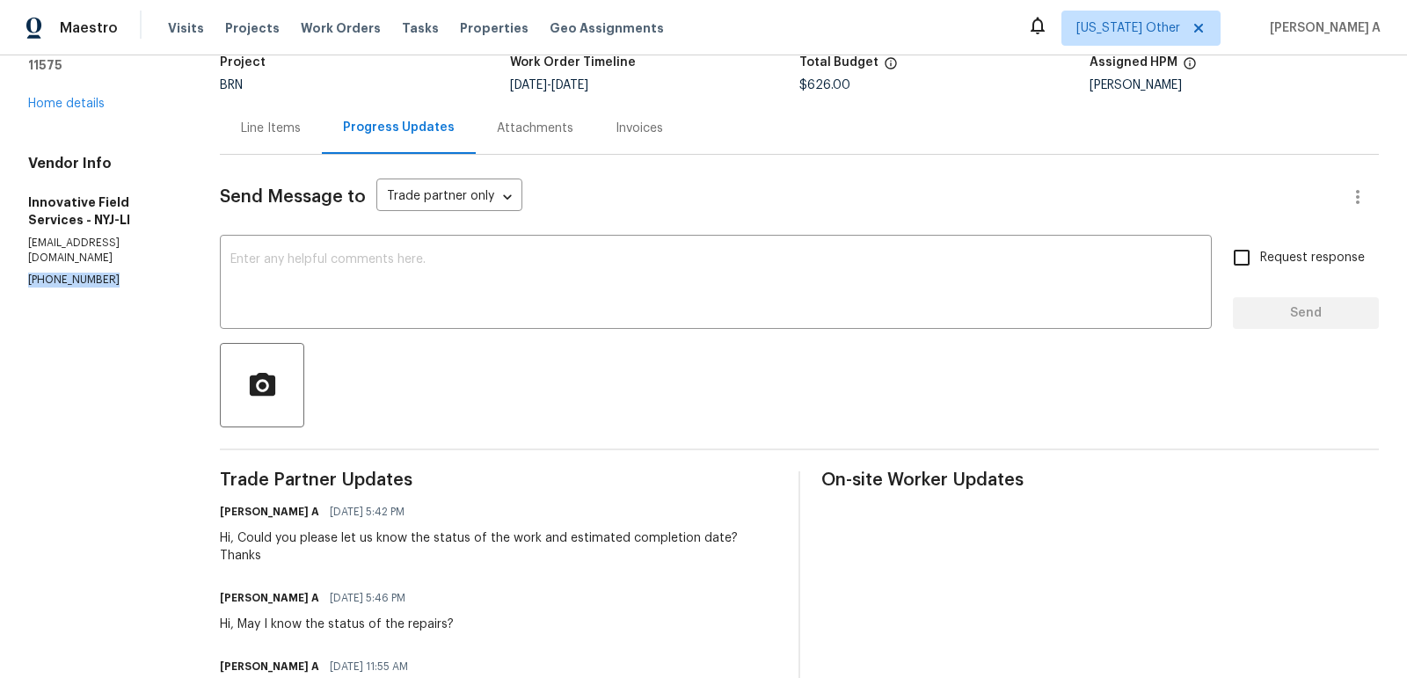
scroll to position [0, 0]
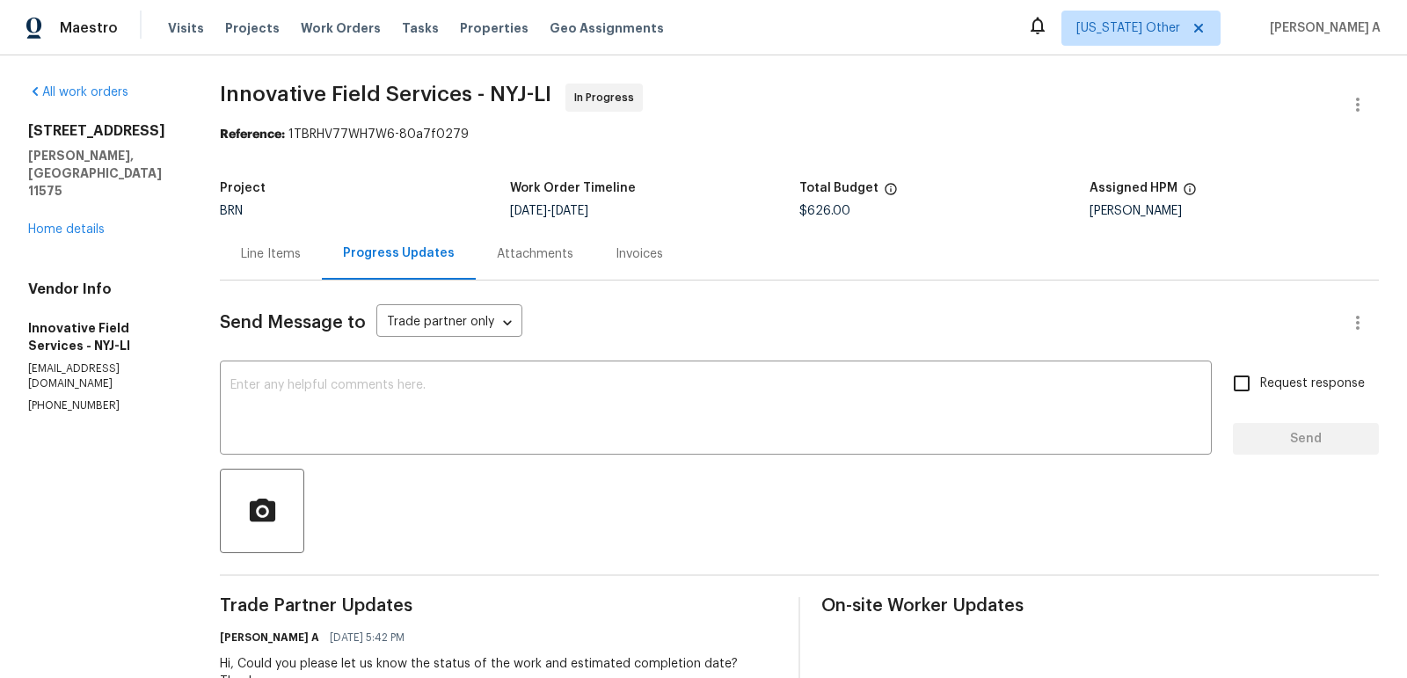
click at [250, 247] on div "Line Items" at bounding box center [271, 254] width 60 height 18
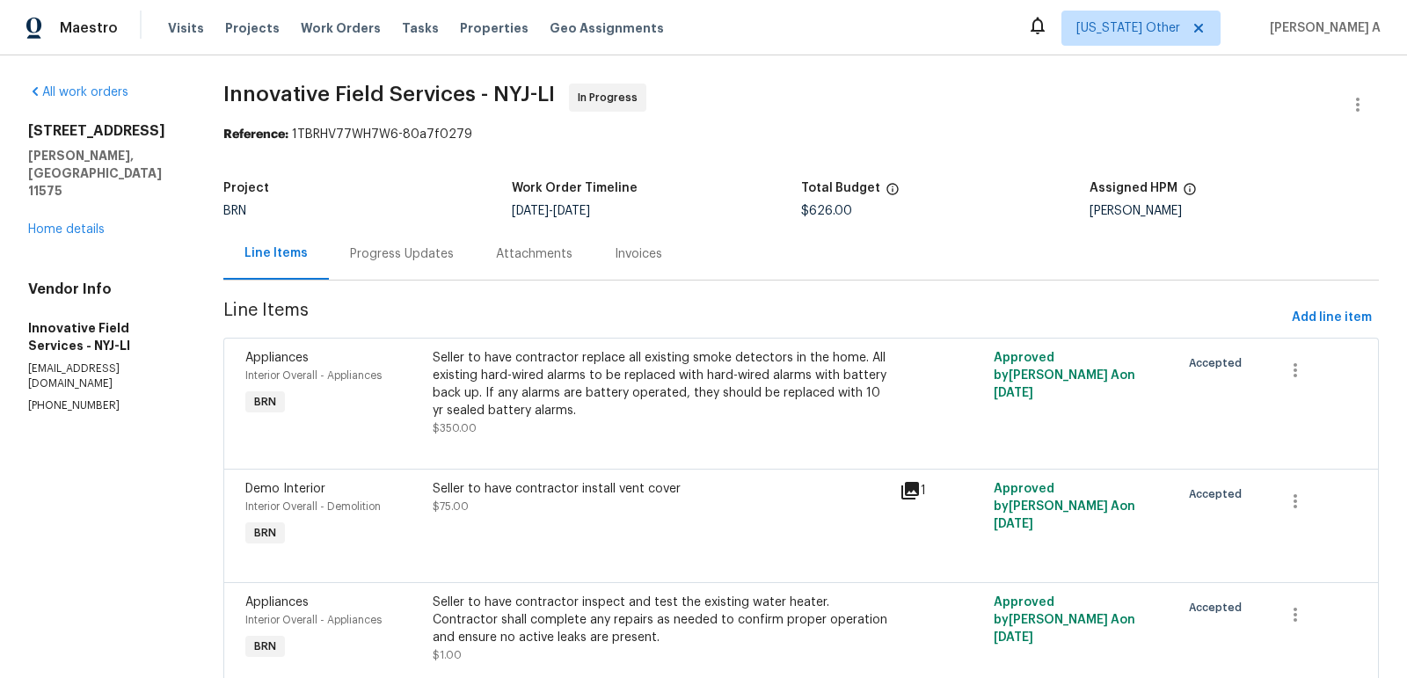
click at [367, 268] on div "Progress Updates" at bounding box center [402, 254] width 146 height 52
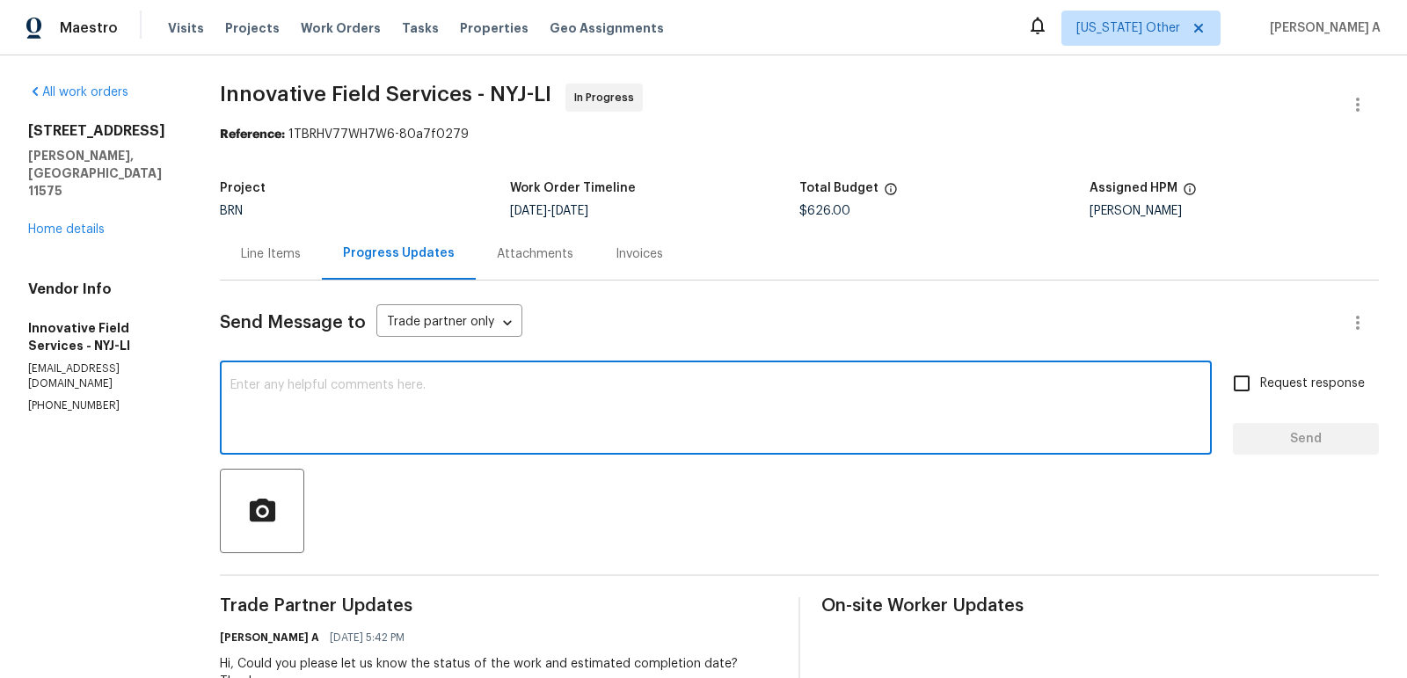
click at [514, 425] on textarea at bounding box center [715, 410] width 971 height 62
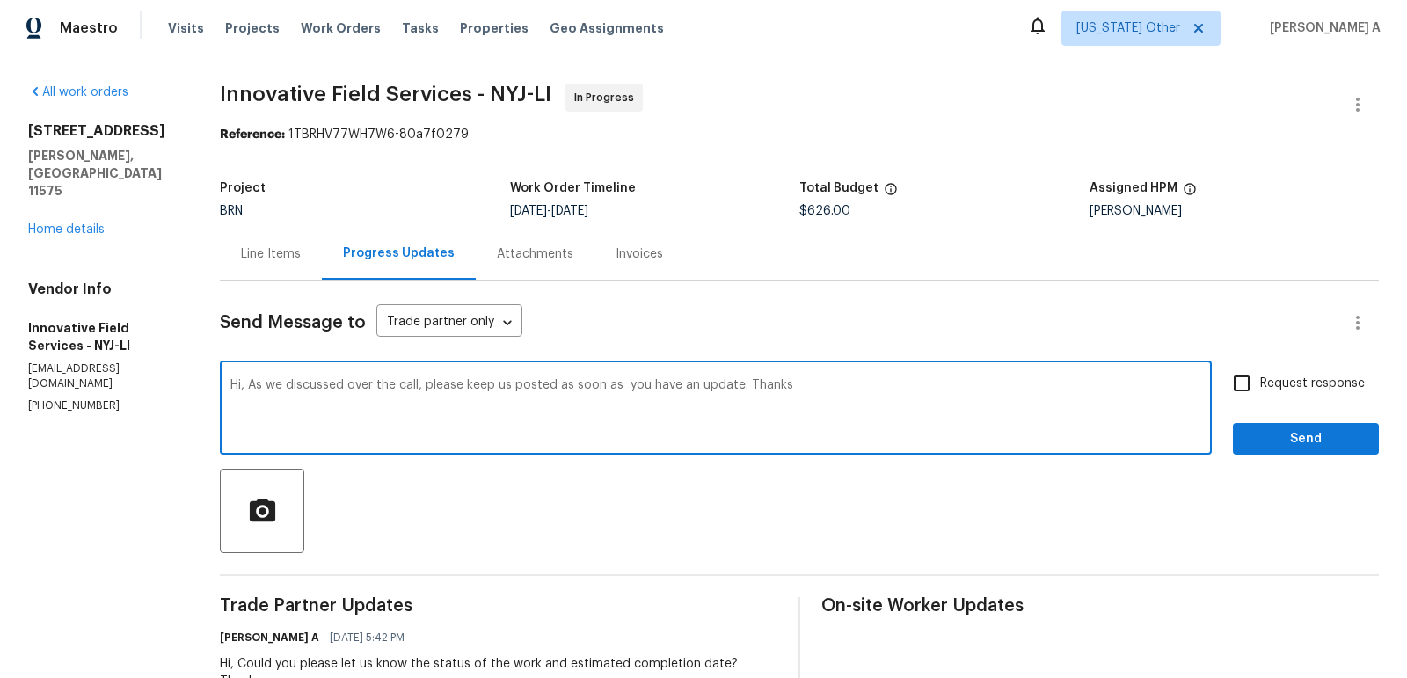
click at [624, 385] on textarea "Hi, As we discussed over the call, please keep us posted as soon as you have an…" at bounding box center [715, 410] width 971 height 62
type textarea "Hi, As we discussed over the call, please keep us posted as soon as you have an…"
click at [1267, 376] on span "Request response" at bounding box center [1312, 384] width 105 height 18
click at [1260, 376] on input "Request response" at bounding box center [1241, 383] width 37 height 37
checkbox input "true"
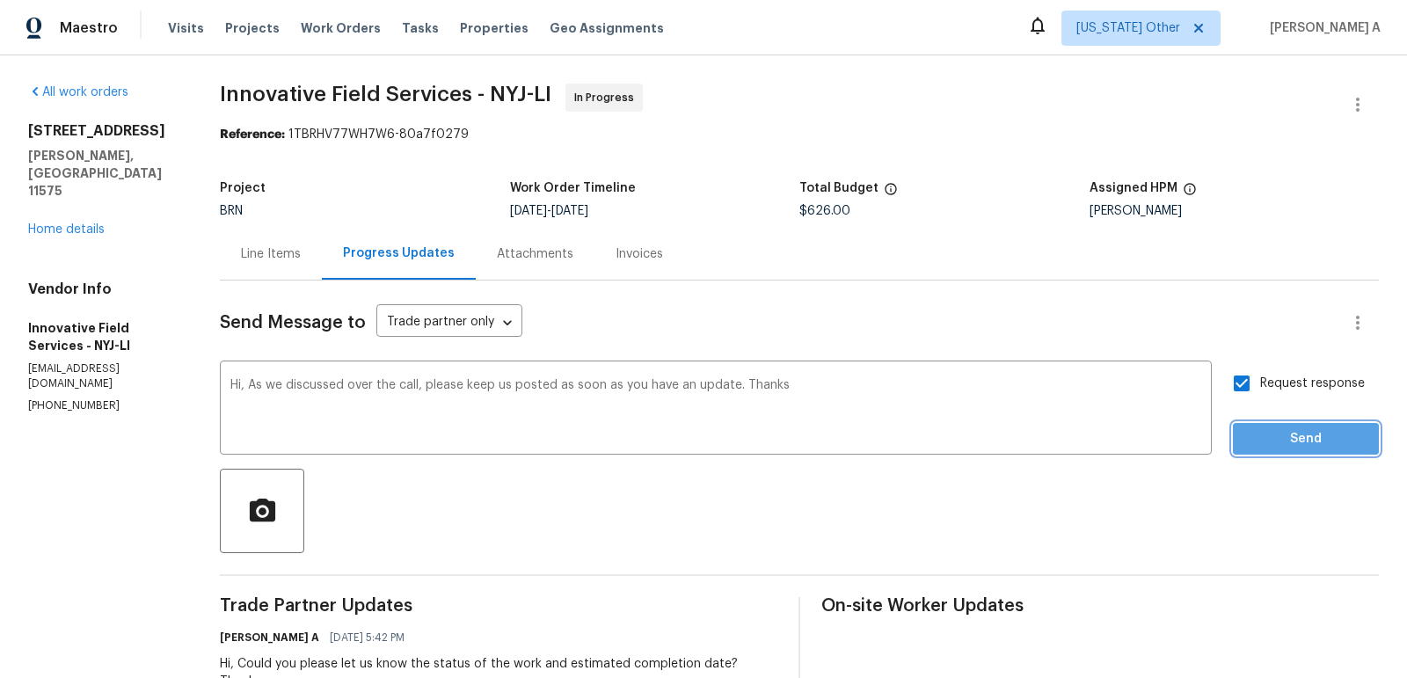
click at [1283, 443] on span "Send" at bounding box center [1306, 439] width 118 height 22
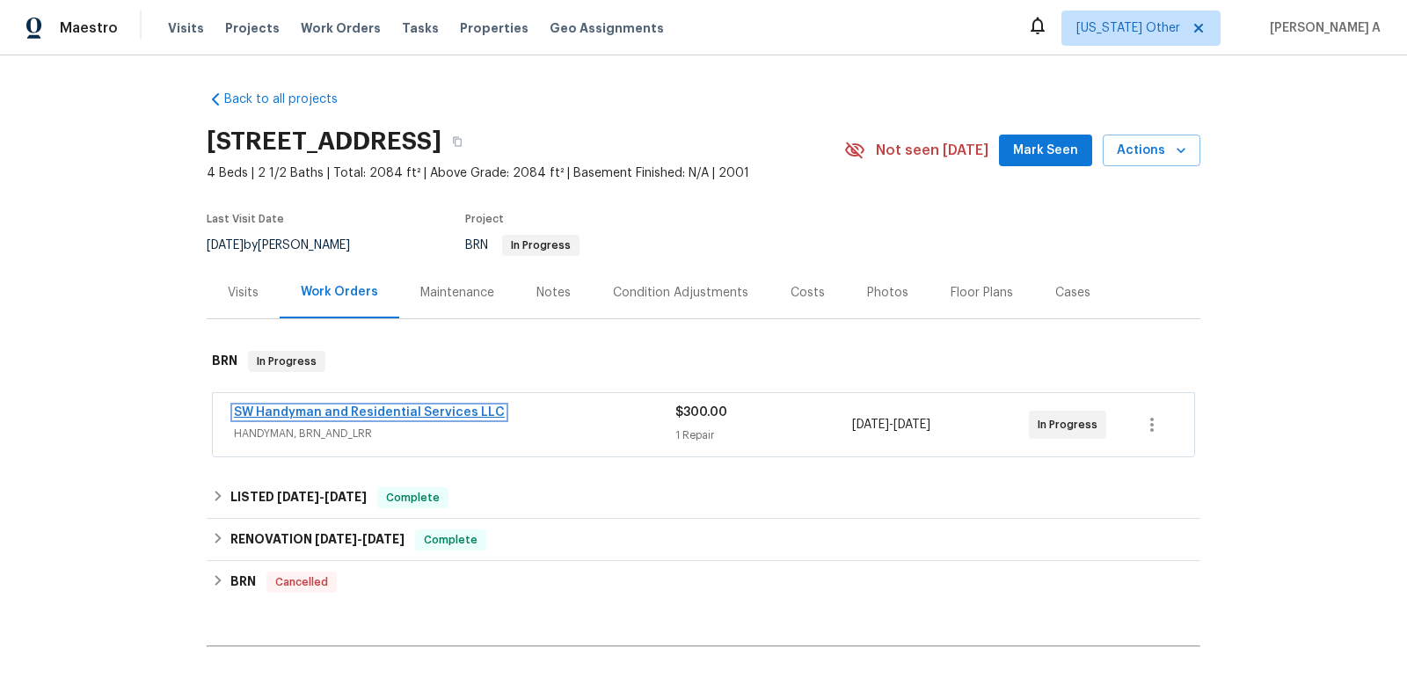
click at [368, 412] on link "SW Handyman and Residential Services LLC" at bounding box center [369, 412] width 271 height 12
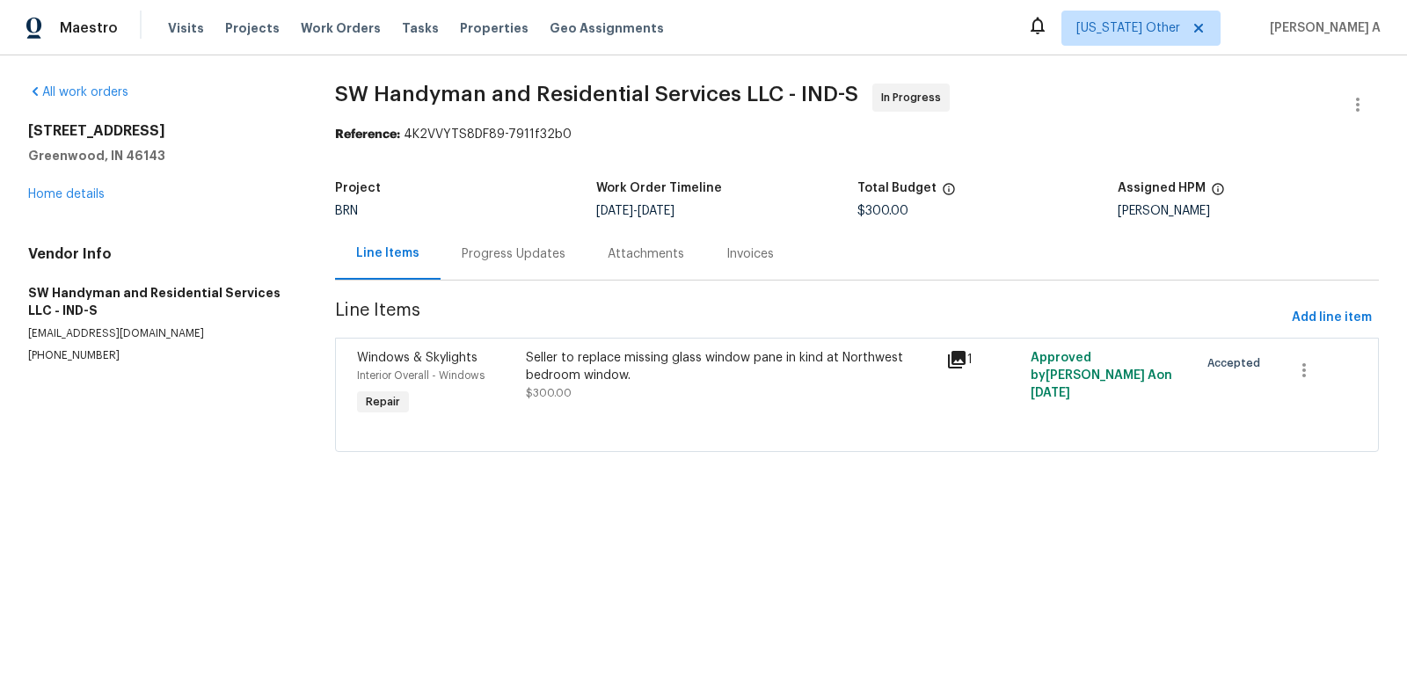
click at [86, 353] on p "[PHONE_NUMBER]" at bounding box center [160, 355] width 265 height 15
copy p "[PHONE_NUMBER]"
click at [507, 240] on div "Progress Updates" at bounding box center [514, 254] width 146 height 52
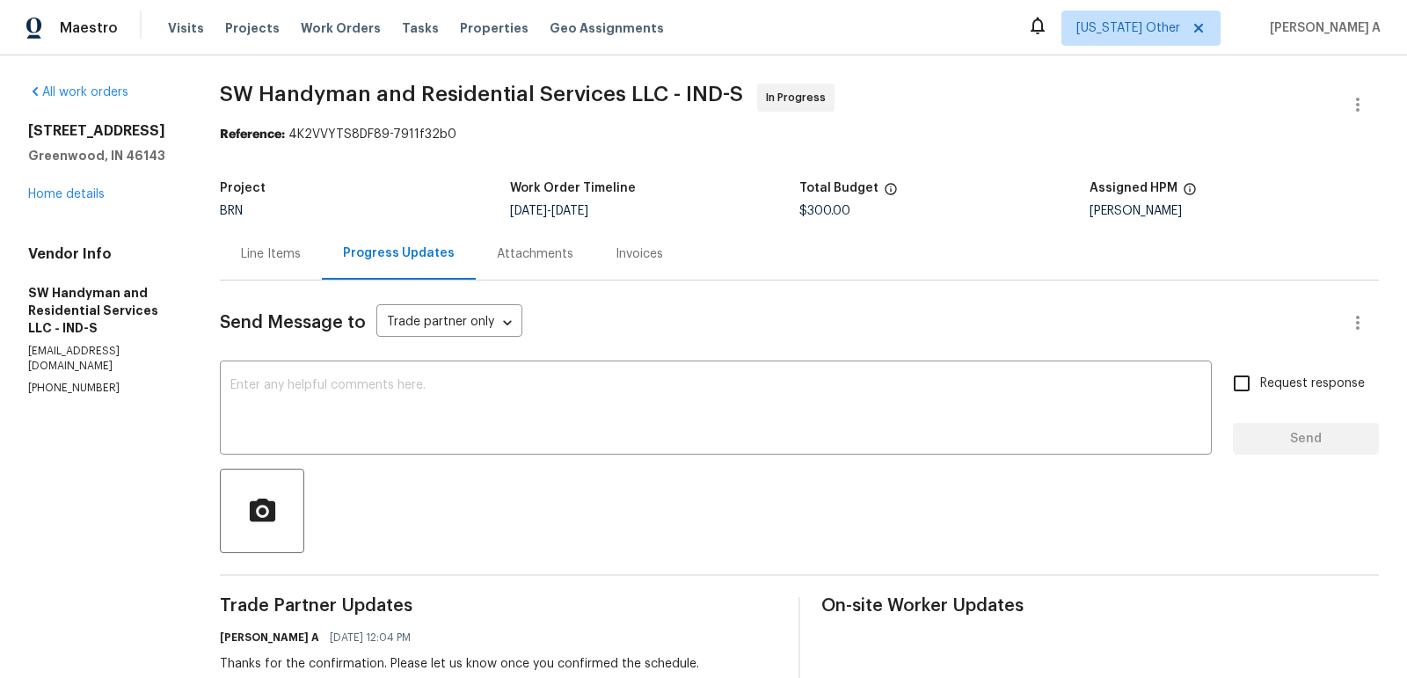
click at [241, 259] on div "Line Items" at bounding box center [271, 254] width 102 height 52
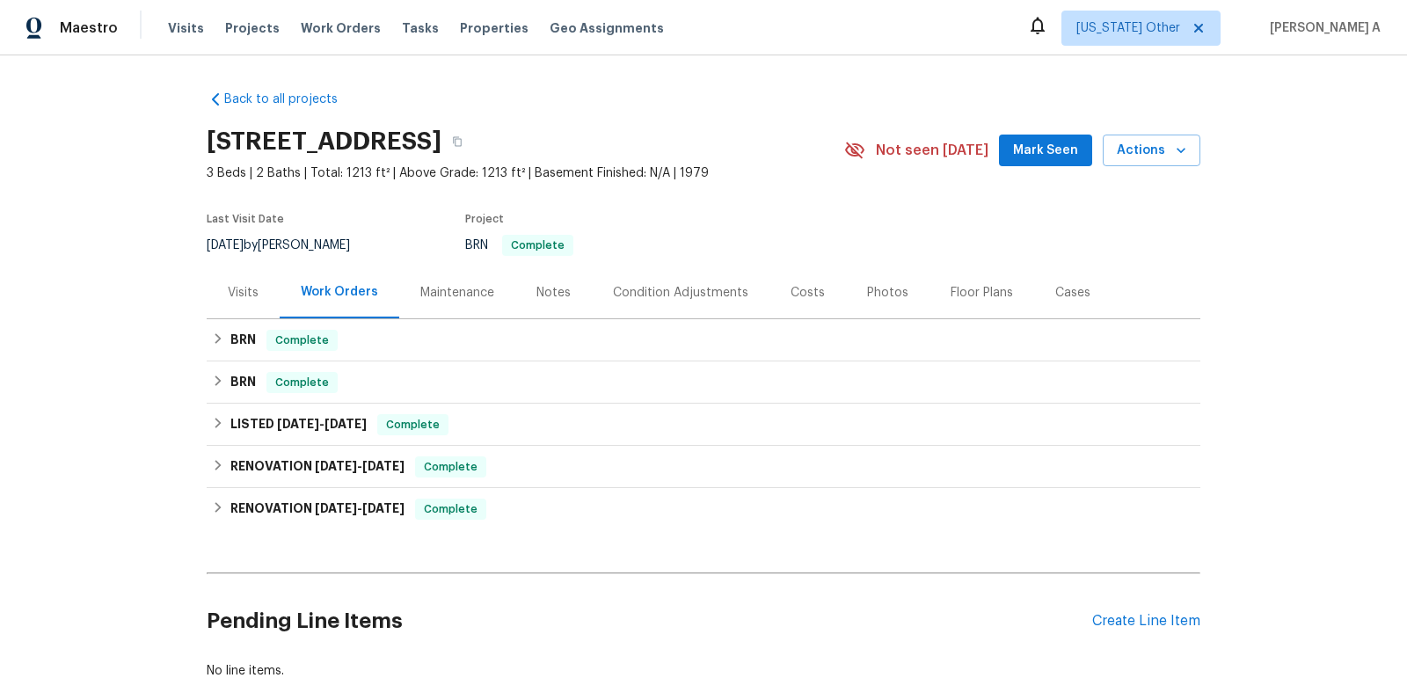
click at [1130, 637] on div "Pending Line Items Create Line Item" at bounding box center [704, 621] width 994 height 82
click at [1135, 626] on div "Create Line Item" at bounding box center [1146, 621] width 108 height 17
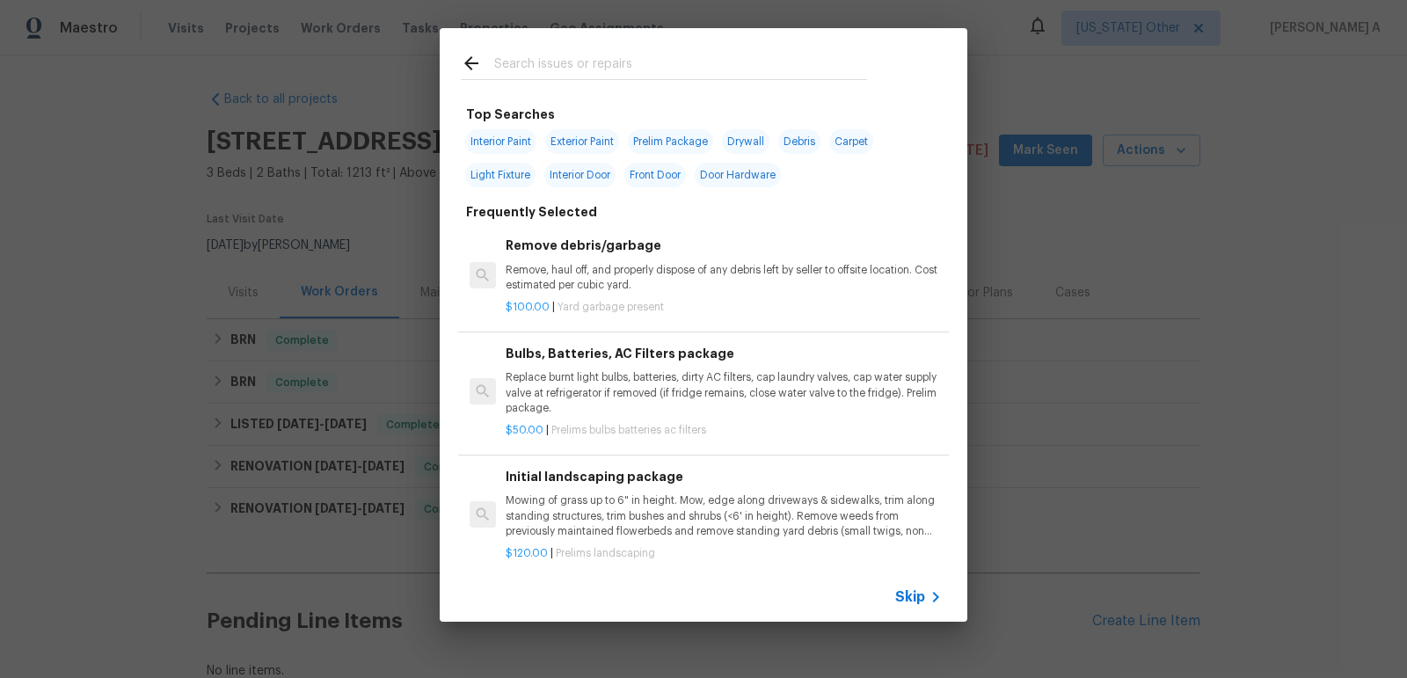
click at [911, 607] on div "Skip" at bounding box center [920, 597] width 51 height 21
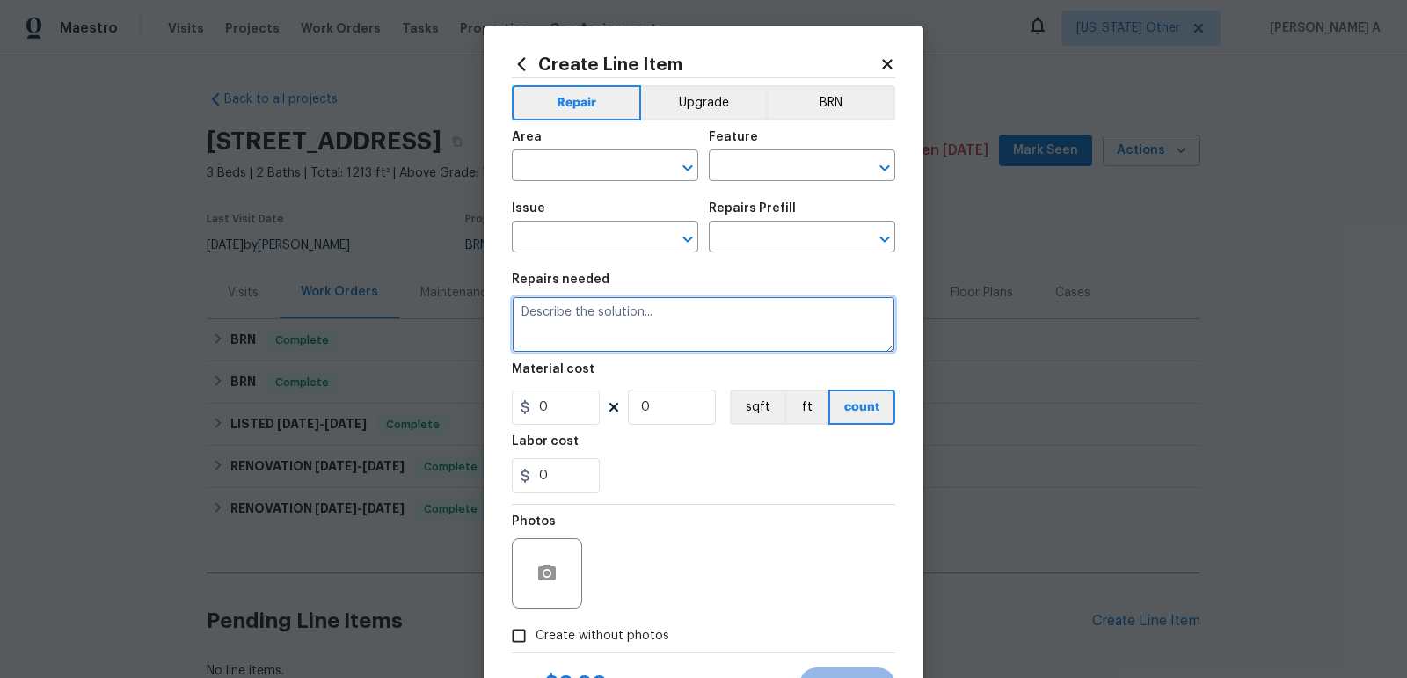
click at [629, 349] on textarea at bounding box center [703, 324] width 383 height 56
paste textarea "Seller to repair/replace areas of water damage with best to match materials per…"
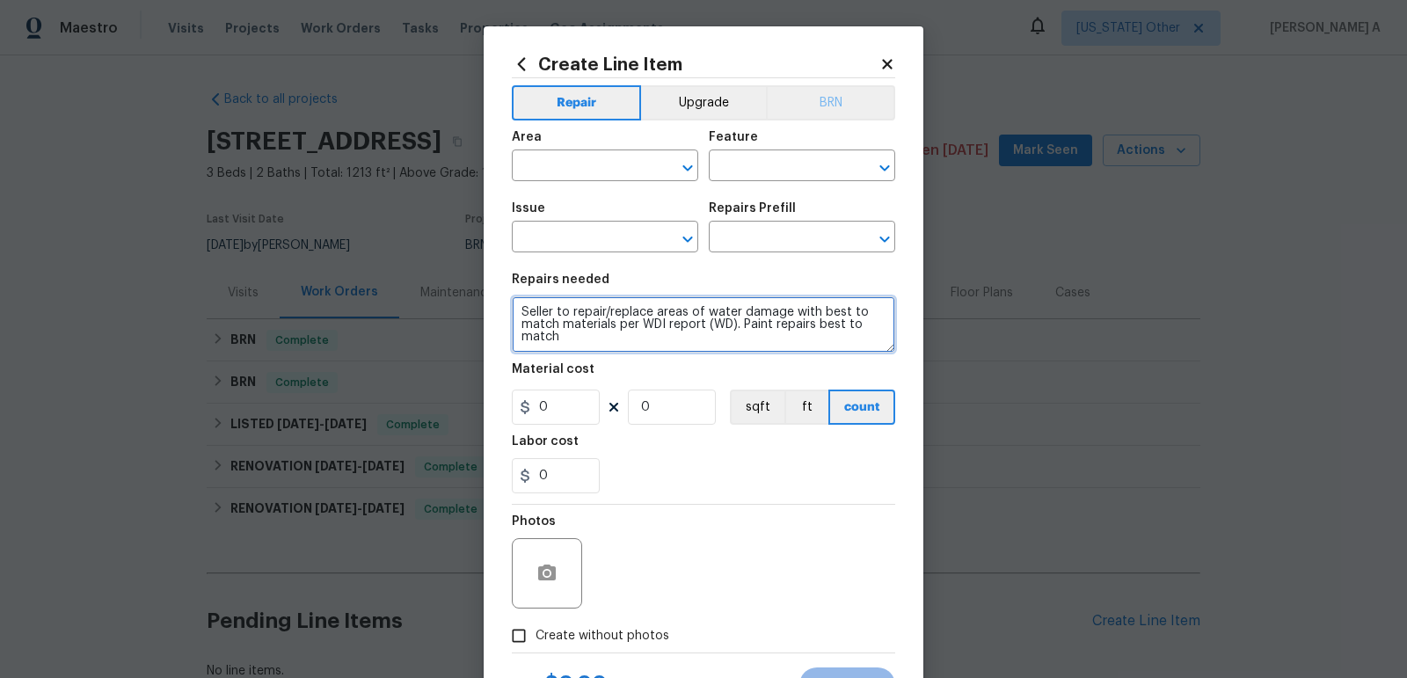
type textarea "Seller to repair/replace areas of water damage with best to match materials per…"
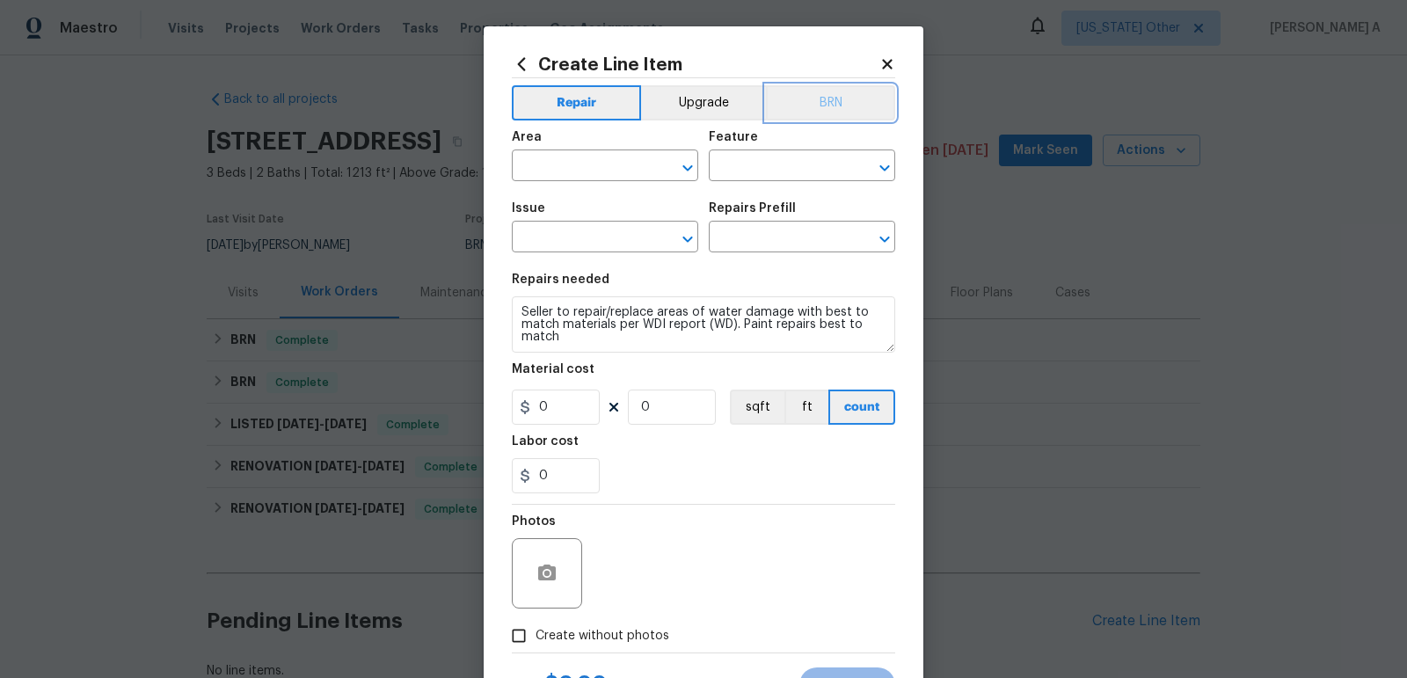
click at [821, 105] on button "BRN" at bounding box center [830, 102] width 129 height 35
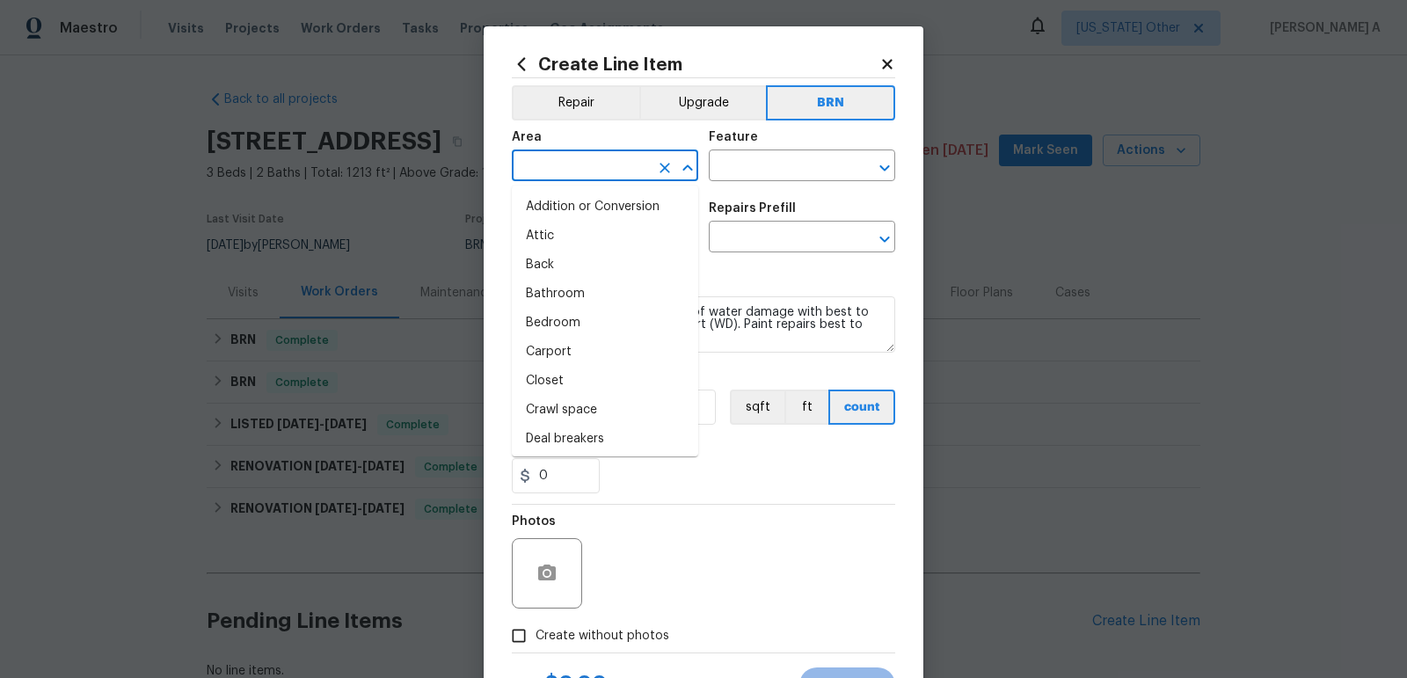
click at [549, 164] on input "text" at bounding box center [580, 167] width 137 height 27
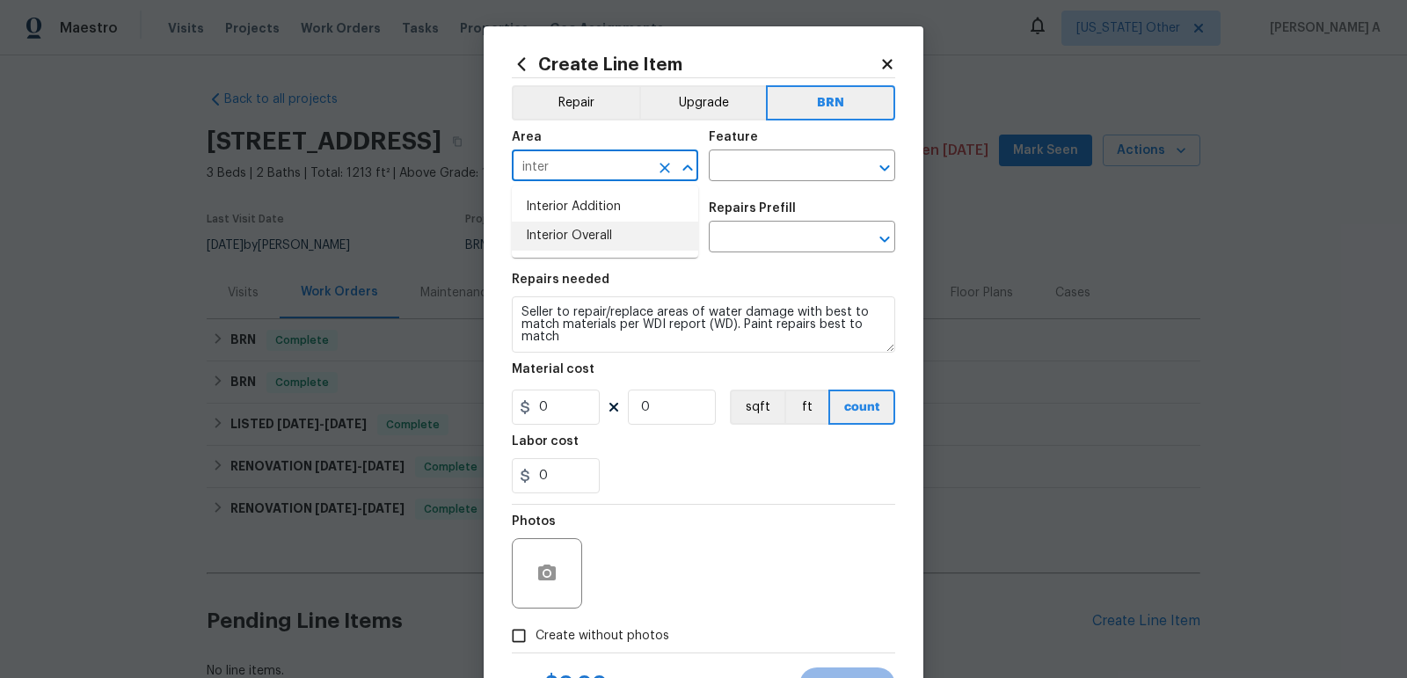
click at [572, 227] on li "Interior Overall" at bounding box center [605, 236] width 186 height 29
type input "Interior Overall"
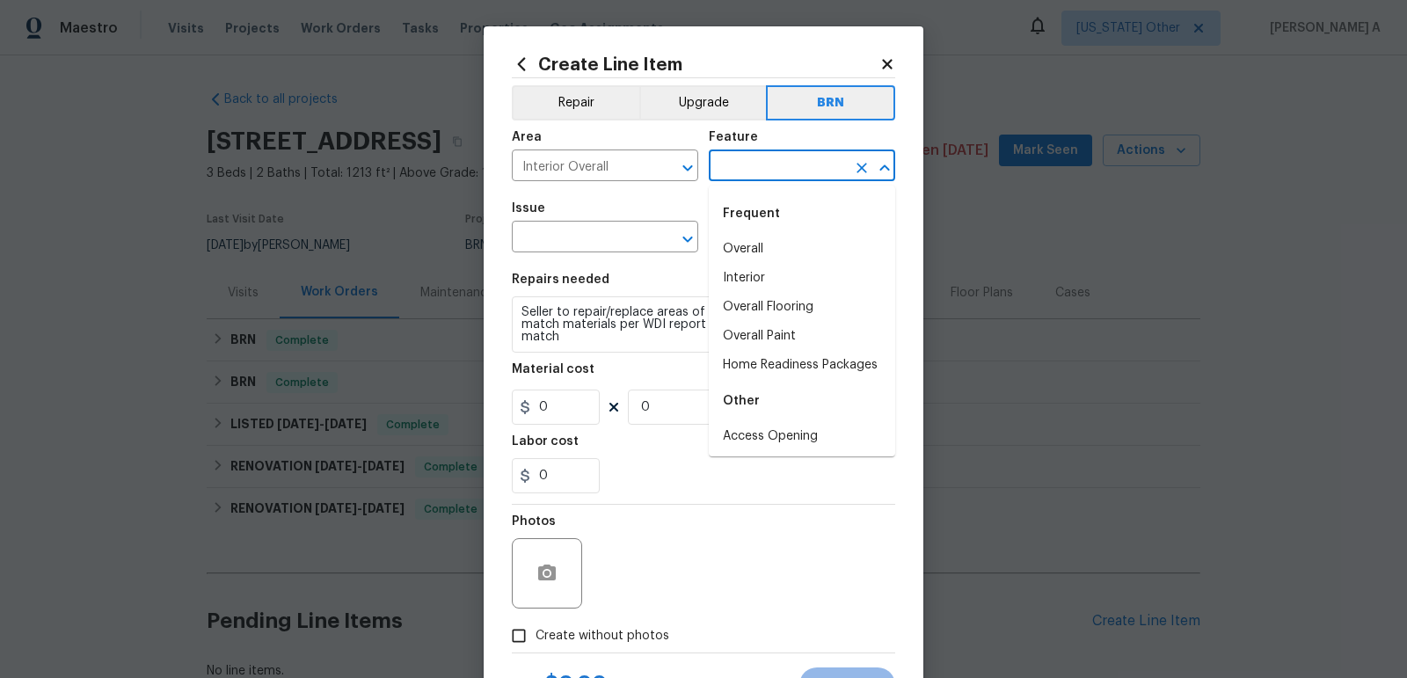
click at [732, 170] on input "text" at bounding box center [777, 167] width 137 height 27
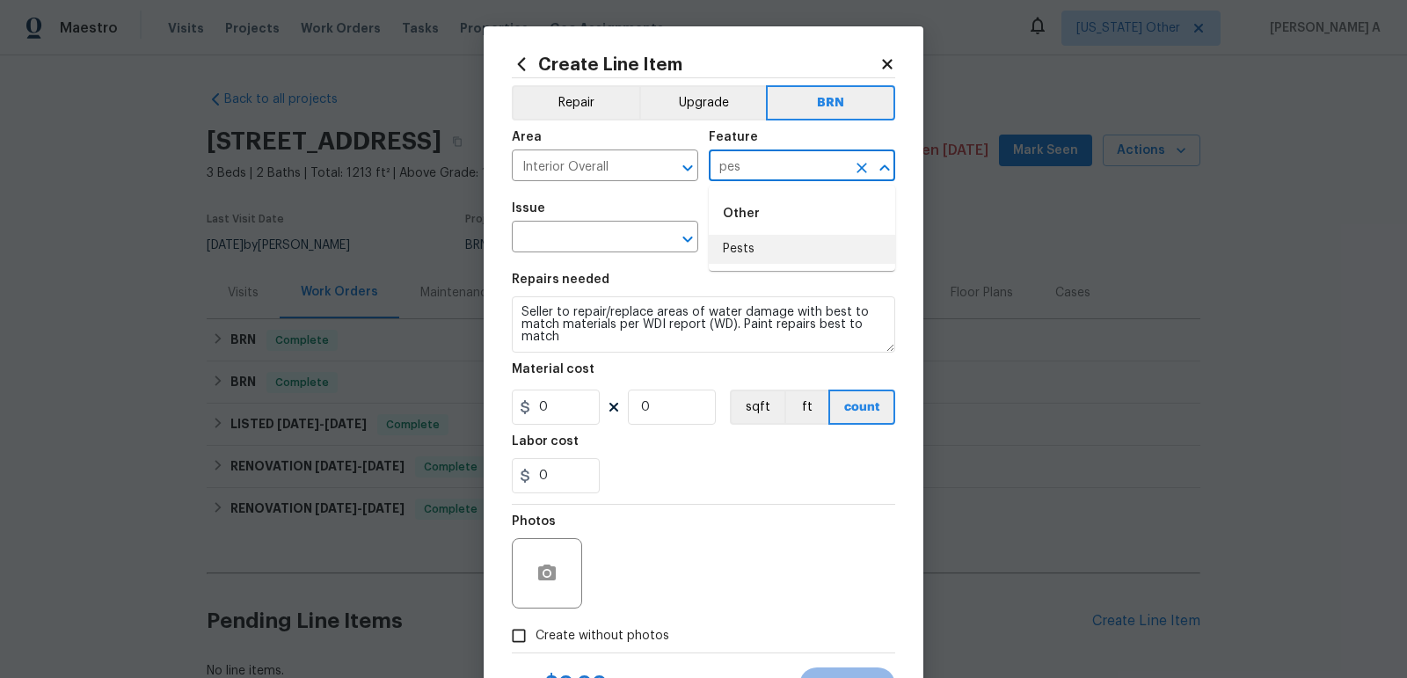
click at [775, 246] on li "Pests" at bounding box center [802, 249] width 186 height 29
type input "Pests"
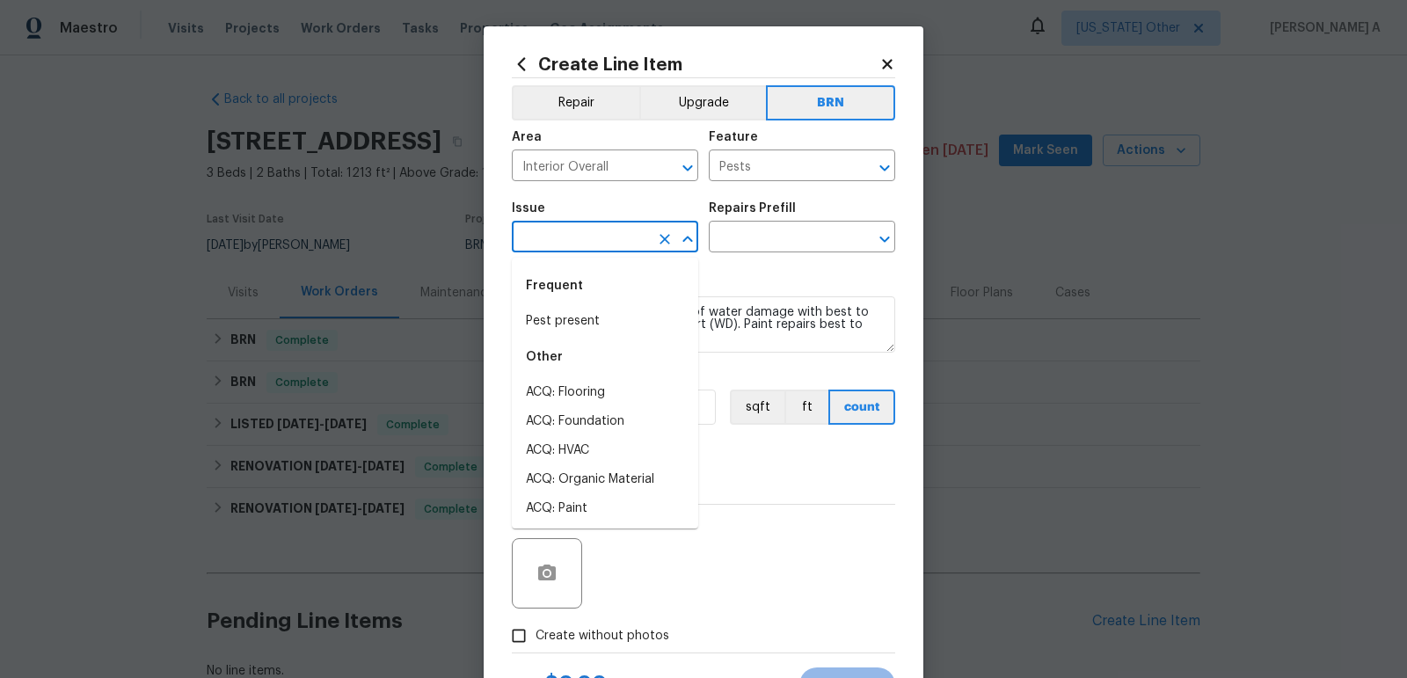
click at [620, 230] on input "text" at bounding box center [580, 238] width 137 height 27
click at [616, 304] on div "Frequent" at bounding box center [605, 286] width 186 height 42
click at [616, 317] on li "Pest present" at bounding box center [605, 321] width 186 height 29
type input "Pest present"
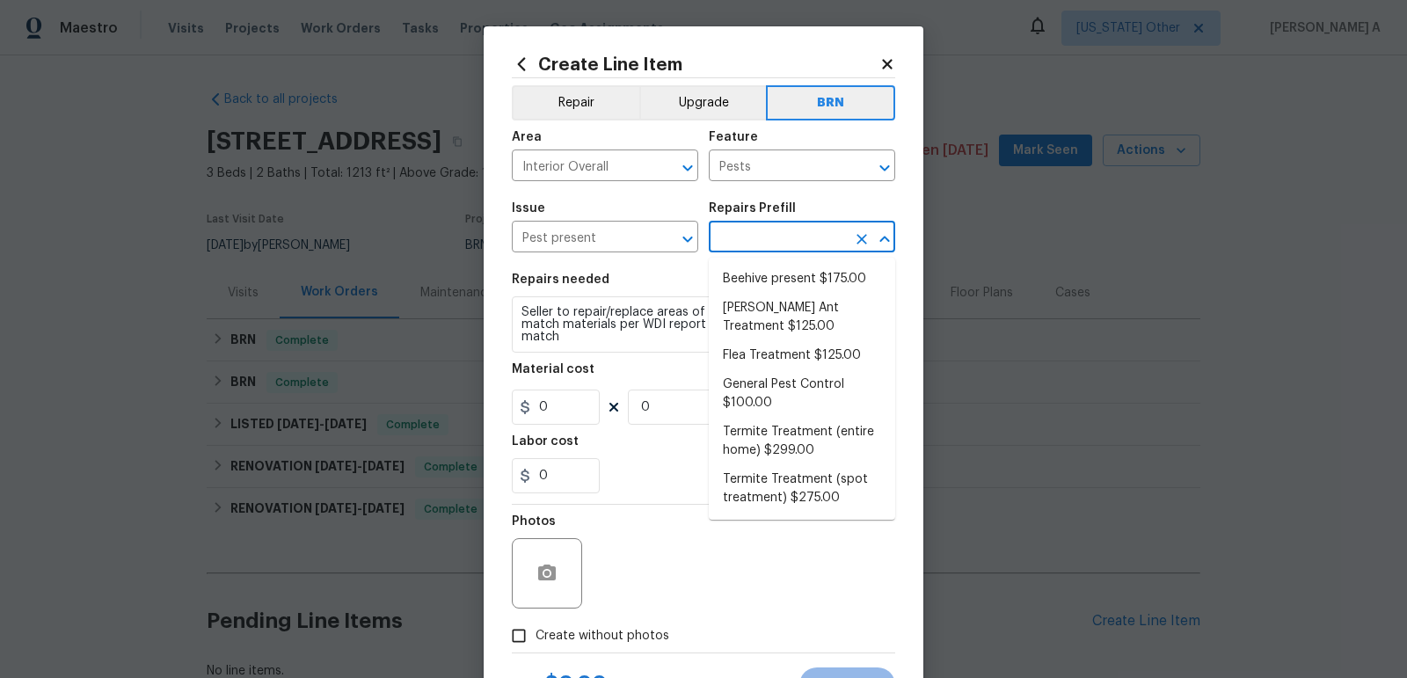
click at [749, 241] on input "text" at bounding box center [777, 238] width 137 height 27
click at [770, 400] on li "General Pest Control $100.00" at bounding box center [802, 393] width 186 height 47
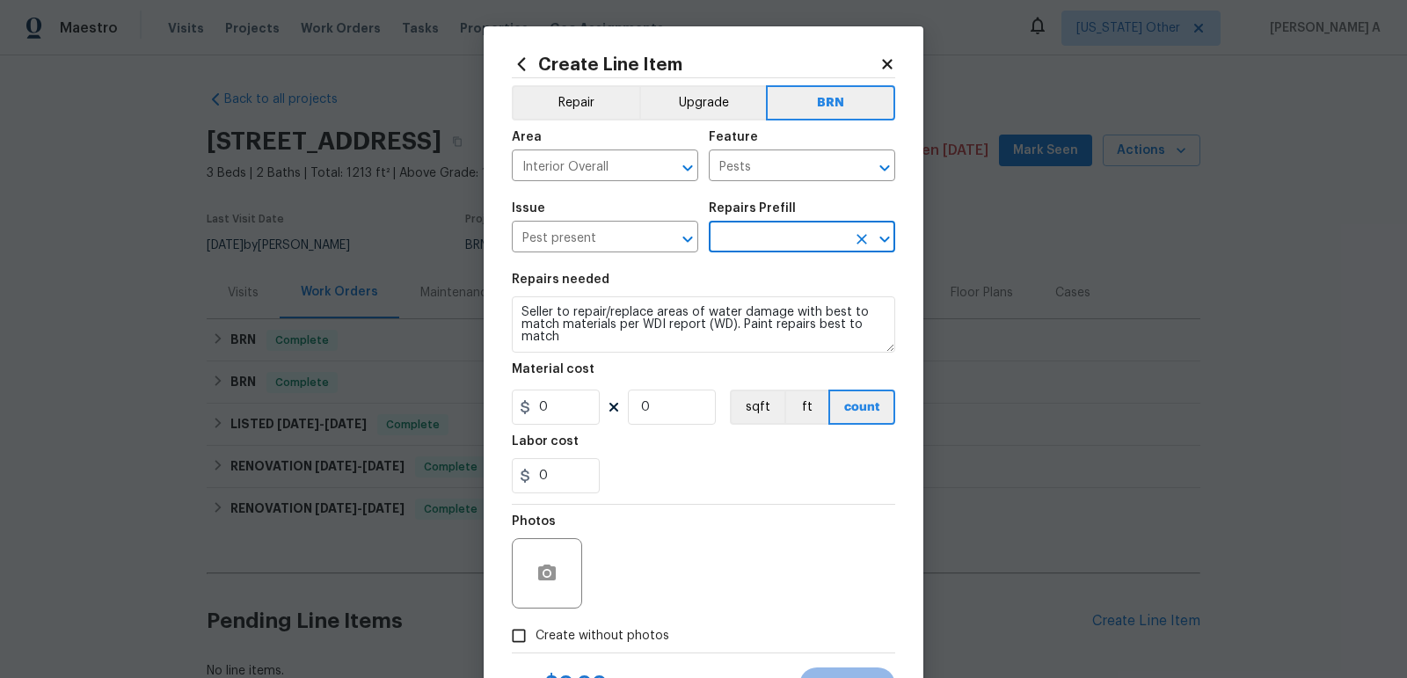
type input "General Pest Control $100.00"
type textarea "General pest treatment for active pest/insect infestation - non termite"
type input "100"
type input "1"
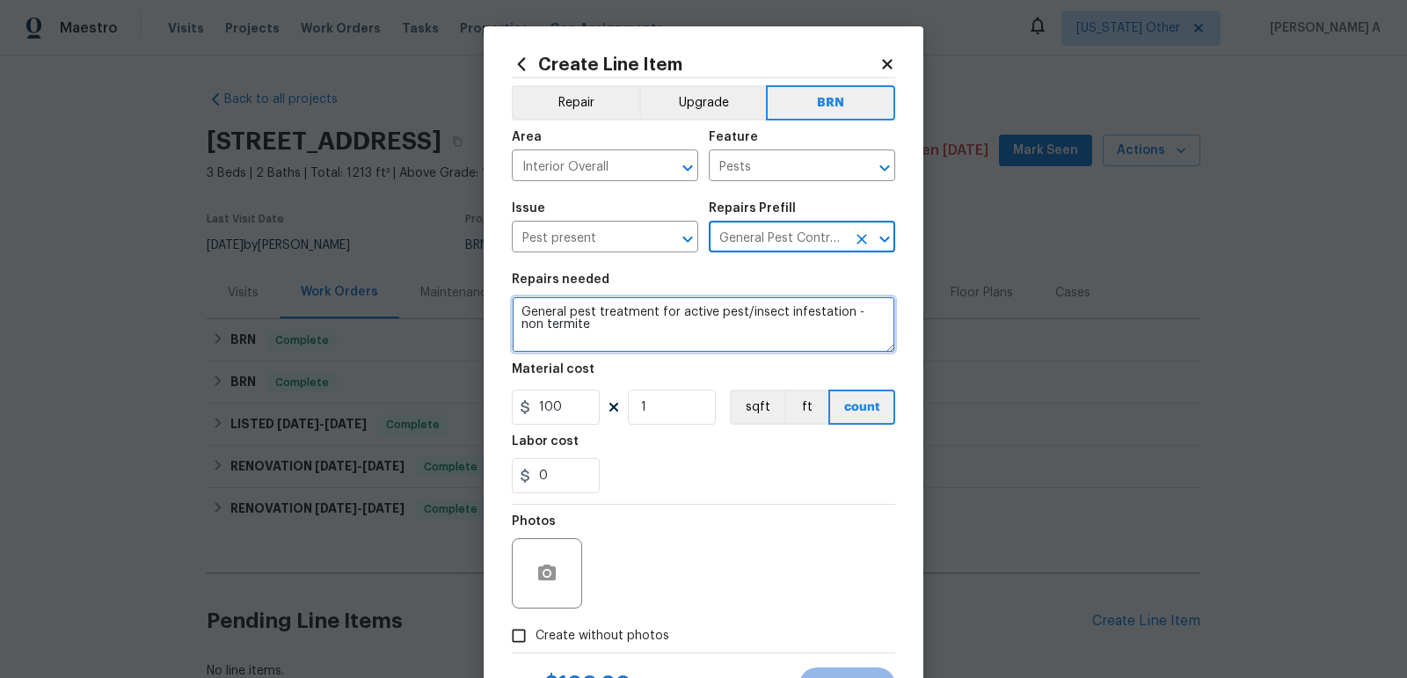
click at [578, 339] on textarea "General pest treatment for active pest/insect infestation - non termite" at bounding box center [703, 324] width 383 height 56
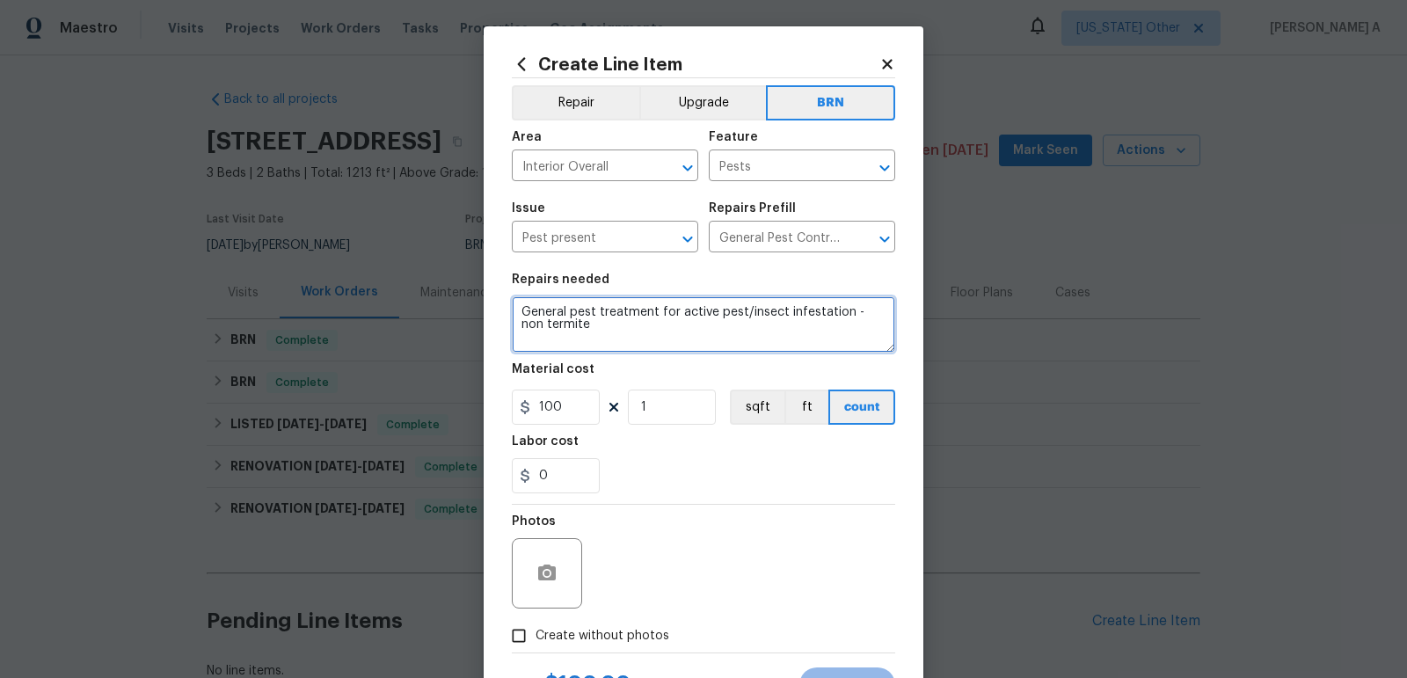
click at [578, 339] on textarea "General pest treatment for active pest/insect infestation - non termite" at bounding box center [703, 324] width 383 height 56
paste textarea "Seller to repair/replace areas of water damage with best to match materials per…"
type textarea "Seller to repair/replace areas of water damage with best to match materials per…"
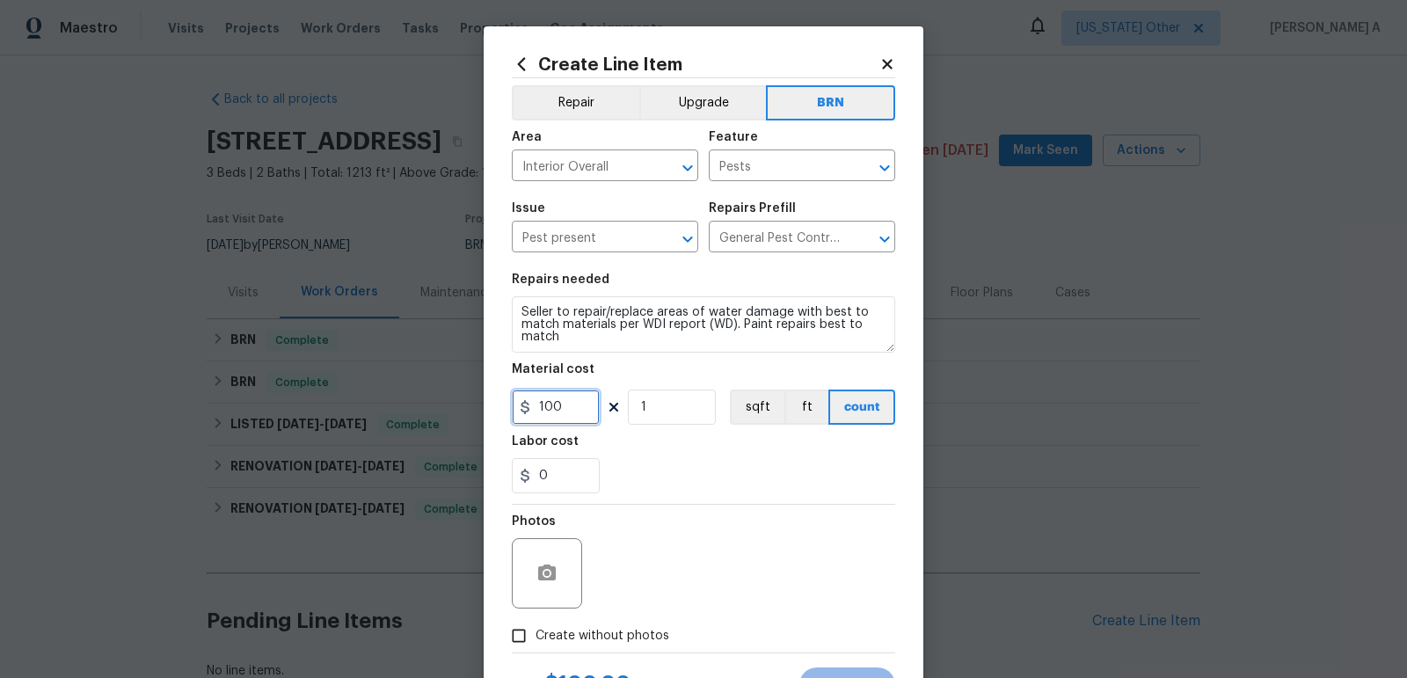
drag, startPoint x: 573, startPoint y: 412, endPoint x: 484, endPoint y: 412, distance: 88.8
click at [484, 412] on div "Create Line Item Repair Upgrade BRN Area Interior Overall ​ Feature Pests ​ Iss…" at bounding box center [704, 378] width 440 height 704
type input "0"
drag, startPoint x: 557, startPoint y: 484, endPoint x: 497, endPoint y: 483, distance: 59.8
click at [497, 483] on div "Create Line Item Repair Upgrade BRN Area Interior Overall ​ Feature Pests ​ Iss…" at bounding box center [704, 378] width 440 height 704
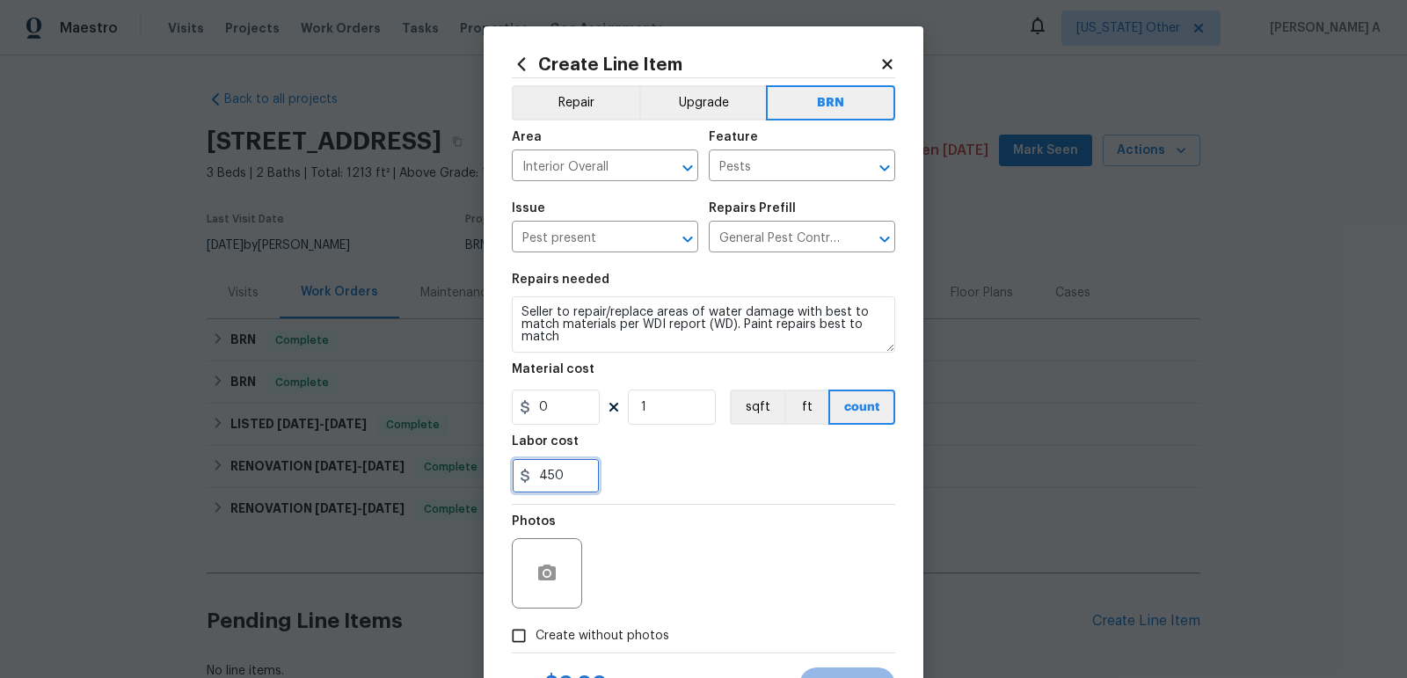
type input "450"
click at [694, 516] on div "Photos" at bounding box center [703, 562] width 383 height 114
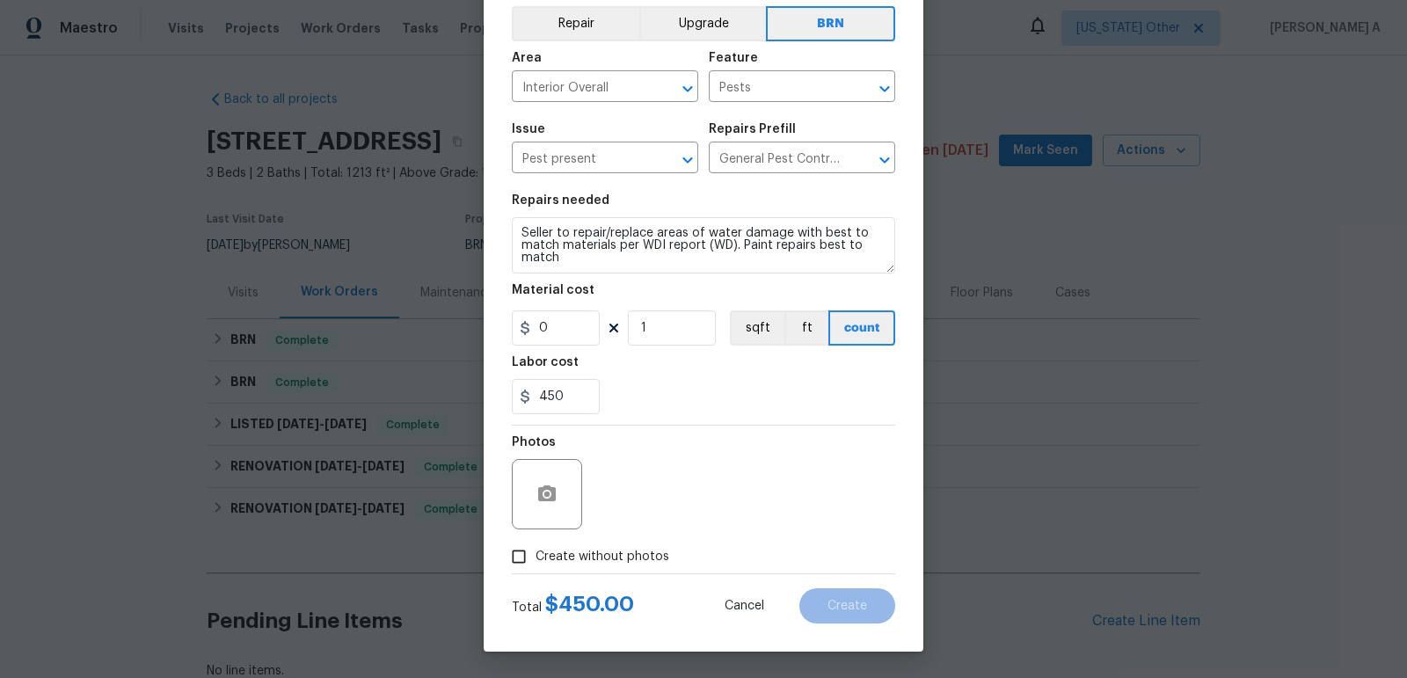
click at [525, 554] on input "Create without photos" at bounding box center [518, 556] width 33 height 33
checkbox input "true"
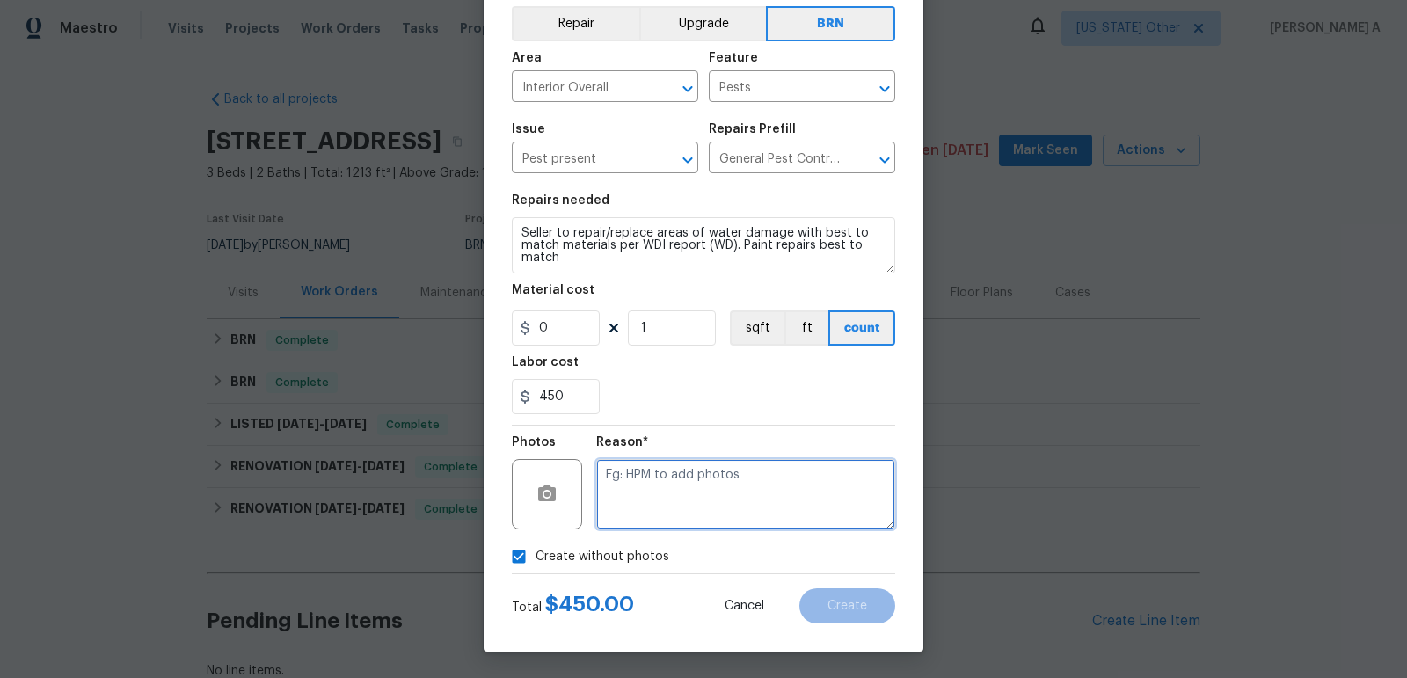
click at [635, 515] on textarea at bounding box center [745, 494] width 299 height 70
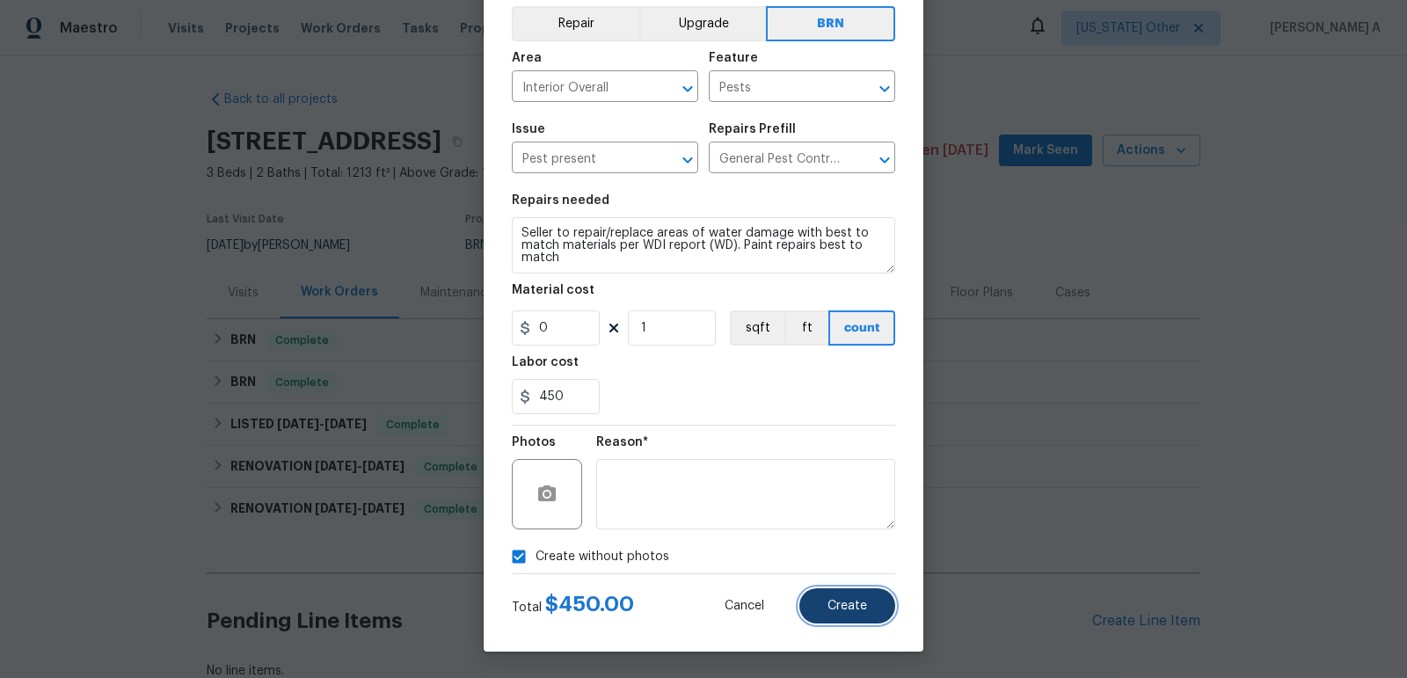
click at [879, 613] on button "Create" at bounding box center [847, 605] width 96 height 35
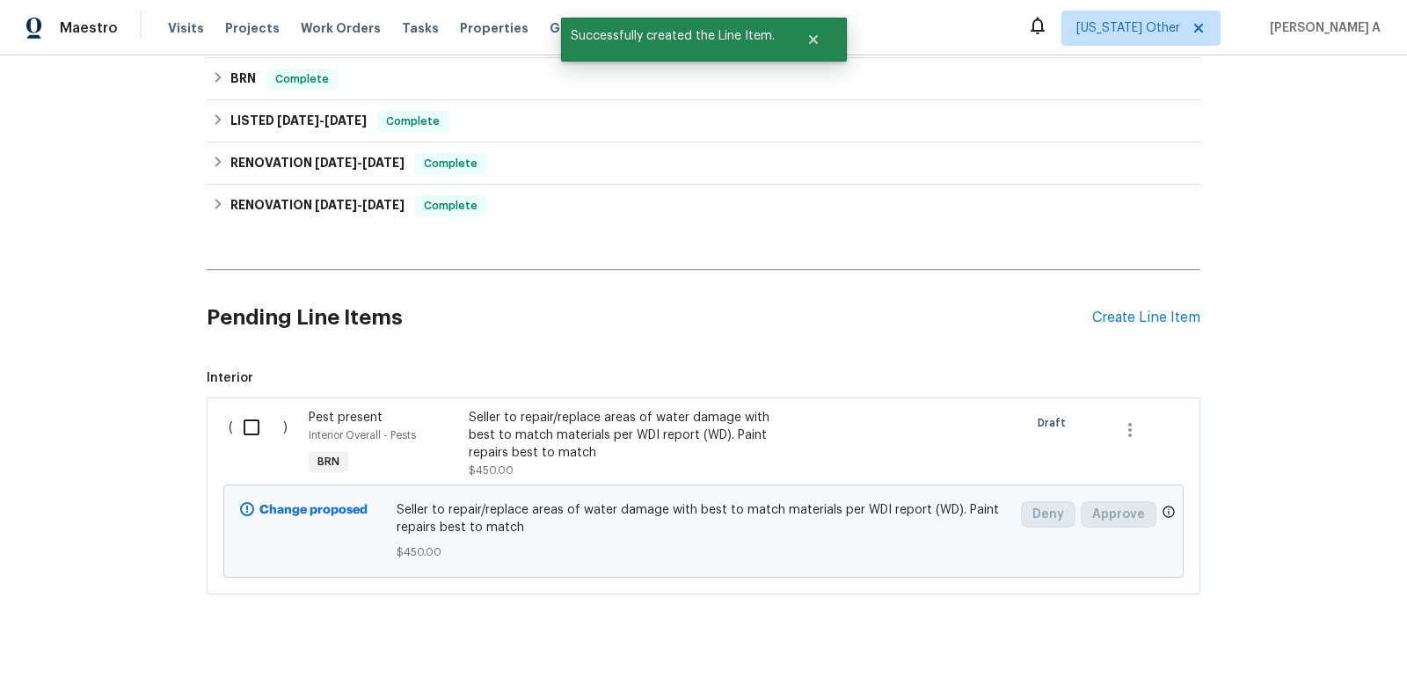
scroll to position [336, 0]
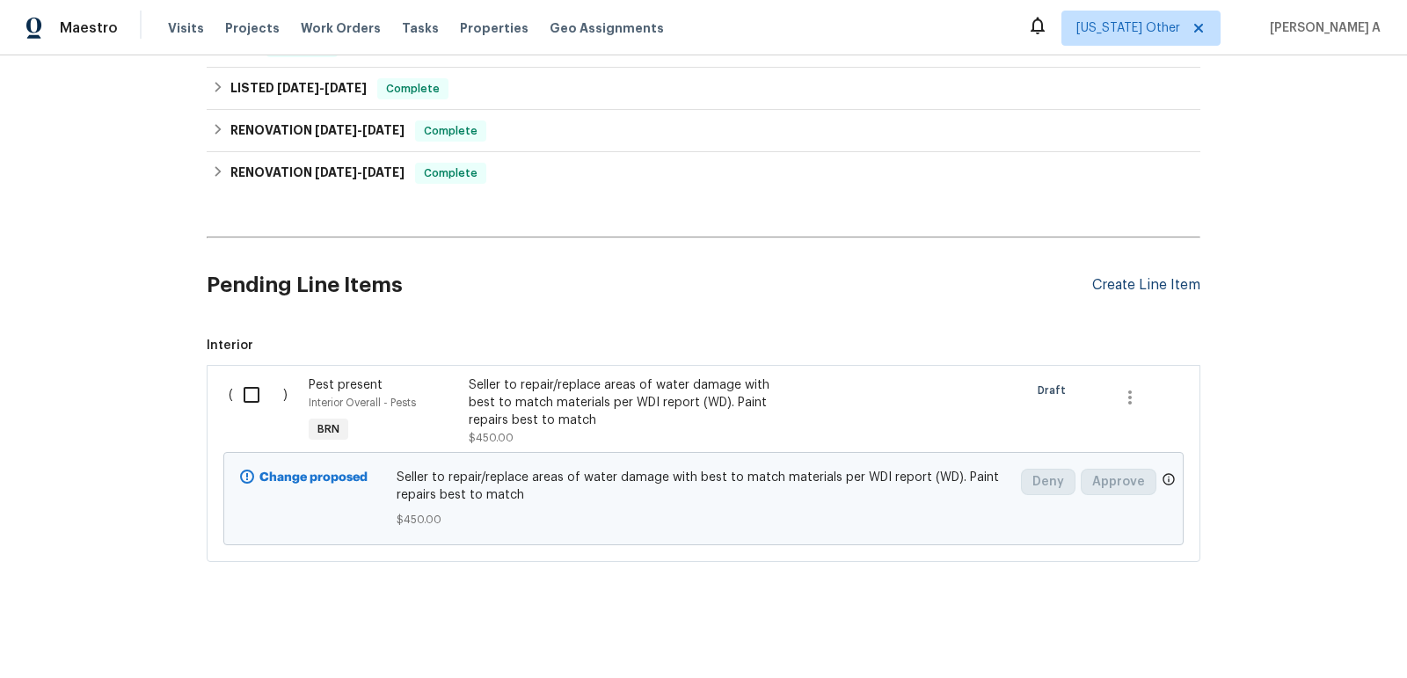
click at [1165, 291] on div "Create Line Item" at bounding box center [1146, 285] width 108 height 17
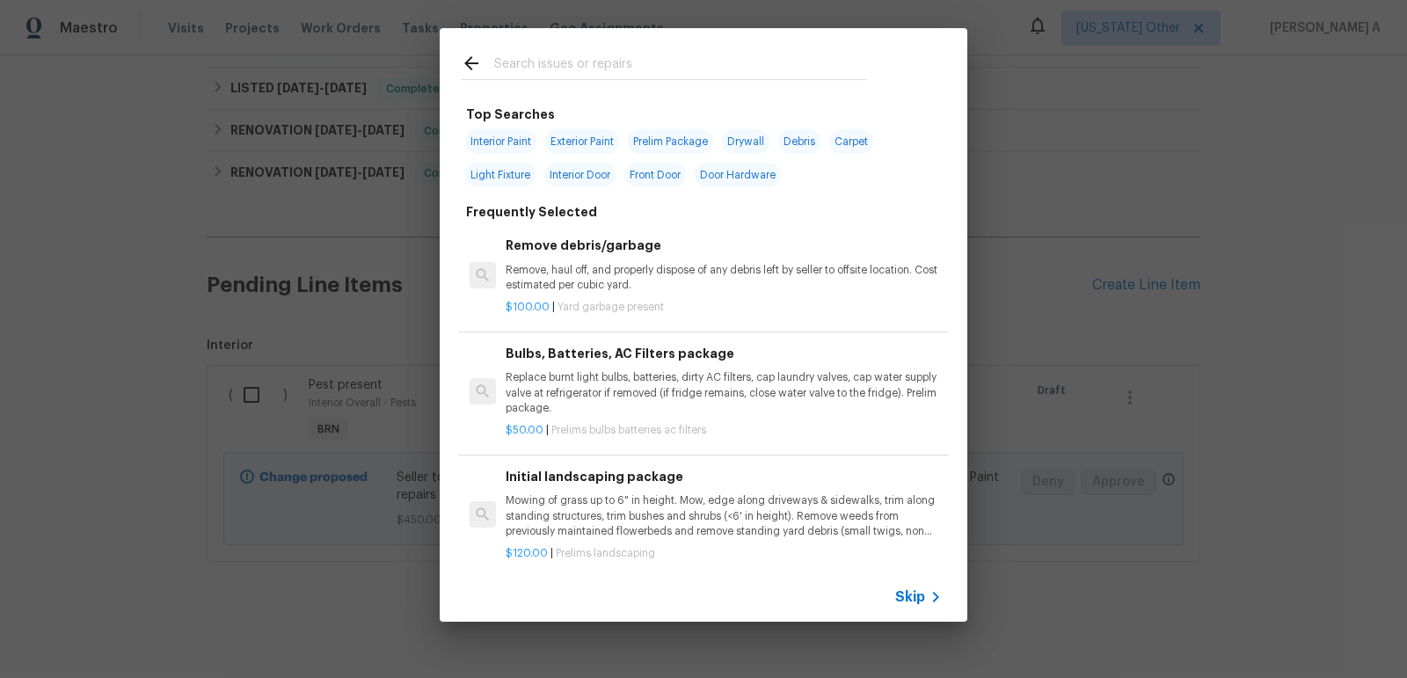
click at [916, 595] on span "Skip" at bounding box center [910, 597] width 30 height 18
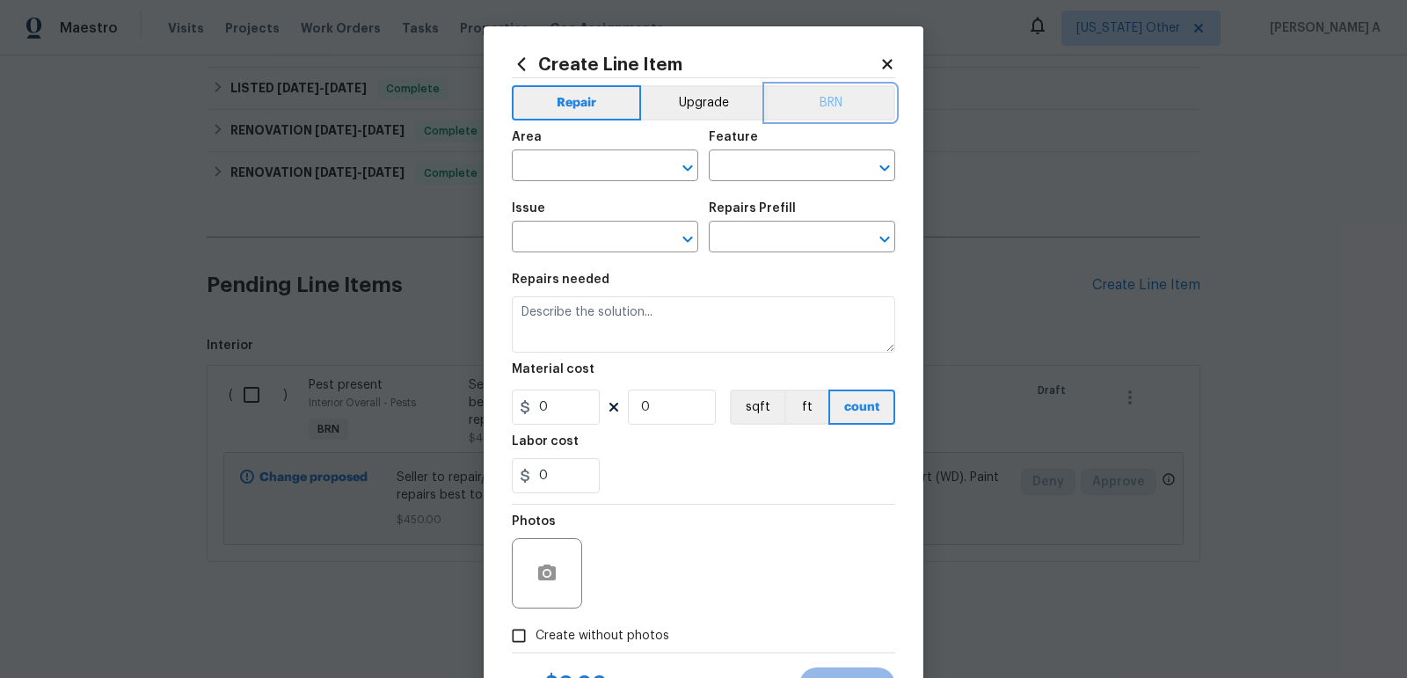
click at [850, 100] on button "BRN" at bounding box center [830, 102] width 129 height 35
click at [585, 167] on input "text" at bounding box center [580, 167] width 137 height 27
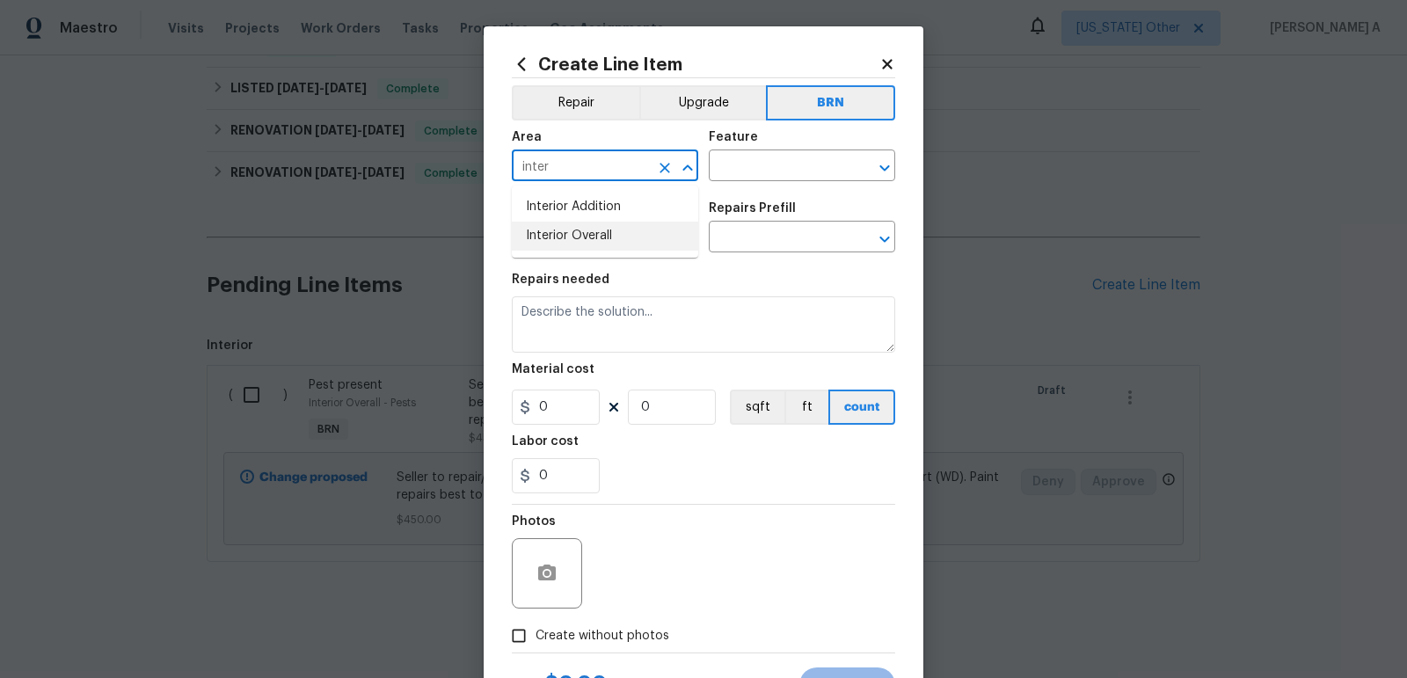
click at [580, 231] on li "Interior Overall" at bounding box center [605, 236] width 186 height 29
type input "Interior Overall"
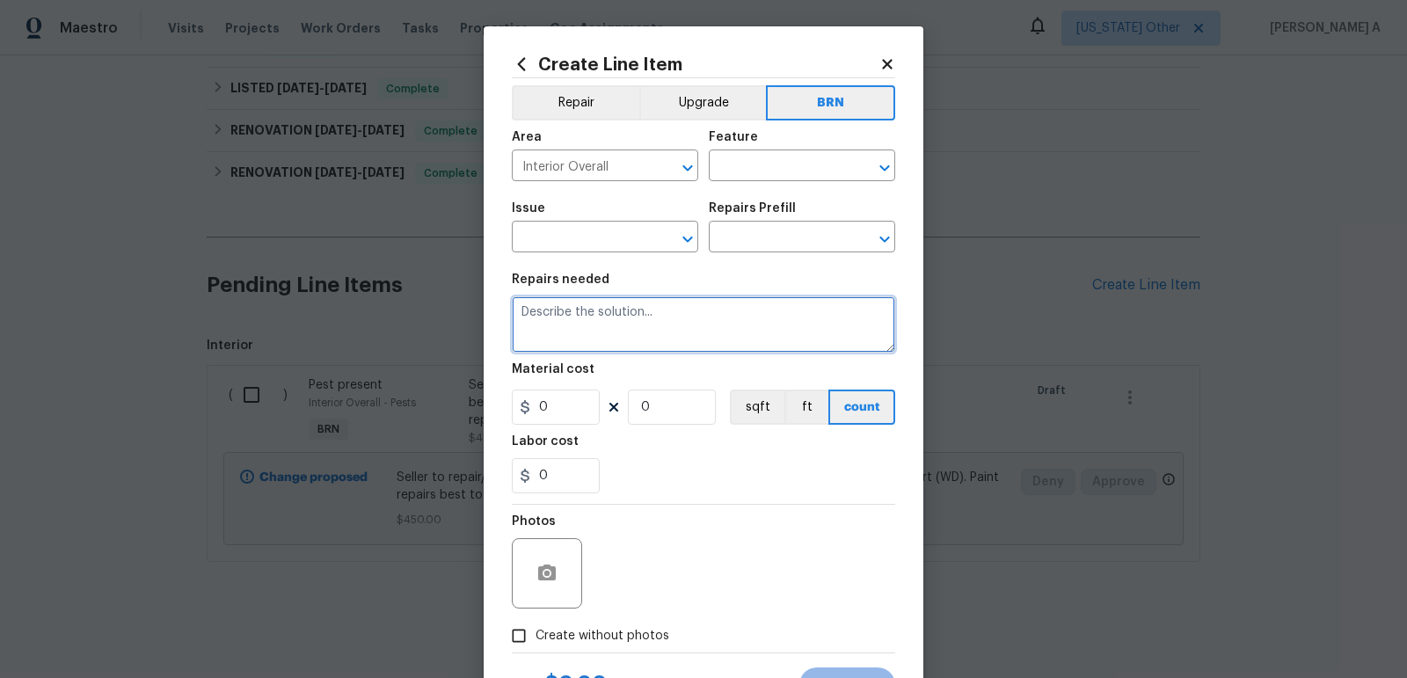
click at [581, 324] on textarea at bounding box center [703, 324] width 383 height 56
paste textarea "Seller to trim back all plants/weeds abutting structure and to provide proper c…"
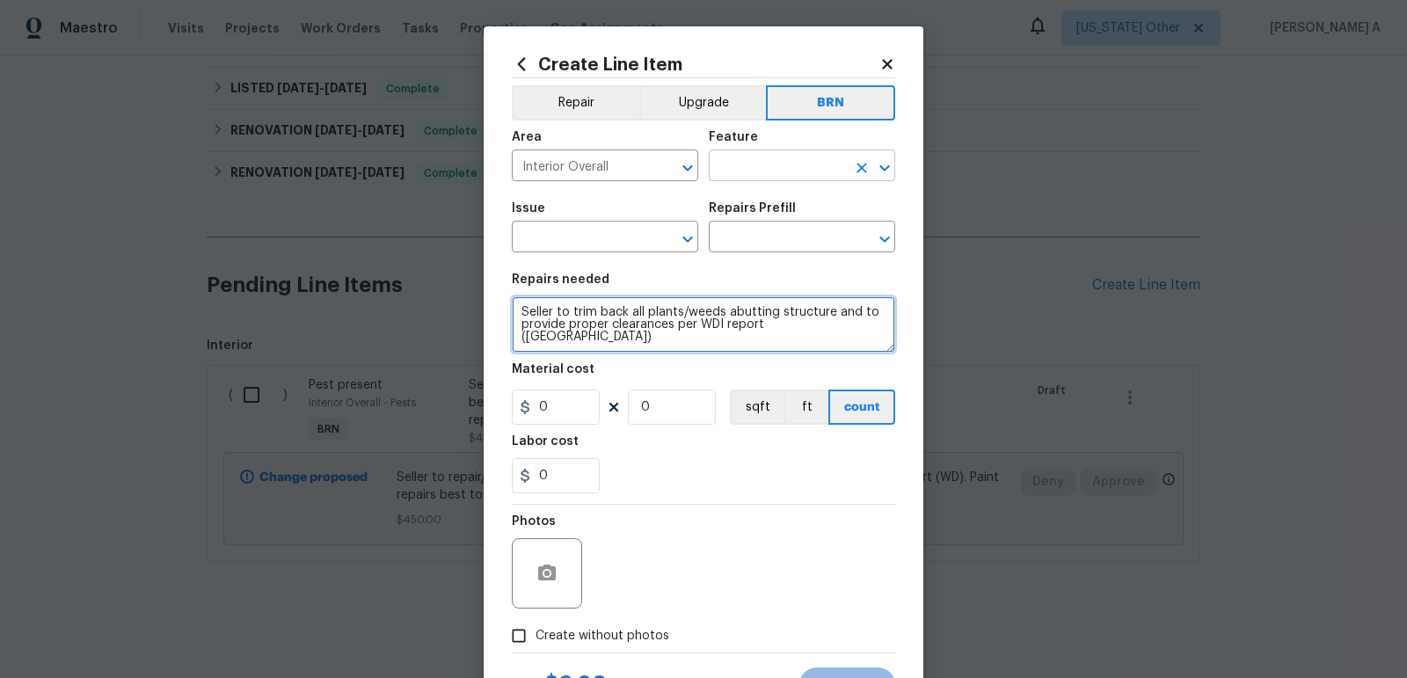
type textarea "Seller to trim back all plants/weeds abutting structure and to provide proper c…"
click at [776, 163] on input "text" at bounding box center [777, 167] width 137 height 27
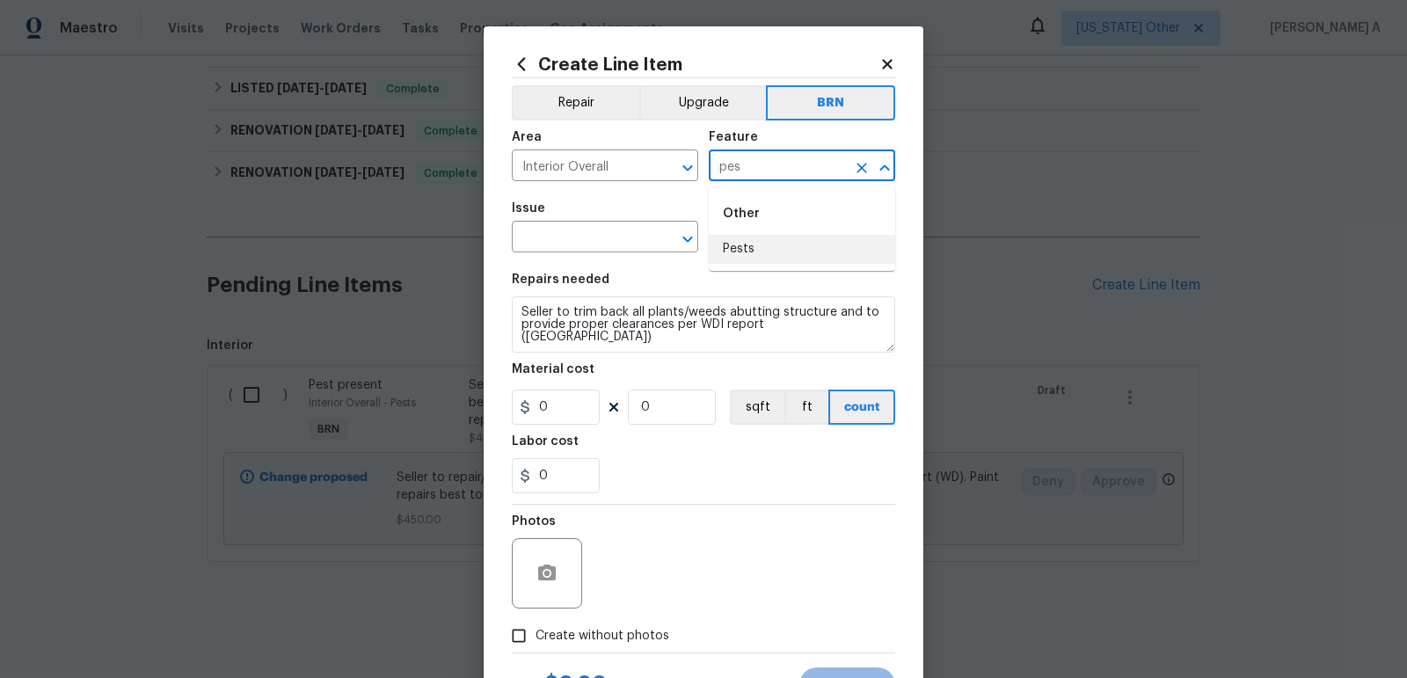
click at [788, 248] on li "Pests" at bounding box center [802, 249] width 186 height 29
type input "Pests"
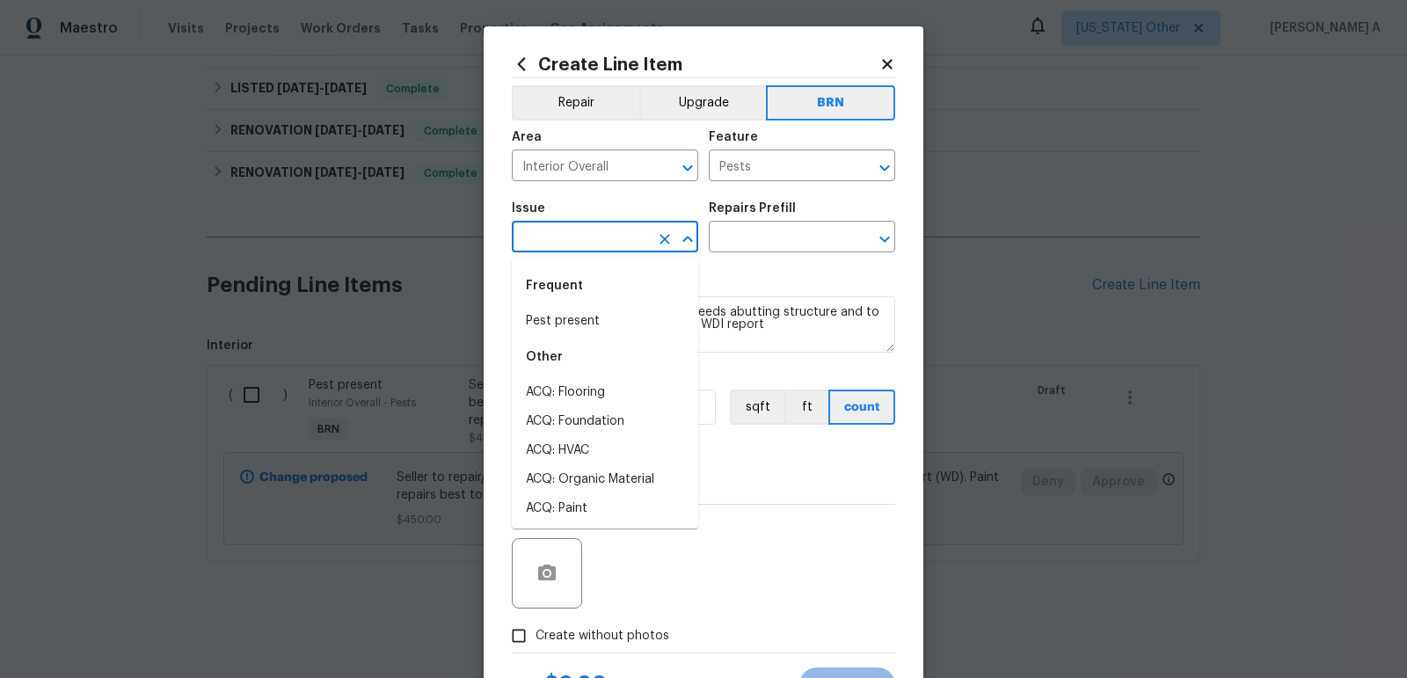
click at [571, 237] on input "text" at bounding box center [580, 238] width 137 height 27
click at [582, 323] on li "Pest present" at bounding box center [605, 321] width 186 height 29
type input "Pest present"
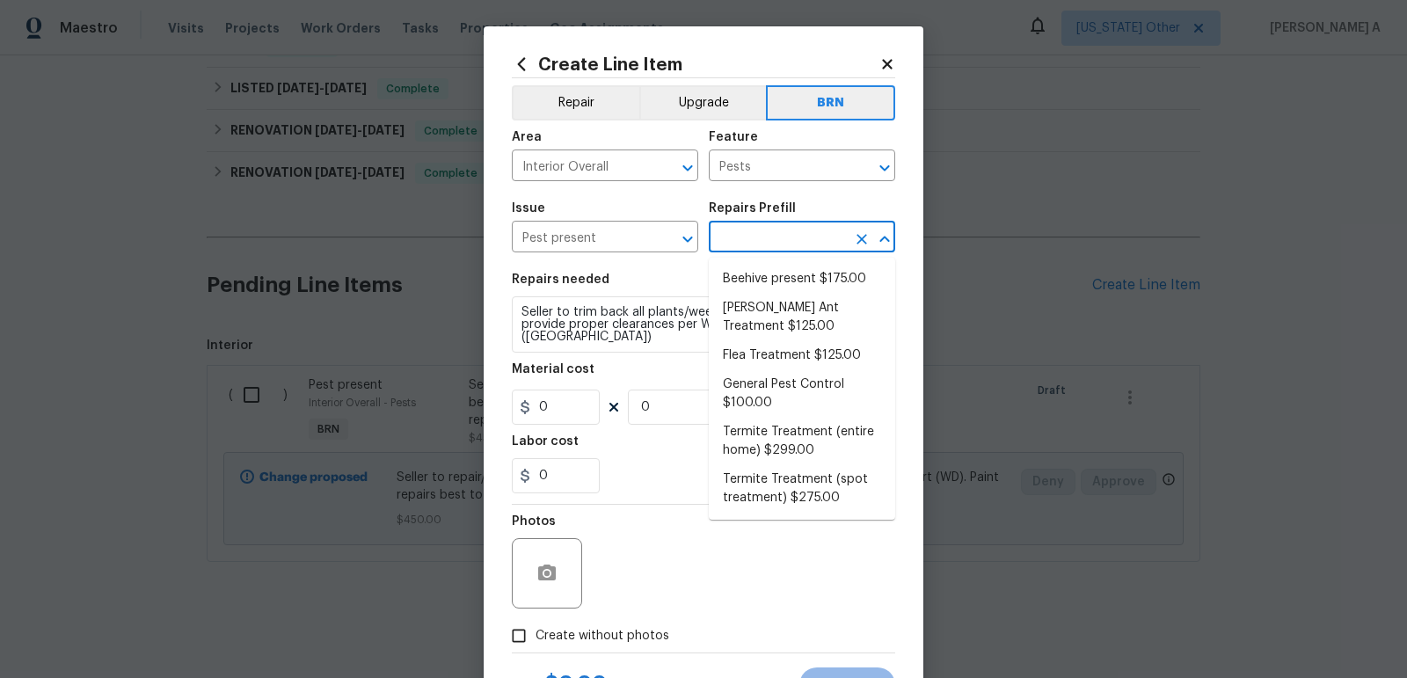
click at [750, 242] on input "text" at bounding box center [777, 238] width 137 height 27
click at [767, 279] on li "Beehive present $175.00" at bounding box center [802, 279] width 186 height 29
type input "Beehive present $175.00"
type textarea "Remove, patch/paint touch up location after removal if needed."
type input "175"
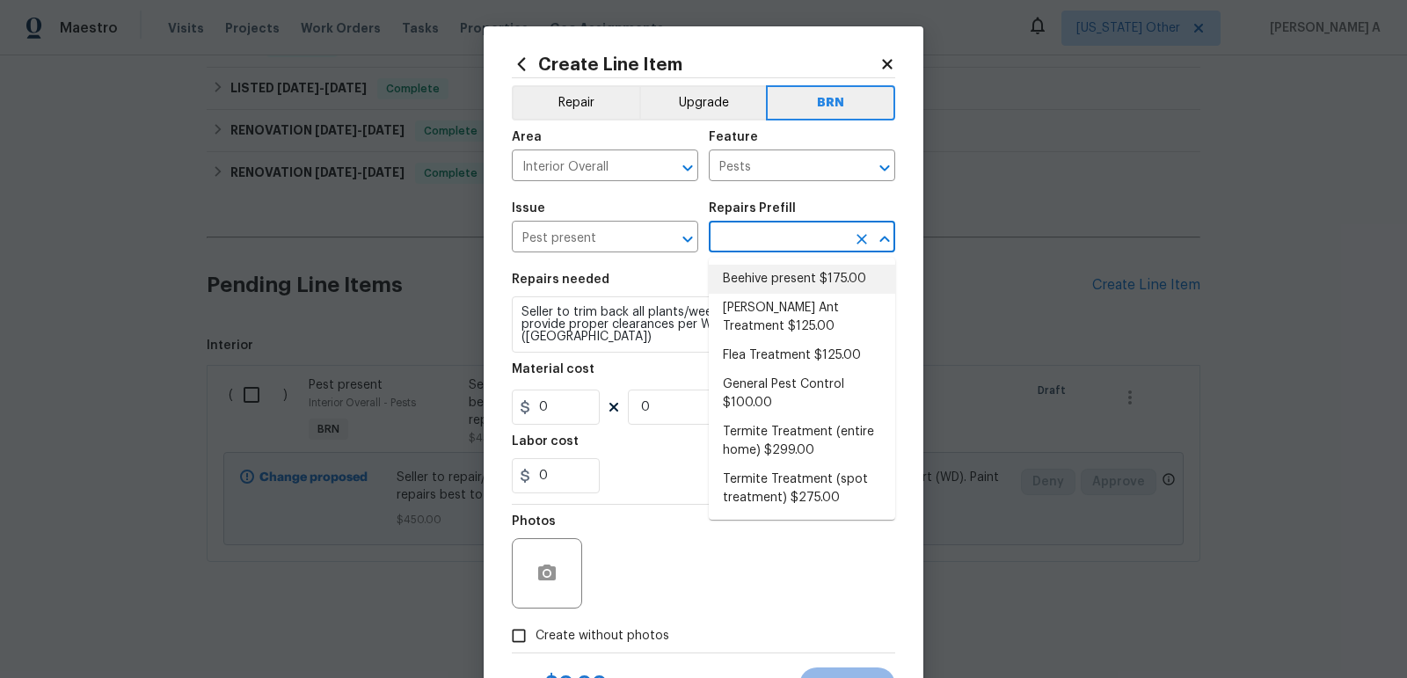
type input "1"
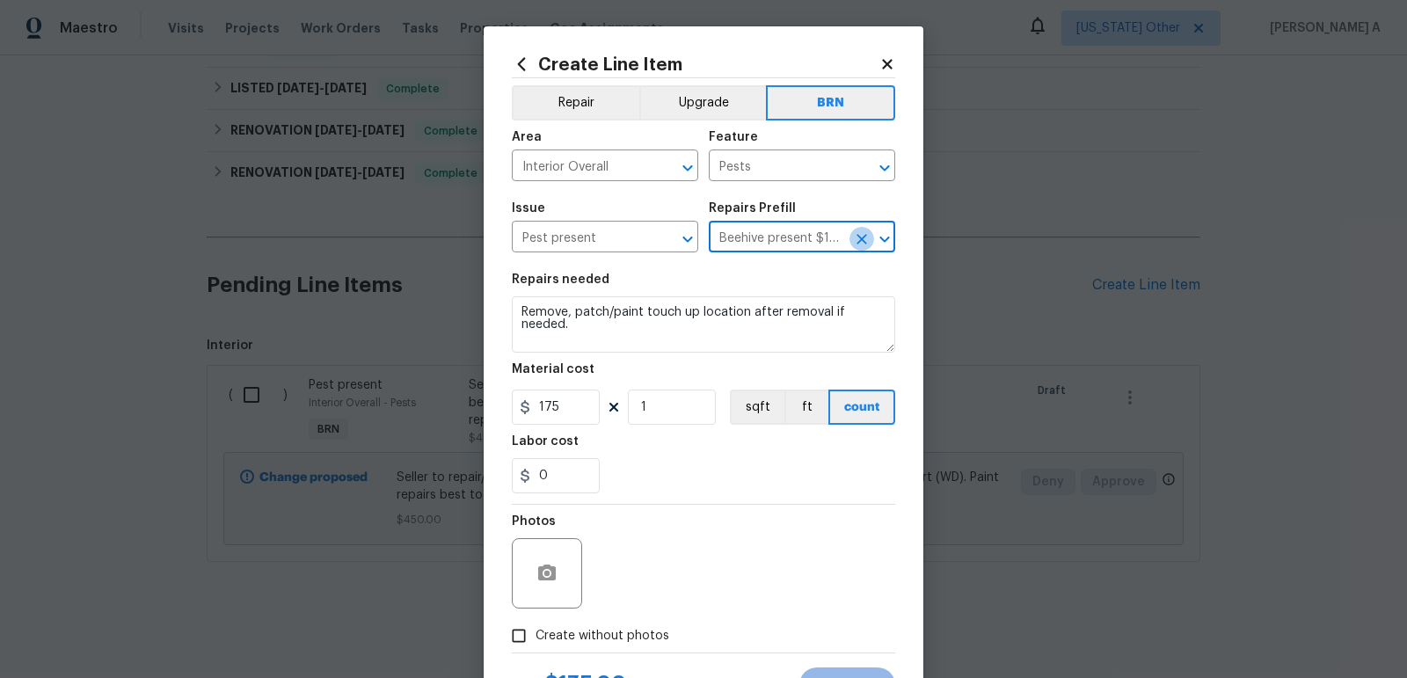
click at [855, 244] on icon "Clear" at bounding box center [862, 239] width 18 height 18
click at [792, 243] on input "text" at bounding box center [777, 238] width 137 height 27
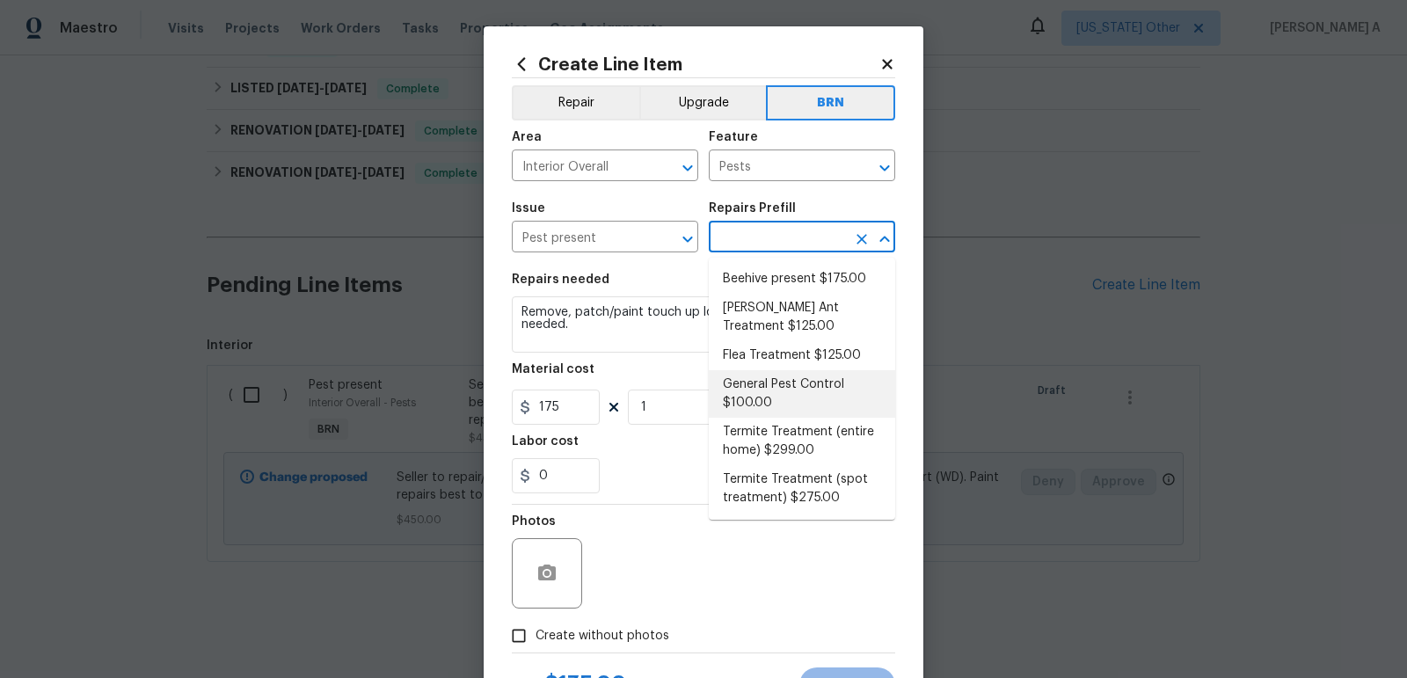
click at [771, 402] on li "General Pest Control $100.00" at bounding box center [802, 393] width 186 height 47
type input "General Pest Control $100.00"
type textarea "General pest treatment for active pest/insect infestation - non termite"
type input "100"
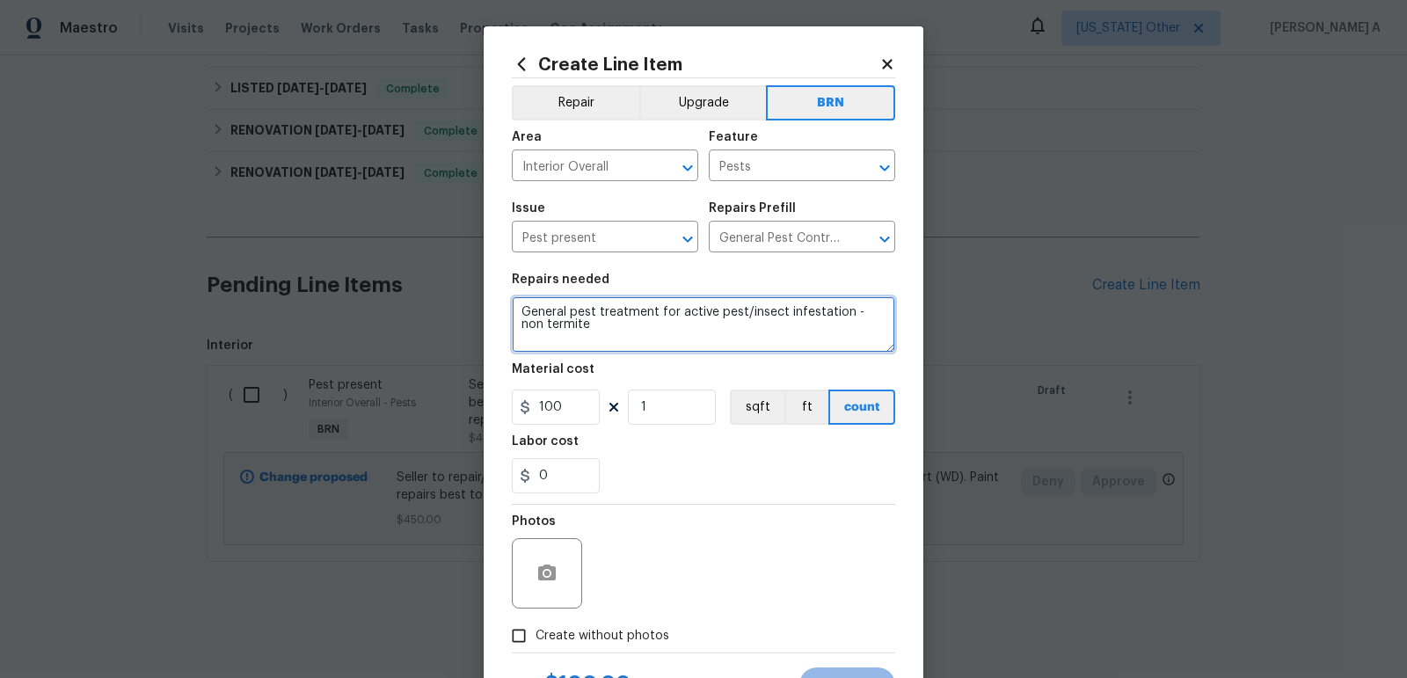
click at [588, 334] on textarea "General pest treatment for active pest/insect infestation - non termite" at bounding box center [703, 324] width 383 height 56
paste textarea "Seller to trim back all plants/weeds abutting structure and to provide proper c…"
type textarea "Seller to trim back all plants/weeds abutting structure and to provide proper c…"
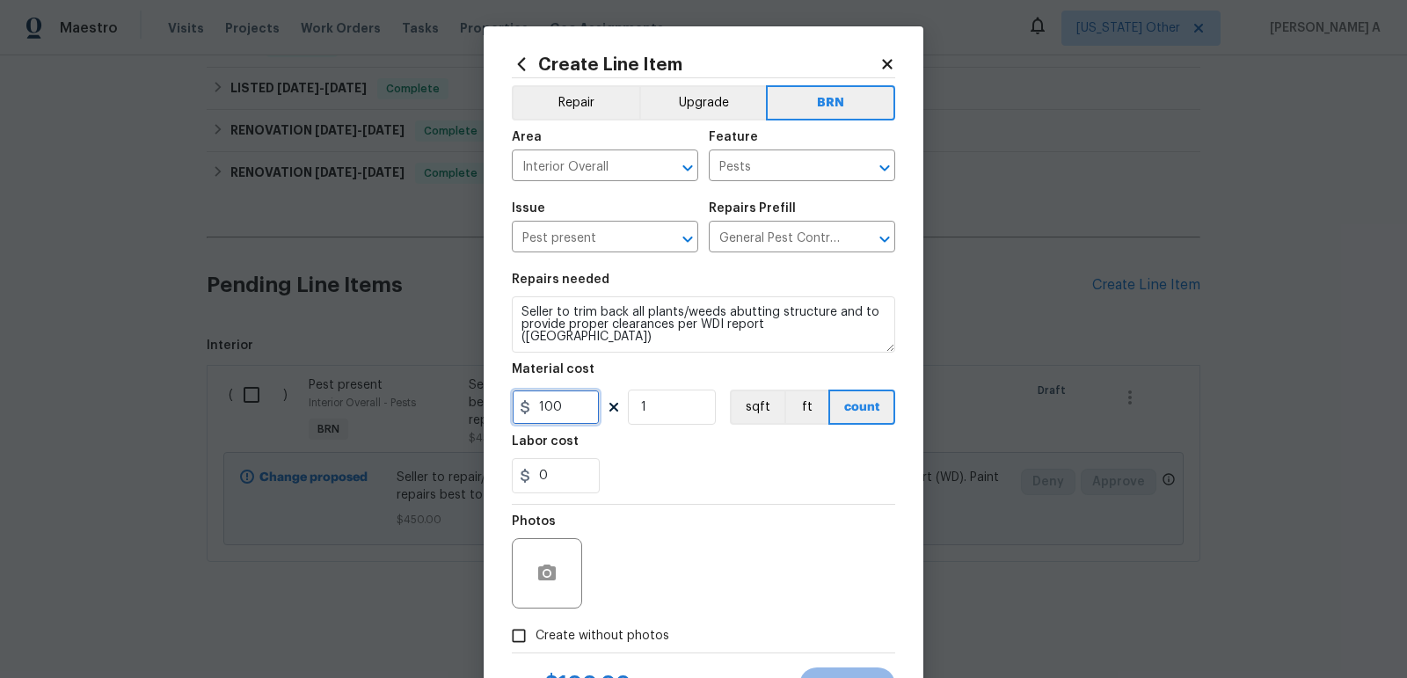
drag, startPoint x: 565, startPoint y: 401, endPoint x: 398, endPoint y: 400, distance: 168.0
click at [398, 401] on div "Create Line Item Repair Upgrade BRN Area Interior Overall ​ Feature Pests ​ Iss…" at bounding box center [703, 339] width 1407 height 678
type input "0"
drag, startPoint x: 565, startPoint y: 486, endPoint x: 483, endPoint y: 486, distance: 81.8
click at [483, 486] on div "Create Line Item Repair Upgrade BRN Area Interior Overall ​ Feature Pests ​ Iss…" at bounding box center [703, 339] width 1407 height 678
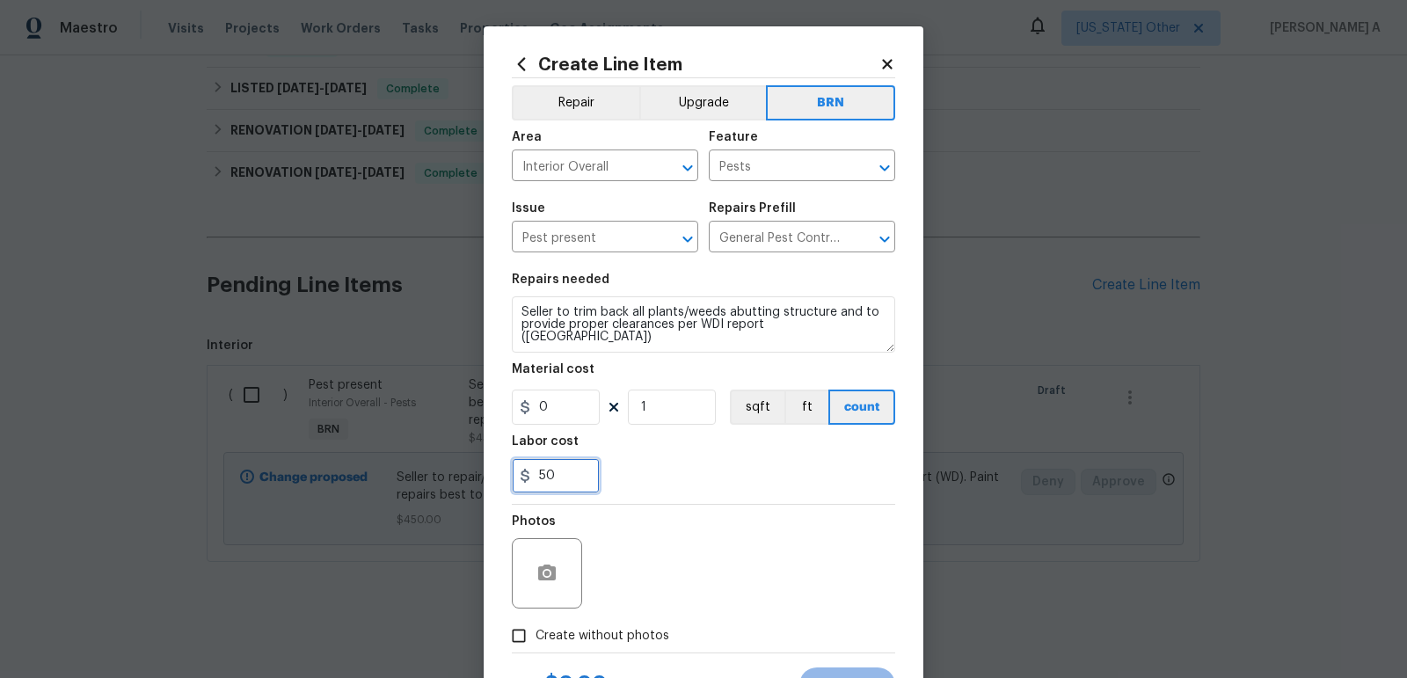
type input "50"
click at [714, 563] on div "Photos" at bounding box center [703, 562] width 383 height 114
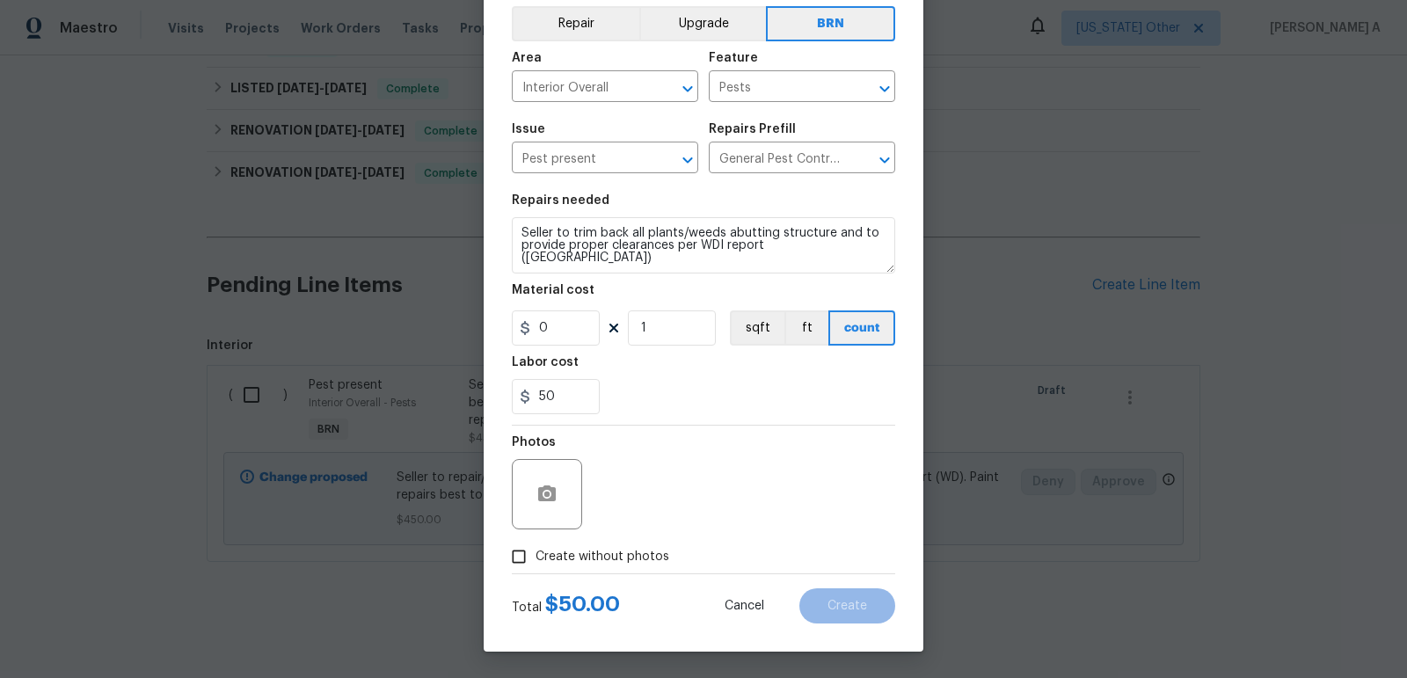
click at [523, 563] on input "Create without photos" at bounding box center [518, 556] width 33 height 33
checkbox input "true"
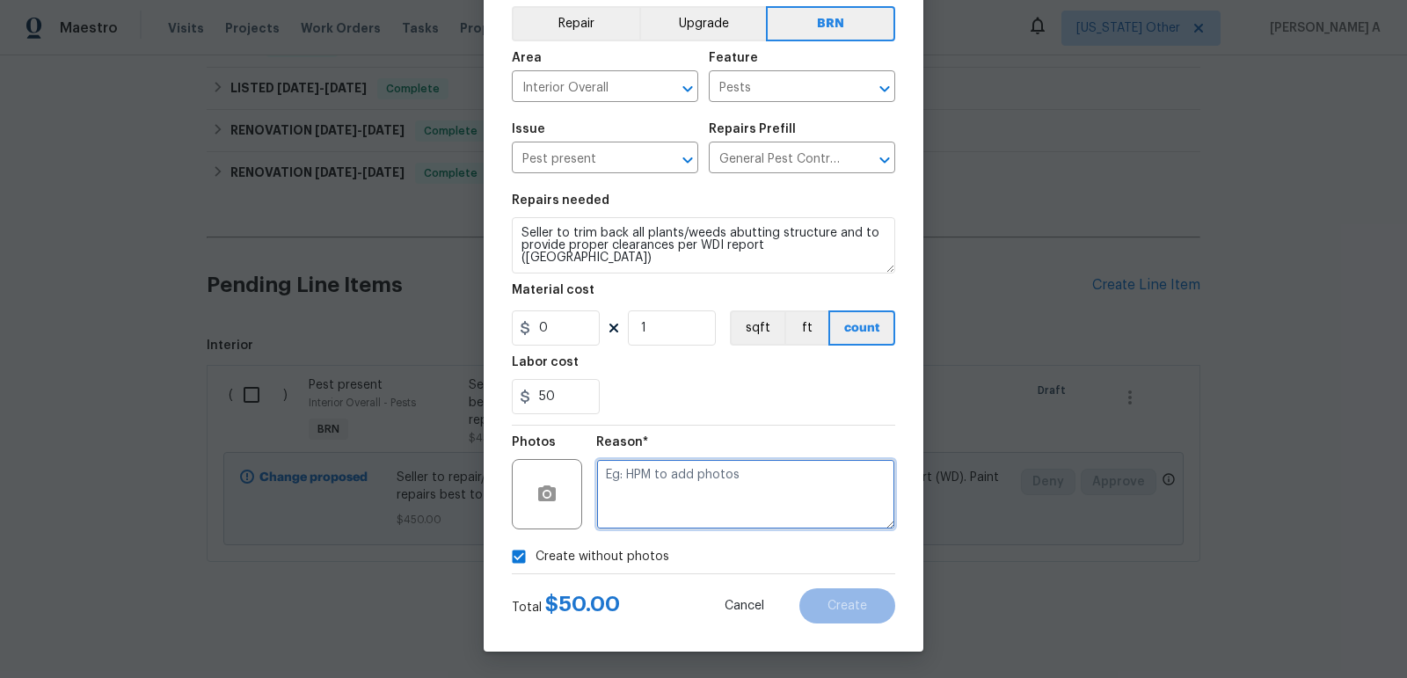
click at [639, 501] on textarea at bounding box center [745, 494] width 299 height 70
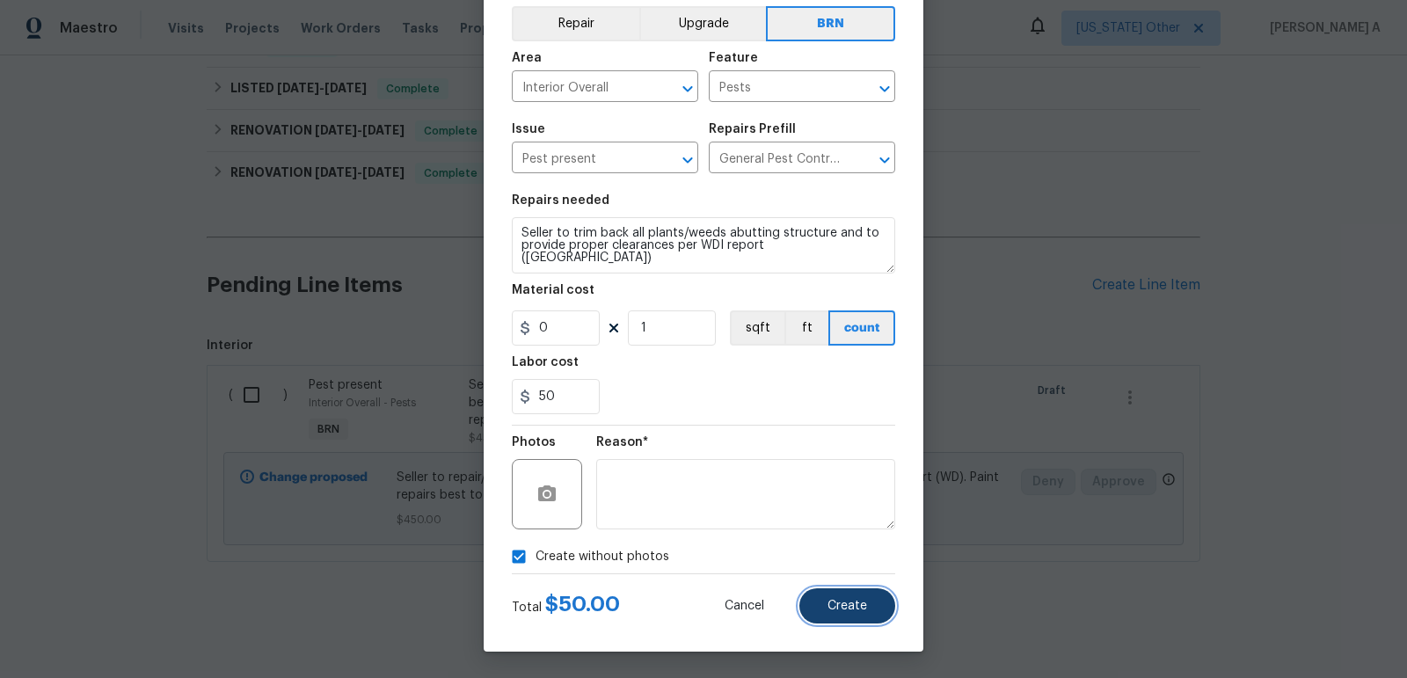
click at [821, 601] on button "Create" at bounding box center [847, 605] width 96 height 35
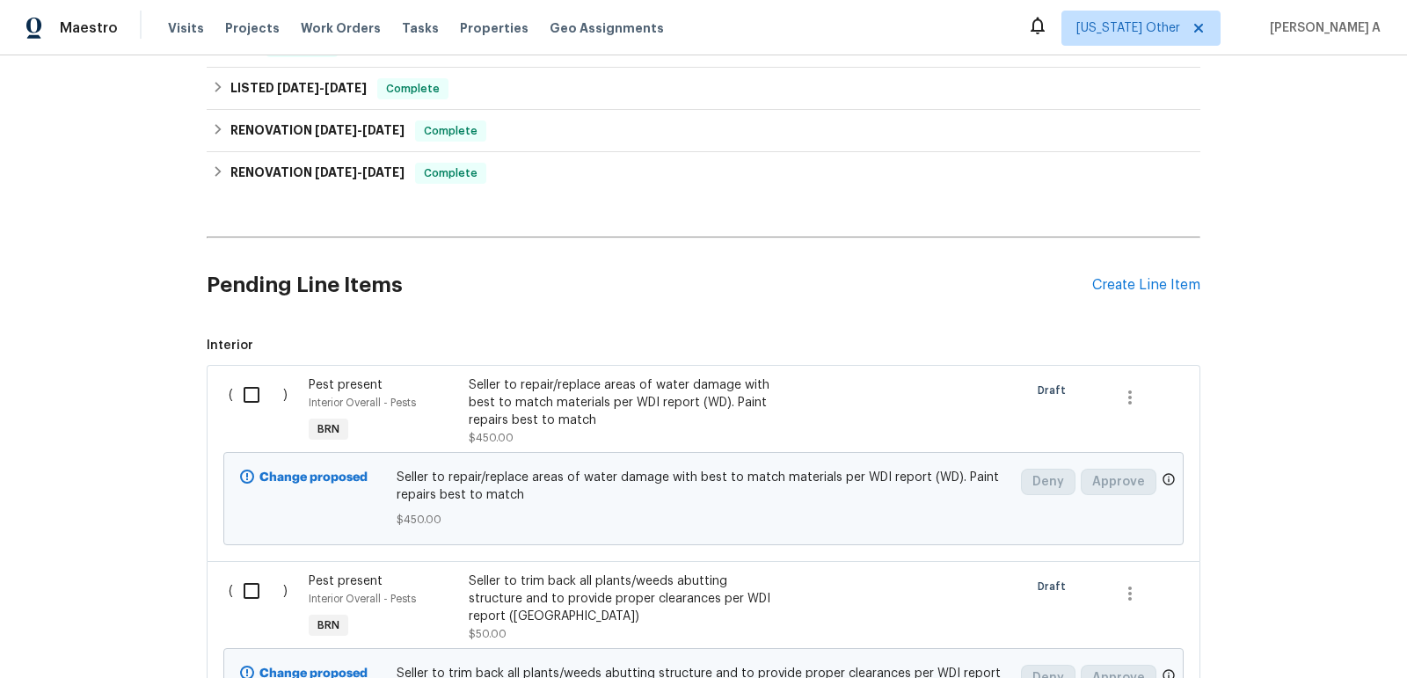
scroll to position [532, 0]
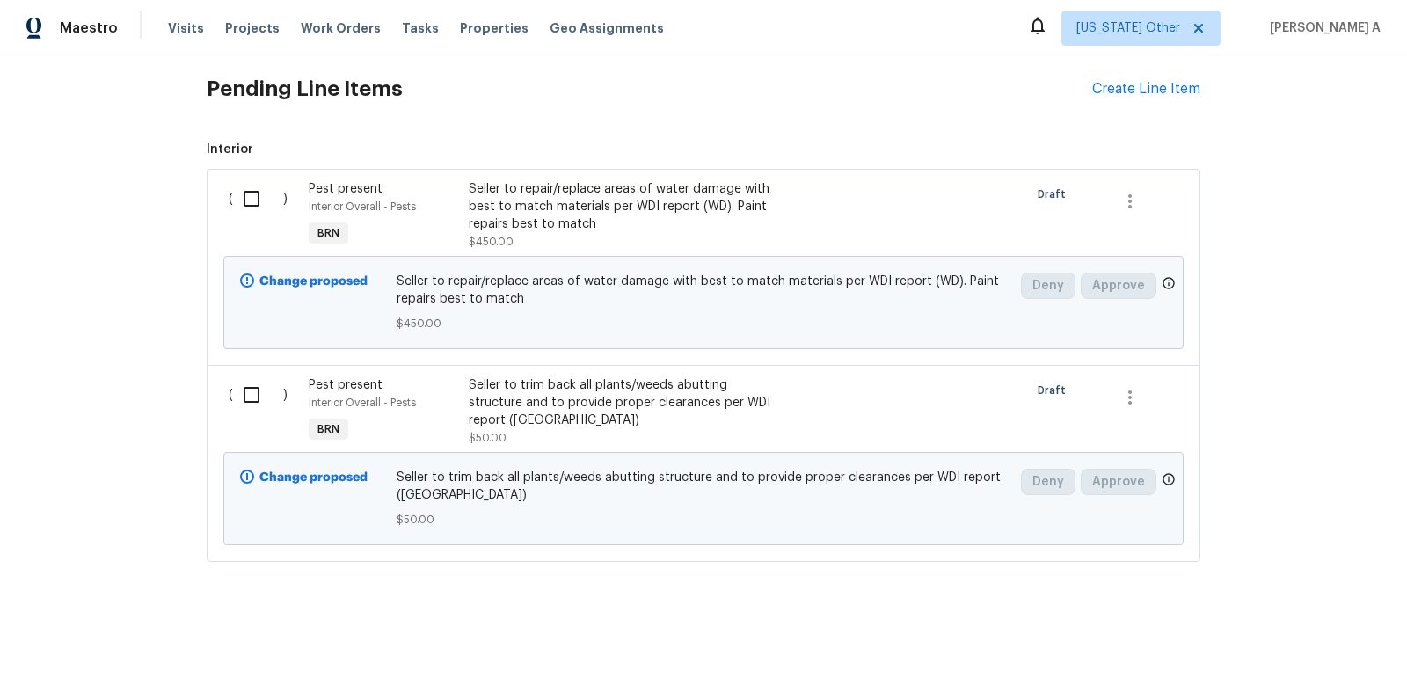
click at [277, 195] on input "checkbox" at bounding box center [258, 198] width 50 height 37
checkbox input "true"
click at [226, 382] on div "( )" at bounding box center [263, 411] width 80 height 81
click at [244, 390] on input "checkbox" at bounding box center [258, 394] width 50 height 37
checkbox input "true"
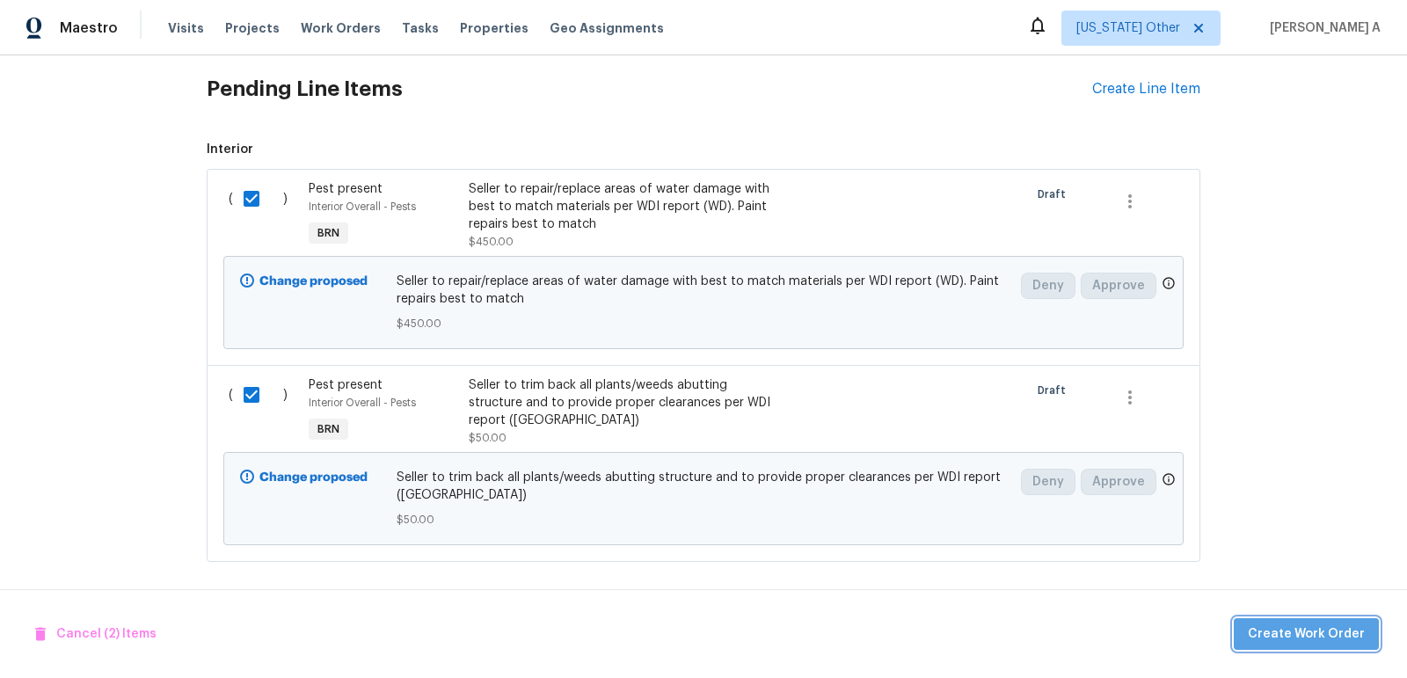
click at [1339, 621] on button "Create Work Order" at bounding box center [1306, 634] width 145 height 33
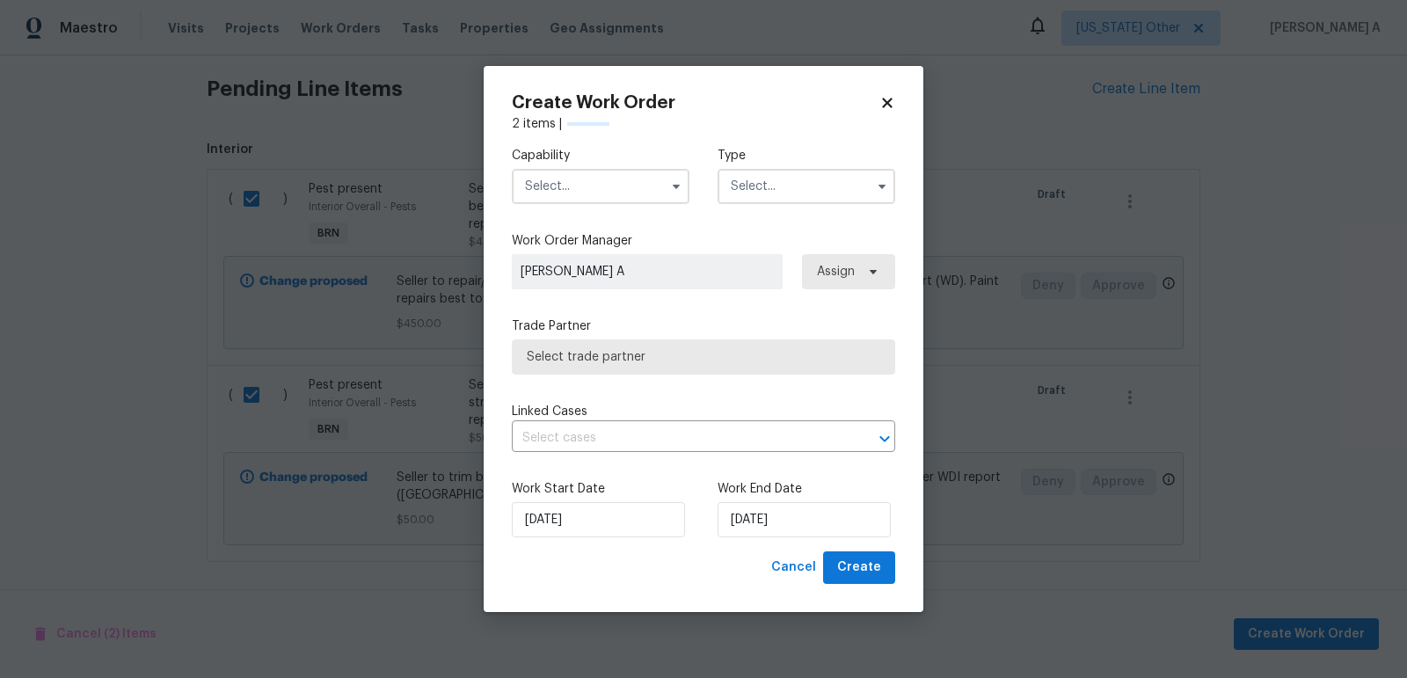
checkbox input "false"
click at [607, 182] on input "text" at bounding box center [601, 186] width 178 height 35
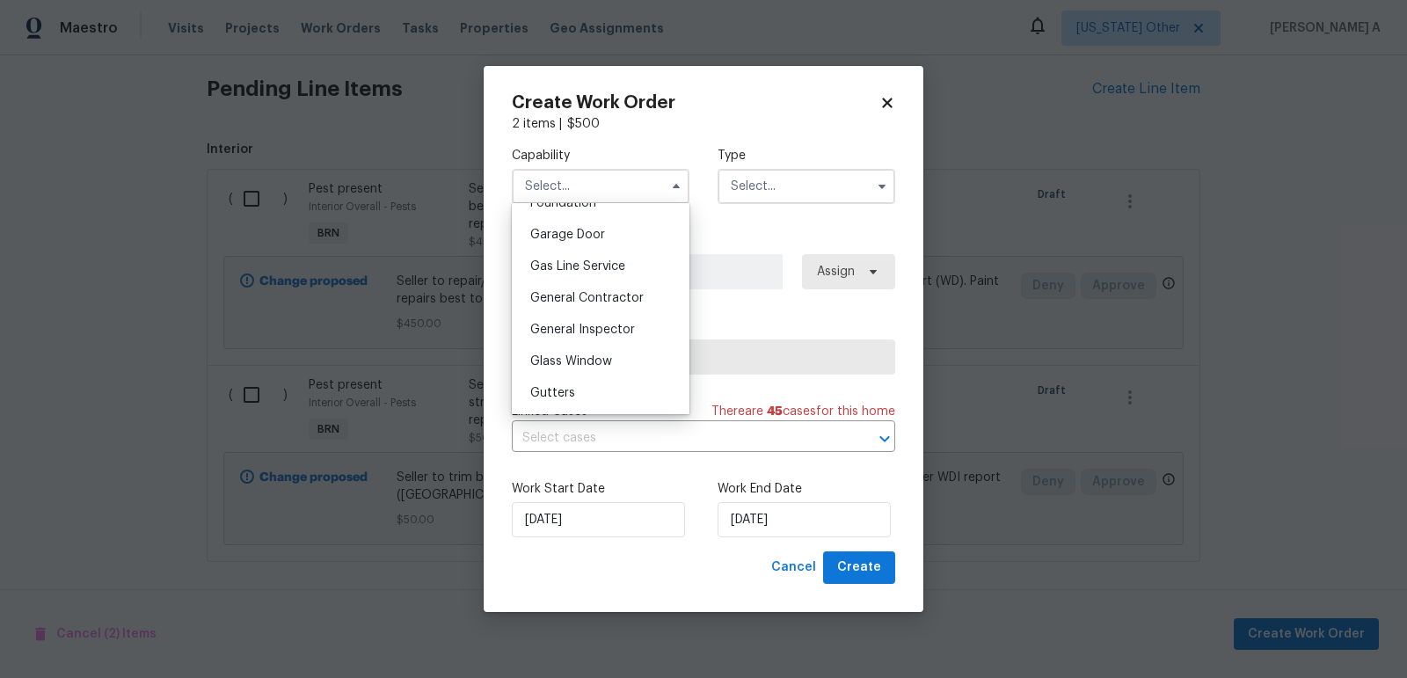
scroll to position [771, 0]
click at [593, 274] on div "Gas Line Service" at bounding box center [600, 261] width 169 height 32
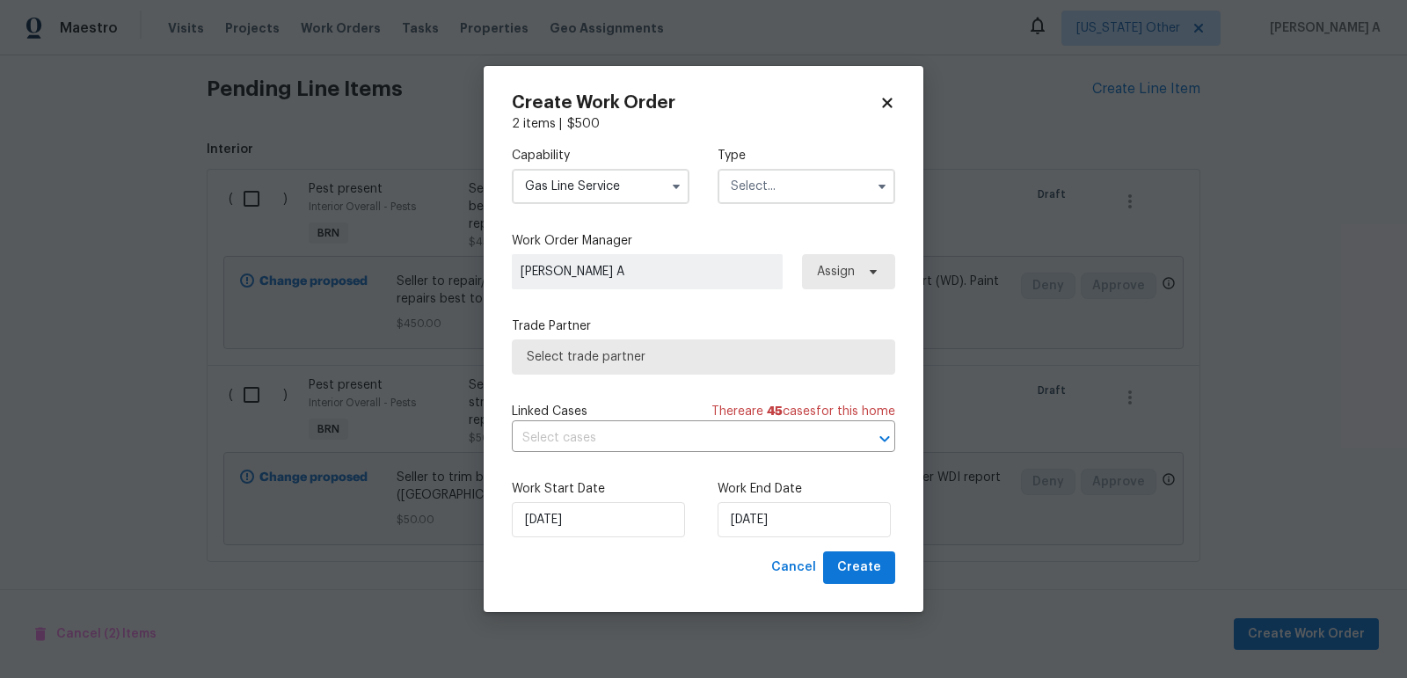
click at [662, 179] on input "Gas Line Service" at bounding box center [601, 186] width 178 height 35
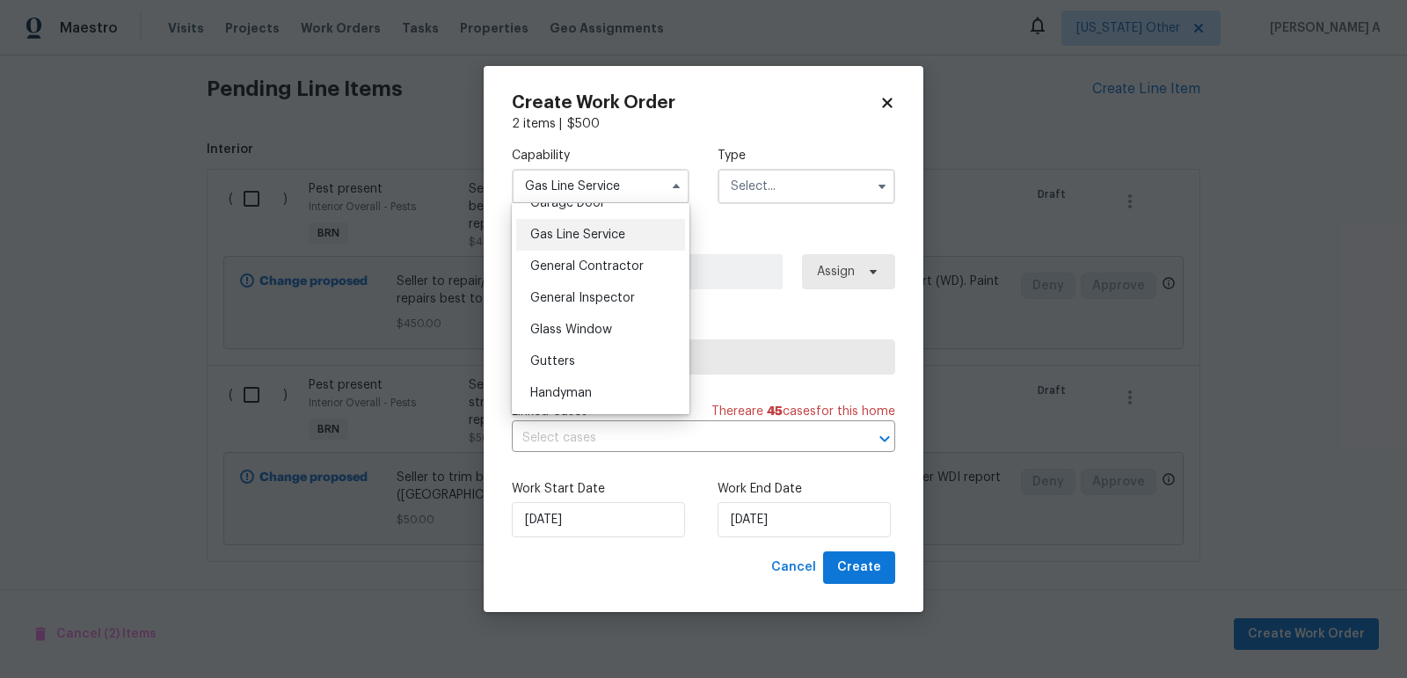
scroll to position [801, 0]
click at [612, 262] on span "General Contractor" at bounding box center [586, 263] width 113 height 12
type input "General Contractor"
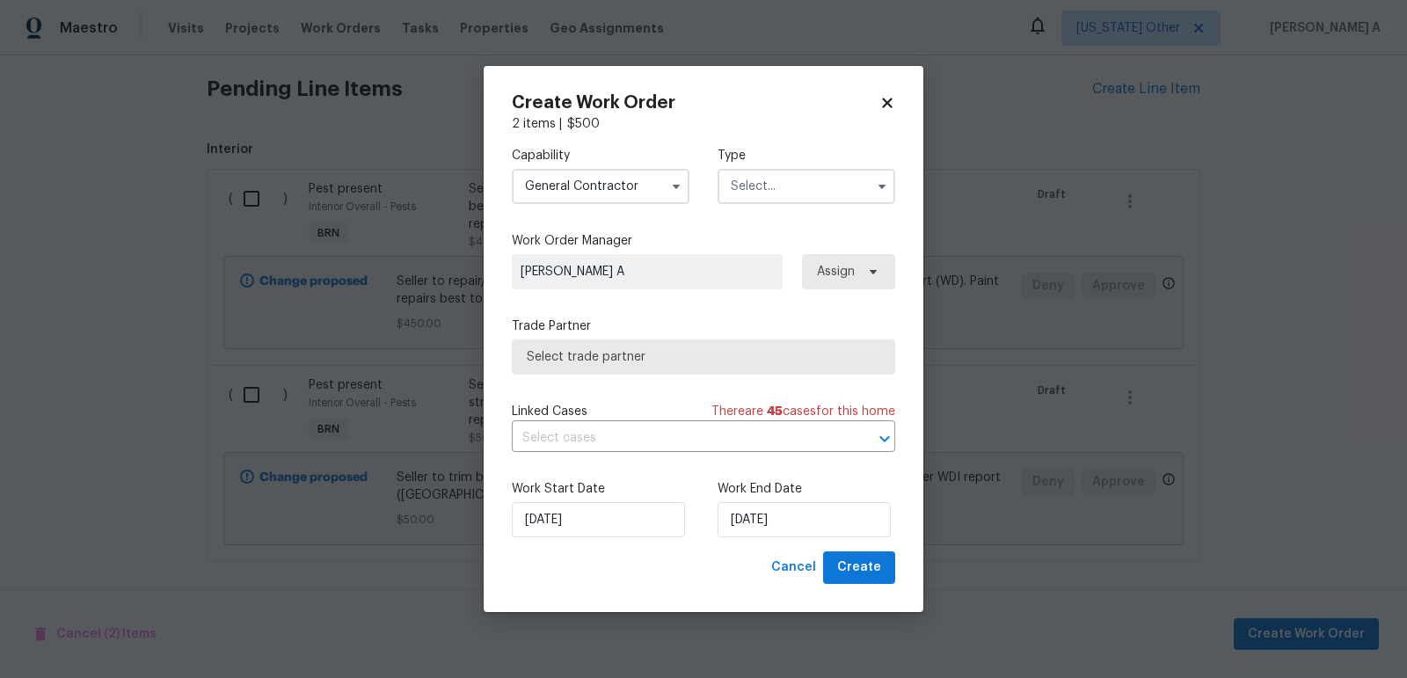
click at [797, 171] on input "text" at bounding box center [807, 186] width 178 height 35
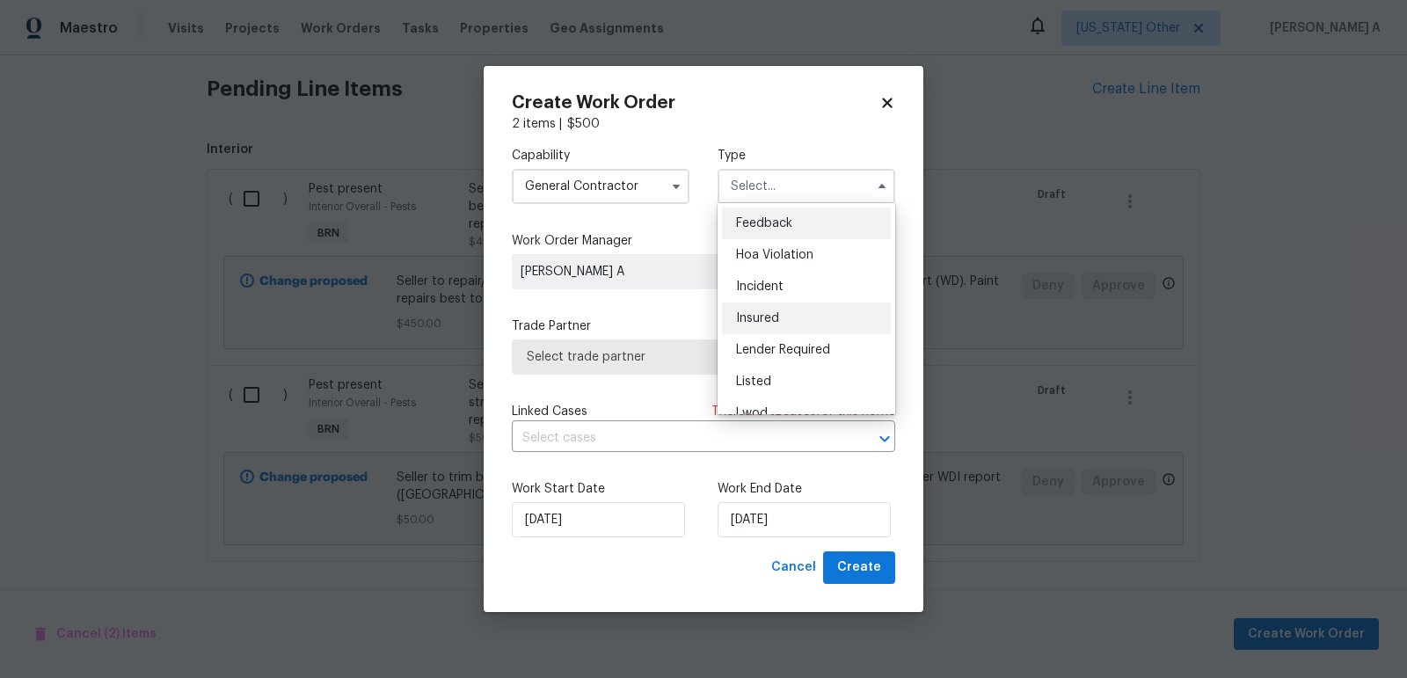
scroll to position [208, 0]
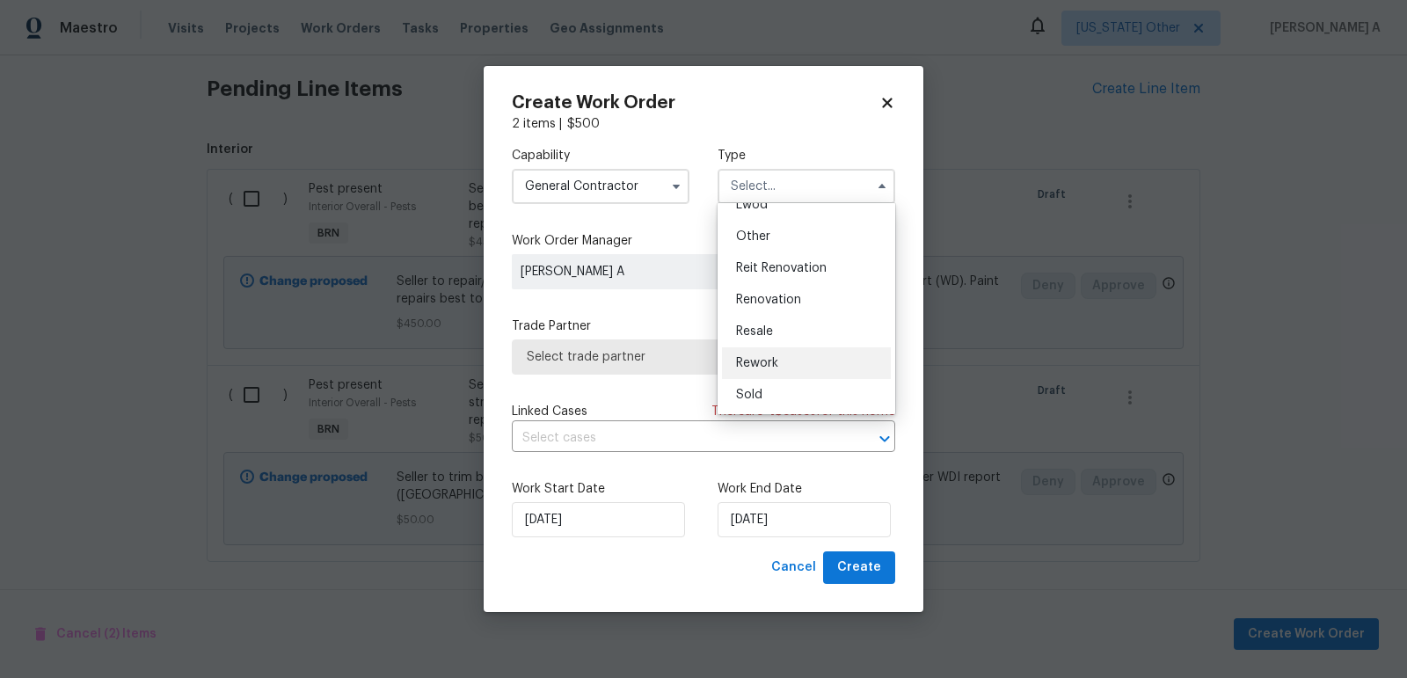
click at [792, 355] on div "Rework" at bounding box center [806, 363] width 169 height 32
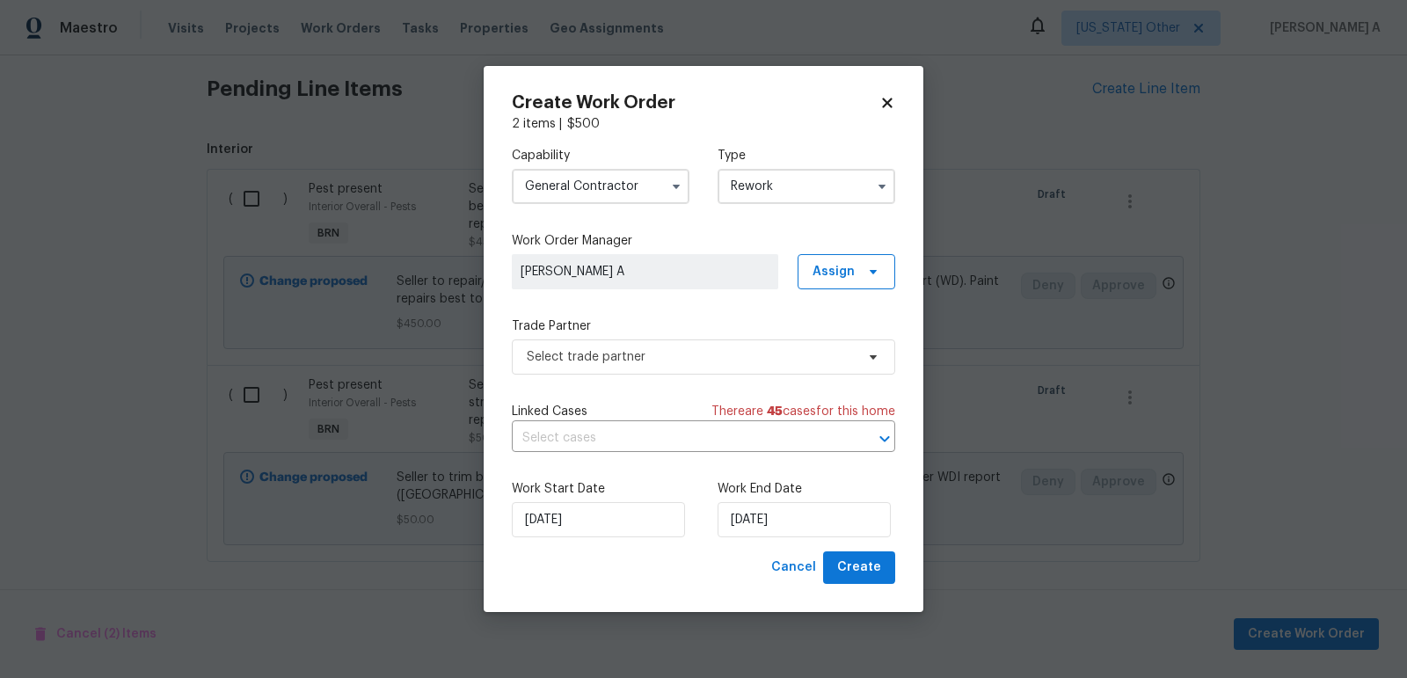
click at [813, 192] on input "Rework" at bounding box center [807, 186] width 178 height 35
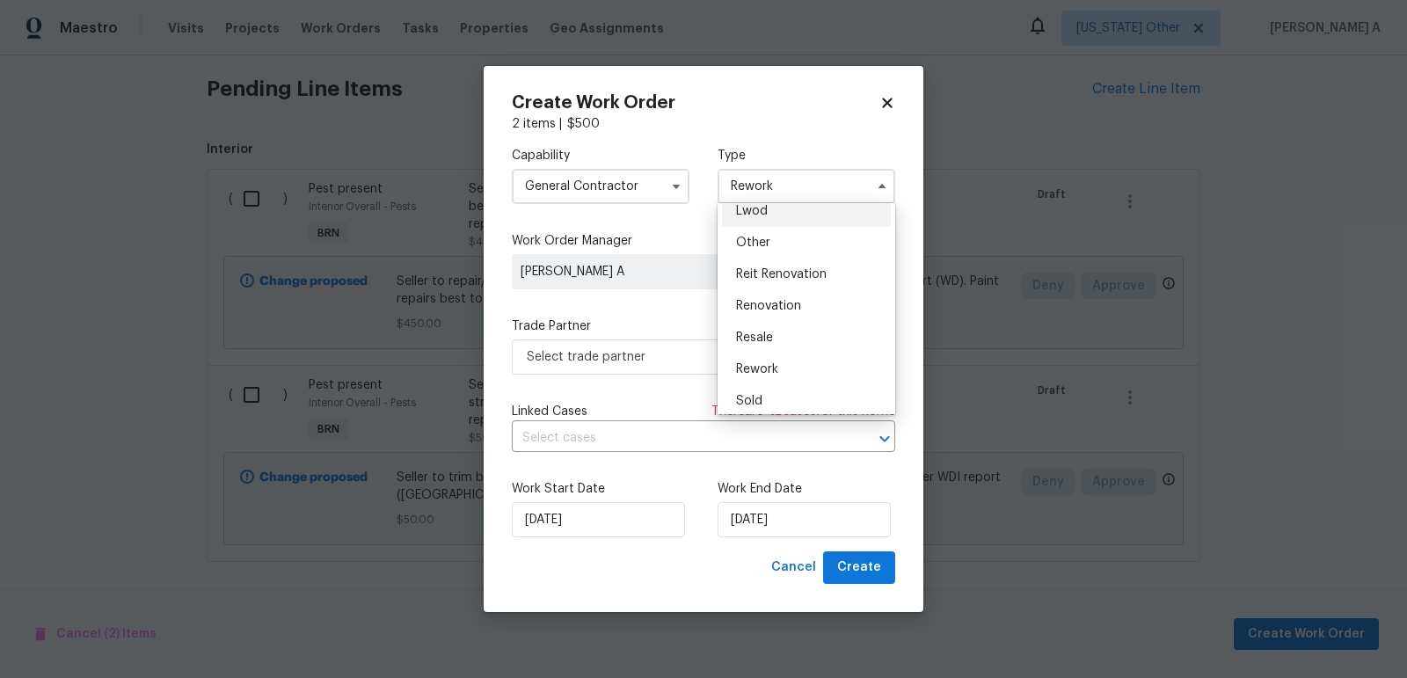
scroll to position [208, 0]
click at [780, 316] on div "Resale" at bounding box center [806, 332] width 169 height 32
type input "Resale"
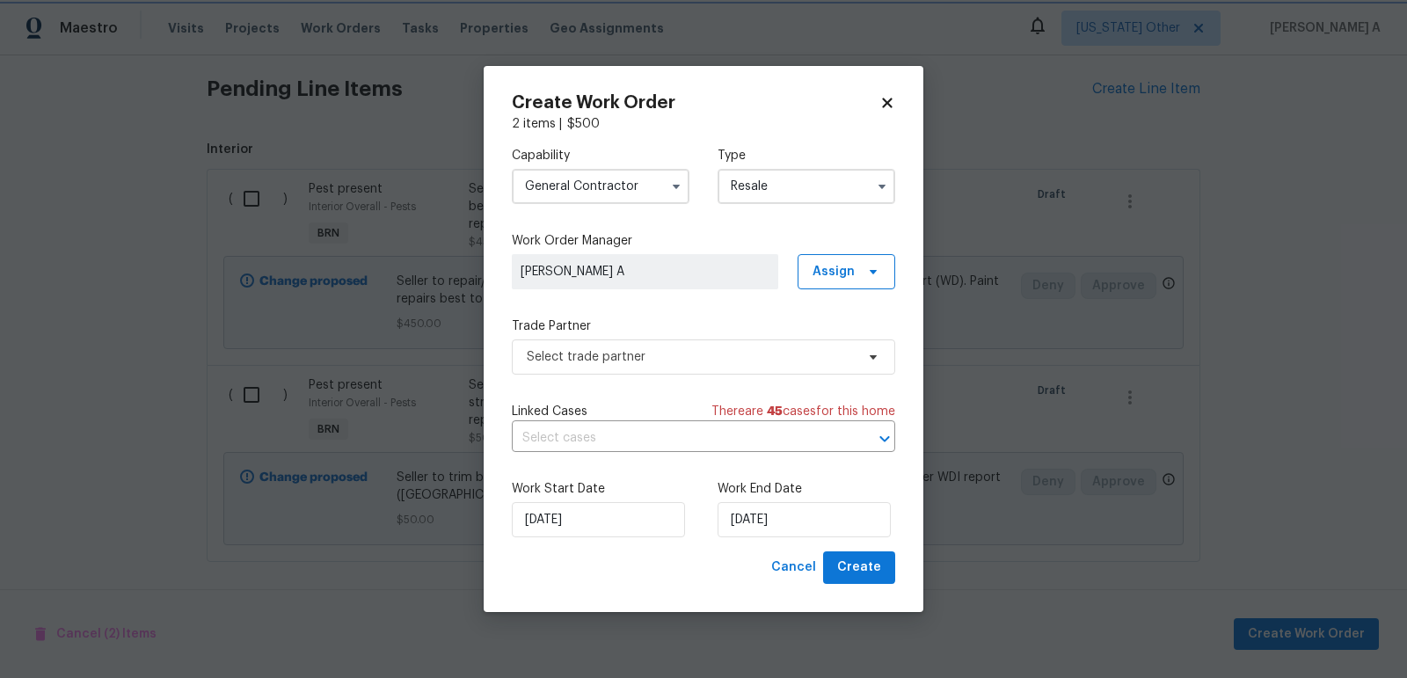
scroll to position [0, 0]
click at [719, 358] on span "Select trade partner" at bounding box center [691, 357] width 328 height 18
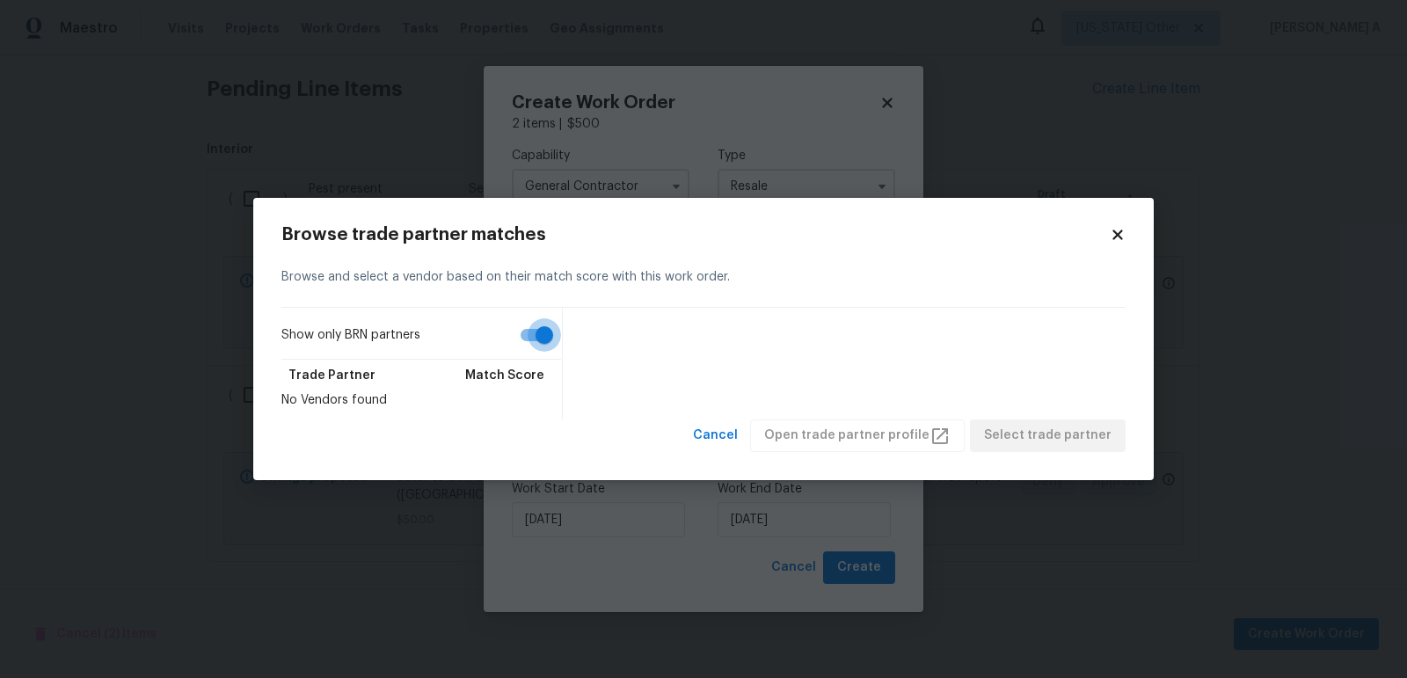
click at [523, 333] on input "Show only BRN partners" at bounding box center [544, 334] width 100 height 33
checkbox input "false"
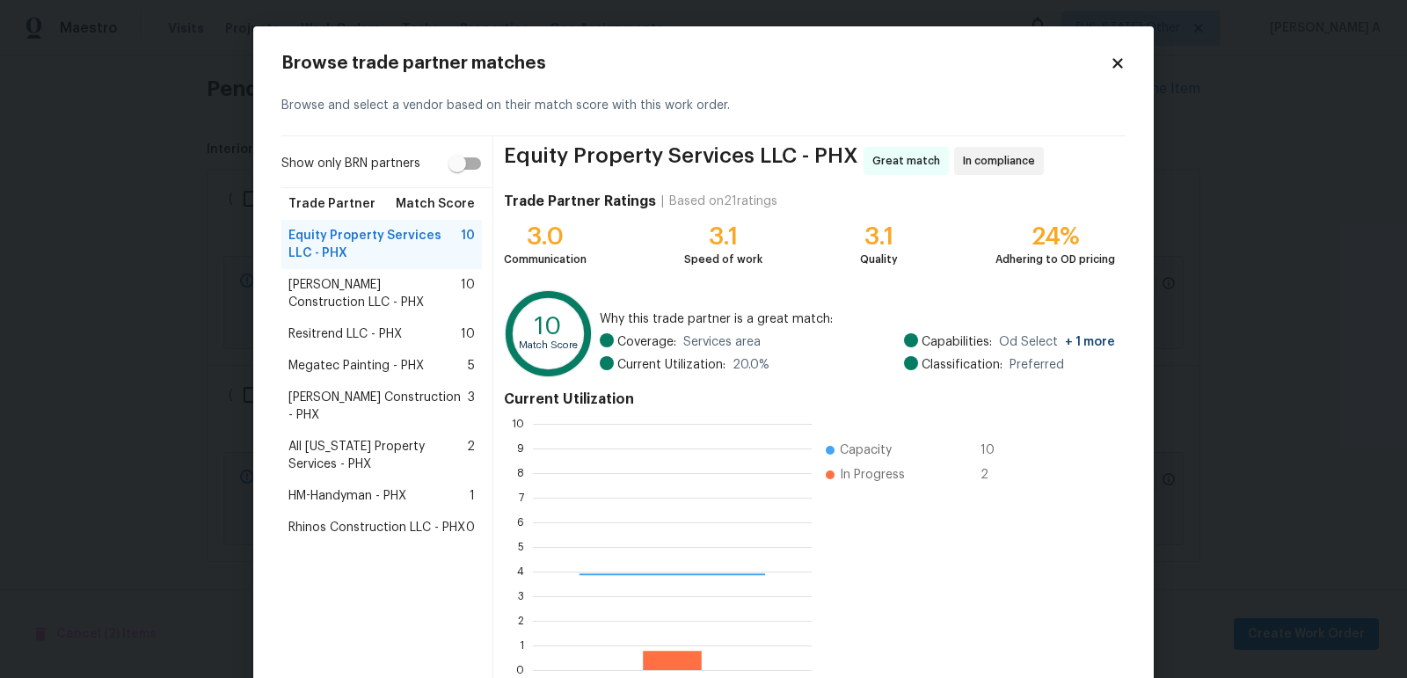
scroll to position [246, 278]
click at [376, 487] on span "HM-Handyman - PHX" at bounding box center [347, 496] width 118 height 18
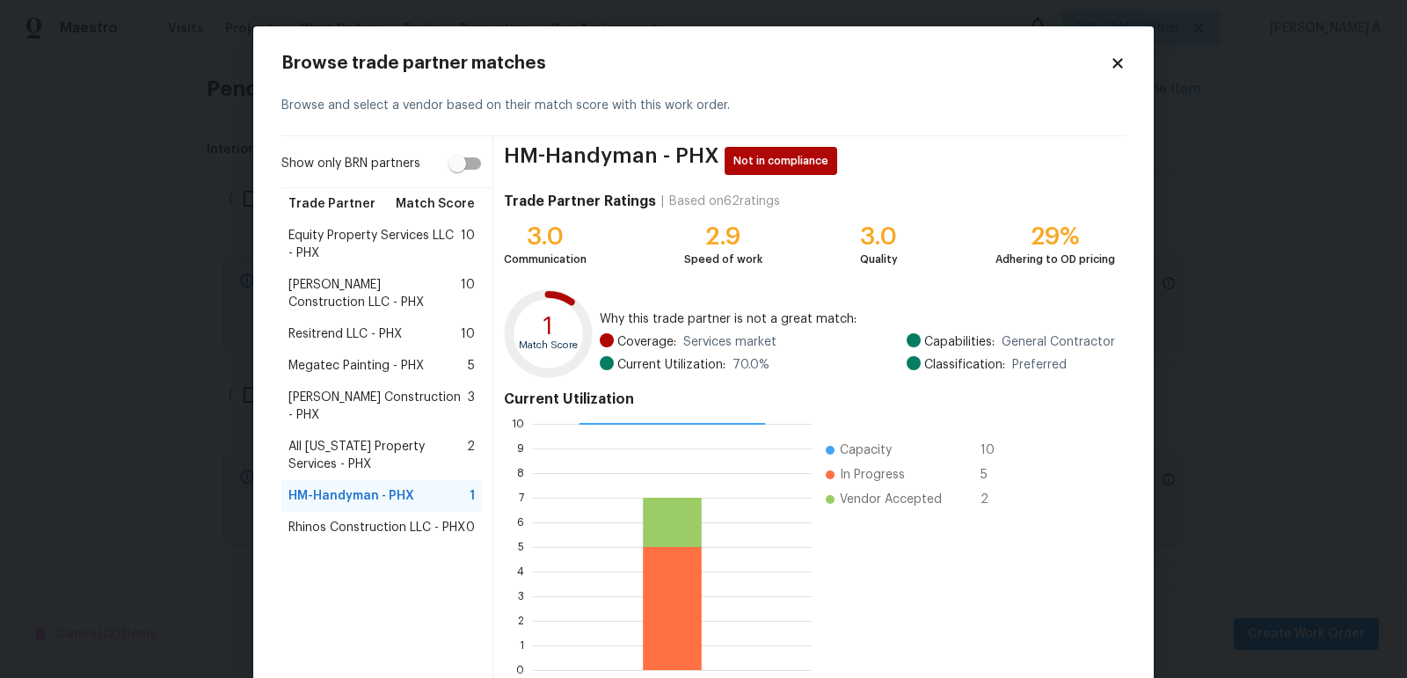
scroll to position [97, 0]
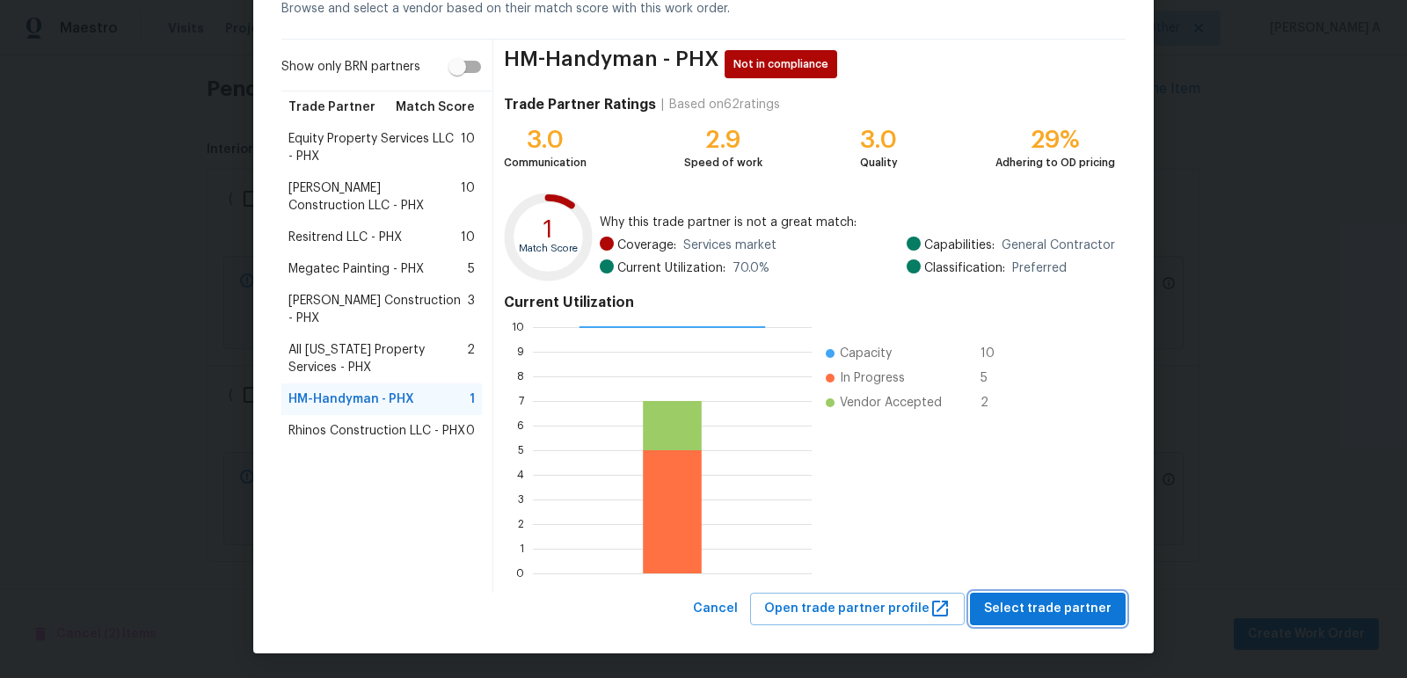
click at [1054, 619] on button "Select trade partner" at bounding box center [1048, 609] width 156 height 33
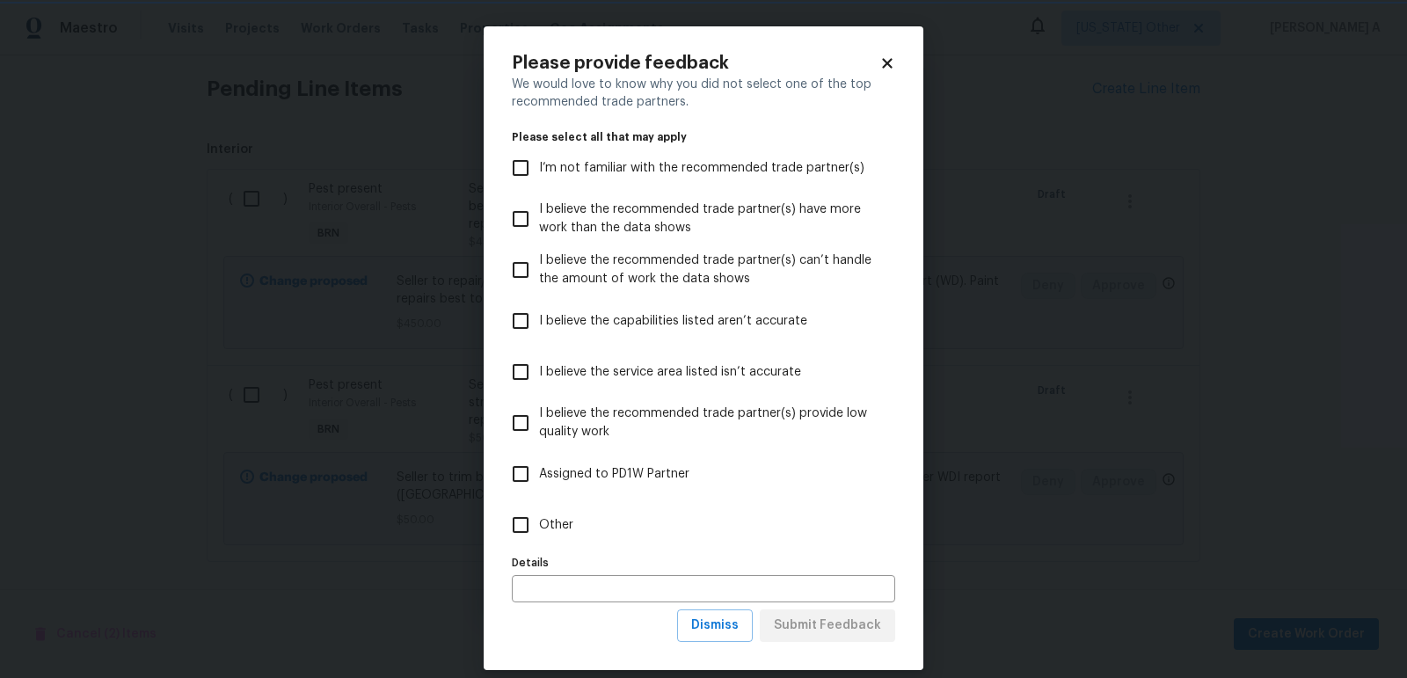
scroll to position [0, 0]
click at [726, 624] on span "Dismiss" at bounding box center [714, 626] width 47 height 22
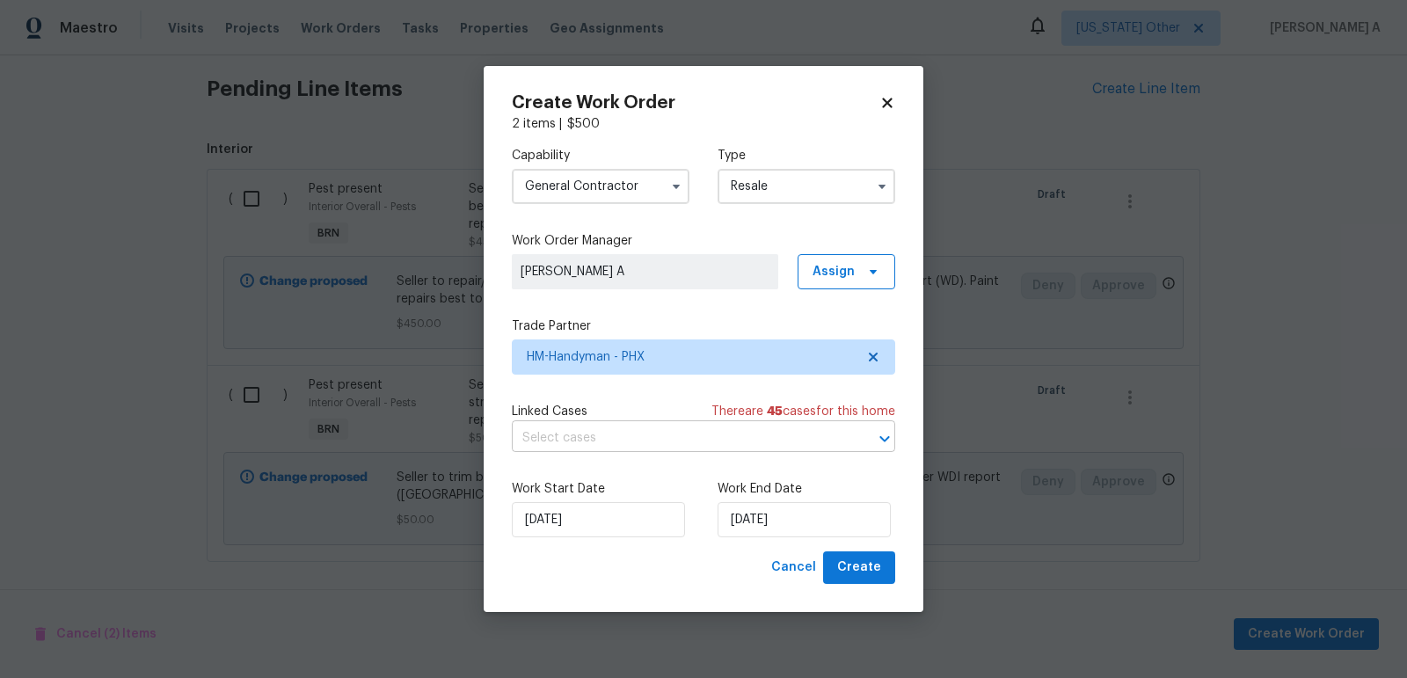
click at [580, 439] on input "text" at bounding box center [679, 438] width 334 height 27
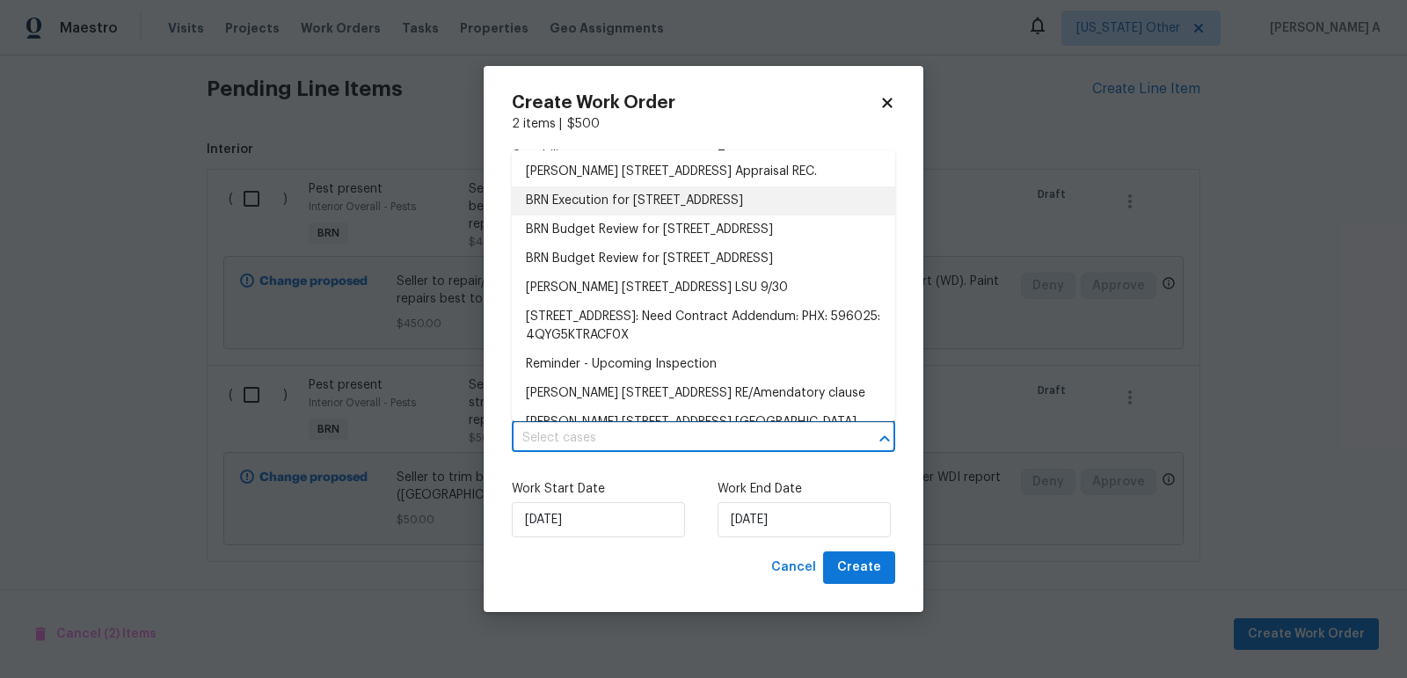
click at [616, 193] on li "BRN Execution for 15807 N 60th Ave, Glendale, AZ 85306" at bounding box center [703, 200] width 383 height 29
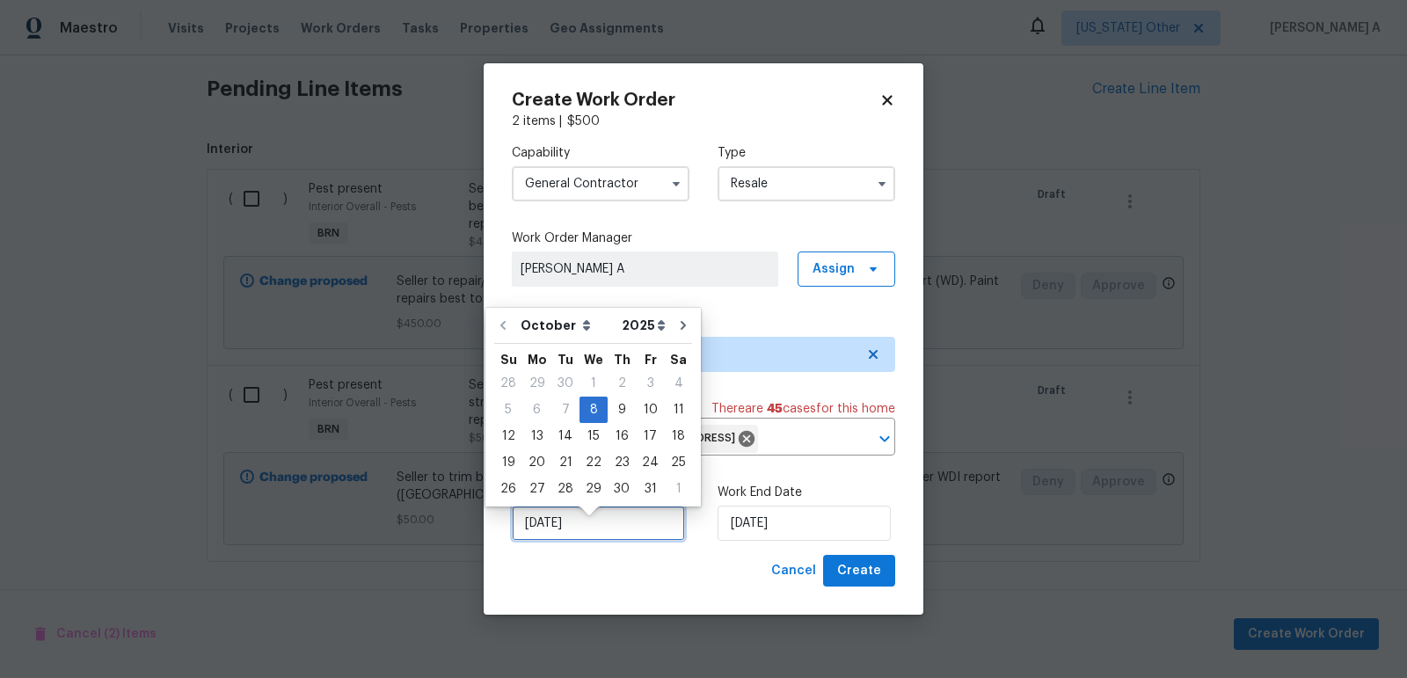
click at [590, 536] on input "10/8/2025" at bounding box center [598, 523] width 173 height 35
click at [610, 410] on div "9" at bounding box center [622, 410] width 28 height 25
type input "10/9/2025"
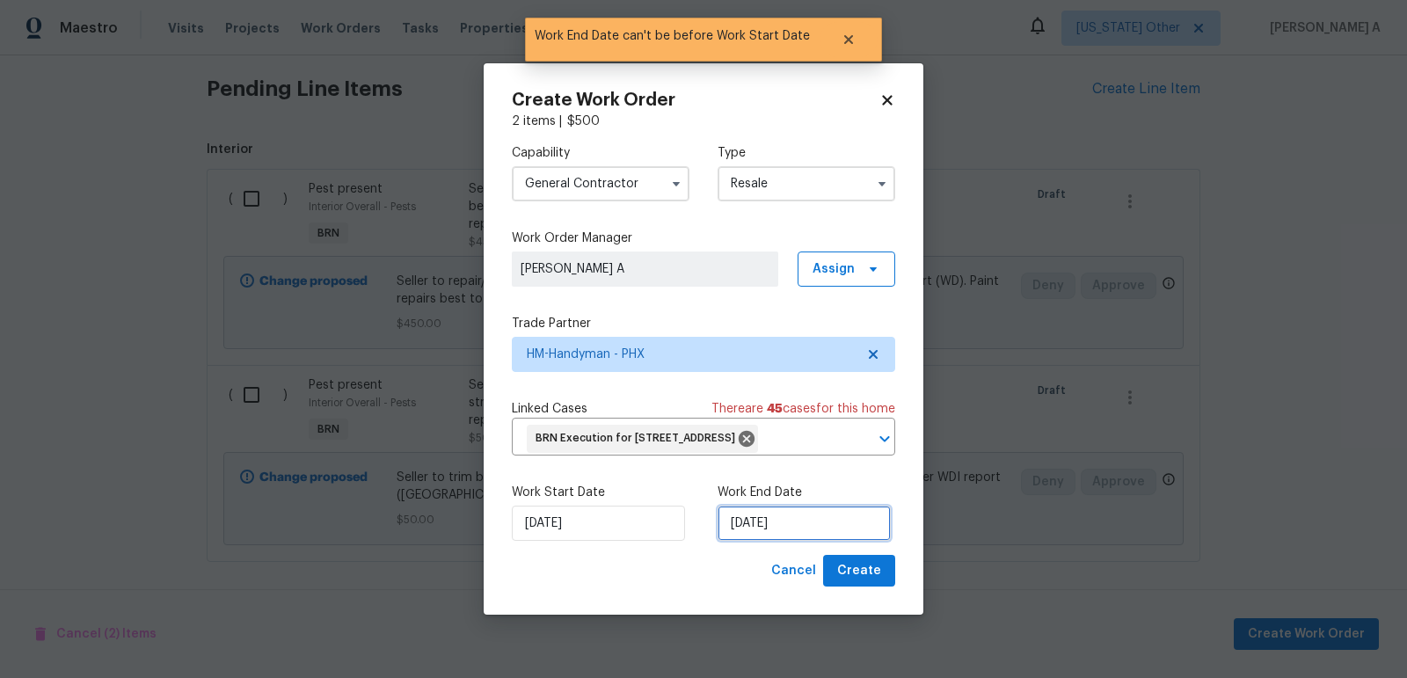
click at [782, 524] on input "10/9/2025" at bounding box center [804, 523] width 173 height 35
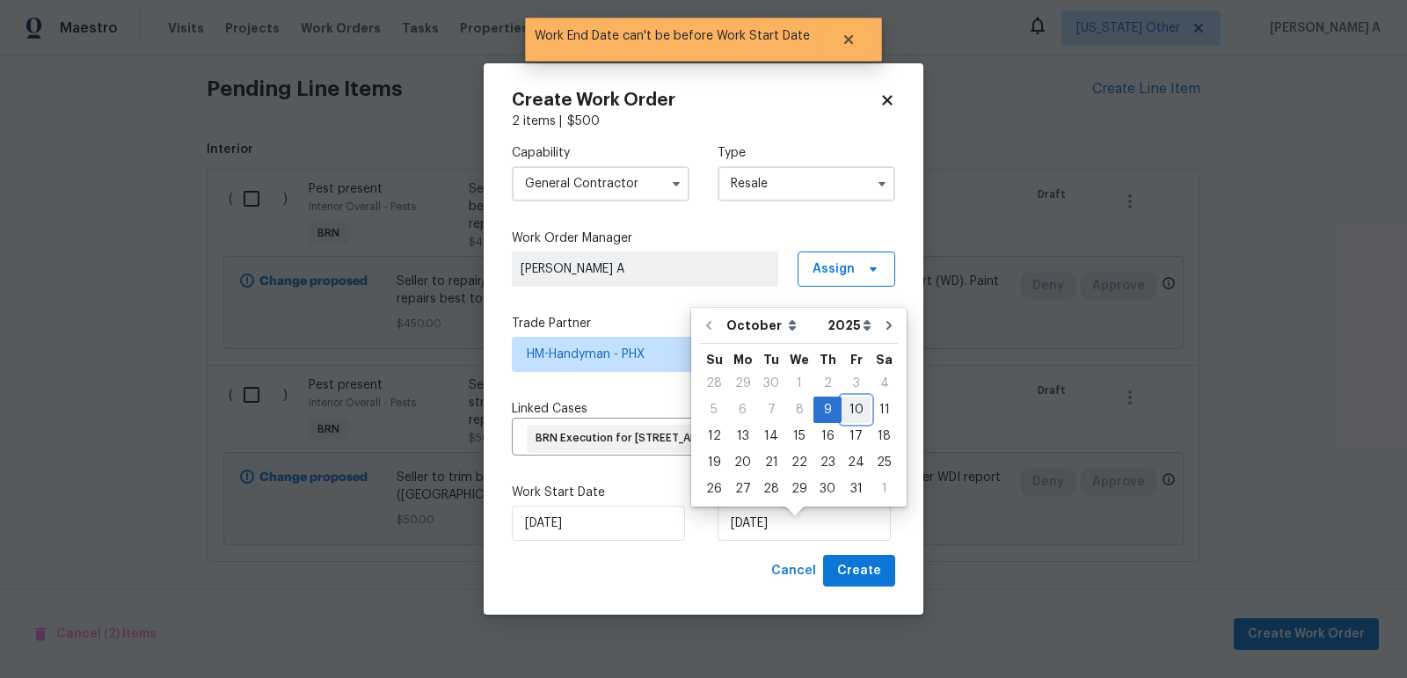
click at [848, 411] on div "10" at bounding box center [856, 410] width 29 height 25
type input "10/10/2025"
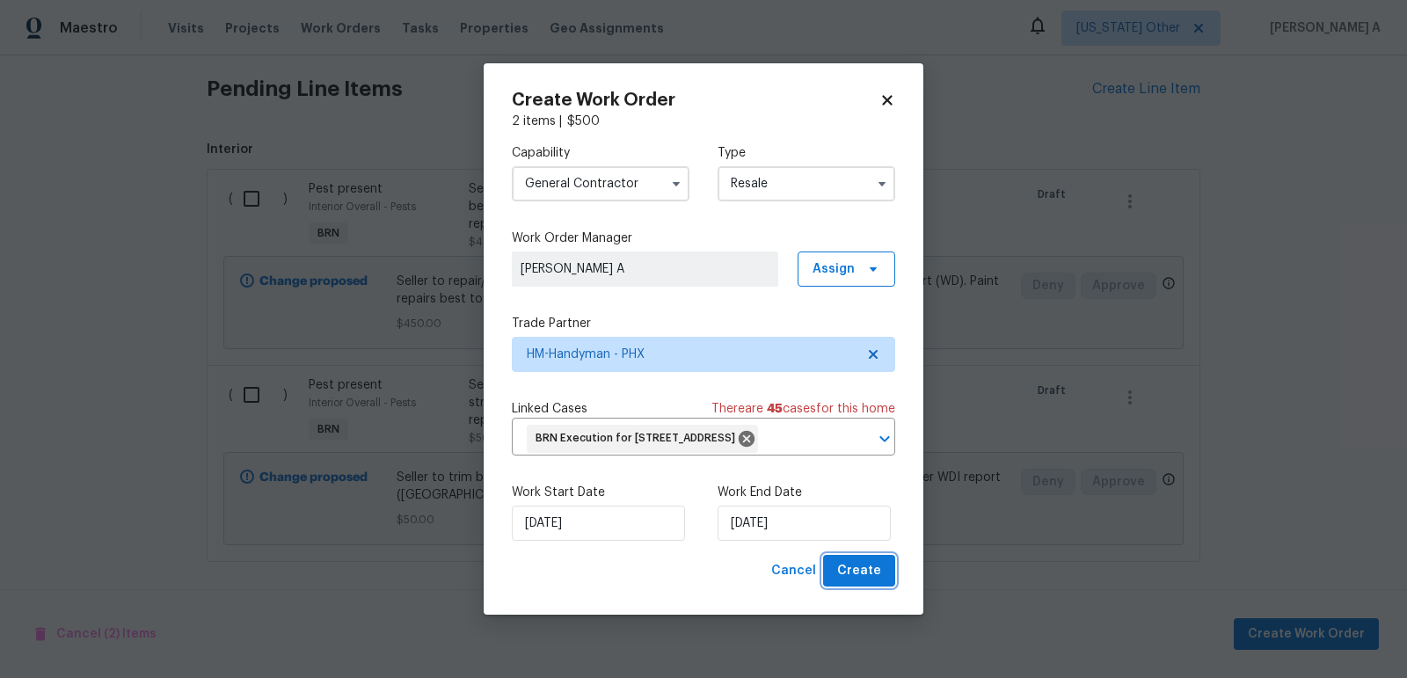
click at [865, 582] on span "Create" at bounding box center [859, 571] width 44 height 22
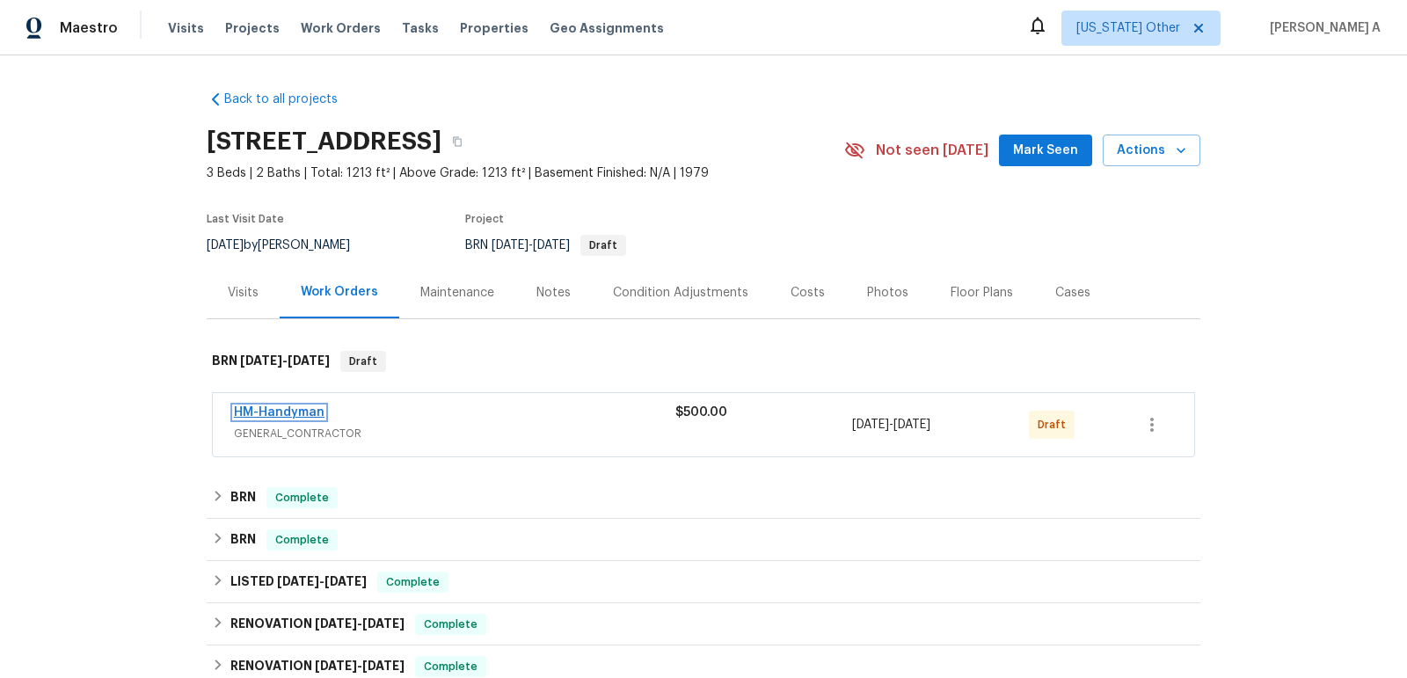
click at [273, 406] on link "HM-Handyman" at bounding box center [279, 412] width 91 height 12
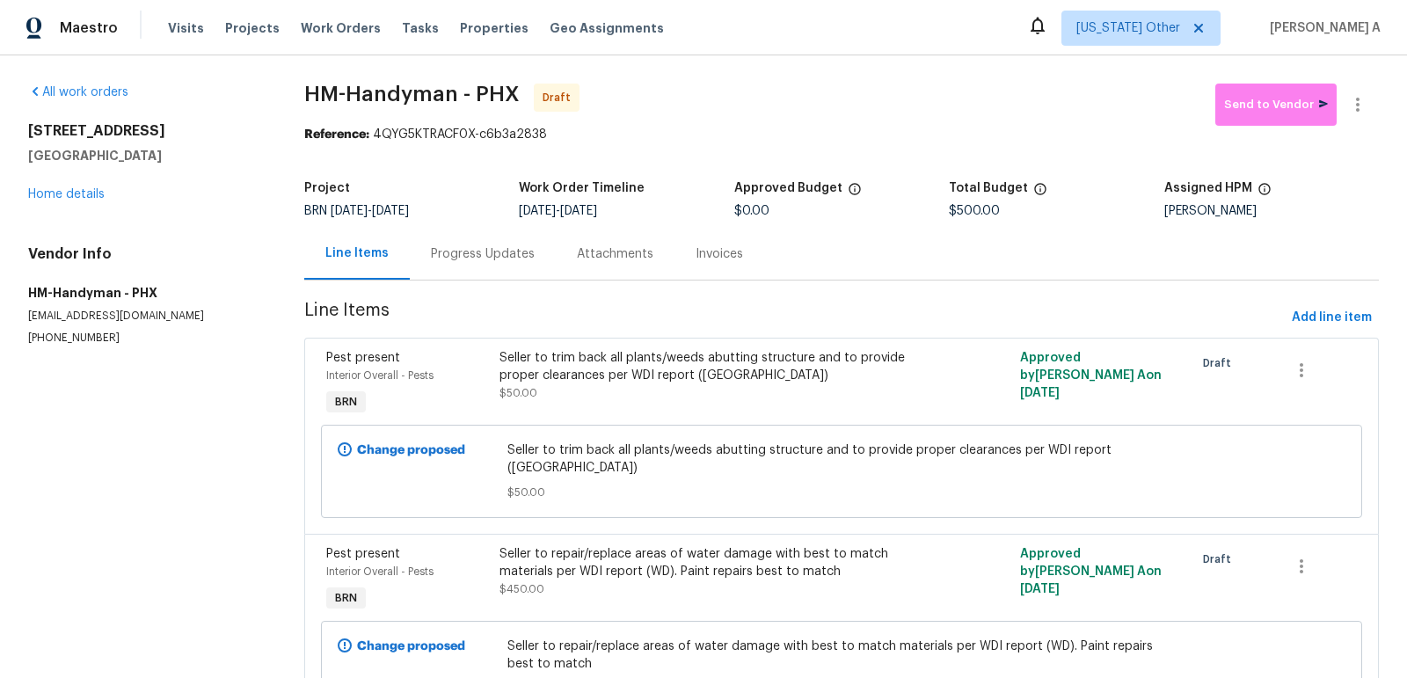
click at [455, 264] on div "Progress Updates" at bounding box center [483, 254] width 146 height 52
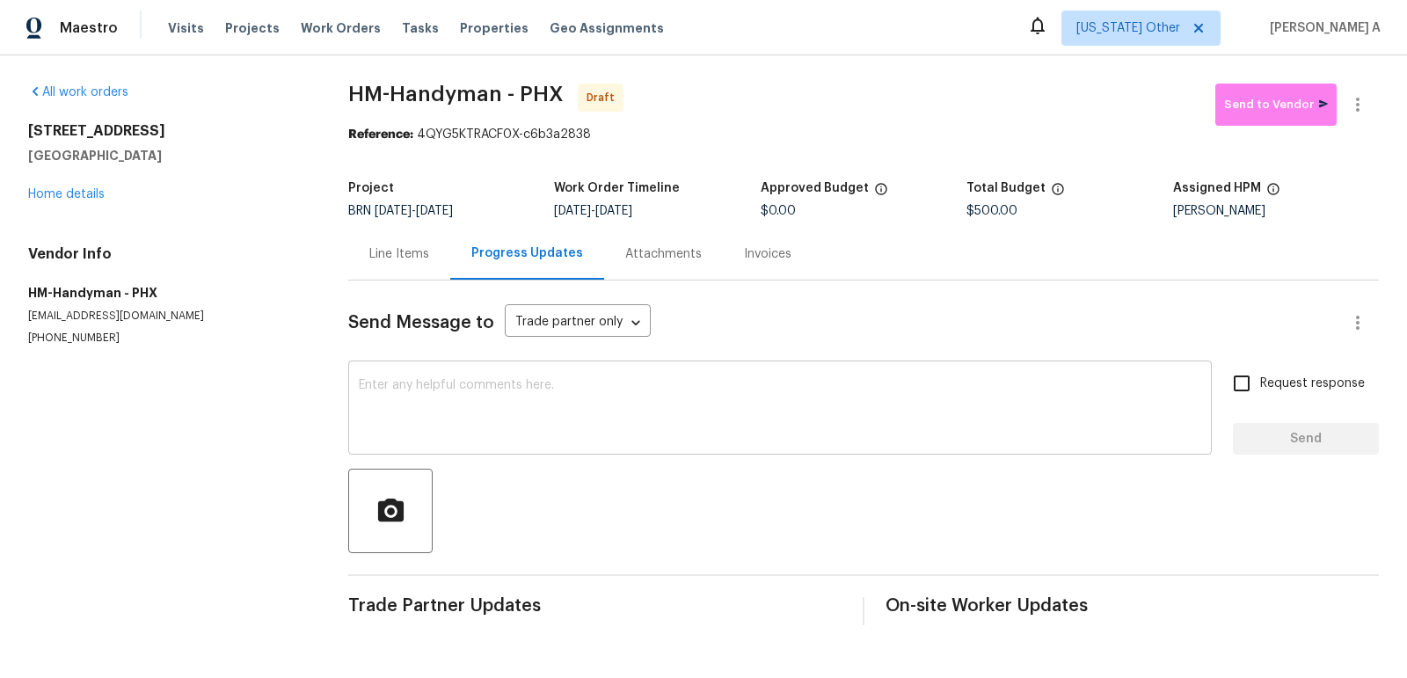
click at [390, 405] on textarea at bounding box center [780, 410] width 843 height 62
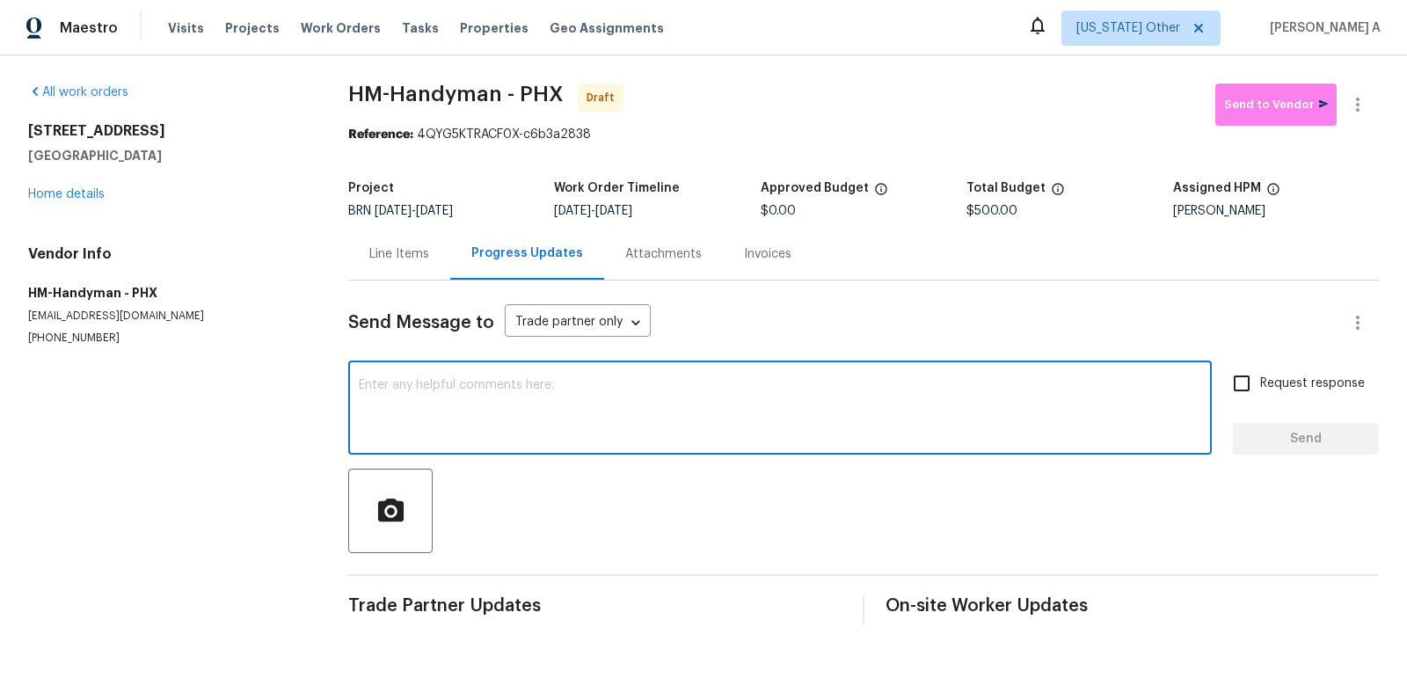
click at [390, 405] on textarea at bounding box center [780, 410] width 843 height 62
paste textarea "Hi, I'm Akshay from Opendoor. Just wanted to check if you received the workorde…"
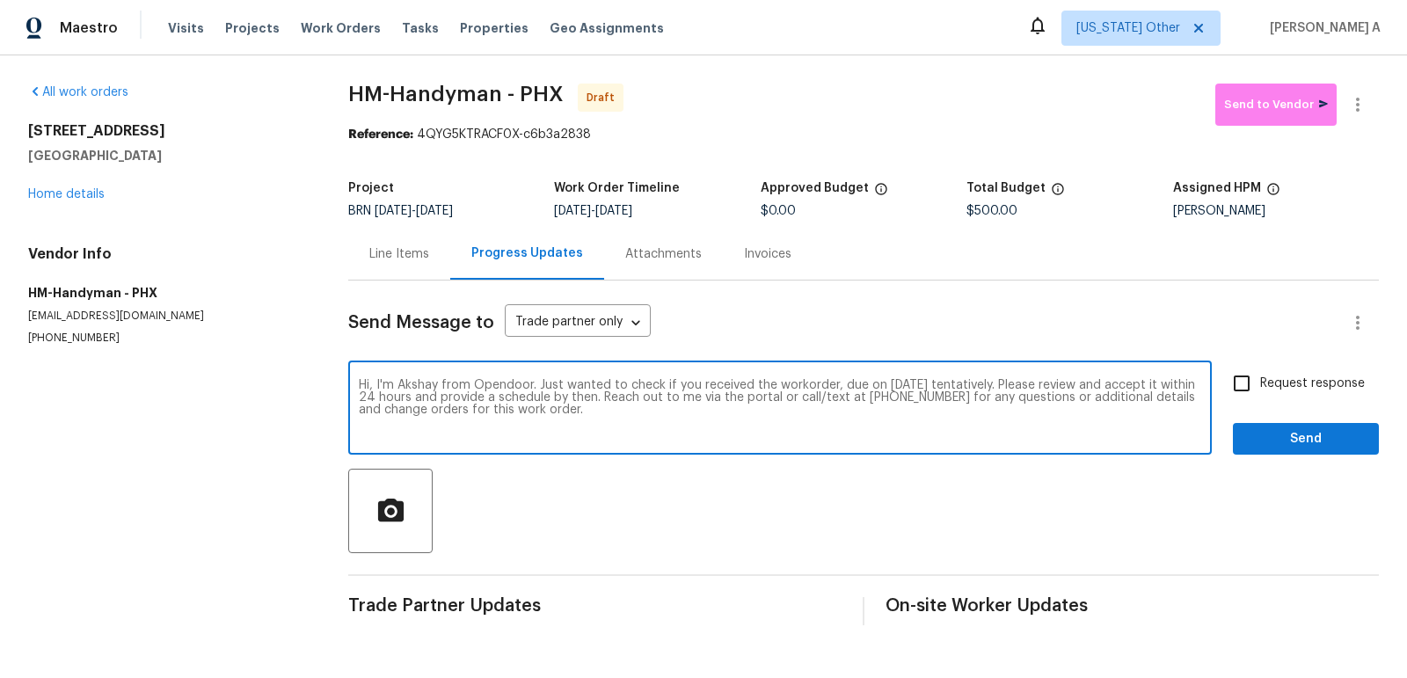
type textarea "Hi, I'm Akshay from Opendoor. Just wanted to check if you received the workorde…"
click at [1259, 361] on div "Send Message to Trade partner only Trade partner only ​ Hi, I'm [PERSON_NAME] f…" at bounding box center [863, 453] width 1031 height 345
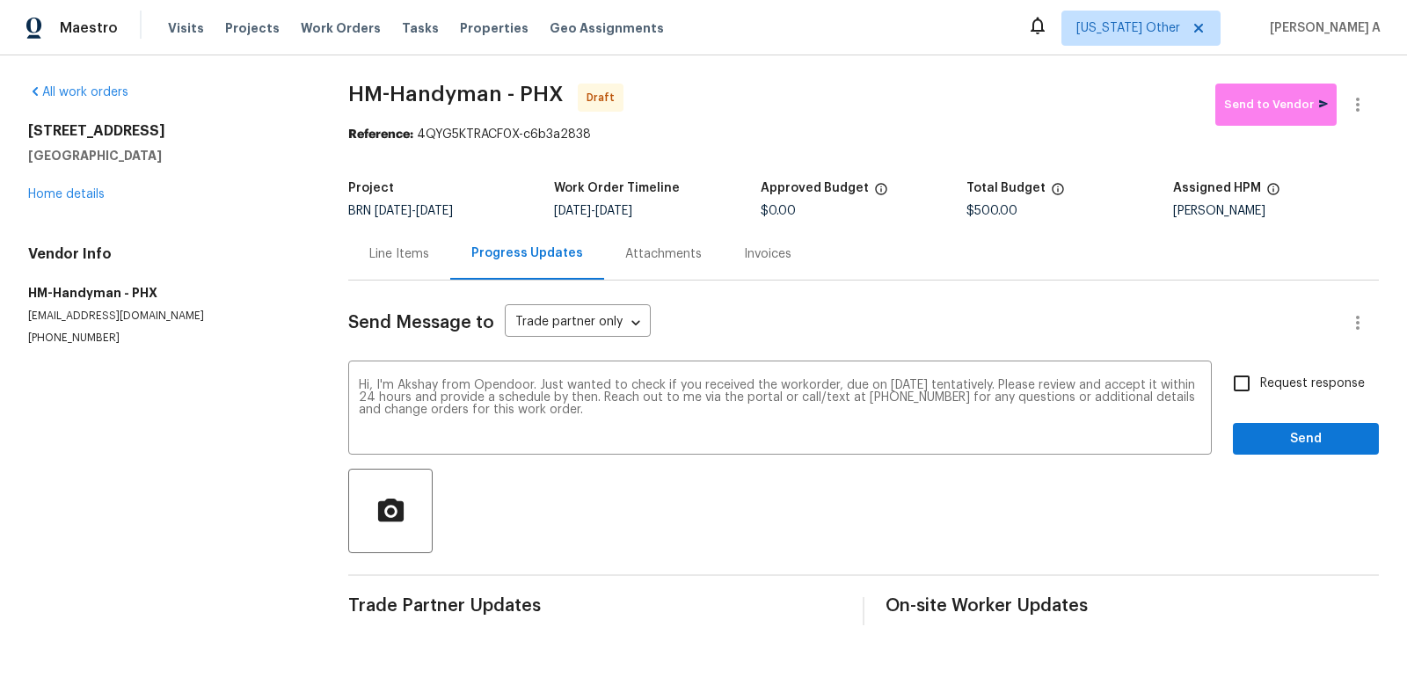
click at [1259, 376] on input "Request response" at bounding box center [1241, 383] width 37 height 37
checkbox input "true"
click at [1301, 438] on span "Send" at bounding box center [1306, 439] width 118 height 22
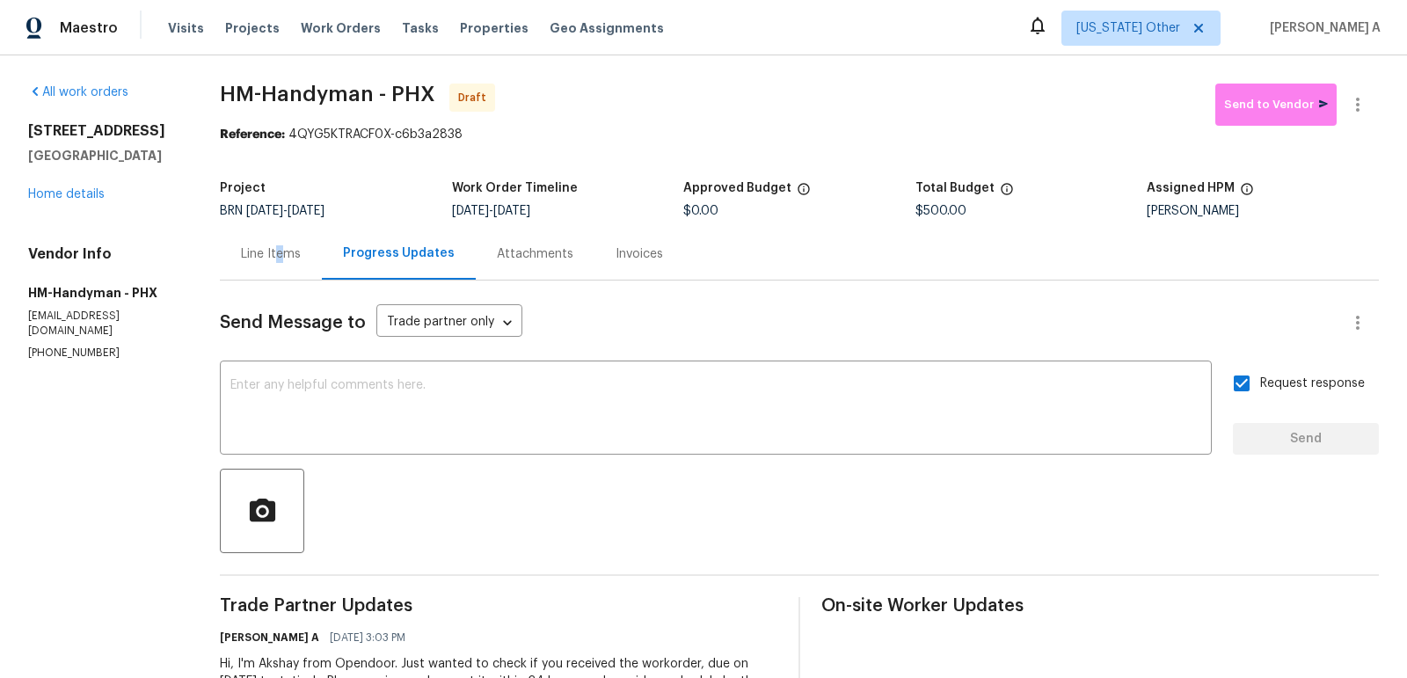
click at [282, 255] on div "Line Items" at bounding box center [271, 254] width 60 height 18
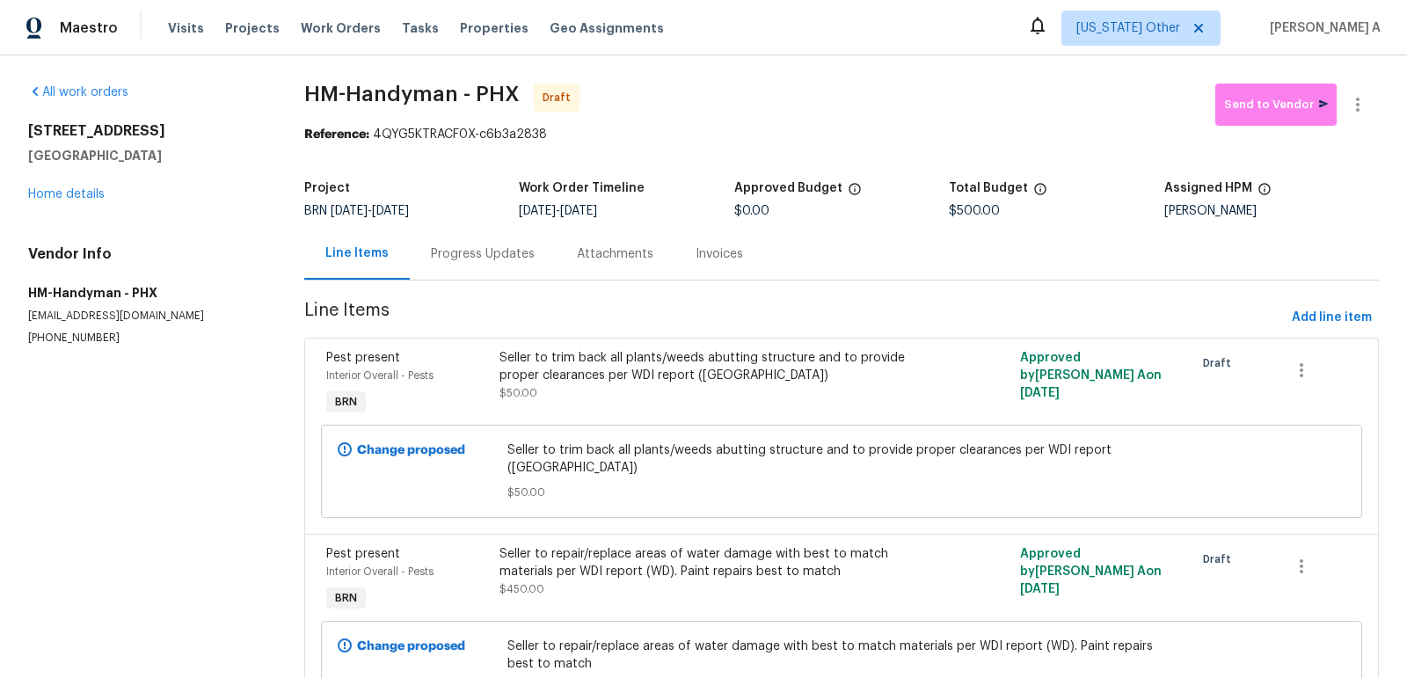
click at [455, 252] on div "Progress Updates" at bounding box center [483, 254] width 104 height 18
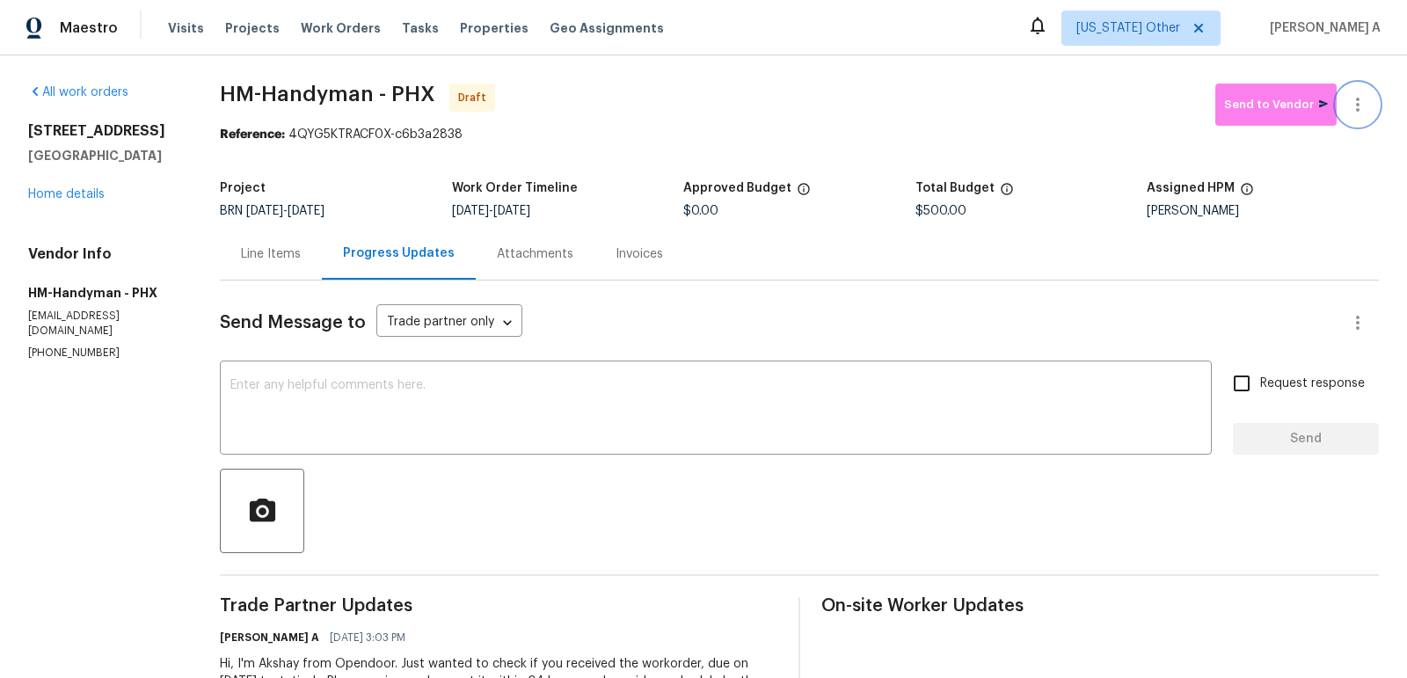
click at [1360, 107] on icon "button" at bounding box center [1357, 104] width 21 height 21
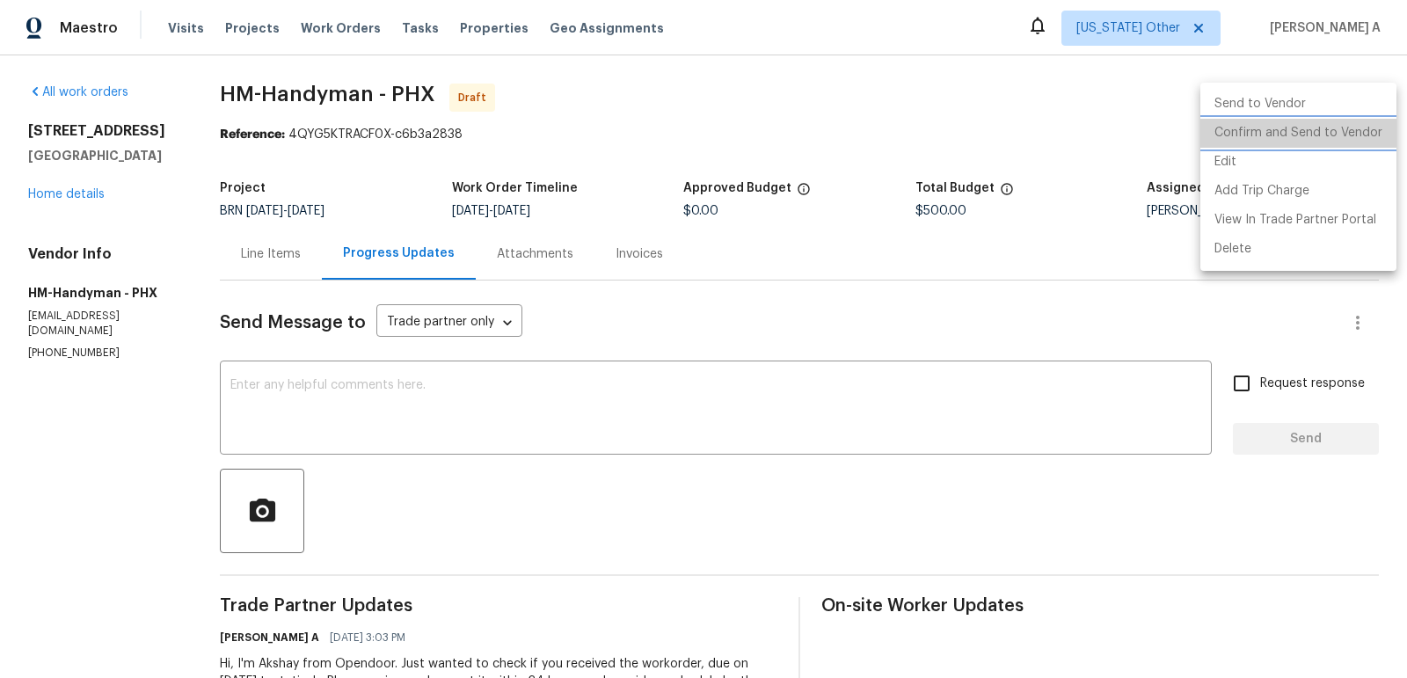
click at [1370, 138] on li "Confirm and Send to Vendor" at bounding box center [1298, 133] width 196 height 29
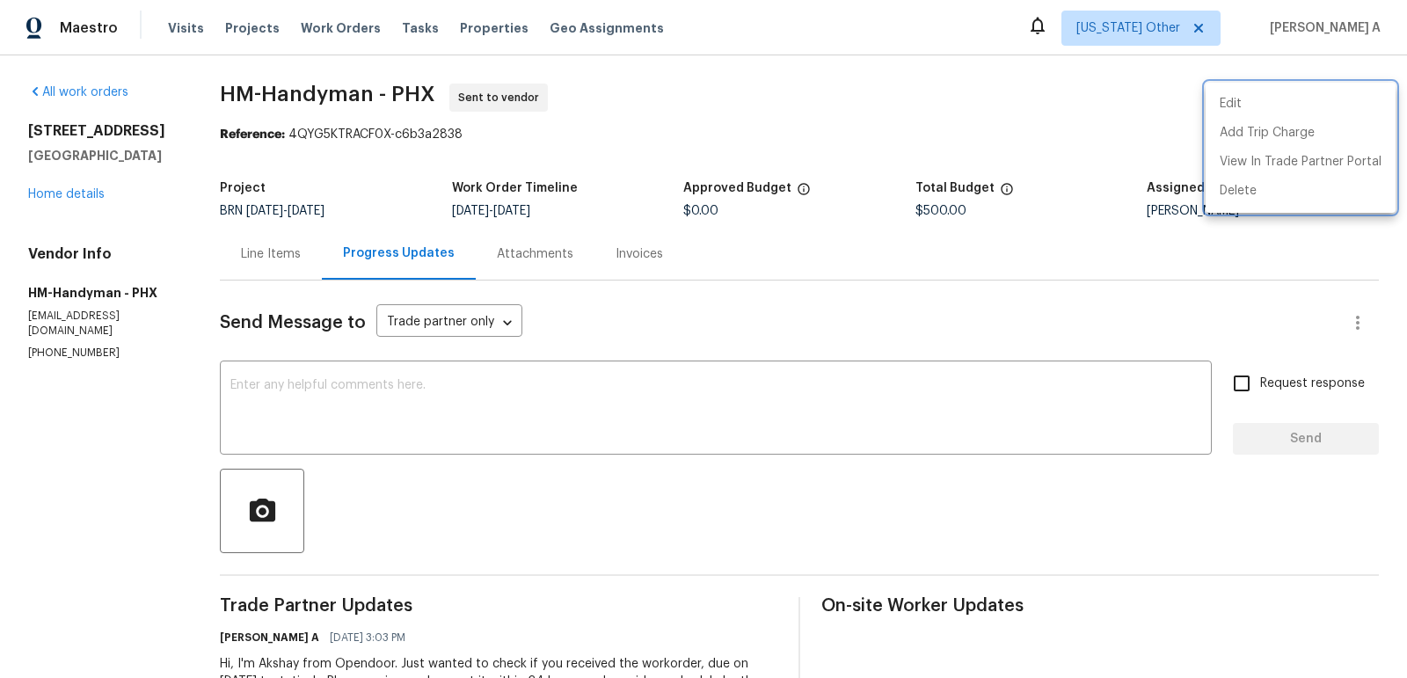
click at [267, 269] on div at bounding box center [703, 339] width 1407 height 678
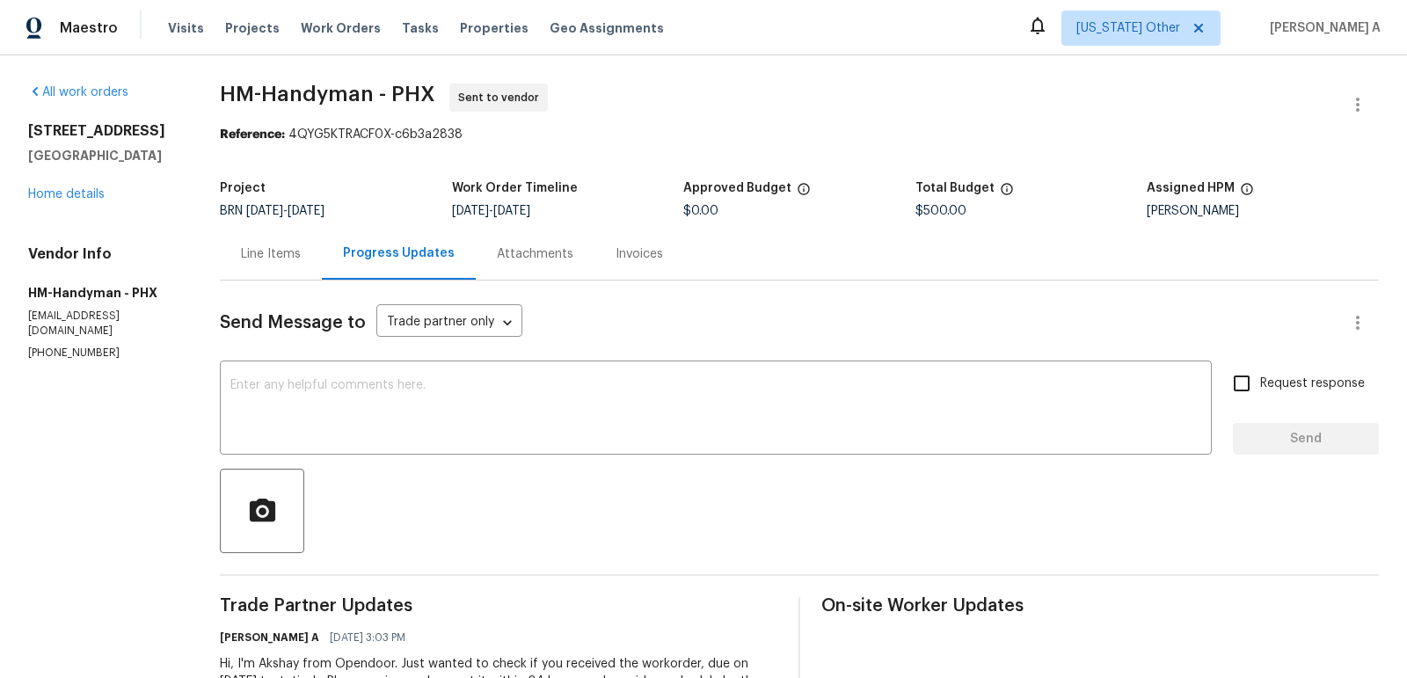
click at [272, 261] on div "Line Items" at bounding box center [271, 254] width 60 height 18
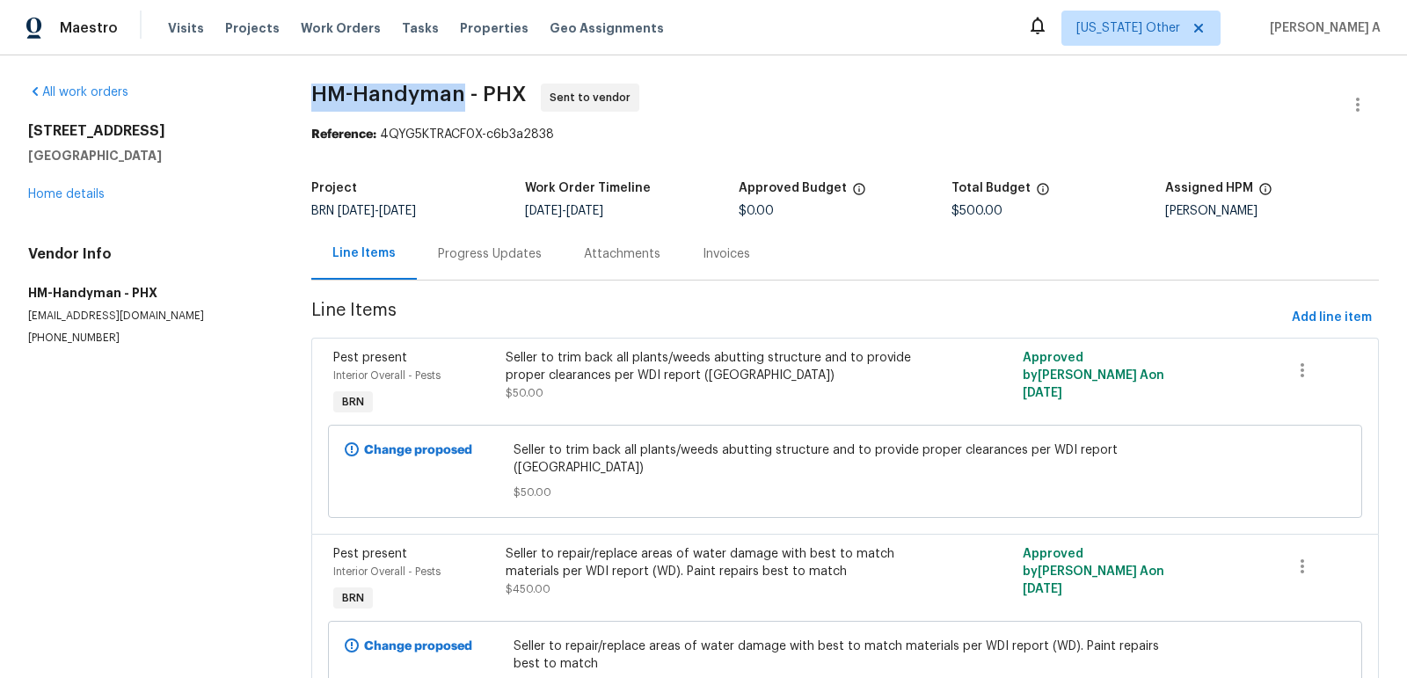
drag, startPoint x: 290, startPoint y: 86, endPoint x: 461, endPoint y: 89, distance: 170.6
click at [461, 89] on div "All work orders 15807 N 60th Ave Glendale, AZ 85306 Home details Vendor Info HM…" at bounding box center [703, 417] width 1407 height 725
copy span "HM-Handyman"
click at [96, 193] on link "Home details" at bounding box center [66, 194] width 77 height 12
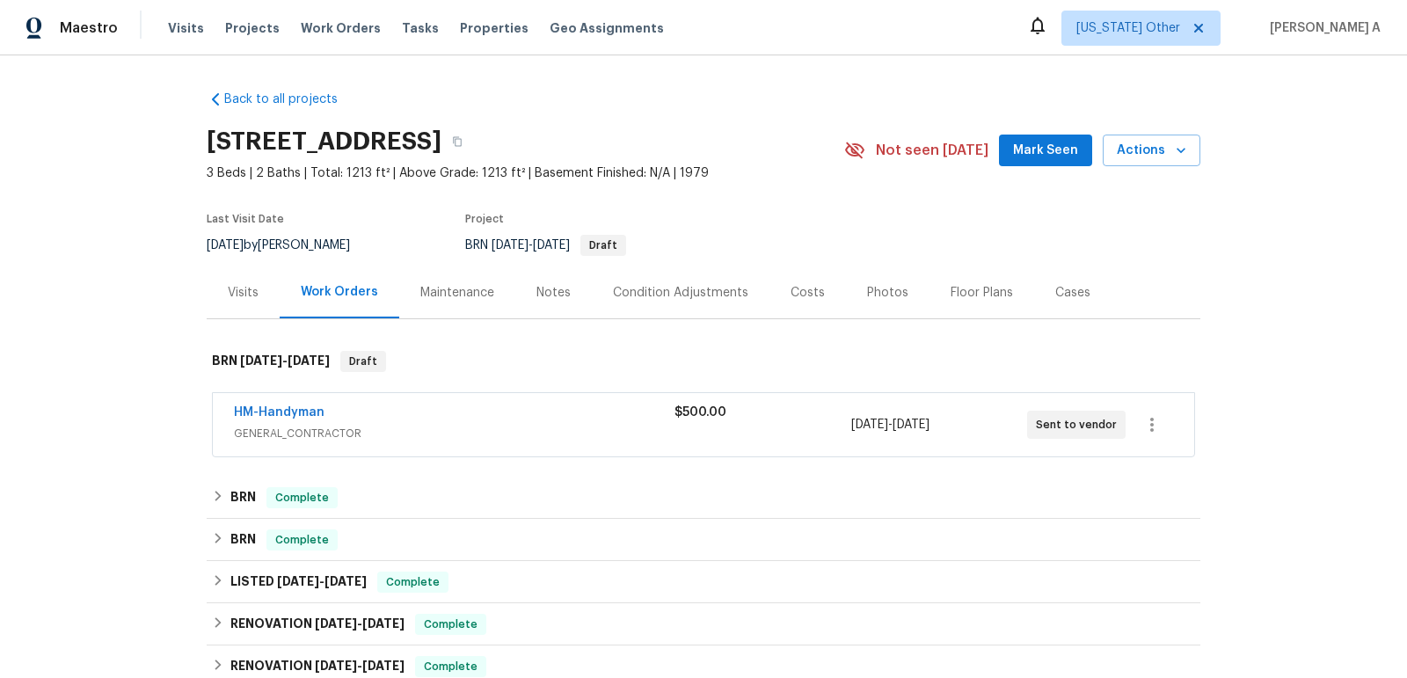
click at [275, 419] on span "HM-Handyman" at bounding box center [279, 413] width 91 height 18
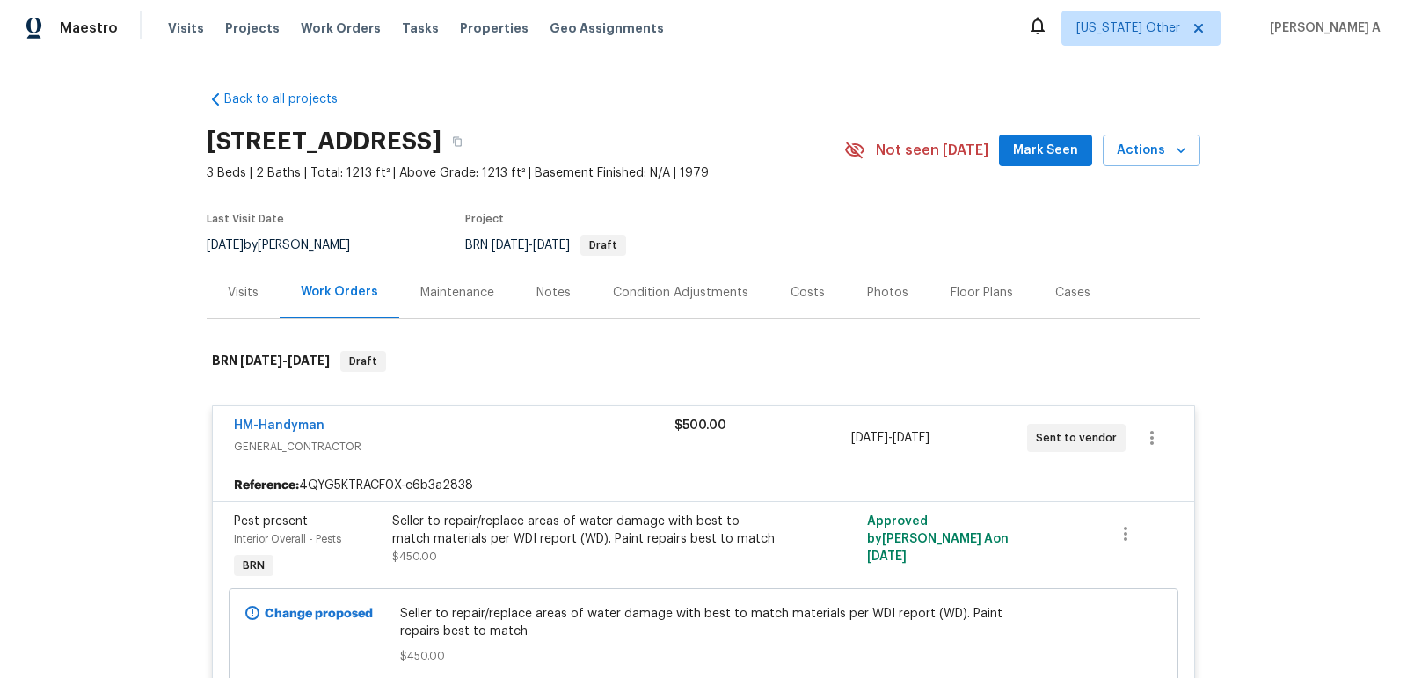
click at [554, 538] on div "Seller to repair/replace areas of water damage with best to match materials per…" at bounding box center [584, 530] width 385 height 35
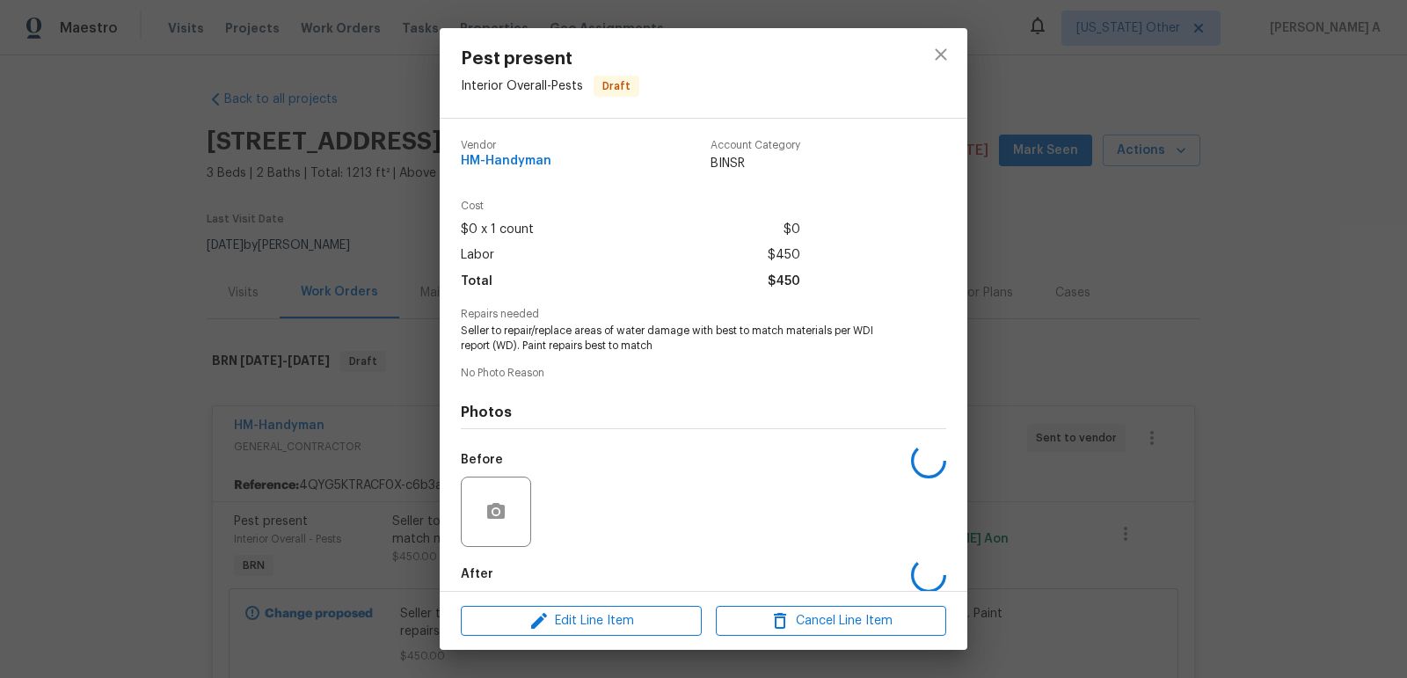
scroll to position [88, 0]
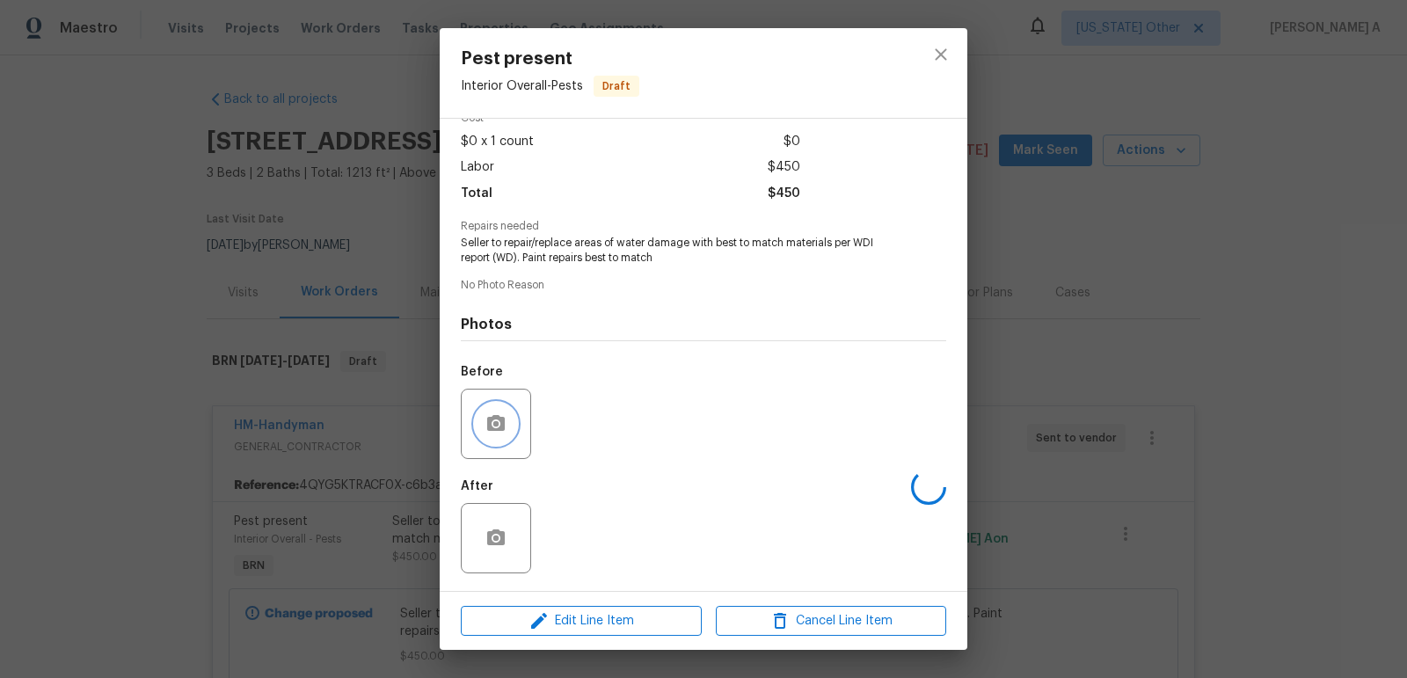
click at [485, 420] on icon "button" at bounding box center [495, 423] width 21 height 21
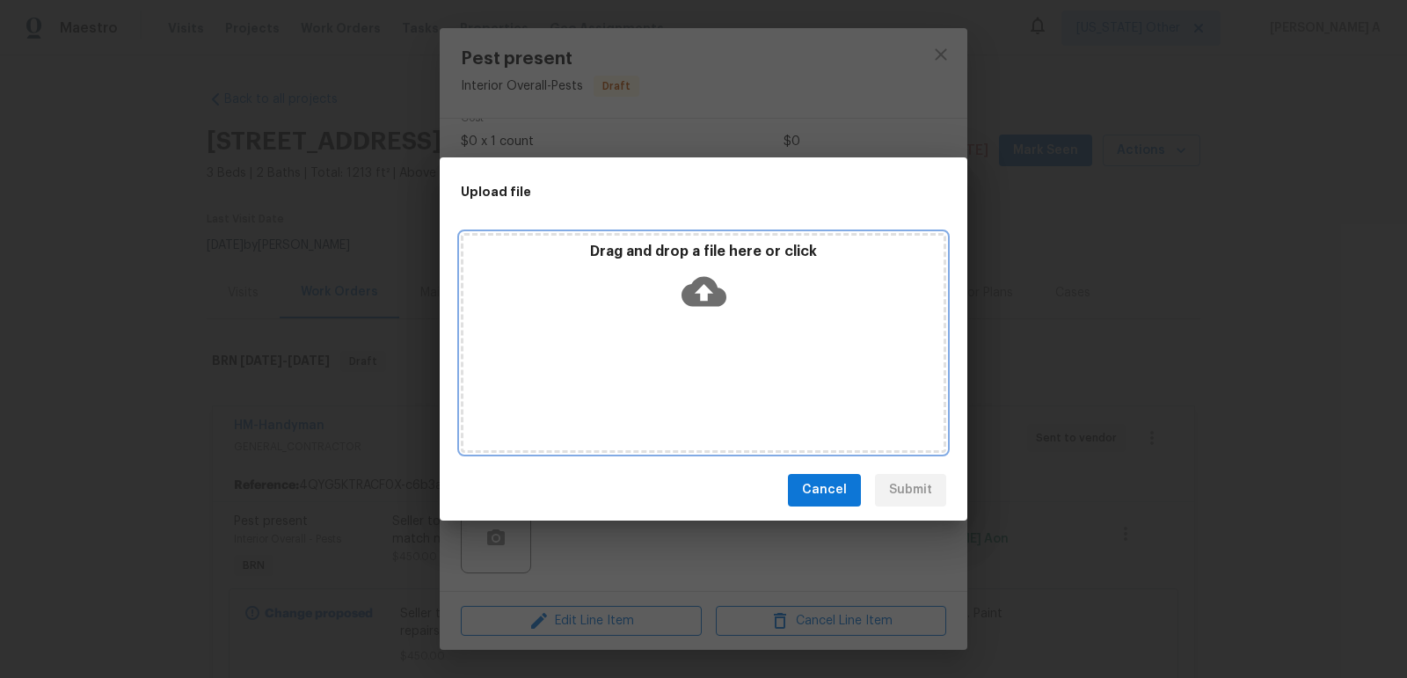
click at [688, 296] on icon at bounding box center [704, 291] width 45 height 30
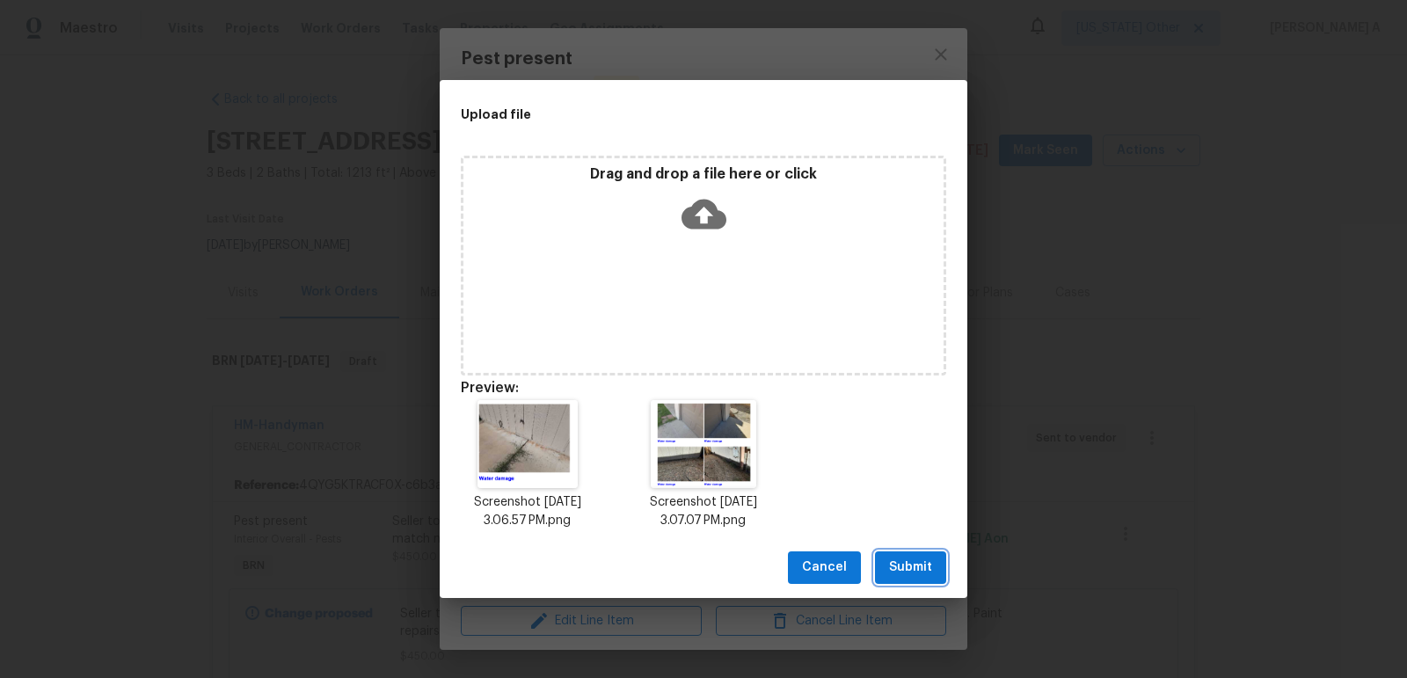
click at [923, 569] on span "Submit" at bounding box center [910, 568] width 43 height 22
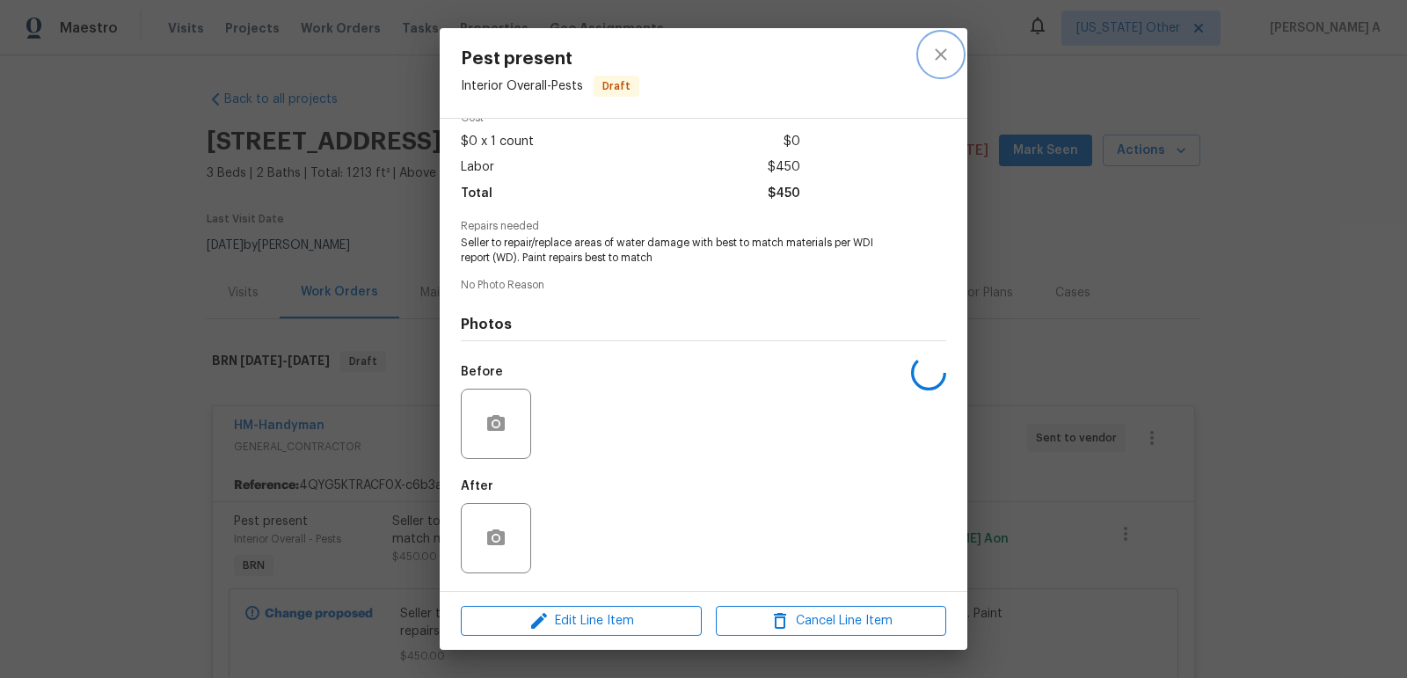
click at [933, 58] on icon "close" at bounding box center [940, 54] width 21 height 21
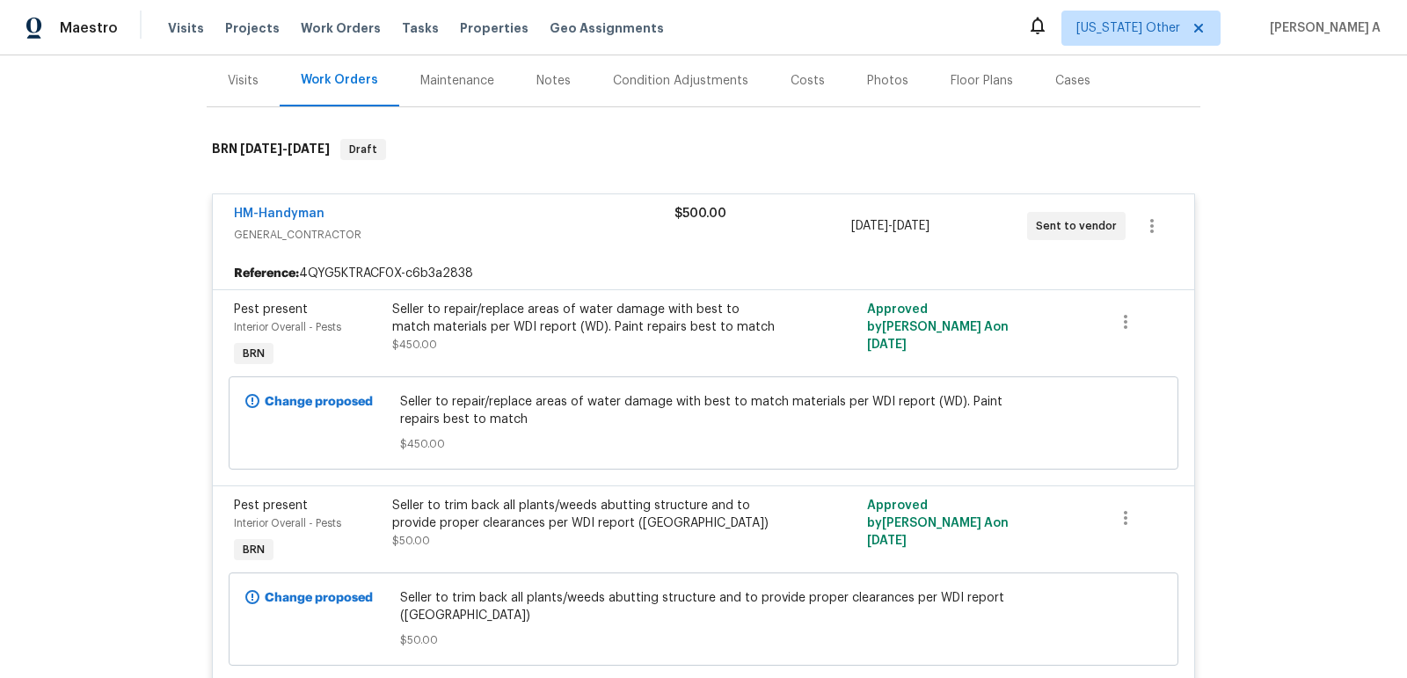
scroll to position [310, 0]
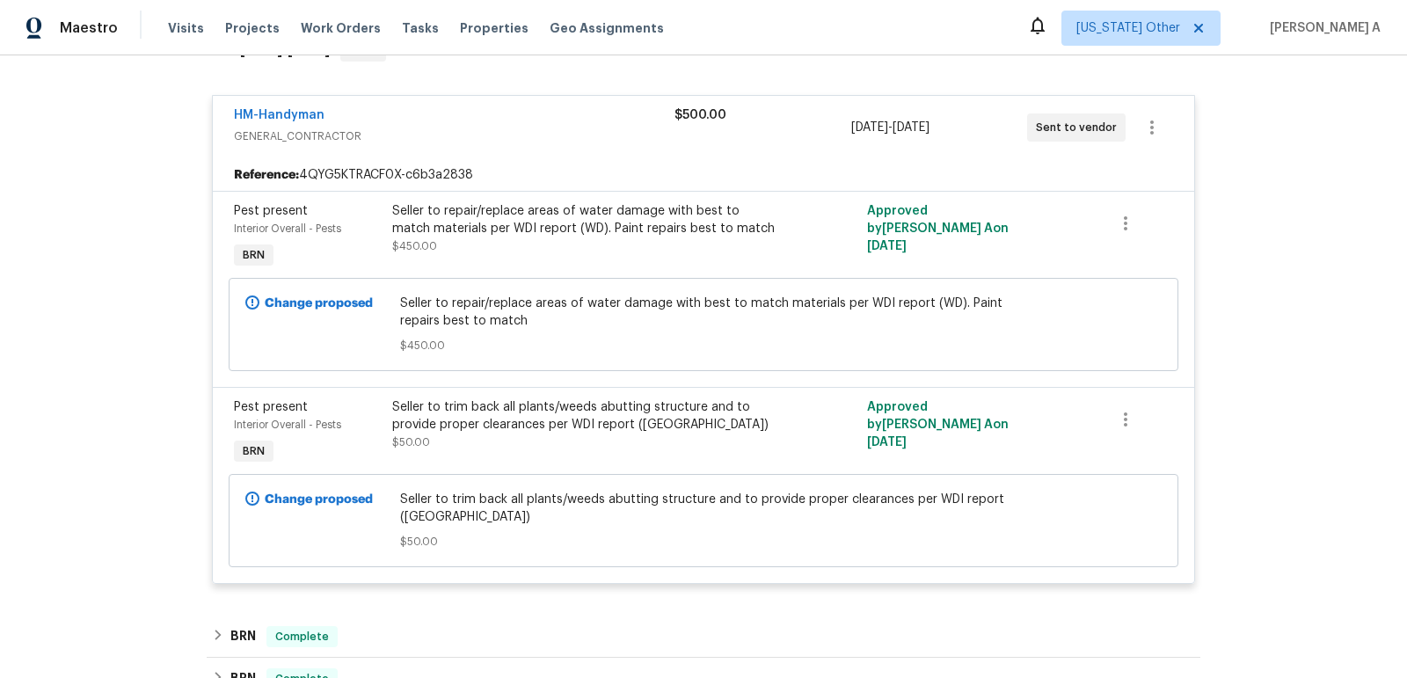
click at [556, 420] on div "Seller to trim back all plants/weeds abutting structure and to provide proper c…" at bounding box center [584, 415] width 385 height 35
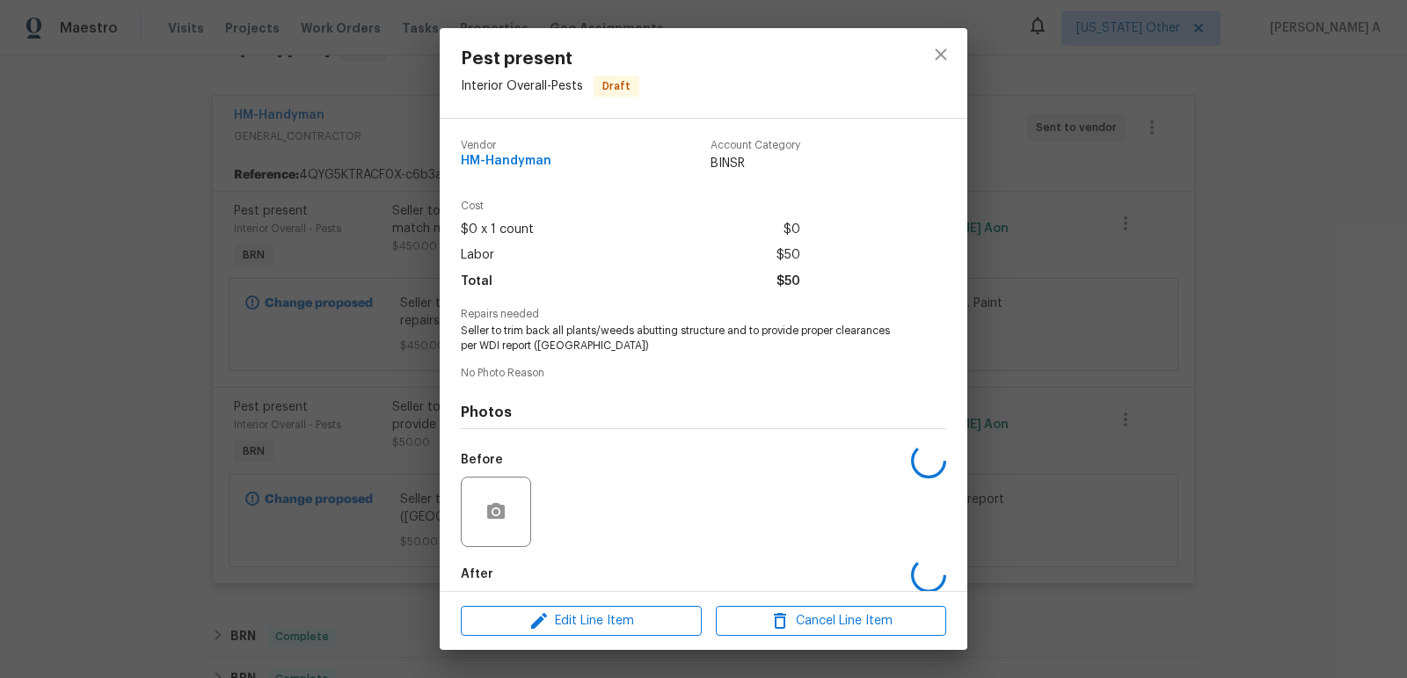
scroll to position [88, 0]
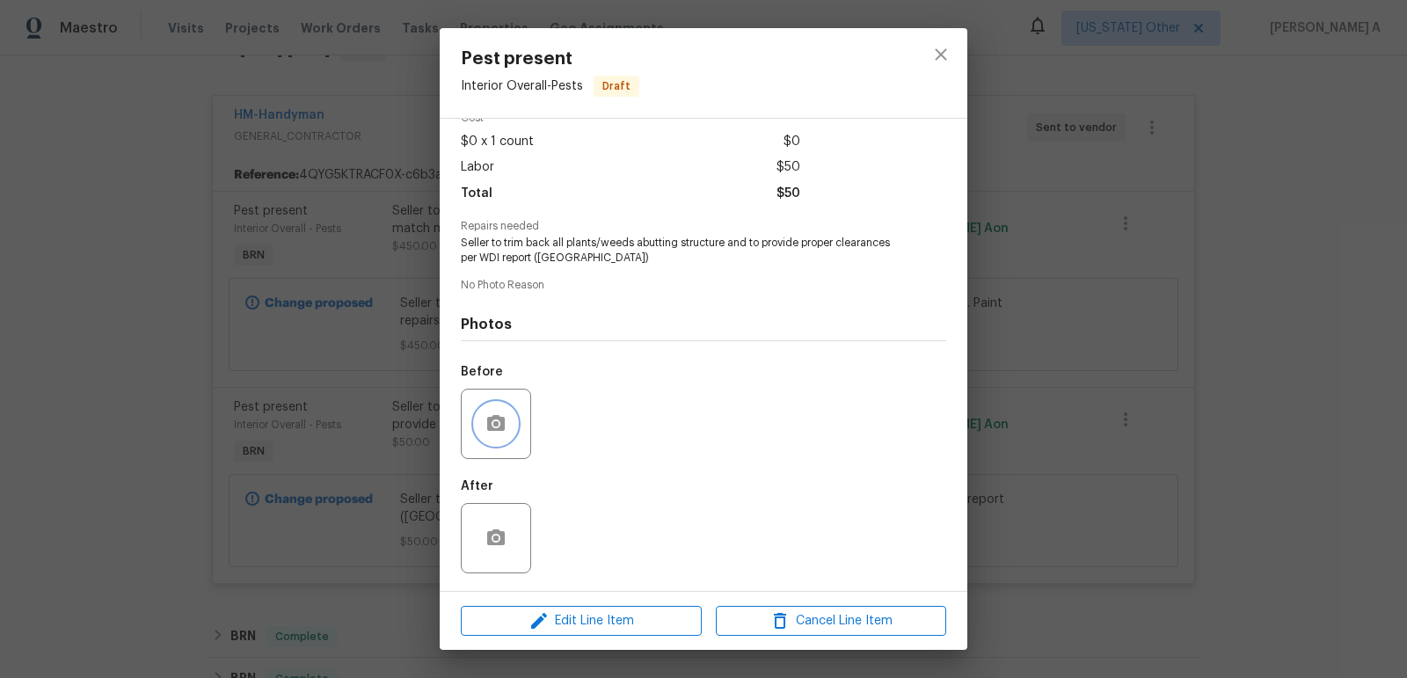
click at [485, 419] on icon "button" at bounding box center [495, 423] width 21 height 21
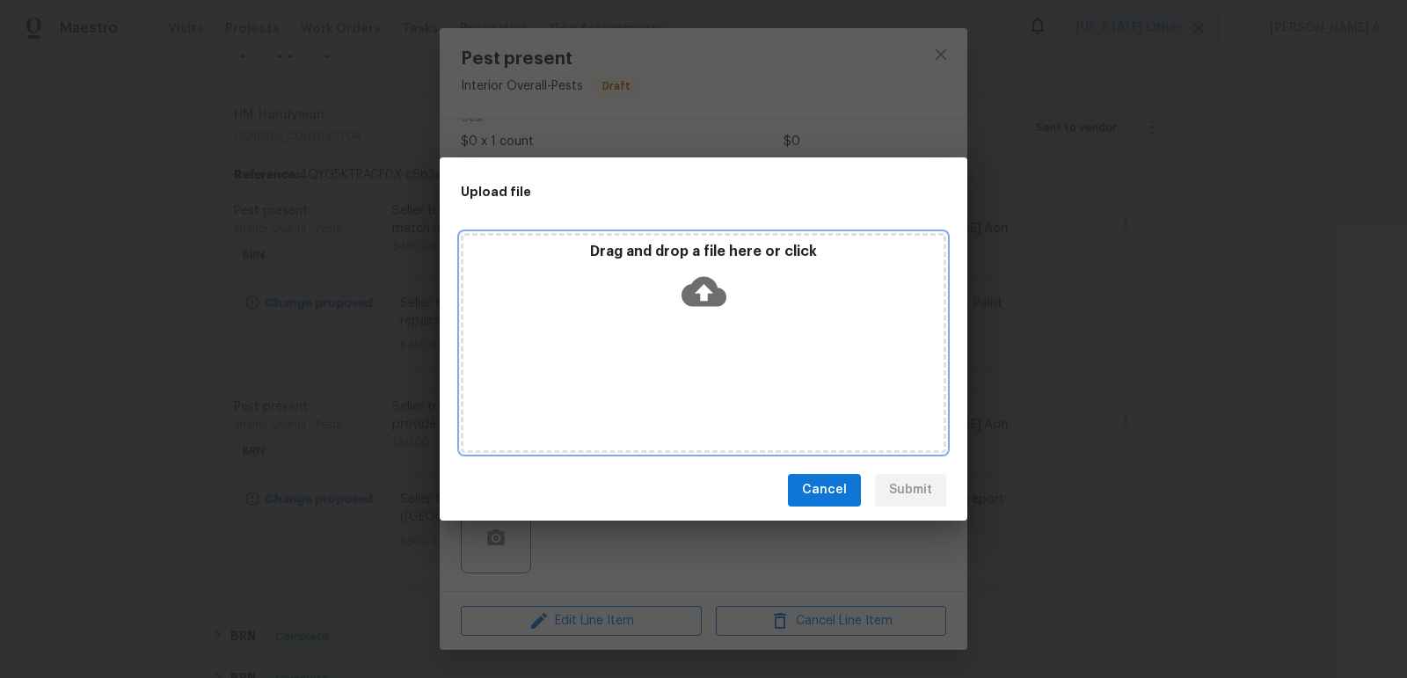
click at [703, 296] on icon at bounding box center [704, 291] width 45 height 45
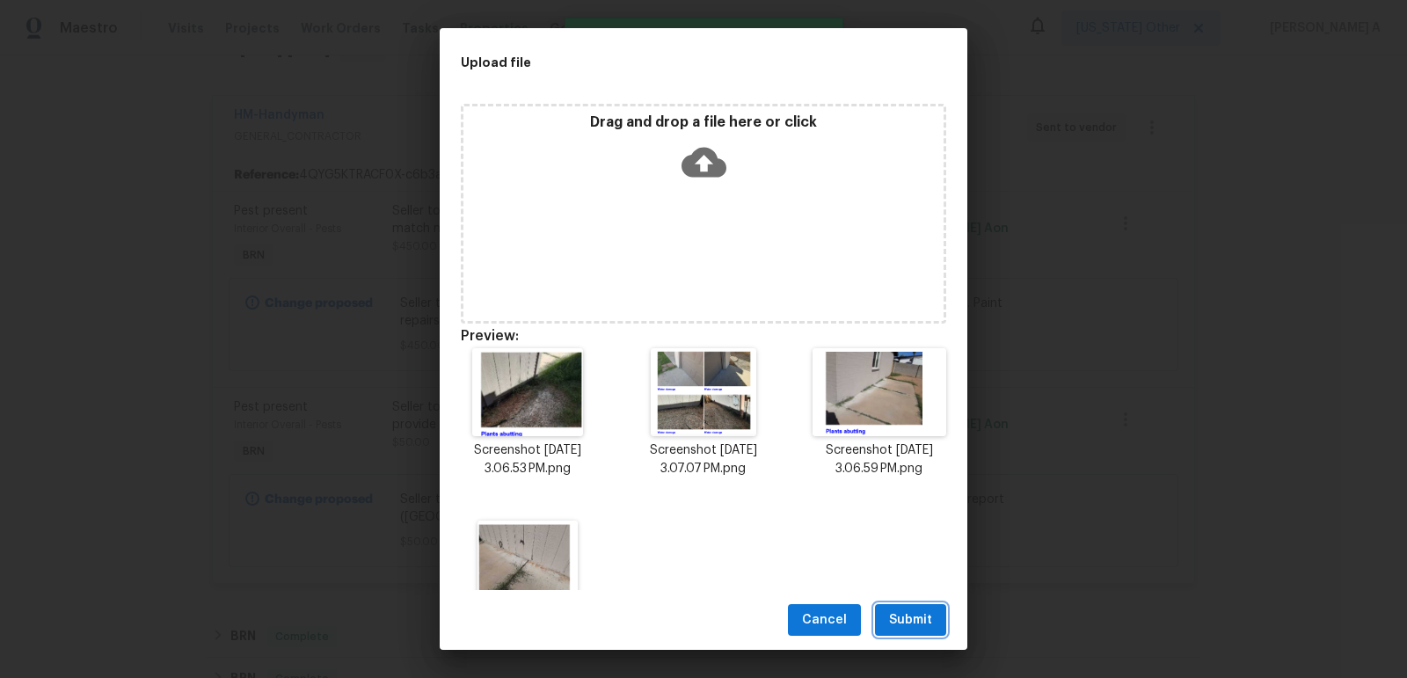
click at [893, 634] on button "Submit" at bounding box center [910, 620] width 71 height 33
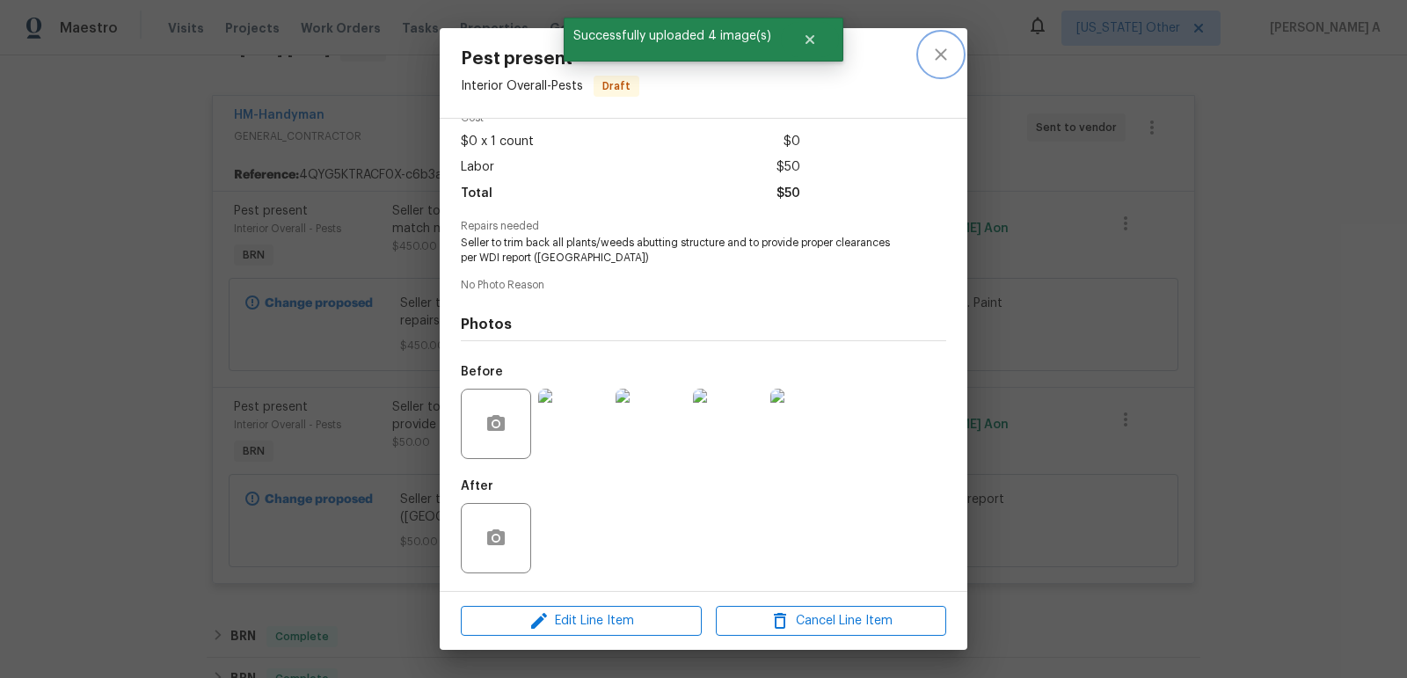
click at [930, 57] on icon "close" at bounding box center [940, 54] width 21 height 21
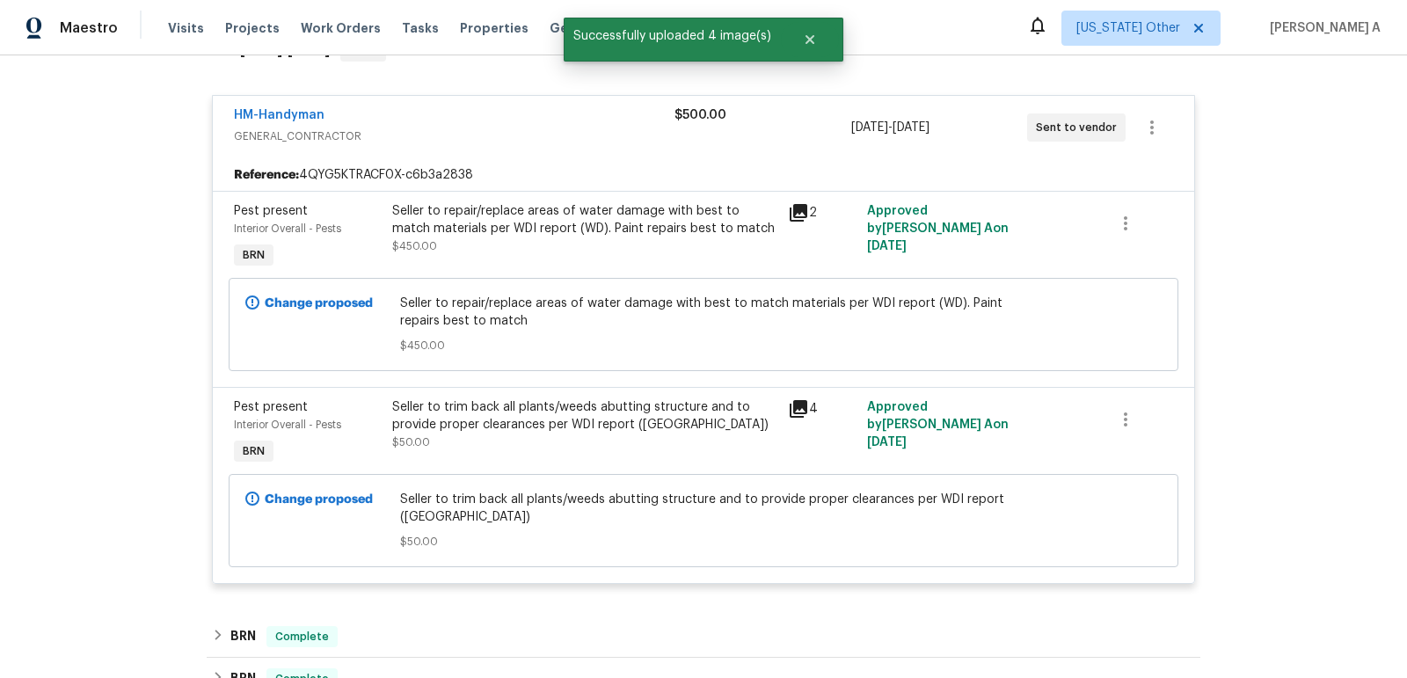
scroll to position [0, 0]
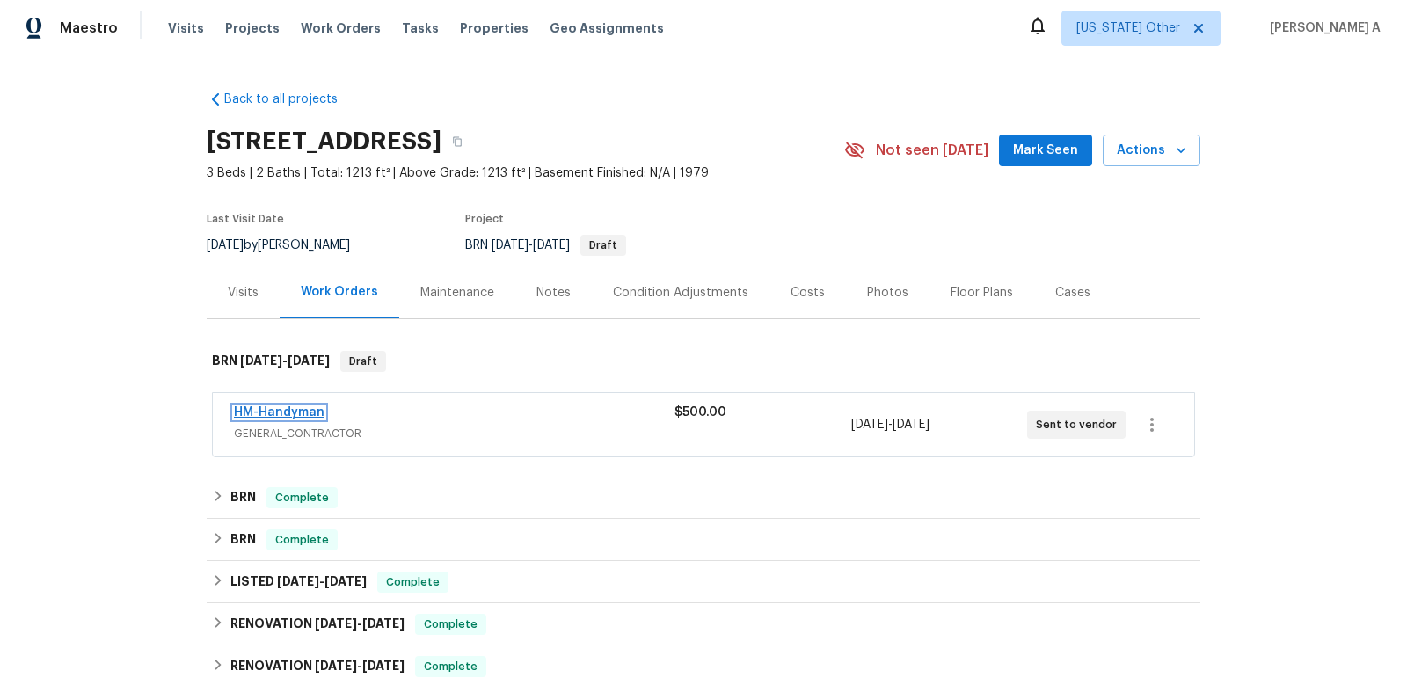
click at [287, 412] on link "HM-Handyman" at bounding box center [279, 412] width 91 height 12
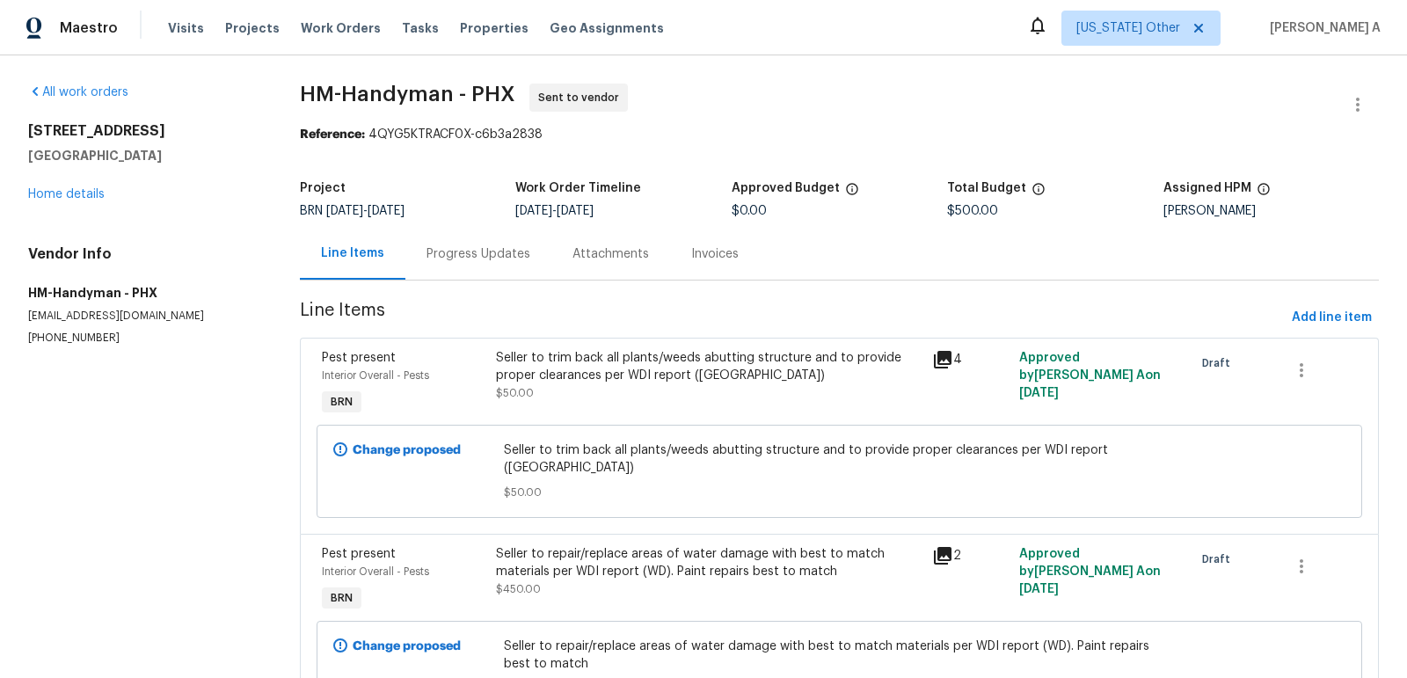
click at [444, 252] on div "Progress Updates" at bounding box center [479, 254] width 104 height 18
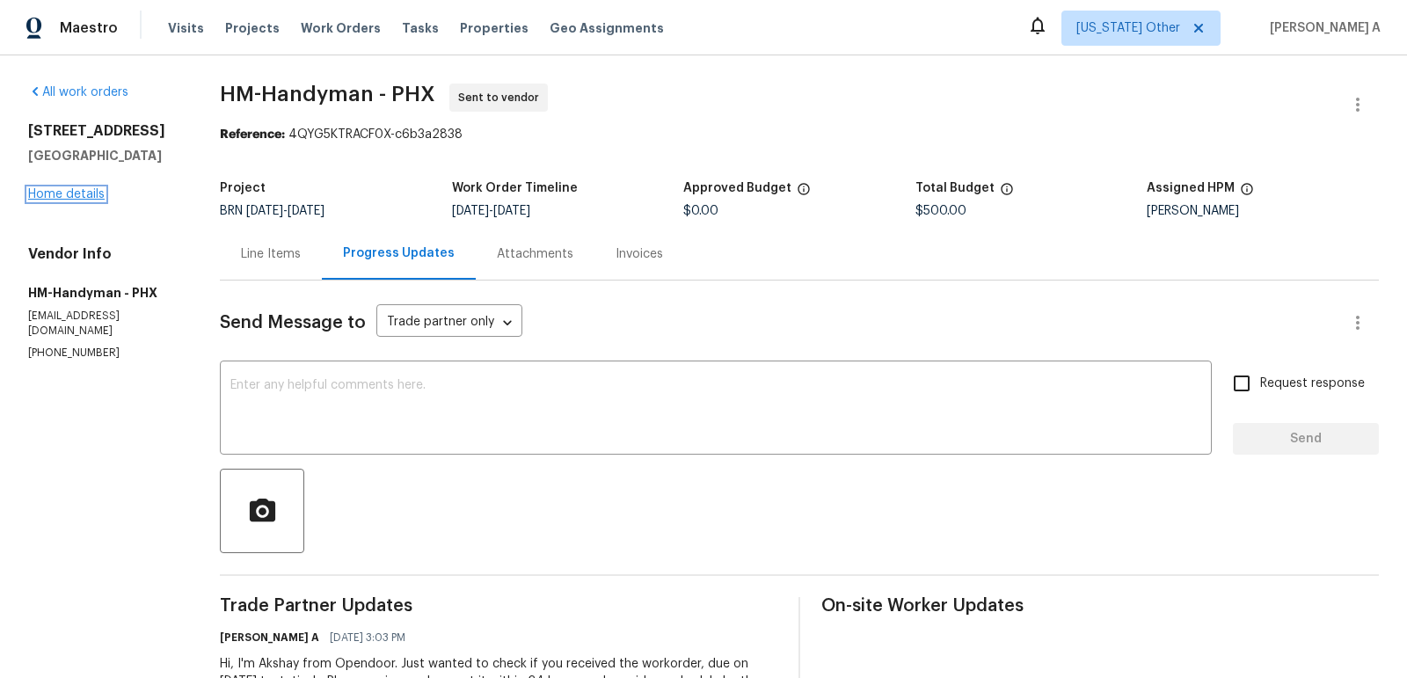
click at [86, 188] on link "Home details" at bounding box center [66, 194] width 77 height 12
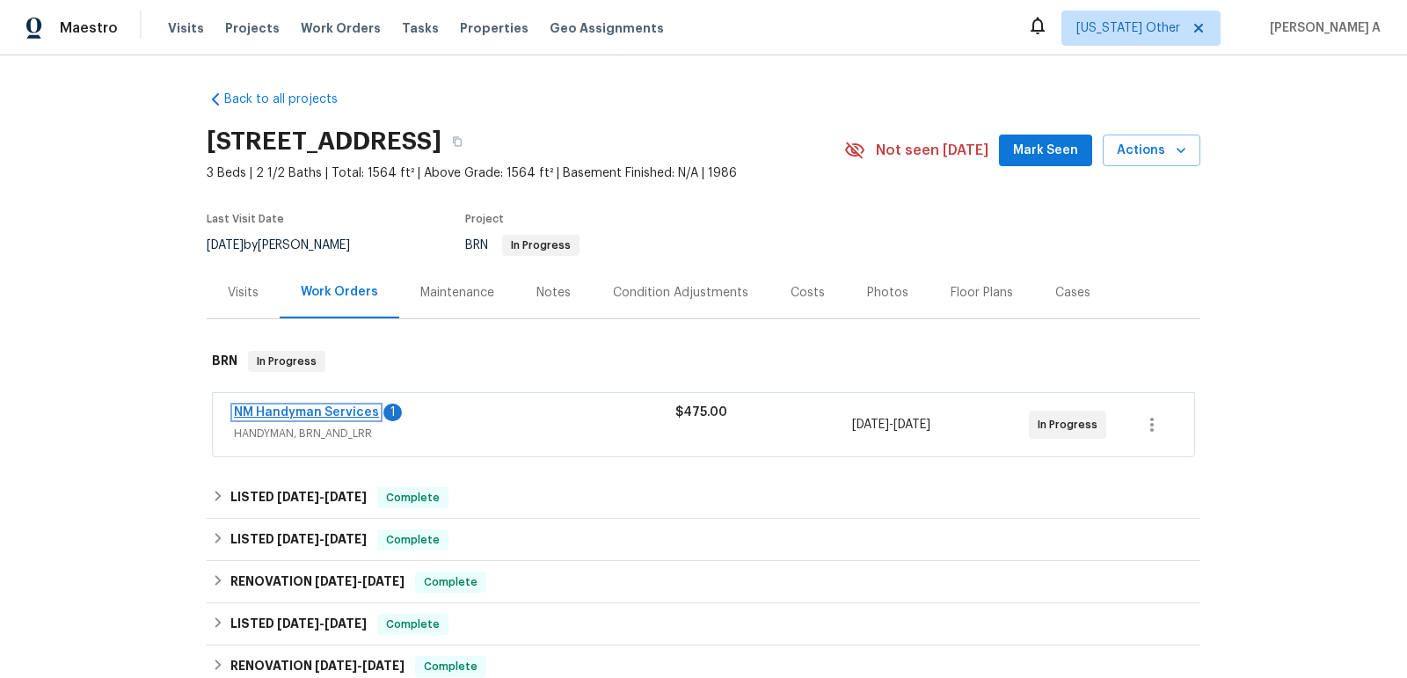
click at [319, 412] on link "NM Handyman Services" at bounding box center [306, 412] width 145 height 12
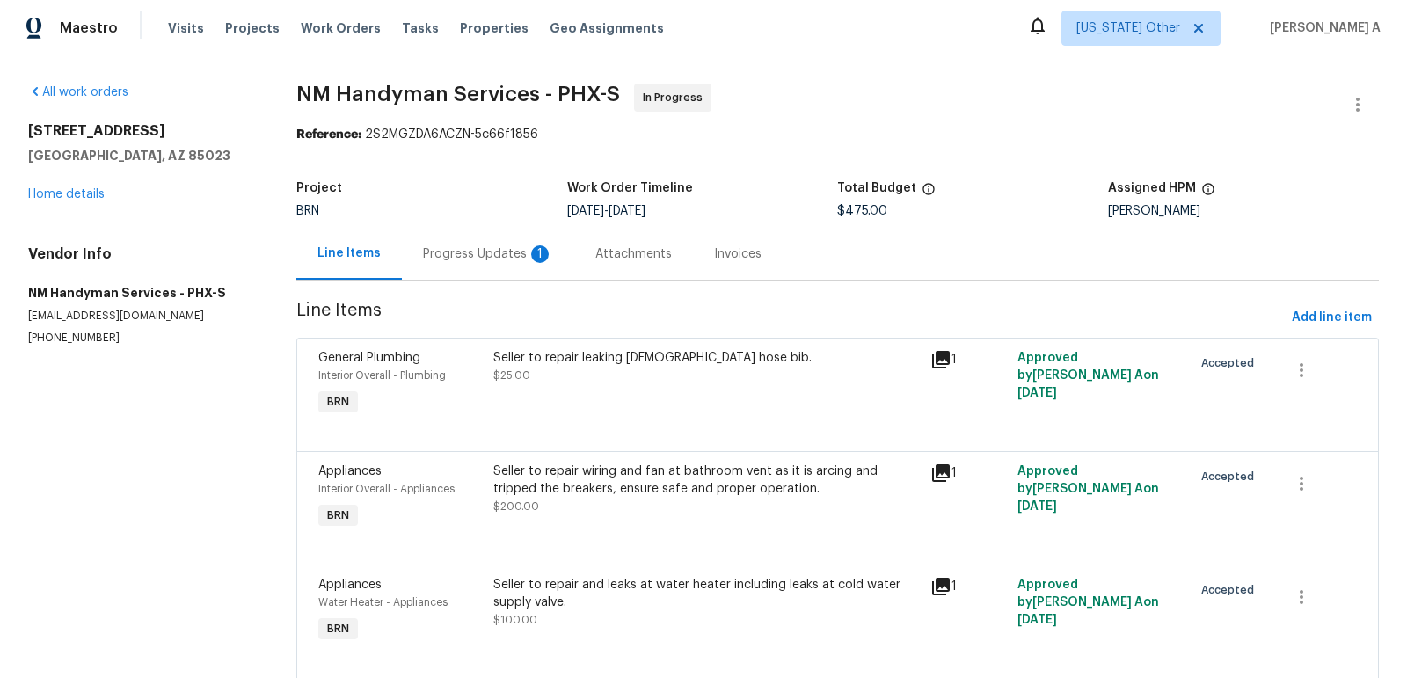
click at [491, 253] on div "Progress Updates 1" at bounding box center [488, 254] width 130 height 18
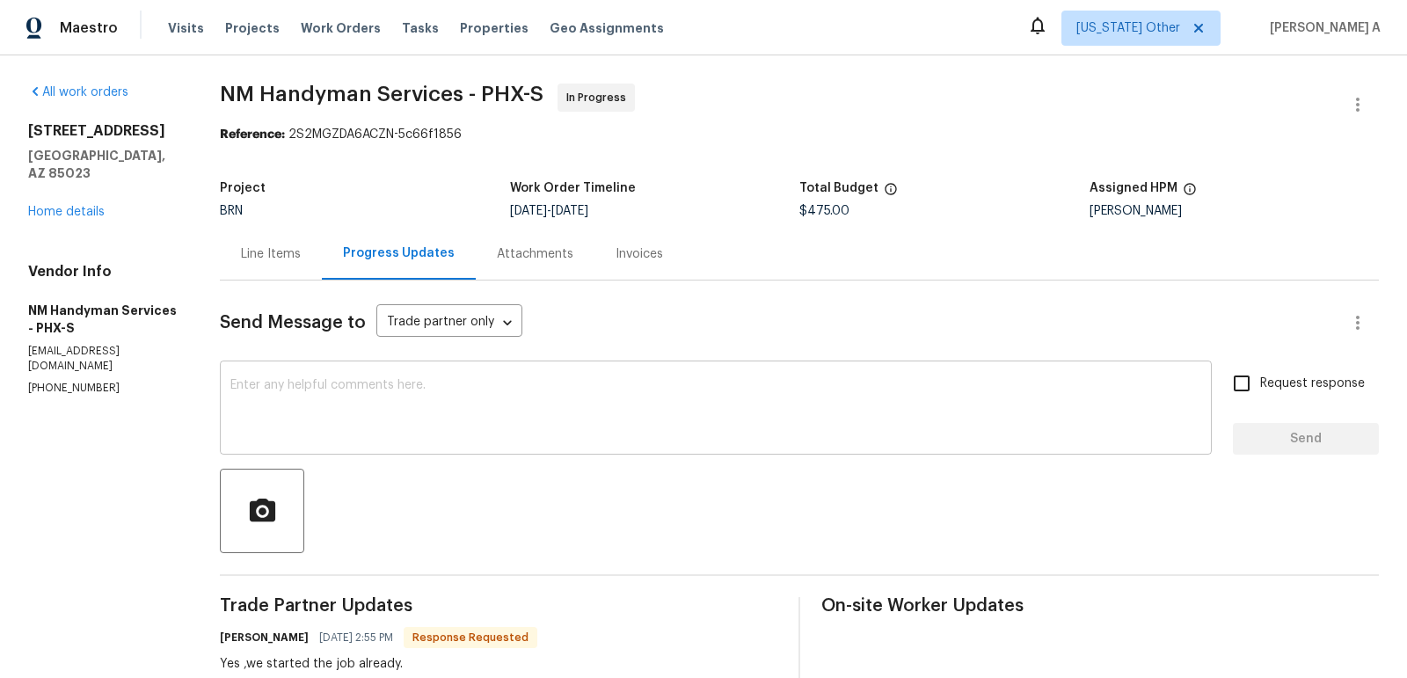
scroll to position [58, 0]
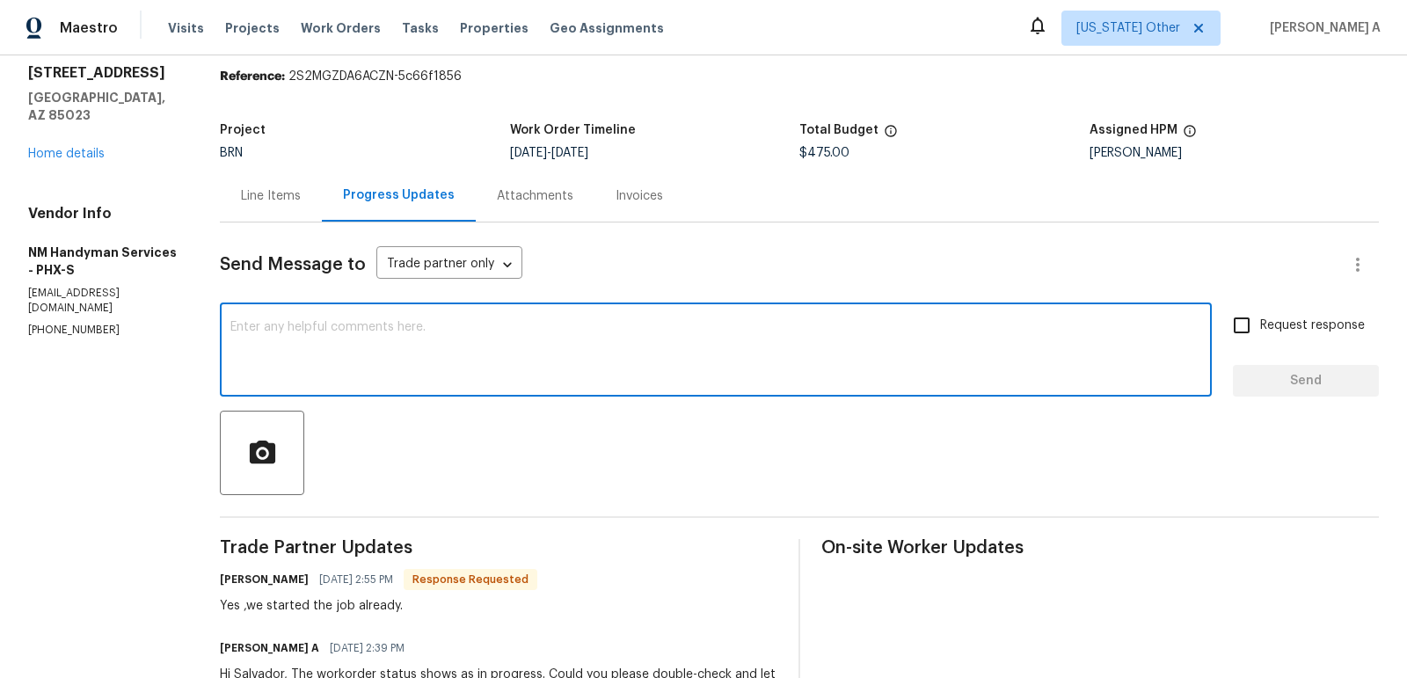
click at [515, 349] on textarea at bounding box center [715, 352] width 971 height 62
click at [264, 327] on textarea "That;s great! thanks" at bounding box center [715, 352] width 971 height 62
type textarea "That's great! thanks"
click at [1227, 329] on input "Request response" at bounding box center [1241, 325] width 37 height 37
checkbox input "true"
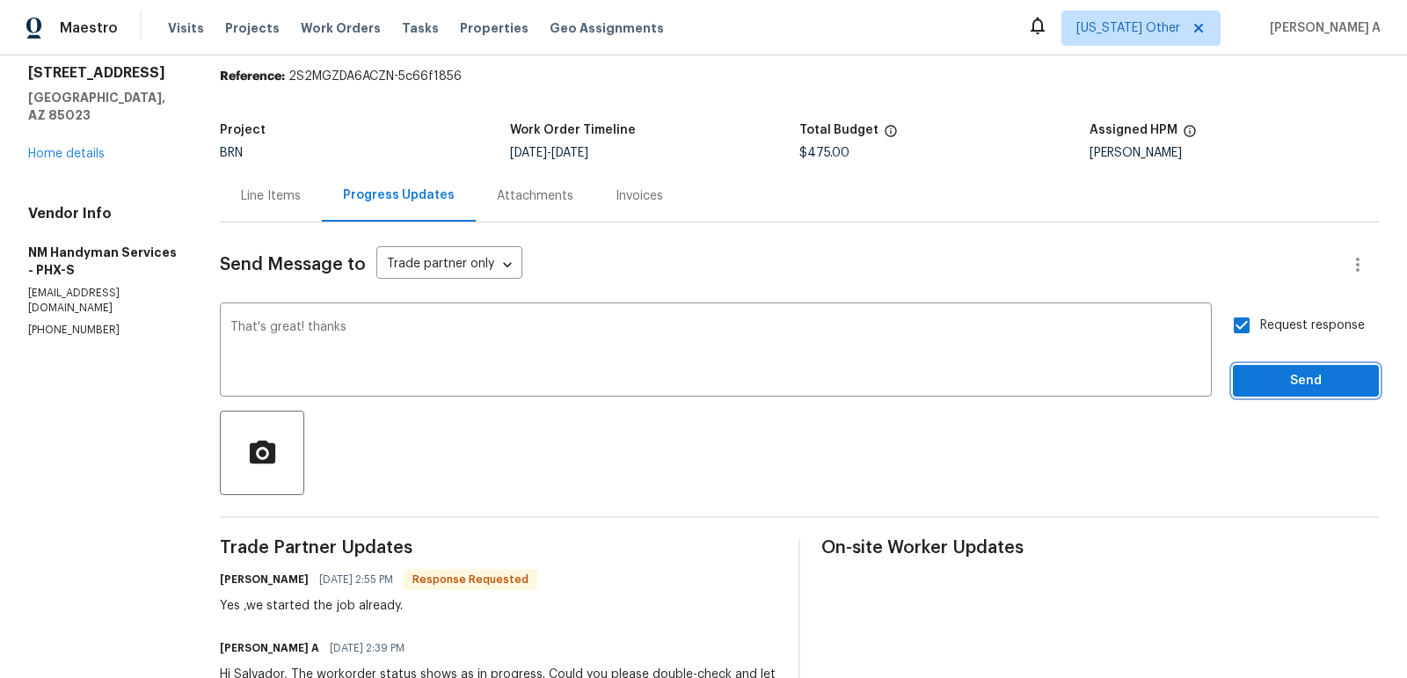
click at [1295, 383] on span "Send" at bounding box center [1306, 381] width 118 height 22
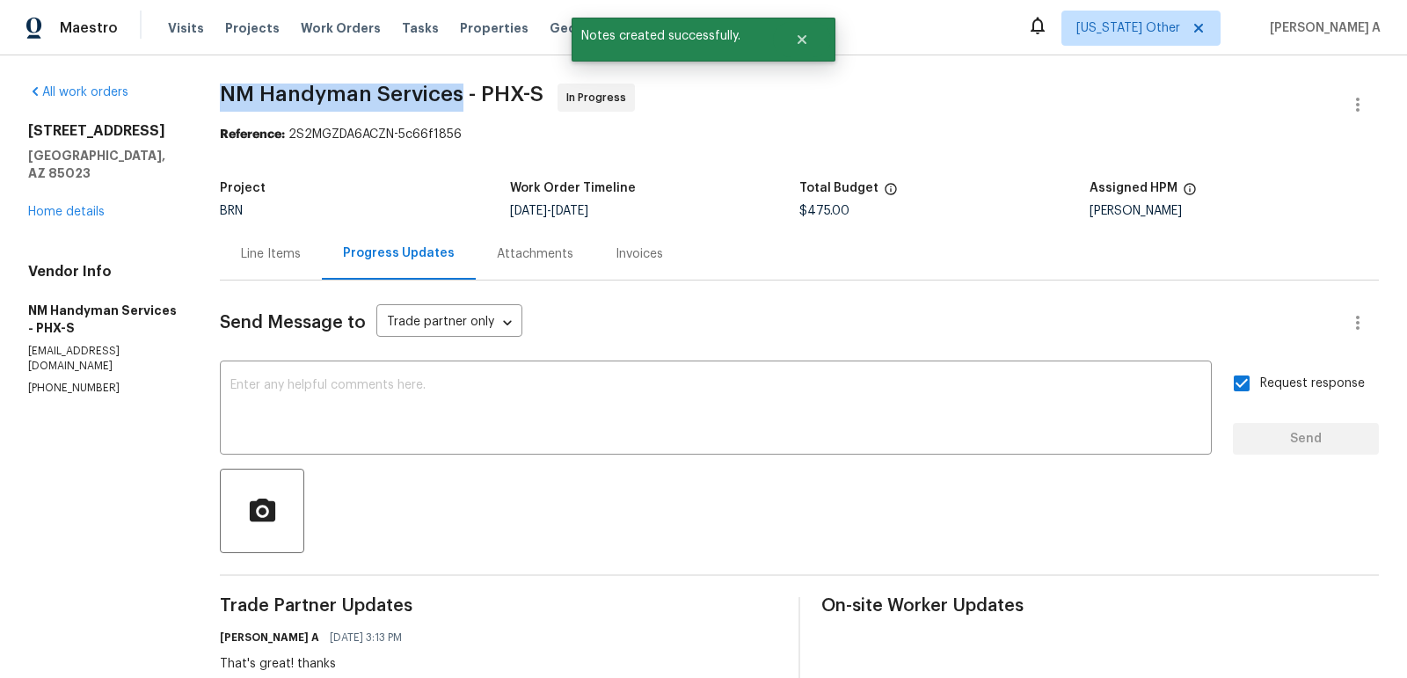
copy span "NM Handyman Services"
drag, startPoint x: 221, startPoint y: 83, endPoint x: 457, endPoint y: 94, distance: 236.9
click at [457, 94] on div "All work orders [STREET_ADDRESS] Home details Vendor Info NM Handyman Services …" at bounding box center [703, 638] width 1407 height 1166
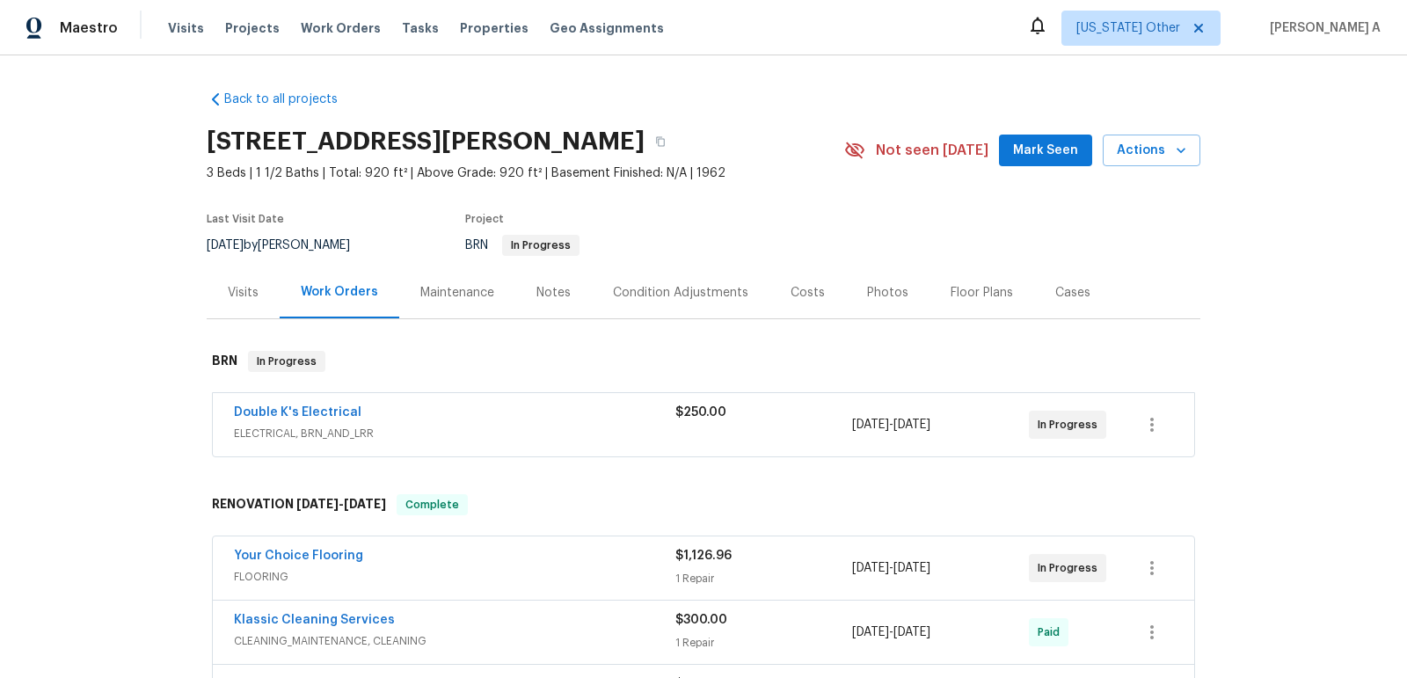
click at [298, 419] on span "Double K's Electrical" at bounding box center [298, 413] width 128 height 18
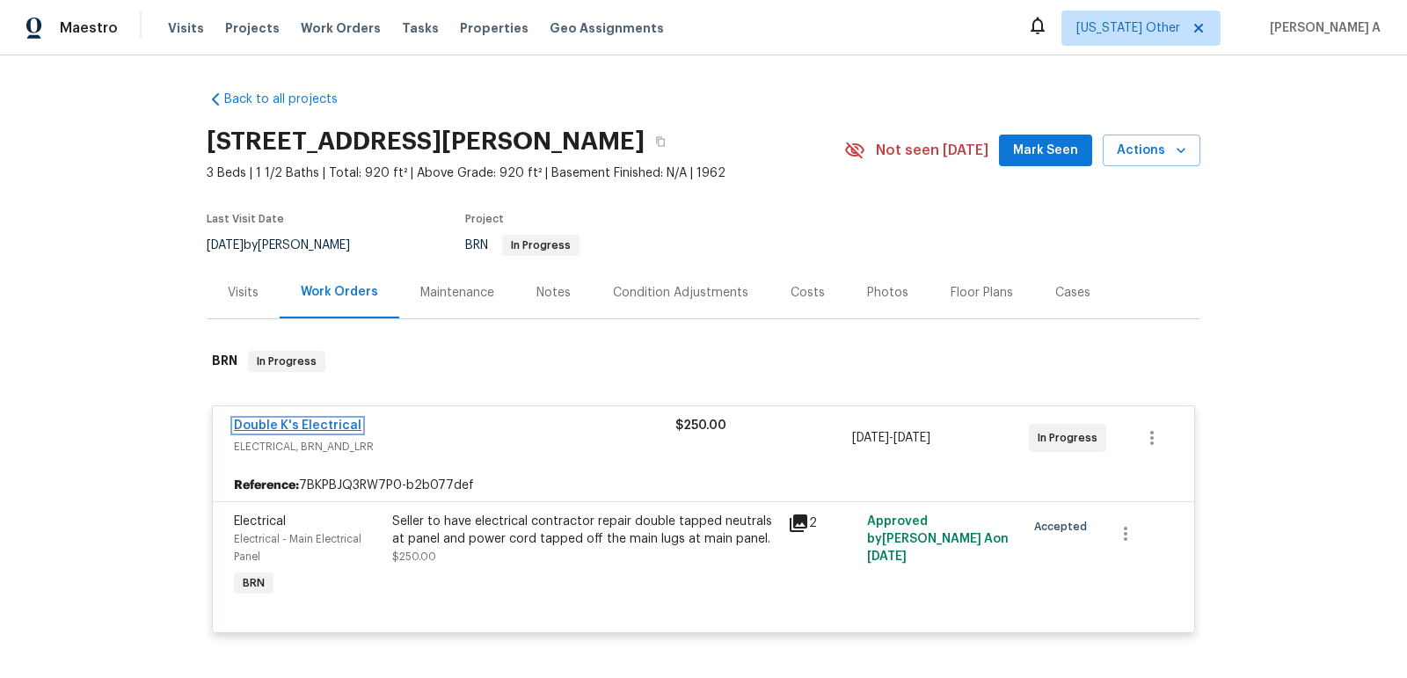
click at [309, 420] on link "Double K's Electrical" at bounding box center [298, 426] width 128 height 12
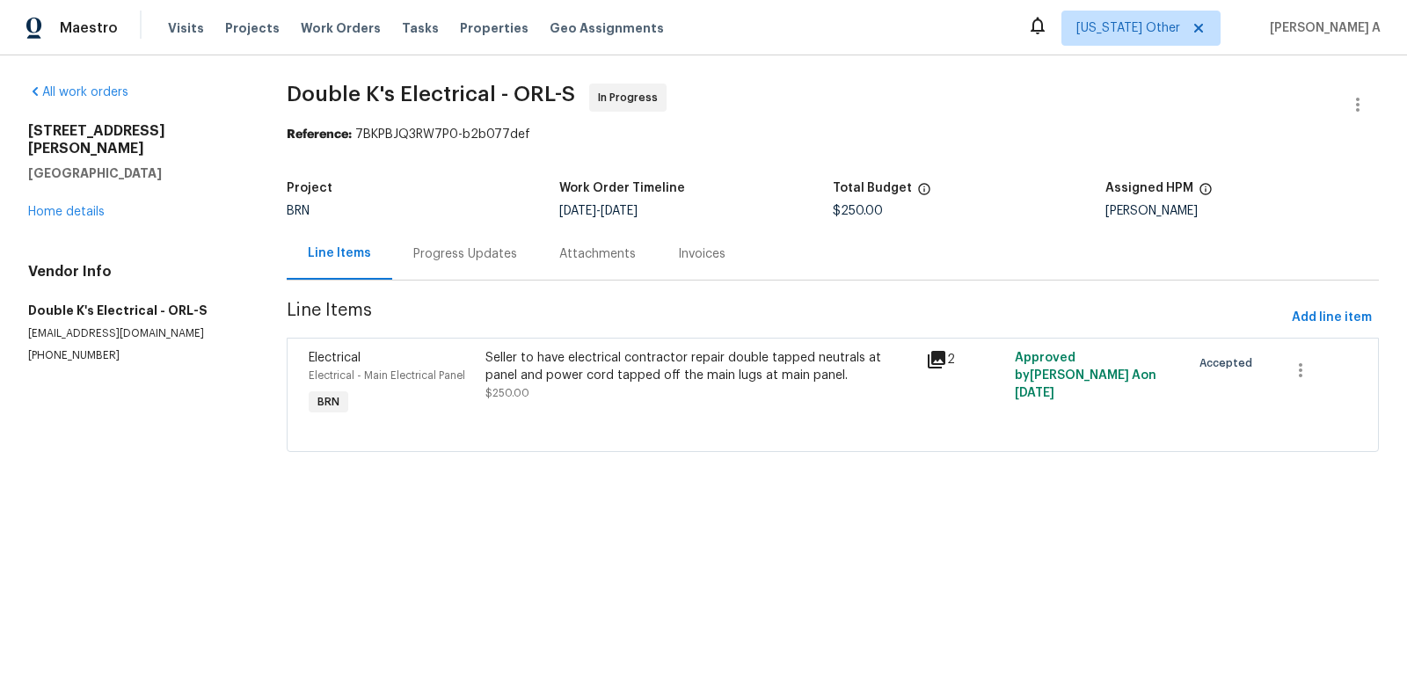
click at [417, 248] on div "Progress Updates" at bounding box center [465, 254] width 104 height 18
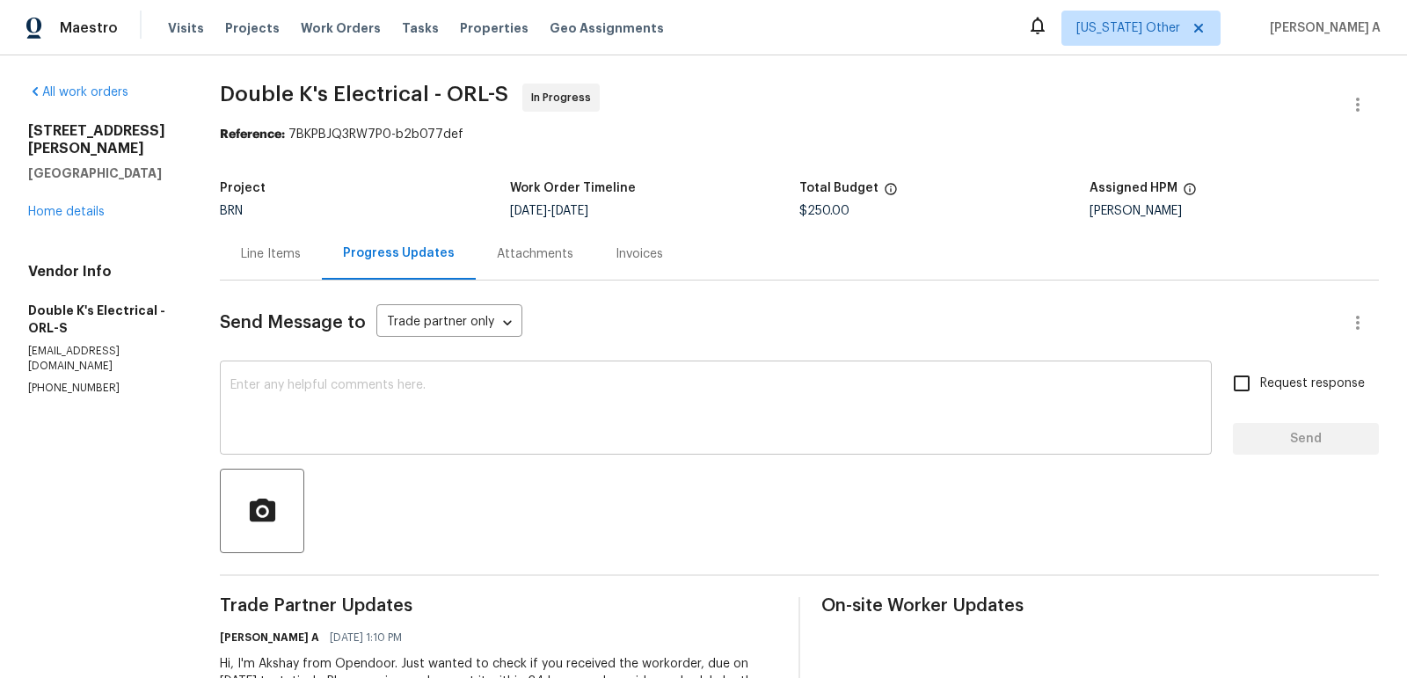
click at [489, 380] on textarea at bounding box center [715, 410] width 971 height 62
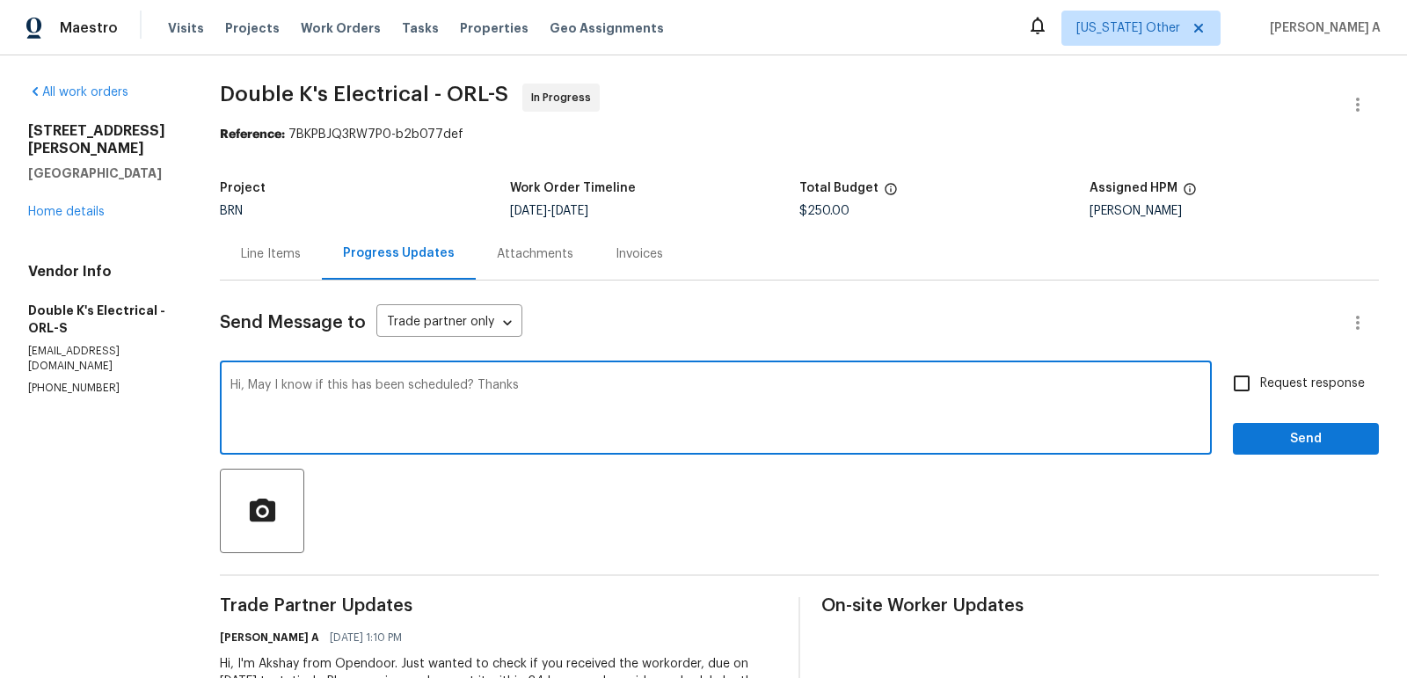
type textarea "Hi, May I know if this has been scheduled? Thanks"
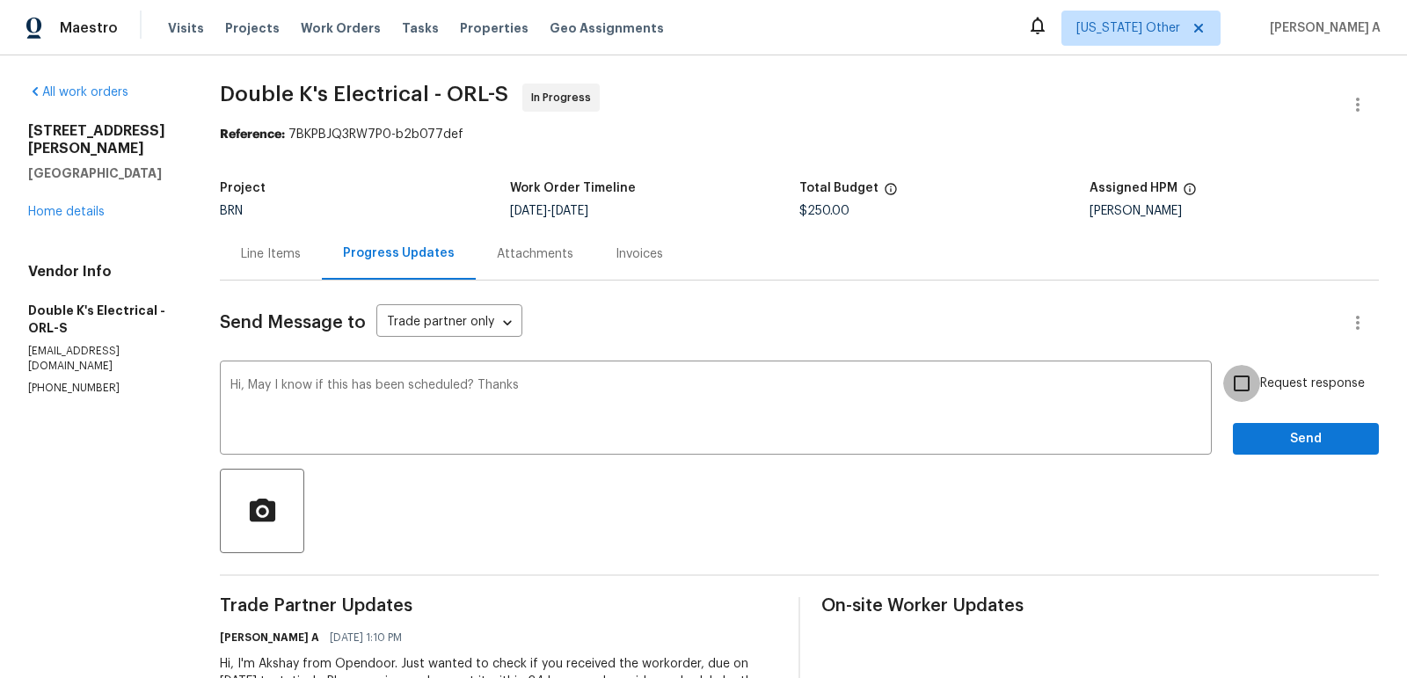
click at [1252, 390] on input "Request response" at bounding box center [1241, 383] width 37 height 37
checkbox input "true"
click at [1322, 460] on div "Send Message to Trade partner only Trade partner only ​ Hi, May I know if this …" at bounding box center [799, 514] width 1159 height 466
click at [1308, 443] on span "Send" at bounding box center [1306, 439] width 118 height 22
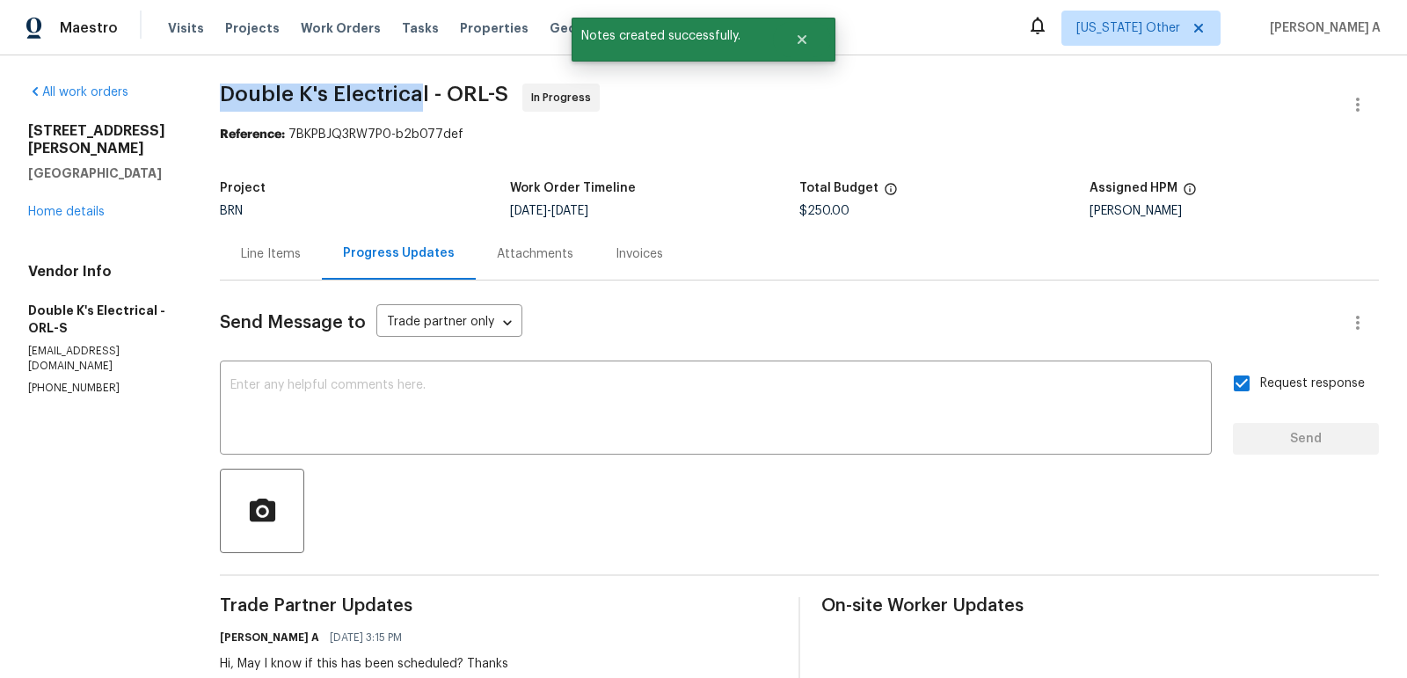
copy span "Double K's Electrica"
drag, startPoint x: 222, startPoint y: 94, endPoint x: 424, endPoint y: 98, distance: 202.3
click at [424, 97] on span "Double K's Electrical - ORL-S" at bounding box center [364, 94] width 288 height 21
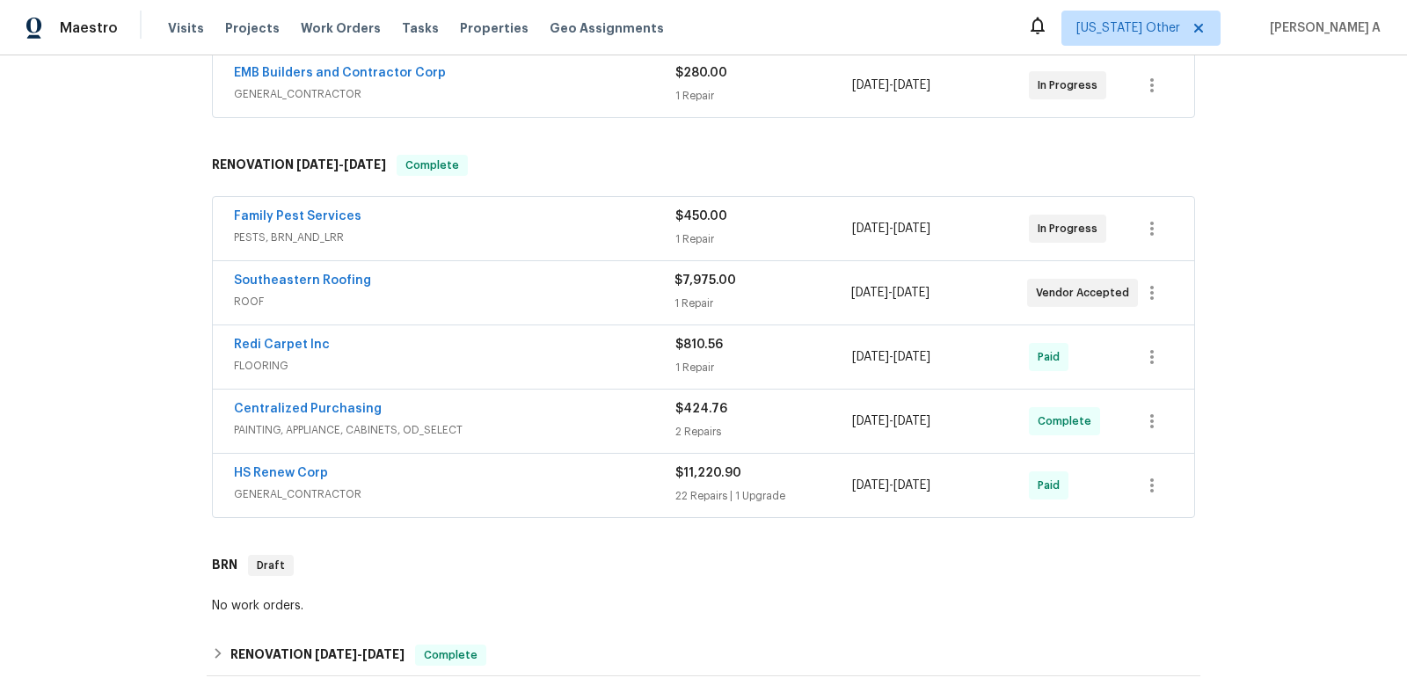
scroll to position [288, 0]
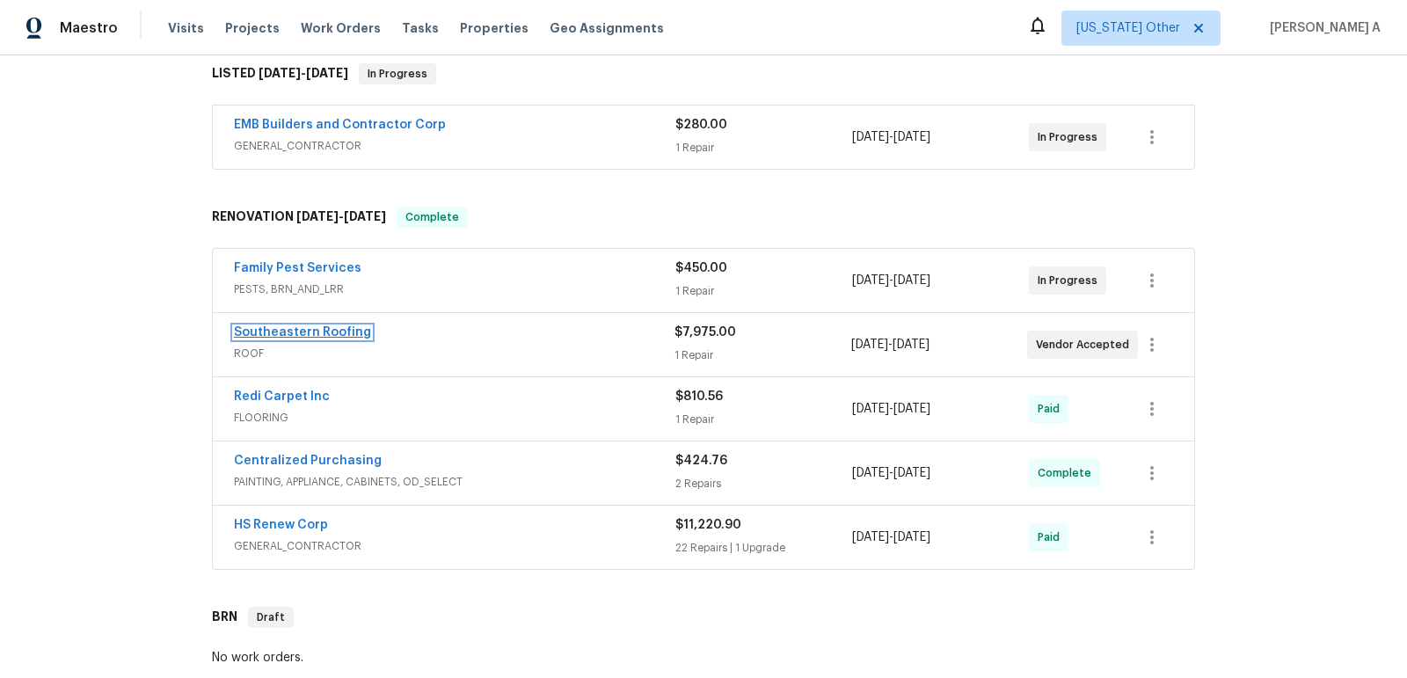
click at [305, 332] on link "Southeastern Roofing" at bounding box center [302, 332] width 137 height 12
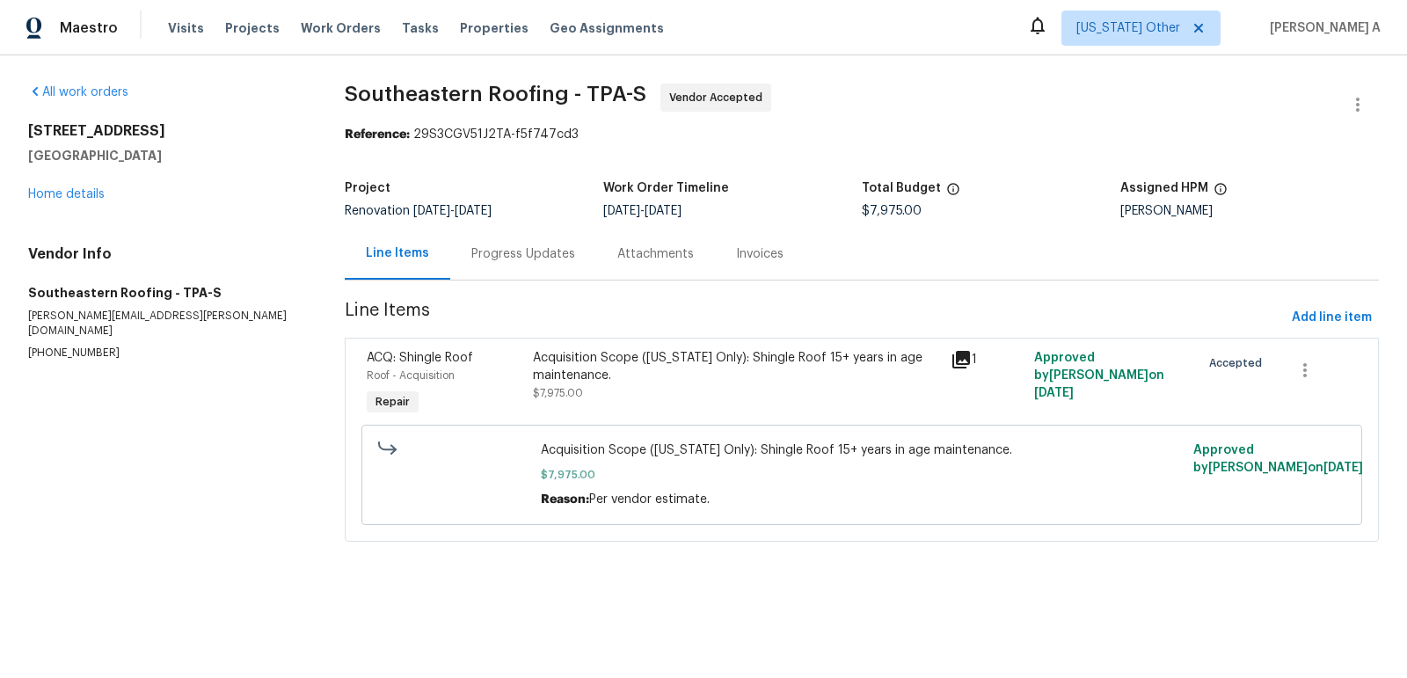
click at [456, 255] on div "Progress Updates" at bounding box center [523, 254] width 146 height 52
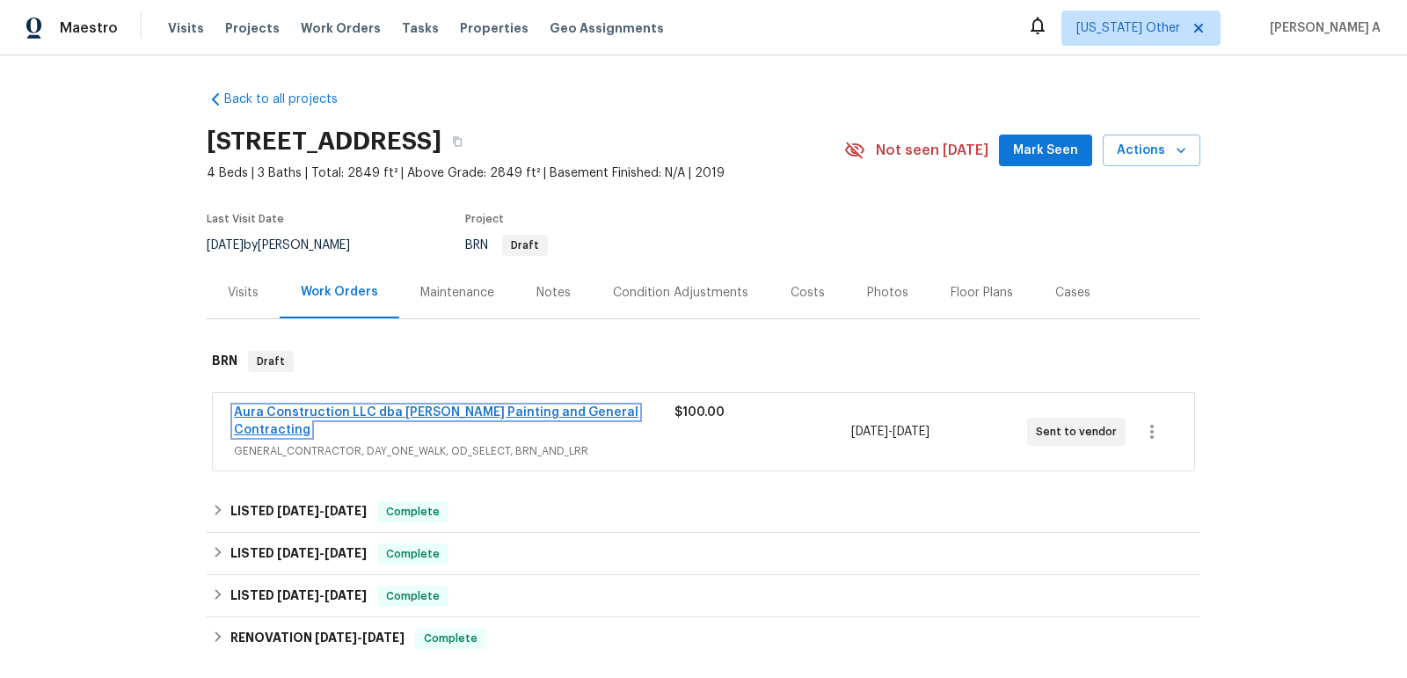
click at [428, 406] on link "Aura Construction LLC dba [PERSON_NAME] Painting and General Contracting" at bounding box center [436, 421] width 405 height 30
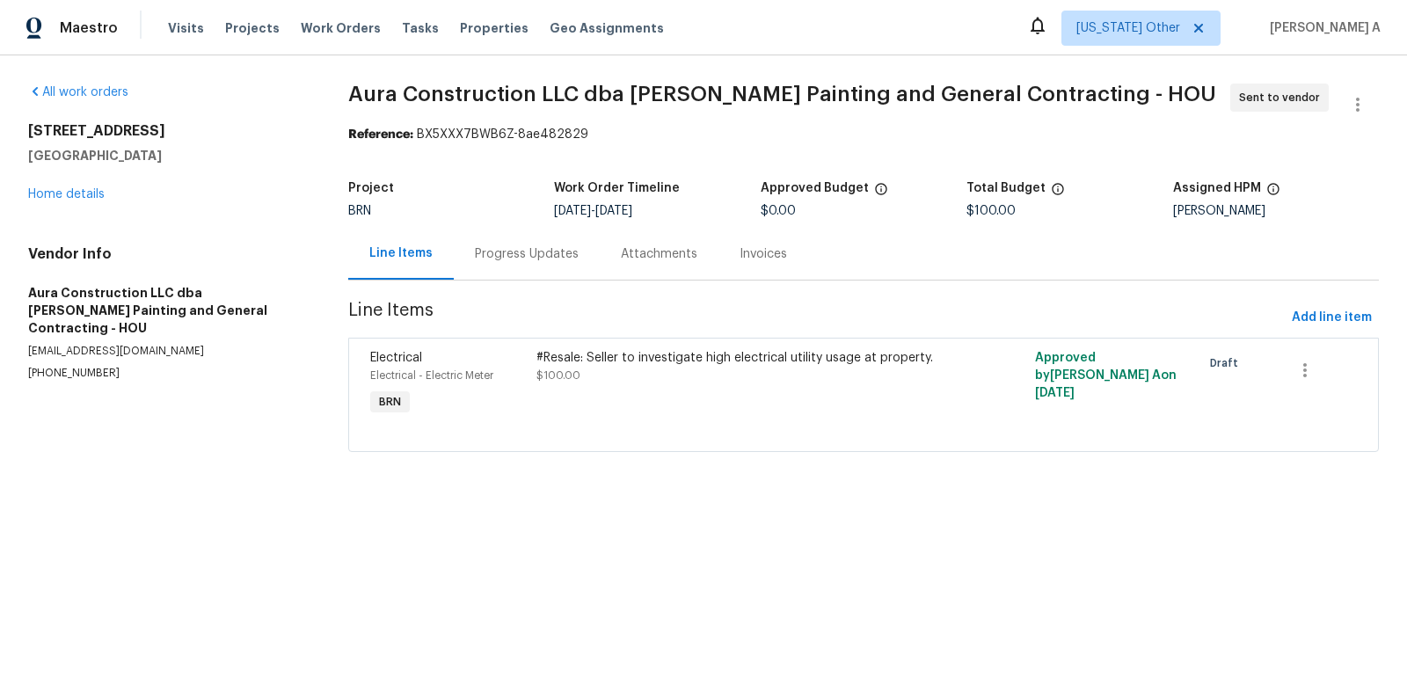
click at [479, 252] on div "Progress Updates" at bounding box center [527, 254] width 104 height 18
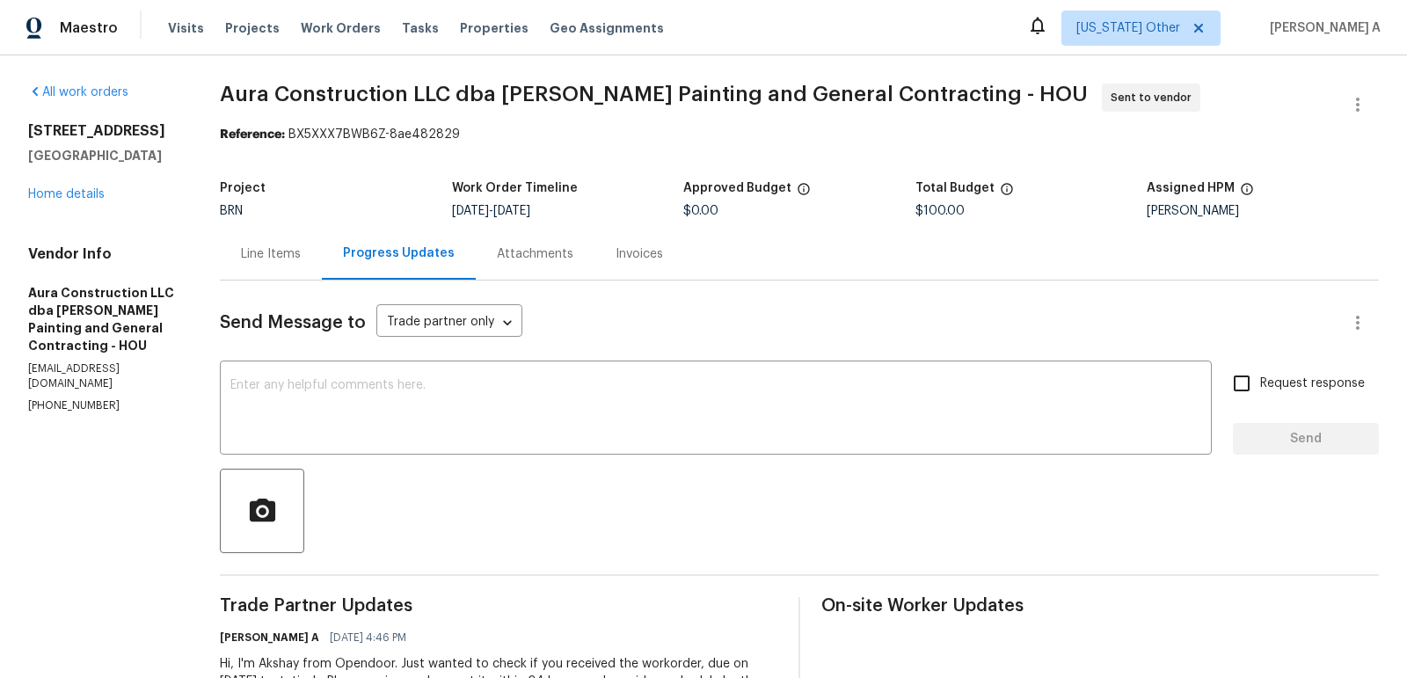
click at [278, 262] on div "Line Items" at bounding box center [271, 254] width 102 height 52
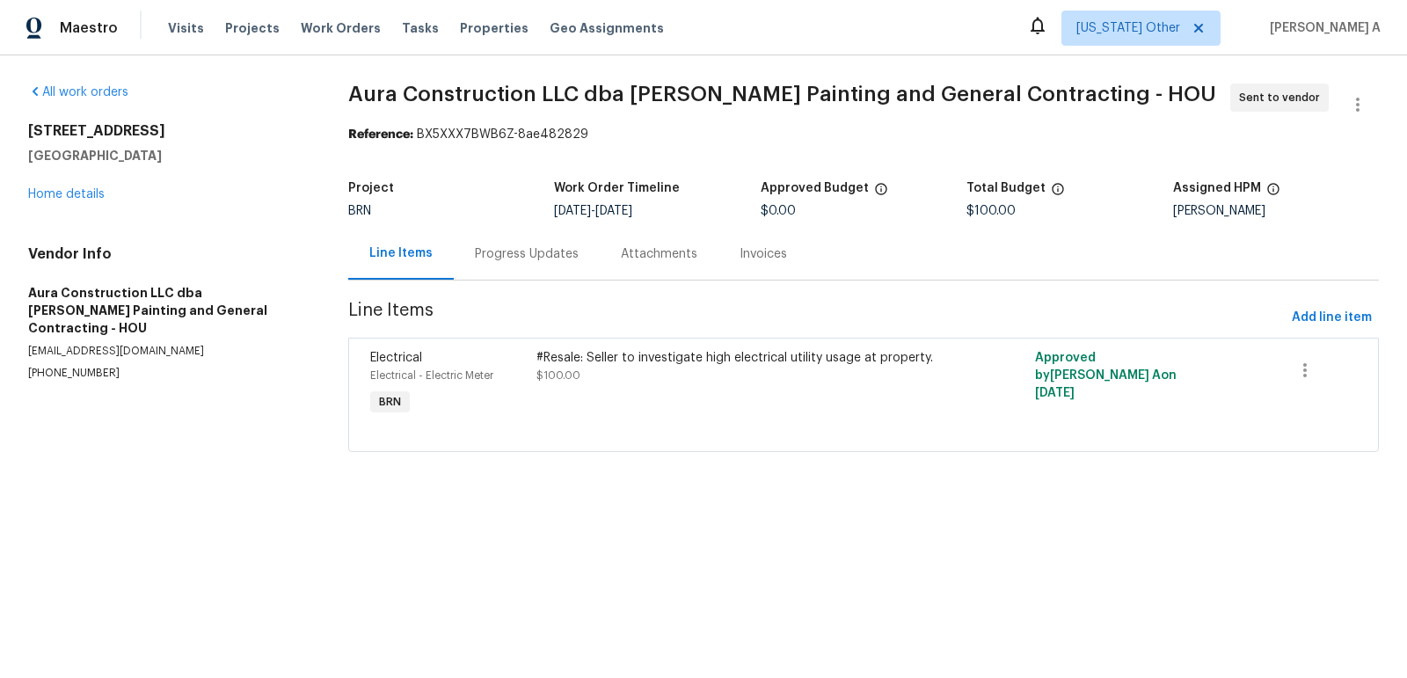
click at [454, 259] on div "Progress Updates" at bounding box center [527, 254] width 146 height 52
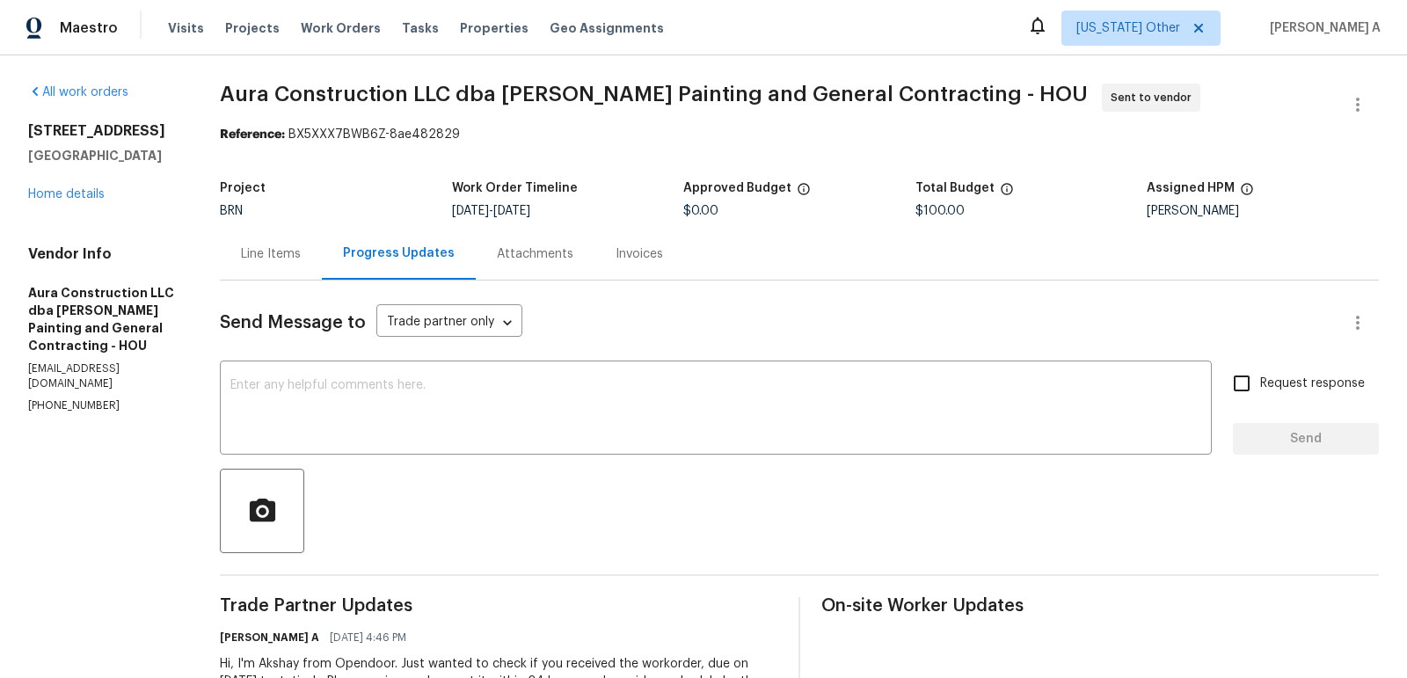
click at [52, 382] on div "Vendor Info Aura Construction LLC dba Logan's Painting and General Contracting …" at bounding box center [103, 329] width 150 height 168
copy p "(281) 460-1587"
click at [285, 251] on div "Line Items" at bounding box center [271, 254] width 60 height 18
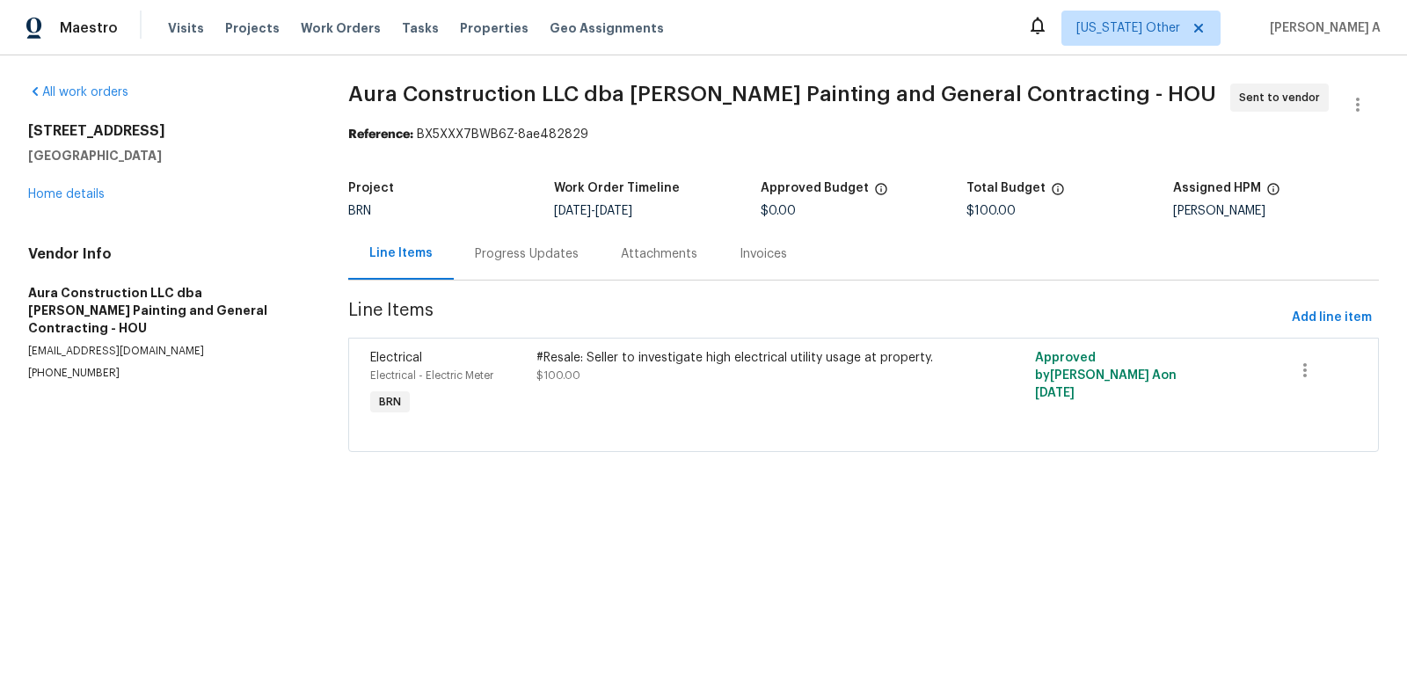
click at [412, 243] on div "Line Items" at bounding box center [401, 254] width 106 height 52
click at [69, 366] on p "(281) 460-1587" at bounding box center [167, 373] width 278 height 15
copy p "(281) 460-1587"
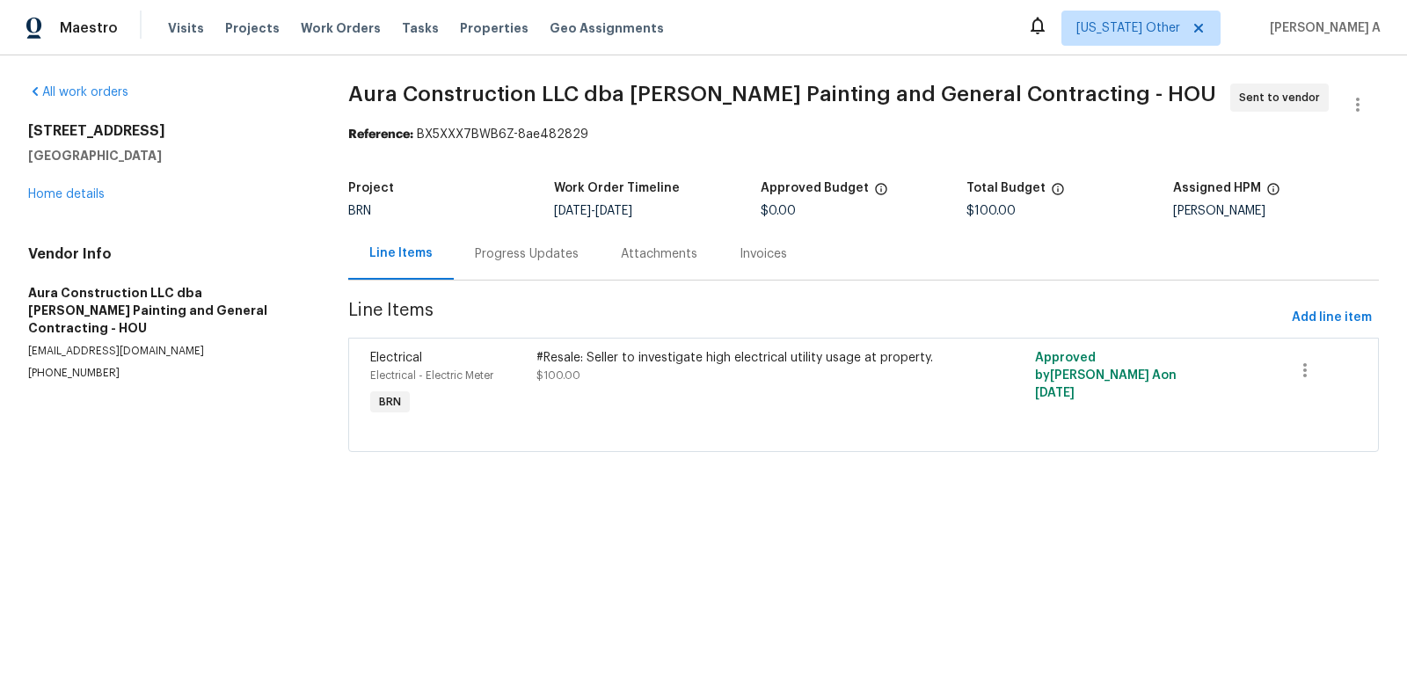
click at [536, 257] on div "Progress Updates" at bounding box center [527, 254] width 104 height 18
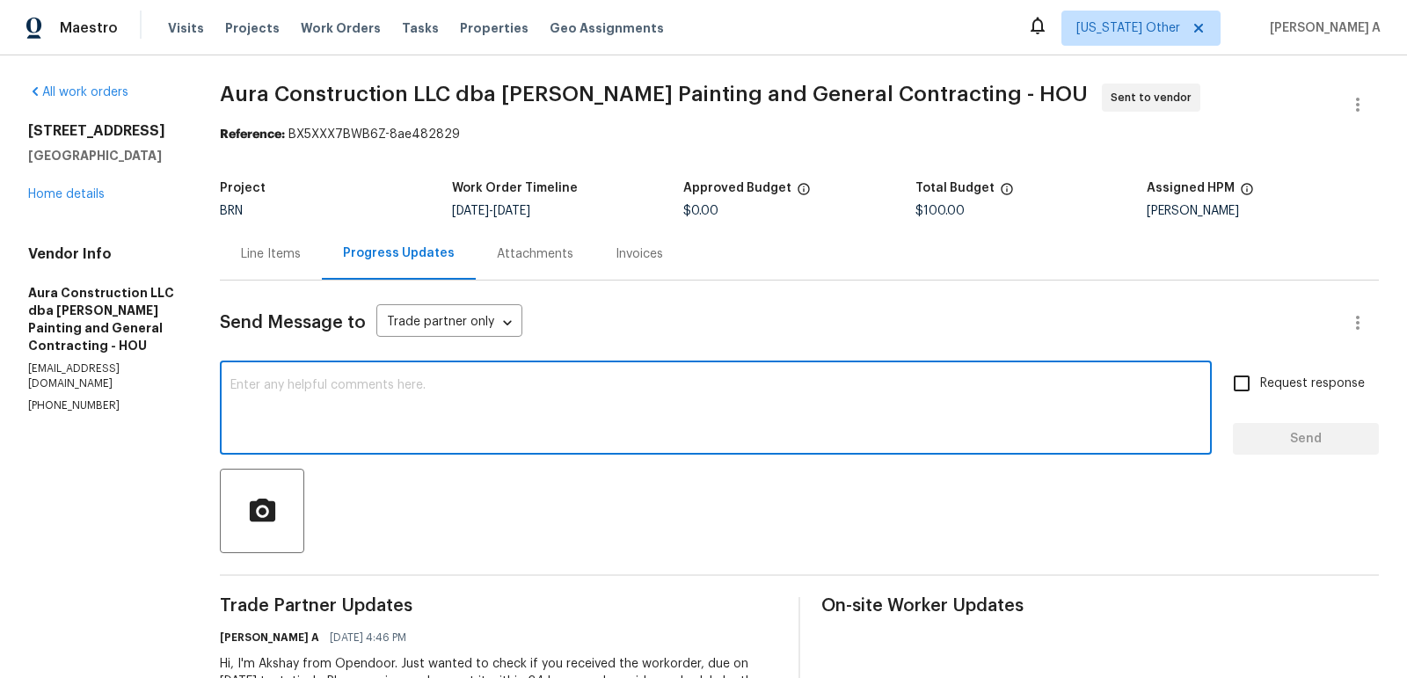
click at [571, 405] on textarea at bounding box center [715, 410] width 971 height 62
type textarea "Z"
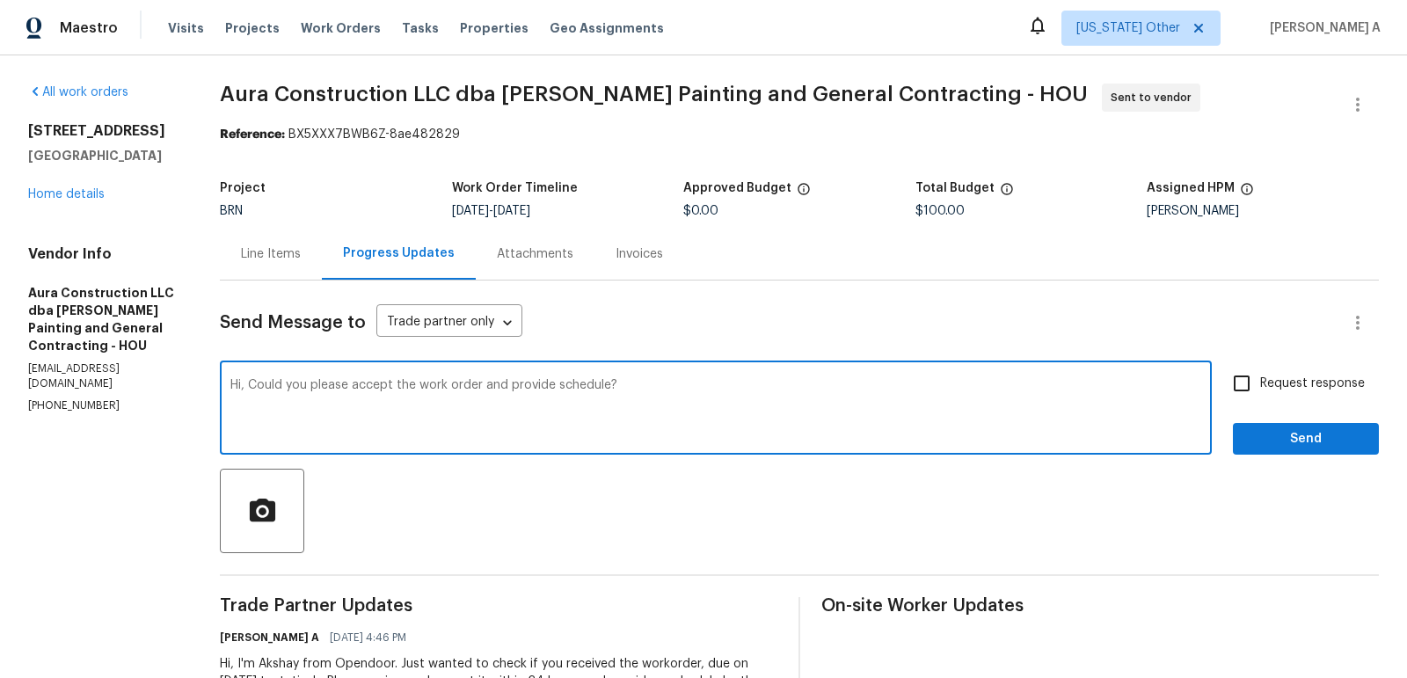
type textarea "Hi, Could you please accept the work order and provide schedule?"
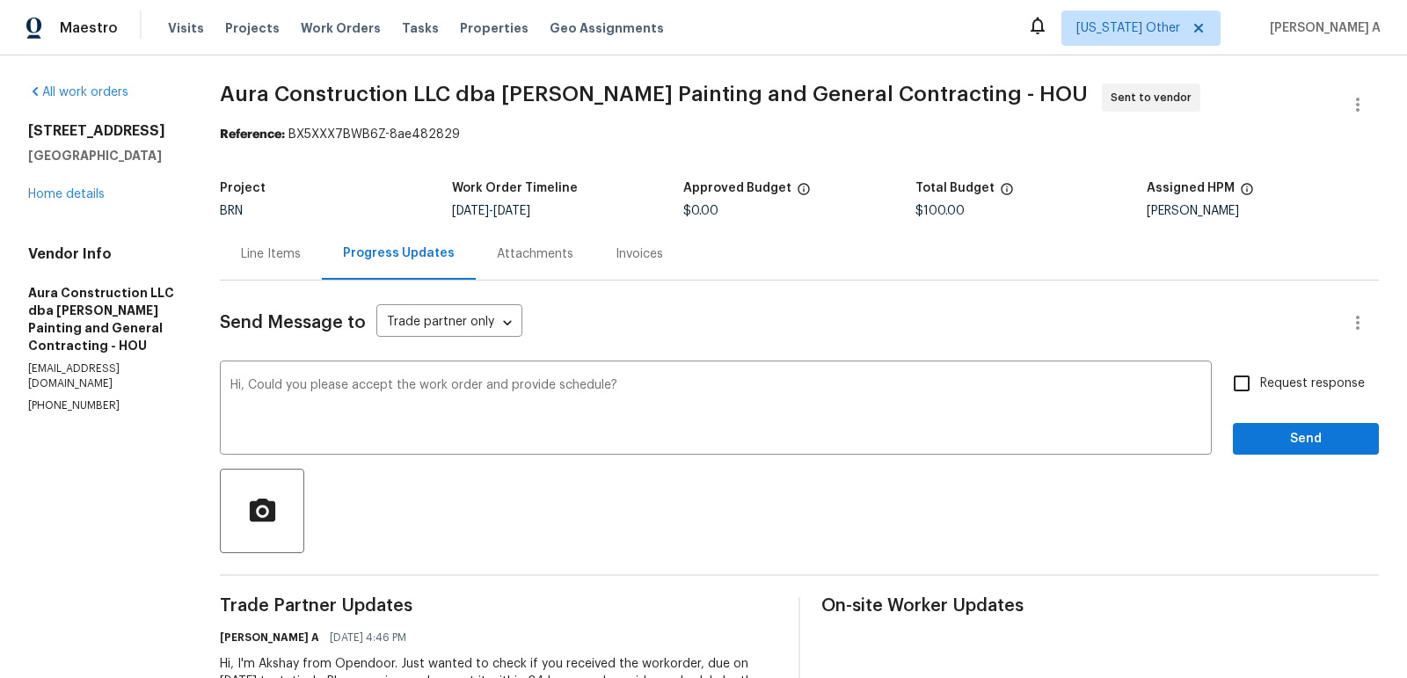
click at [1280, 383] on span "Request response" at bounding box center [1312, 384] width 105 height 18
click at [1260, 383] on input "Request response" at bounding box center [1241, 383] width 37 height 37
checkbox input "true"
click at [1285, 423] on button "Send" at bounding box center [1306, 439] width 146 height 33
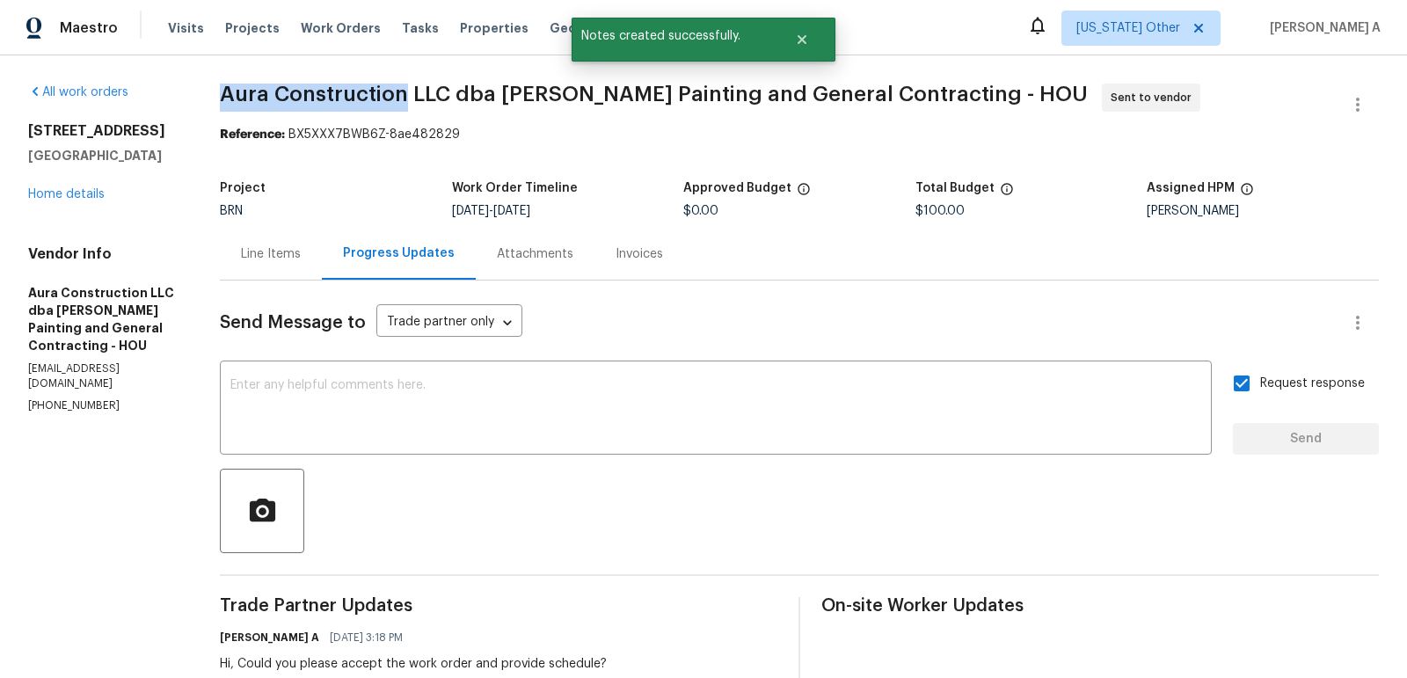
drag, startPoint x: 219, startPoint y: 94, endPoint x: 405, endPoint y: 96, distance: 186.5
click at [405, 96] on div "All work orders 2811 Apache St League City, TX 77573 Home details Vendor Info A…" at bounding box center [703, 449] width 1407 height 788
copy span "Aura Construction"
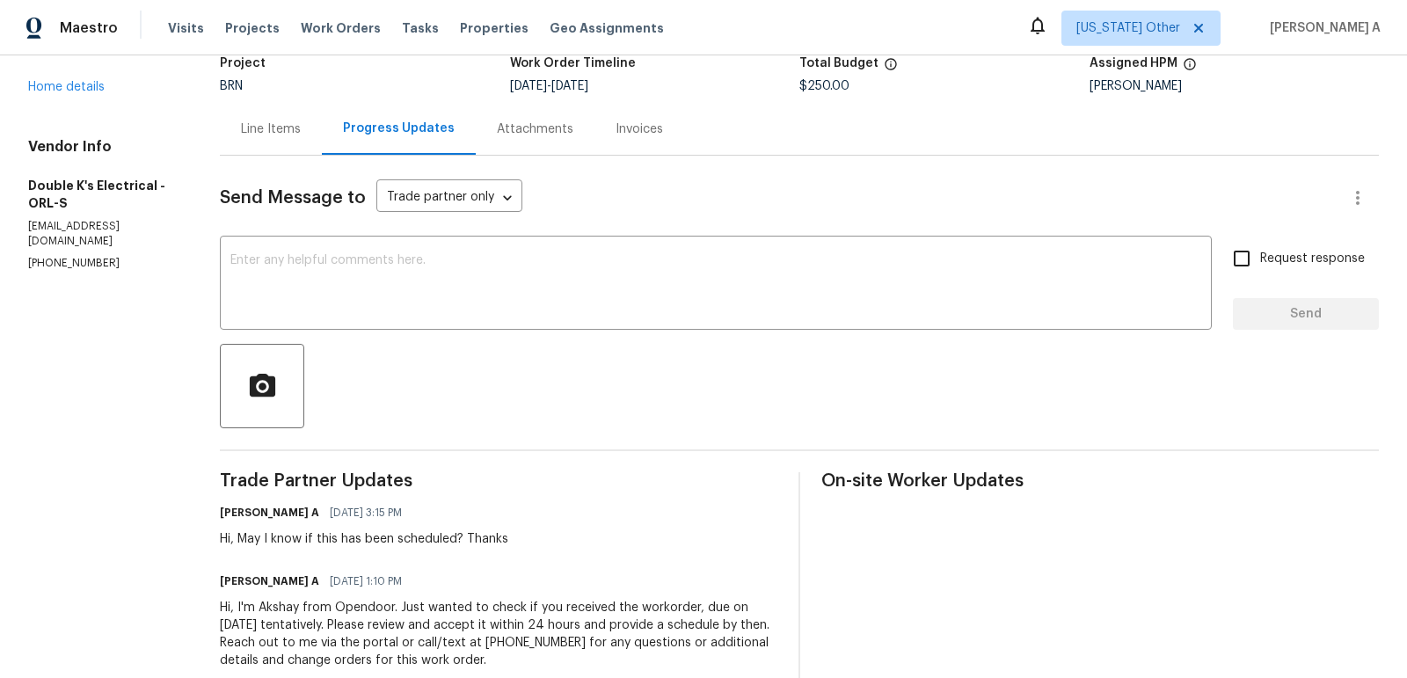
scroll to position [121, 0]
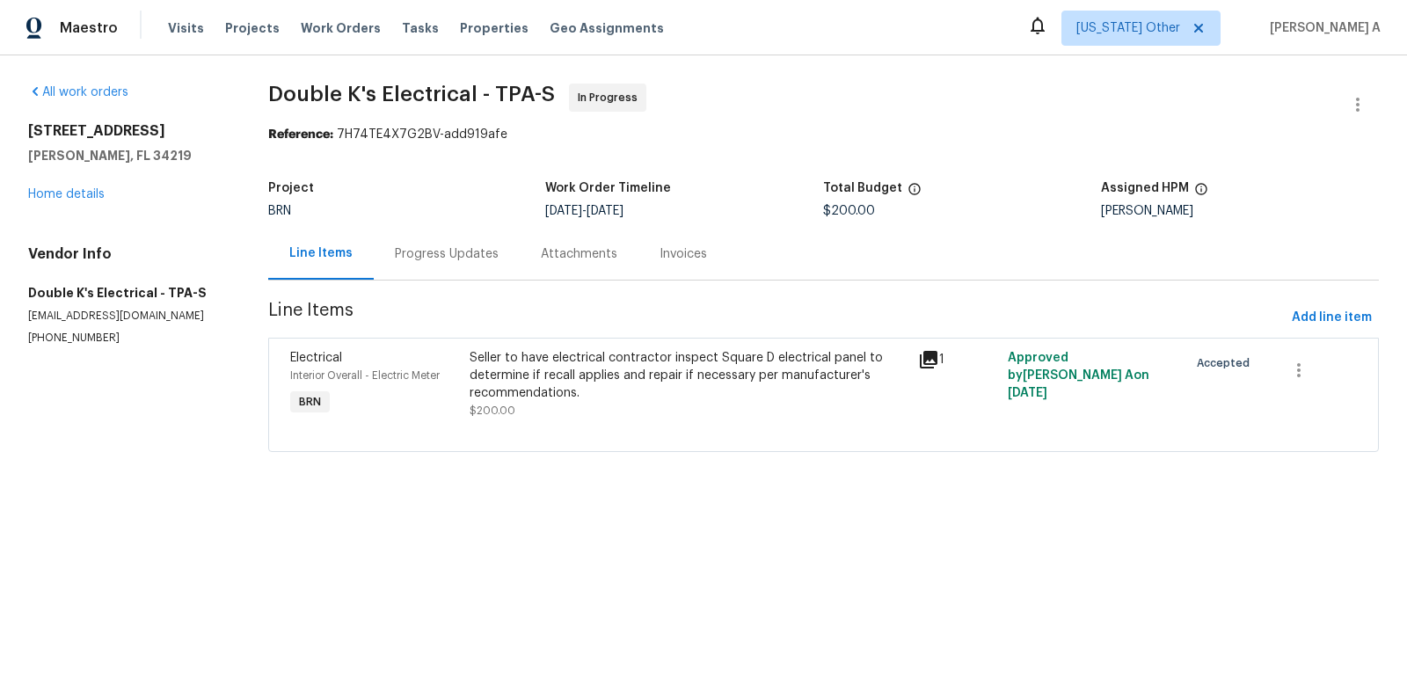
click at [469, 248] on div "Progress Updates" at bounding box center [447, 254] width 104 height 18
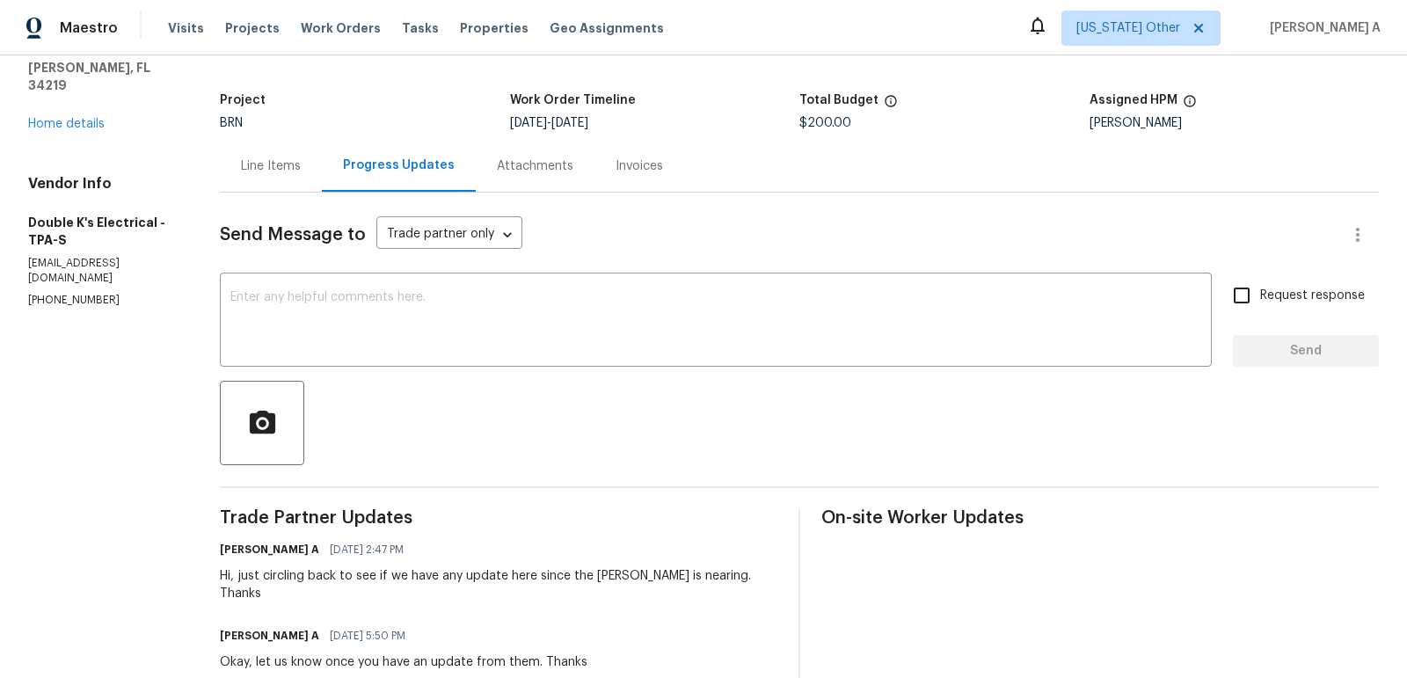
scroll to position [108, 0]
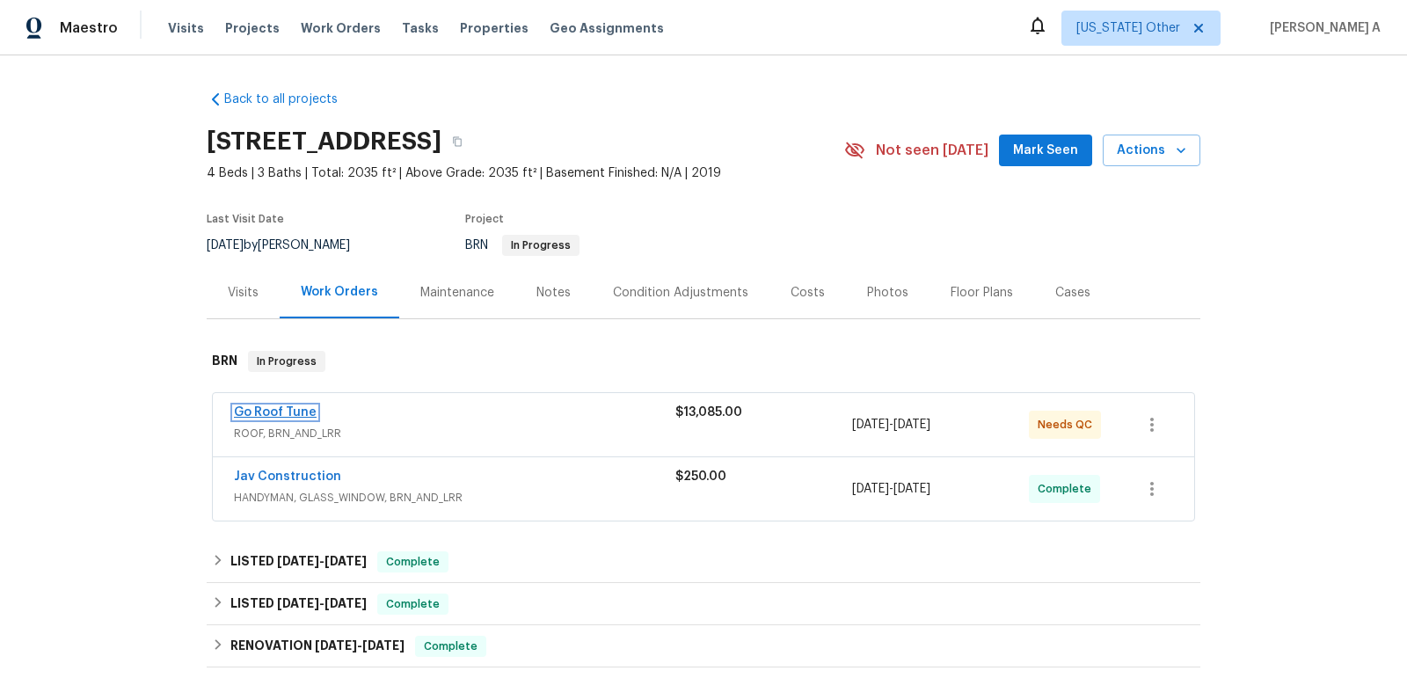
click at [283, 414] on link "Go Roof Tune" at bounding box center [275, 412] width 83 height 12
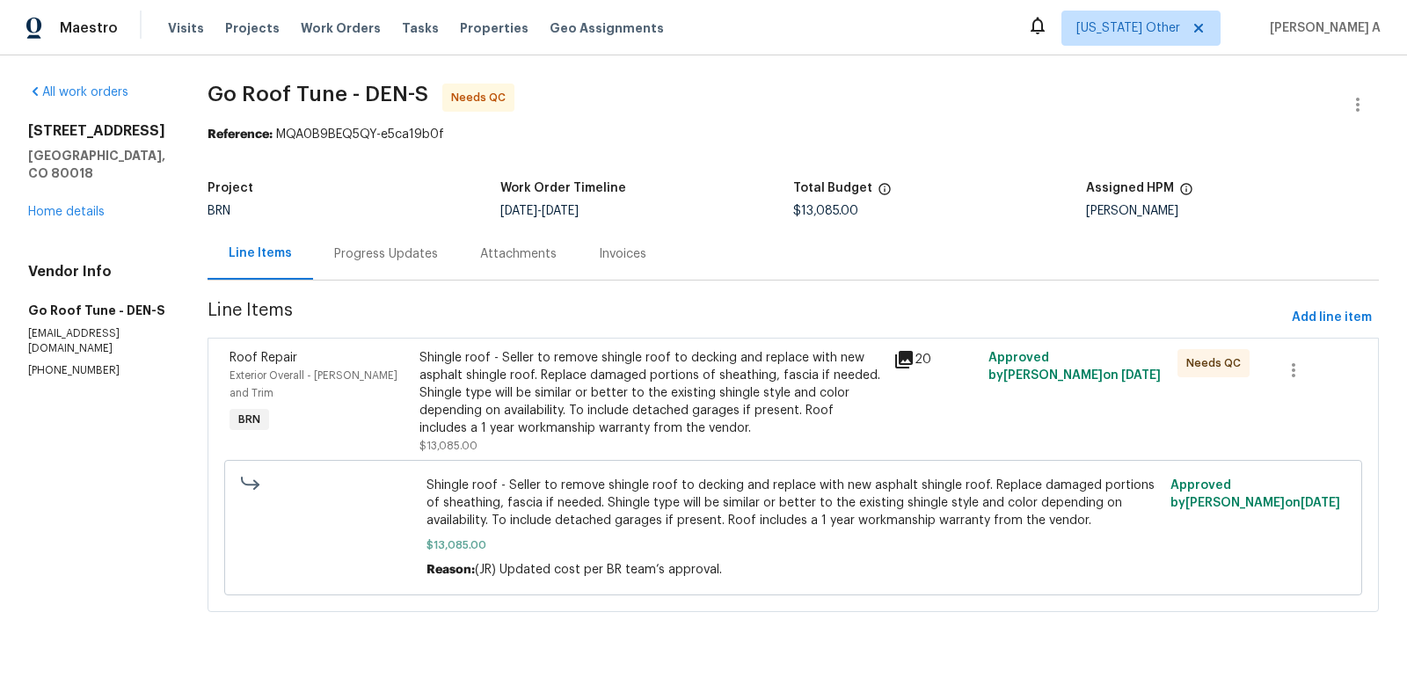
click at [413, 238] on div "Progress Updates" at bounding box center [386, 254] width 146 height 52
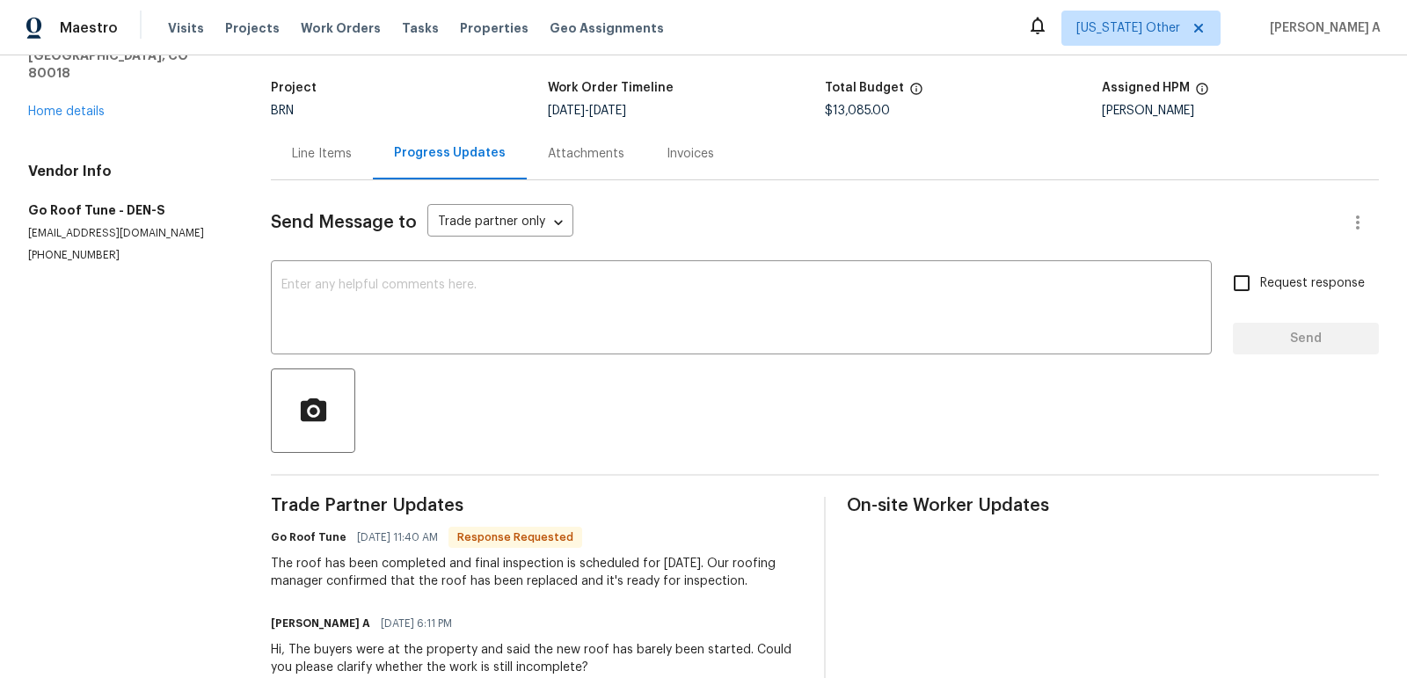
scroll to position [107, 0]
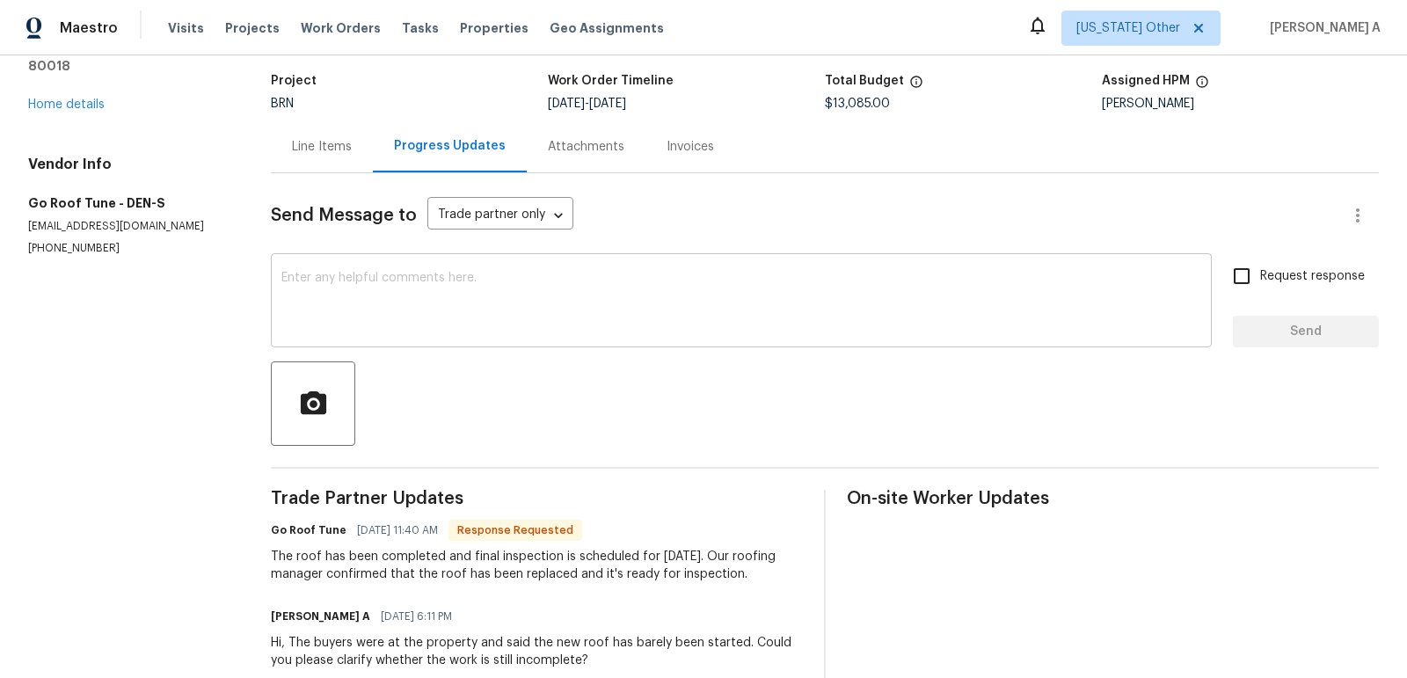
click at [595, 309] on textarea at bounding box center [741, 303] width 920 height 62
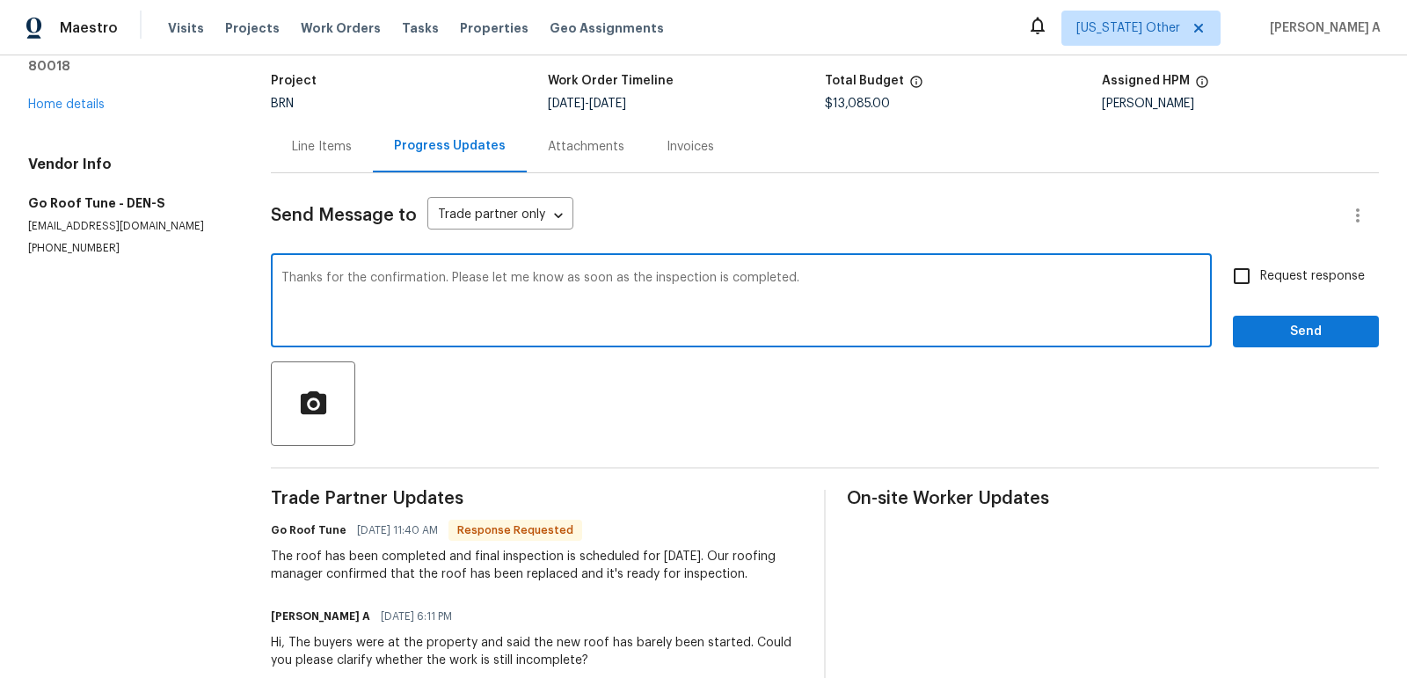
type textarea "Thanks for the confirmation. Please let me know as soon as the inspection is co…"
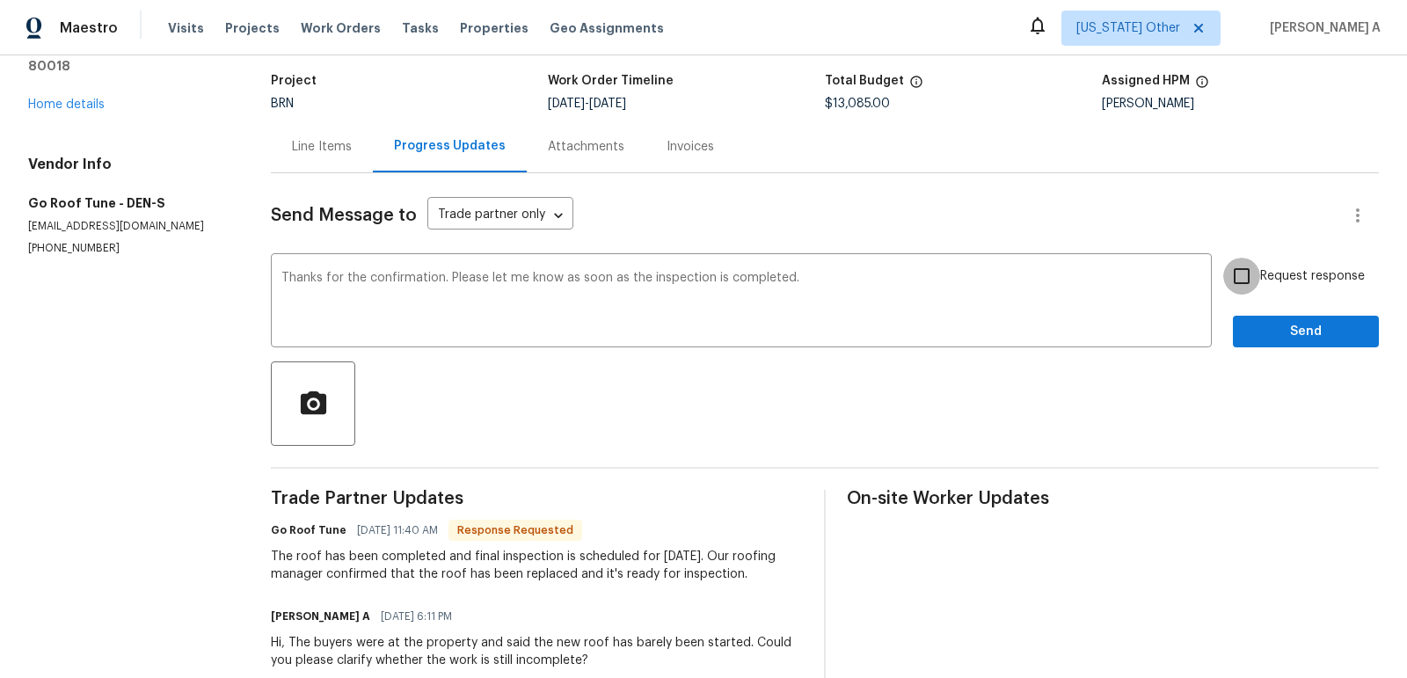
click at [1246, 266] on input "Request response" at bounding box center [1241, 276] width 37 height 37
checkbox input "true"
click at [1281, 332] on span "Send" at bounding box center [1306, 332] width 118 height 22
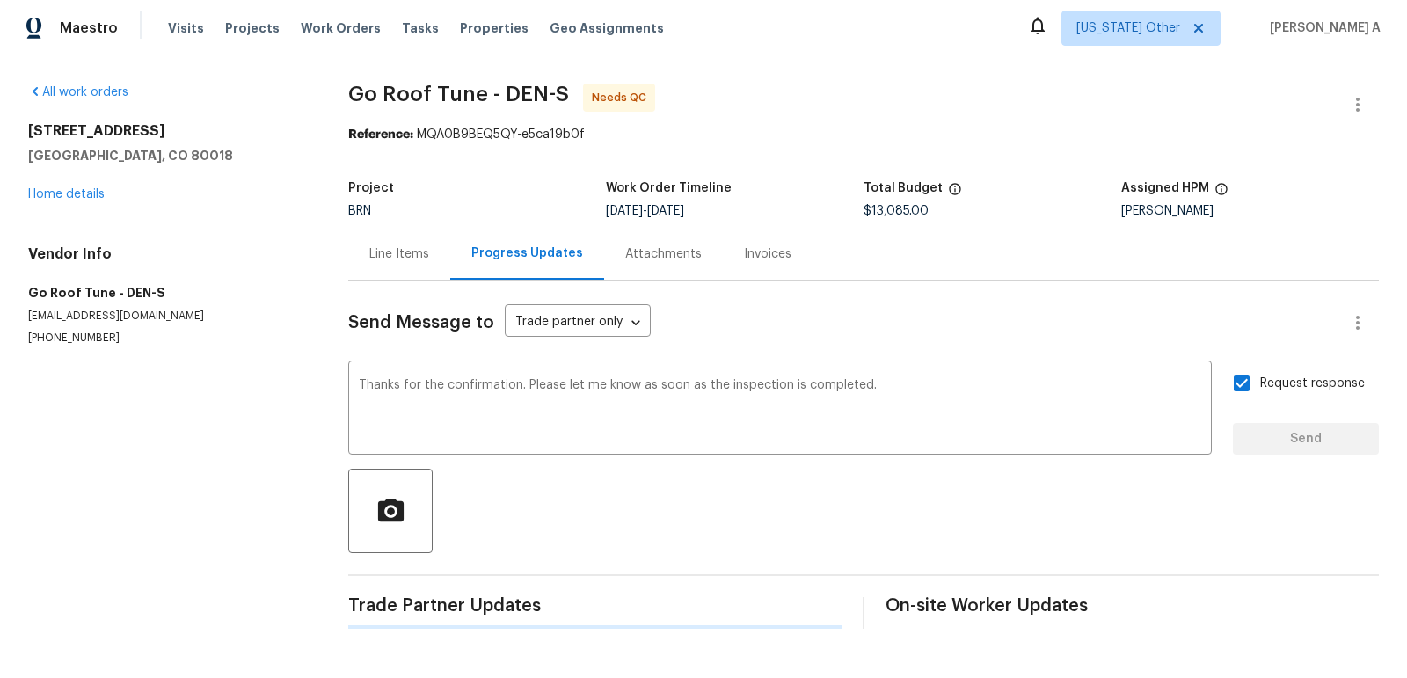
scroll to position [0, 0]
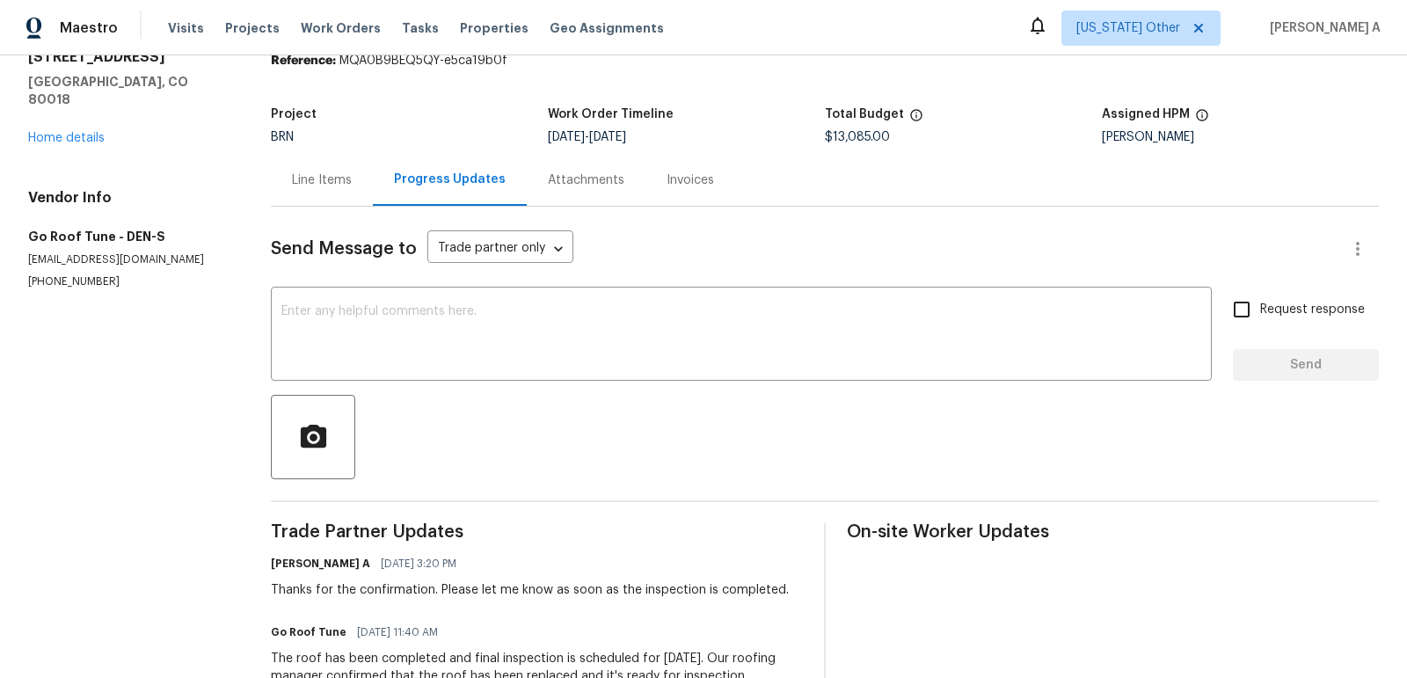
scroll to position [77, 0]
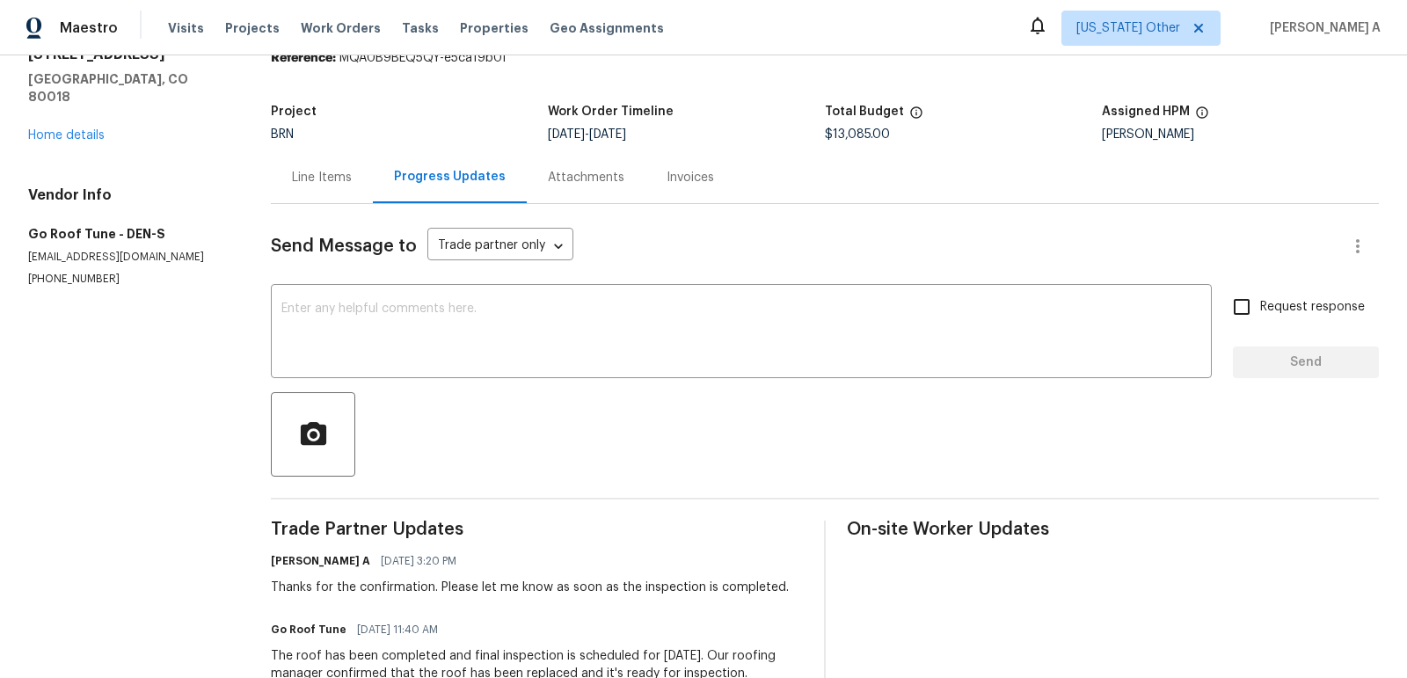
copy p "[PHONE_NUMBER]"
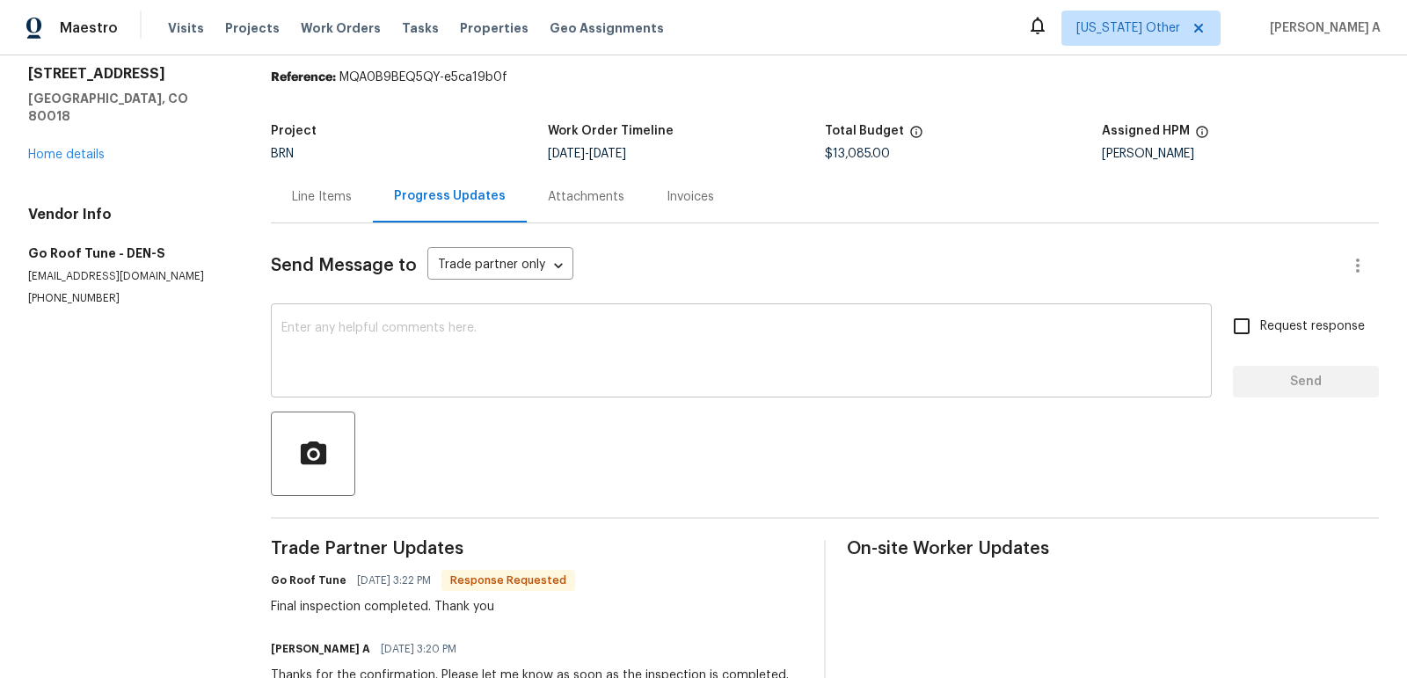
scroll to position [50, 0]
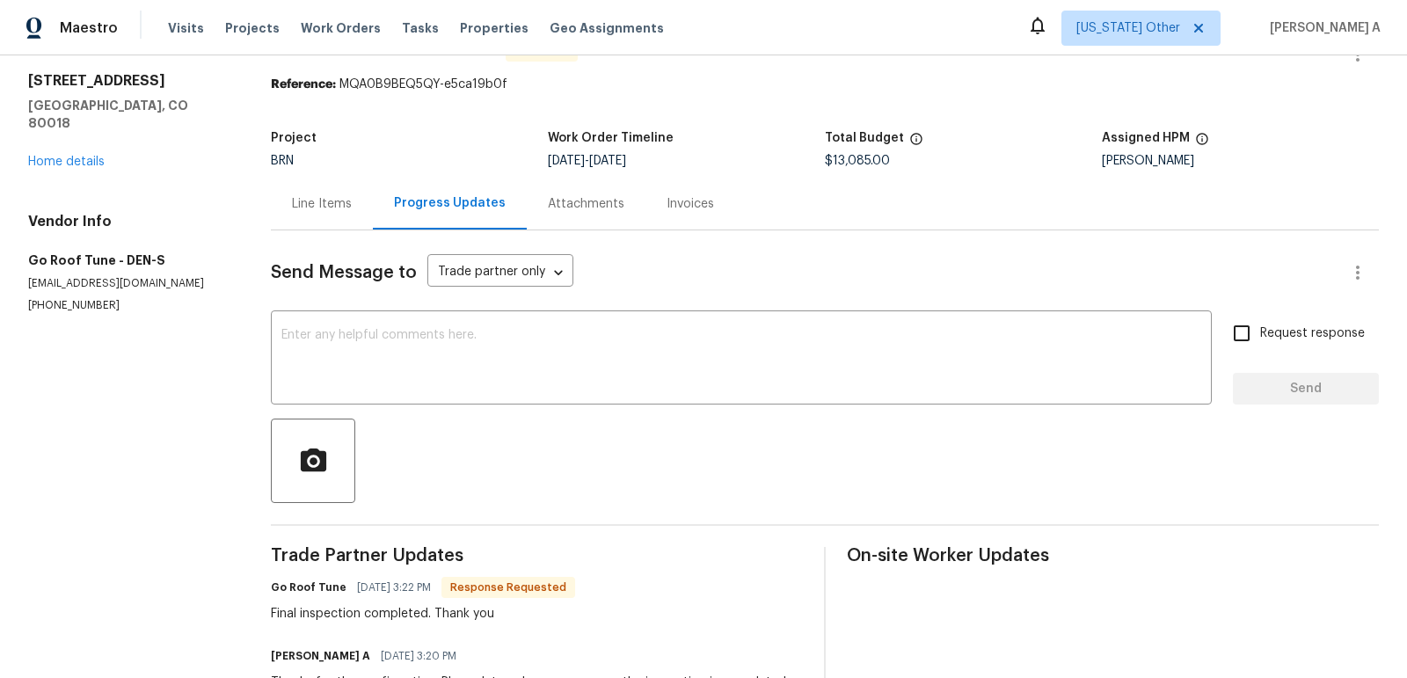
click at [354, 188] on div "Line Items" at bounding box center [322, 204] width 102 height 52
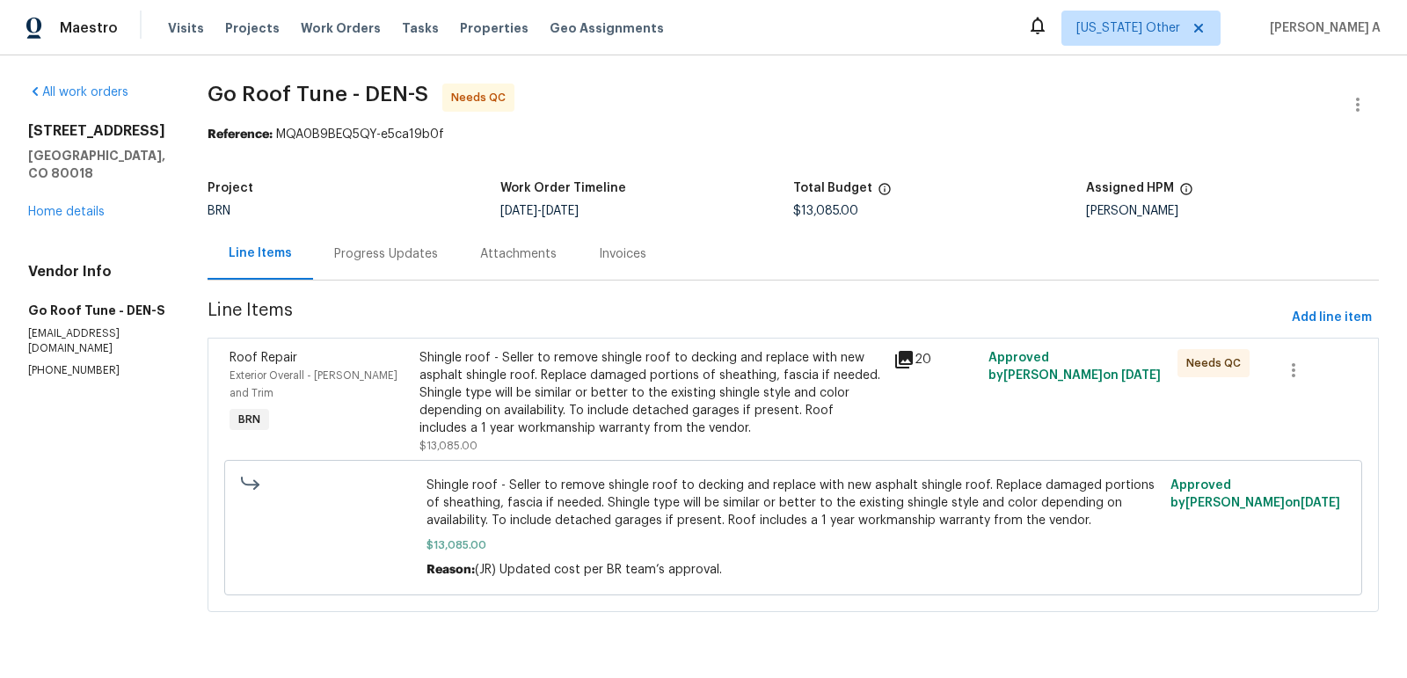
click at [493, 412] on div "Shingle roof - Seller to remove shingle roof to decking and replace with new as…" at bounding box center [651, 393] width 463 height 88
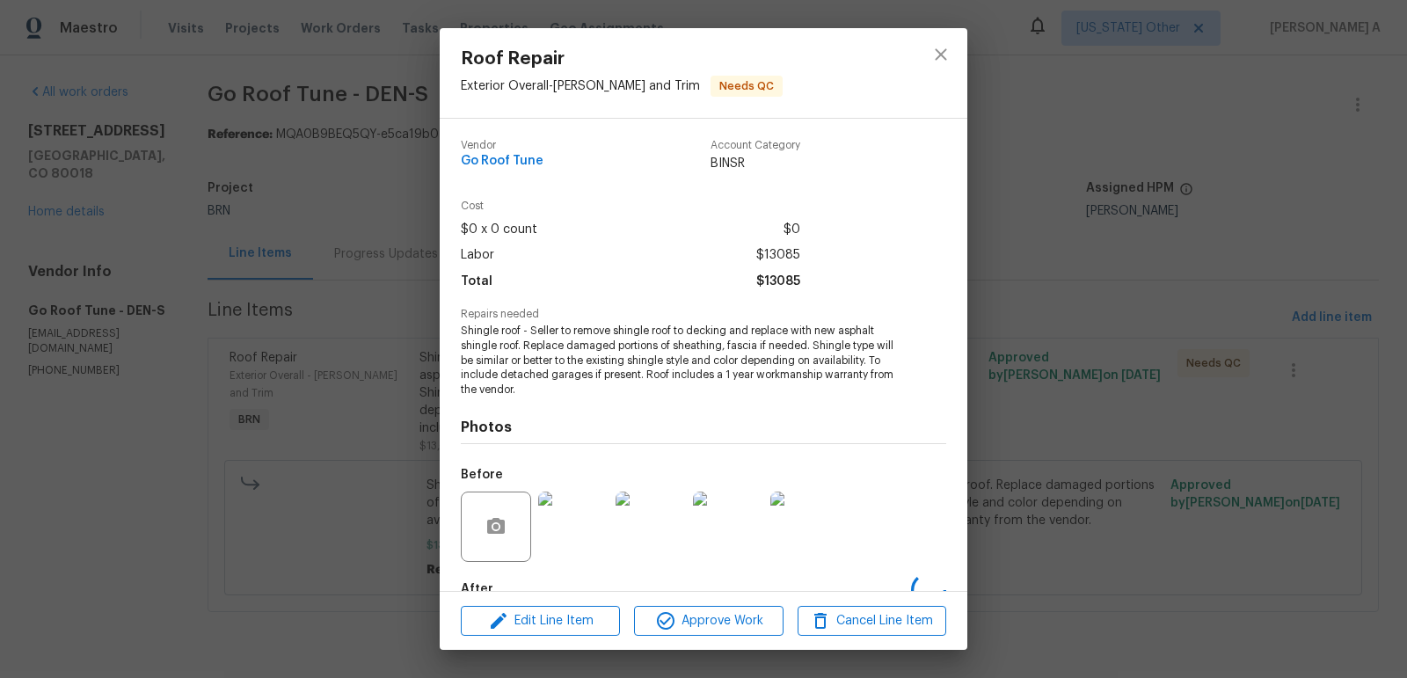
scroll to position [103, 0]
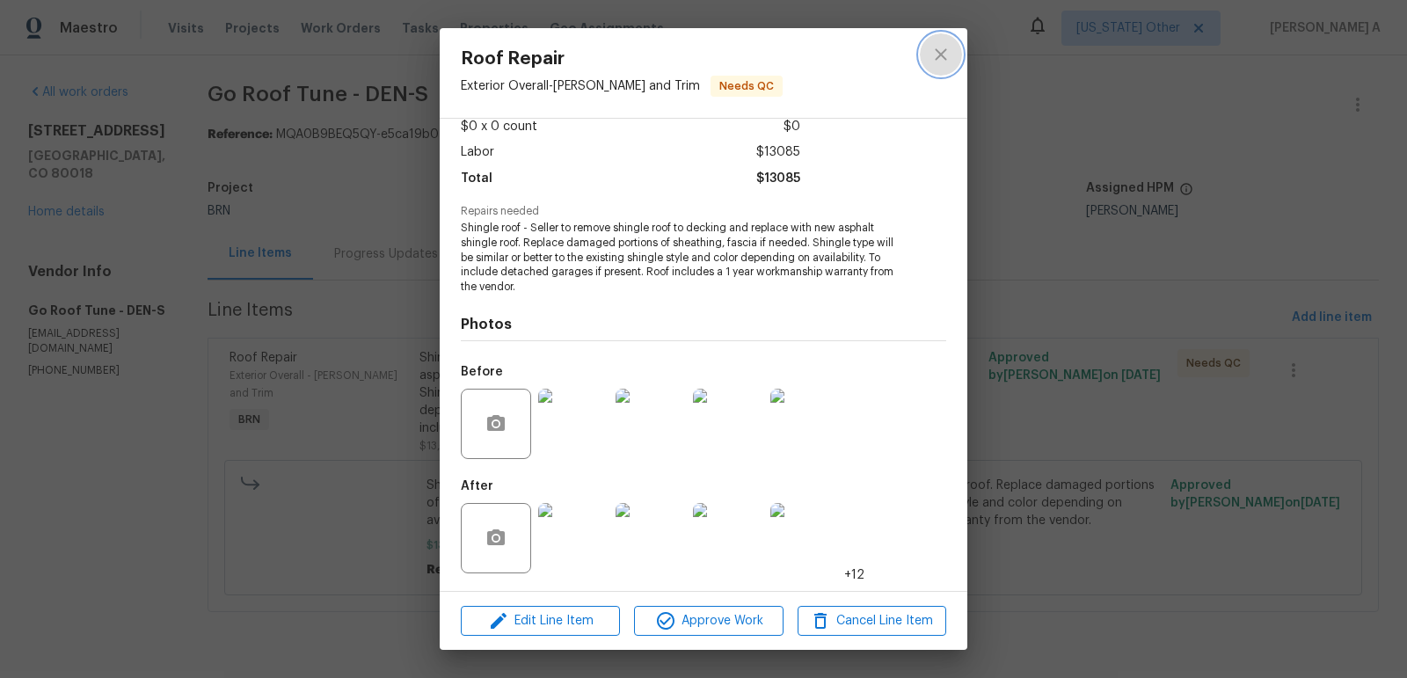
click at [938, 50] on icon "close" at bounding box center [940, 53] width 11 height 11
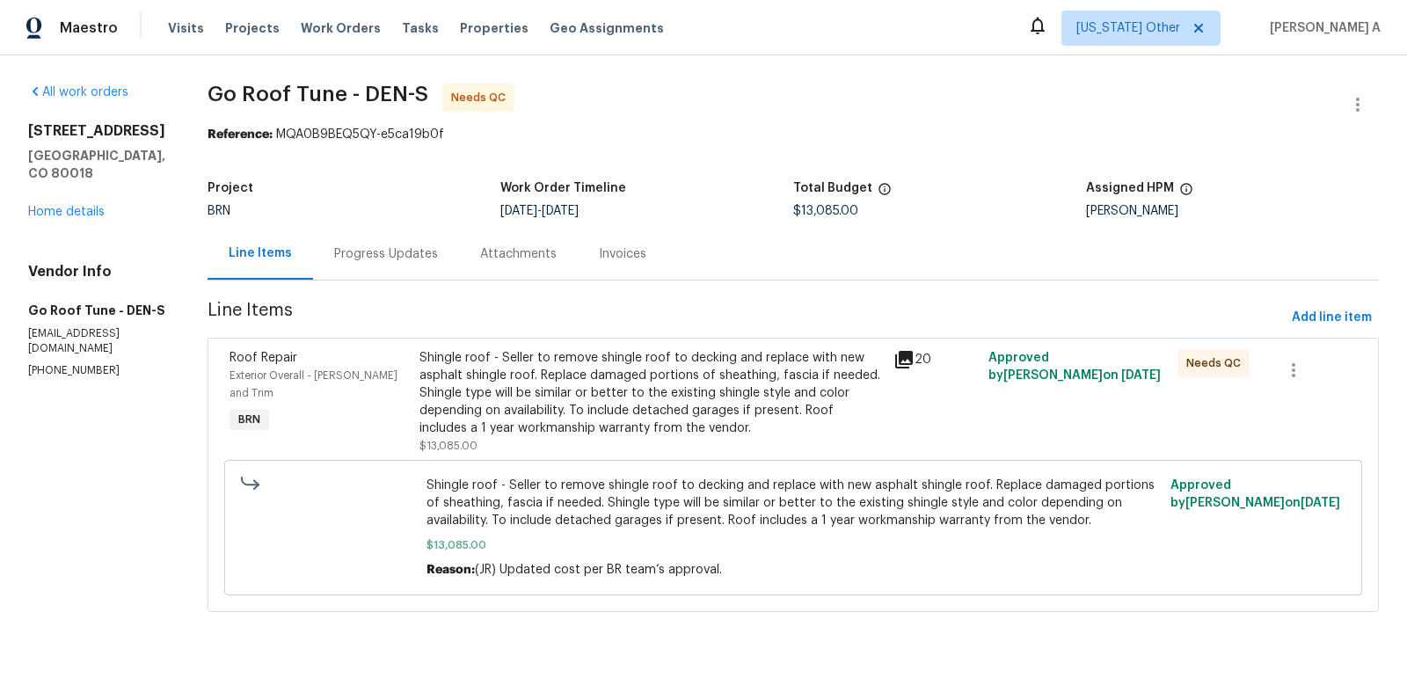
click at [519, 423] on div "Shingle roof - Seller to remove shingle roof to decking and replace with new as…" at bounding box center [651, 393] width 463 height 88
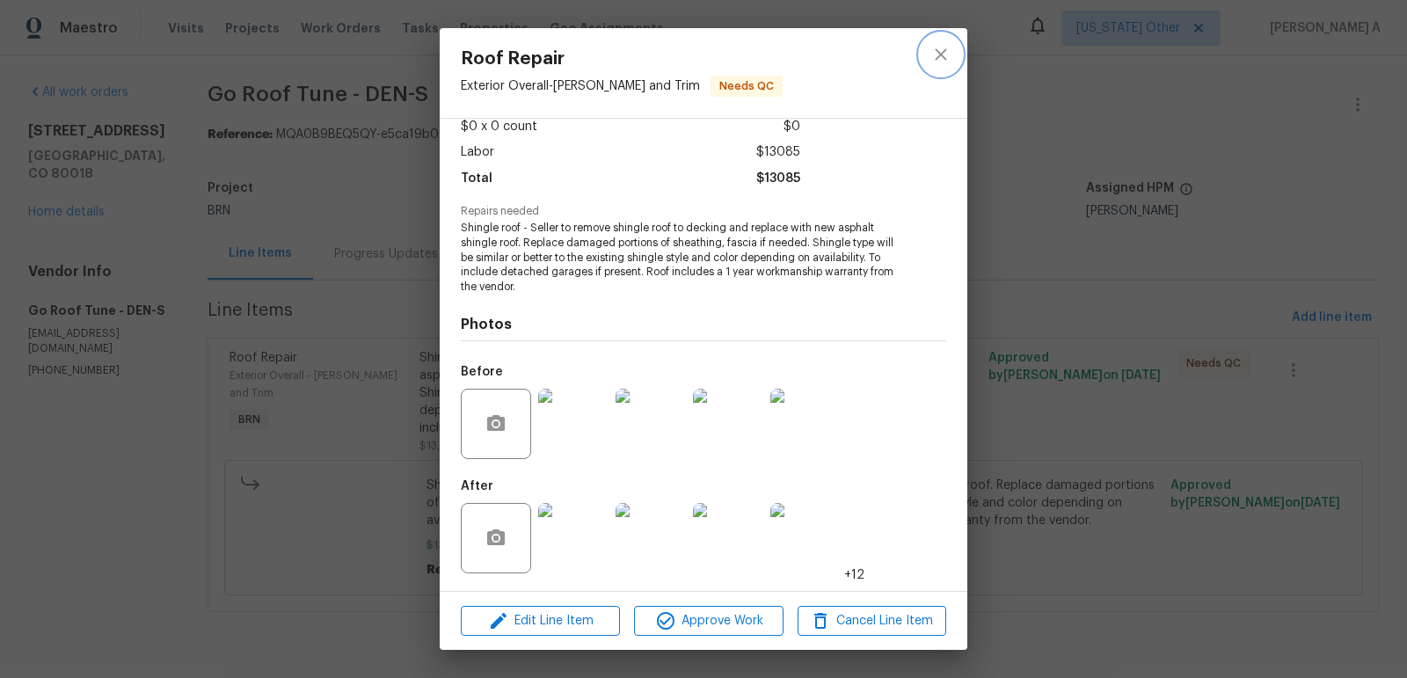
click at [953, 43] on button "close" at bounding box center [941, 54] width 42 height 42
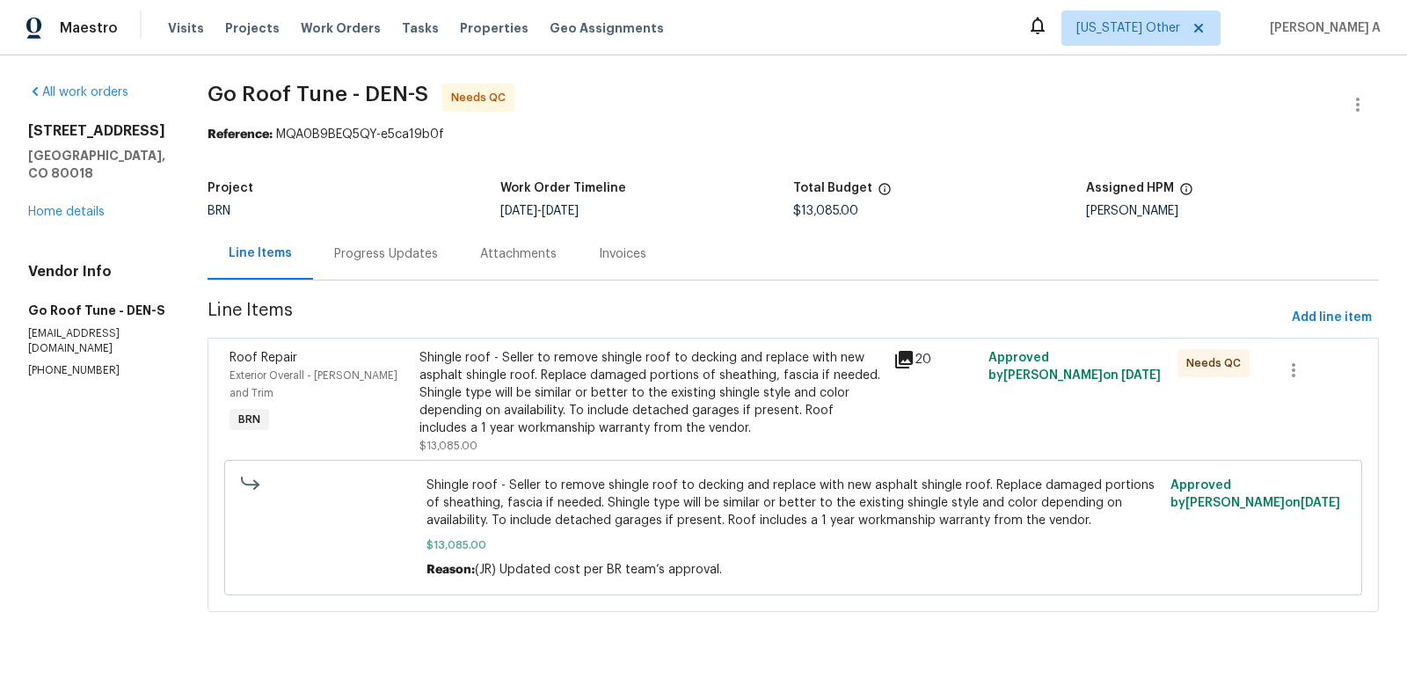
click at [629, 374] on div "Shingle roof - Seller to remove shingle roof to decking and replace with new as…" at bounding box center [651, 393] width 463 height 88
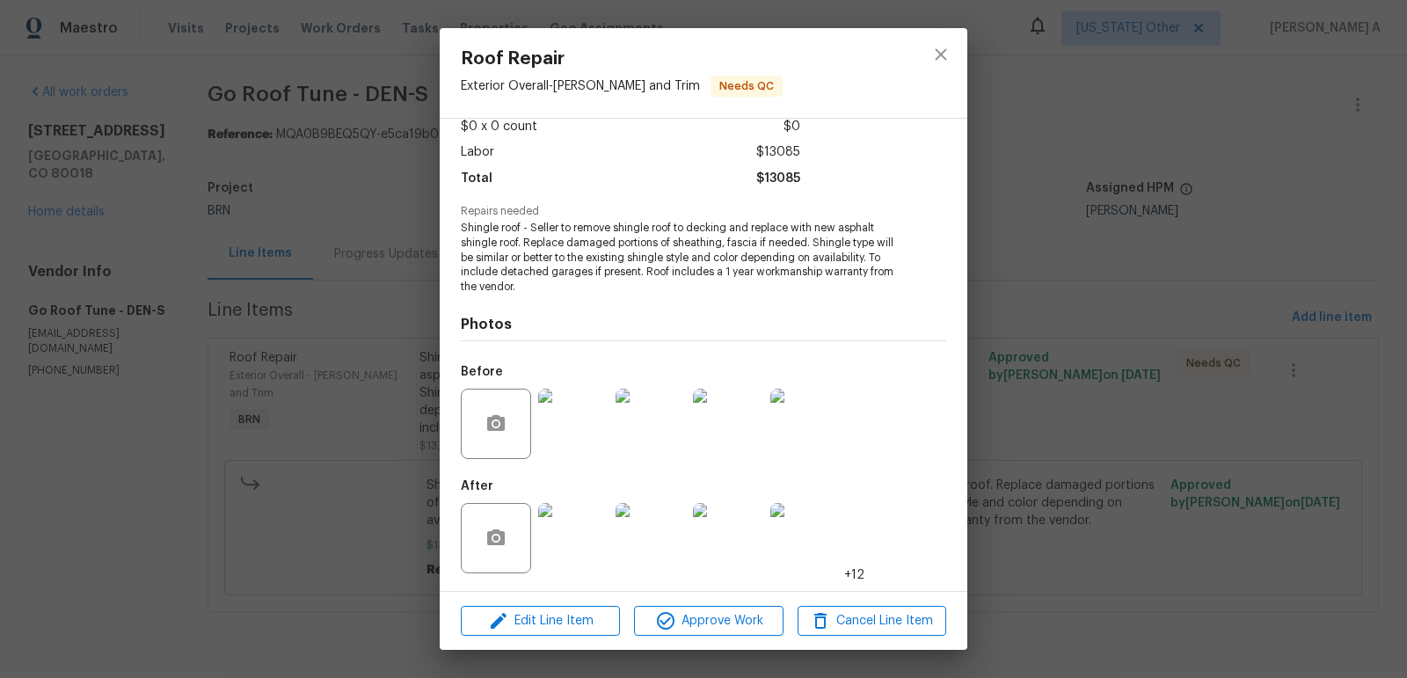
click at [963, 47] on div at bounding box center [941, 73] width 53 height 90
click at [935, 60] on icon "close" at bounding box center [940, 54] width 21 height 21
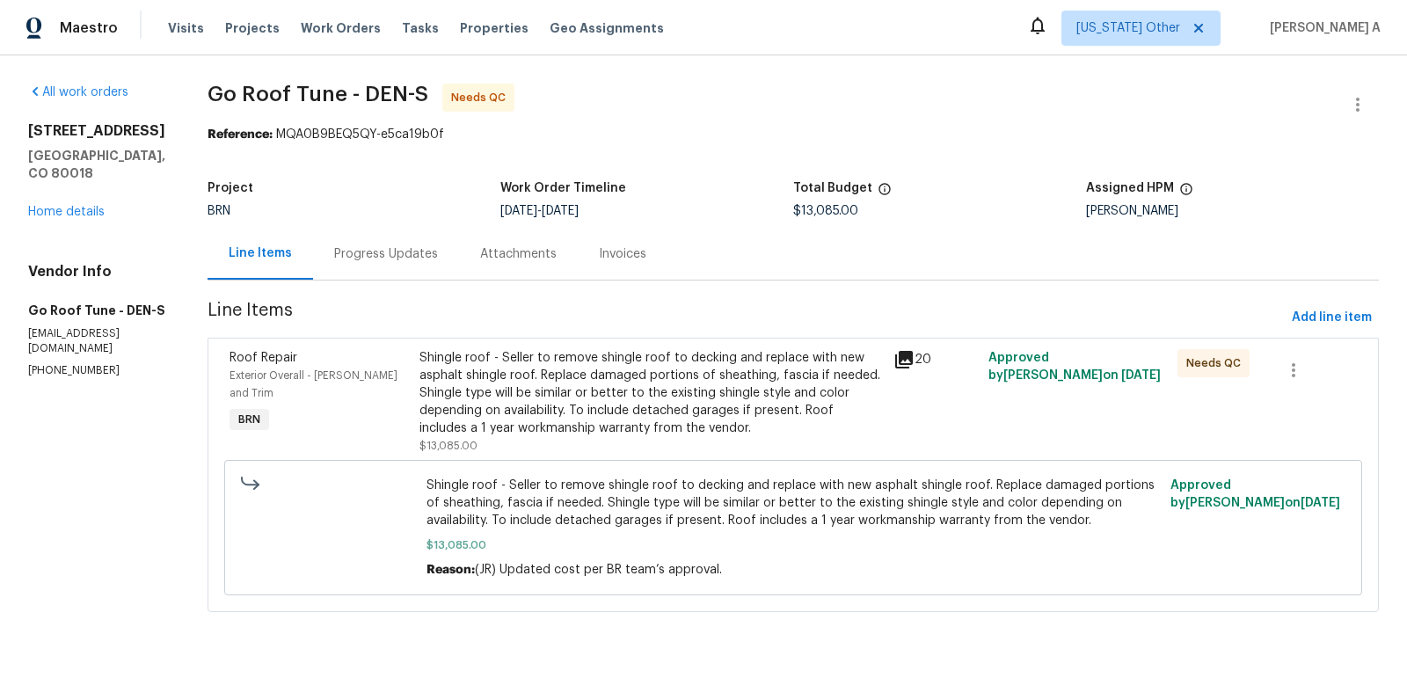
click at [436, 270] on div "Progress Updates" at bounding box center [386, 254] width 146 height 52
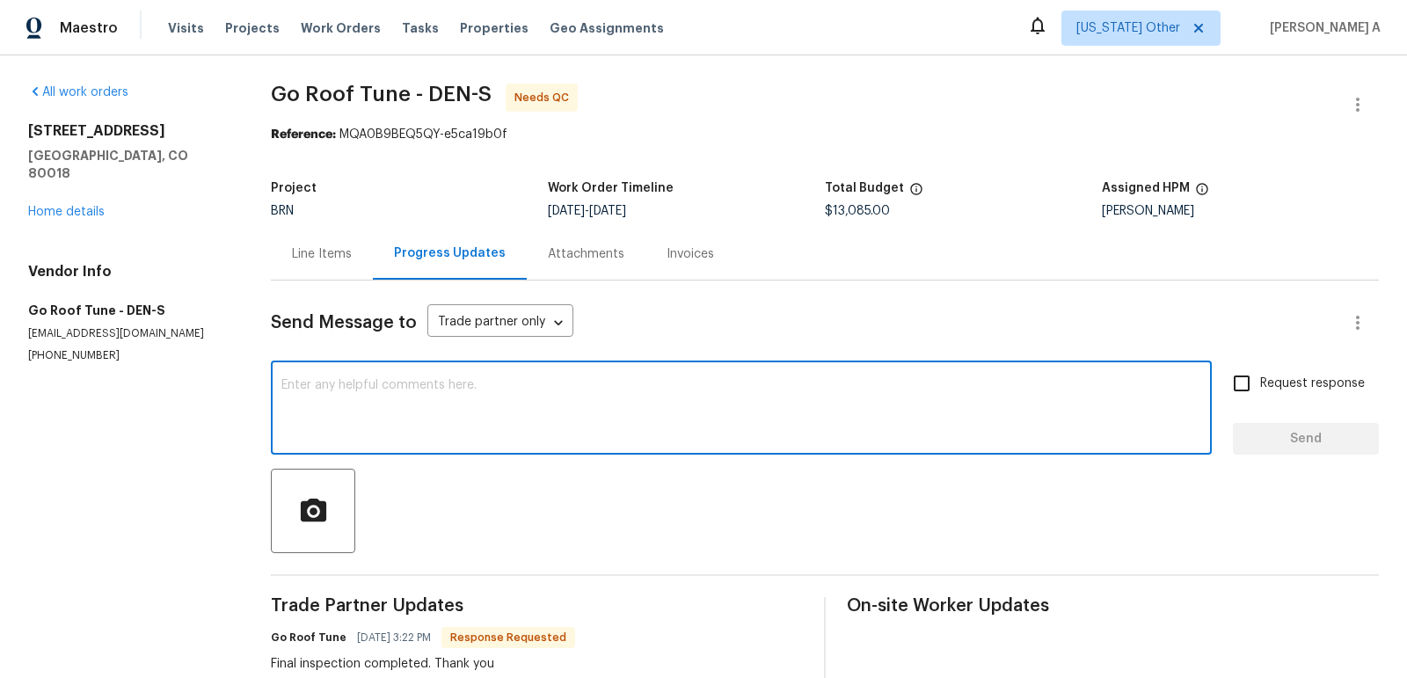
click at [583, 422] on textarea at bounding box center [741, 410] width 920 height 62
type textarea "Thank you!"
click at [1273, 379] on span "Request response" at bounding box center [1312, 384] width 105 height 18
click at [1260, 379] on input "Request response" at bounding box center [1241, 383] width 37 height 37
checkbox input "true"
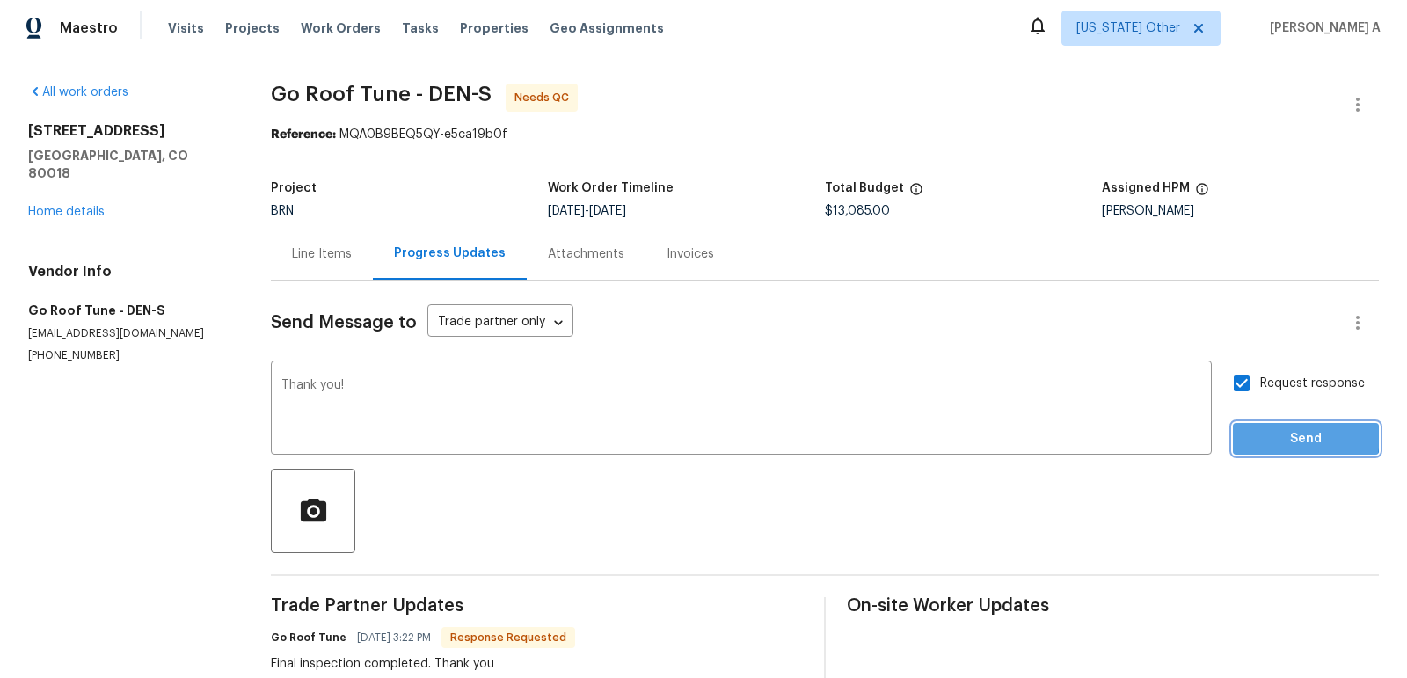
click at [1295, 436] on span "Send" at bounding box center [1306, 439] width 118 height 22
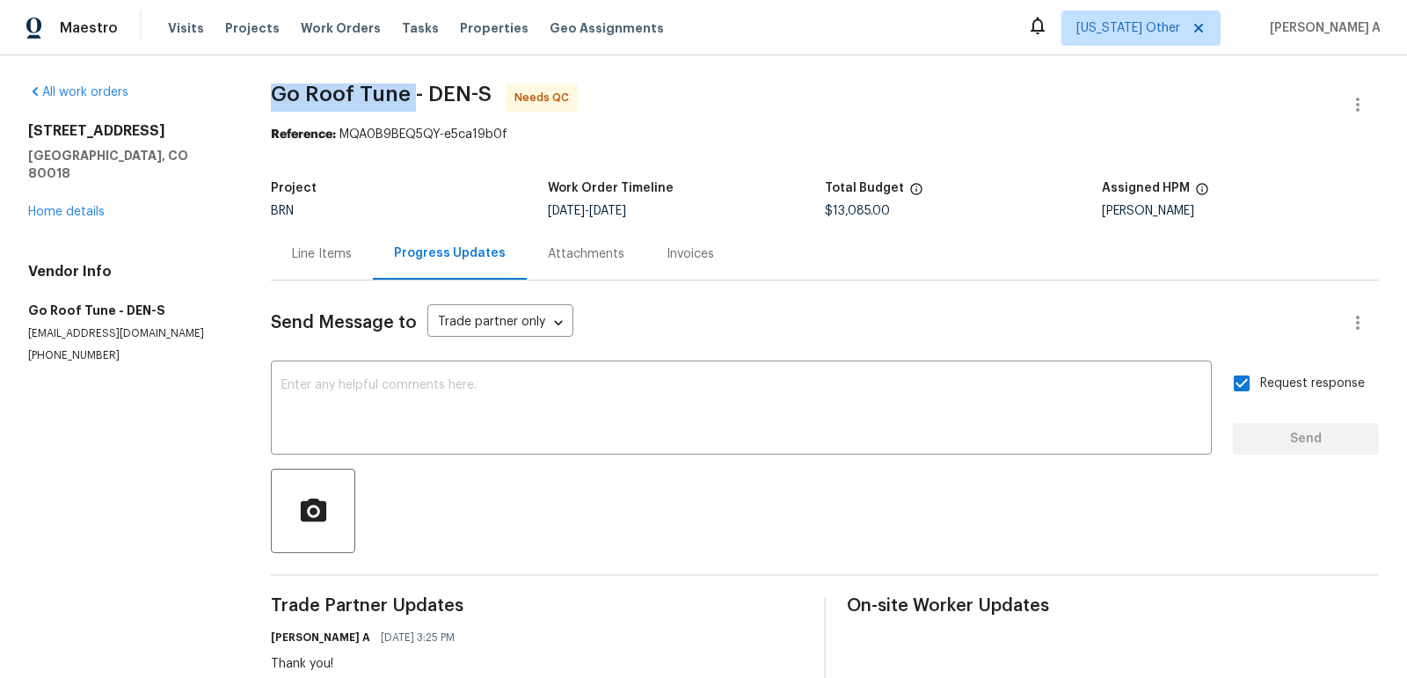
drag, startPoint x: 280, startPoint y: 98, endPoint x: 424, endPoint y: 98, distance: 144.2
copy span "Go Roof Tune"
click at [293, 245] on div "Line Items" at bounding box center [322, 254] width 102 height 52
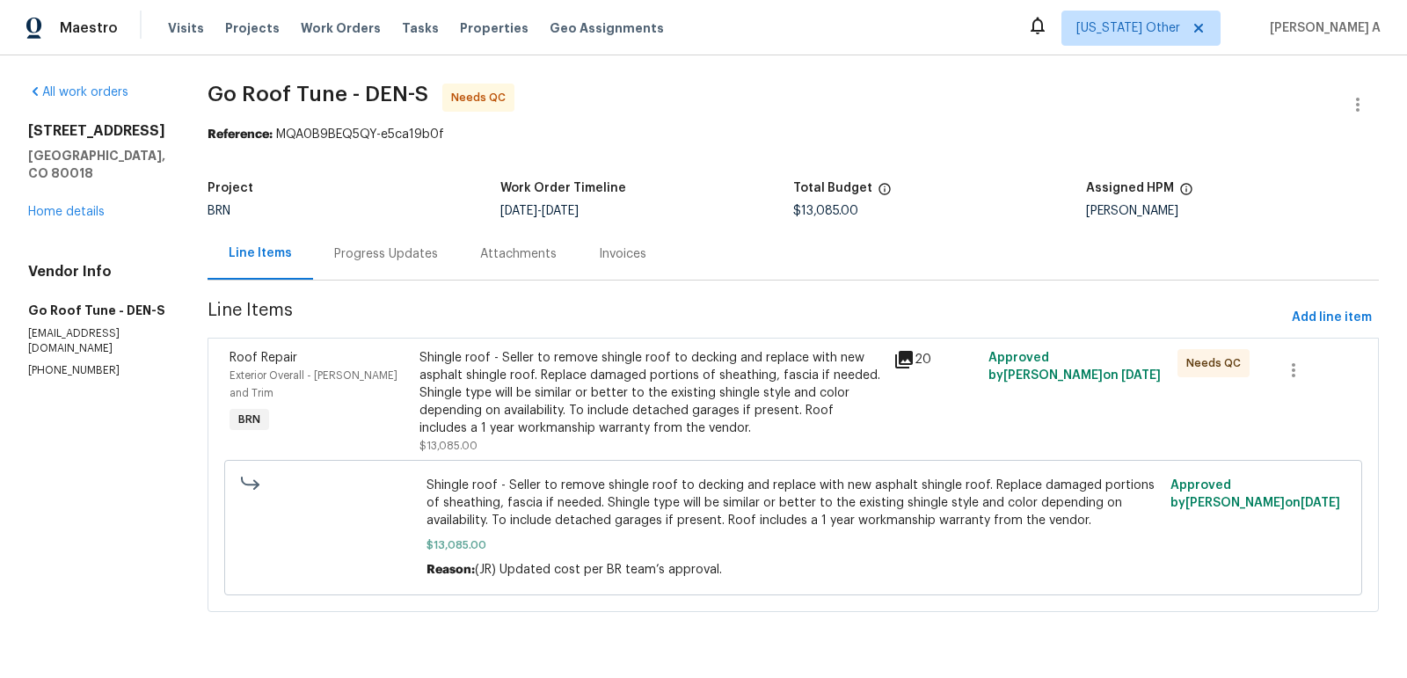
click at [646, 390] on div "Shingle roof - Seller to remove shingle roof to decking and replace with new as…" at bounding box center [651, 393] width 463 height 88
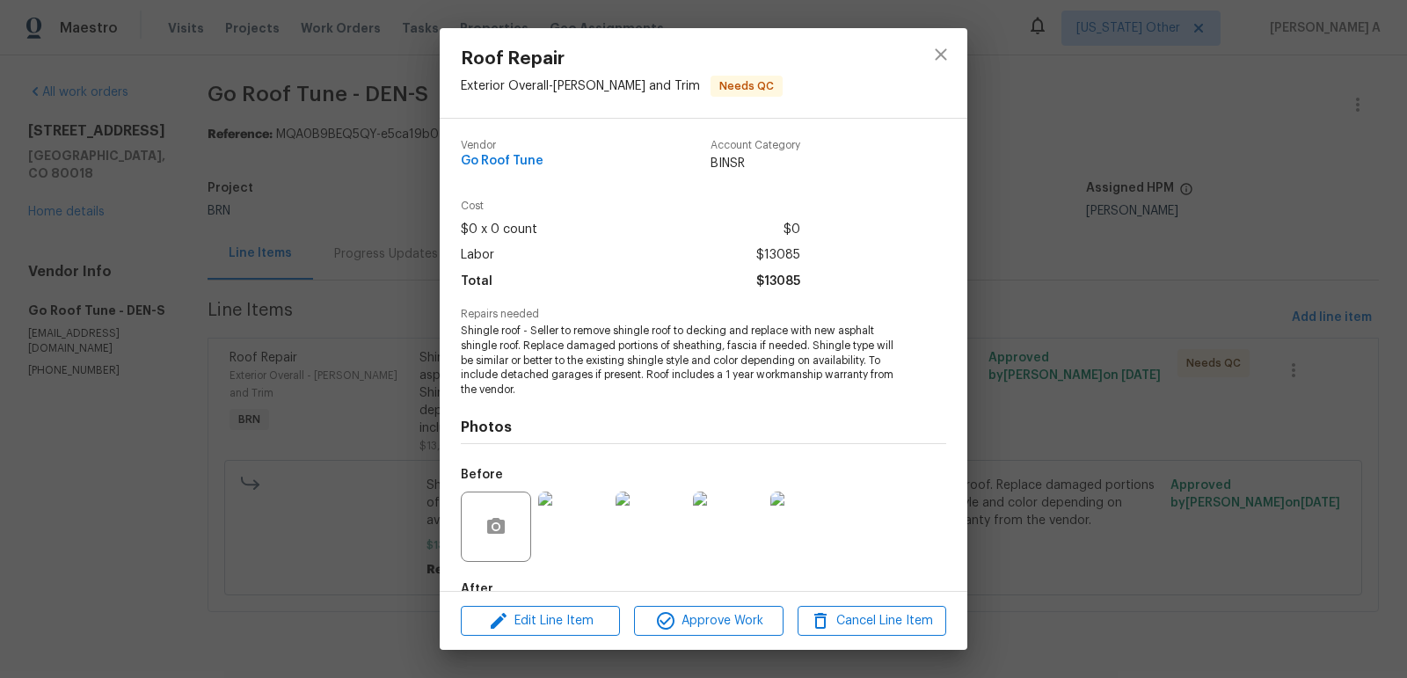
scroll to position [103, 0]
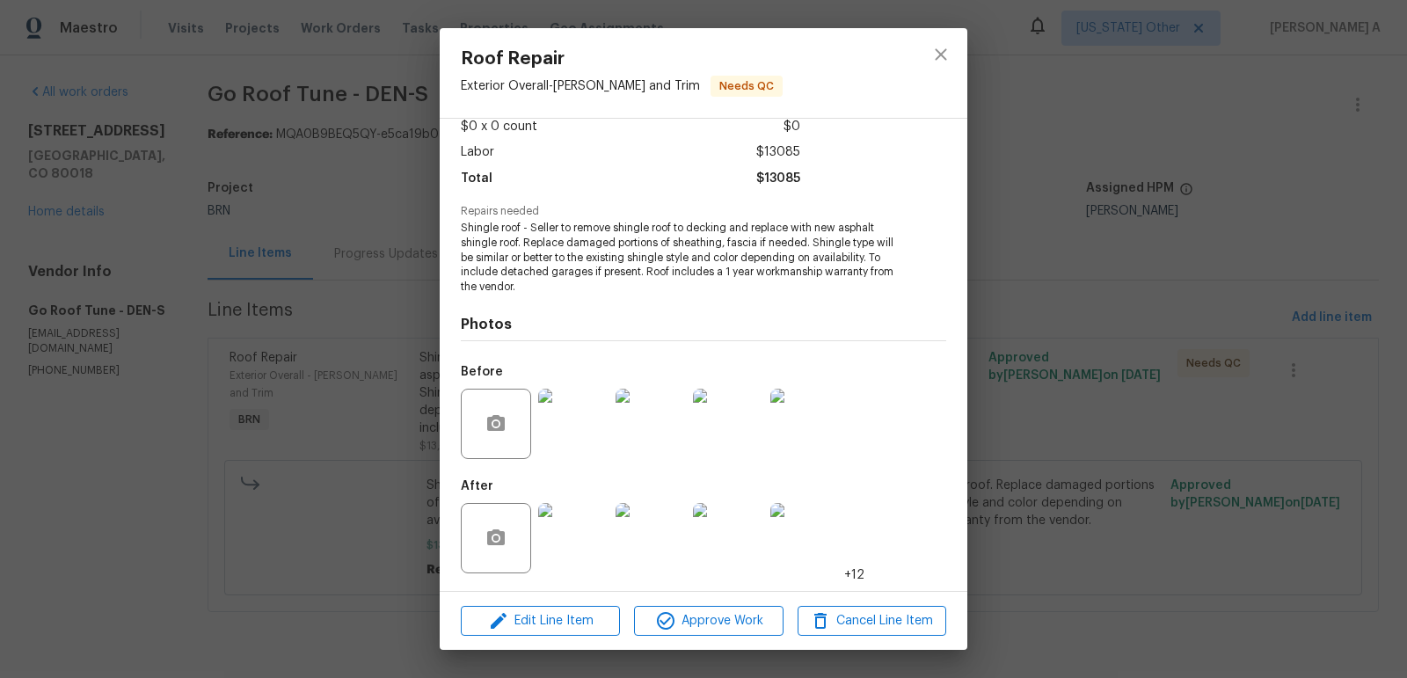
click at [579, 542] on img at bounding box center [573, 538] width 70 height 70
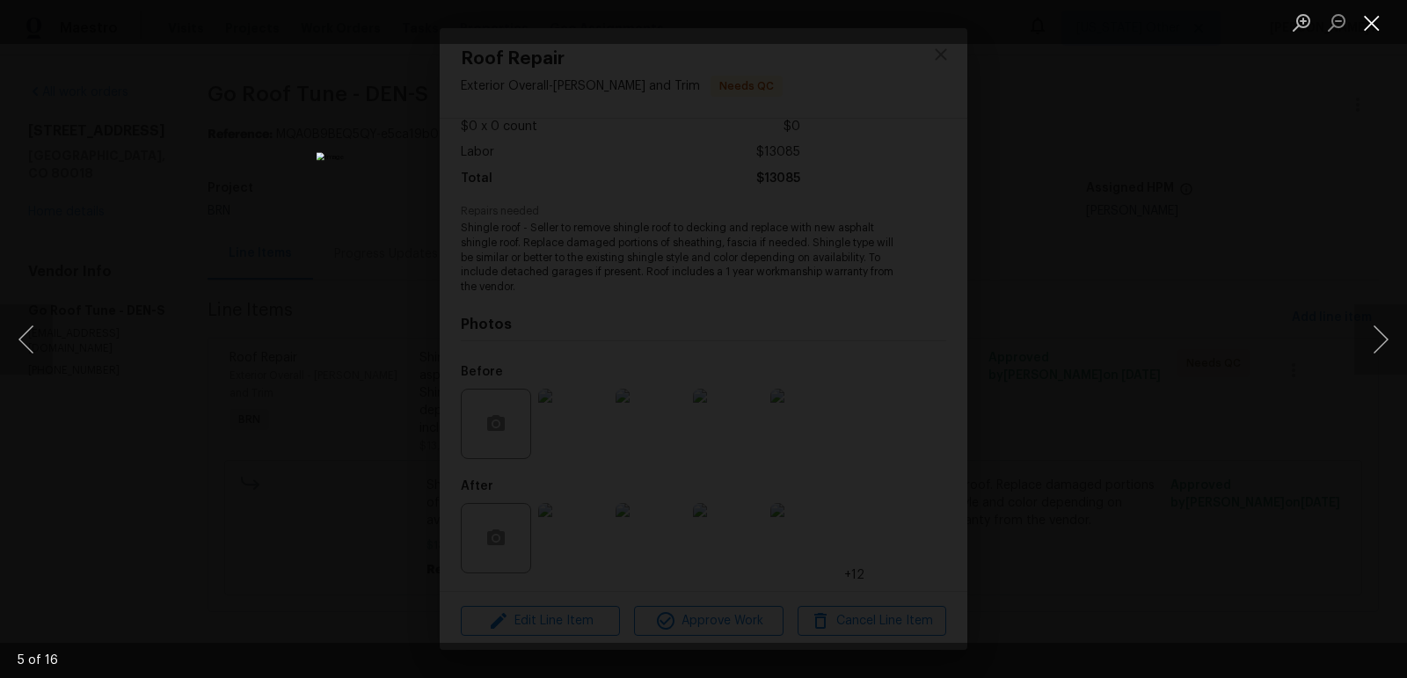
click at [1383, 19] on button "Close lightbox" at bounding box center [1371, 22] width 35 height 31
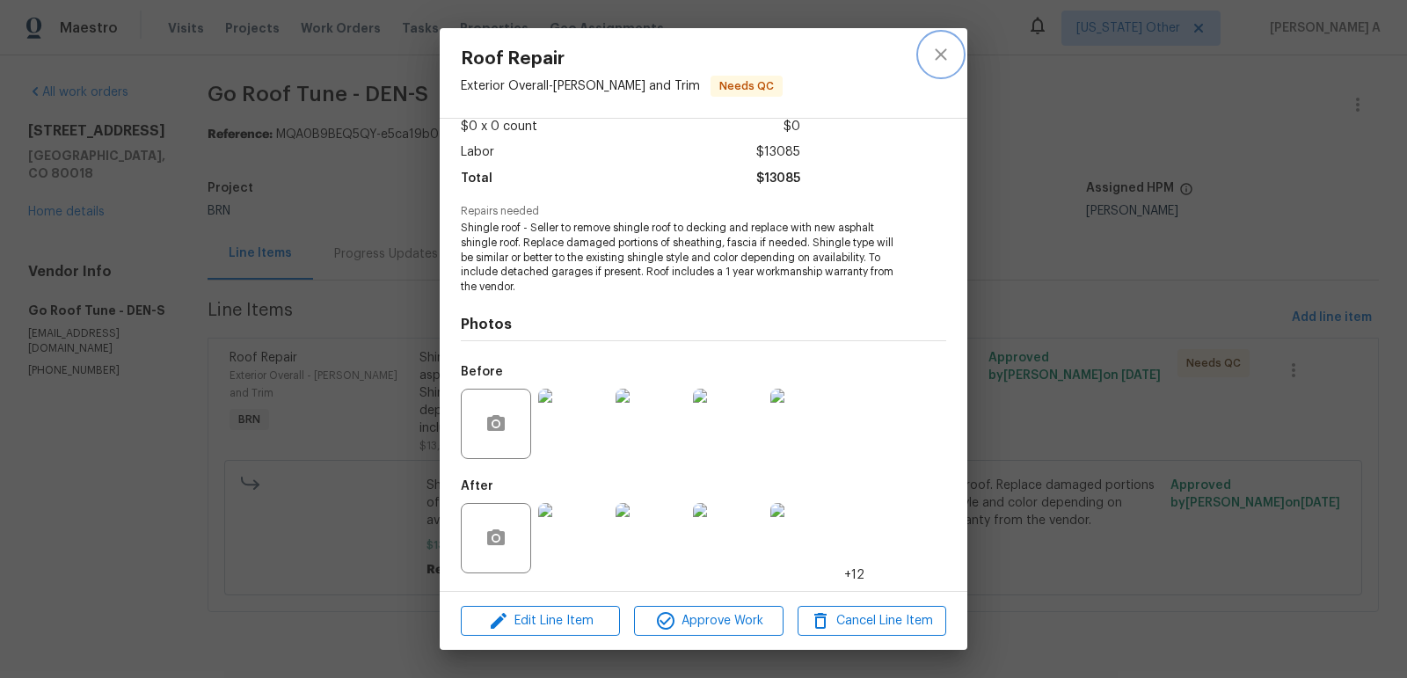
click at [947, 55] on icon "close" at bounding box center [940, 54] width 21 height 21
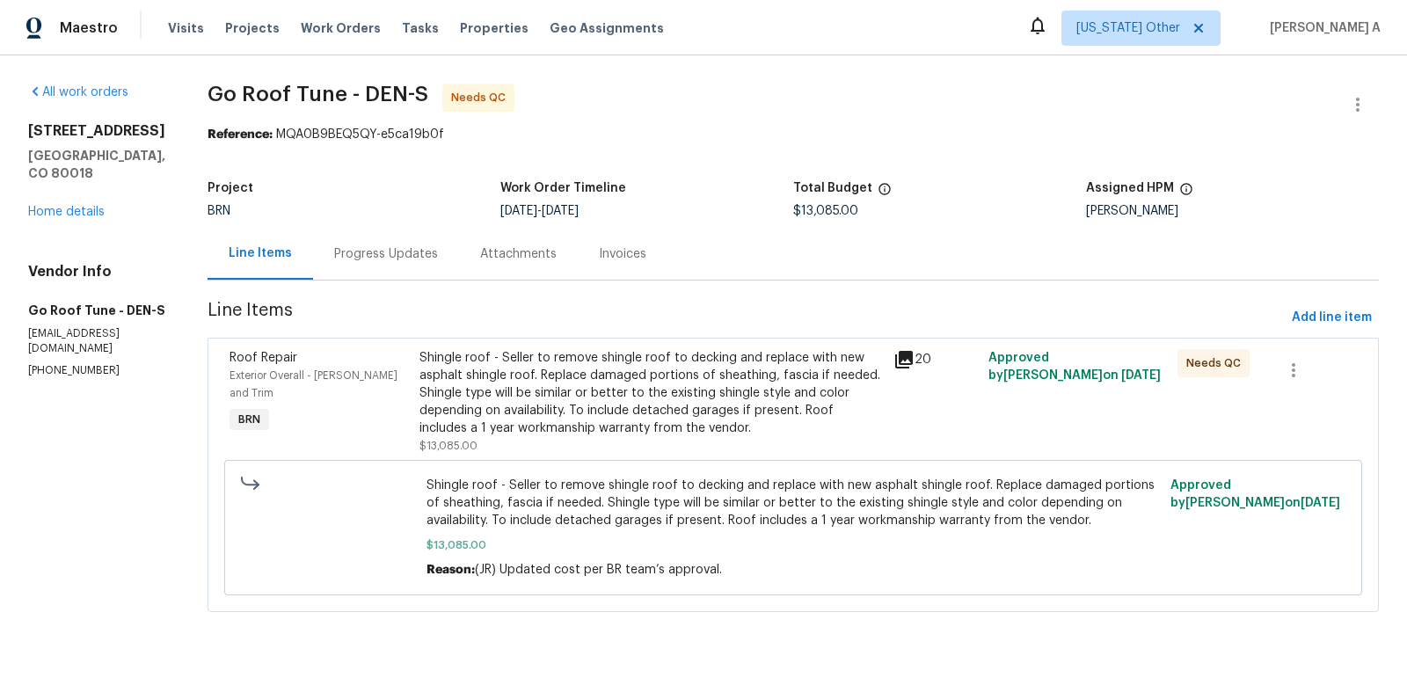
click at [416, 235] on div "Progress Updates" at bounding box center [386, 254] width 146 height 52
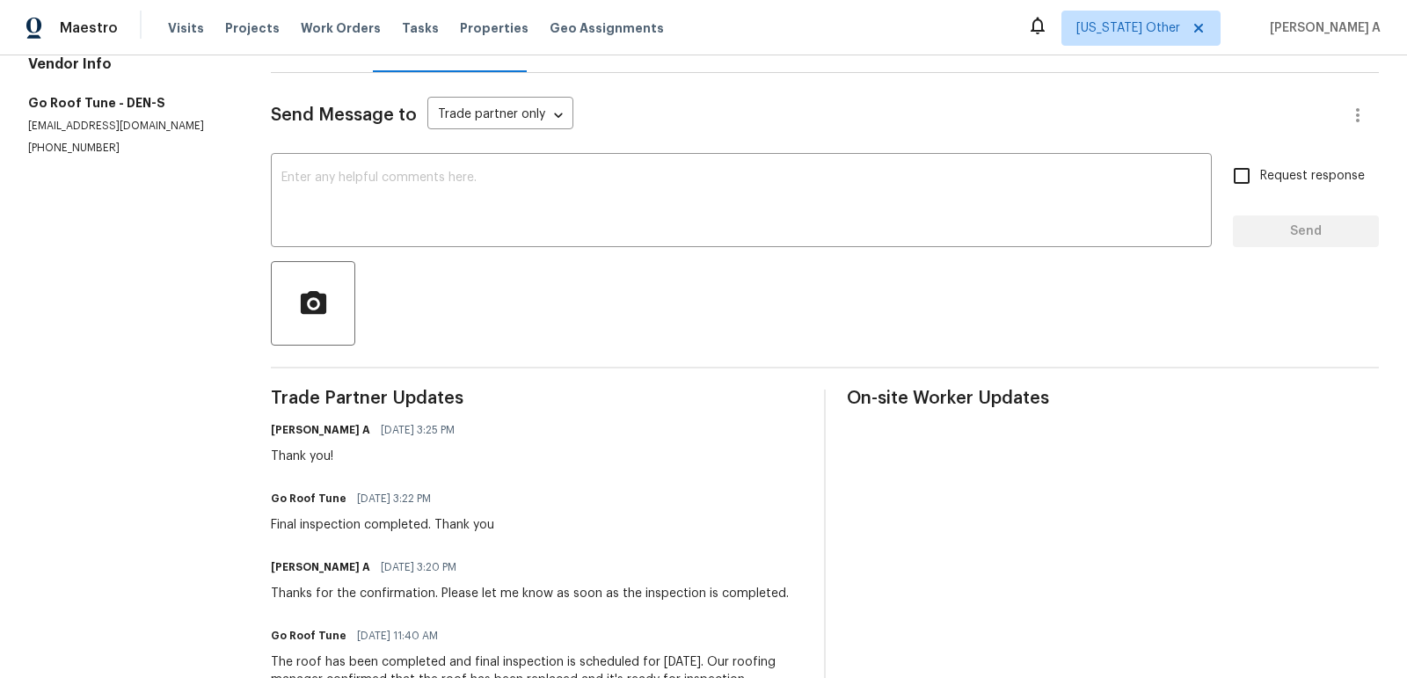
scroll to position [33, 0]
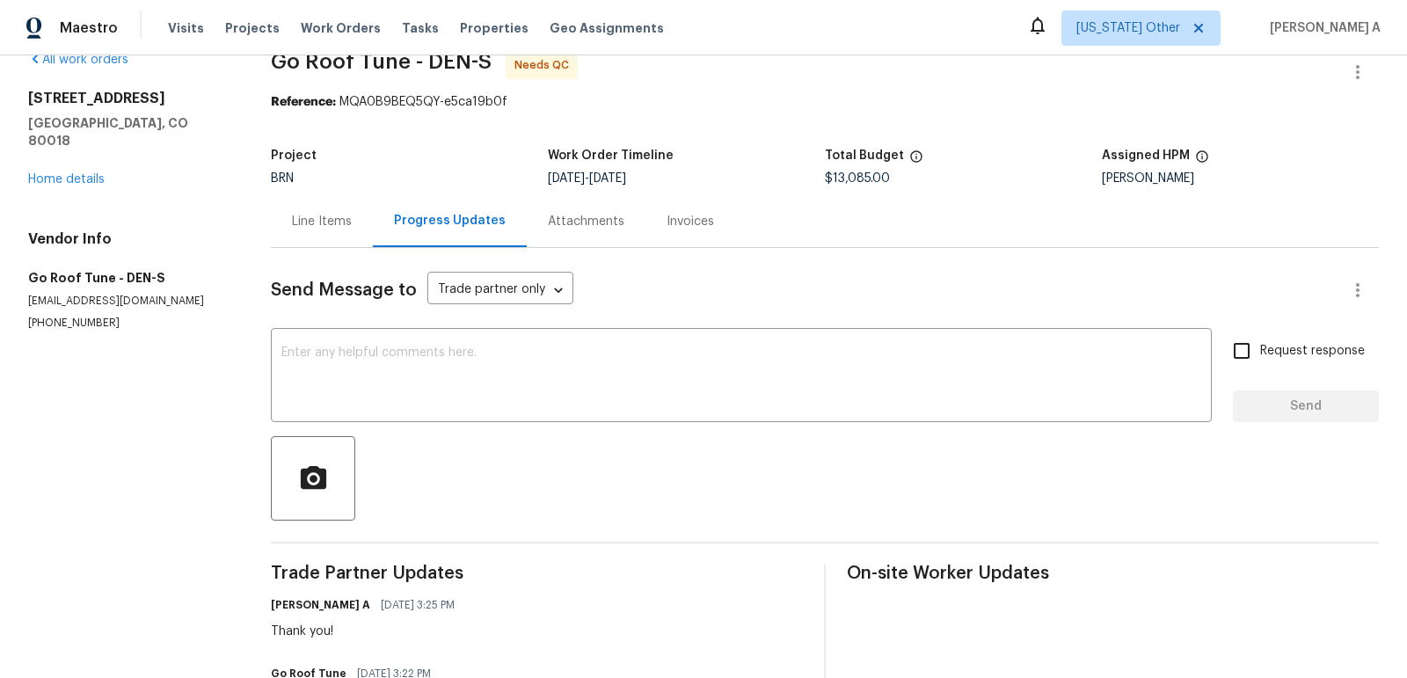
click at [328, 209] on div "Line Items" at bounding box center [322, 221] width 102 height 52
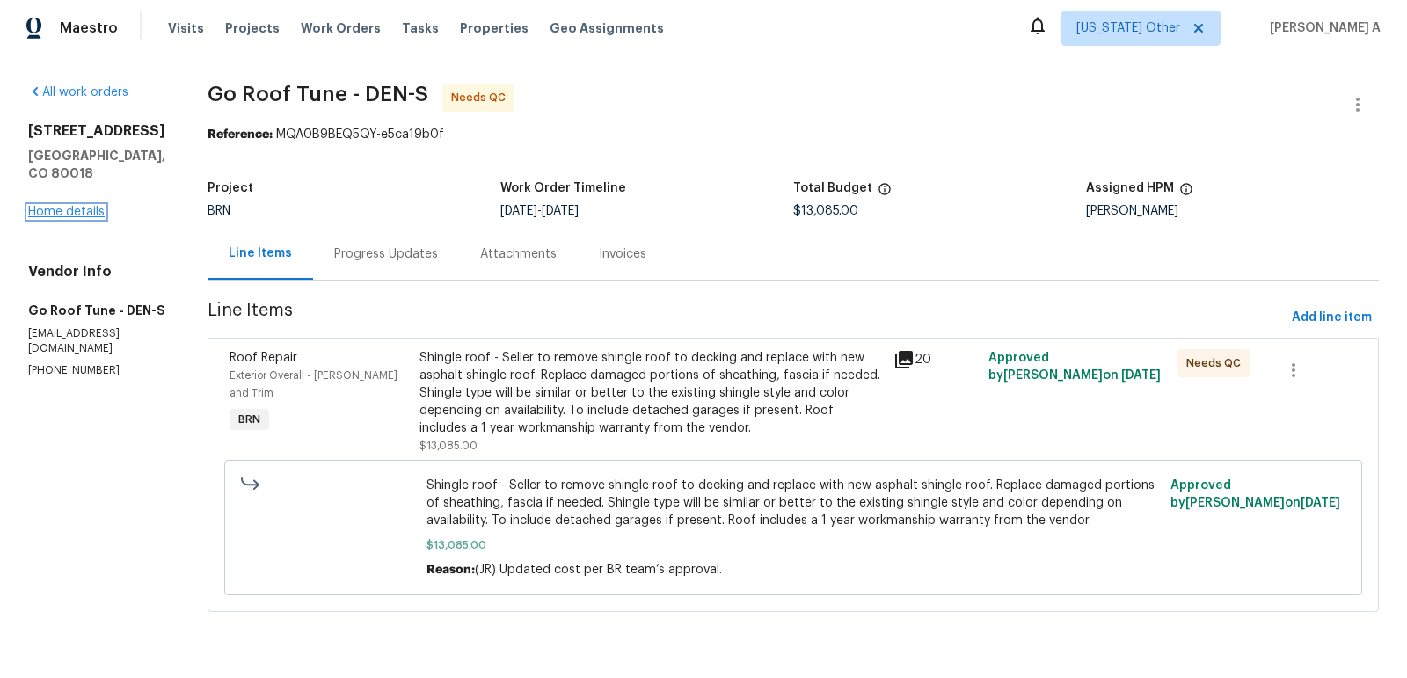
click at [84, 206] on link "Home details" at bounding box center [66, 212] width 77 height 12
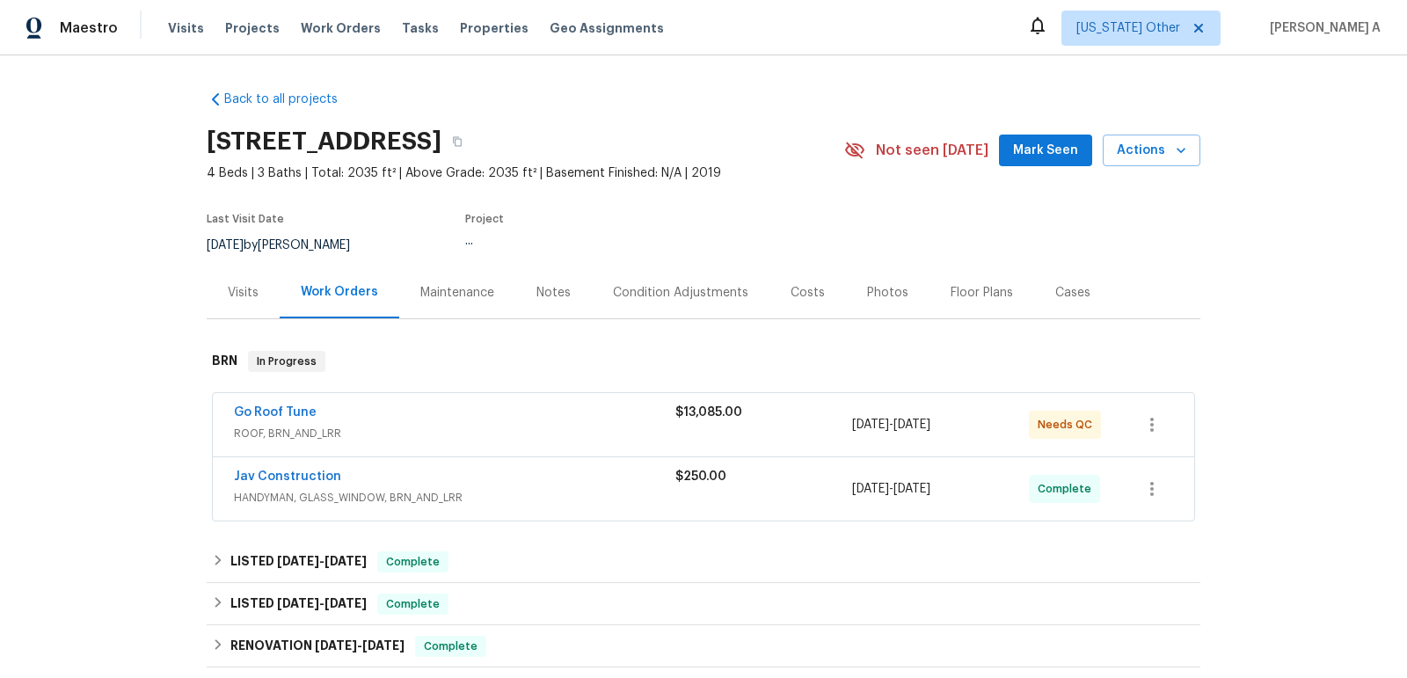
scroll to position [10, 0]
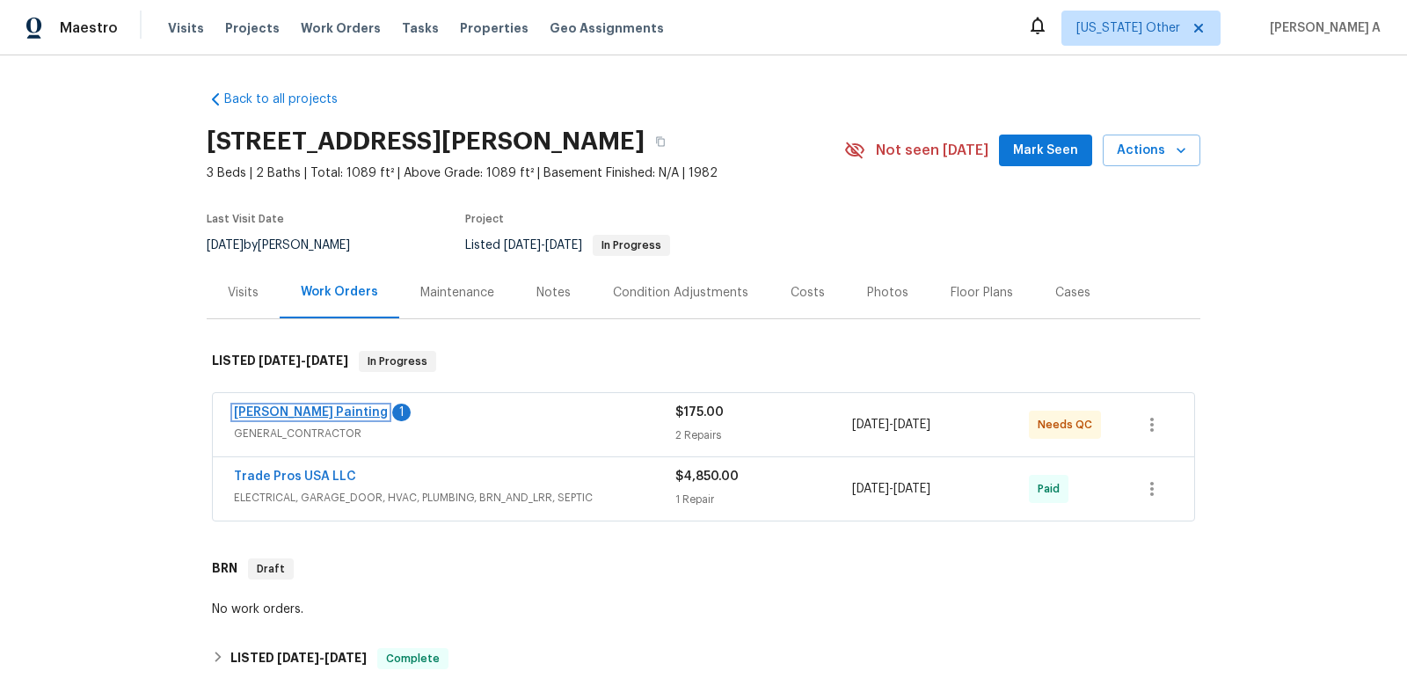
click at [276, 411] on link "[PERSON_NAME] Painting" at bounding box center [311, 412] width 154 height 12
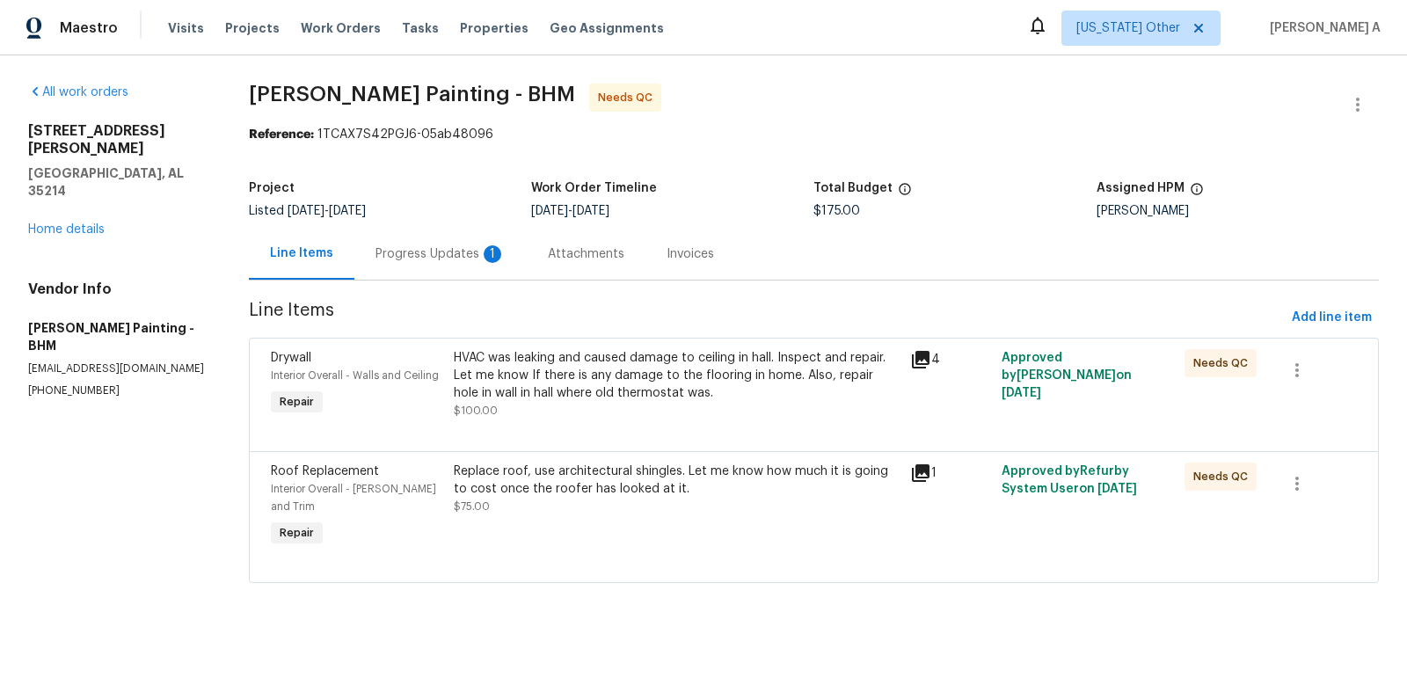
click at [469, 261] on div "Progress Updates 1" at bounding box center [441, 254] width 130 height 18
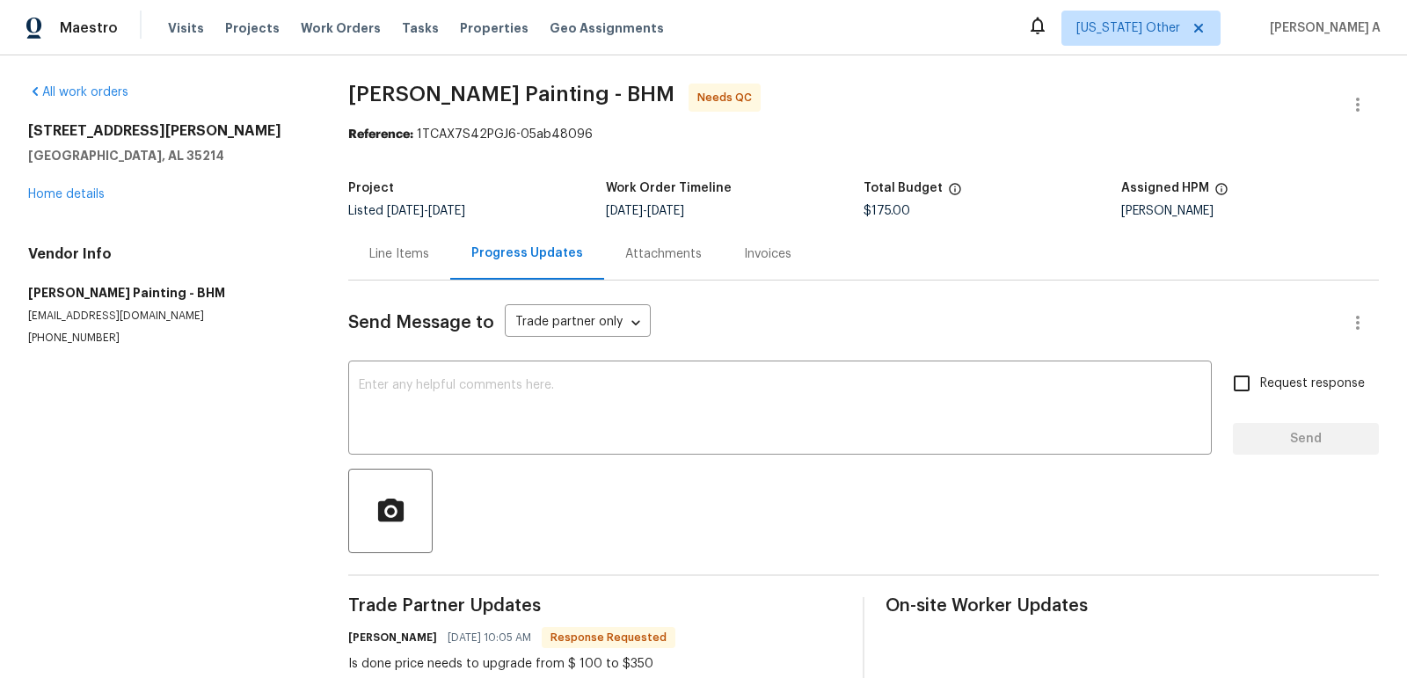
click at [355, 260] on div "Line Items" at bounding box center [399, 254] width 102 height 52
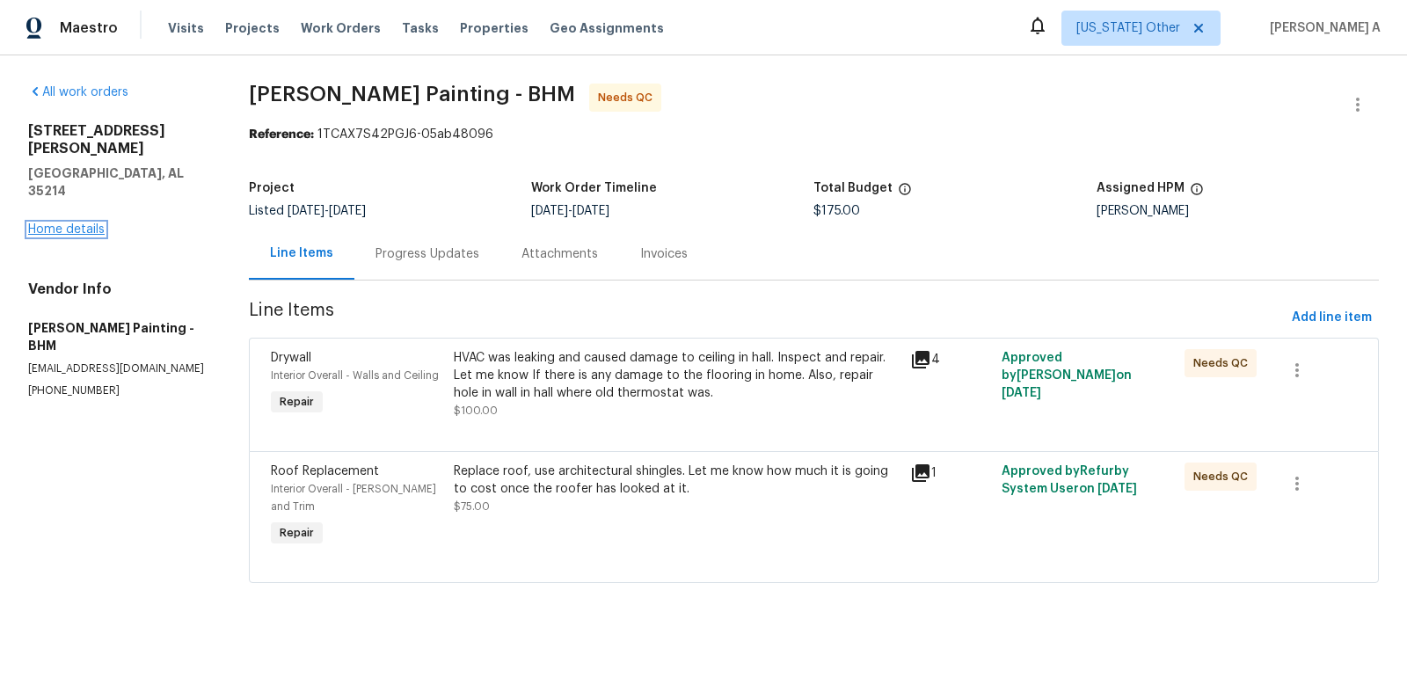
click at [84, 223] on link "Home details" at bounding box center [66, 229] width 77 height 12
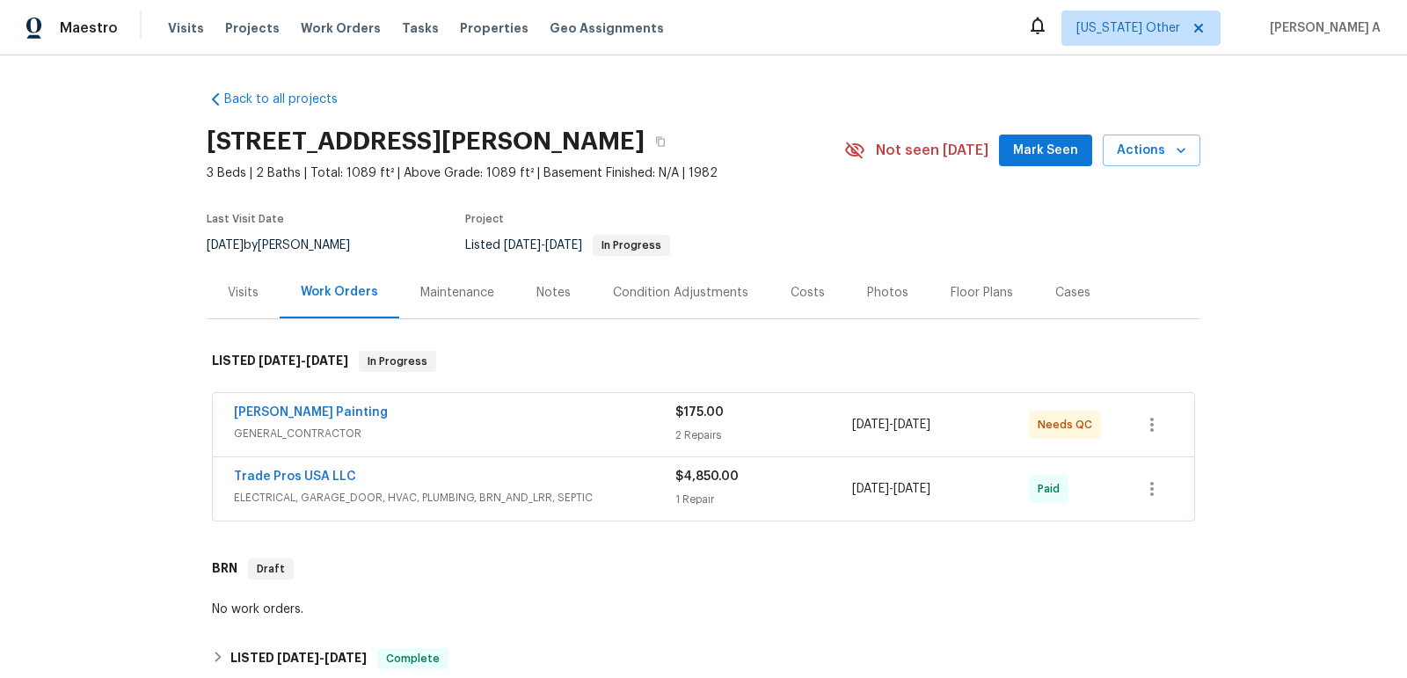
scroll to position [631, 0]
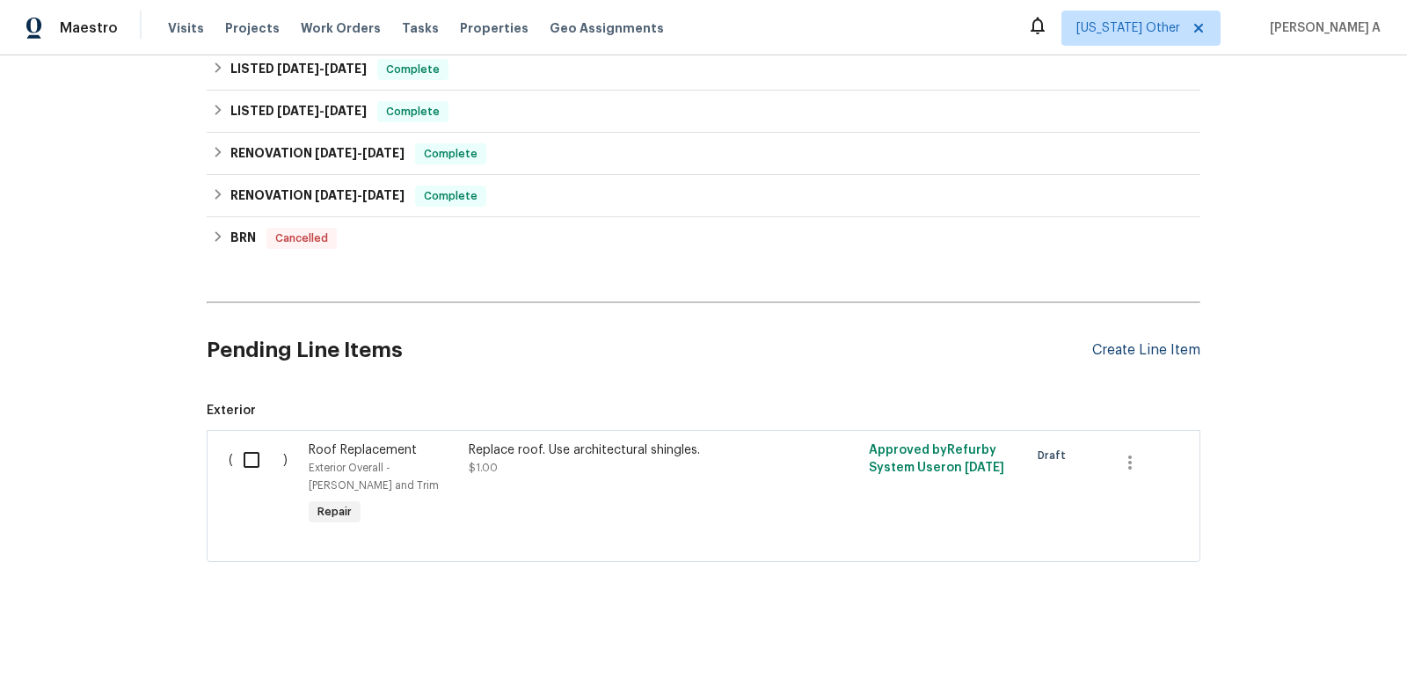
click at [1157, 346] on div "Create Line Item" at bounding box center [1146, 350] width 108 height 17
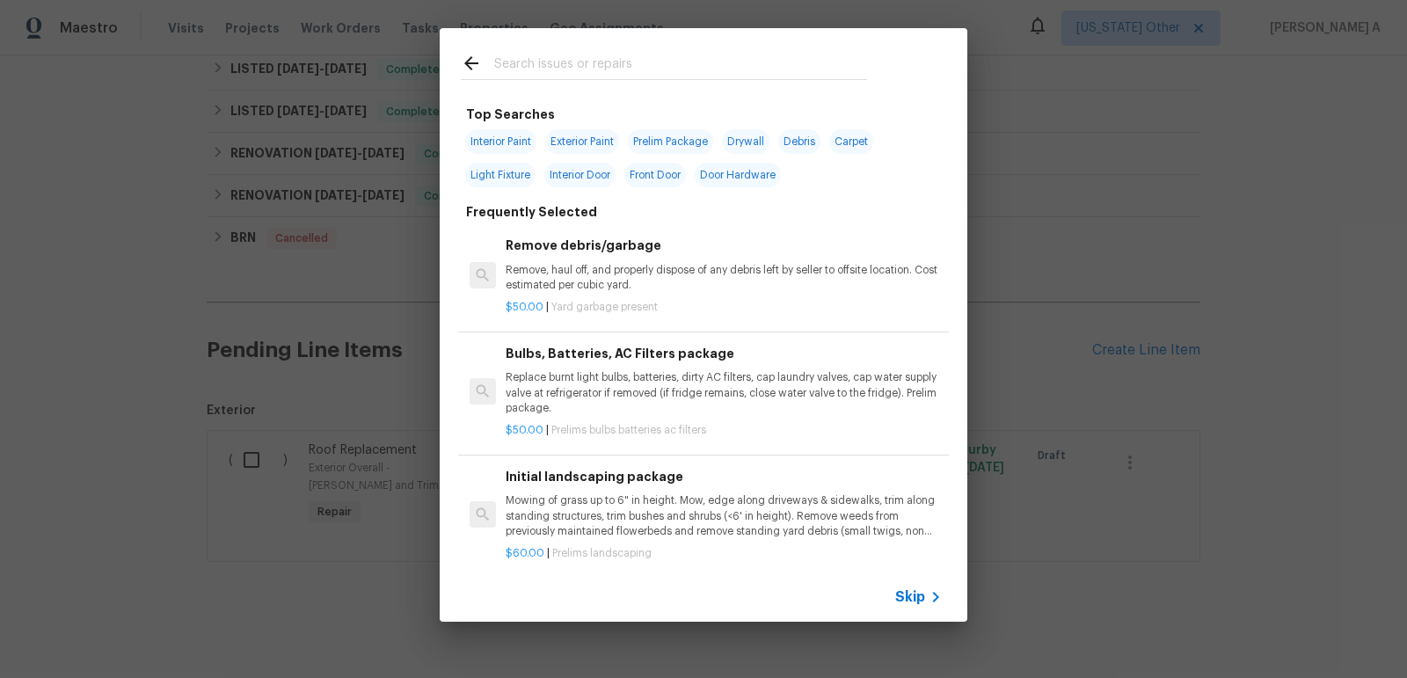
click at [933, 589] on icon at bounding box center [935, 597] width 21 height 21
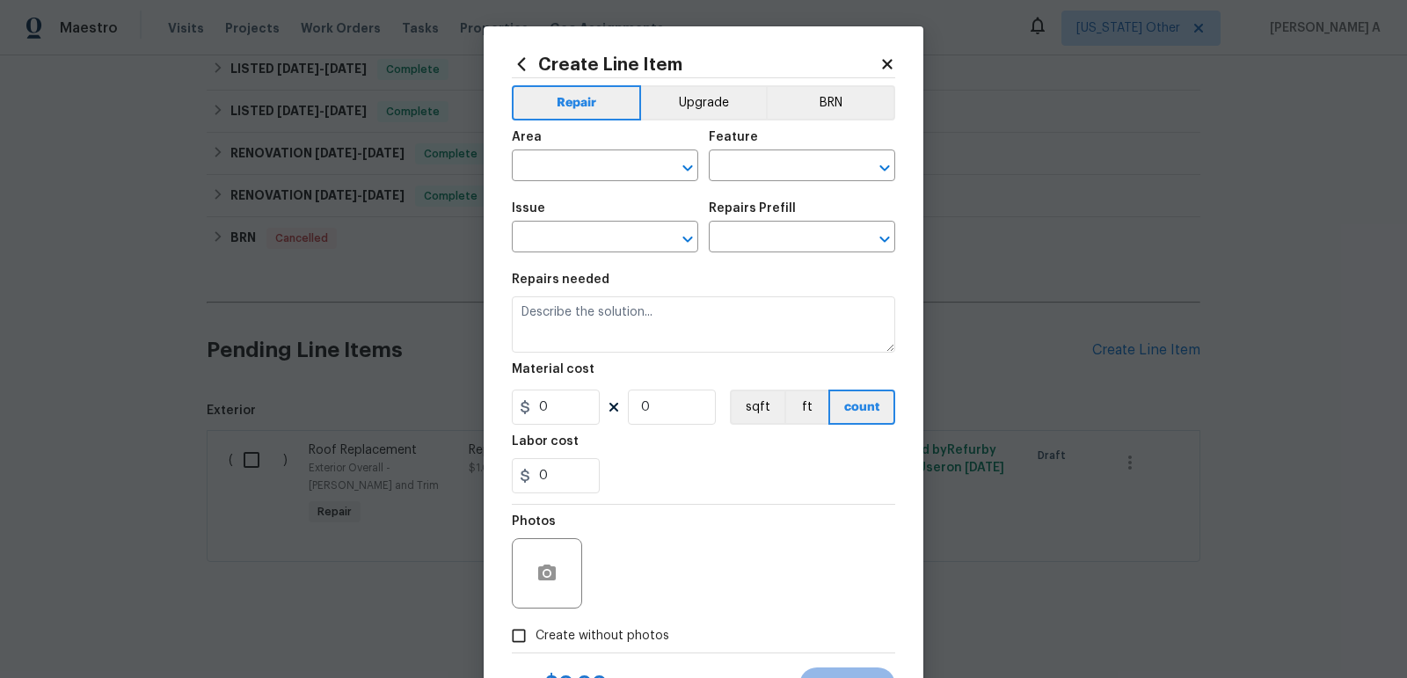
click at [843, 61] on h2 "Create Line Item" at bounding box center [696, 64] width 368 height 19
click at [843, 87] on button "BRN" at bounding box center [830, 102] width 129 height 35
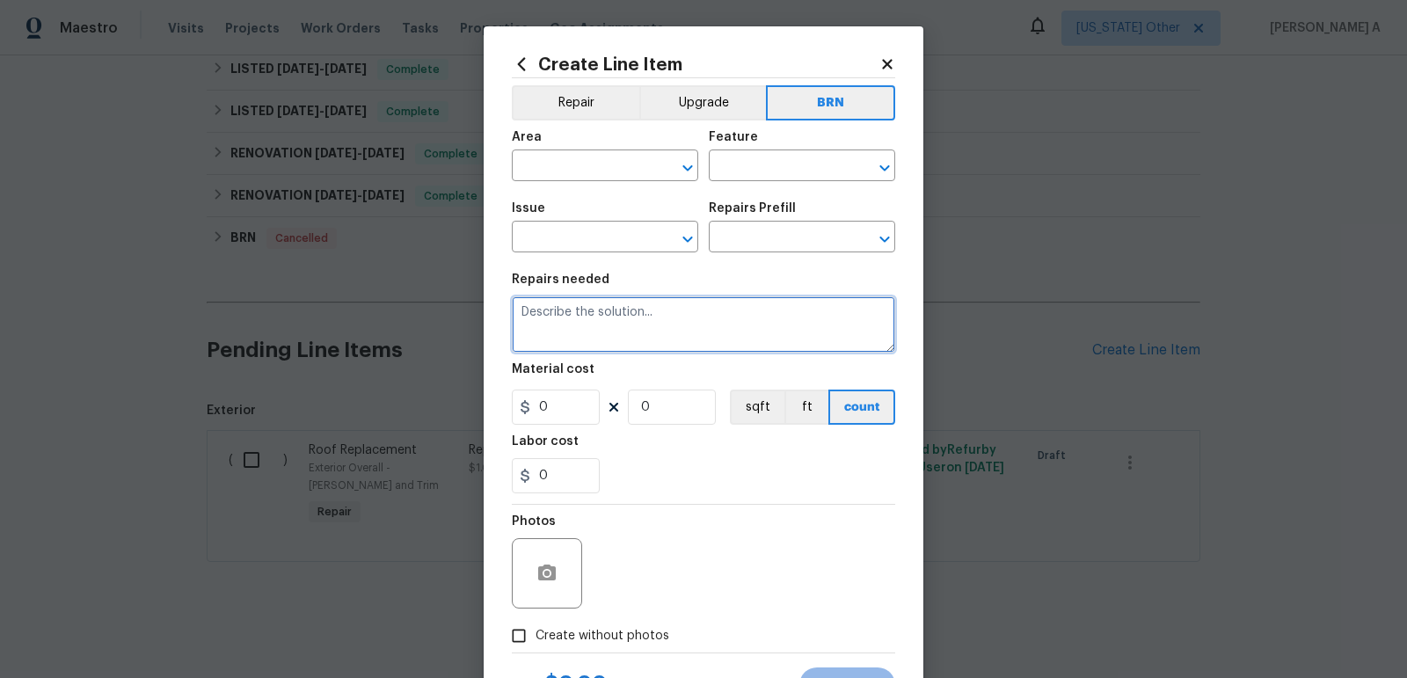
click at [654, 336] on textarea at bounding box center [703, 324] width 383 height 56
paste textarea "Gas meter is unlocked but the gas is off. Please turn on the gas at this locati…"
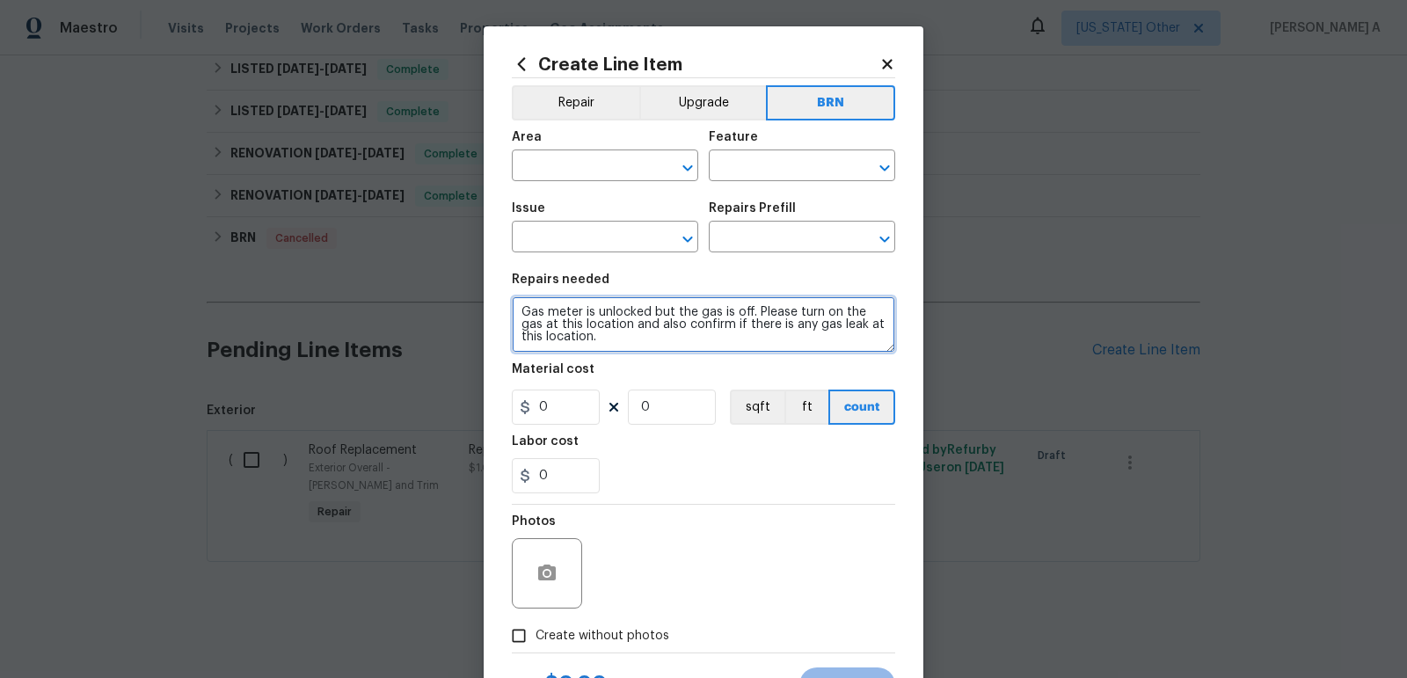
scroll to position [16, 0]
type textarea "Gas meter is unlocked but the gas is off. Please turn on the gas at this locati…"
click at [575, 169] on input "text" at bounding box center [580, 167] width 137 height 27
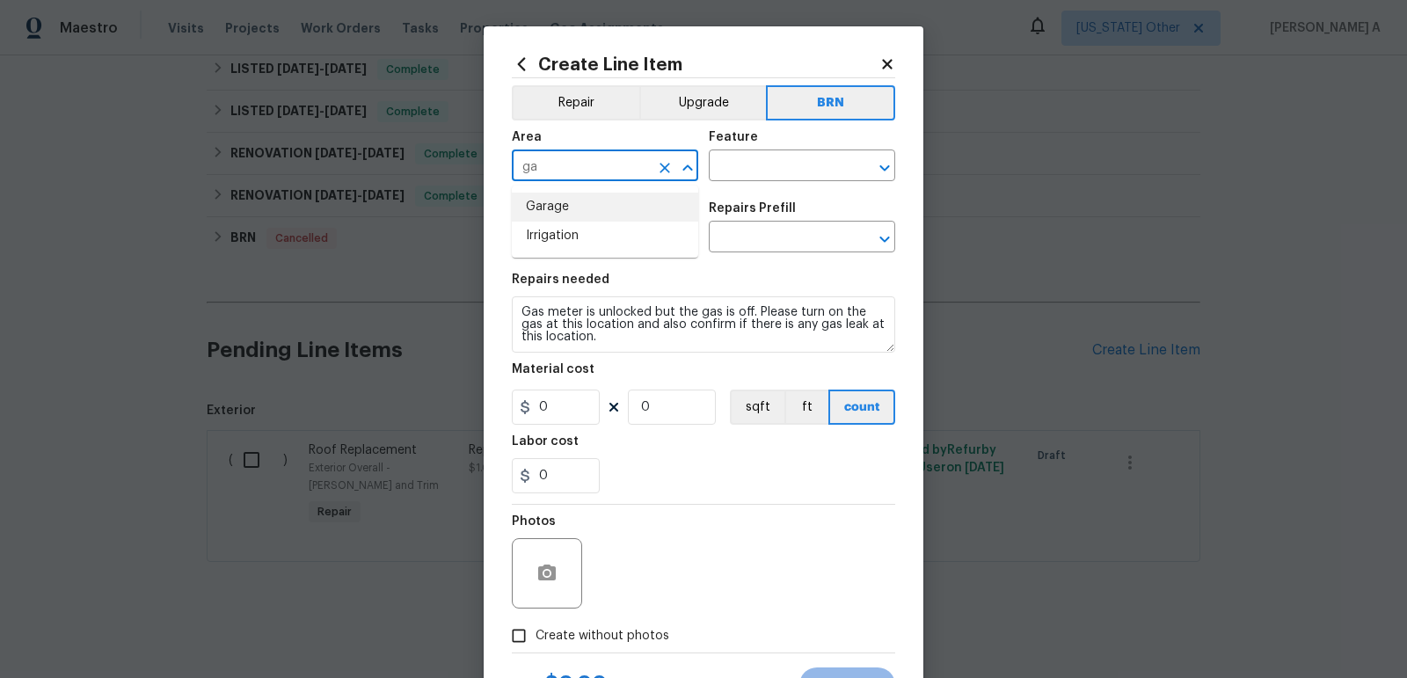
type input "g"
click at [613, 248] on li "Interior Overall" at bounding box center [605, 236] width 186 height 29
type input "Interior Overall"
click at [776, 181] on input "text" at bounding box center [777, 167] width 137 height 27
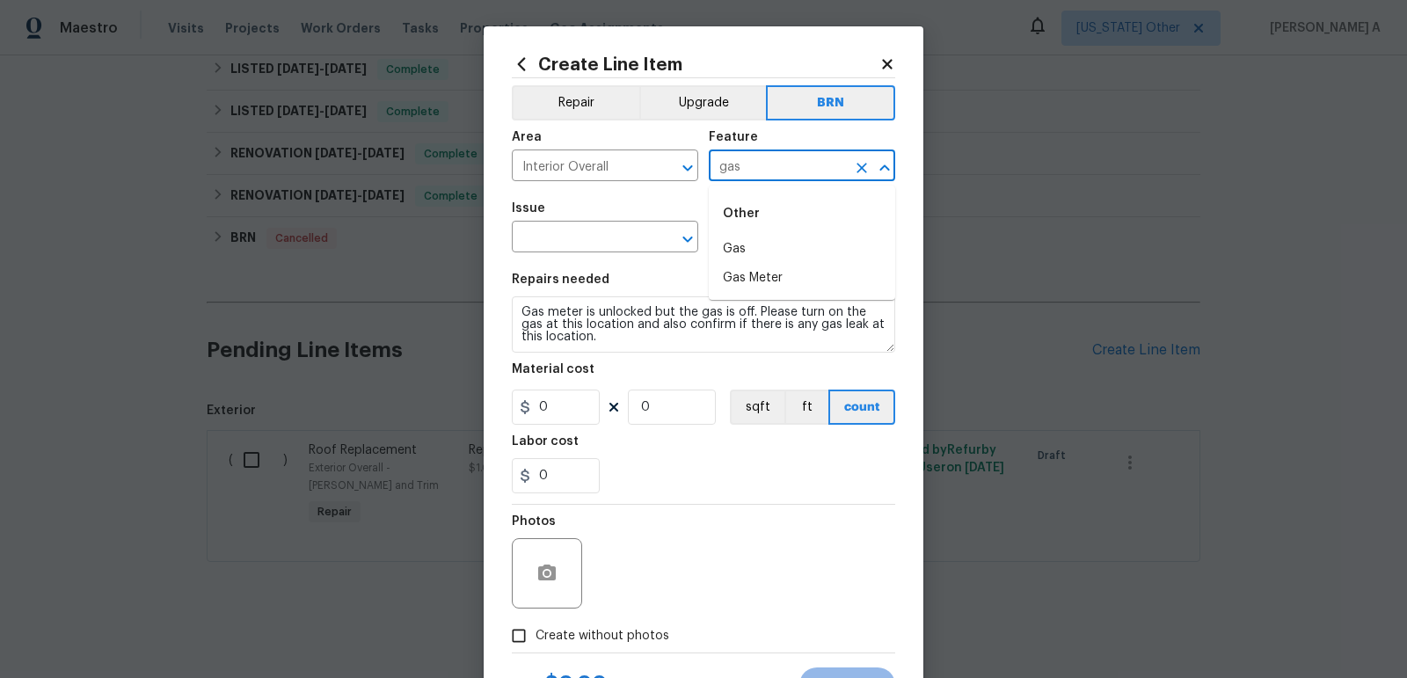
click at [796, 228] on div "Other" at bounding box center [802, 214] width 186 height 42
click at [796, 230] on div "Other" at bounding box center [802, 214] width 186 height 42
click at [785, 262] on li "Gas" at bounding box center [802, 249] width 186 height 29
type input "Gas"
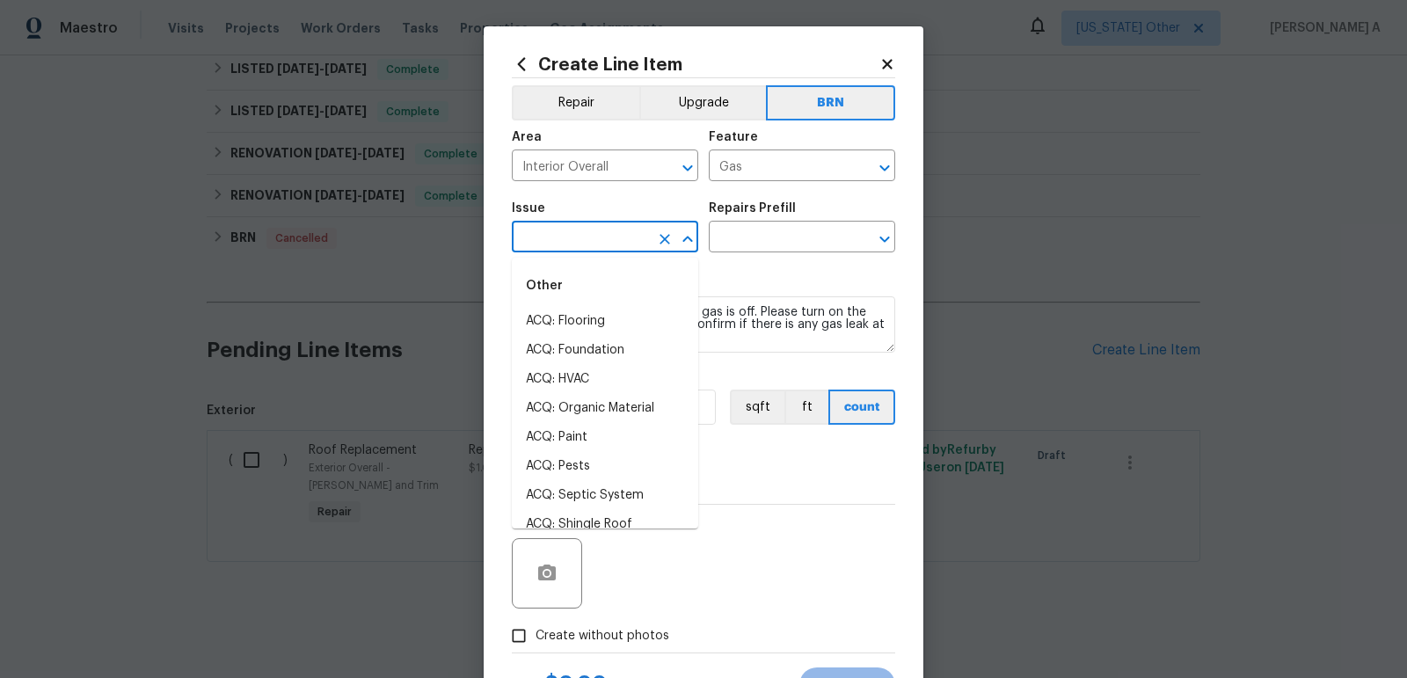
click at [565, 226] on input "text" at bounding box center [580, 238] width 137 height 27
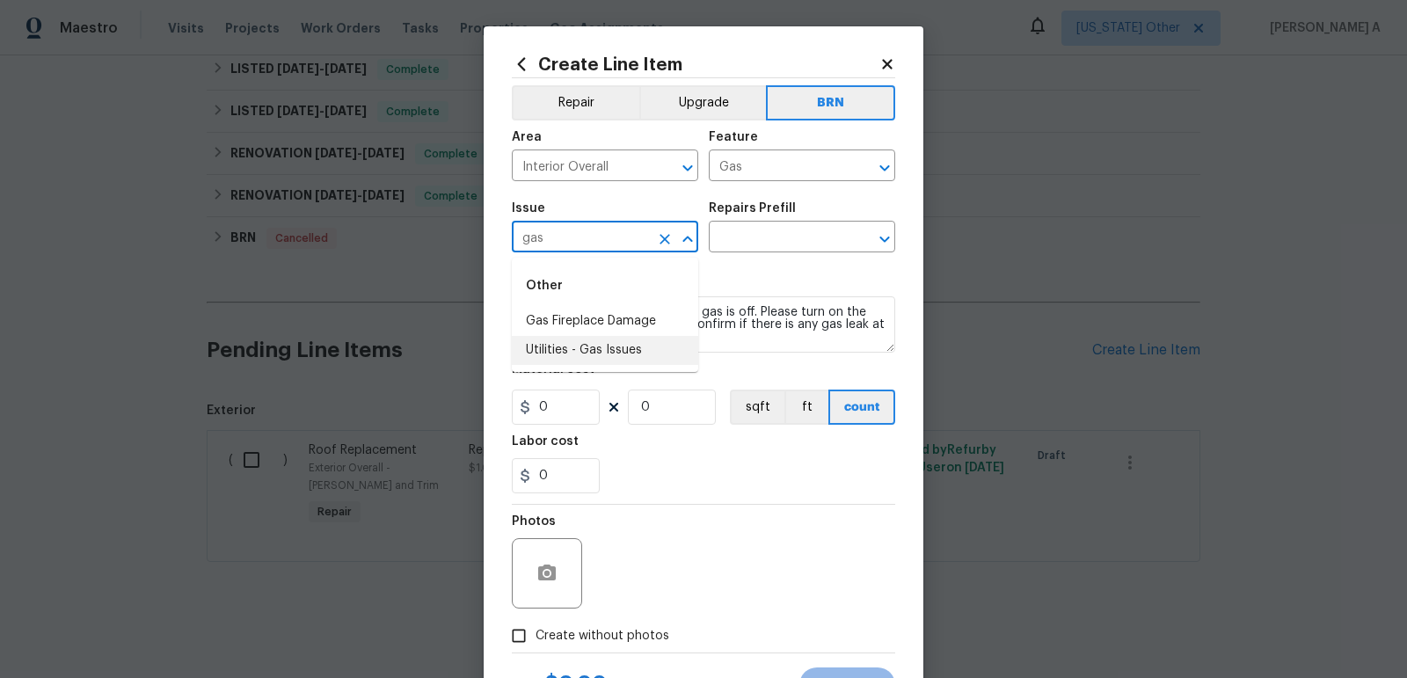
click at [616, 347] on li "Utilities - Gas Issues" at bounding box center [605, 350] width 186 height 29
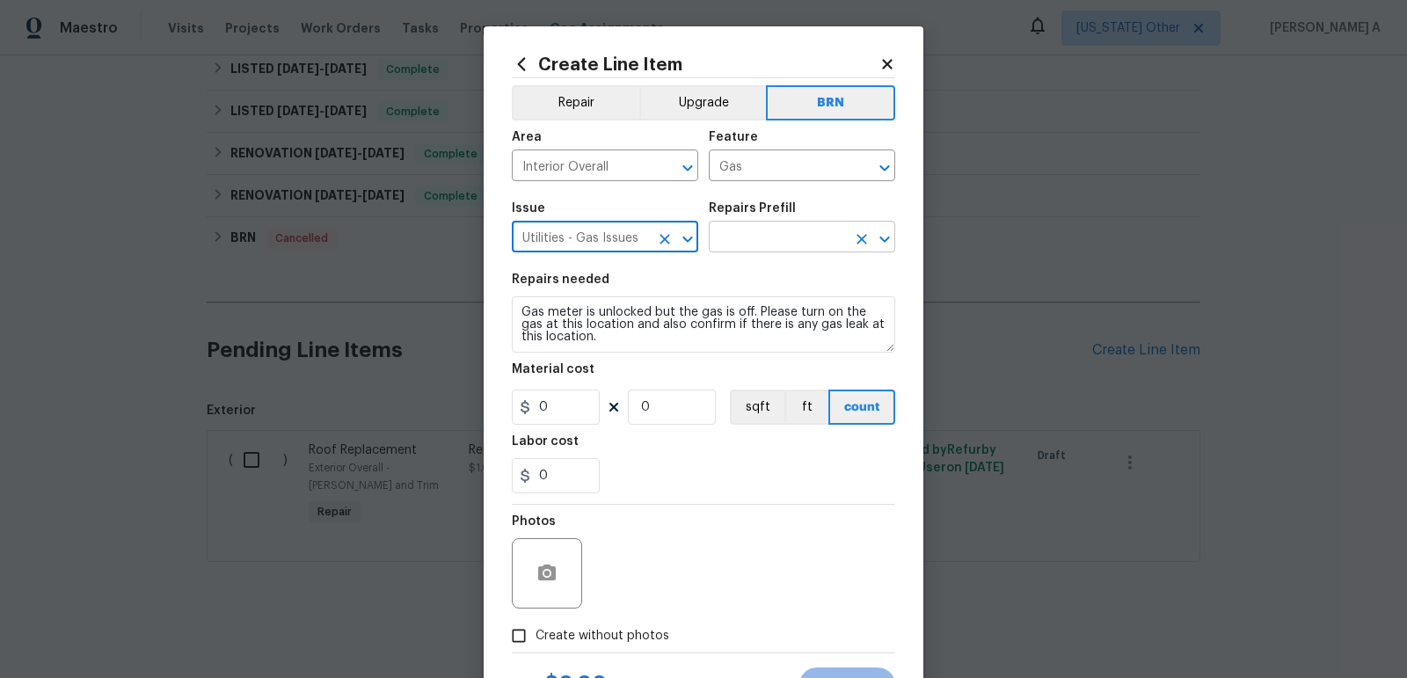
type input "Utilities - Gas Issues"
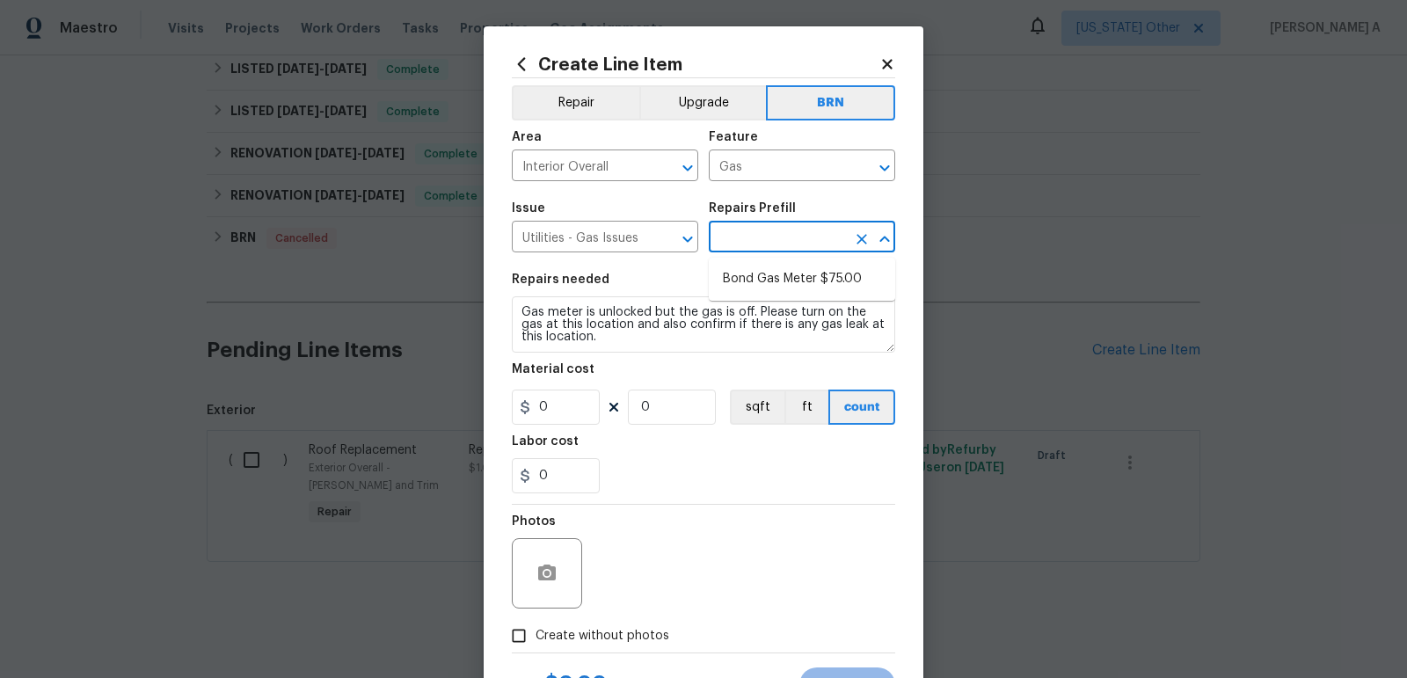
click at [751, 241] on input "text" at bounding box center [777, 238] width 137 height 27
click at [765, 274] on li "Bond Gas Meter $75.00" at bounding box center [802, 279] width 186 height 29
type input "Bond Gas Meter $75.00"
type textarea "Bond Gas Meter: add grounding clamp to gas line near gas meter and wire to grou…"
type input "75"
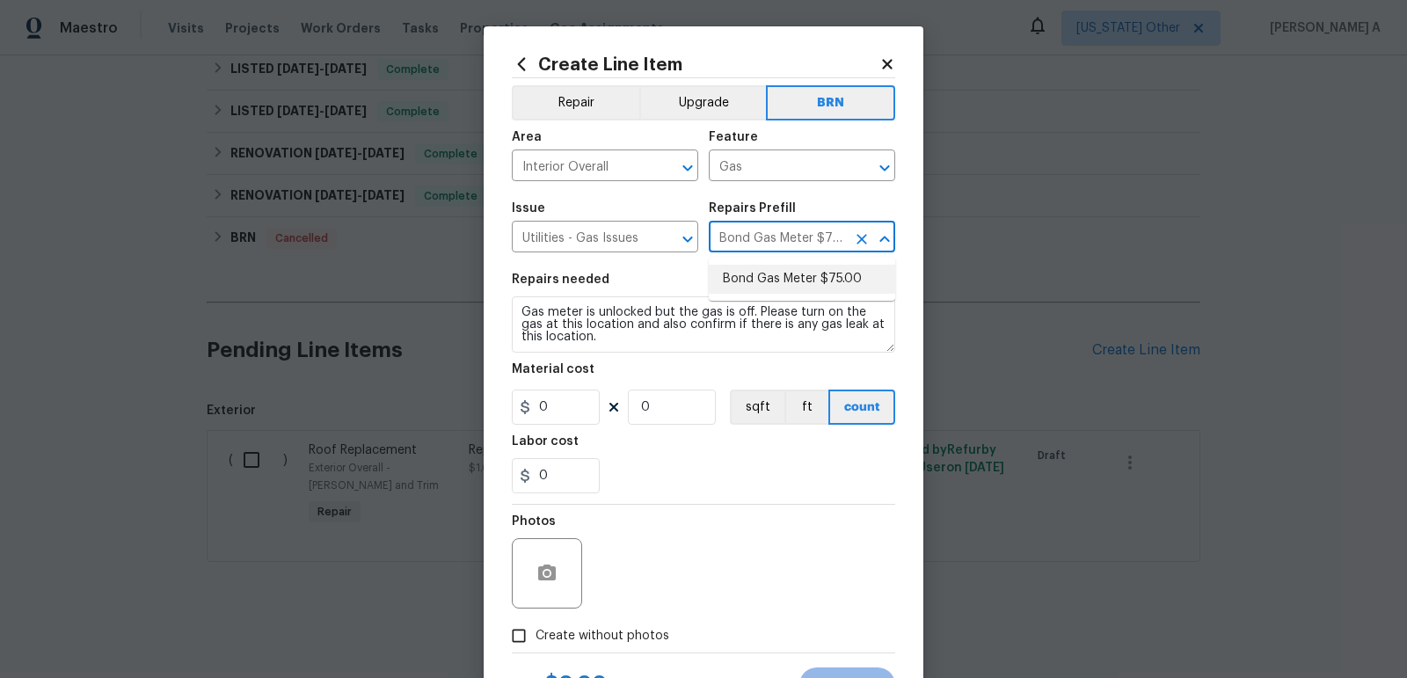
type input "1"
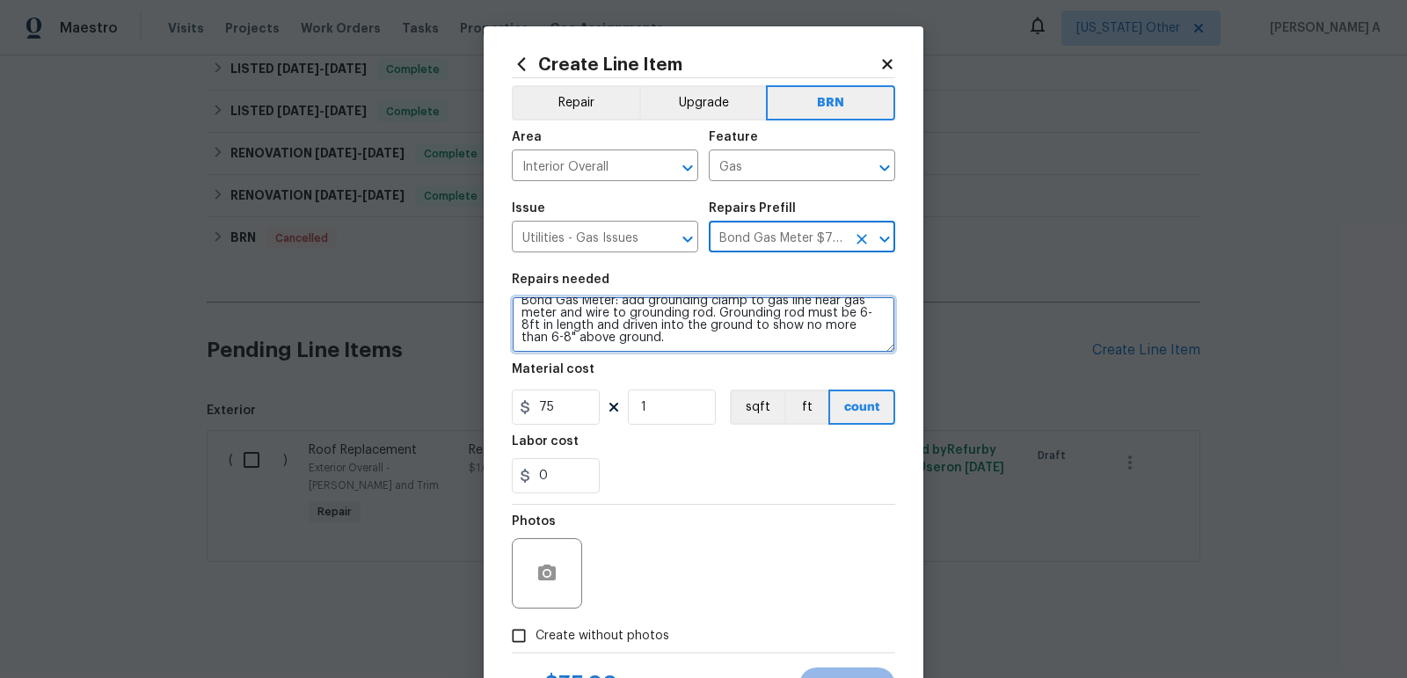
click at [709, 311] on textarea "Bond Gas Meter: add grounding clamp to gas line near gas meter and wire to grou…" at bounding box center [703, 324] width 383 height 56
paste textarea "Gas meter is unlocked but the gas is off. Please turn on the gas at this locati…"
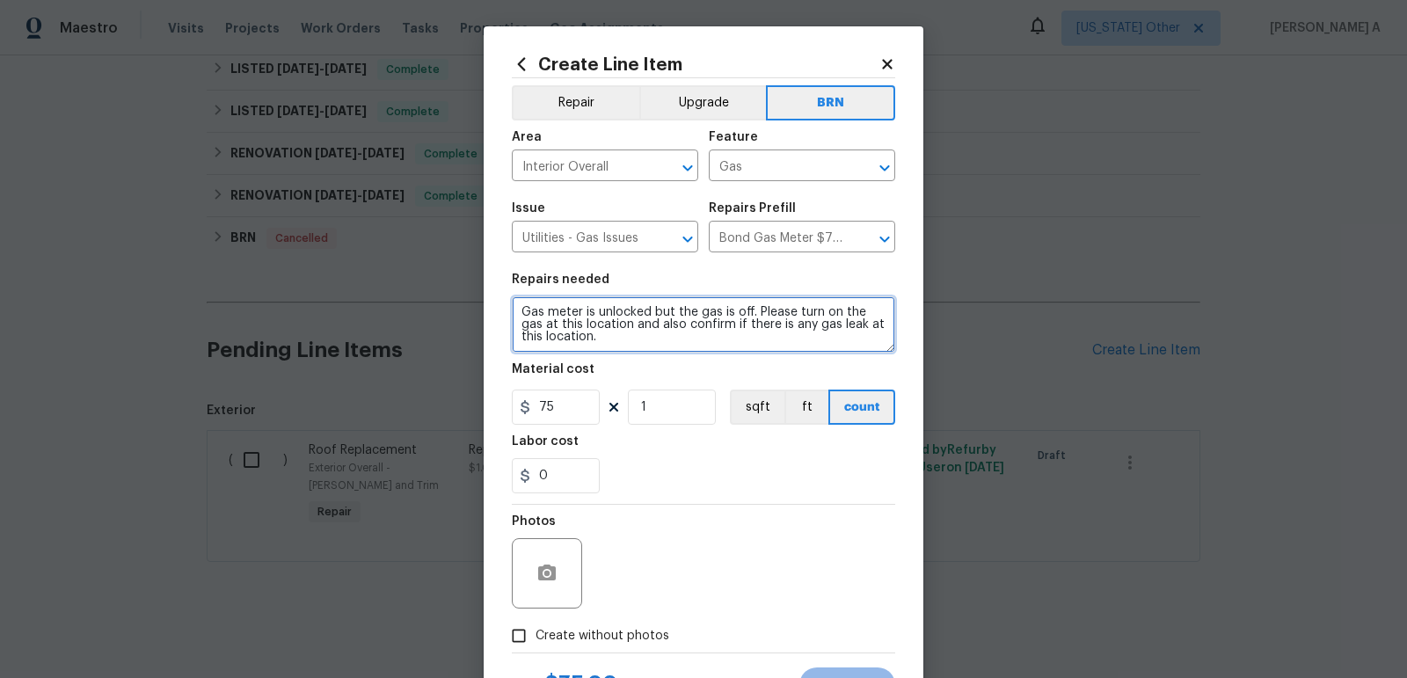
type textarea "Gas meter is unlocked but the gas is off. Please turn on the gas at this locati…"
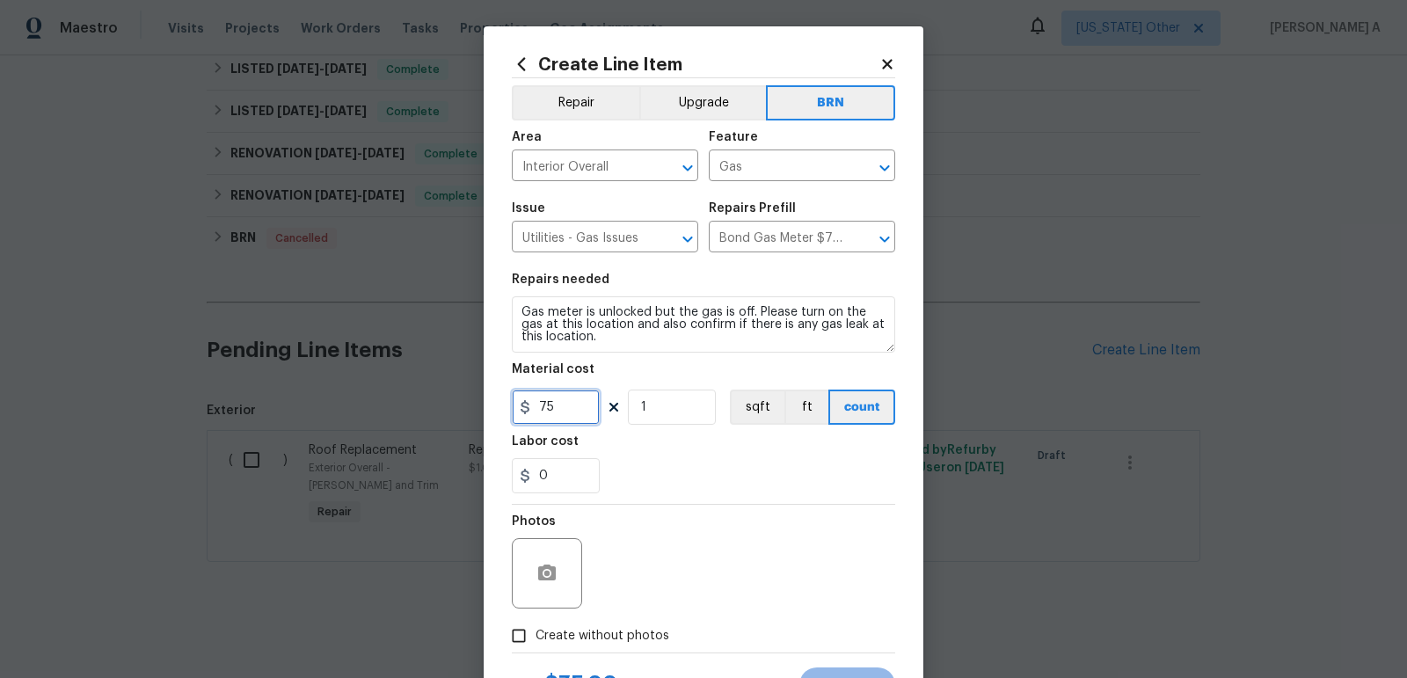
drag, startPoint x: 557, startPoint y: 406, endPoint x: 482, endPoint y: 402, distance: 74.9
click at [482, 403] on div "Create Line Item Repair Upgrade BRN Area Interior Overall ​ Feature Gas ​ Issue…" at bounding box center [703, 339] width 1407 height 678
type input "100"
click at [630, 471] on div "0" at bounding box center [703, 475] width 383 height 35
click at [518, 643] on input "Create without photos" at bounding box center [518, 635] width 33 height 33
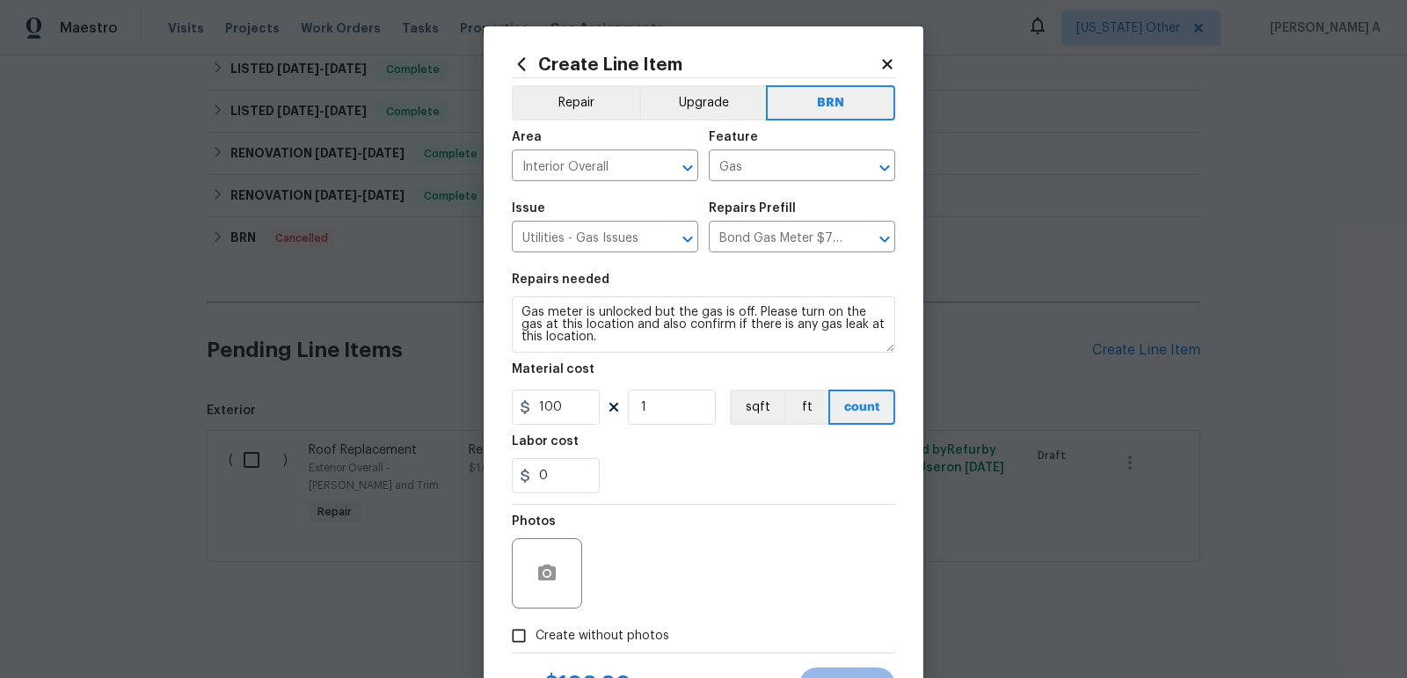
checkbox input "true"
click at [636, 614] on div "Reason*" at bounding box center [745, 562] width 299 height 114
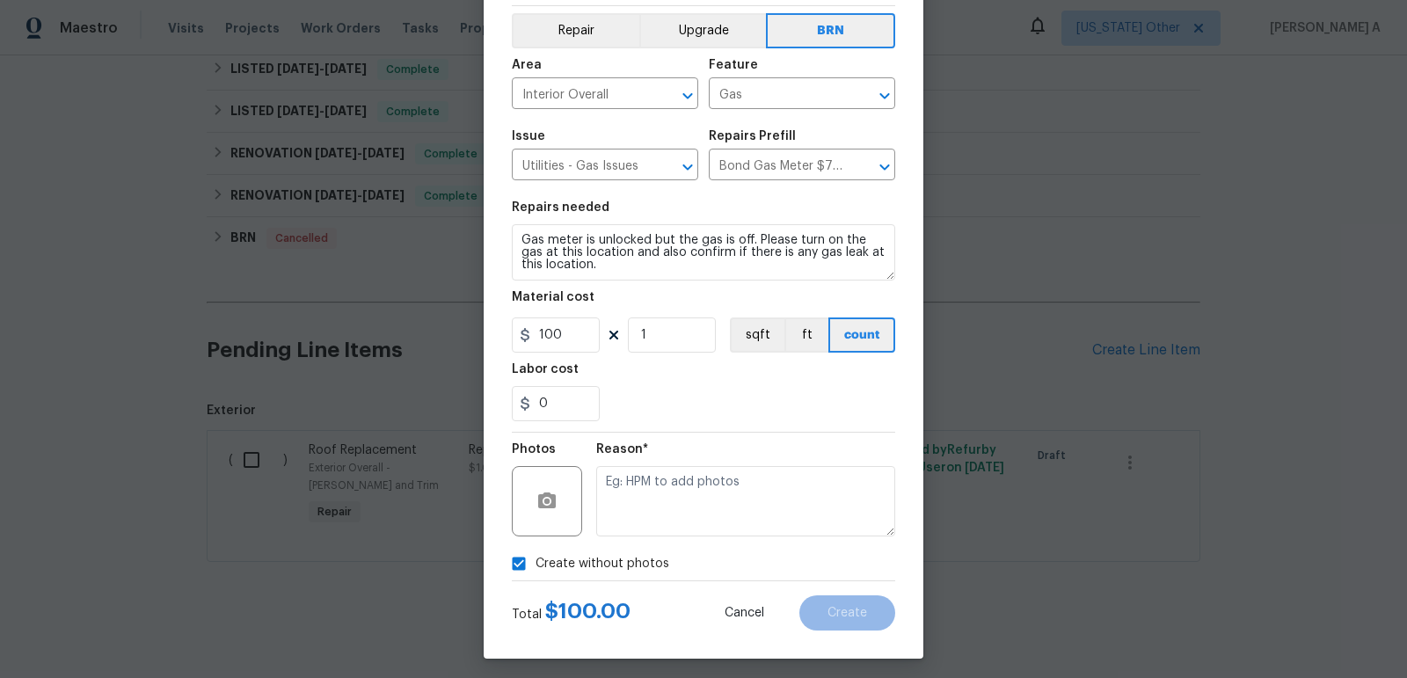
scroll to position [79, 0]
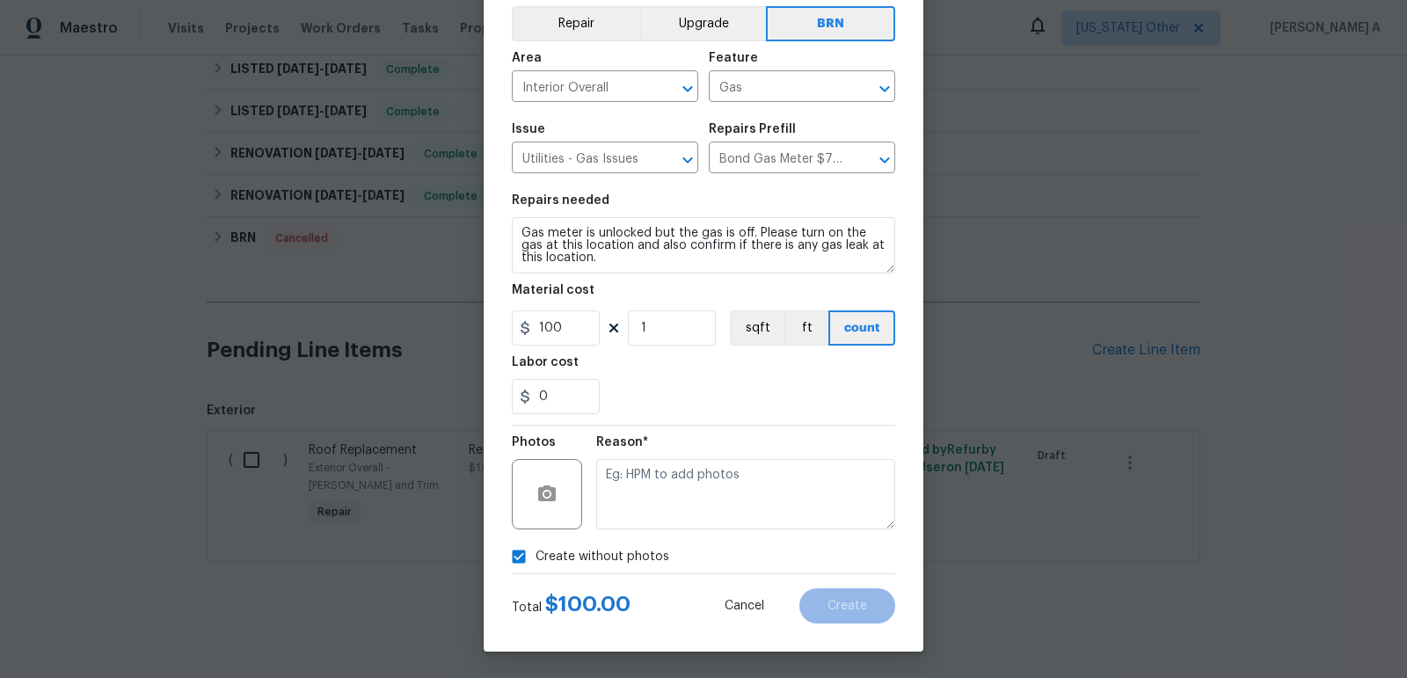
click at [697, 530] on div "Reason*" at bounding box center [745, 483] width 299 height 114
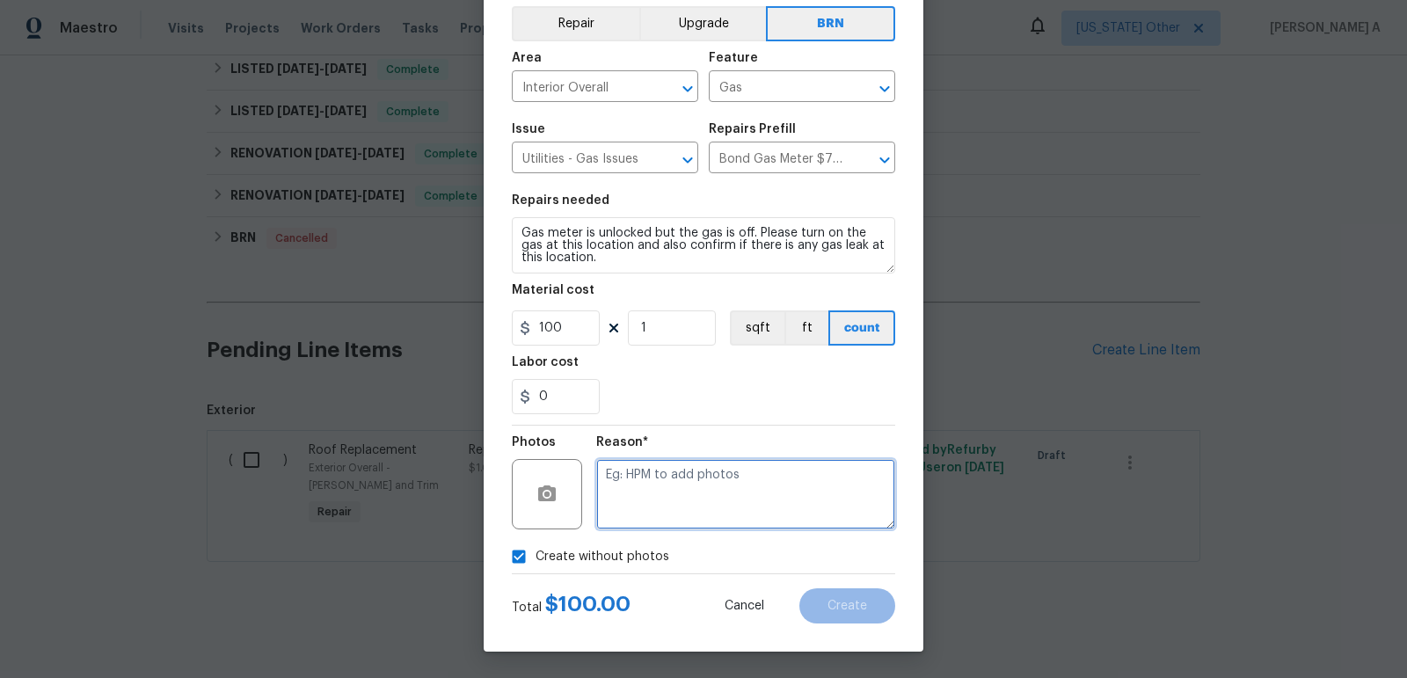
click at [701, 517] on textarea at bounding box center [745, 494] width 299 height 70
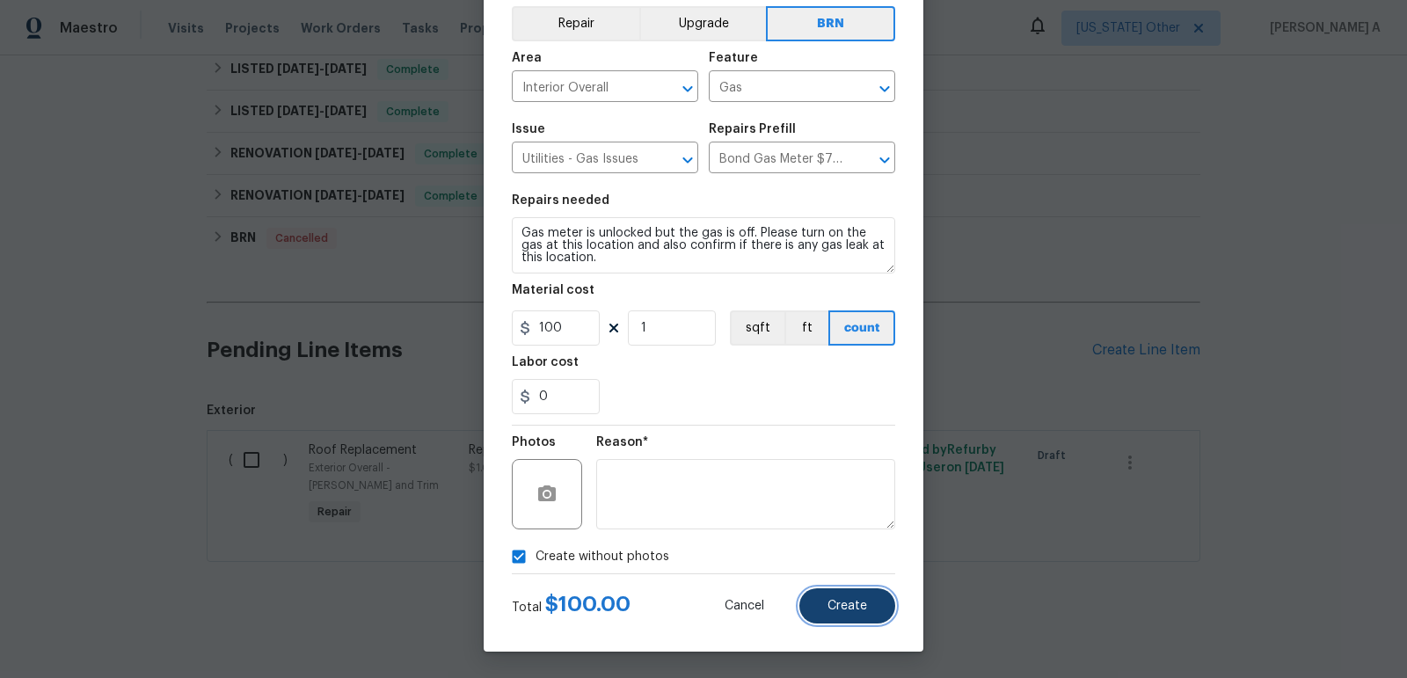
click at [829, 602] on span "Create" at bounding box center [848, 606] width 40 height 13
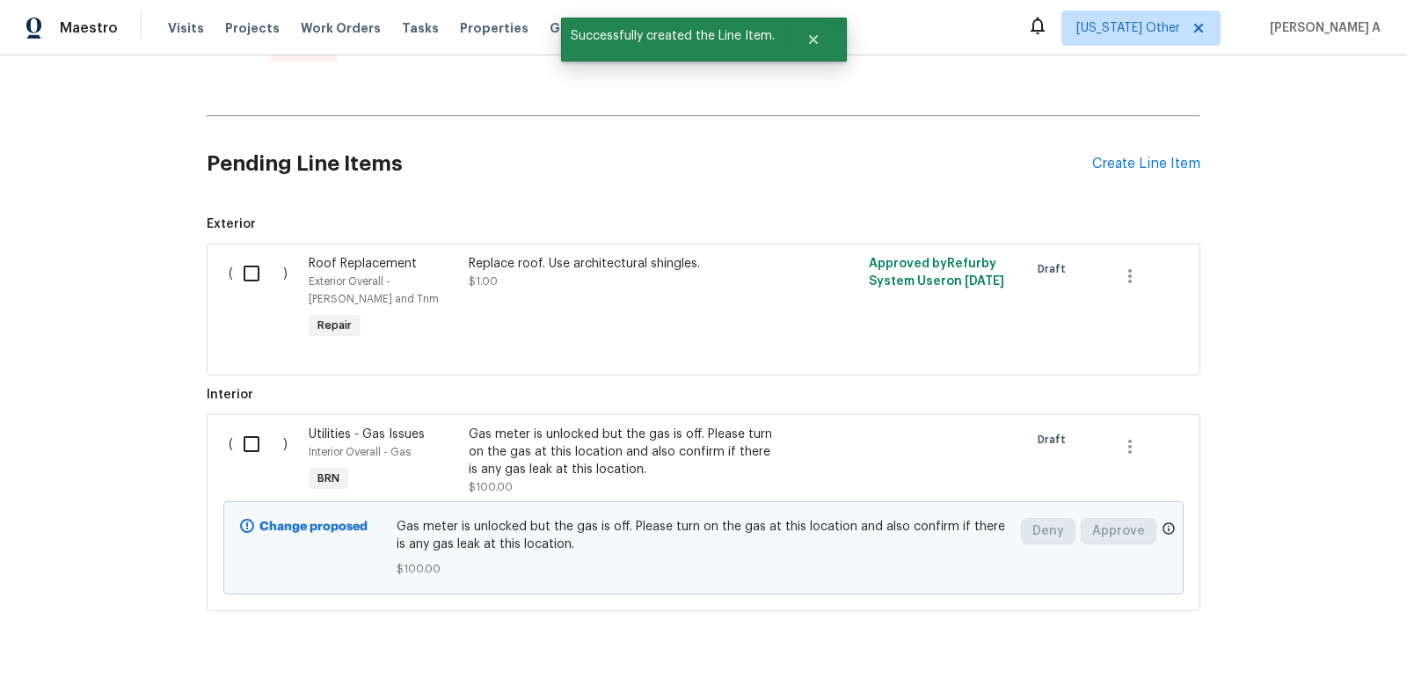
scroll to position [866, 0]
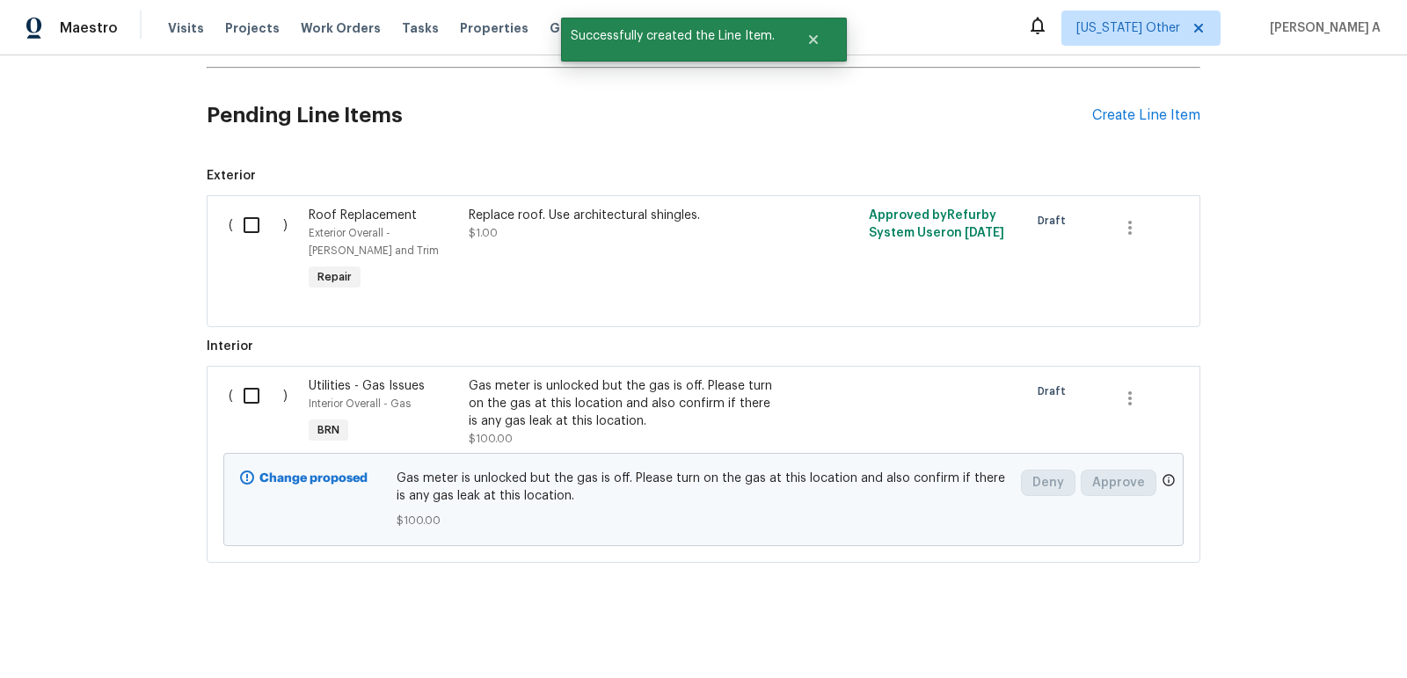
click at [259, 400] on input "checkbox" at bounding box center [258, 395] width 50 height 37
click at [1310, 640] on span "Create Work Order" at bounding box center [1306, 635] width 117 height 22
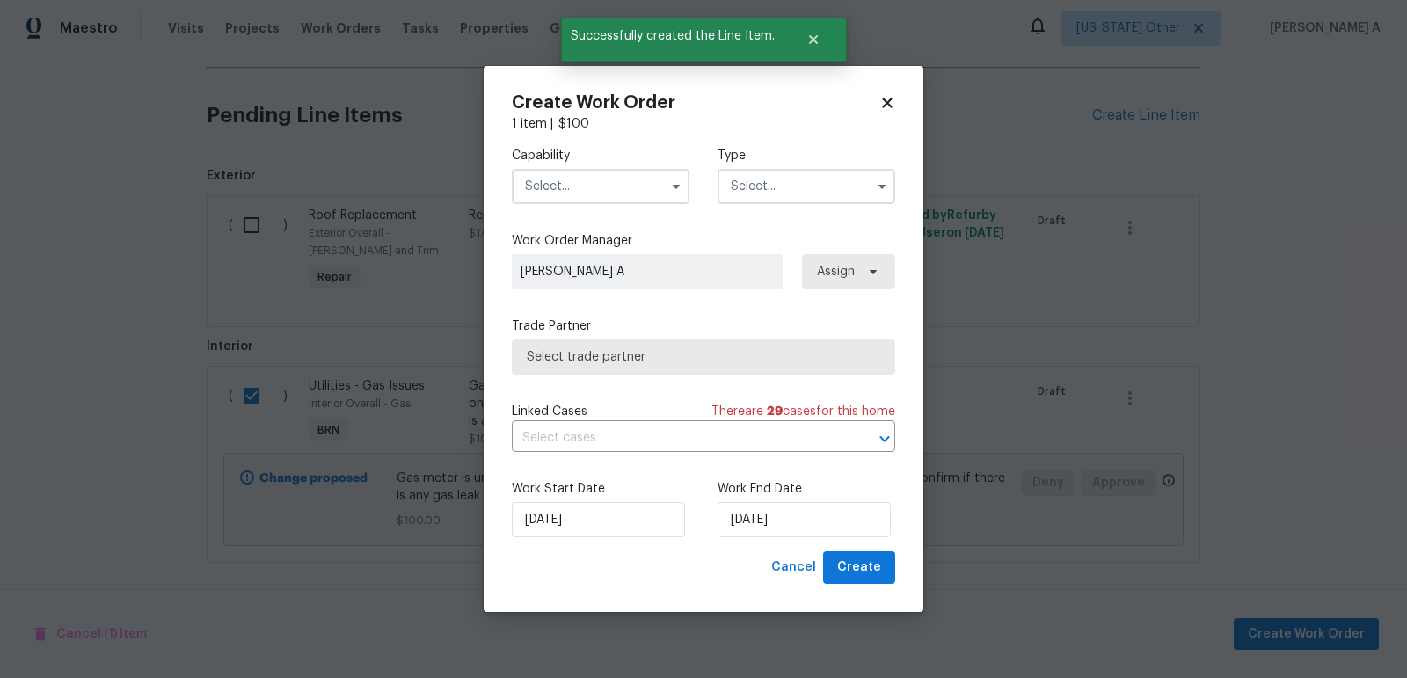
click at [885, 101] on icon at bounding box center [887, 103] width 10 height 10
checkbox input "false"
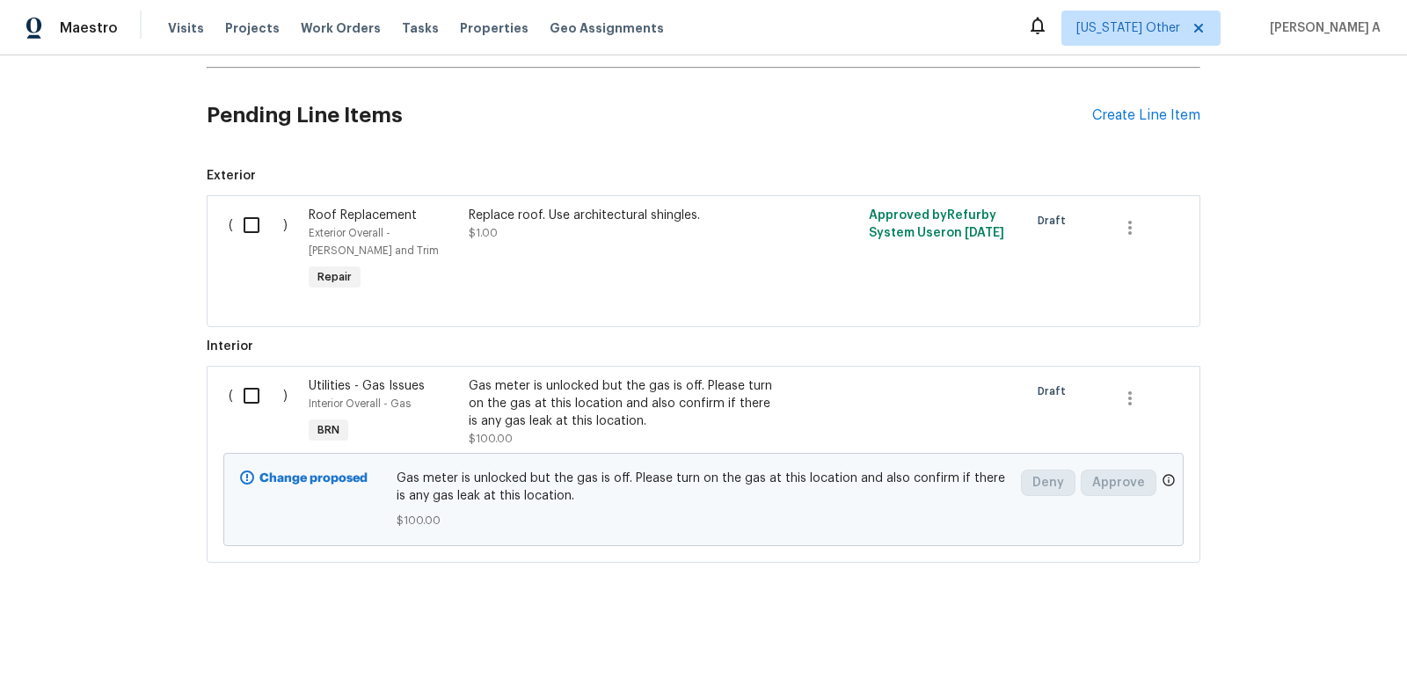
click at [650, 377] on div "Gas meter is unlocked but the gas is off. Please turn on the gas at this locati…" at bounding box center [624, 403] width 310 height 53
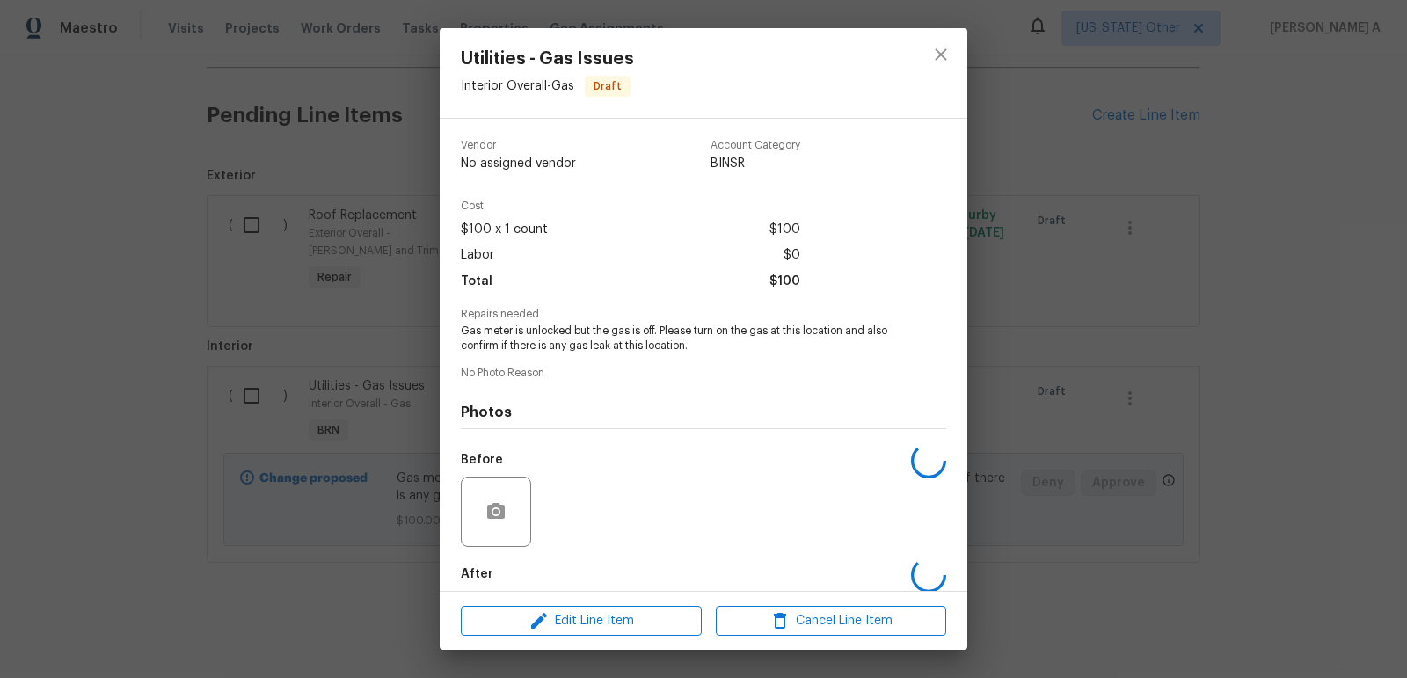
scroll to position [88, 0]
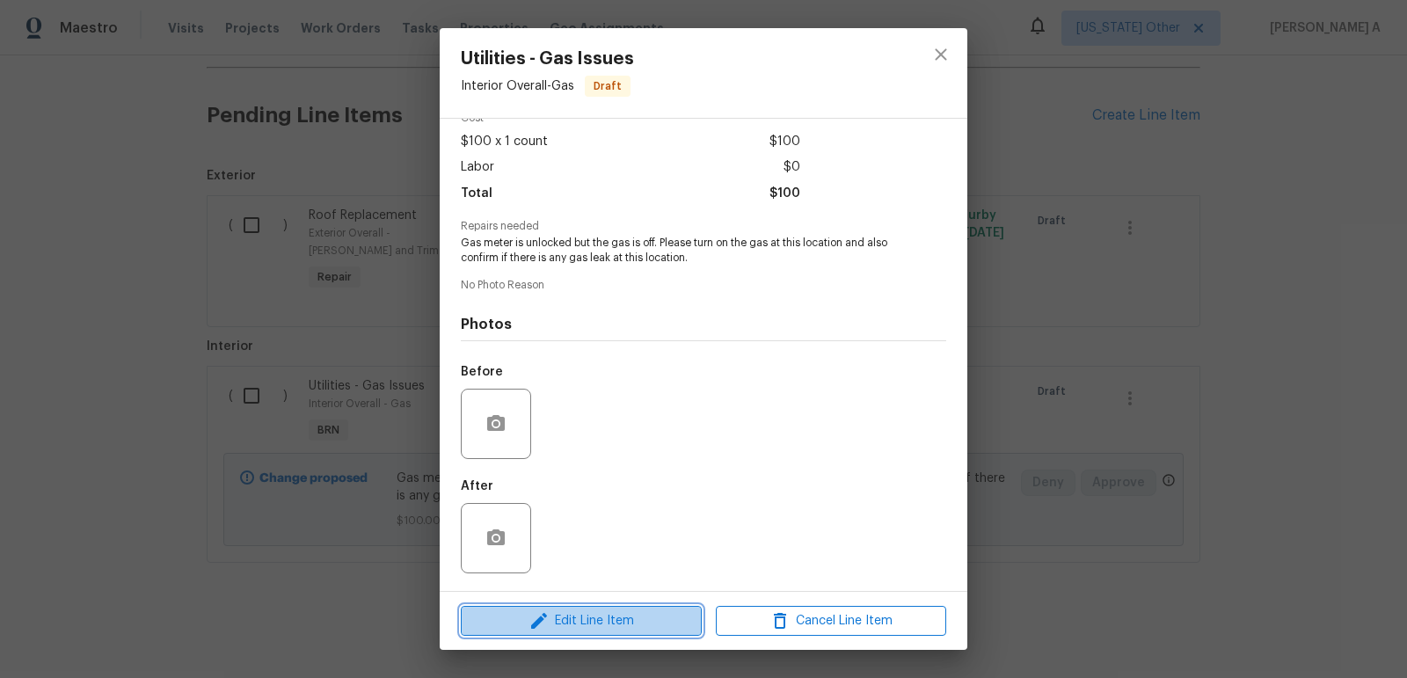
click at [625, 615] on span "Edit Line Item" at bounding box center [581, 621] width 230 height 22
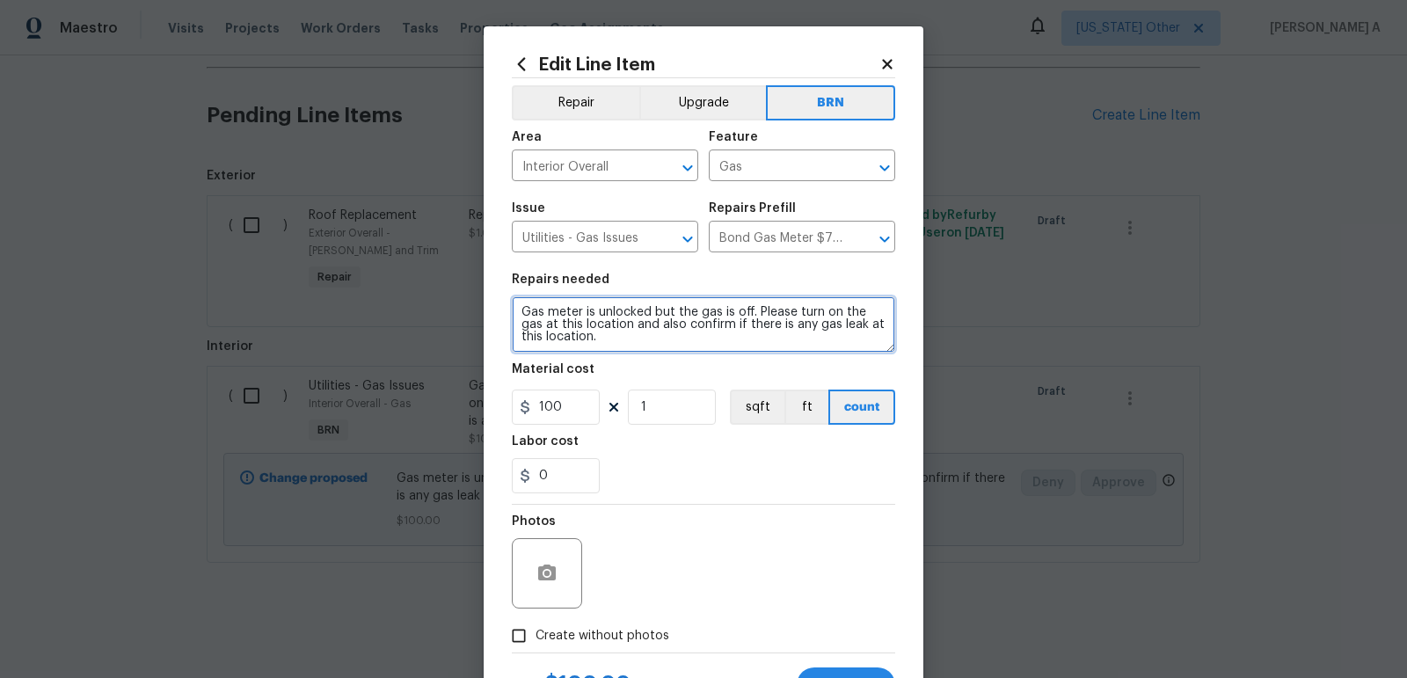
click at [527, 311] on textarea "Gas meter is unlocked but the gas is off. Please turn on the gas at this locati…" at bounding box center [703, 324] width 383 height 56
click at [520, 311] on textarea "Gas meter is unlocked but the gas is off. Please turn on the gas at this locati…" at bounding box center [703, 324] width 383 height 56
type textarea "#Resale Gas meter is unlocked but the gas is off. Please turn on the gas at thi…"
click at [671, 510] on div "Photos" at bounding box center [703, 562] width 383 height 114
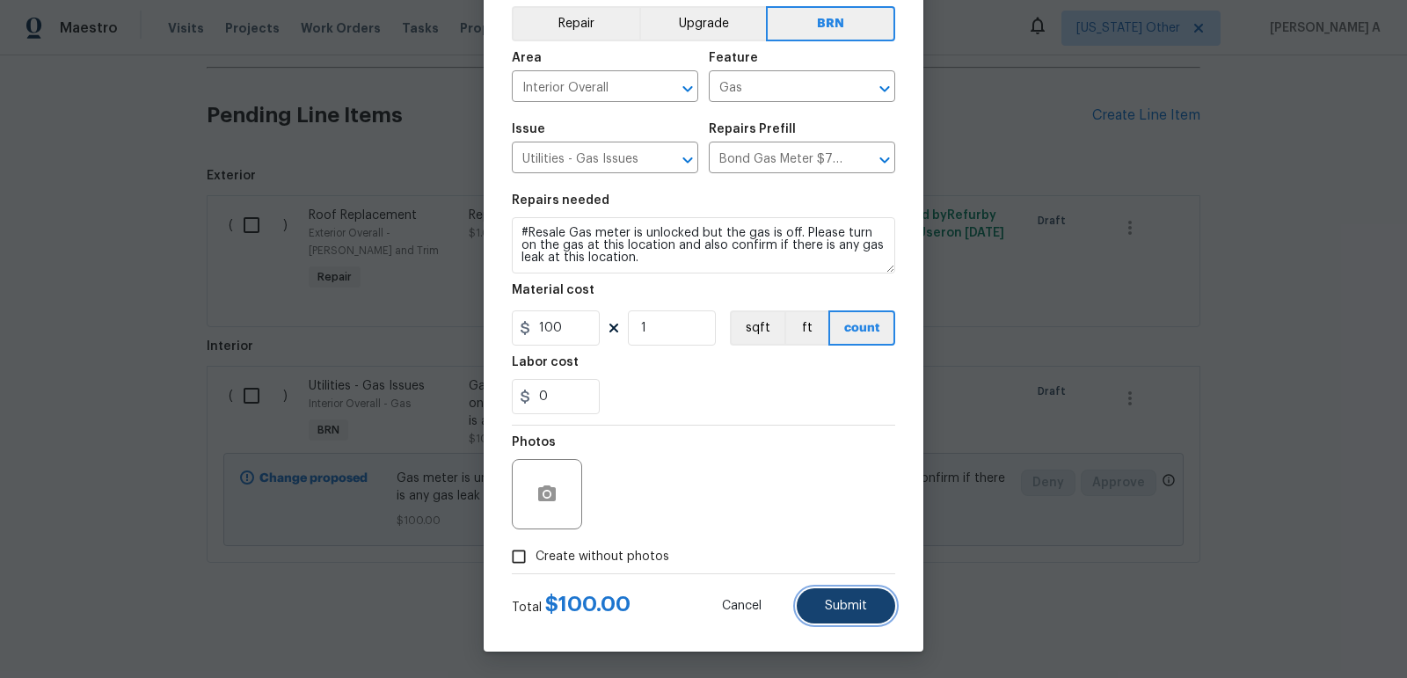
click at [835, 596] on button "Submit" at bounding box center [846, 605] width 98 height 35
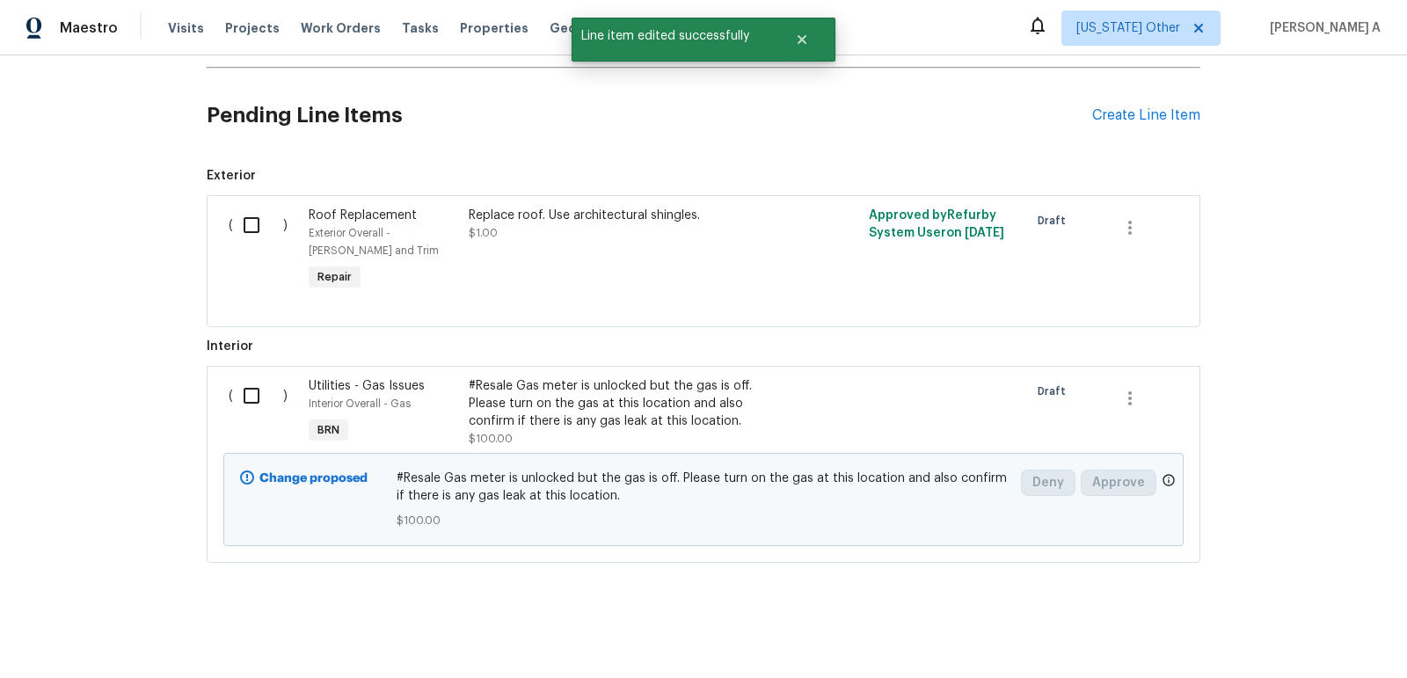
scroll to position [0, 0]
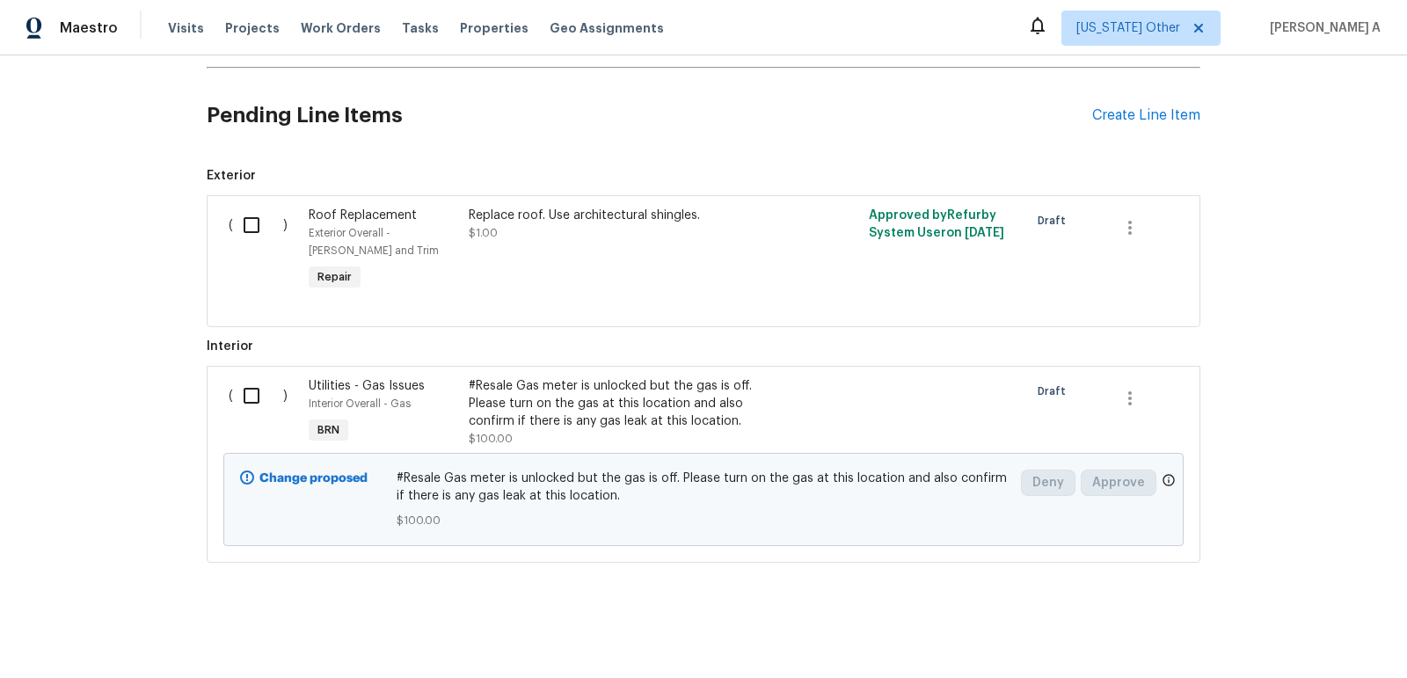
click at [250, 383] on input "checkbox" at bounding box center [258, 395] width 50 height 37
checkbox input "true"
click at [1308, 635] on span "Create Work Order" at bounding box center [1306, 635] width 117 height 22
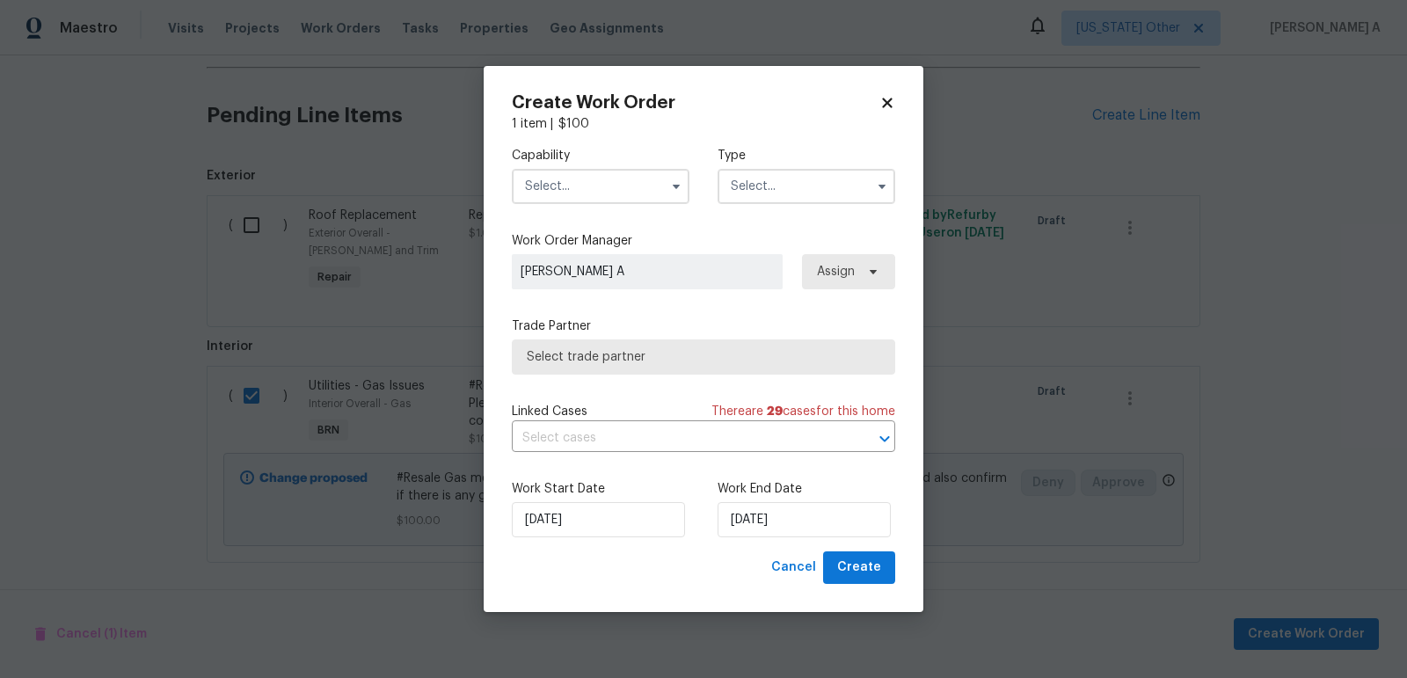
click at [565, 176] on input "text" at bounding box center [601, 186] width 178 height 35
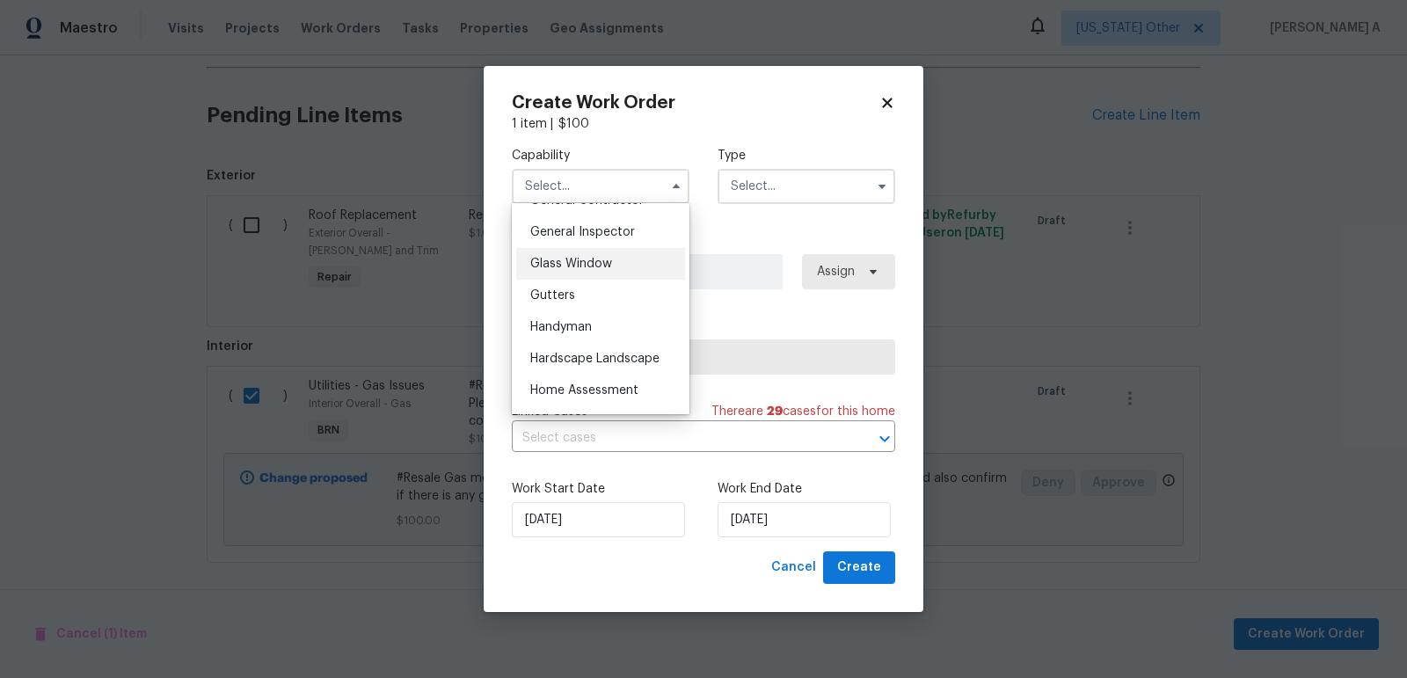
scroll to position [824, 0]
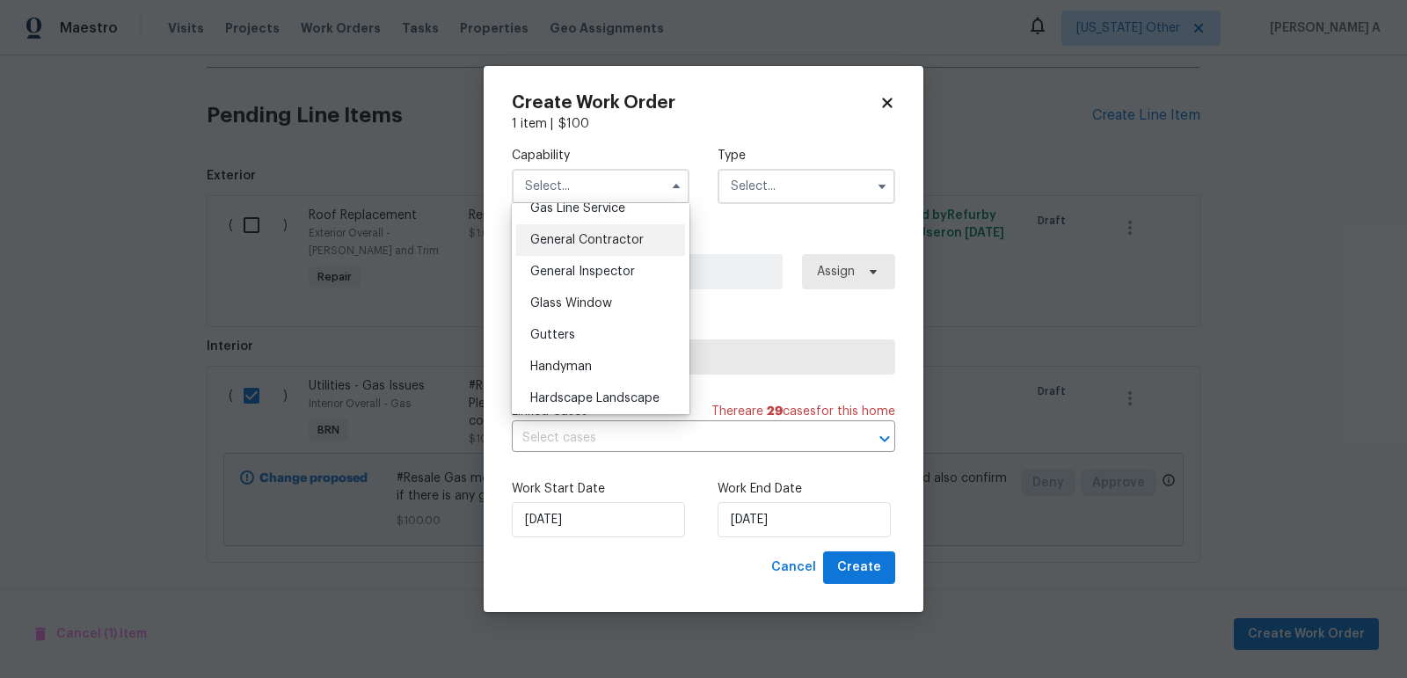
click at [624, 234] on span "General Contractor" at bounding box center [586, 240] width 113 height 12
type input "General Contractor"
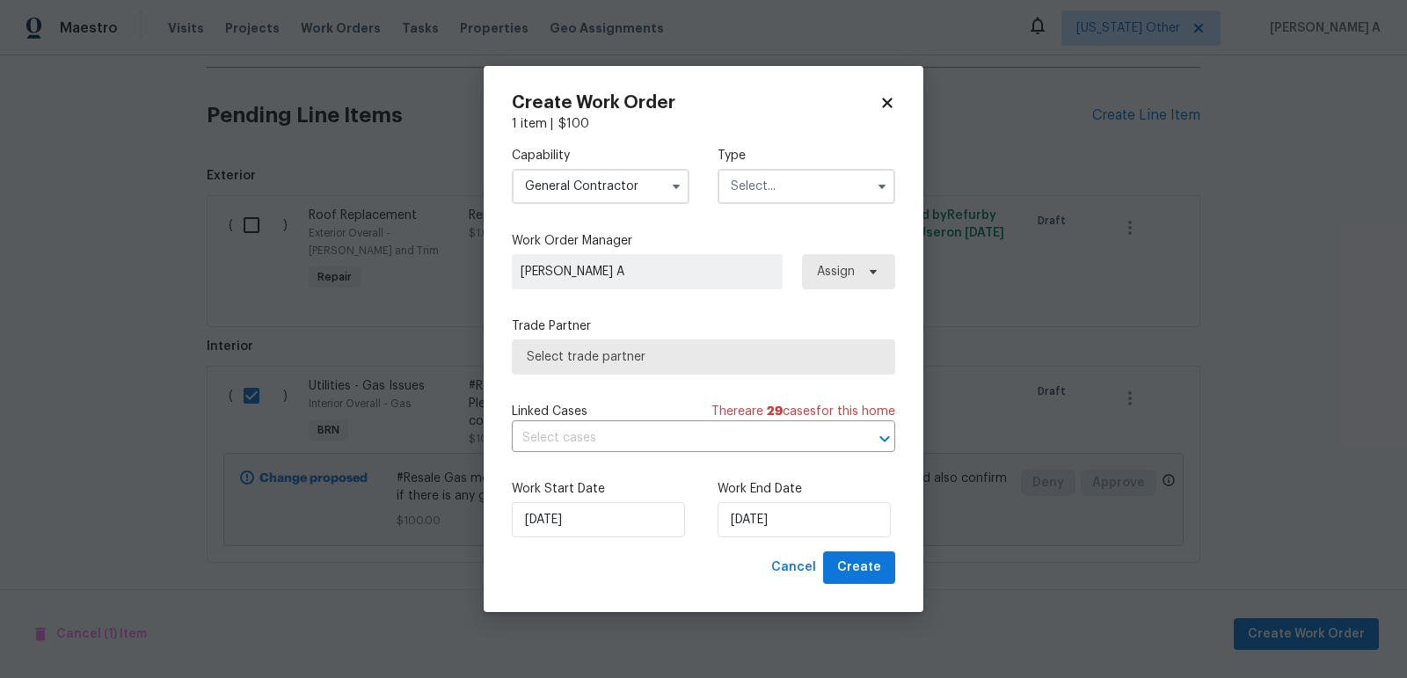
click at [777, 186] on input "text" at bounding box center [807, 186] width 178 height 35
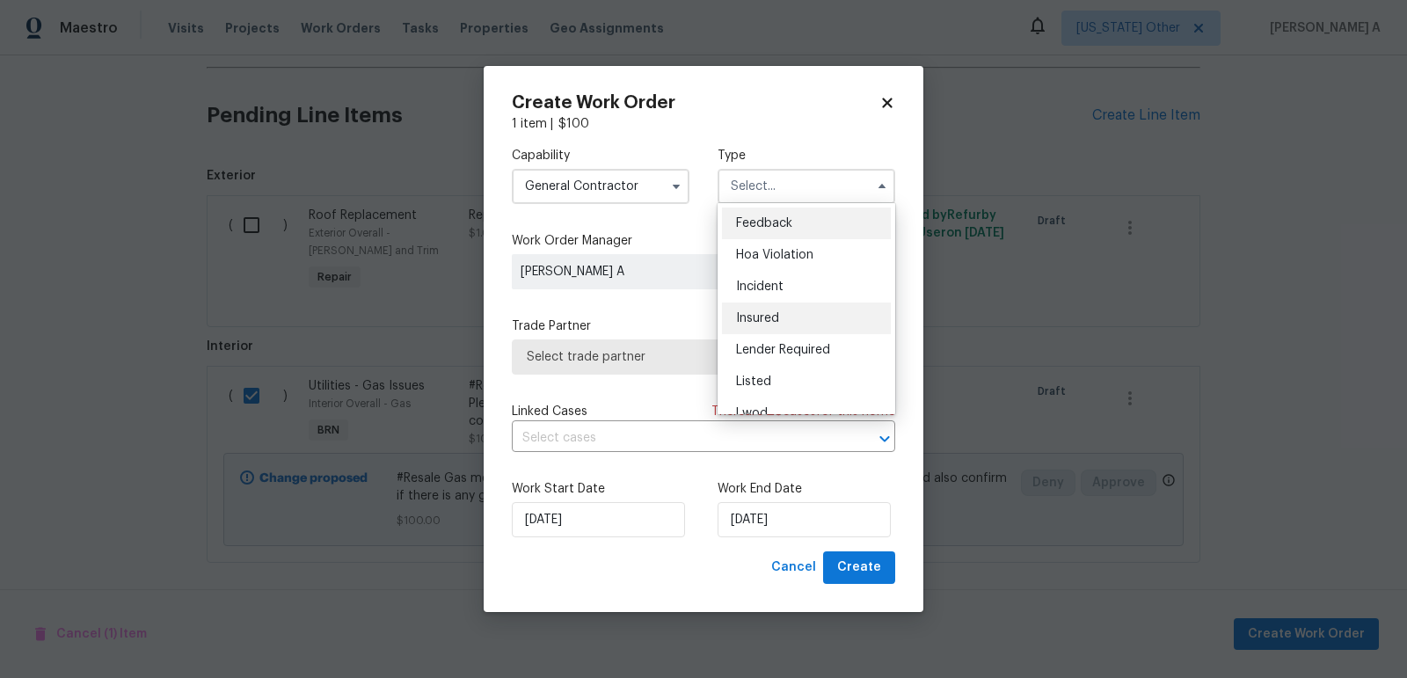
scroll to position [208, 0]
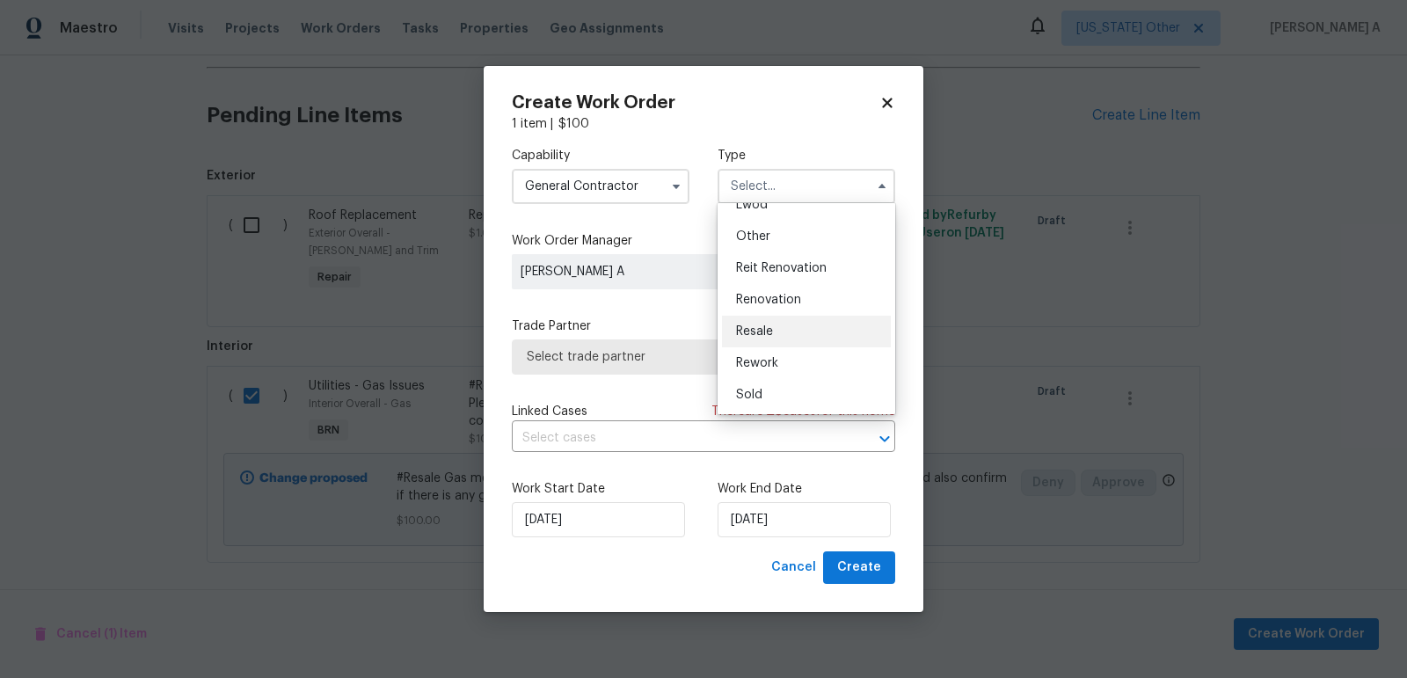
click at [778, 325] on div "Resale" at bounding box center [806, 332] width 169 height 32
type input "Resale"
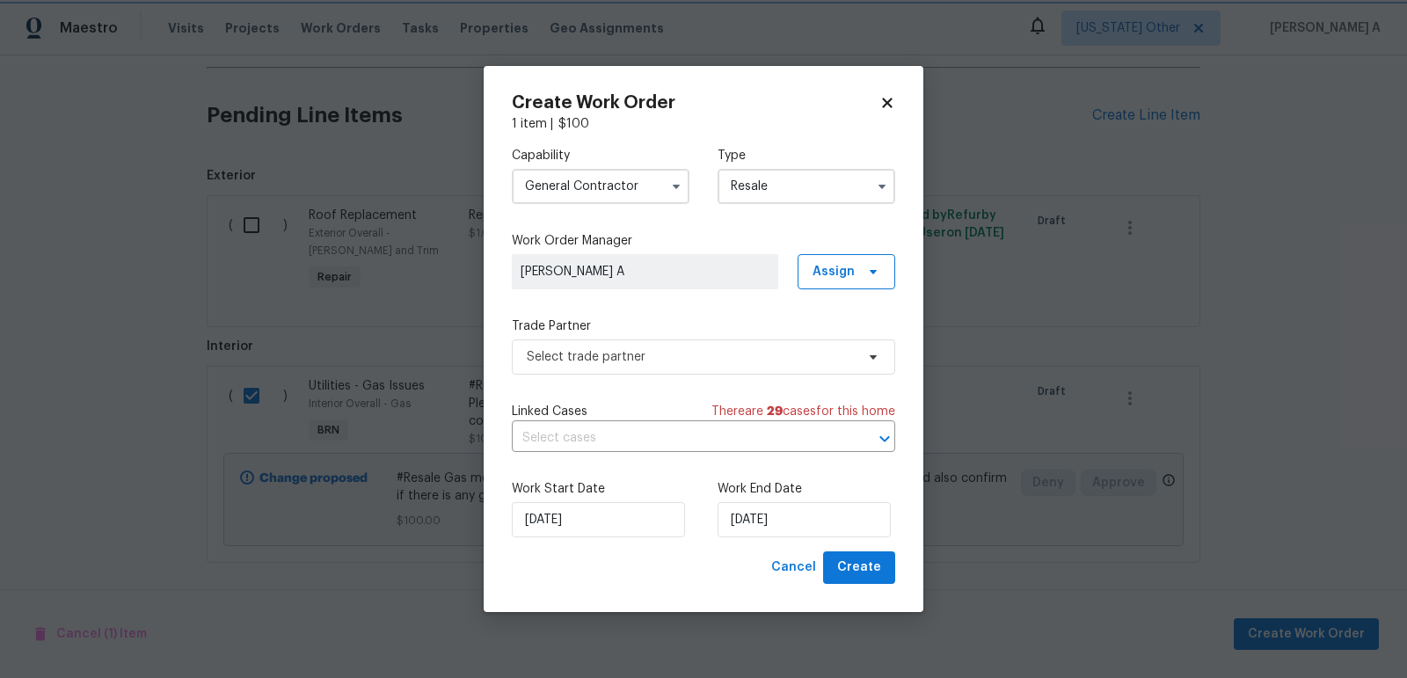
scroll to position [0, 0]
click at [695, 366] on span "Select trade partner" at bounding box center [703, 356] width 383 height 35
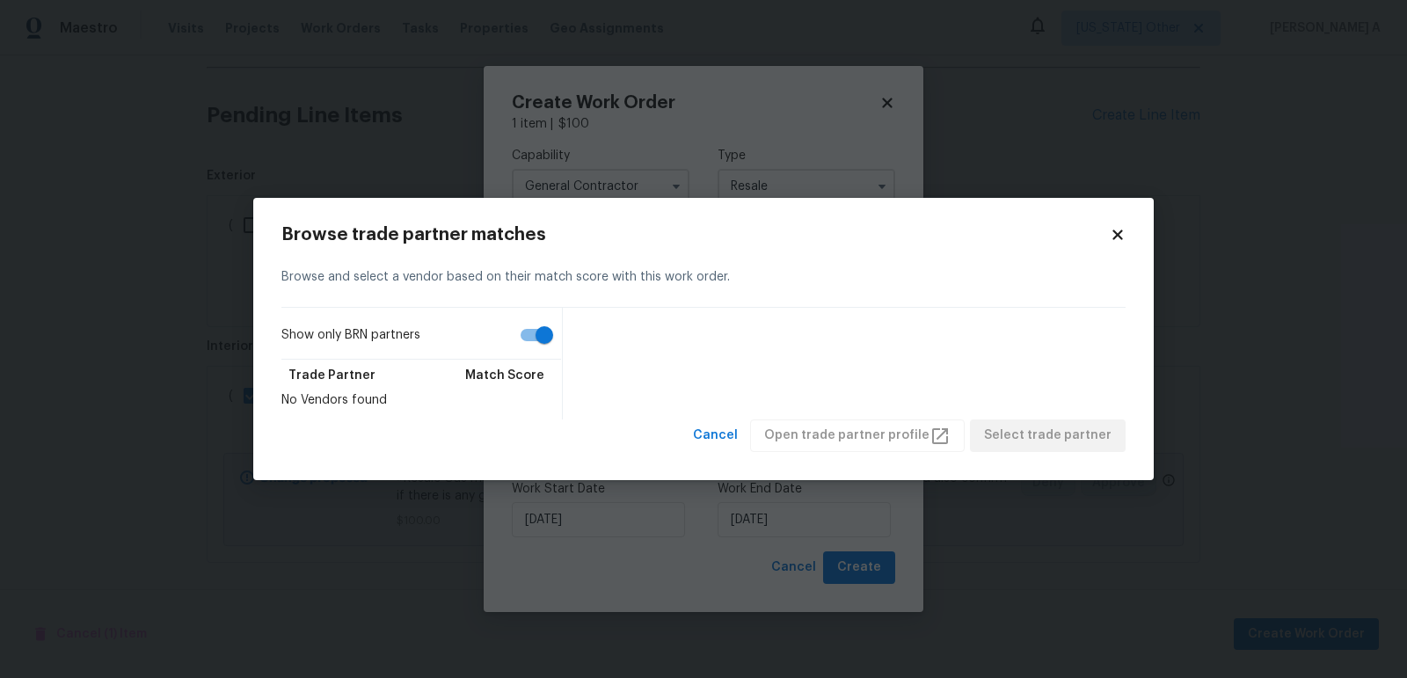
click at [558, 337] on input "Show only BRN partners" at bounding box center [544, 334] width 100 height 33
checkbox input "false"
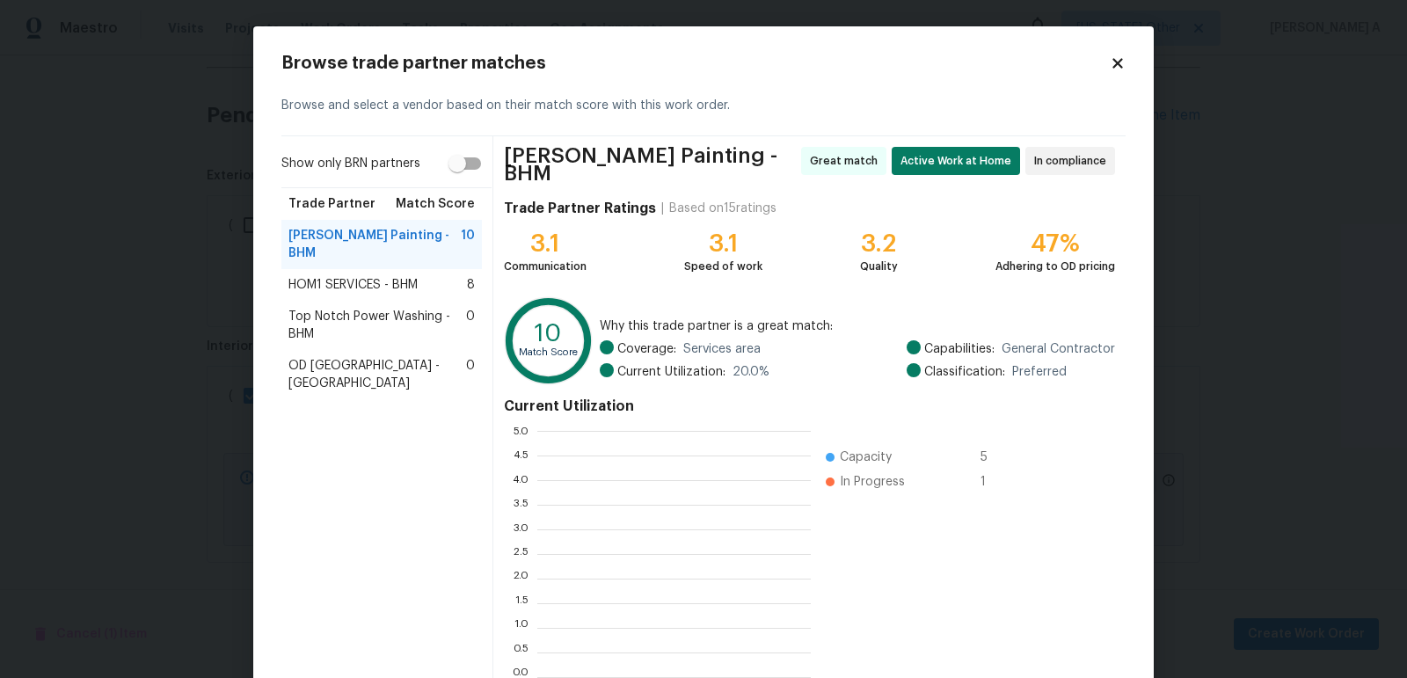
scroll to position [246, 274]
click at [351, 276] on span "HOM1 SERVICES - BHM" at bounding box center [352, 285] width 129 height 18
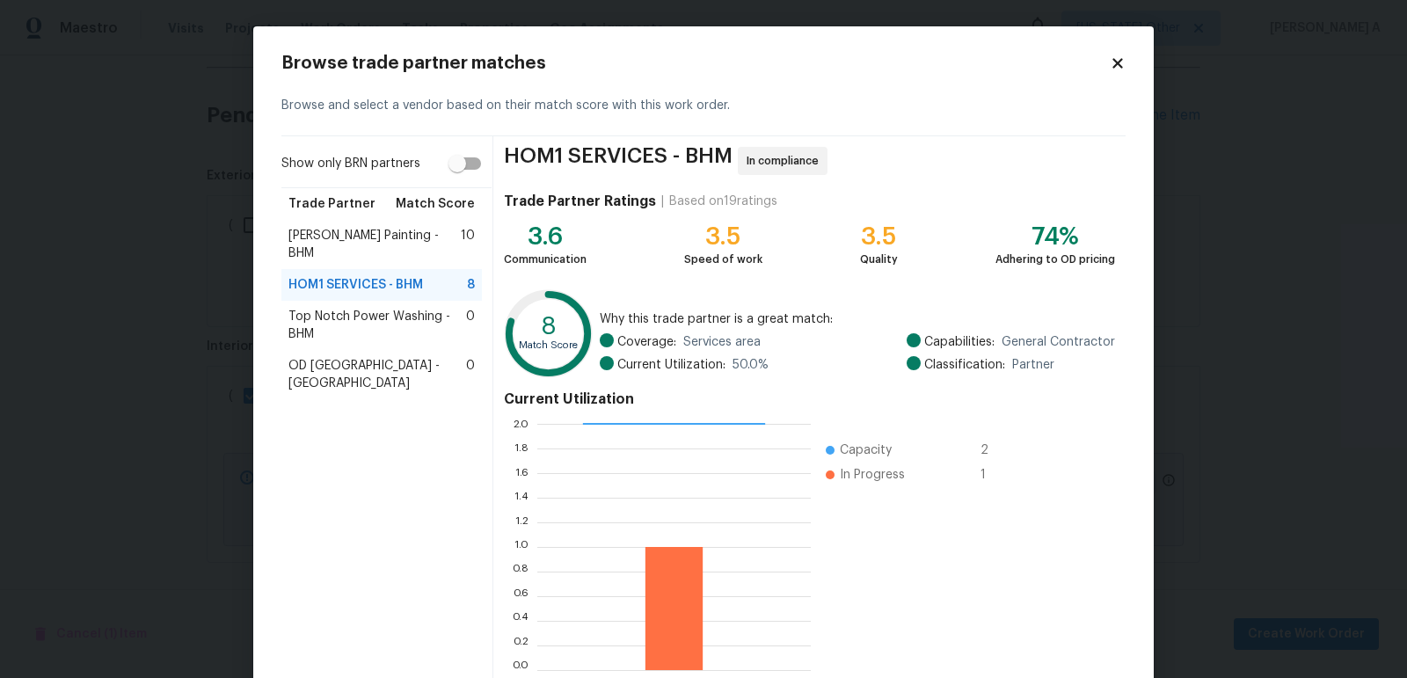
click at [427, 308] on span "Top Notch Power Washing - BHM" at bounding box center [377, 325] width 178 height 35
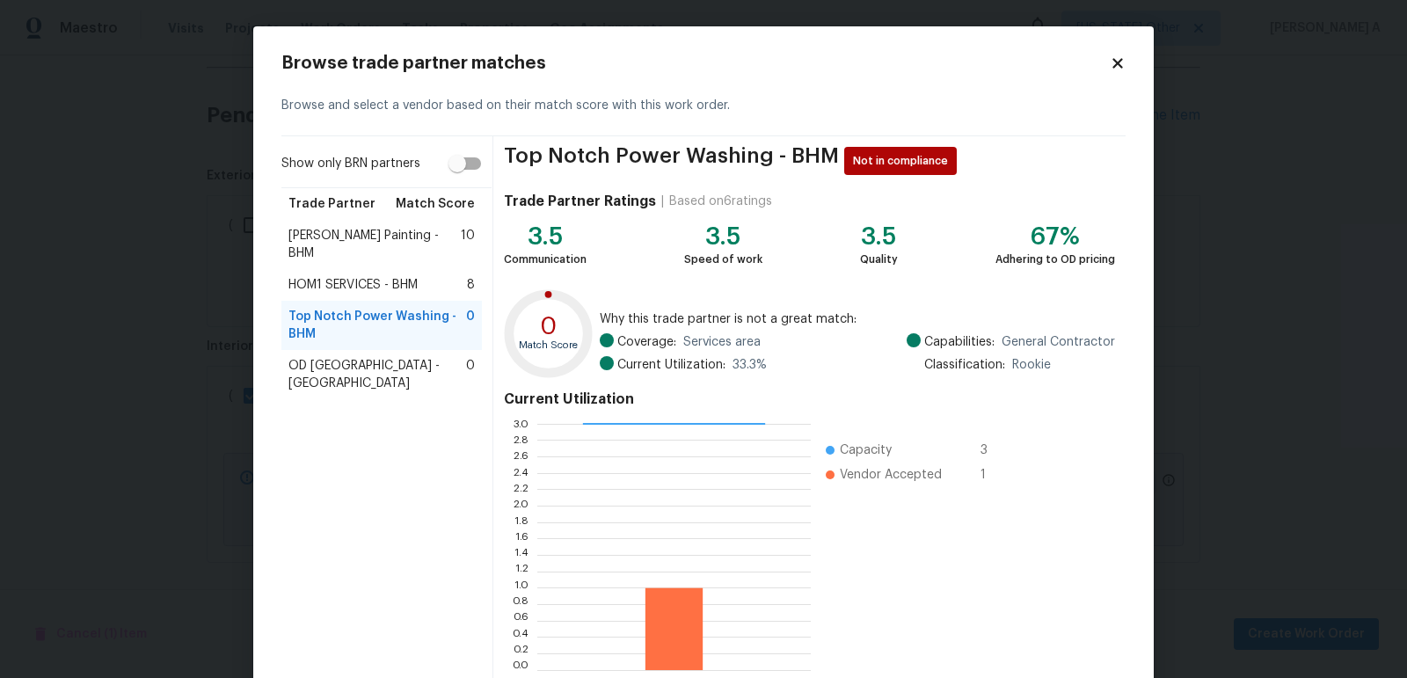
scroll to position [97, 0]
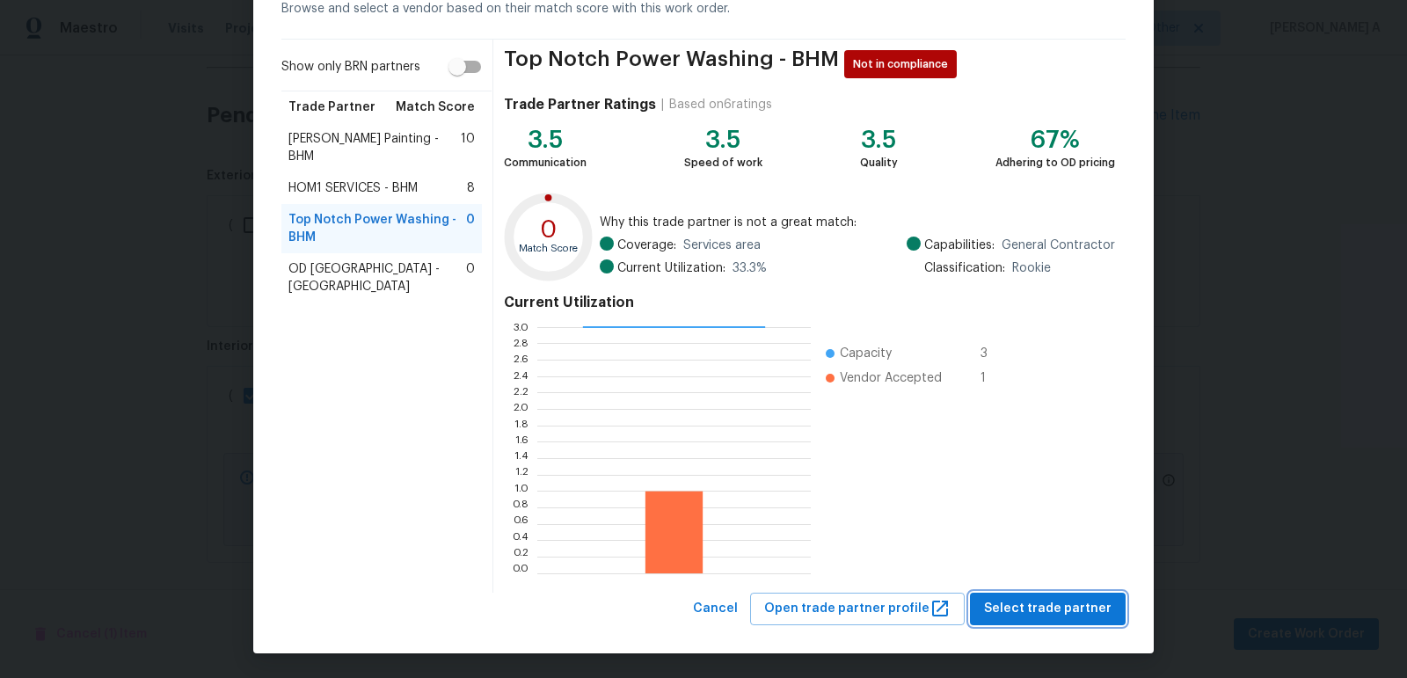
click at [1098, 608] on span "Select trade partner" at bounding box center [1048, 609] width 128 height 22
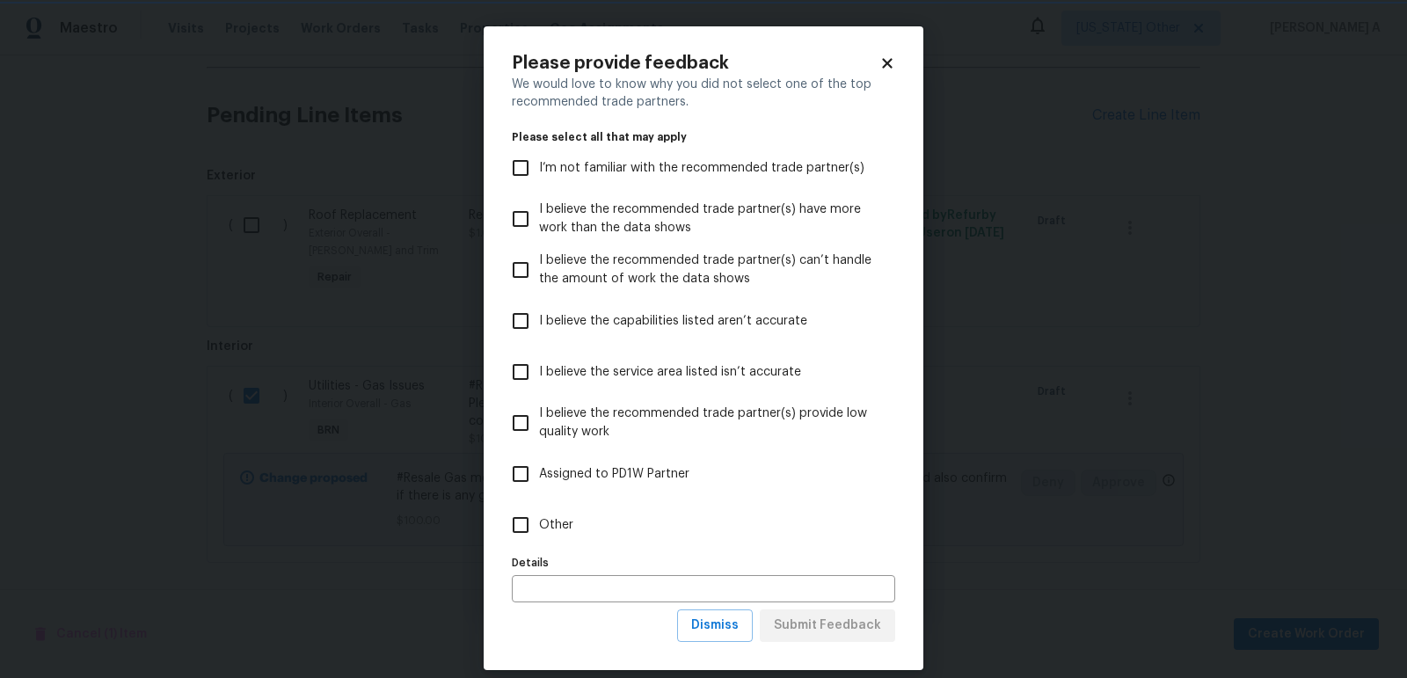
scroll to position [0, 0]
click at [721, 643] on div "Please provide feedback We would love to know why you did not select one of the…" at bounding box center [704, 348] width 440 height 644
click at [724, 631] on span "Dismiss" at bounding box center [714, 626] width 47 height 22
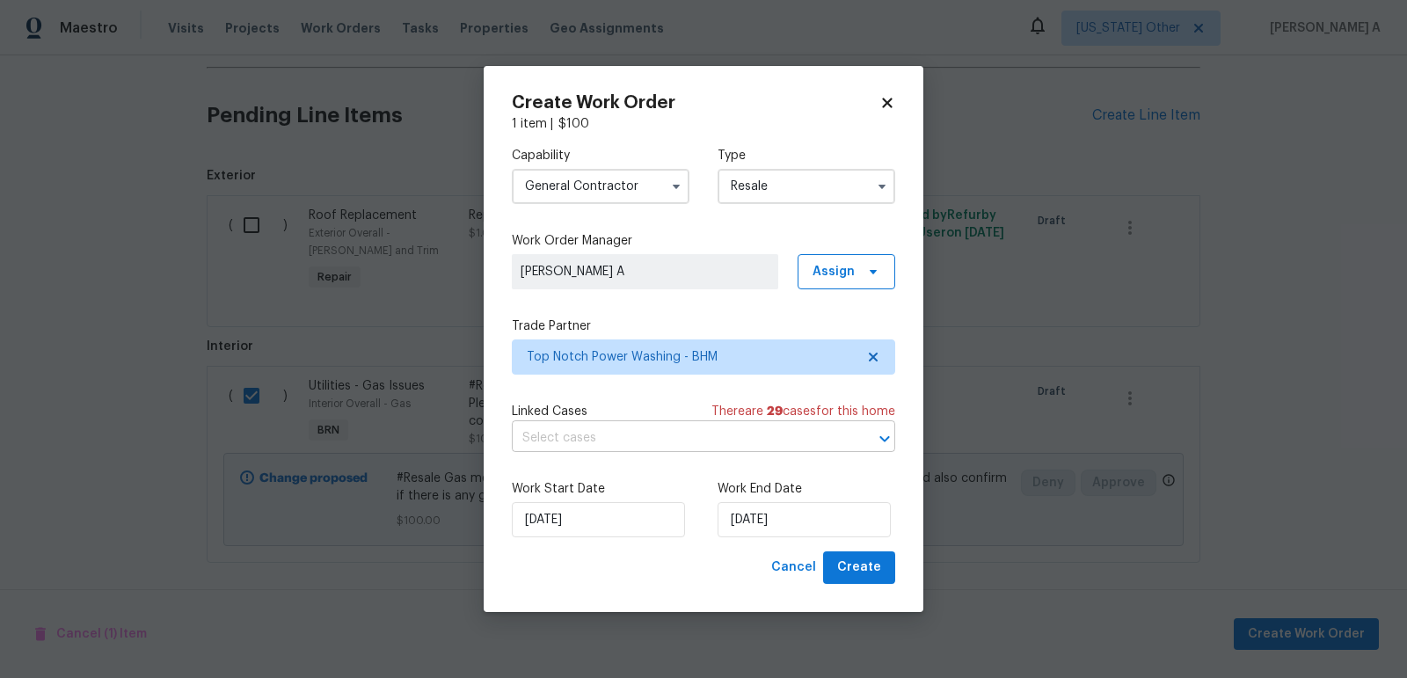
click at [625, 436] on input "text" at bounding box center [679, 438] width 334 height 27
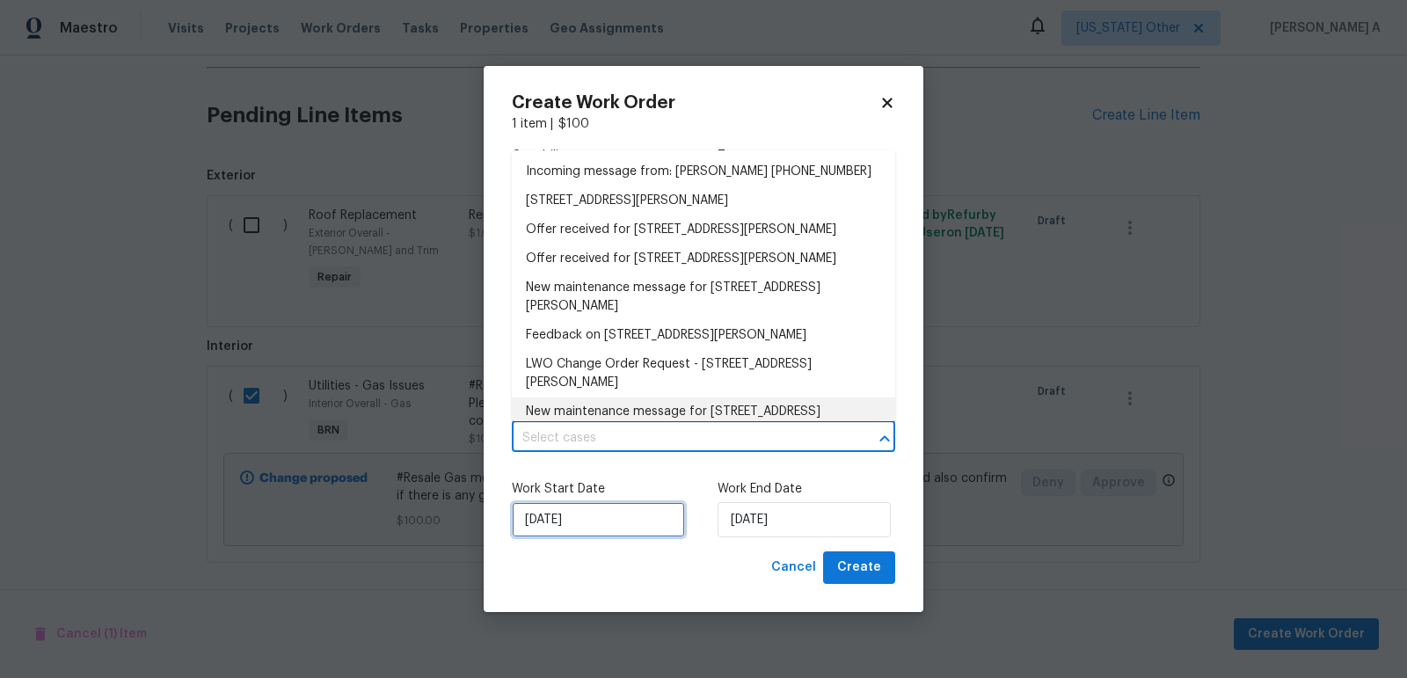
click at [585, 514] on input "10/8/2025" at bounding box center [598, 519] width 173 height 35
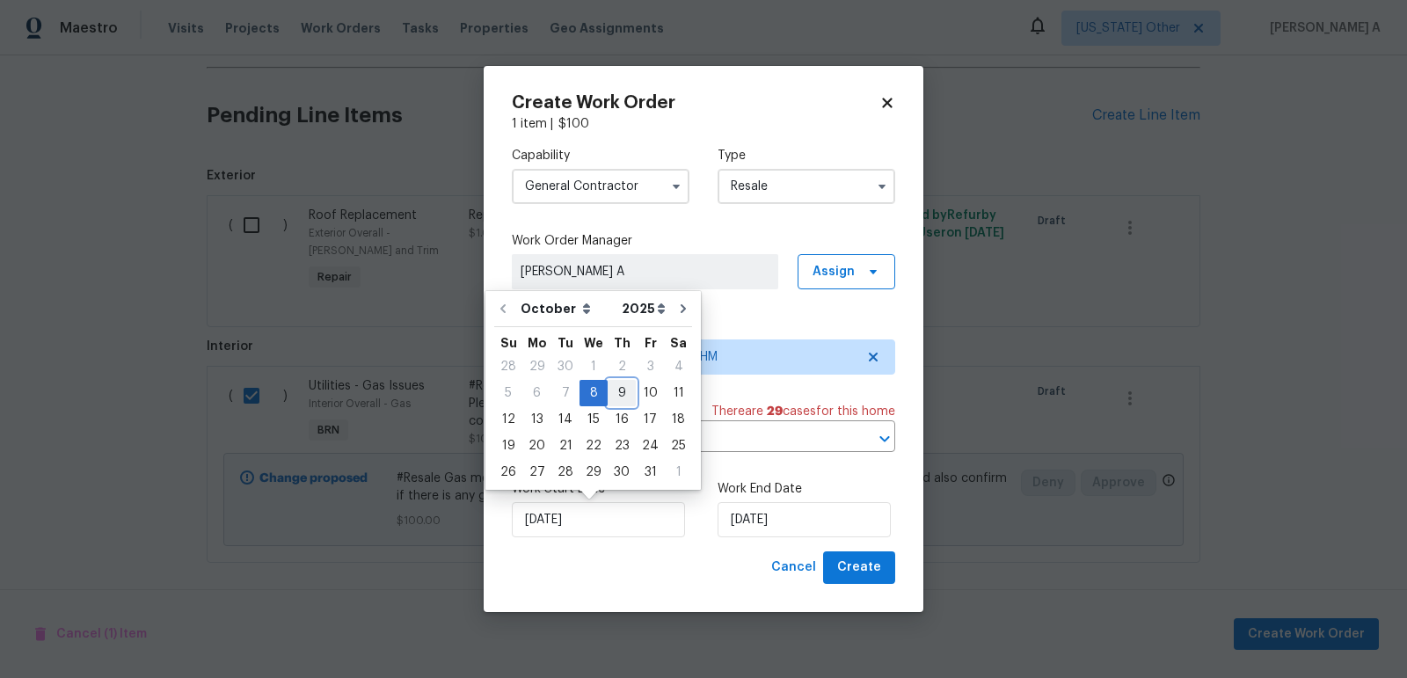
click at [616, 394] on div "9" at bounding box center [622, 393] width 28 height 25
type input "10/9/2025"
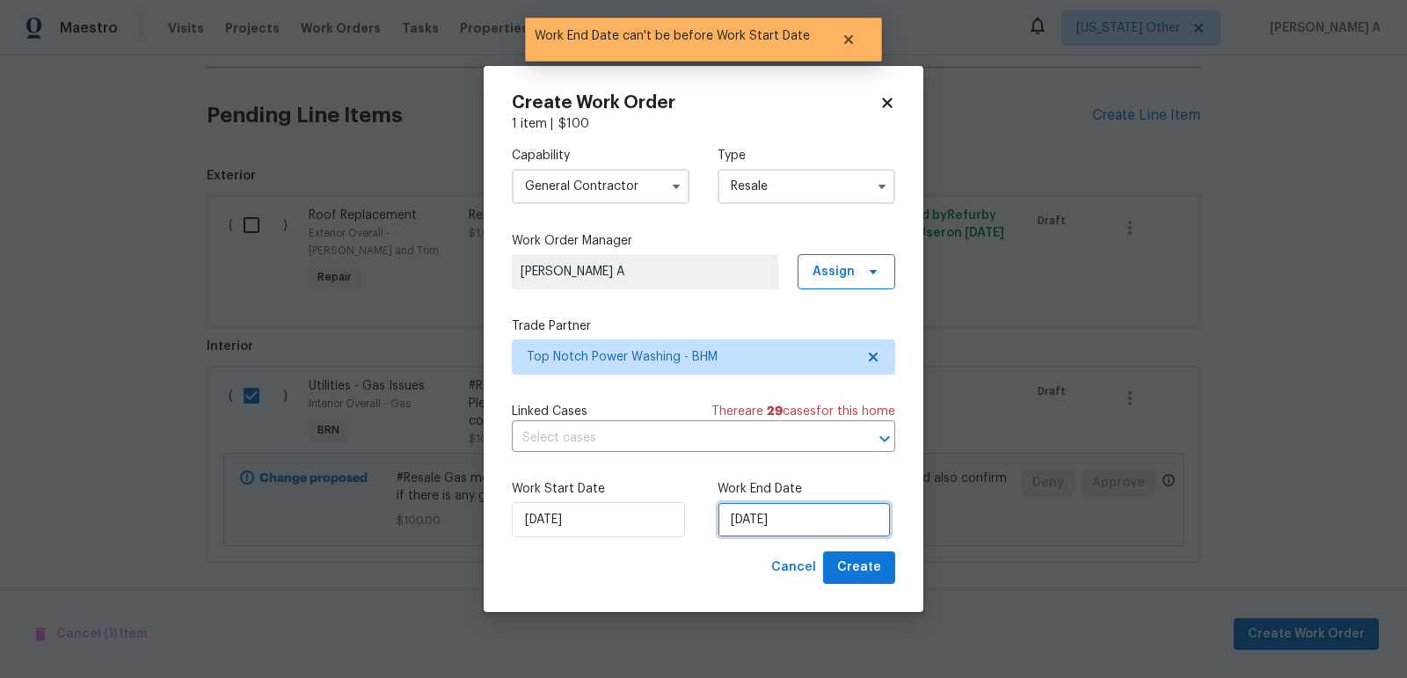
click at [774, 529] on input "10/9/2025" at bounding box center [804, 519] width 173 height 35
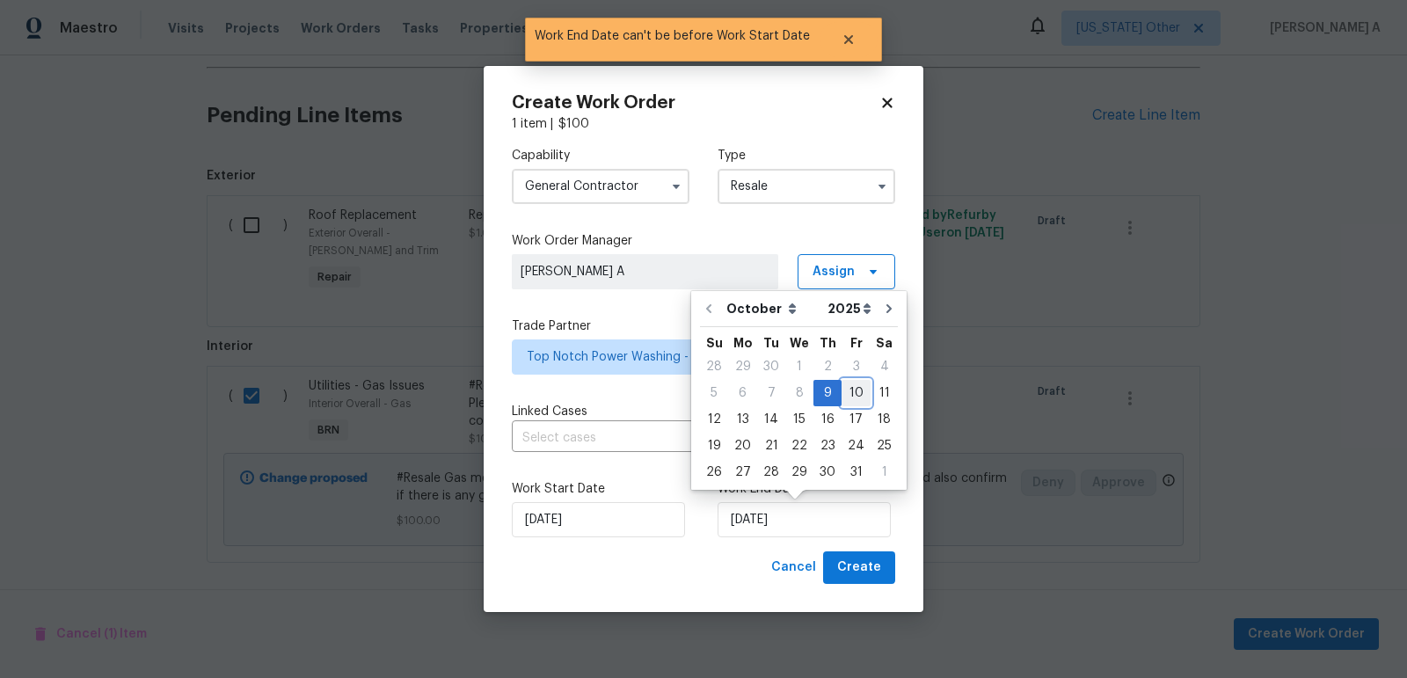
click at [851, 397] on div "10" at bounding box center [856, 393] width 29 height 25
type input "10/10/2025"
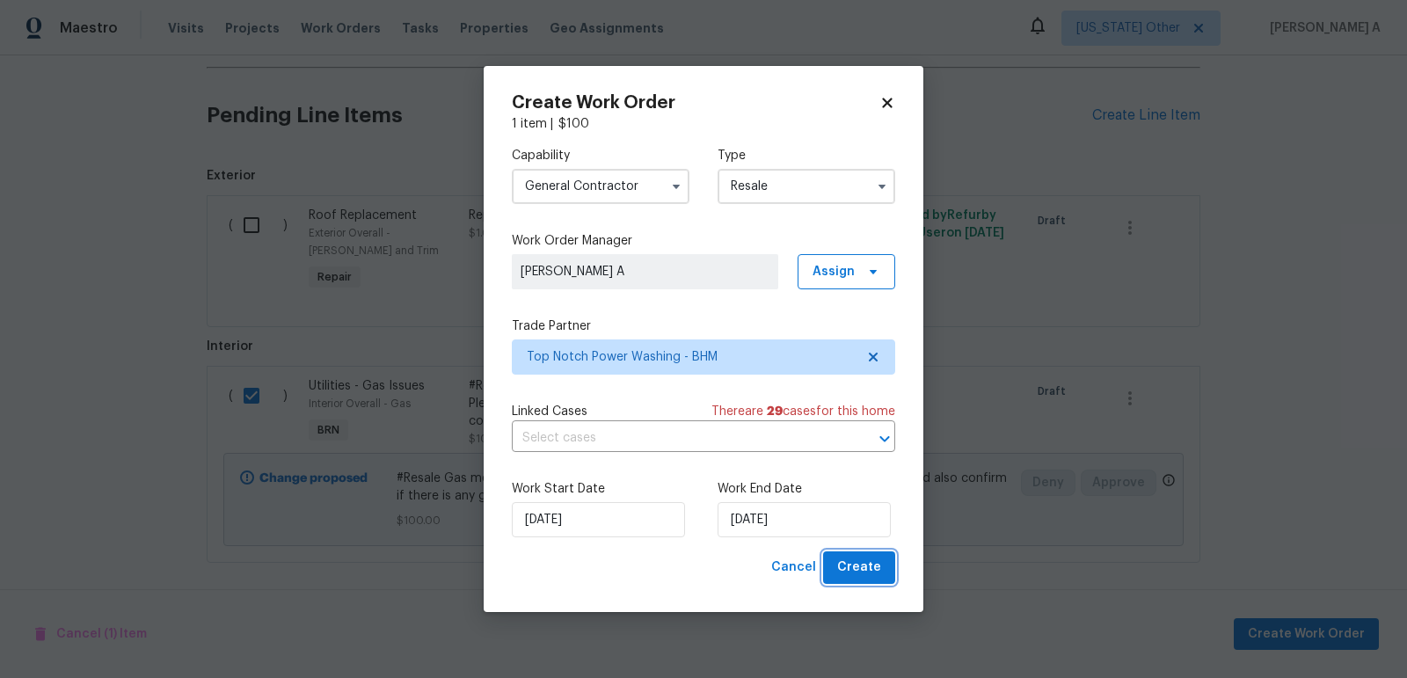
click at [865, 571] on span "Create" at bounding box center [859, 568] width 44 height 22
checkbox input "false"
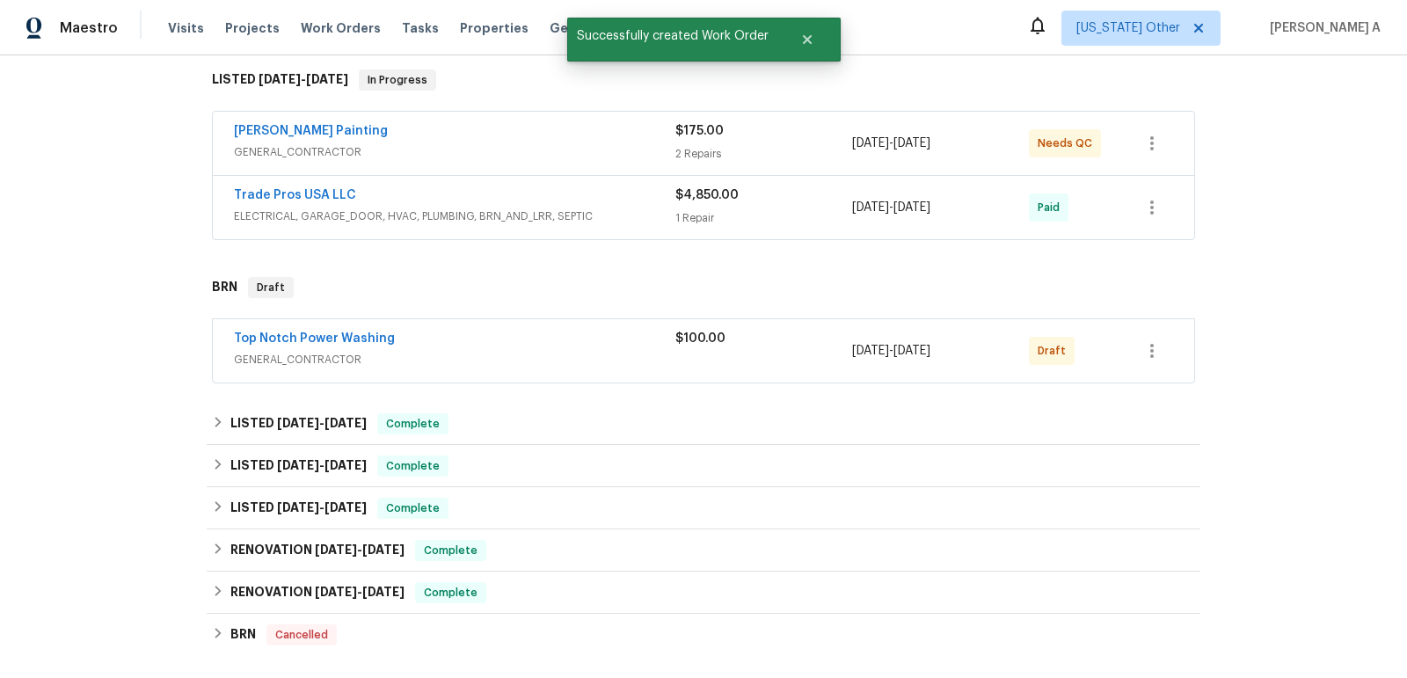
scroll to position [134, 0]
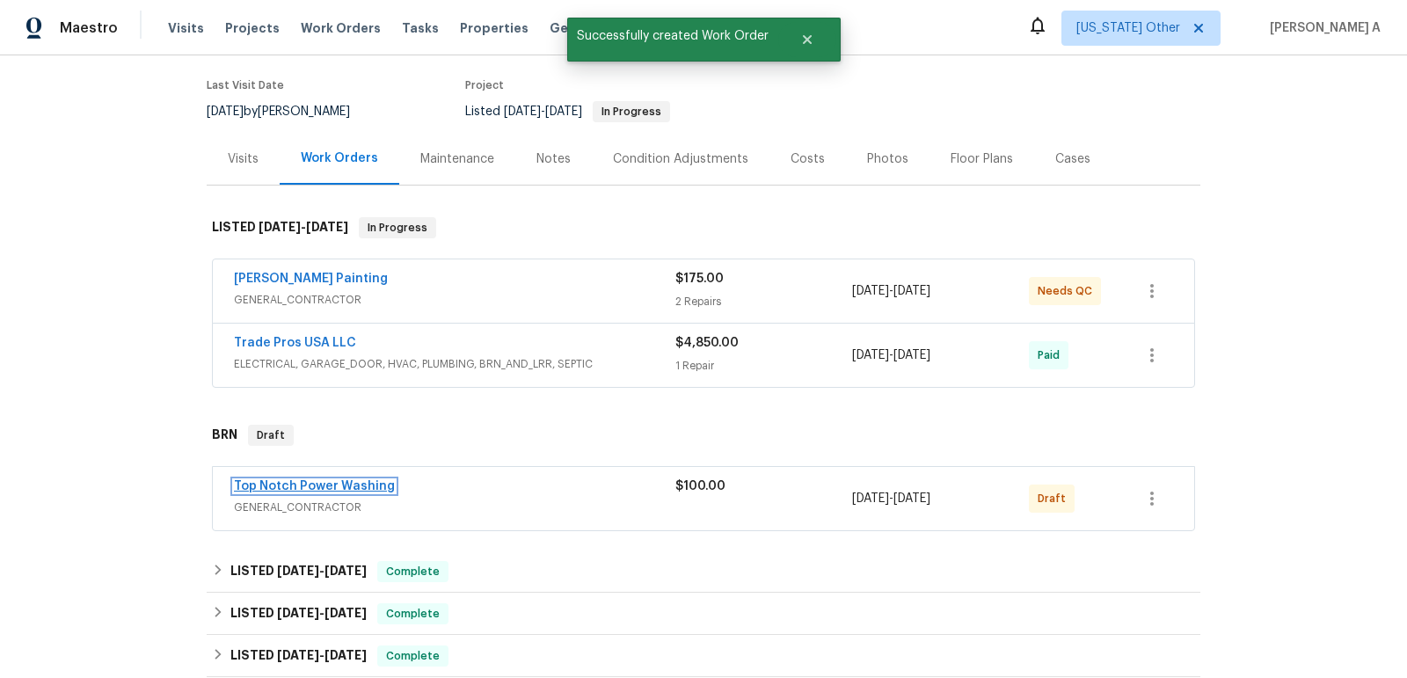
click at [284, 480] on link "Top Notch Power Washing" at bounding box center [314, 486] width 161 height 12
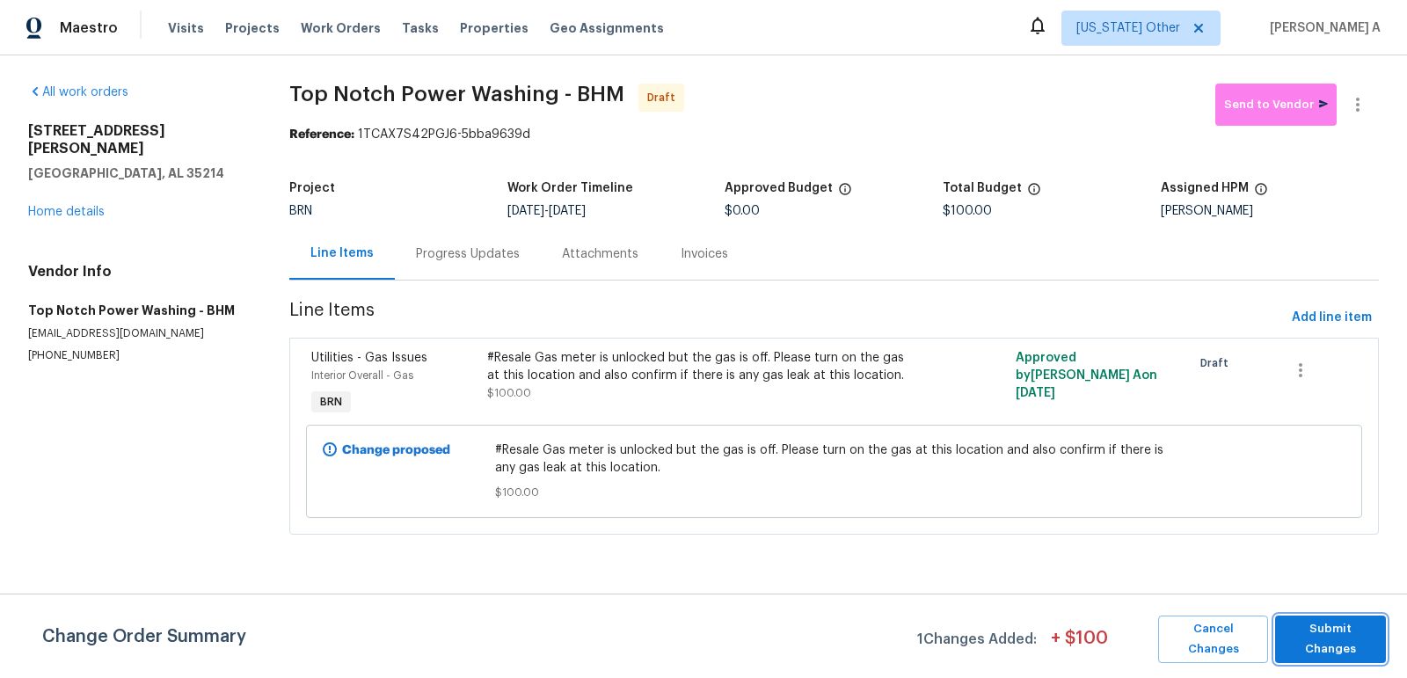
click at [1315, 636] on span "Submit Changes" at bounding box center [1330, 639] width 93 height 40
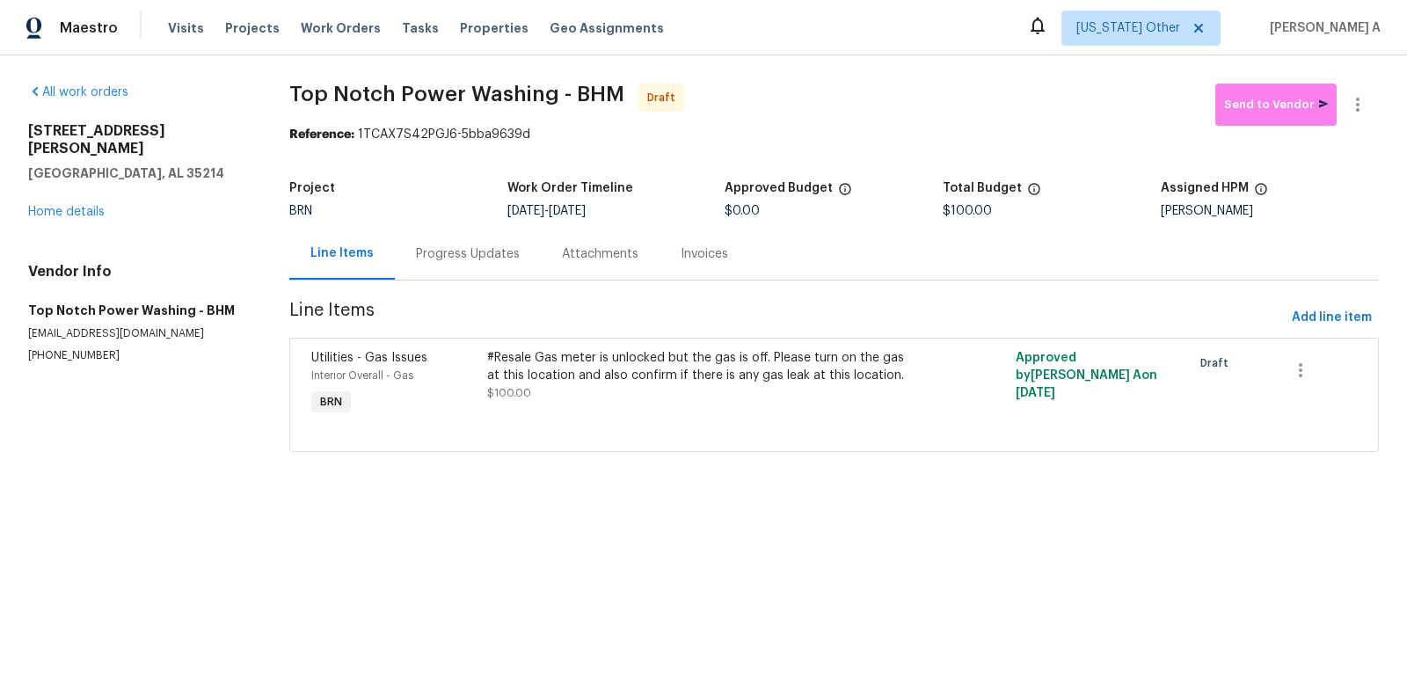
click at [405, 256] on div "Progress Updates" at bounding box center [468, 254] width 146 height 52
click at [374, 256] on div "Line Items" at bounding box center [341, 253] width 63 height 18
click at [454, 238] on div "Progress Updates" at bounding box center [468, 254] width 146 height 52
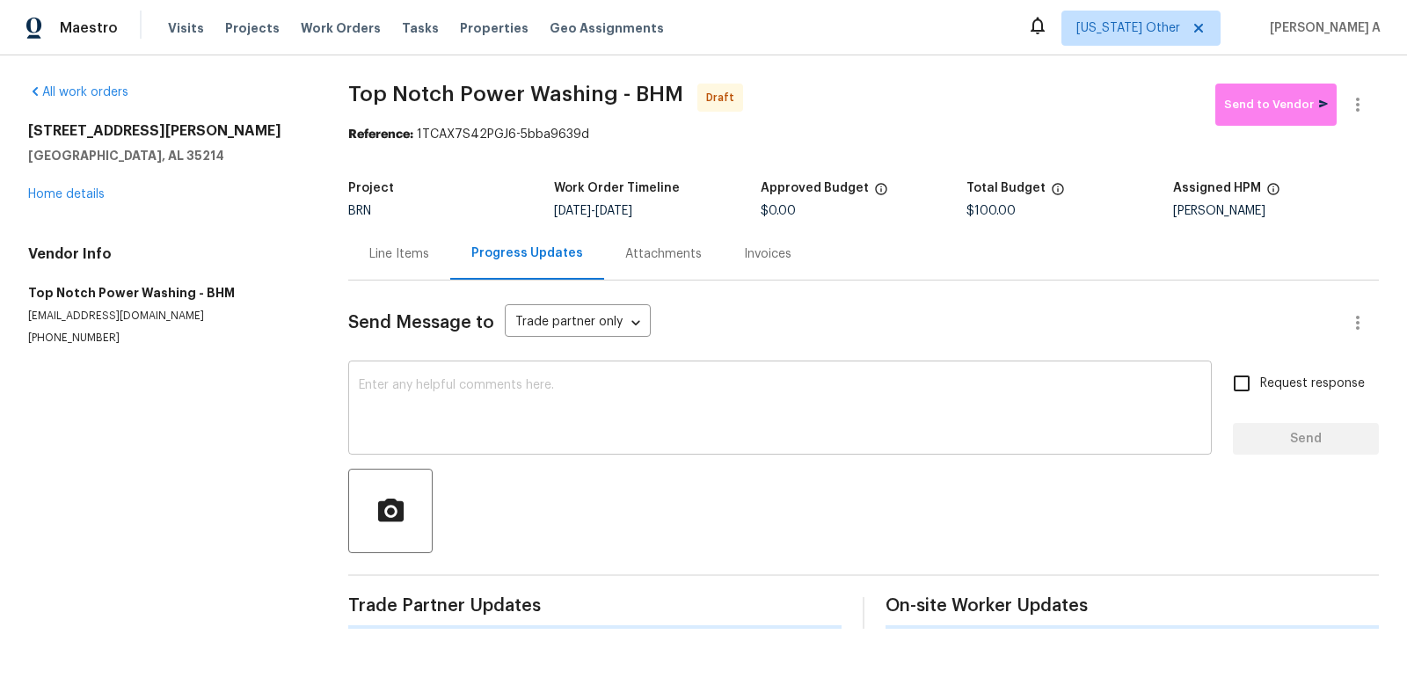
click at [503, 380] on textarea at bounding box center [780, 410] width 843 height 62
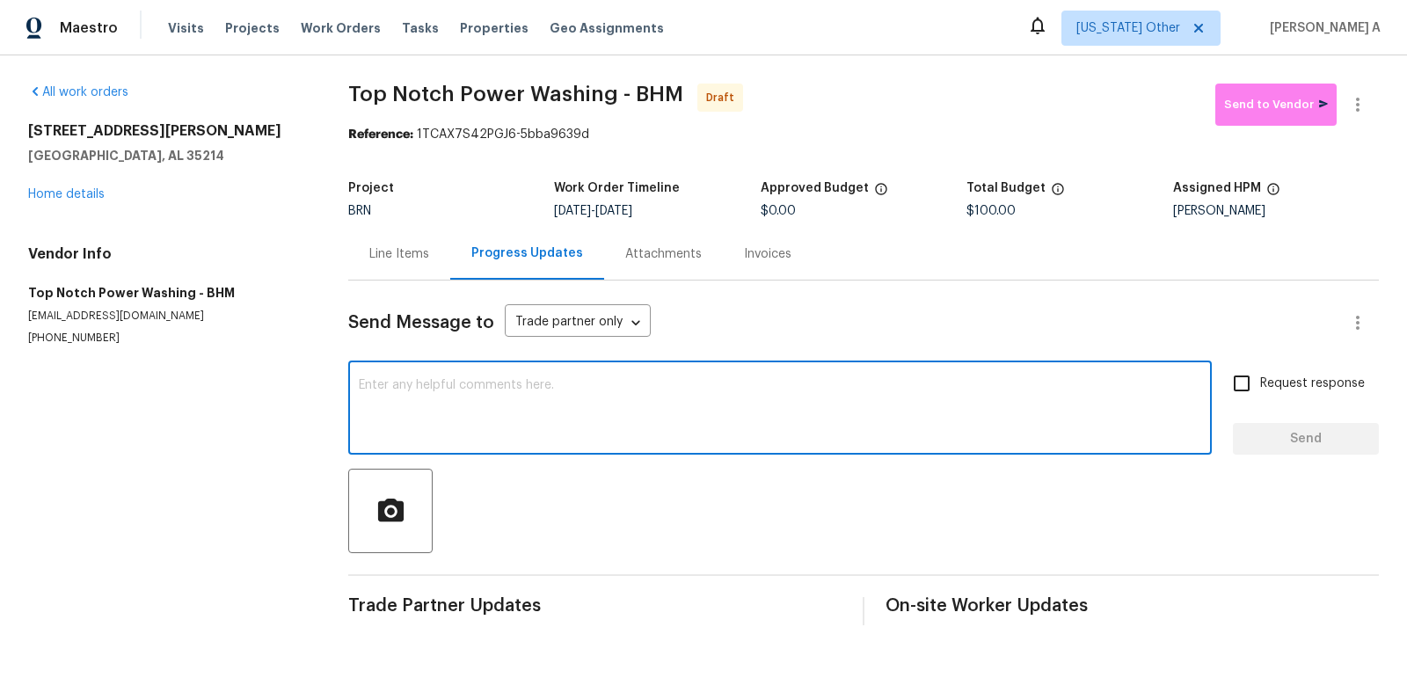
paste textarea "Hi, I'm Akshay from Opendoor. Just wanted to check if you received the workorde…"
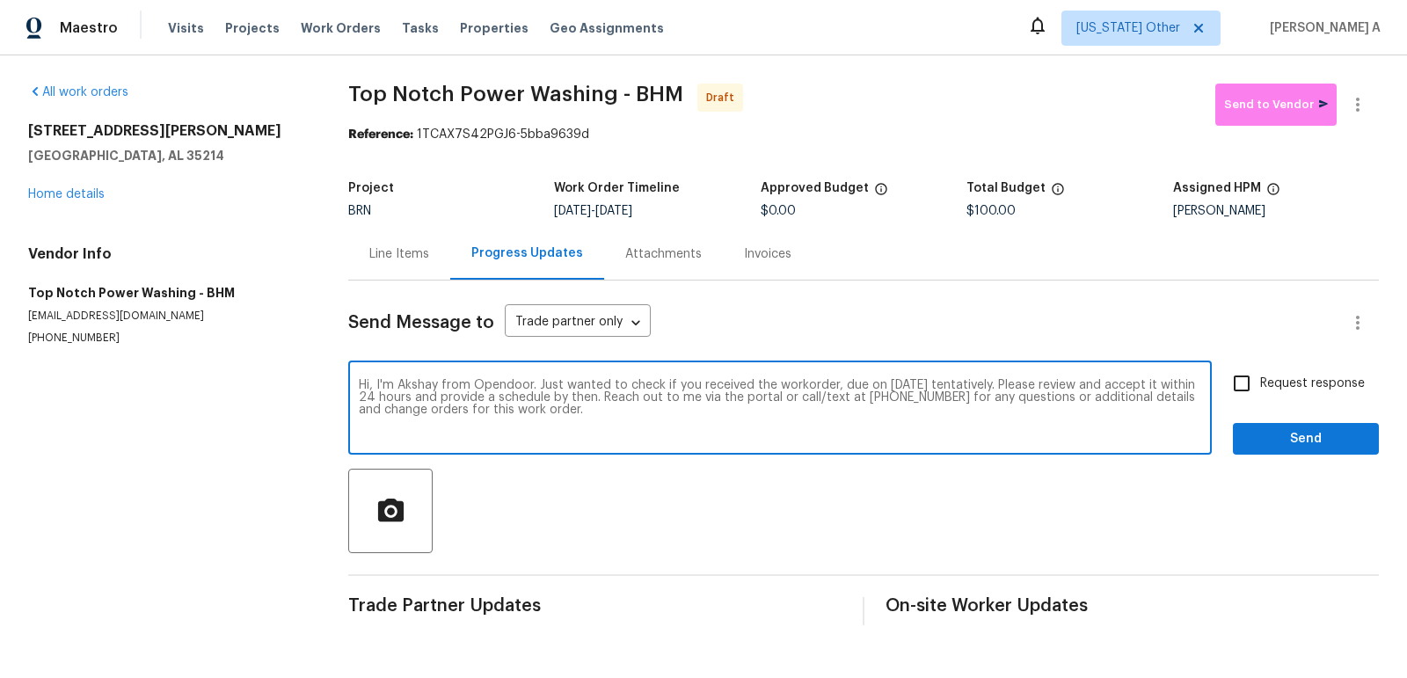
type textarea "Hi, I'm Akshay from Opendoor. Just wanted to check if you received the workorde…"
click at [1253, 373] on input "Request response" at bounding box center [1241, 383] width 37 height 37
checkbox input "true"
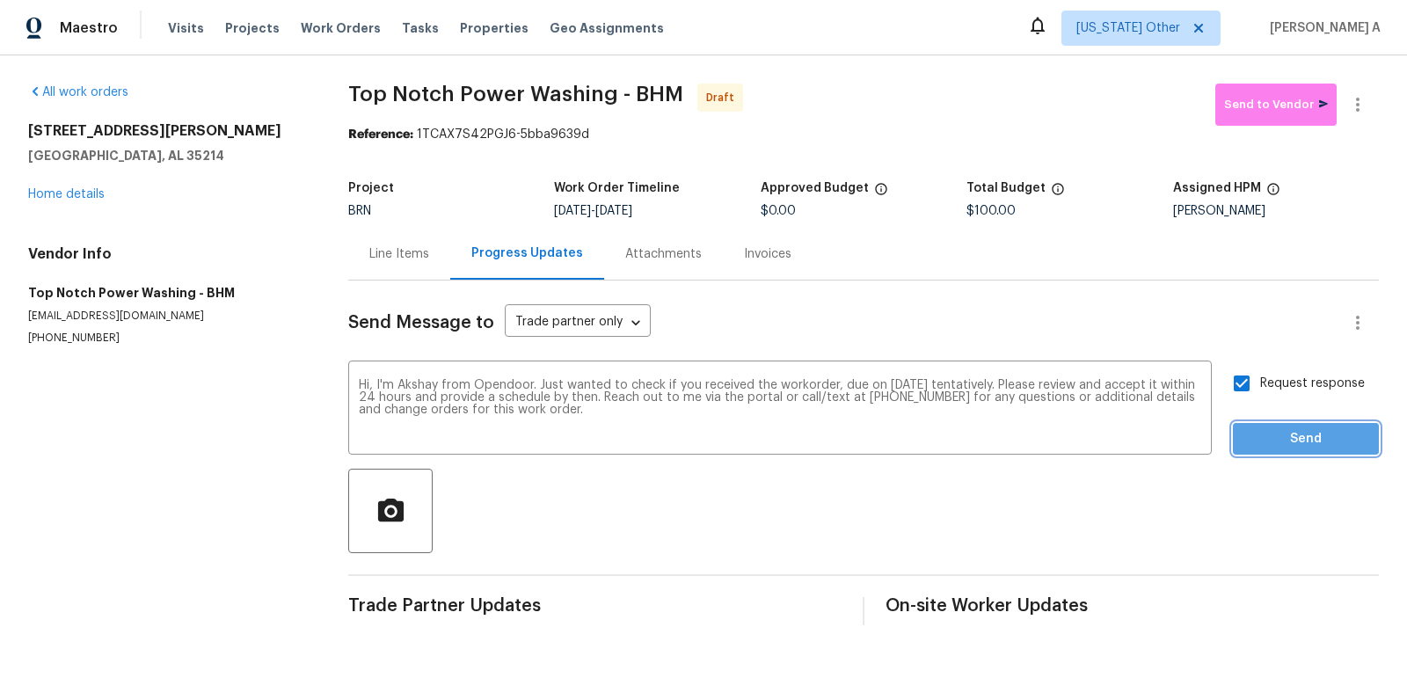
click at [1294, 432] on span "Send" at bounding box center [1306, 439] width 118 height 22
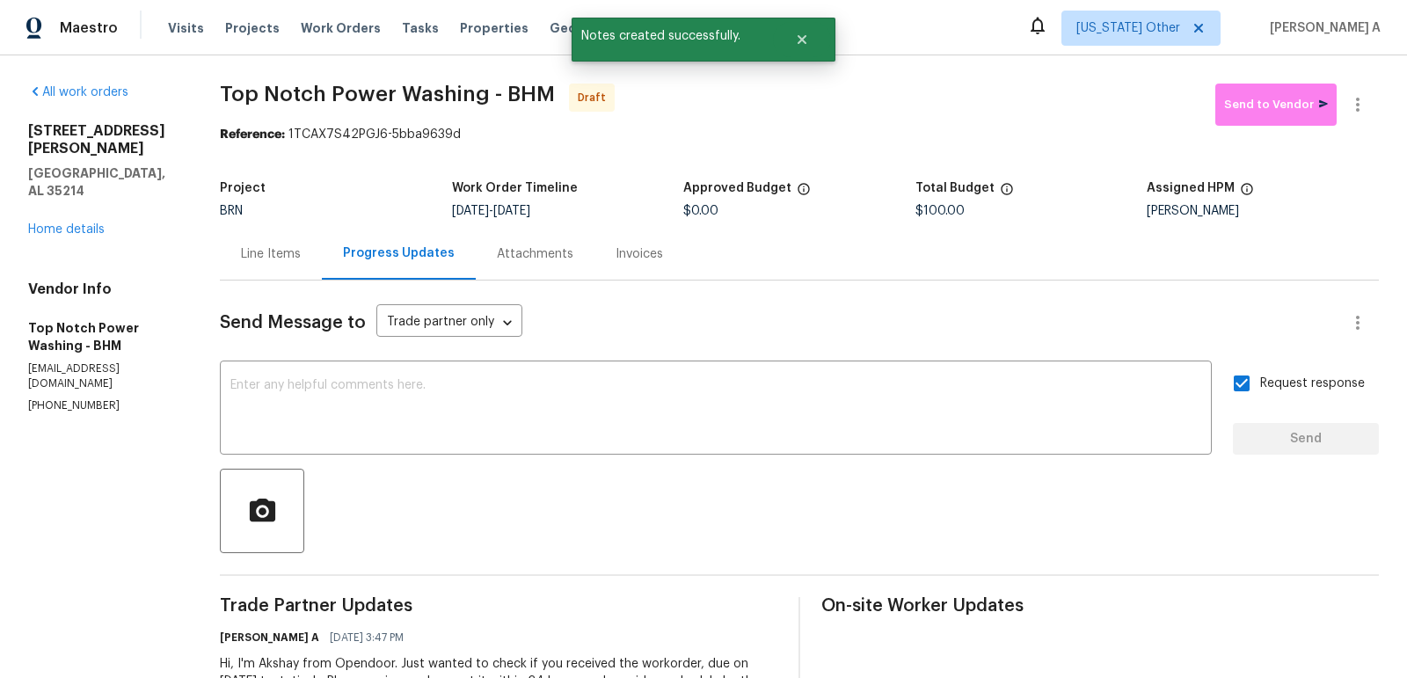
click at [332, 100] on span "Top Notch Power Washing - BHM" at bounding box center [387, 94] width 335 height 21
drag, startPoint x: 478, startPoint y: 95, endPoint x: 216, endPoint y: 90, distance: 262.1
click at [216, 90] on div "All work orders 436 Henry St Birmingham, AL 35214 Home details Vendor Info Top …" at bounding box center [703, 414] width 1407 height 719
copy span "Top Notch Power Washing"
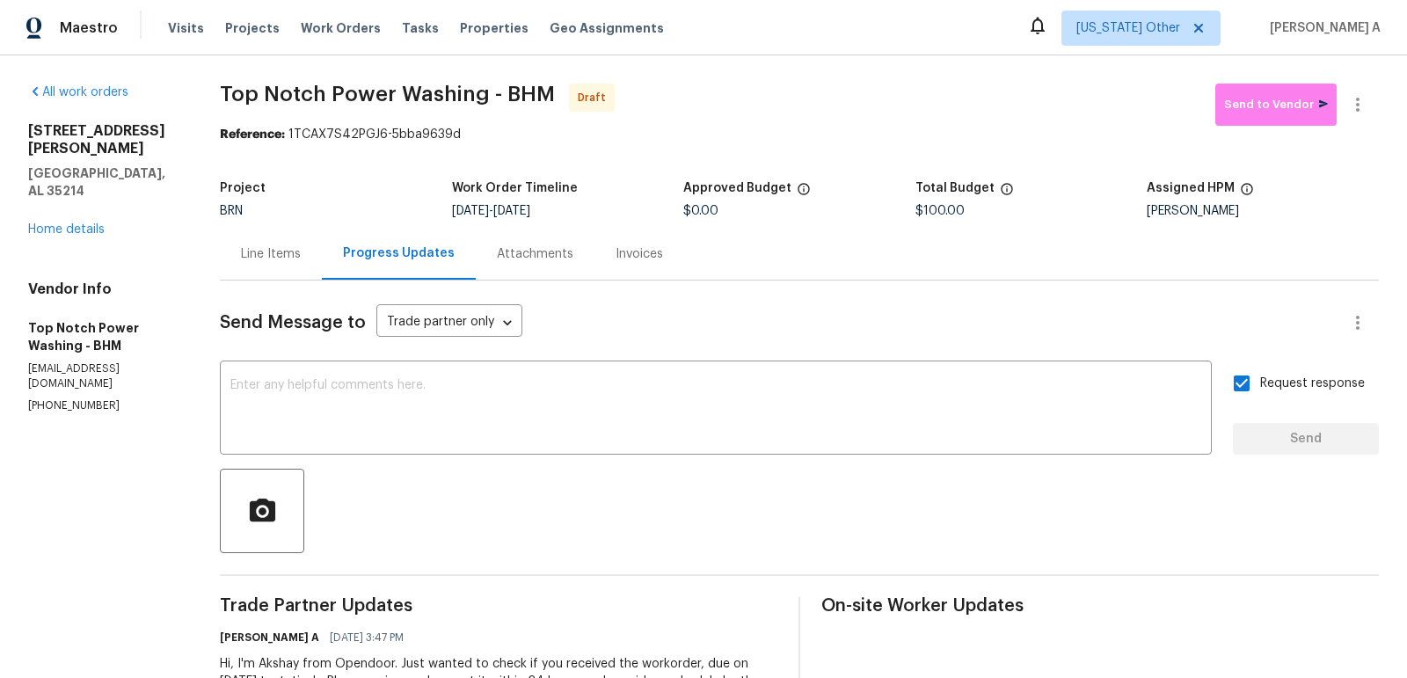
click at [581, 160] on section "Top Notch Power Washing - BHM Draft Send to Vendor Reference: 1TCAX7S42PGJ6-5bb…" at bounding box center [799, 415] width 1159 height 663
click at [1363, 97] on icon "button" at bounding box center [1357, 104] width 21 height 21
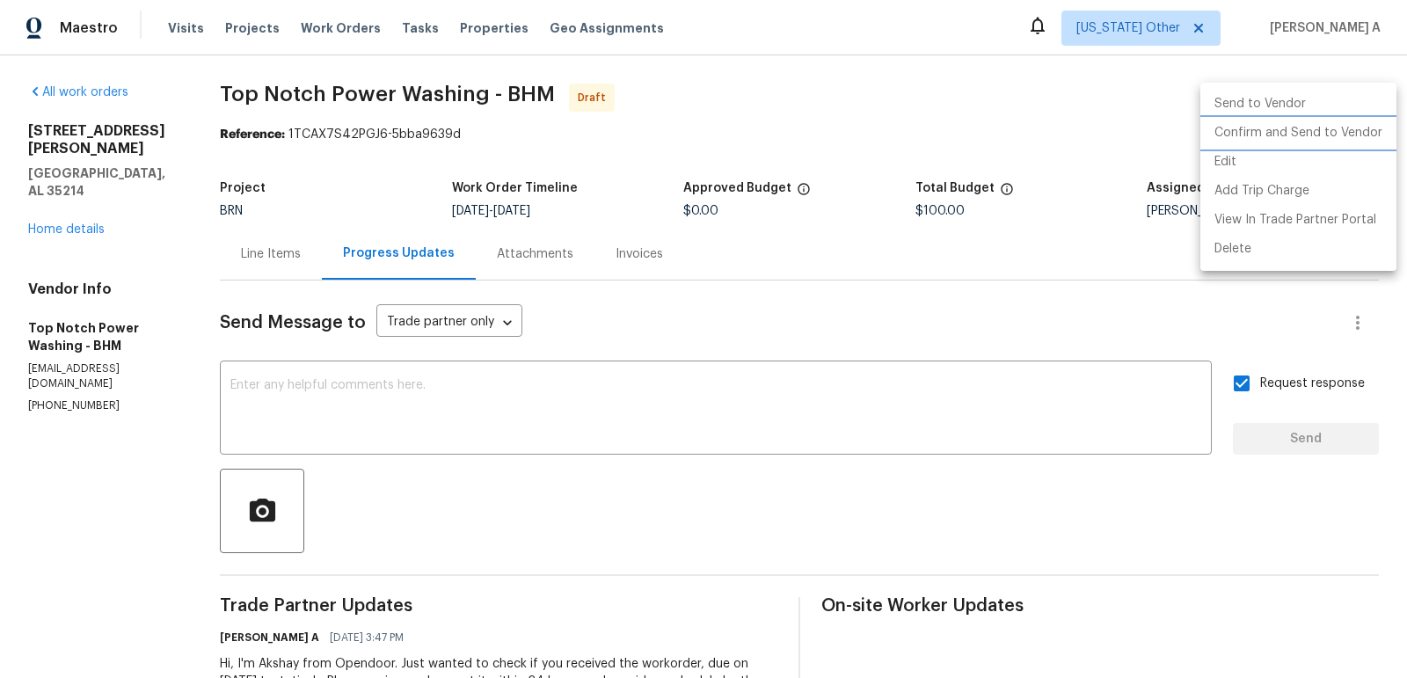
click at [1369, 135] on li "Confirm and Send to Vendor" at bounding box center [1298, 133] width 196 height 29
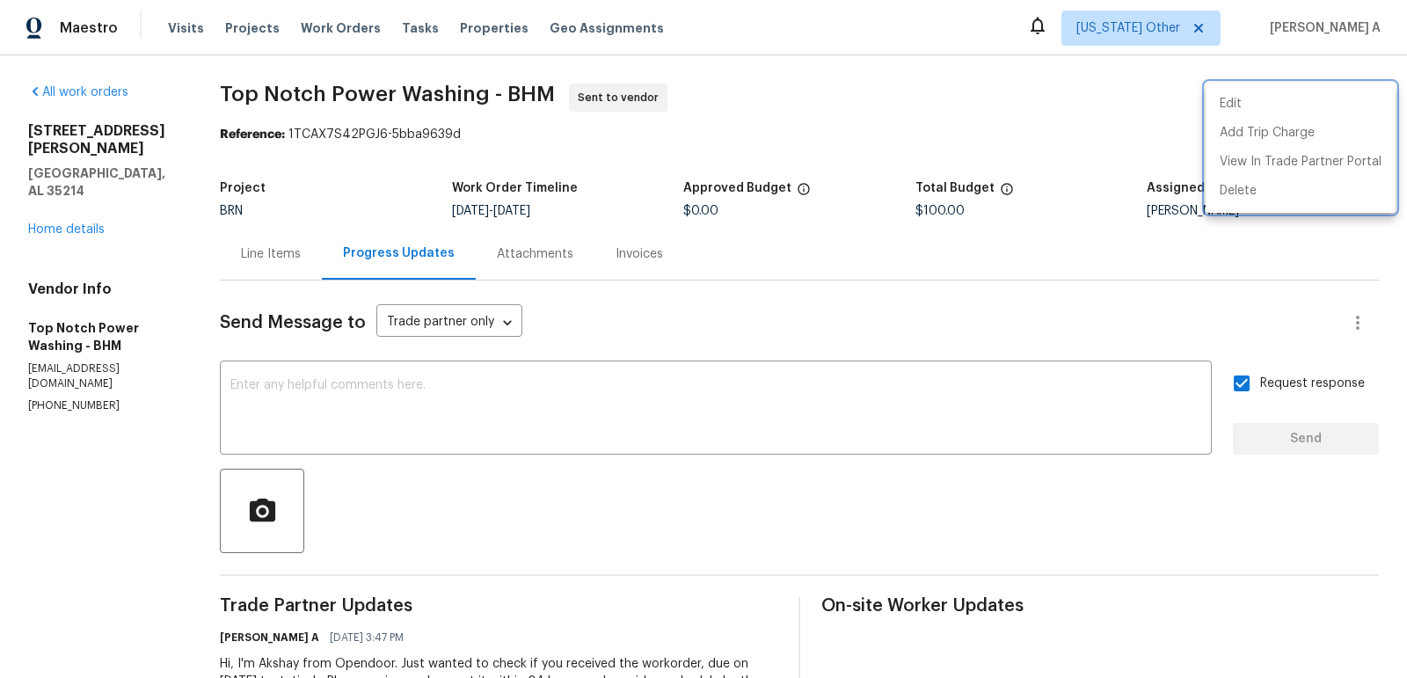
click at [281, 252] on div at bounding box center [703, 339] width 1407 height 678
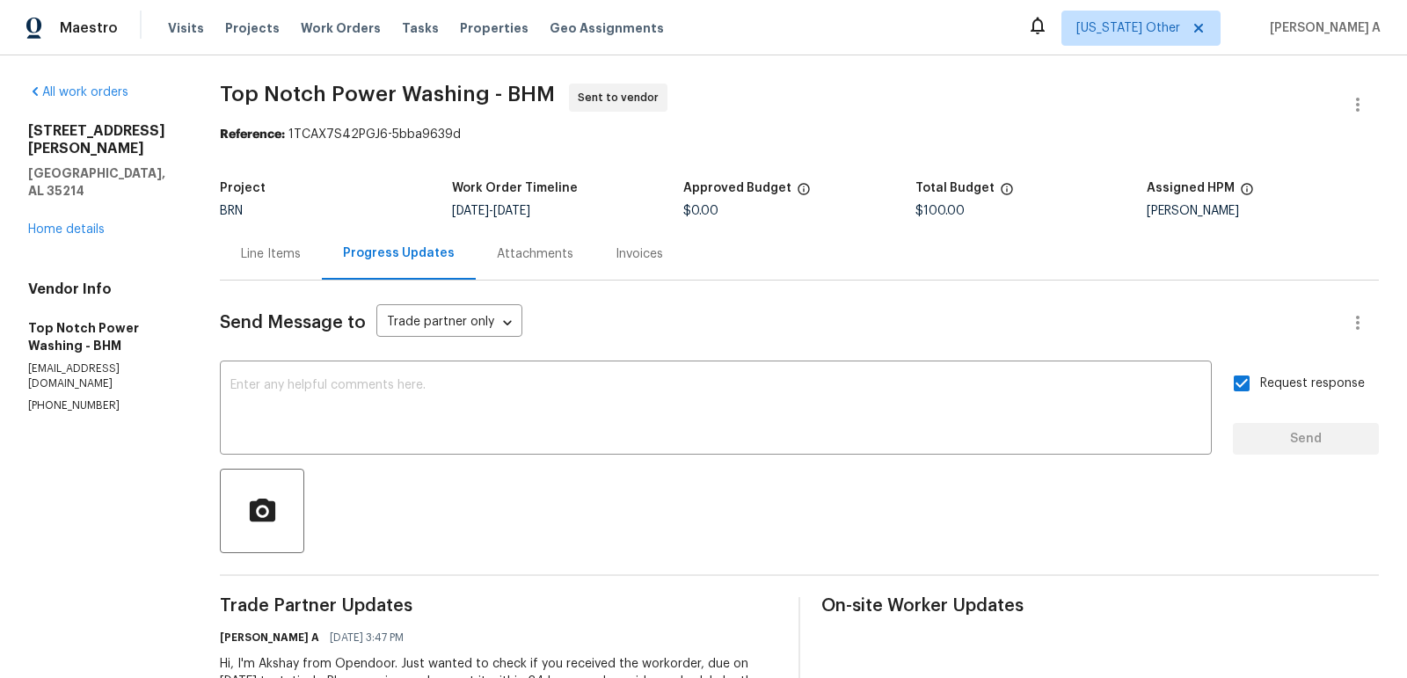
click at [261, 258] on div "Line Items" at bounding box center [271, 254] width 60 height 18
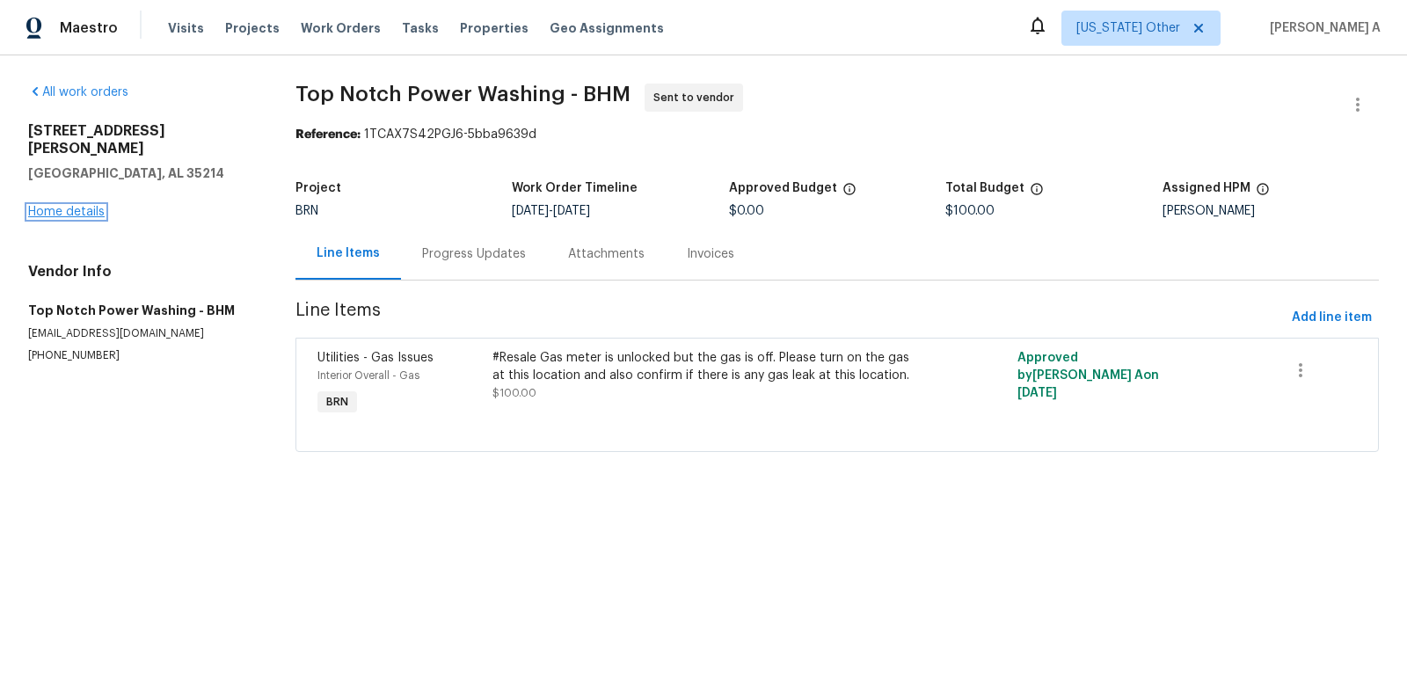
click at [60, 206] on link "Home details" at bounding box center [66, 212] width 77 height 12
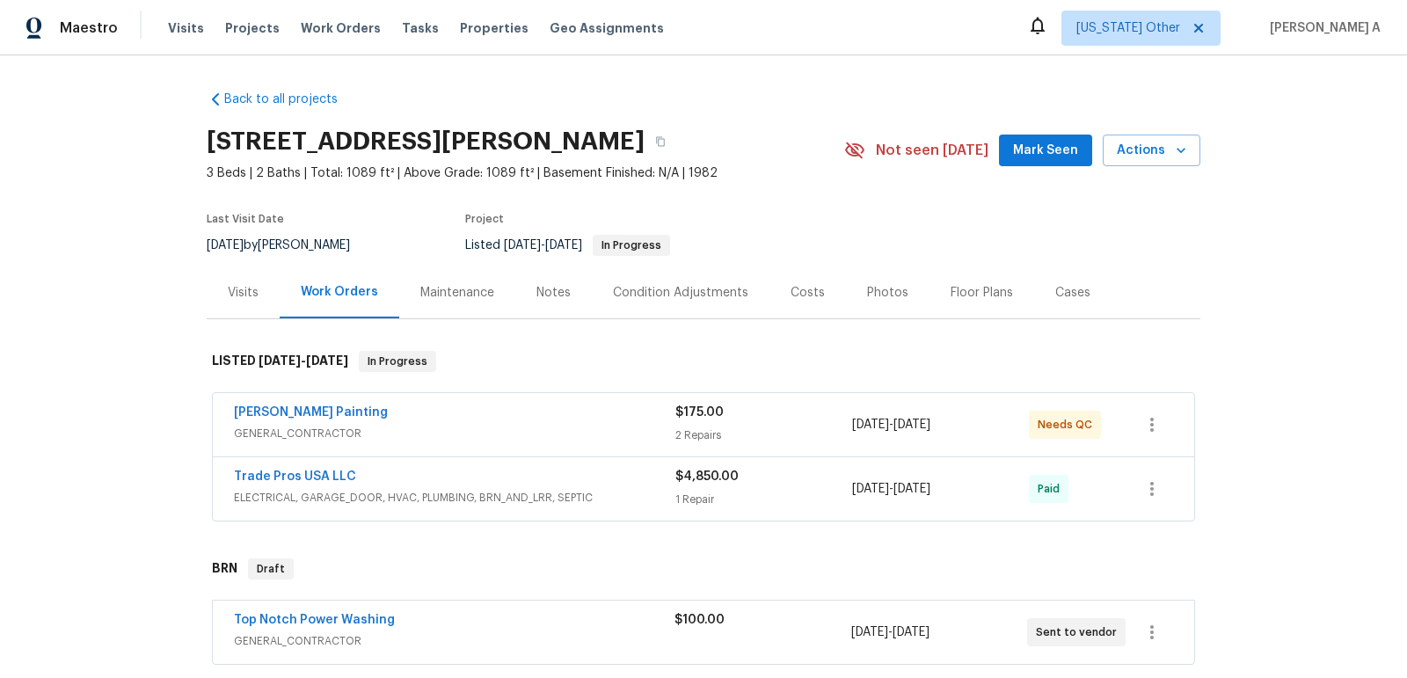
click at [613, 289] on div "Condition Adjustments" at bounding box center [680, 293] width 135 height 18
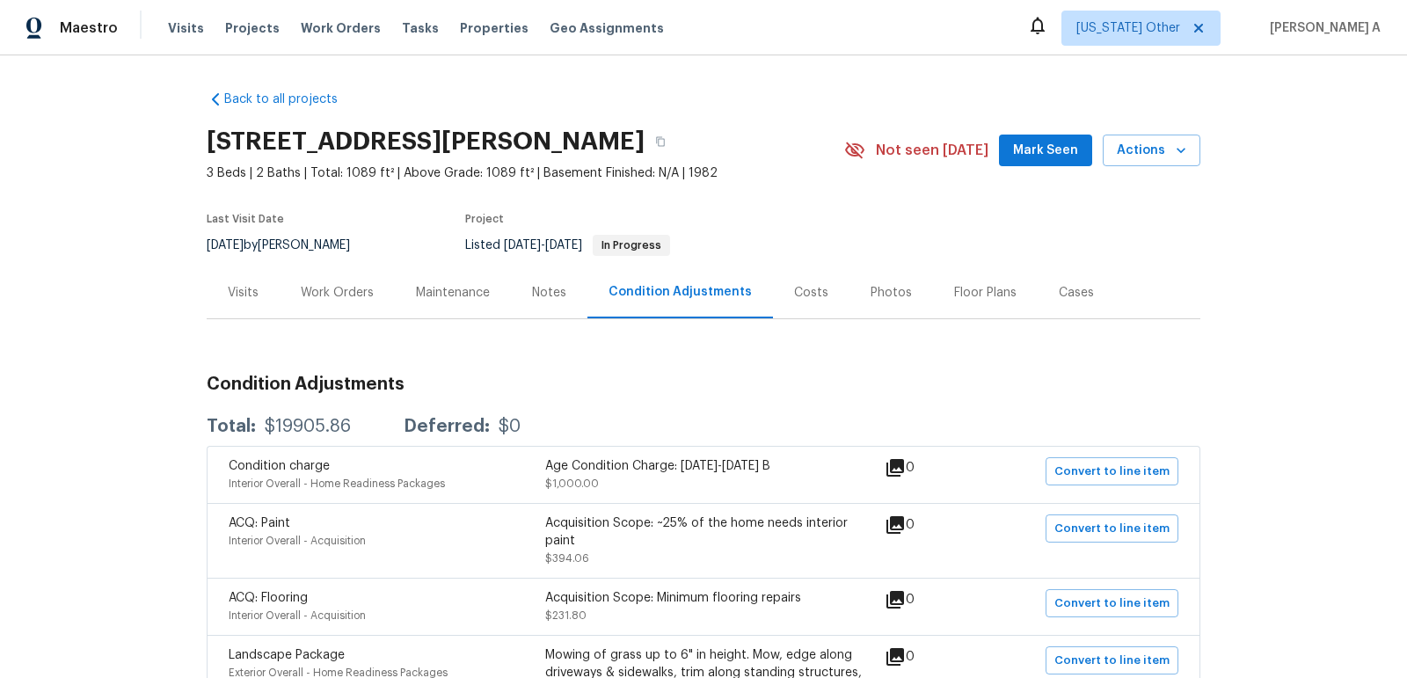
click at [609, 289] on div "Condition Adjustments" at bounding box center [680, 292] width 143 height 18
click at [331, 281] on div "Work Orders" at bounding box center [337, 292] width 115 height 52
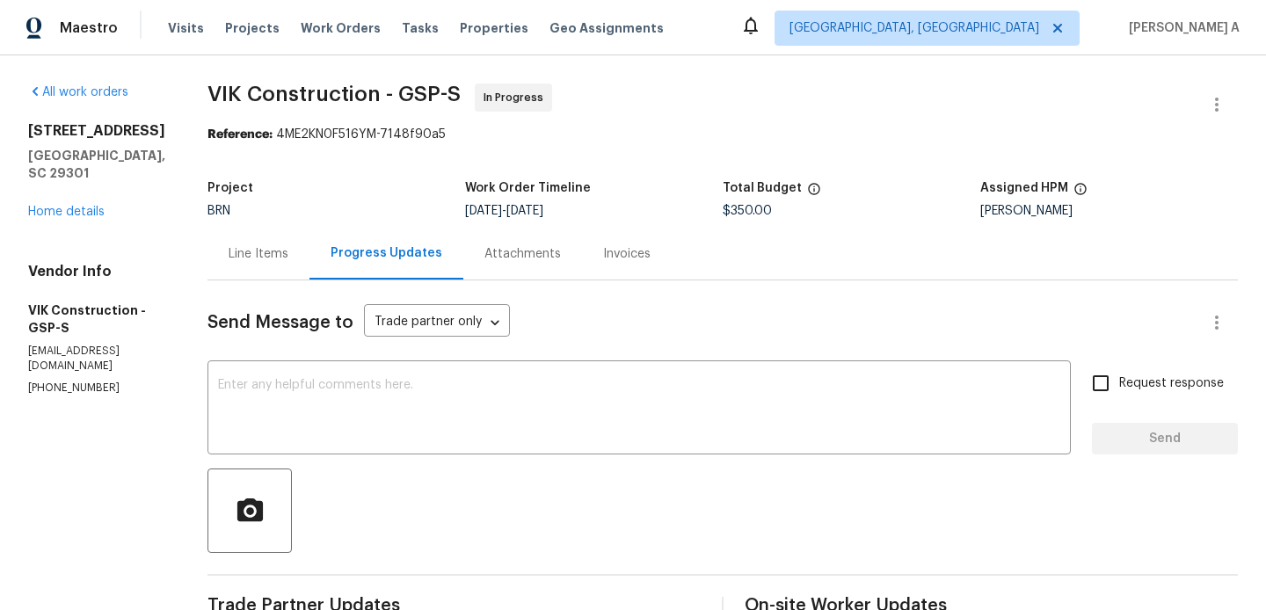
click at [288, 252] on div "Line Items" at bounding box center [259, 254] width 60 height 18
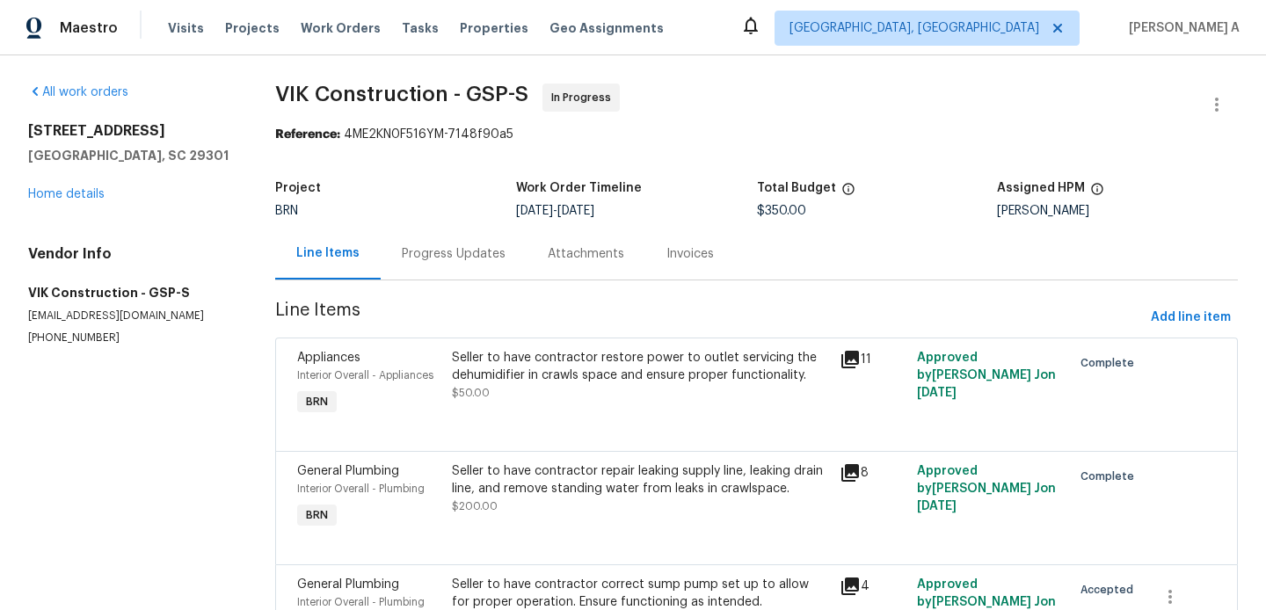
click at [436, 255] on div "Progress Updates" at bounding box center [454, 254] width 104 height 18
